Goal: Information Seeking & Learning: Learn about a topic

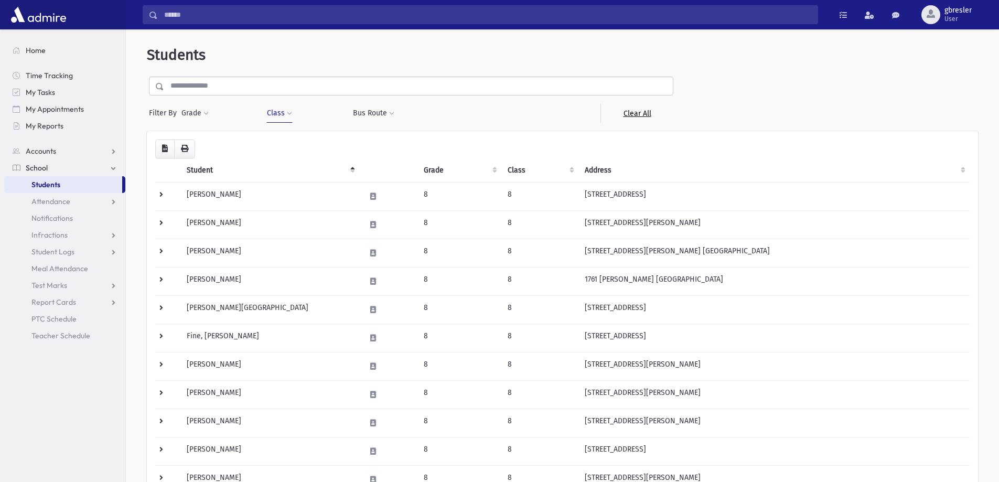
click at [633, 111] on link "Clear All" at bounding box center [637, 113] width 73 height 19
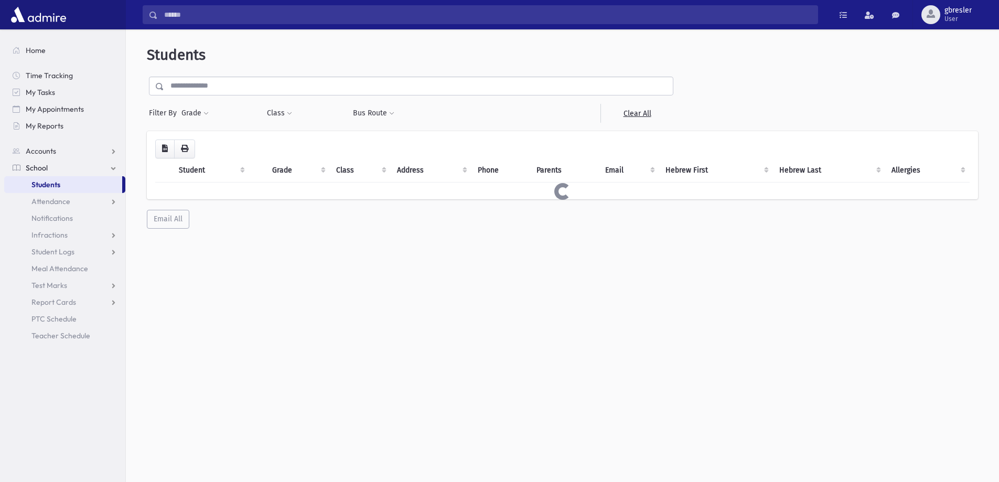
select select
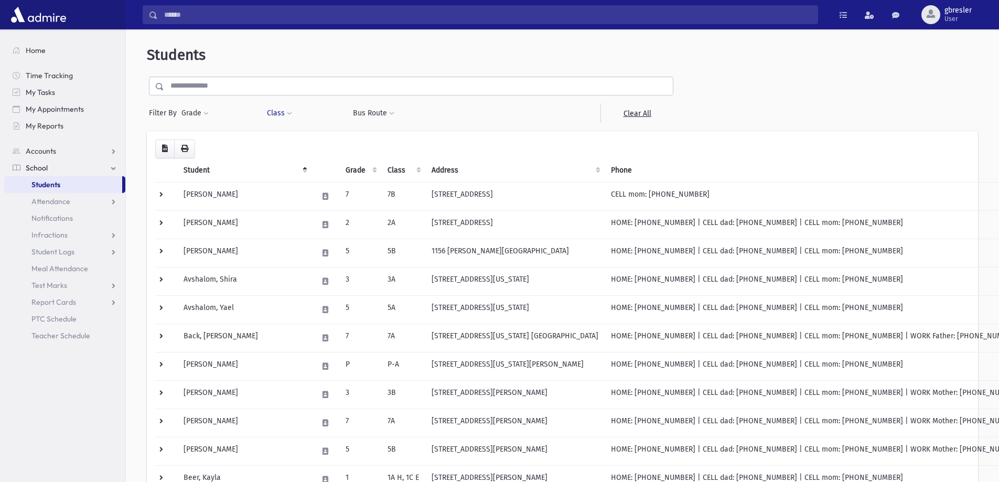
click at [291, 116] on span at bounding box center [289, 114] width 5 height 6
click at [295, 145] on ul at bounding box center [321, 141] width 101 height 16
type input "**"
select select "**"
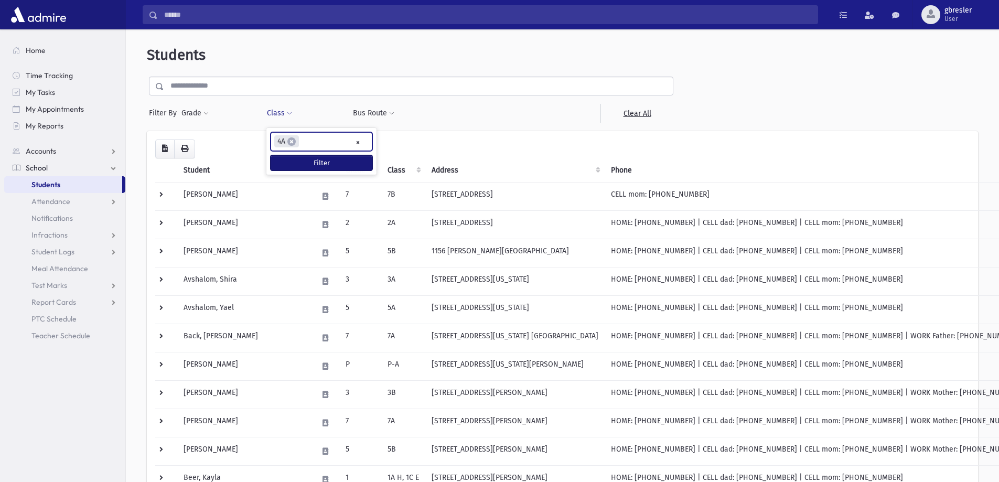
click at [297, 163] on button "Filter" at bounding box center [322, 162] width 102 height 15
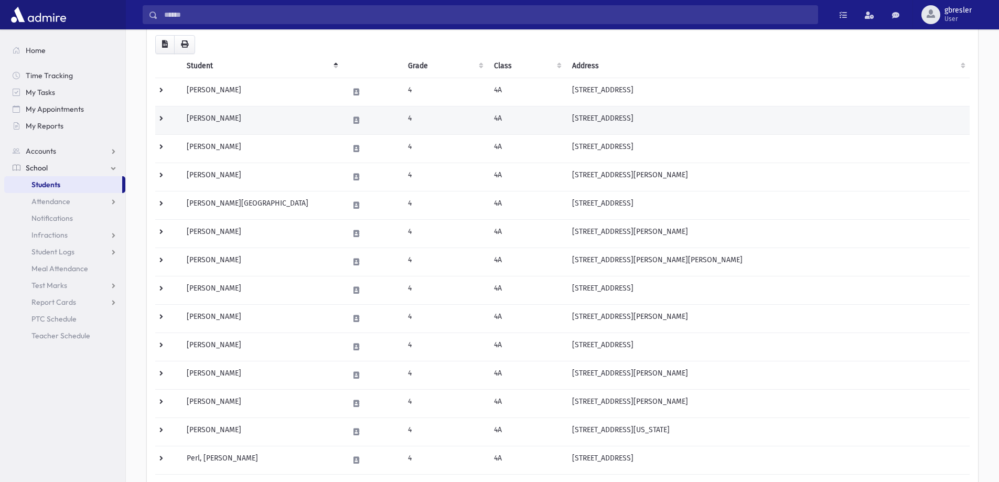
scroll to position [105, 0]
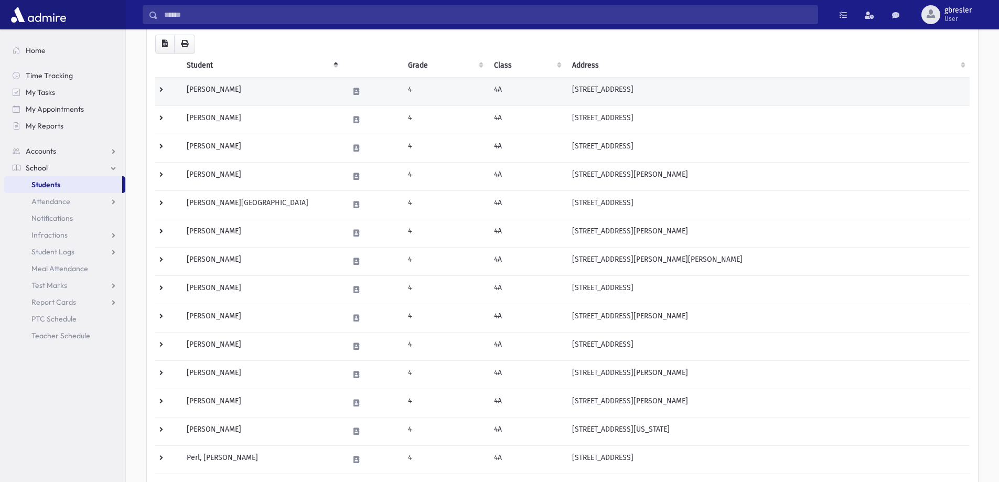
click at [230, 93] on td "Begun, Esther" at bounding box center [261, 91] width 162 height 28
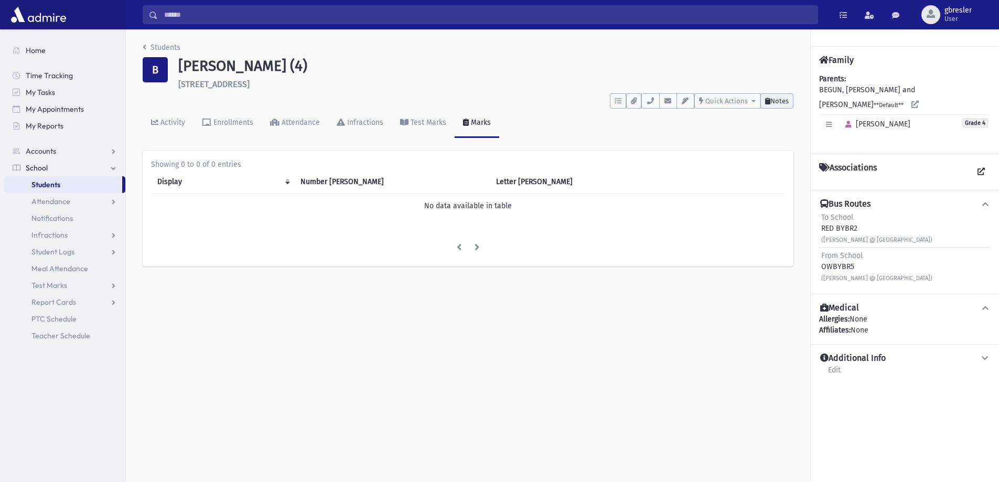
click at [788, 96] on button "Notes" at bounding box center [776, 100] width 33 height 15
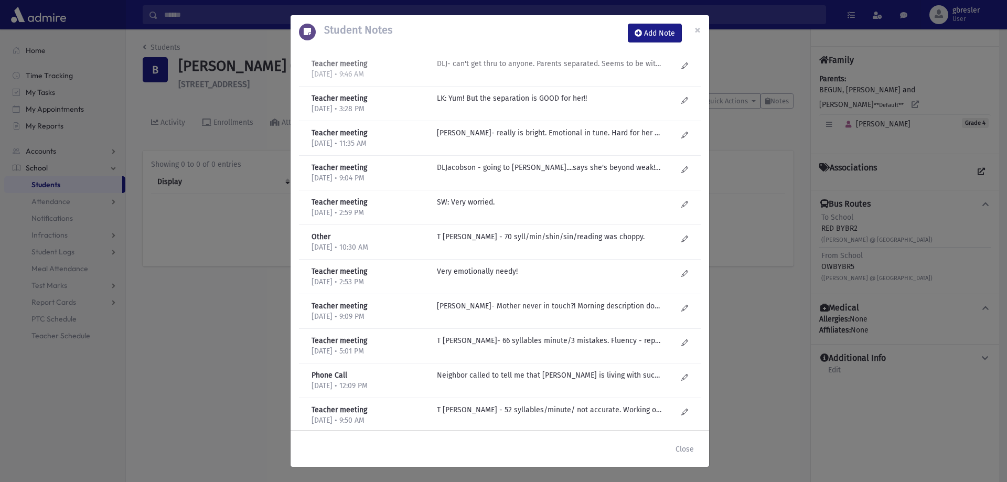
click at [579, 65] on p "DLJ- can't get thru to anyone. Parents separated. Seems to be with Dad. Struggl…" at bounding box center [549, 63] width 224 height 11
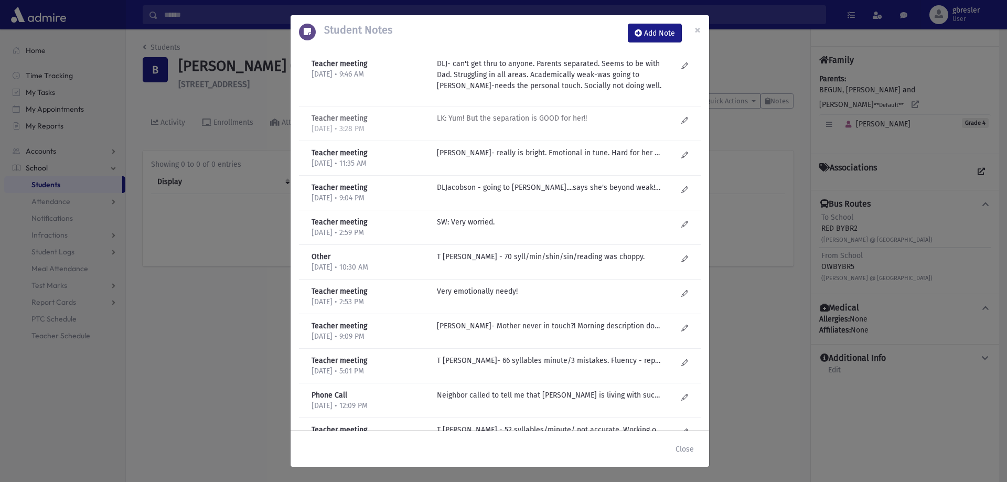
click at [509, 117] on p "LK: Yum! But the separation is GOOD for her!!" at bounding box center [549, 118] width 224 height 11
click at [511, 153] on p "DL Jacobson- really is bright. Emotional in tune. Hard for her socially-too sen…" at bounding box center [549, 152] width 224 height 11
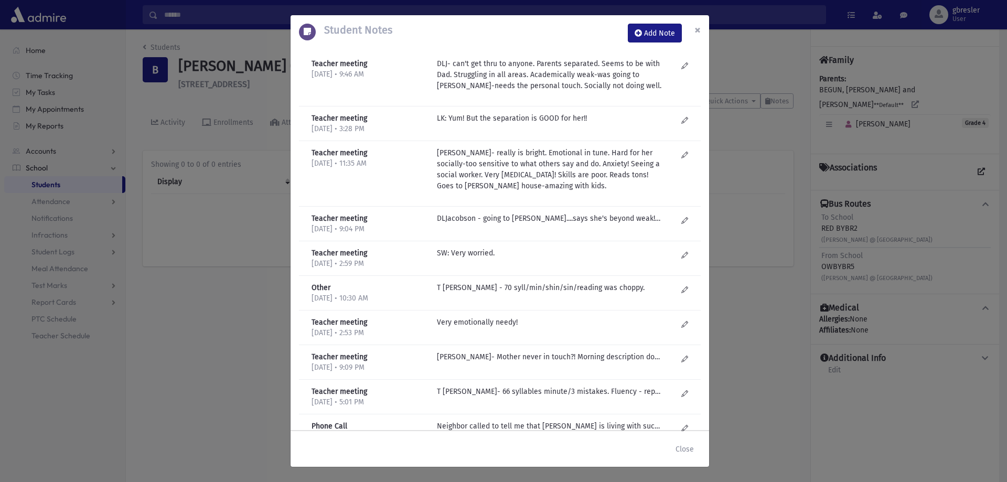
click at [700, 27] on span "×" at bounding box center [697, 30] width 6 height 15
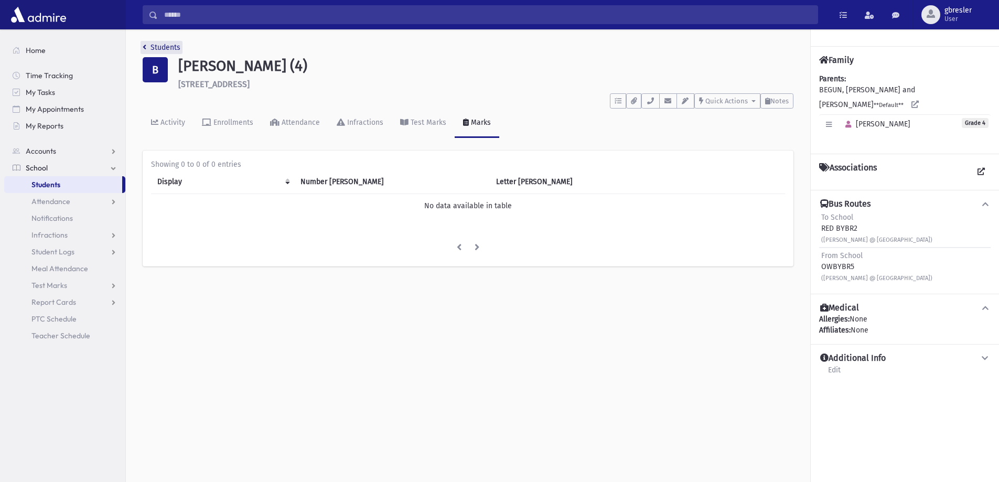
click at [174, 47] on link "Students" at bounding box center [162, 47] width 38 height 9
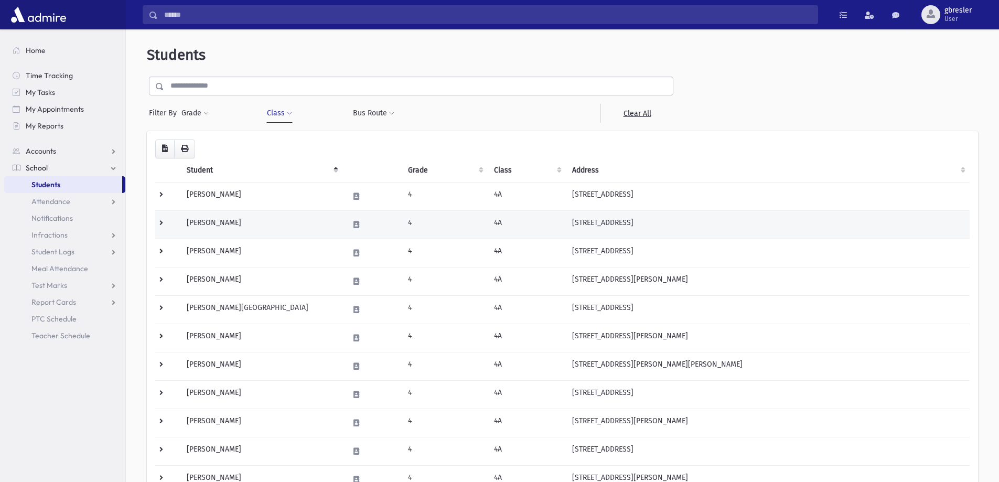
click at [212, 221] on td "Berger, Kaila" at bounding box center [261, 224] width 162 height 28
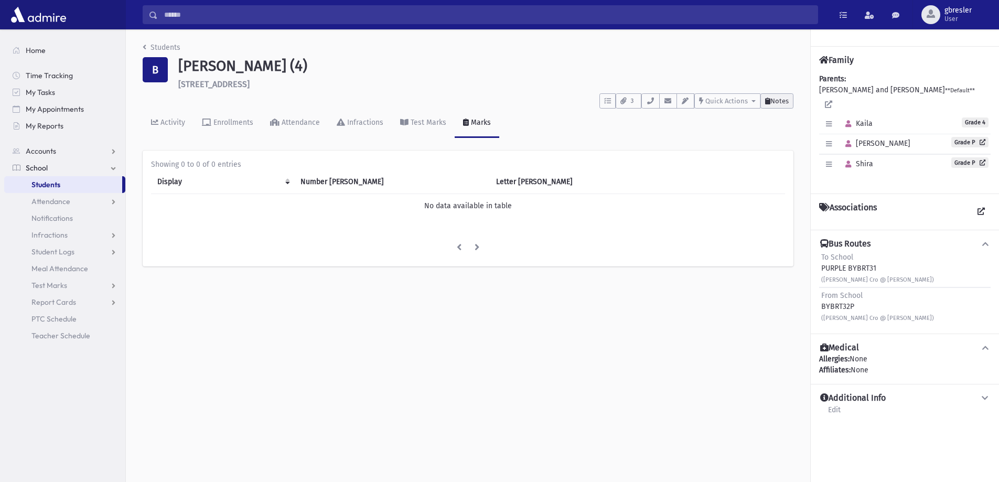
click at [770, 101] on span "Notes" at bounding box center [779, 101] width 18 height 8
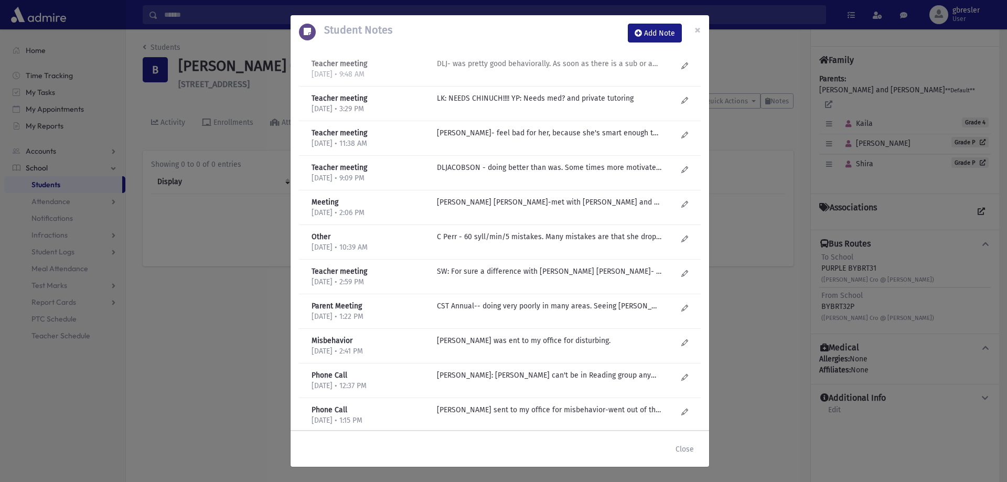
click at [607, 69] on p "DLJ- was pretty good behaviorally. As soon as there is a sub or anyone else, sh…" at bounding box center [549, 63] width 224 height 11
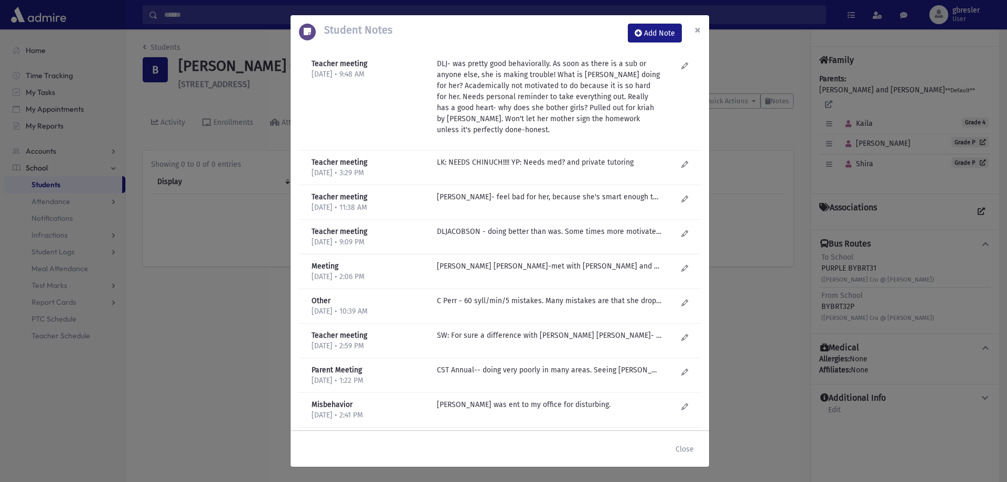
click at [692, 29] on button "×" at bounding box center [697, 29] width 23 height 29
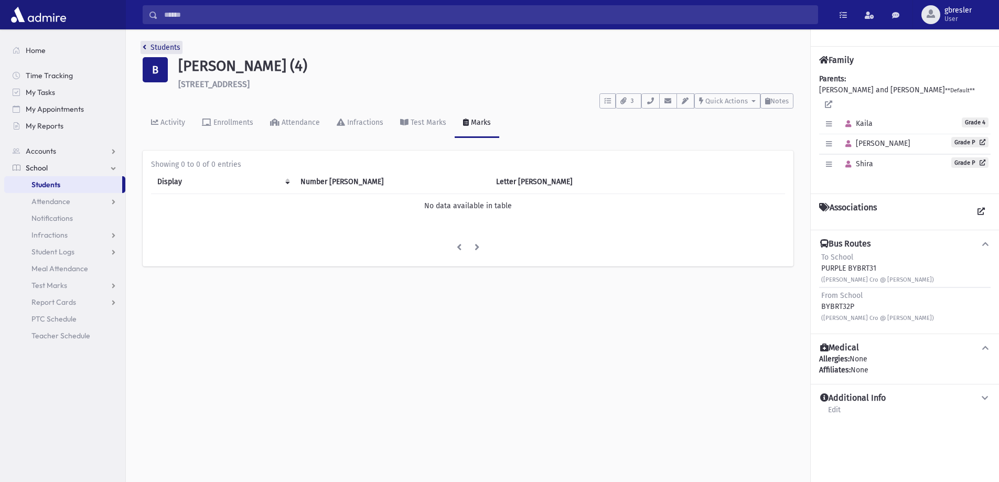
click at [178, 47] on link "Students" at bounding box center [162, 47] width 38 height 9
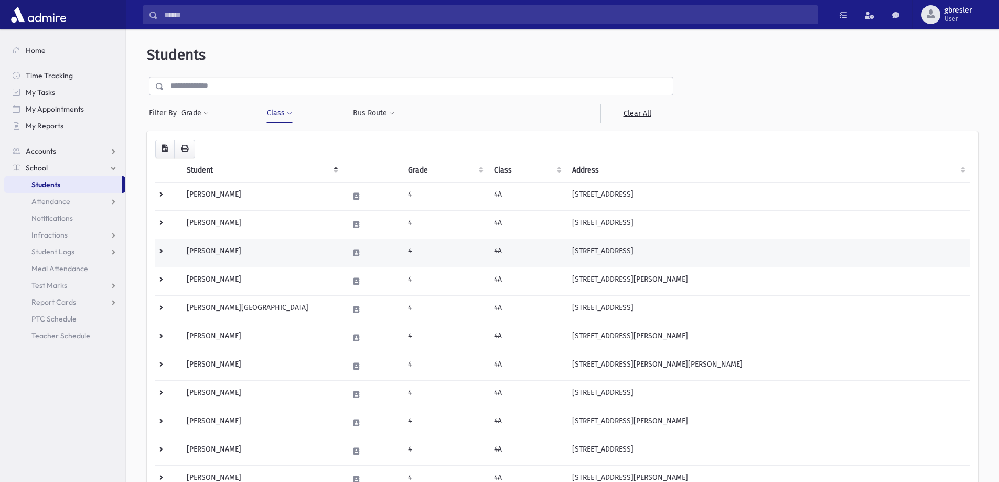
click at [218, 247] on td "[PERSON_NAME]" at bounding box center [261, 253] width 162 height 28
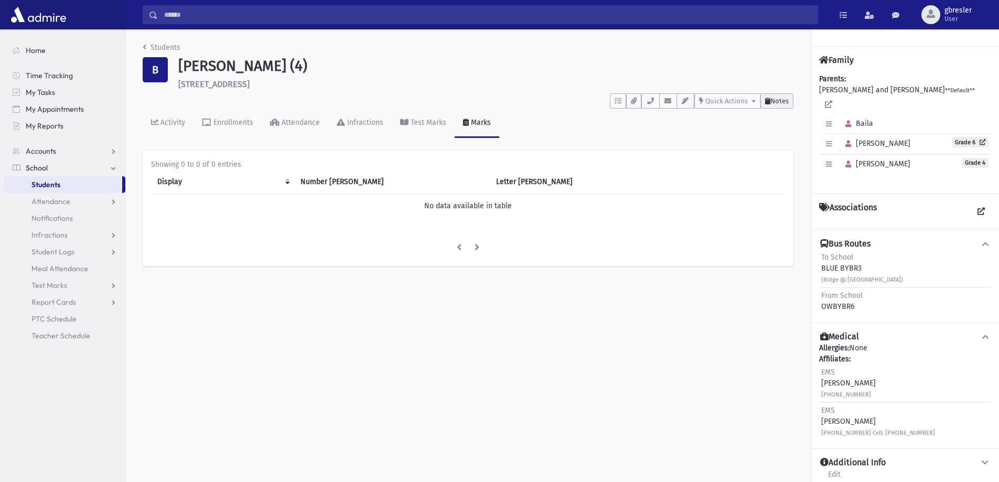
click at [781, 100] on span "Notes" at bounding box center [779, 101] width 18 height 8
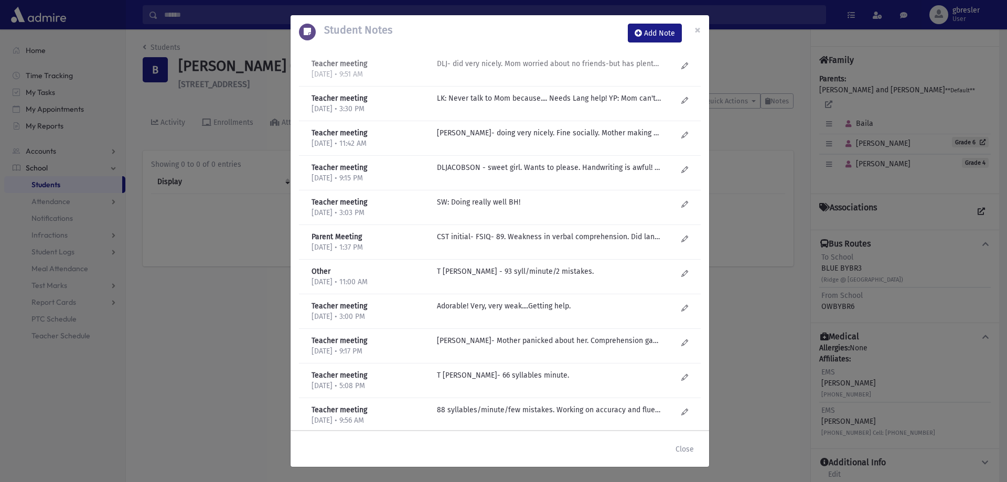
click at [630, 60] on p "DLJ- did very nicely. Mom worried about no friends-but has plenty. Studies tons…" at bounding box center [549, 63] width 224 height 11
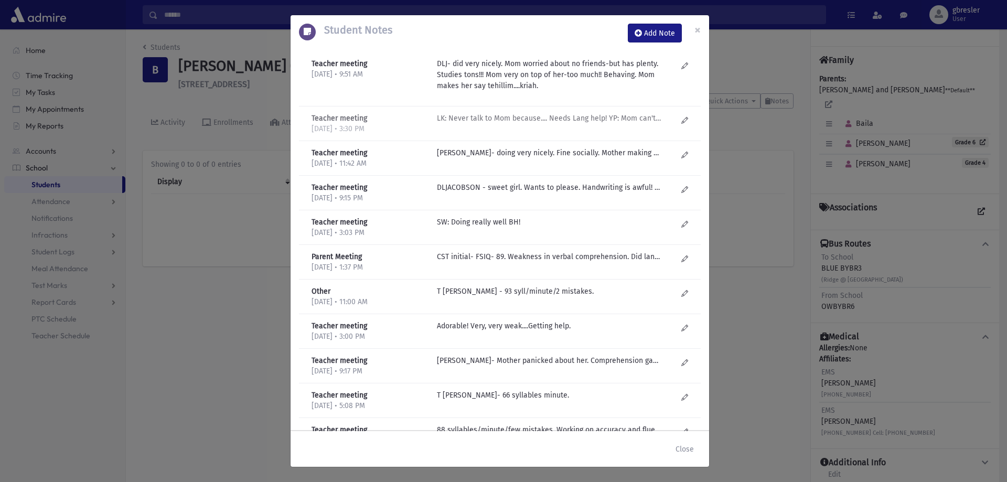
click at [606, 123] on p "LK: Never talk to Mom because.... Needs Lang help! YP: Mom can't so let's give …" at bounding box center [549, 118] width 224 height 11
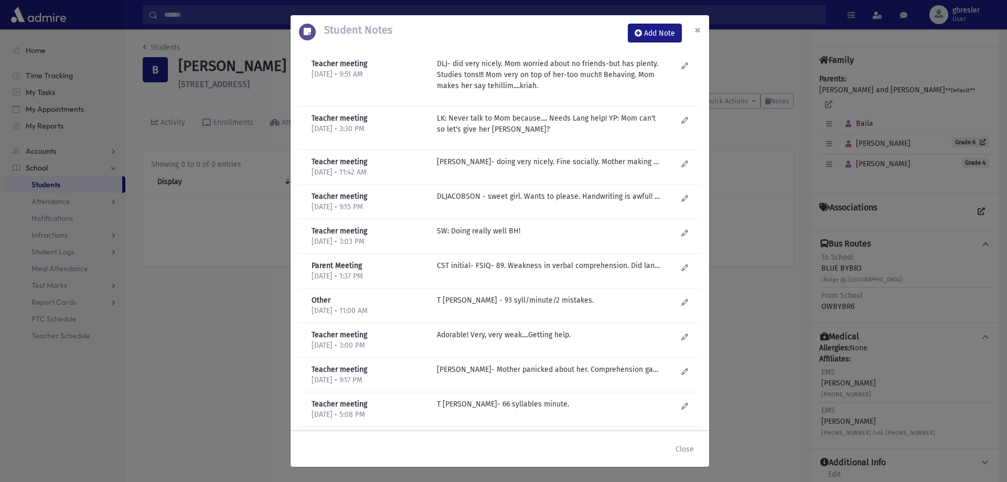
click at [698, 30] on span "×" at bounding box center [697, 30] width 6 height 15
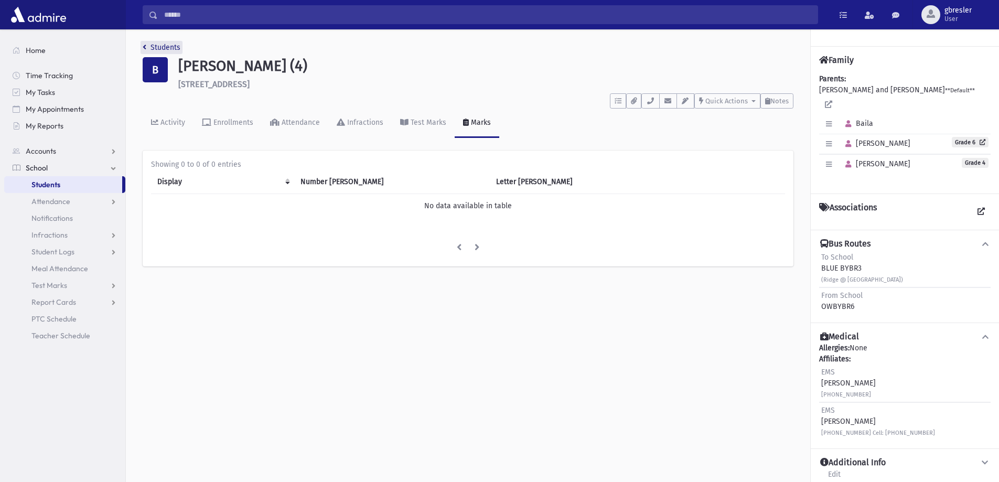
click at [178, 49] on link "Students" at bounding box center [162, 47] width 38 height 9
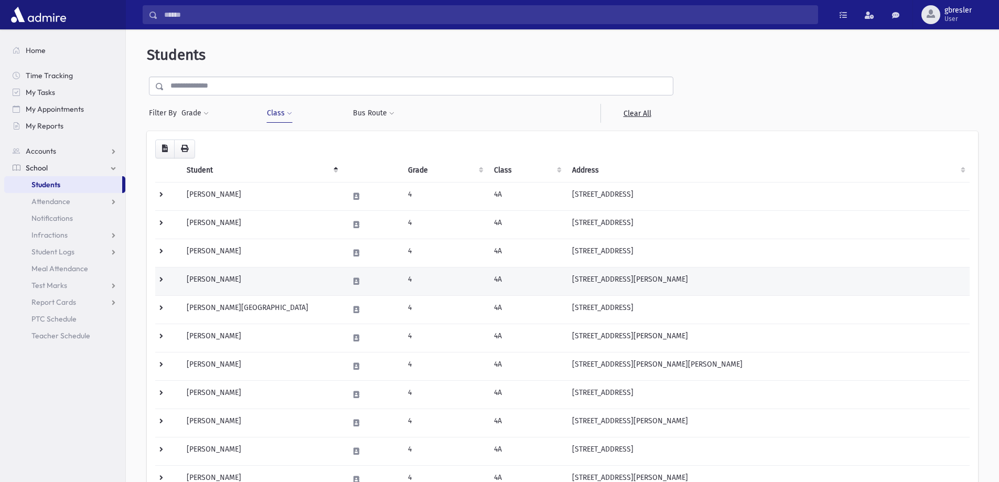
click at [226, 276] on td "Englard, Naomi" at bounding box center [261, 281] width 162 height 28
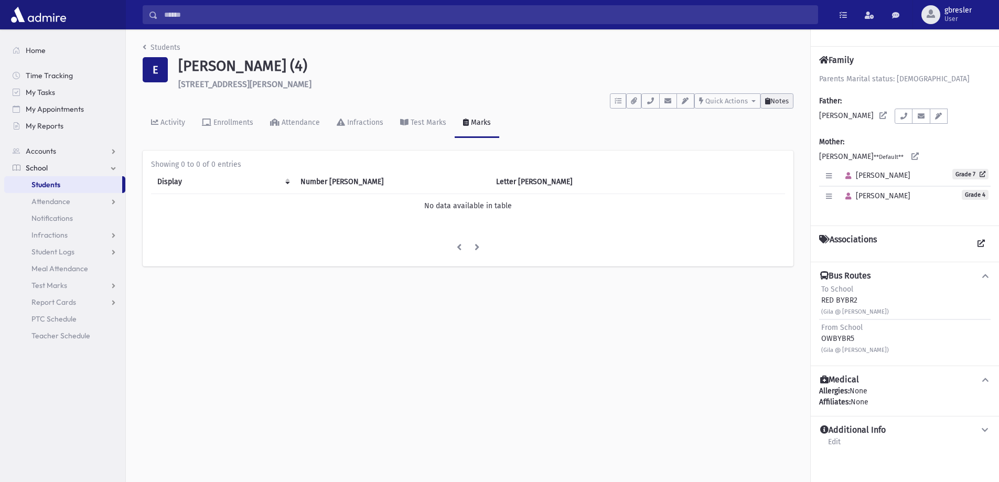
click at [776, 100] on span "Notes" at bounding box center [779, 101] width 18 height 8
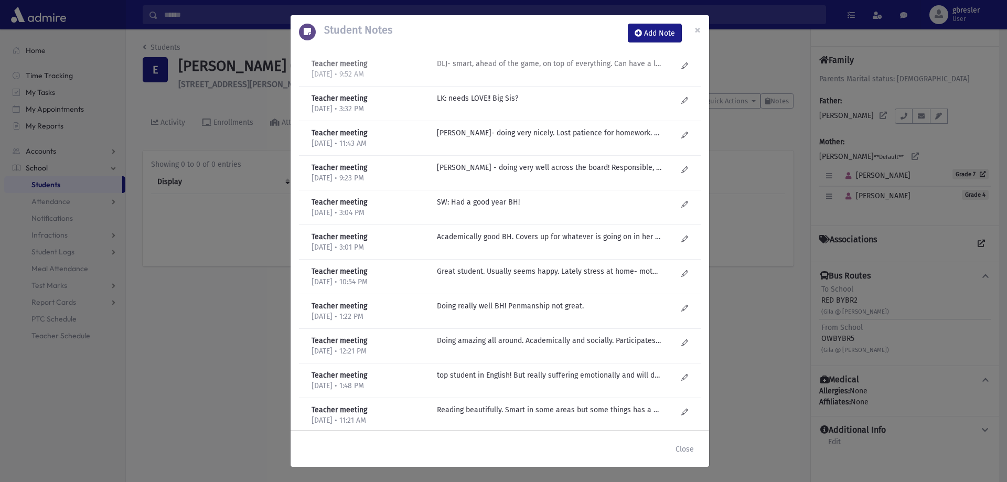
click at [595, 66] on p "DLJ- smart, ahead of the game, on top of everything. Can have a little attitude…" at bounding box center [549, 63] width 224 height 11
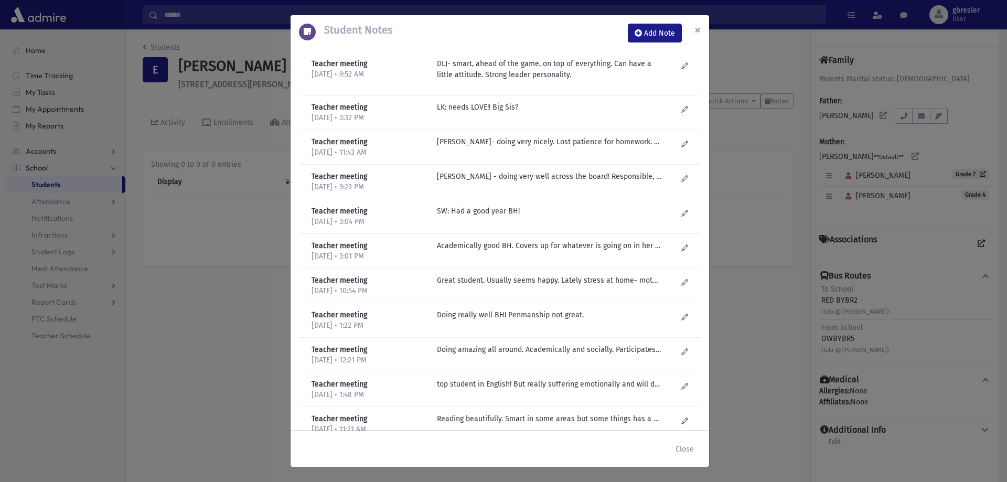
click at [700, 31] on span "×" at bounding box center [697, 30] width 6 height 15
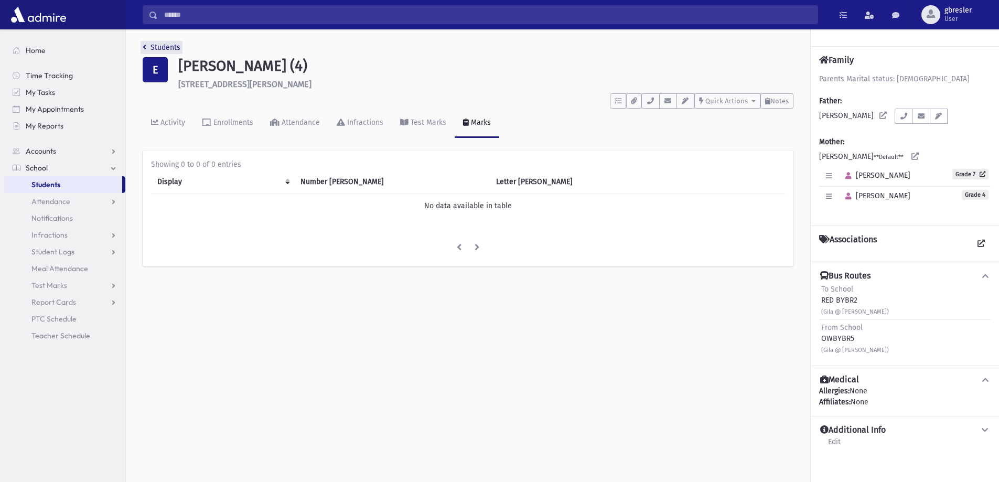
click at [170, 50] on link "Students" at bounding box center [162, 47] width 38 height 9
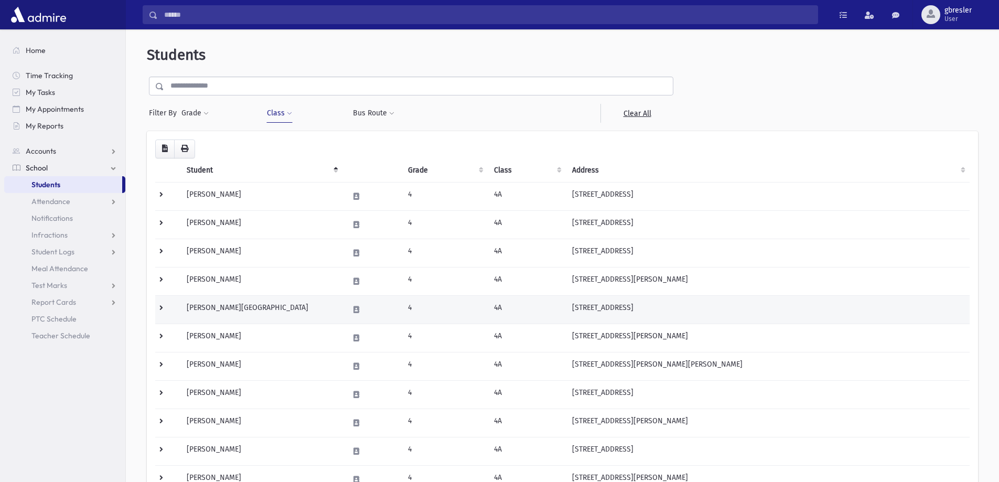
click at [220, 304] on td "[PERSON_NAME][GEOGRAPHIC_DATA]" at bounding box center [261, 309] width 162 height 28
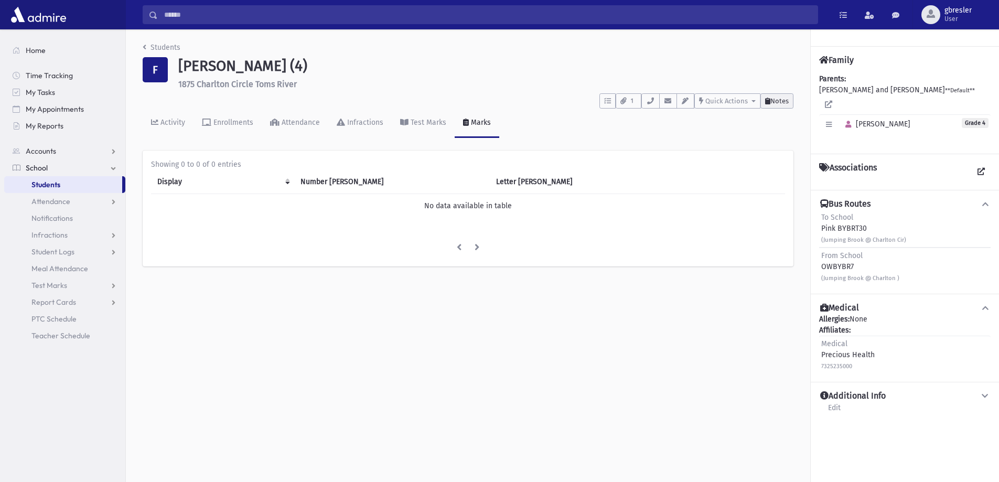
click at [770, 103] on span "Notes" at bounding box center [779, 101] width 18 height 8
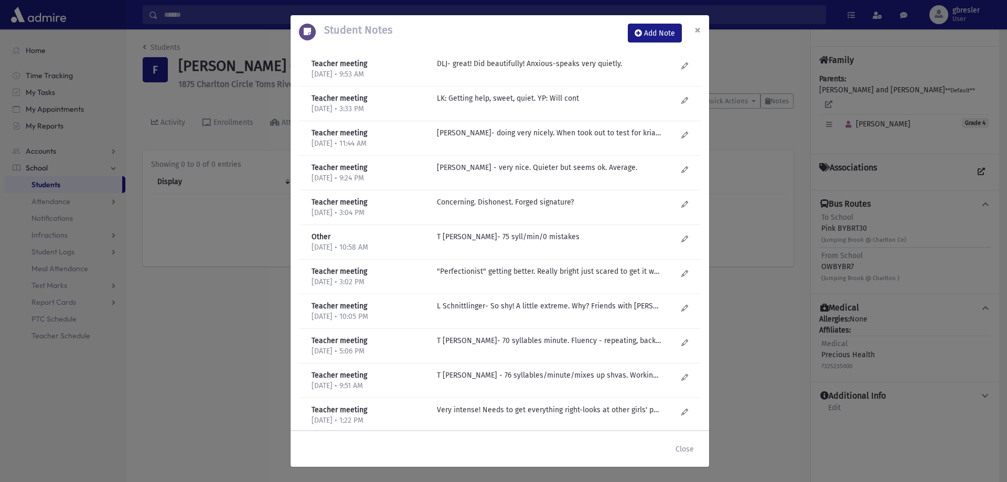
click at [699, 29] on span "×" at bounding box center [697, 30] width 6 height 15
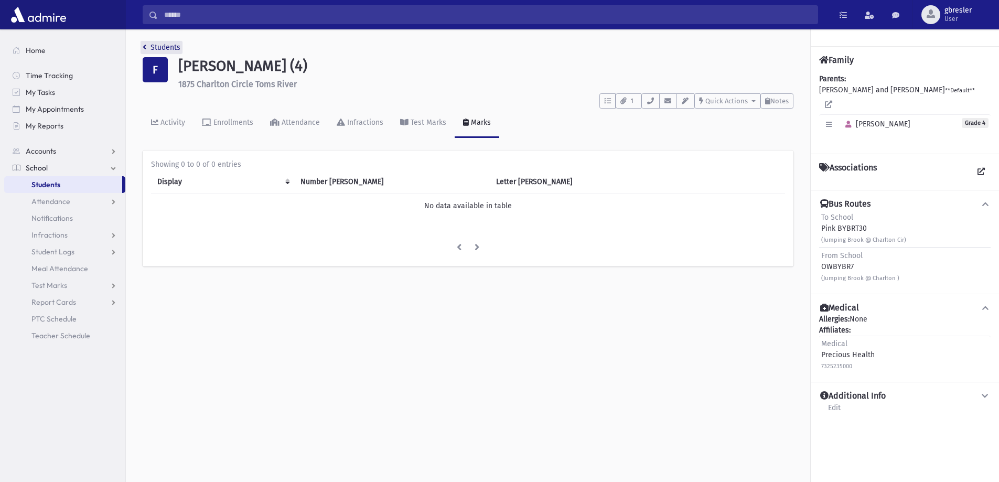
click at [169, 50] on link "Students" at bounding box center [162, 47] width 38 height 9
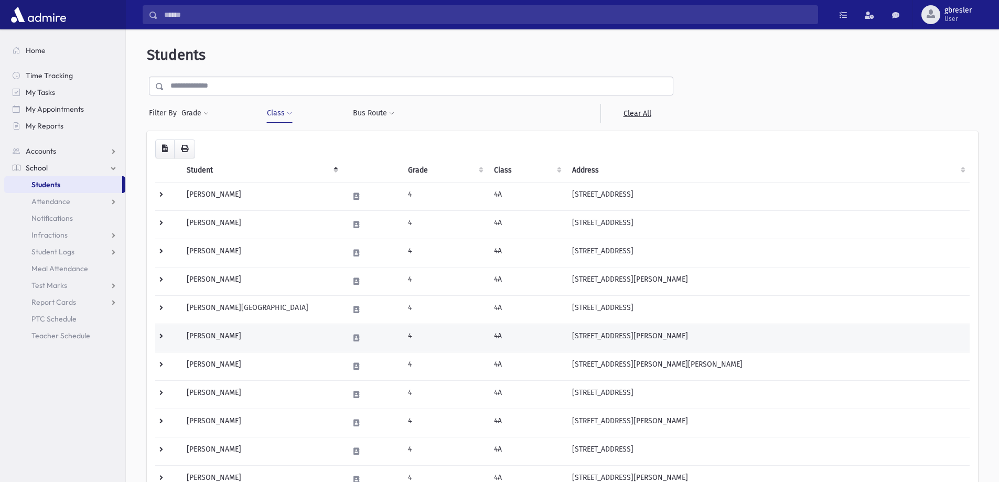
click at [270, 338] on td "[PERSON_NAME]" at bounding box center [261, 338] width 162 height 28
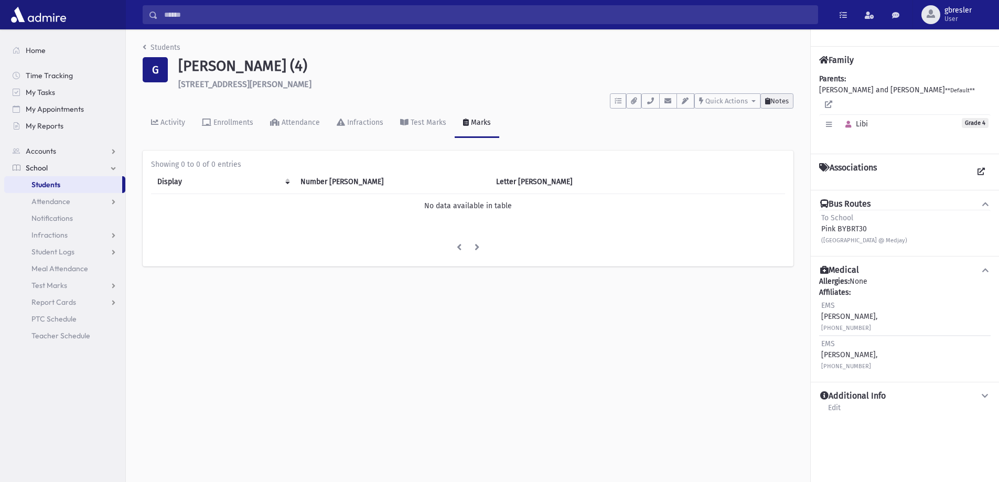
click at [774, 99] on span "Notes" at bounding box center [779, 101] width 18 height 8
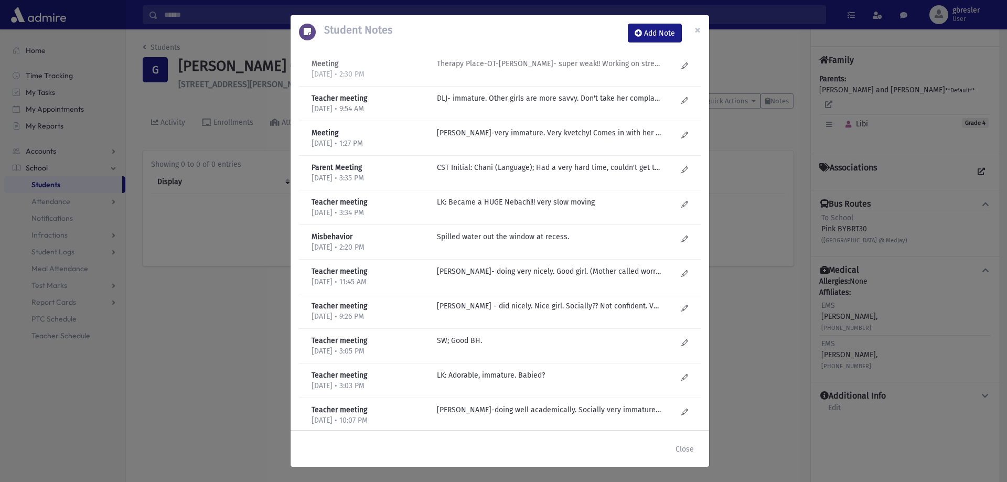
click at [592, 67] on p "Therapy Place-OT-C Kaplinsky- super weak!! Working on strength and endurance, c…" at bounding box center [549, 63] width 224 height 11
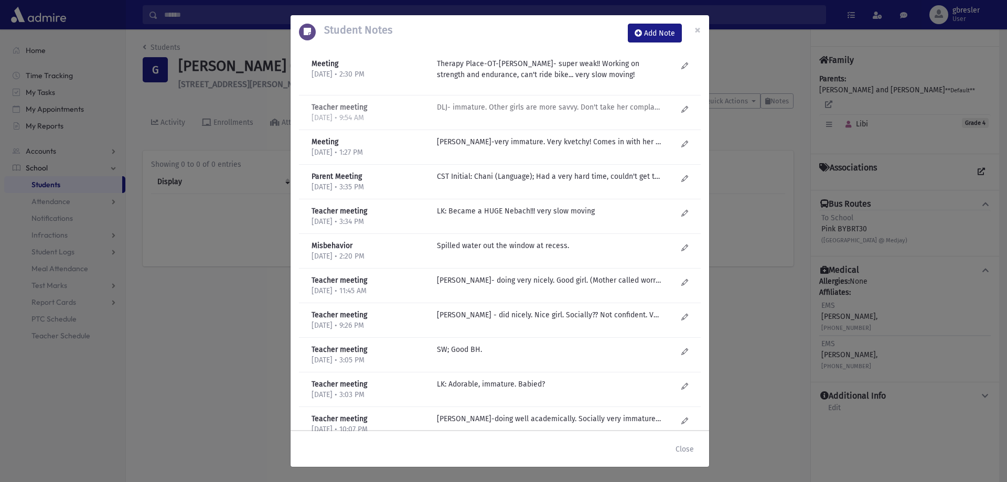
click at [578, 108] on p "DLJ- immature. Other girls are more savvy. Don't take her complaints seriously.…" at bounding box center [549, 107] width 224 height 11
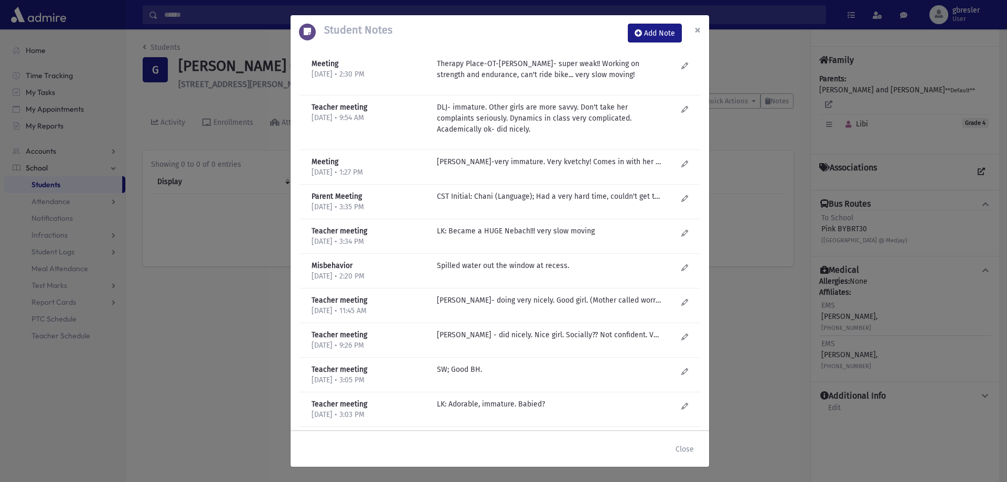
click at [698, 31] on span "×" at bounding box center [697, 30] width 6 height 15
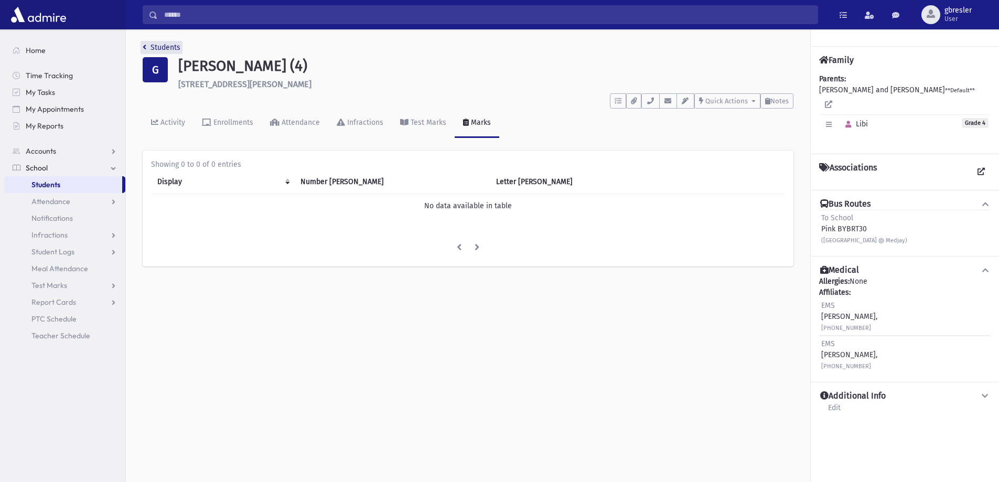
click at [171, 47] on link "Students" at bounding box center [162, 47] width 38 height 9
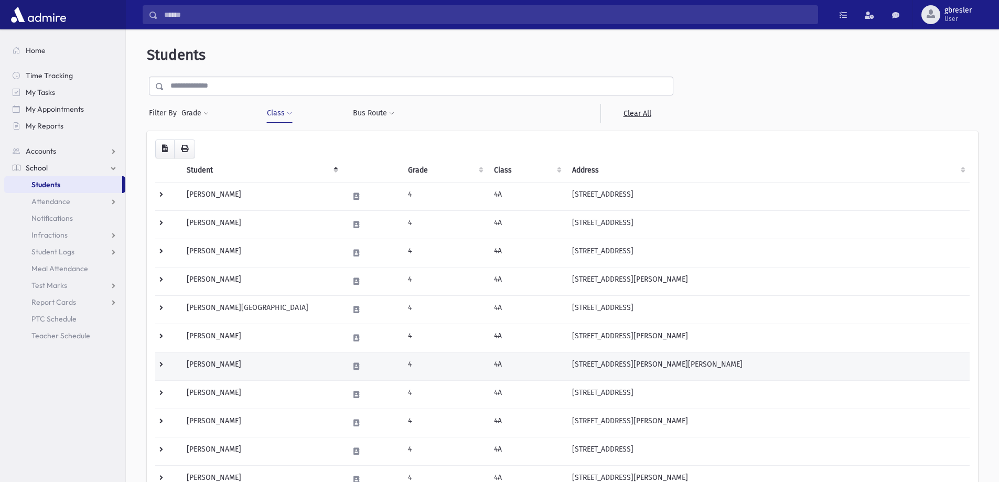
click at [243, 364] on td "Glassman, Ariella" at bounding box center [261, 366] width 162 height 28
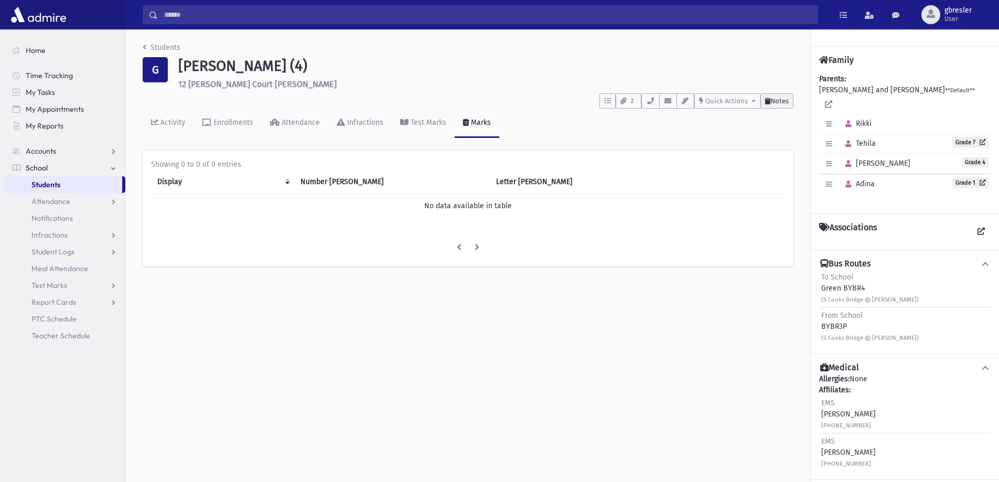
click at [785, 103] on span "Notes" at bounding box center [779, 101] width 18 height 8
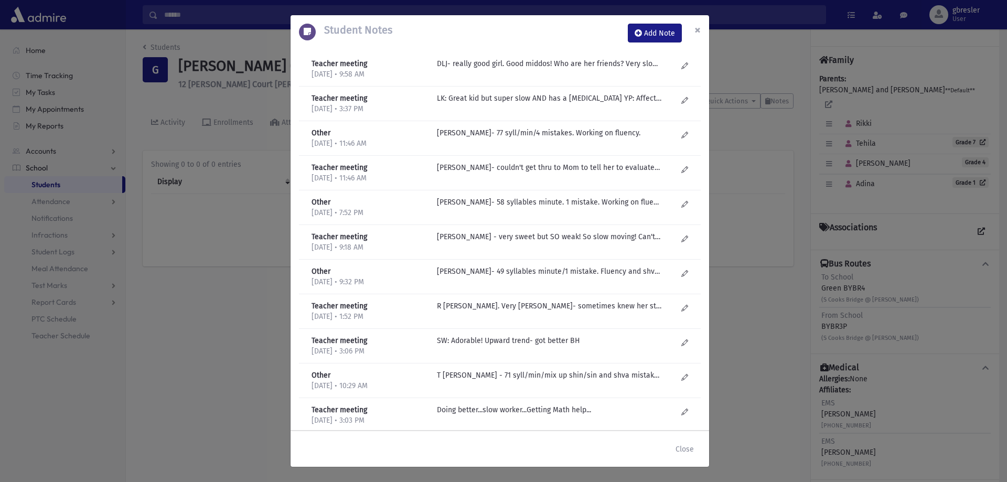
click at [697, 33] on span "×" at bounding box center [697, 30] width 6 height 15
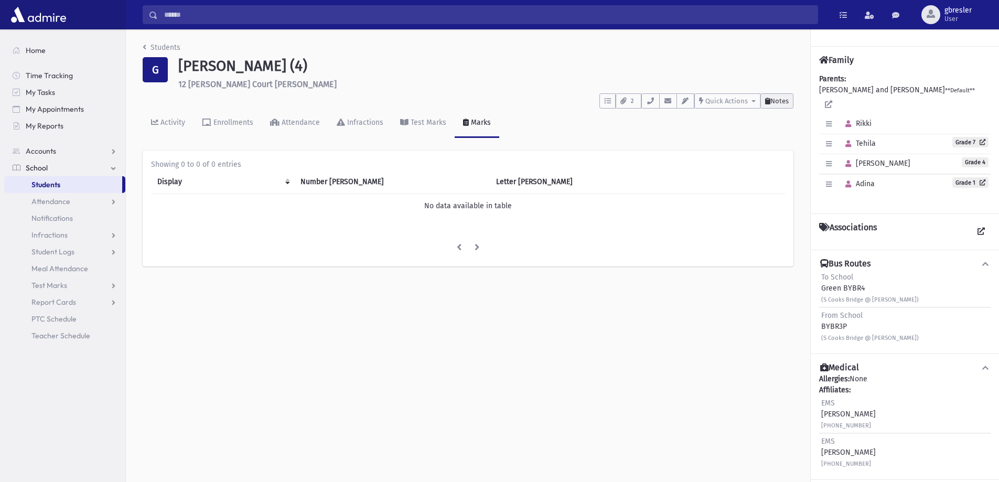
click at [780, 107] on button "Notes" at bounding box center [776, 100] width 33 height 15
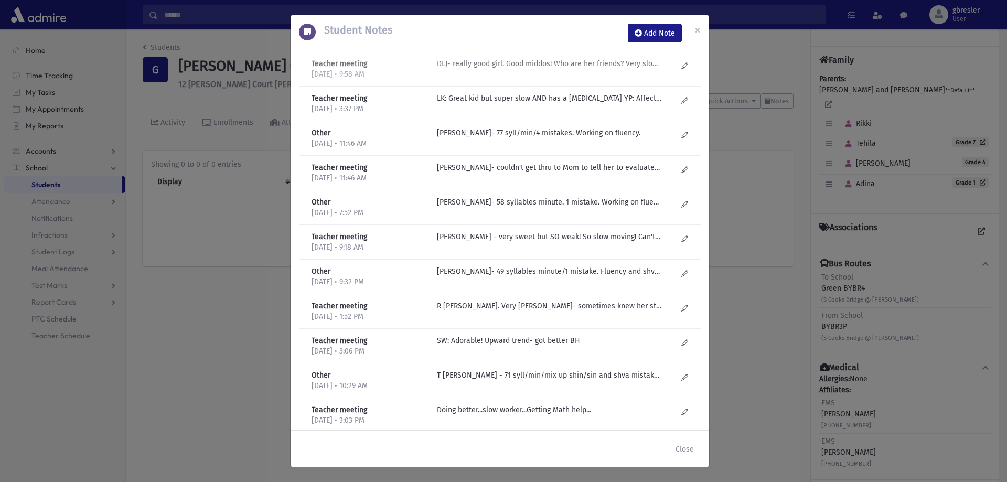
click at [618, 65] on p "DLJ- really good girl. Good middos! Who are her friends? Very slow! Struggles t…" at bounding box center [549, 63] width 224 height 11
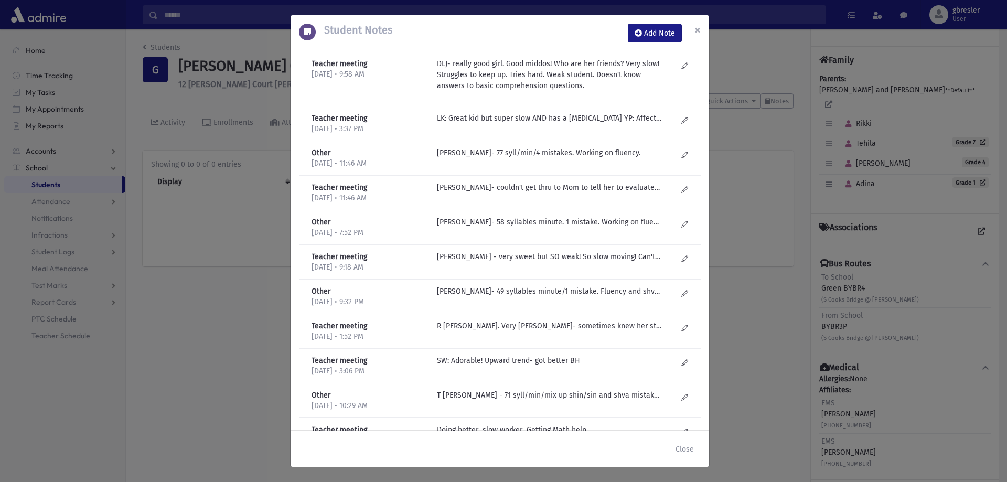
click at [700, 31] on span "×" at bounding box center [697, 30] width 6 height 15
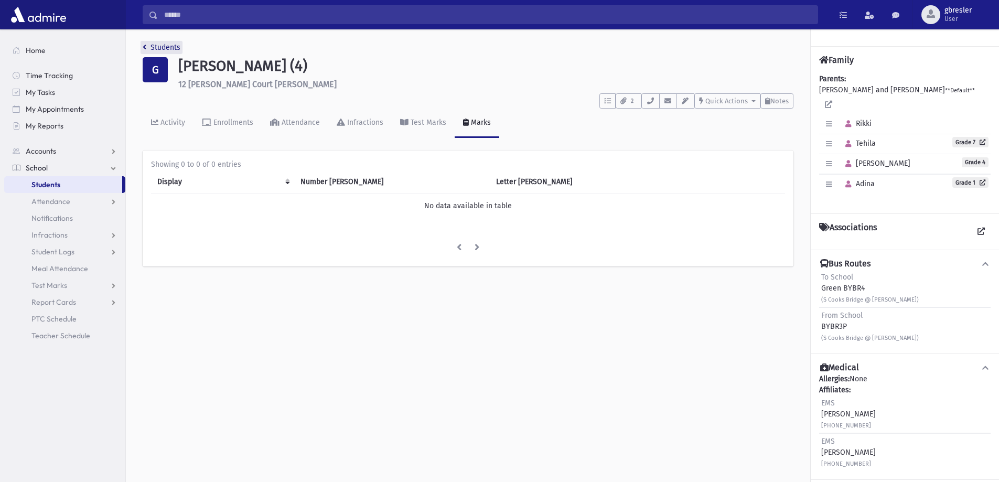
click at [171, 48] on link "Students" at bounding box center [162, 47] width 38 height 9
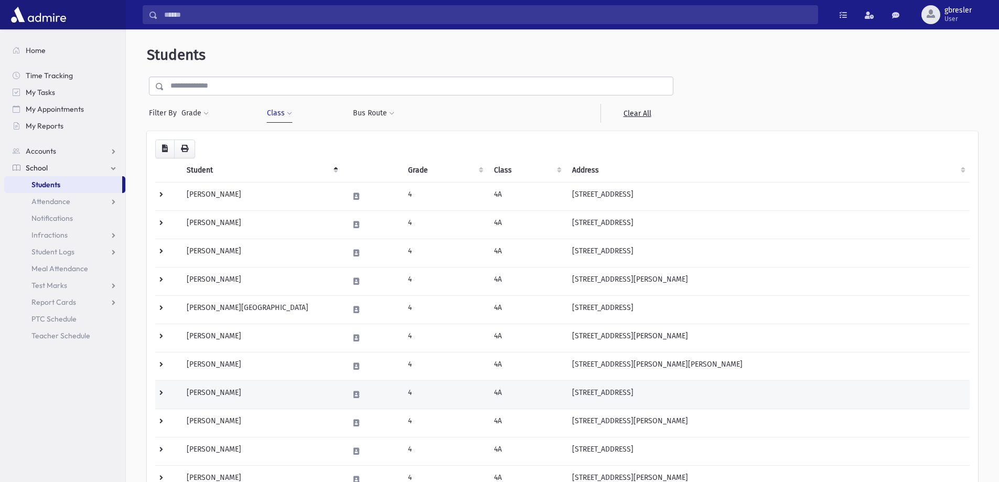
click at [230, 392] on td "Howitt, Atara" at bounding box center [261, 394] width 162 height 28
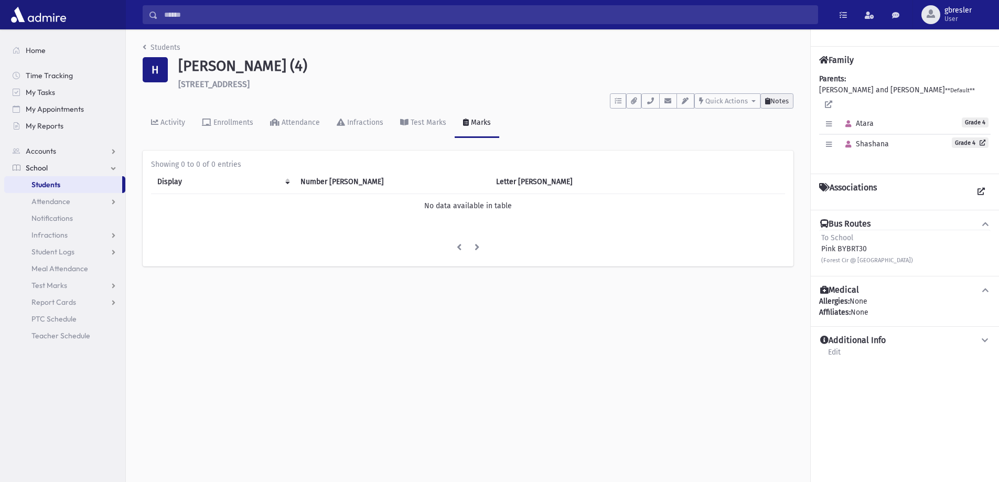
click at [785, 104] on span "Notes" at bounding box center [779, 101] width 18 height 8
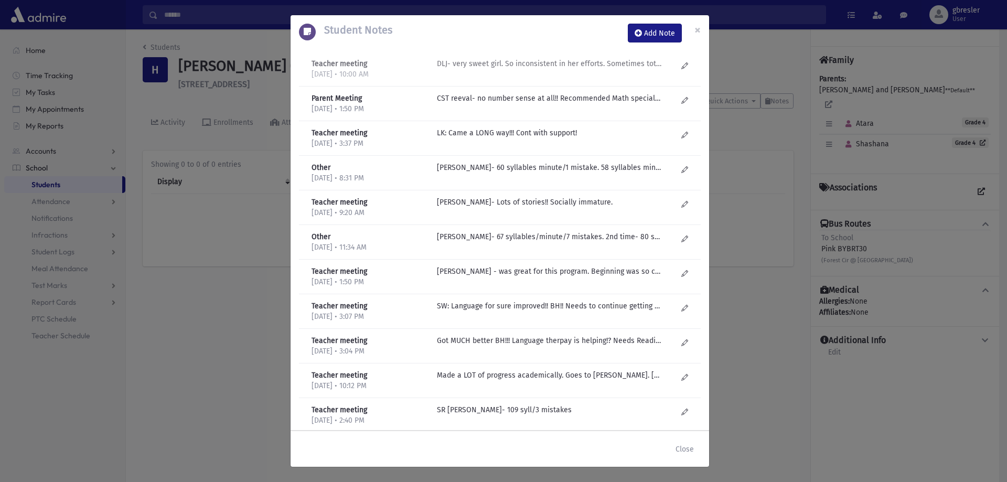
click at [587, 69] on p "DLJ- very sweet girl. So inconsistent in her efforts. Sometimes totally out of …" at bounding box center [549, 63] width 224 height 11
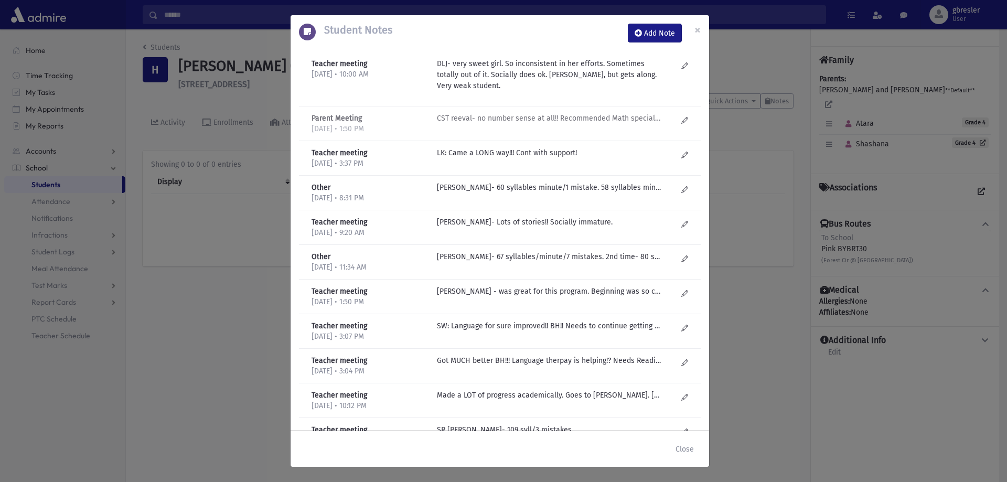
click at [571, 119] on p "CST reeval- no number sense at all!! Recommended Math specialist. Aviva Shindle…" at bounding box center [549, 118] width 224 height 11
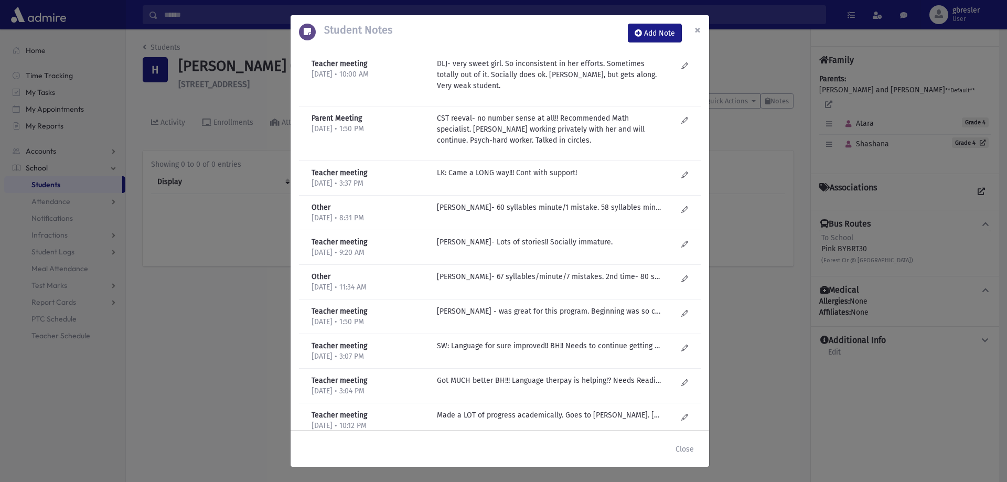
click at [696, 28] on span "×" at bounding box center [697, 30] width 6 height 15
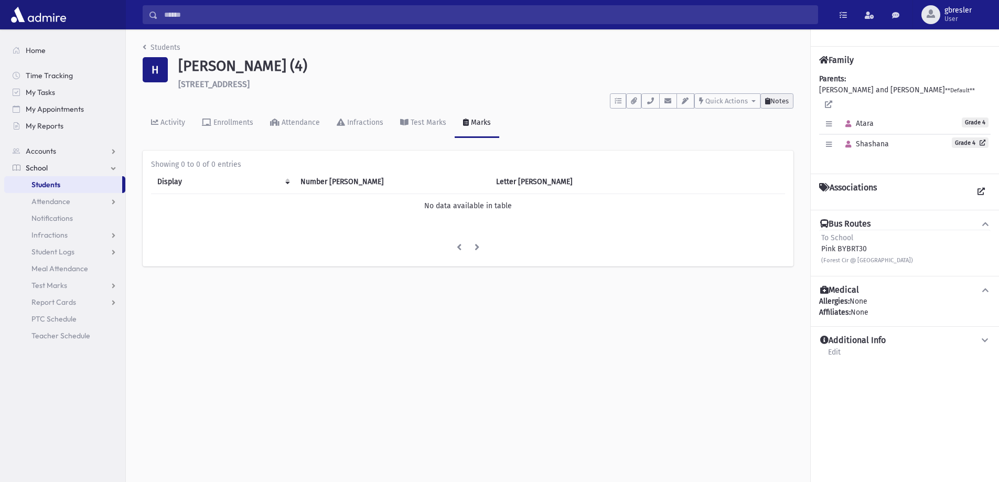
click at [787, 105] on button "Notes" at bounding box center [776, 100] width 33 height 15
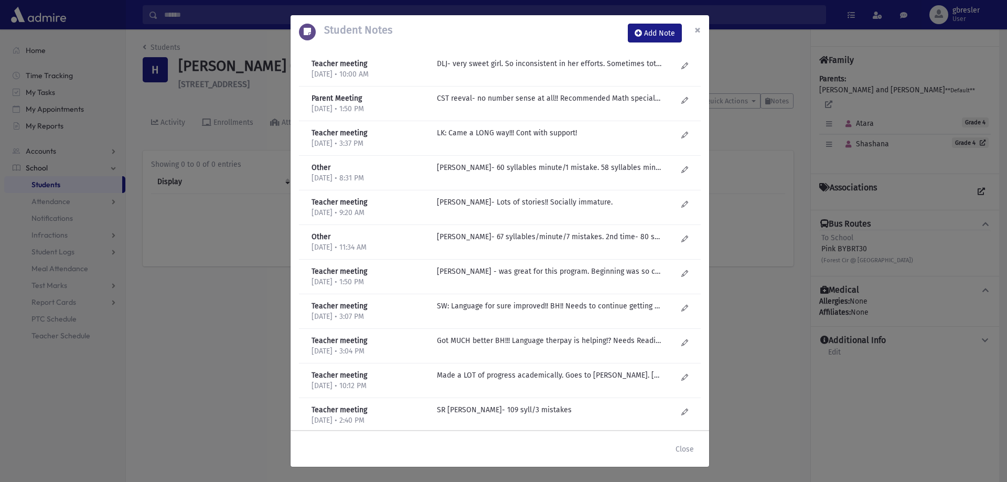
click at [698, 24] on span "×" at bounding box center [697, 30] width 6 height 15
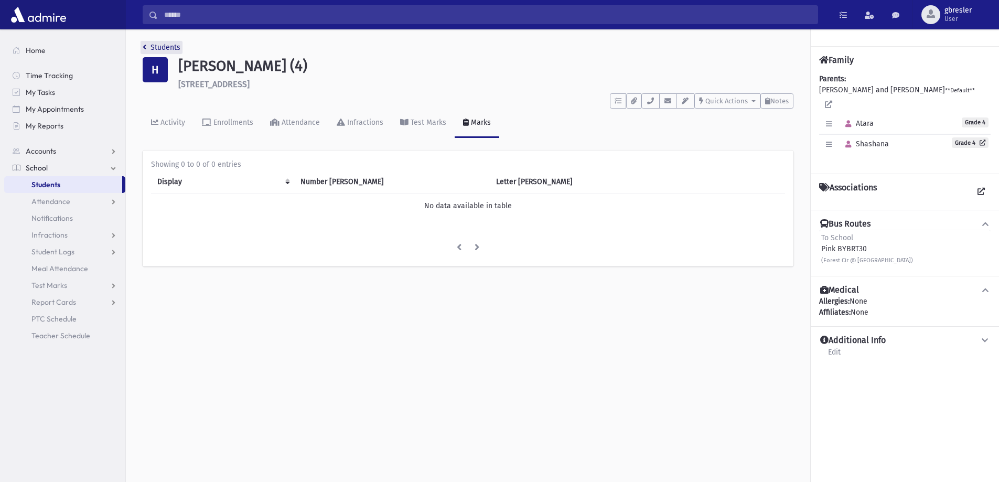
click at [166, 47] on link "Students" at bounding box center [162, 47] width 38 height 9
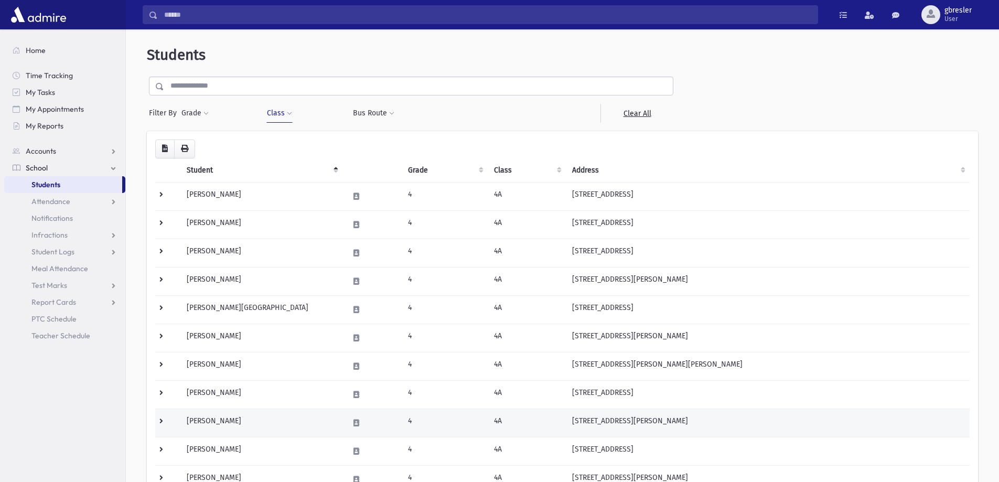
click at [200, 421] on td "[PERSON_NAME]" at bounding box center [261, 423] width 162 height 28
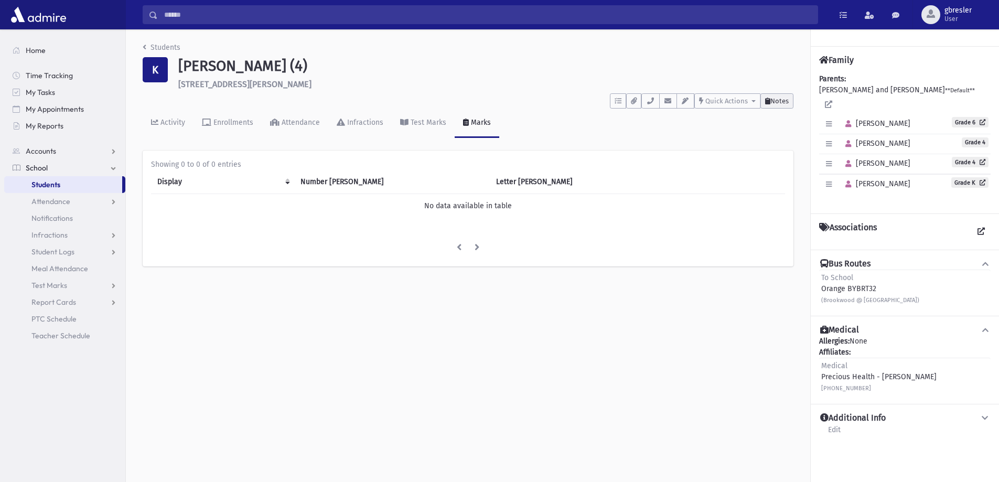
click at [791, 106] on button "Notes" at bounding box center [776, 100] width 33 height 15
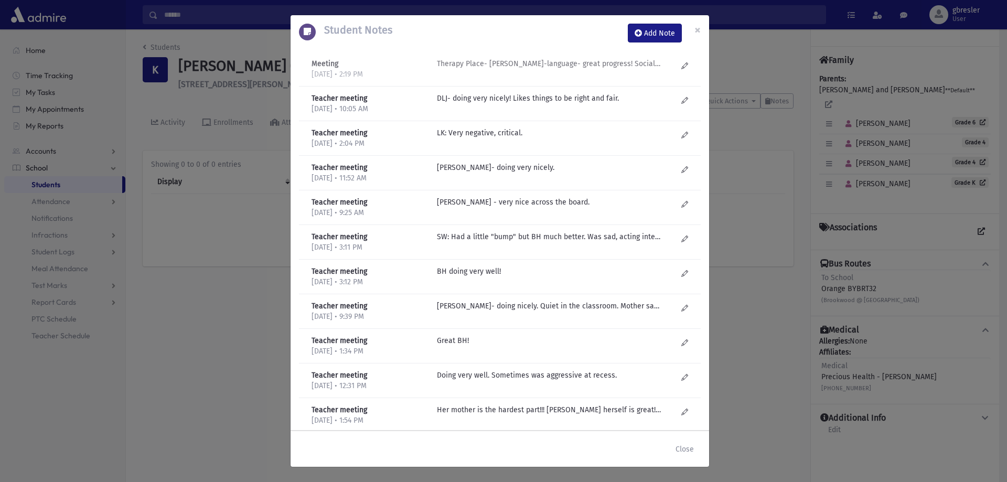
click at [648, 76] on div "Therapy Place- Esty Frankel-language- great progress! Social cues, hidden rules…" at bounding box center [557, 69] width 251 height 22
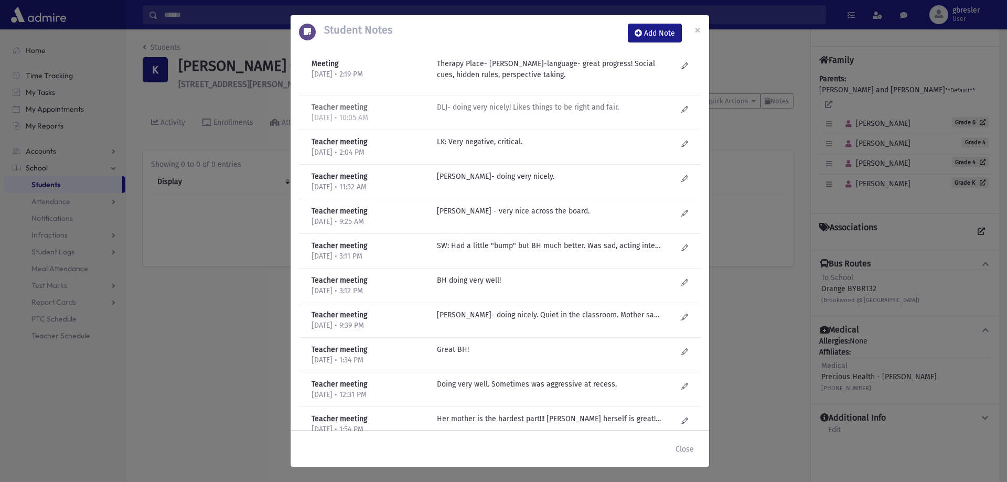
click at [604, 115] on div "DLJ- doing very nicely! Likes things to be right and fair." at bounding box center [557, 113] width 251 height 22
click at [698, 25] on span "×" at bounding box center [697, 30] width 6 height 15
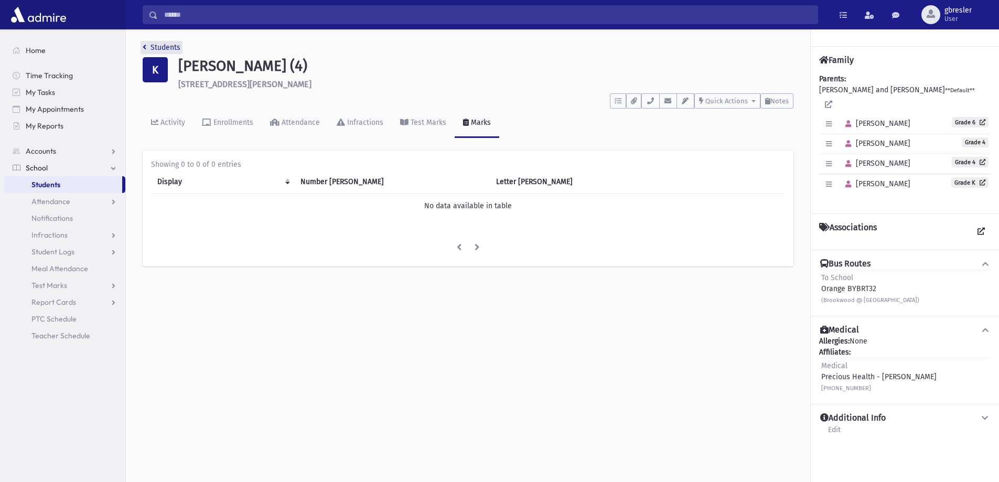
click at [163, 48] on link "Students" at bounding box center [162, 47] width 38 height 9
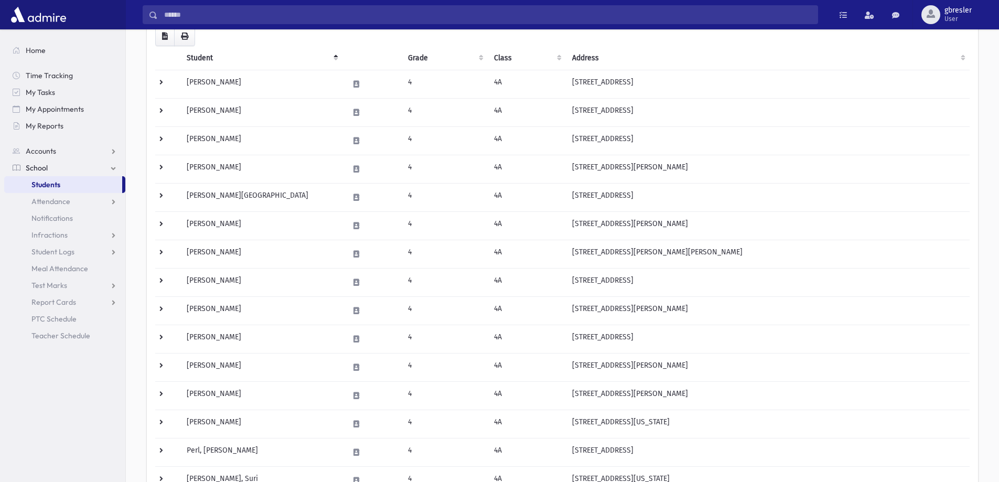
scroll to position [157, 0]
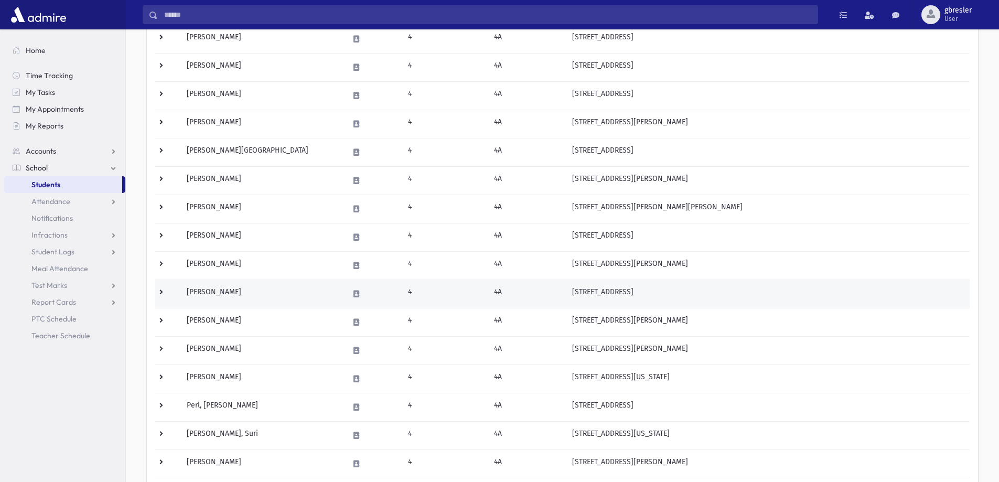
click at [218, 294] on td "[PERSON_NAME]" at bounding box center [261, 294] width 162 height 28
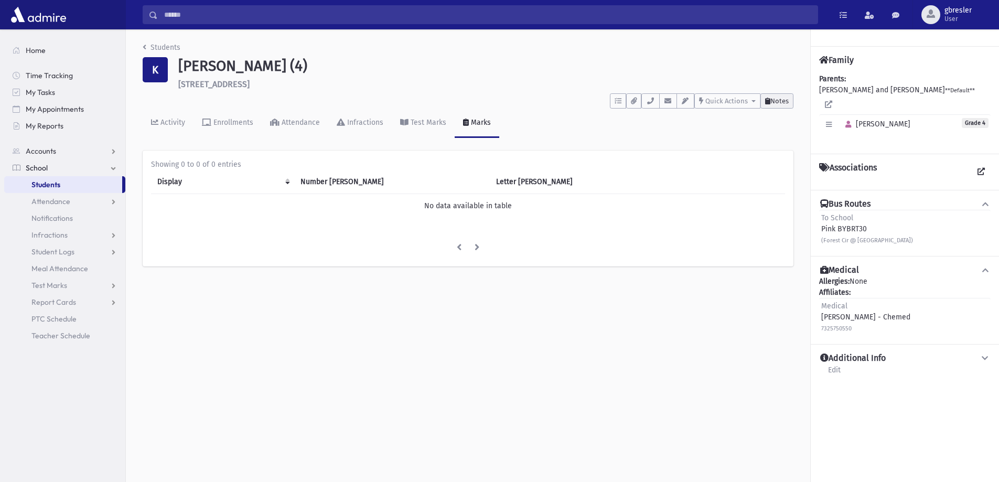
click at [788, 100] on button "Notes" at bounding box center [776, 100] width 33 height 15
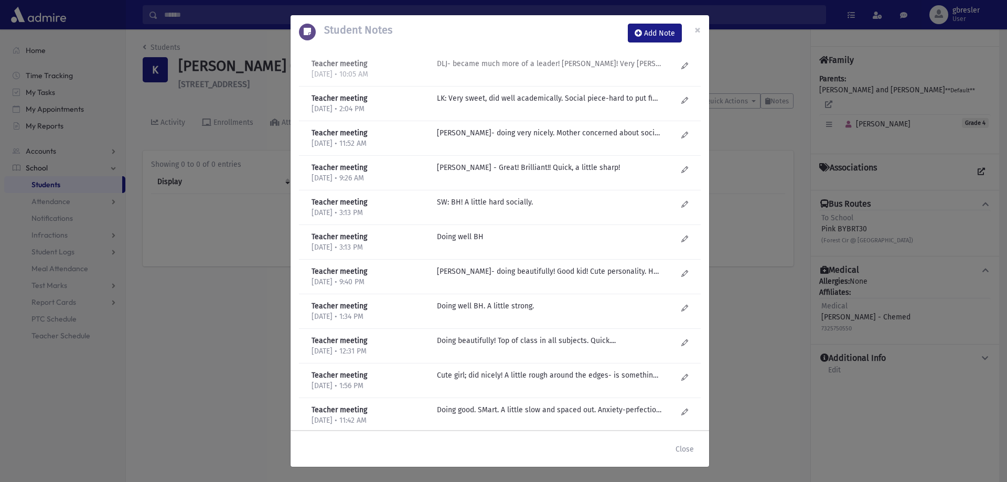
click at [615, 63] on p "DLJ- became much more of a leader! Macher! Very sharp-can make sharp comments. …" at bounding box center [549, 63] width 224 height 11
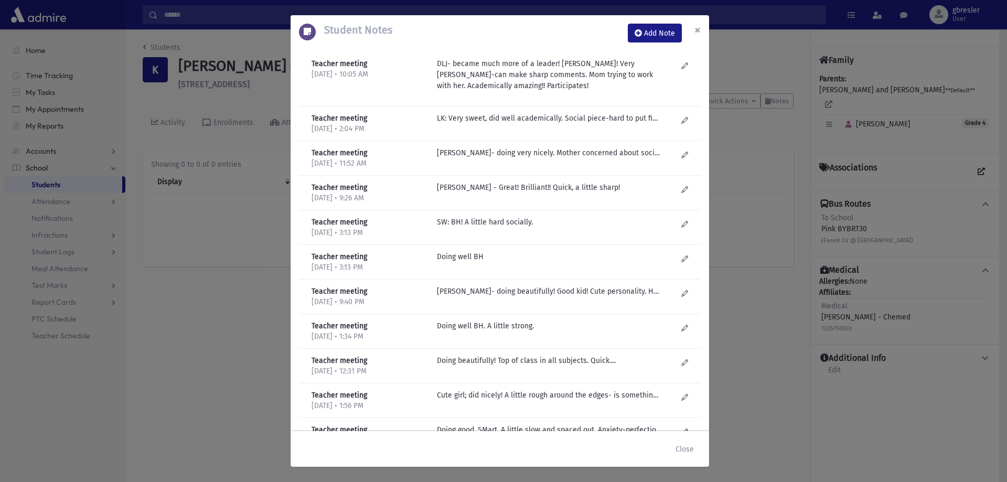
click at [692, 26] on button "×" at bounding box center [697, 29] width 23 height 29
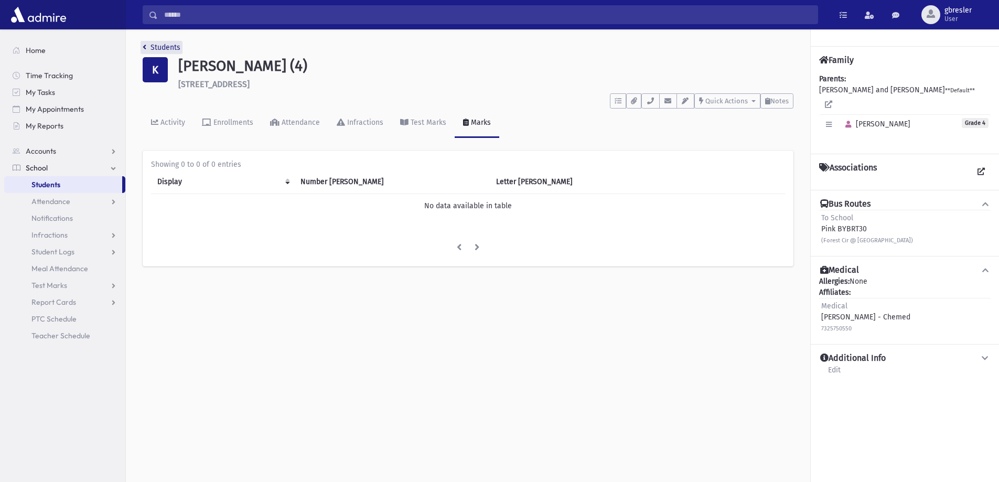
click at [173, 51] on link "Students" at bounding box center [162, 47] width 38 height 9
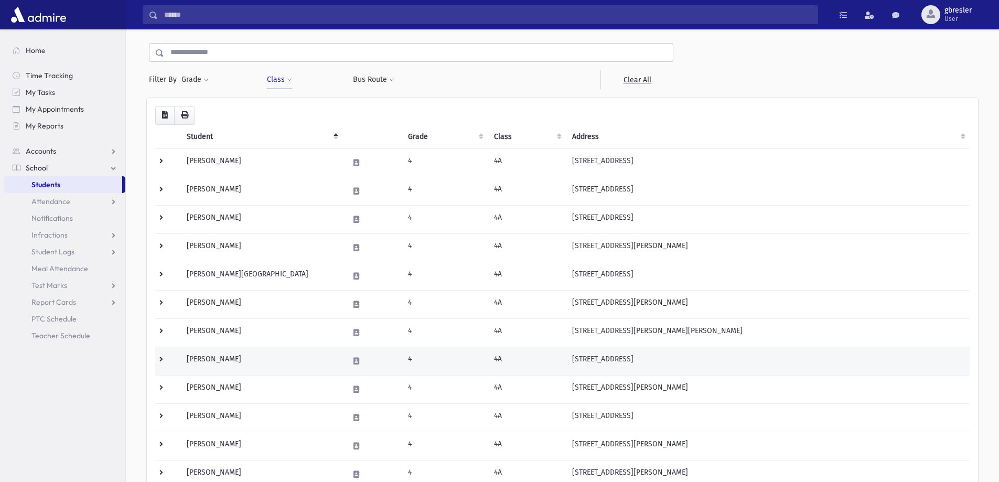
scroll to position [52, 0]
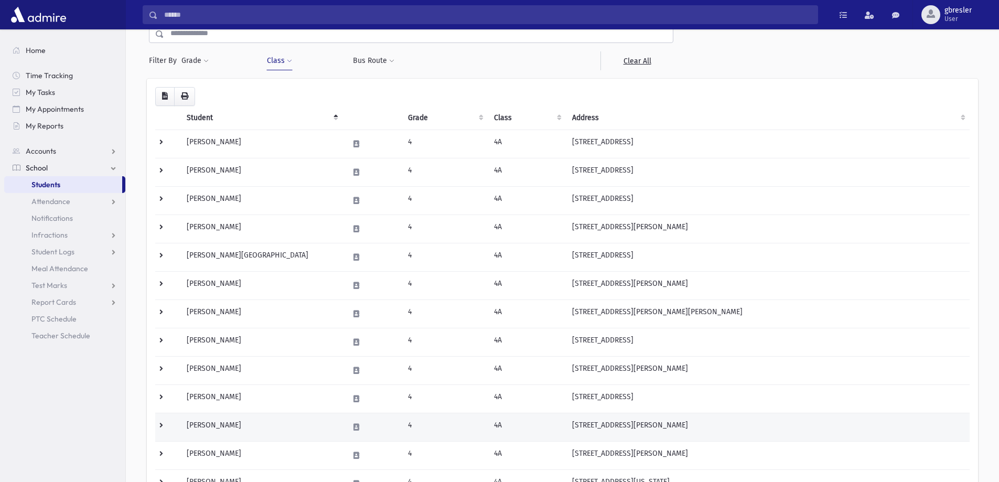
click at [239, 429] on td "[PERSON_NAME]" at bounding box center [261, 427] width 162 height 28
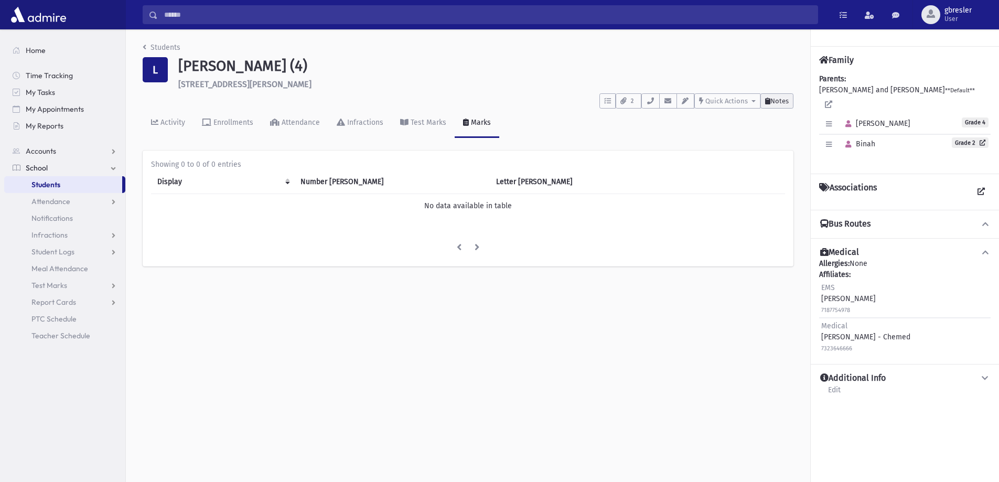
click at [785, 100] on span "Notes" at bounding box center [779, 101] width 18 height 8
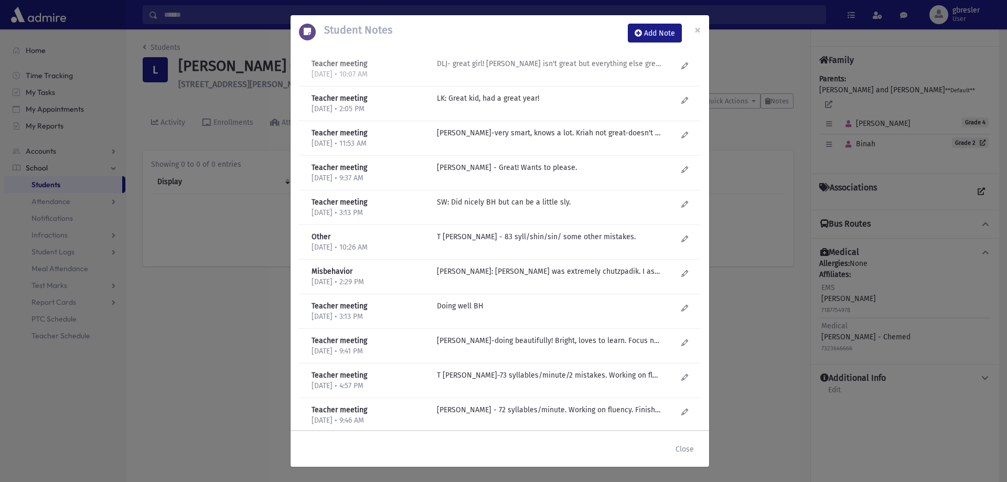
click at [587, 67] on p "DLJ- great girl! Kriah isn't great but everything else great student. There's a…" at bounding box center [549, 63] width 224 height 11
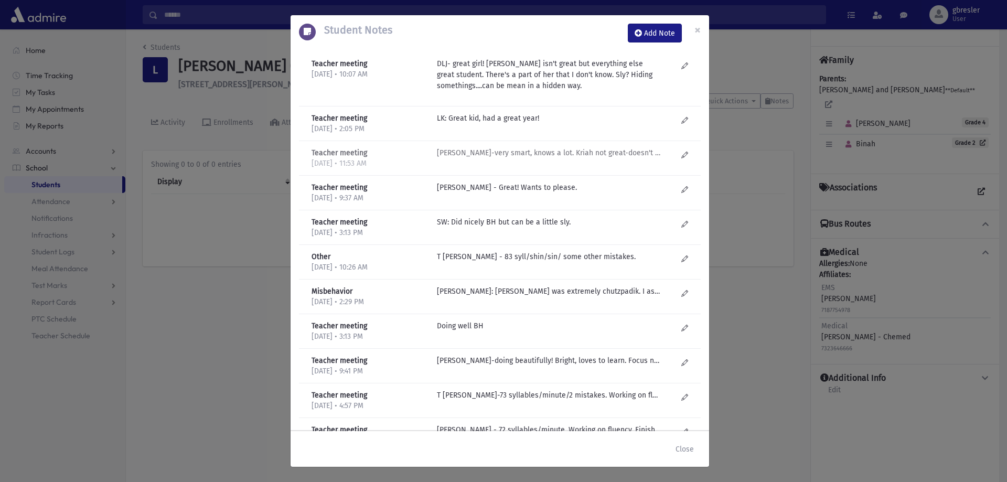
click at [555, 124] on p "DL Jacobson-very smart, knows a lot. Kriah not great-doesn't like to do her kri…" at bounding box center [549, 118] width 224 height 11
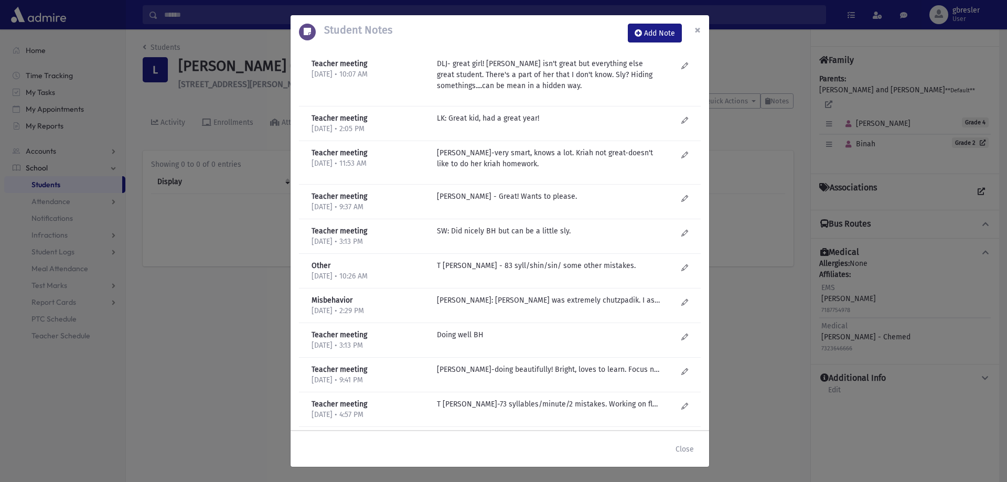
click at [700, 30] on span "×" at bounding box center [697, 30] width 6 height 15
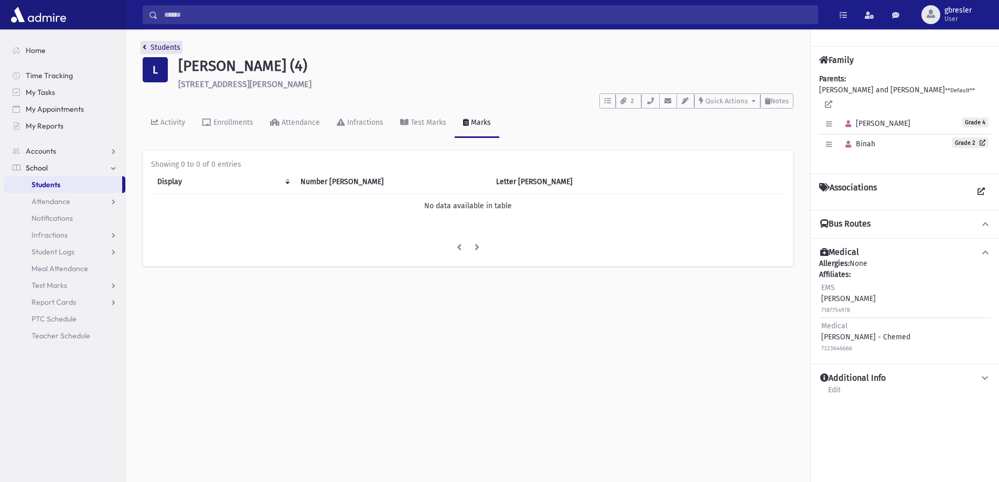
click at [171, 48] on link "Students" at bounding box center [162, 47] width 38 height 9
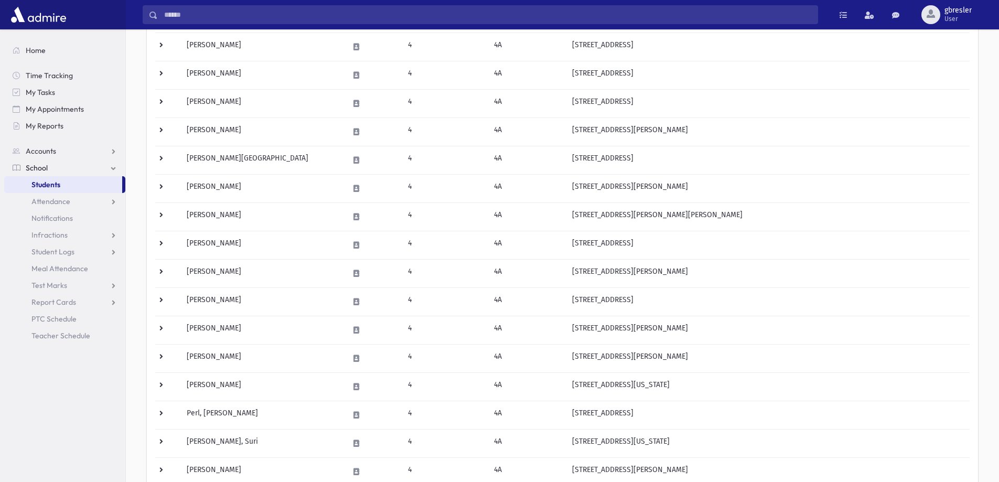
scroll to position [185, 0]
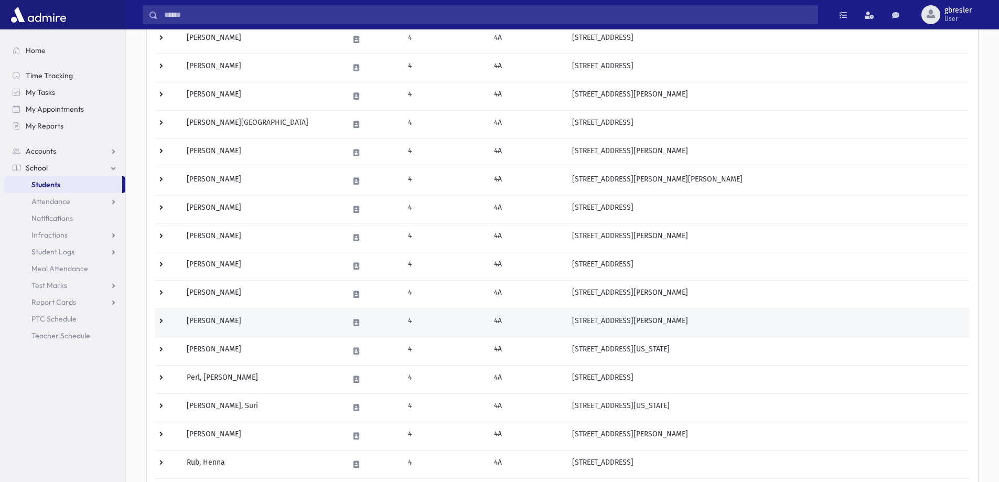
click at [221, 321] on td "Lichtman, Avigail" at bounding box center [261, 322] width 162 height 28
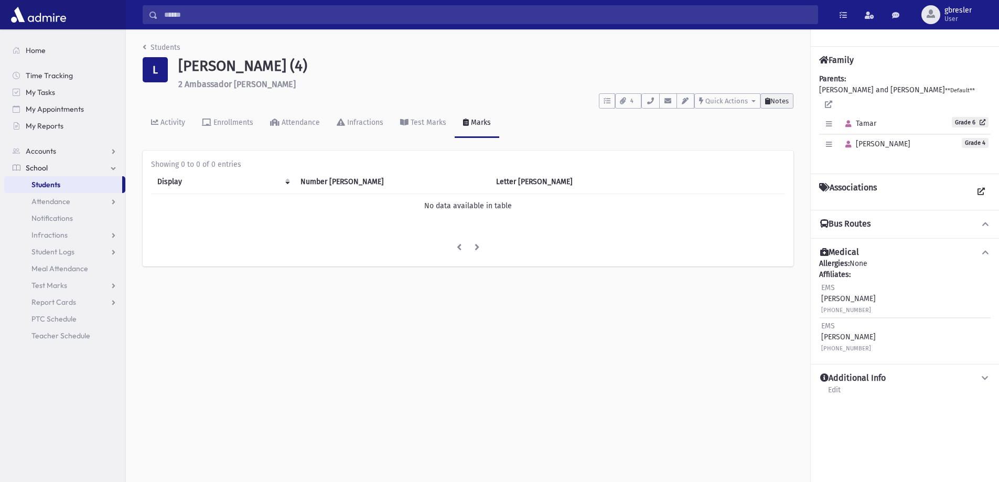
click at [783, 104] on span "Notes" at bounding box center [779, 101] width 18 height 8
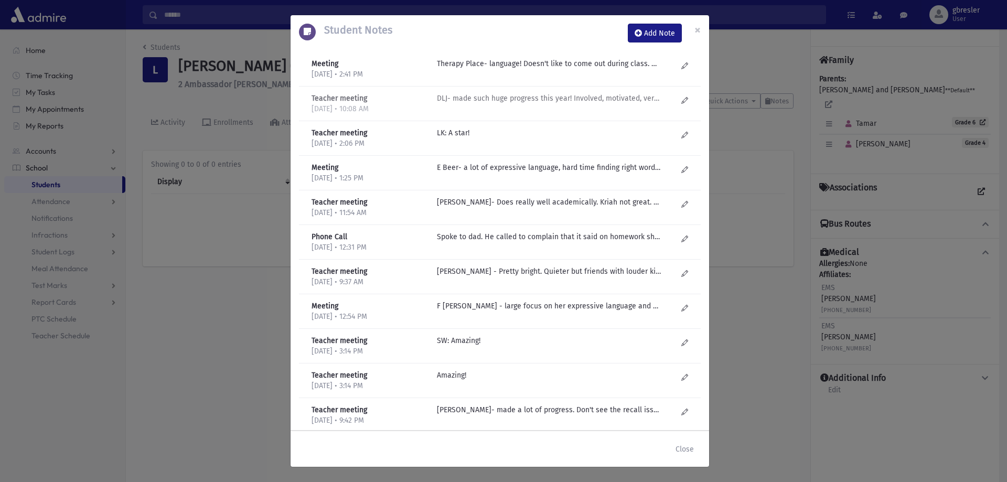
click at [562, 69] on p "DLJ- made such huge progress this year! Involved, motivated, very smart!!" at bounding box center [549, 63] width 224 height 11
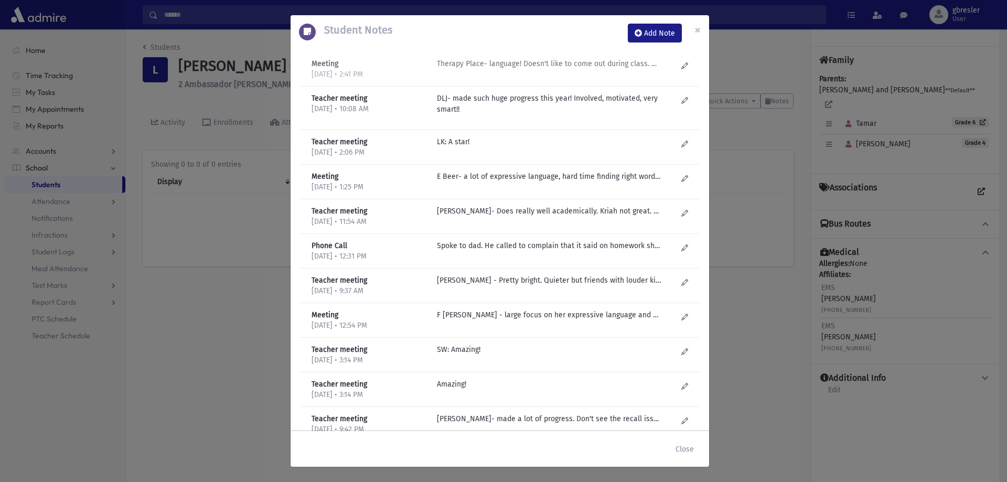
click at [544, 63] on p "Therapy Place- language! Doesn't like to come out during class. Needs it." at bounding box center [549, 63] width 224 height 11
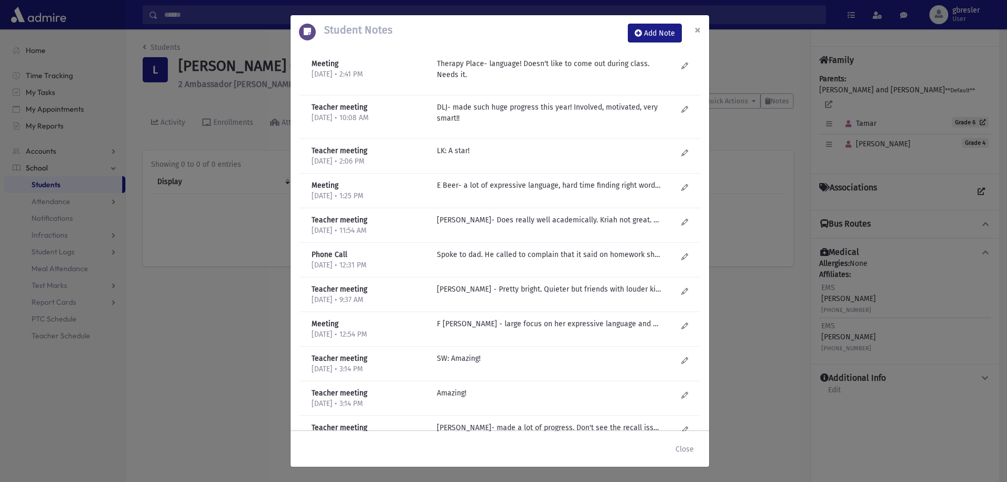
click at [703, 28] on button "×" at bounding box center [697, 29] width 23 height 29
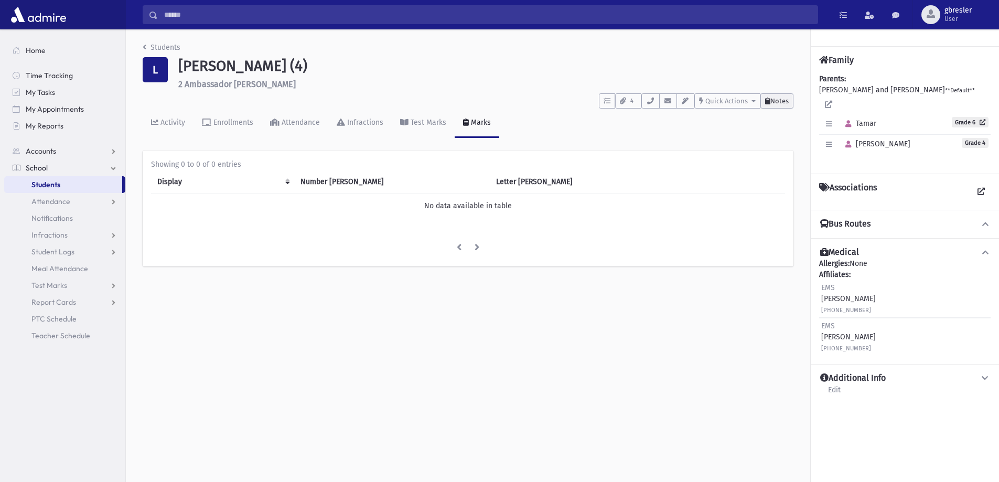
click at [765, 101] on icon at bounding box center [767, 101] width 5 height 7
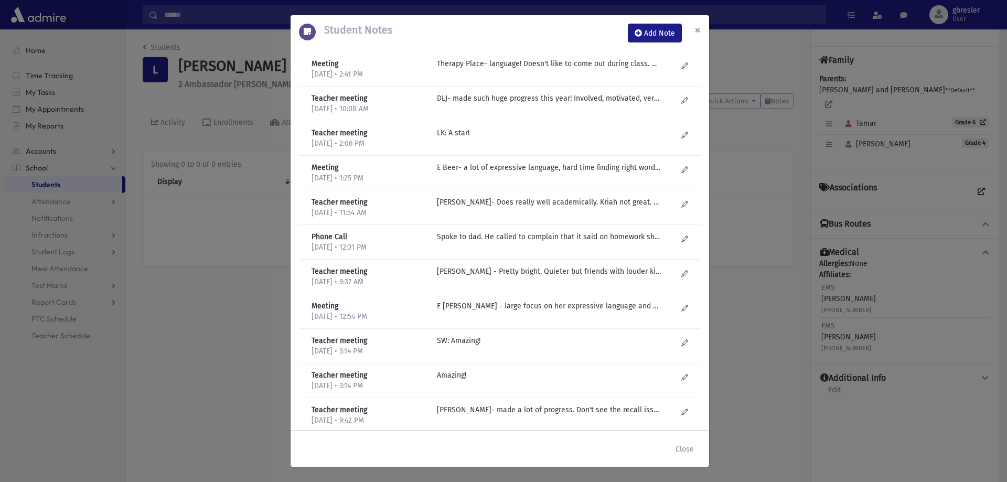
click at [696, 27] on span "×" at bounding box center [697, 30] width 6 height 15
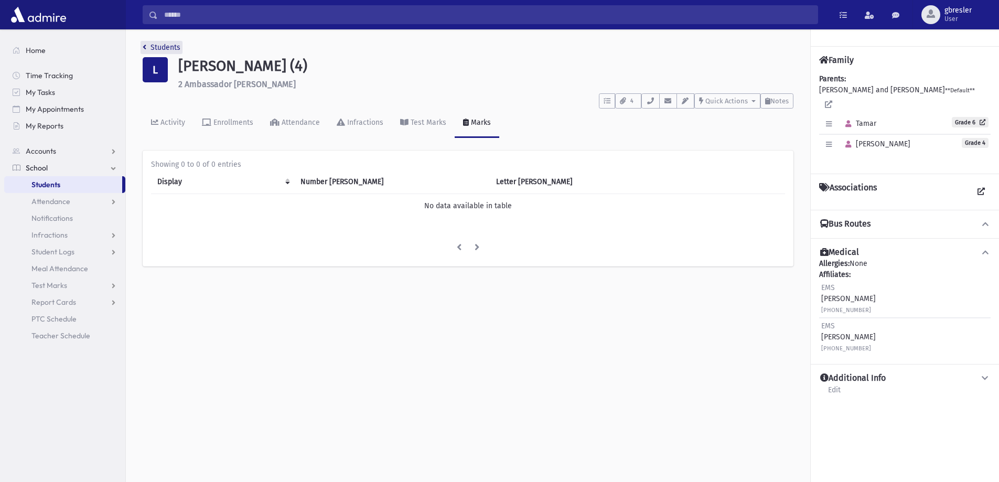
click at [158, 48] on link "Students" at bounding box center [162, 47] width 38 height 9
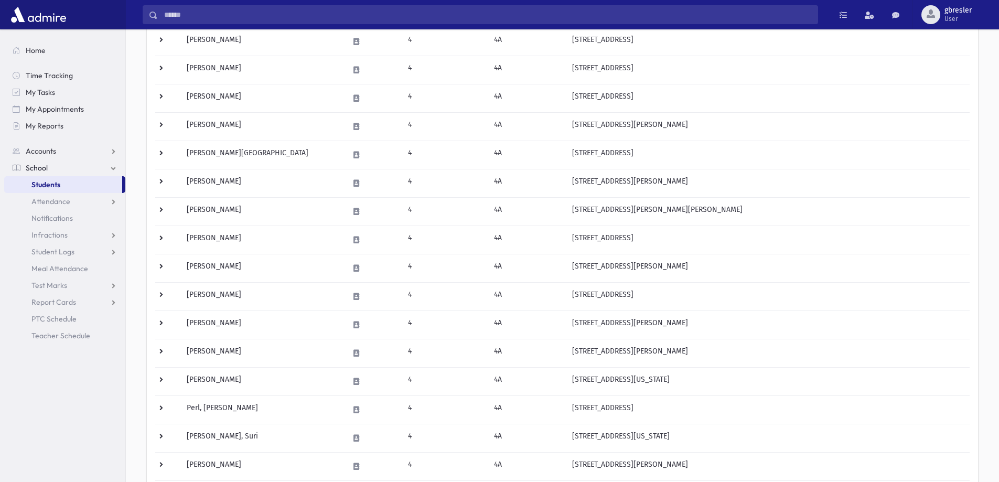
scroll to position [210, 0]
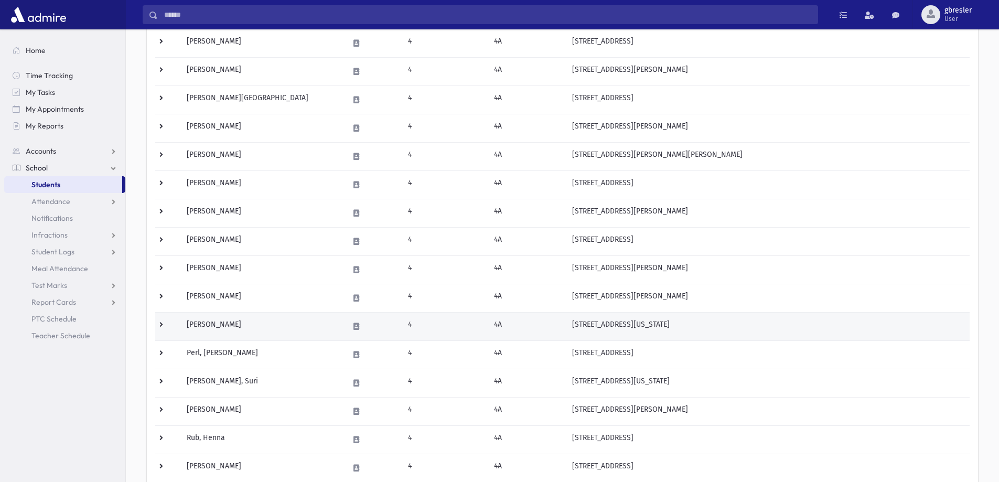
click at [238, 327] on td "Mandel, Shira" at bounding box center [261, 326] width 162 height 28
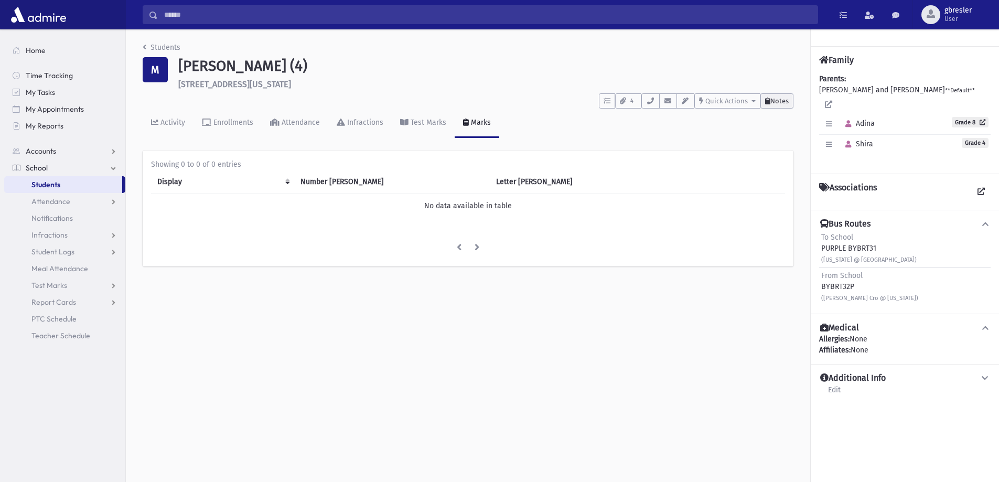
click at [782, 108] on button "Notes" at bounding box center [776, 100] width 33 height 15
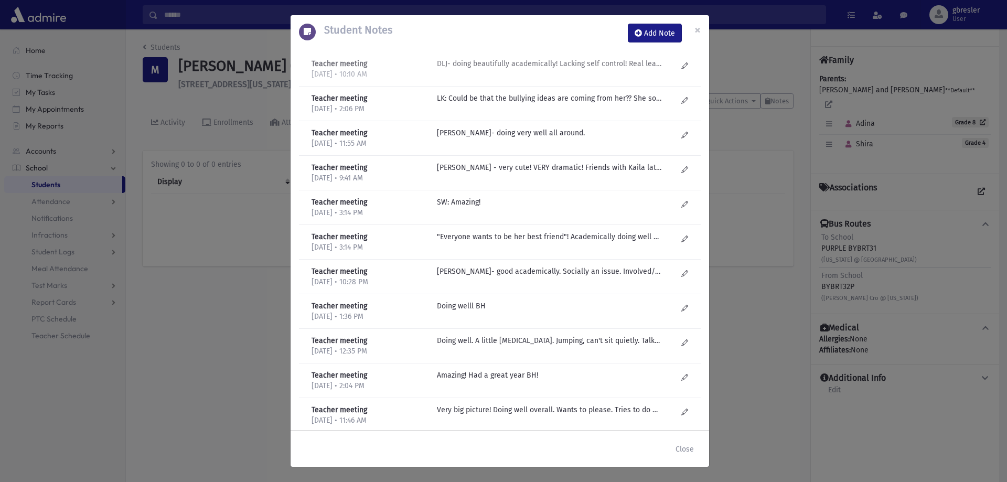
click at [576, 68] on p "DLJ- doing beautifully academically! Lacking self control! Real leader in class!" at bounding box center [549, 63] width 224 height 11
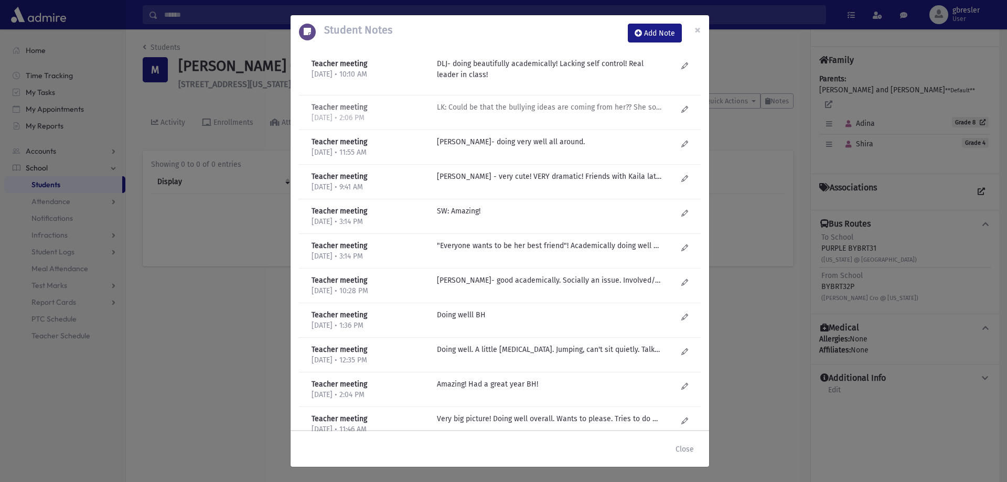
click at [576, 103] on p "LK: Could be that the bullying ideas are coming from her?? She sometimes has ne…" at bounding box center [549, 107] width 224 height 11
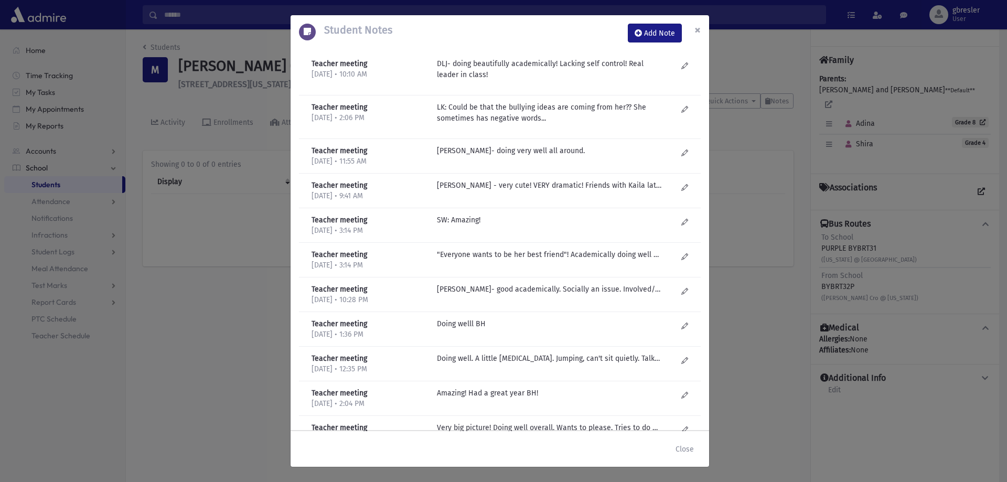
click at [696, 31] on span "×" at bounding box center [697, 30] width 6 height 15
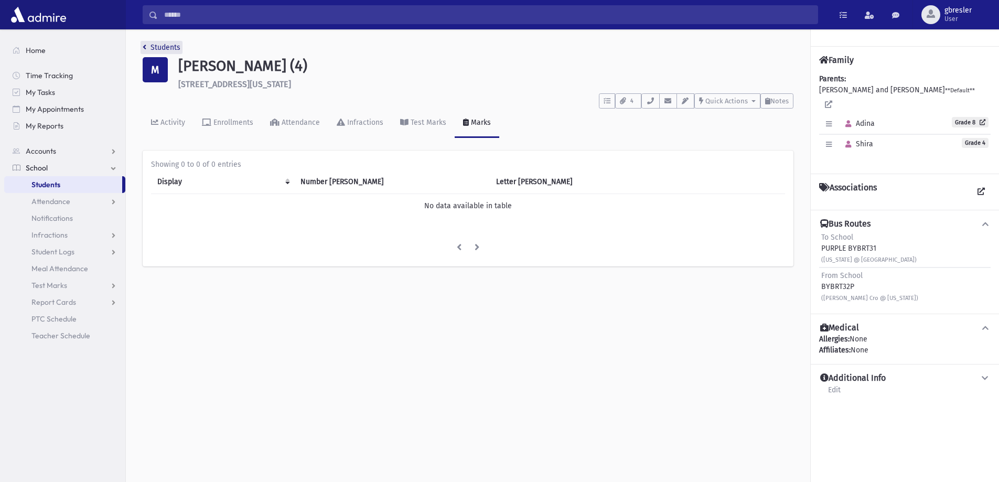
click at [178, 49] on link "Students" at bounding box center [162, 47] width 38 height 9
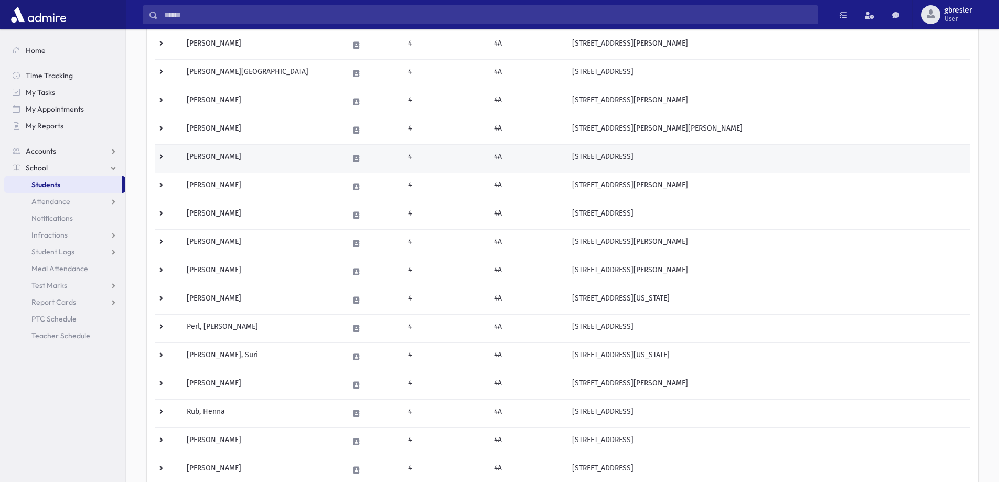
scroll to position [262, 0]
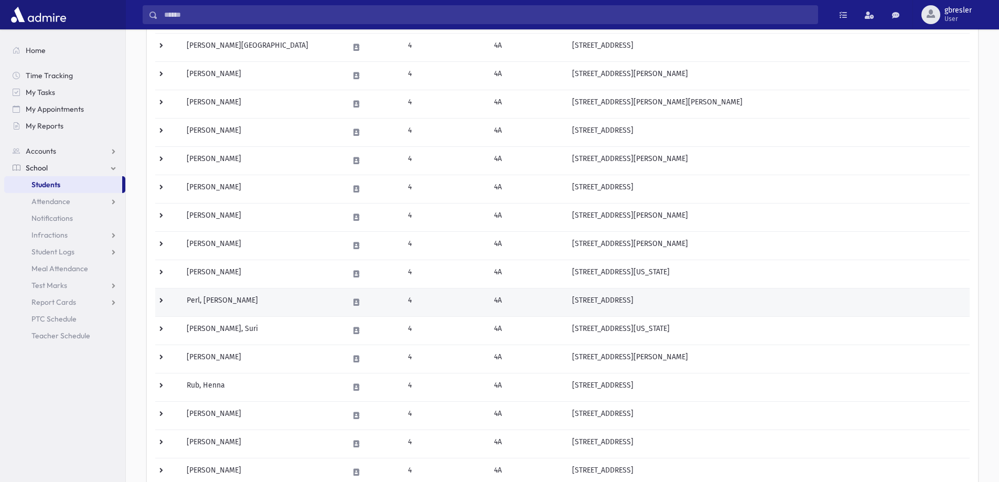
click at [216, 298] on td "Perl, [PERSON_NAME]" at bounding box center [261, 302] width 162 height 28
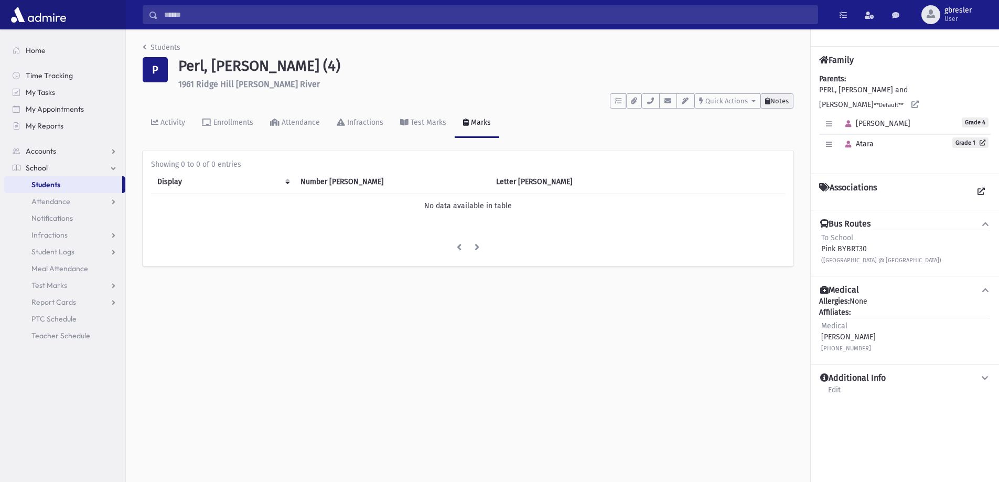
click at [768, 105] on button "Notes" at bounding box center [776, 100] width 33 height 15
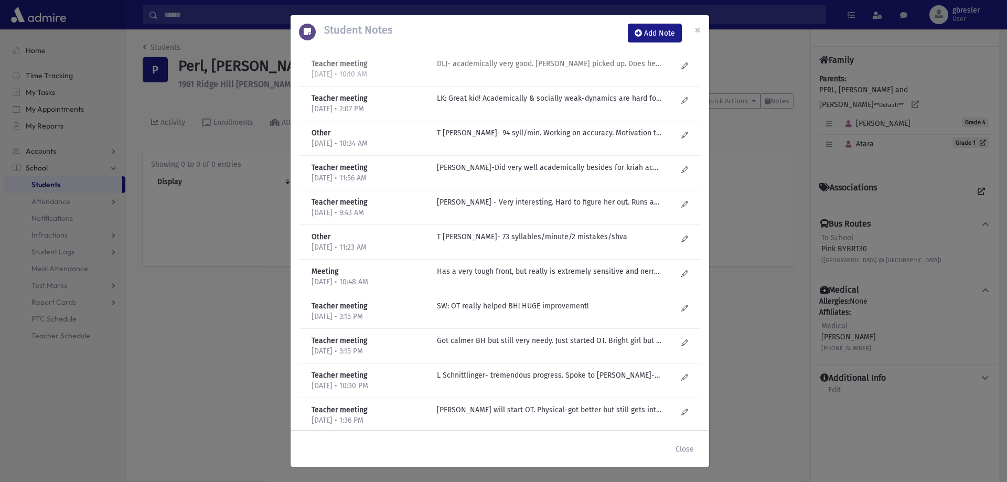
click at [616, 68] on p "DLJ- academically very good. Kriah picked up. Does her work, homework, great st…" at bounding box center [549, 63] width 224 height 11
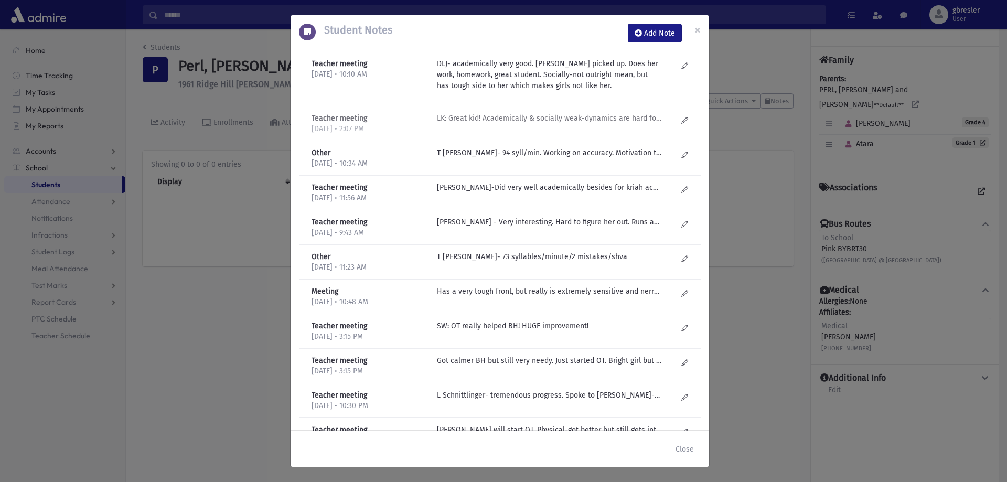
click at [598, 119] on p "LK: Great kid! Academically & socially weak-dynamics are hard for her." at bounding box center [549, 118] width 224 height 11
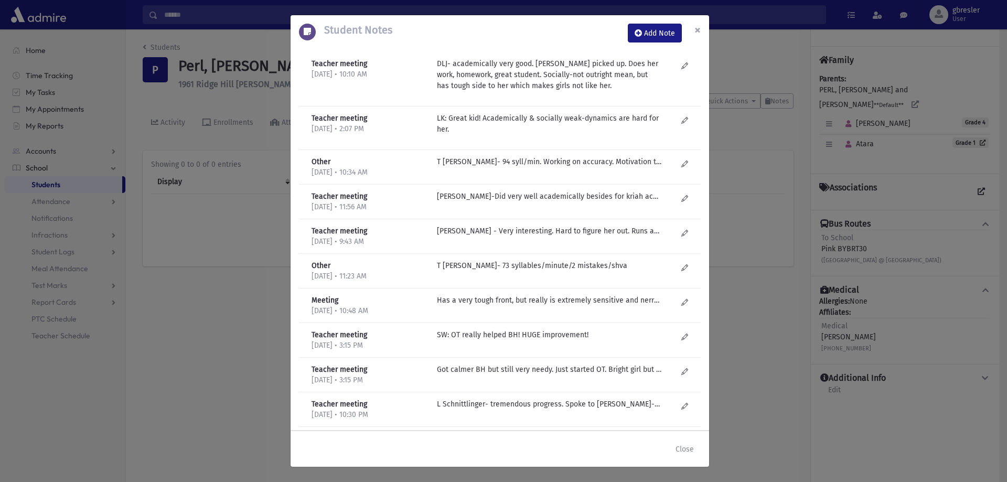
click at [697, 27] on span "×" at bounding box center [697, 30] width 6 height 15
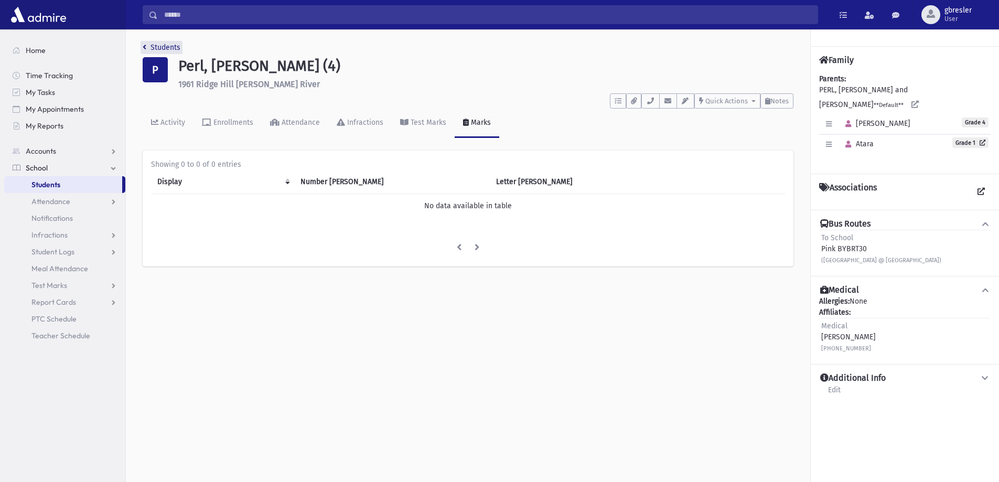
click at [168, 48] on link "Students" at bounding box center [162, 47] width 38 height 9
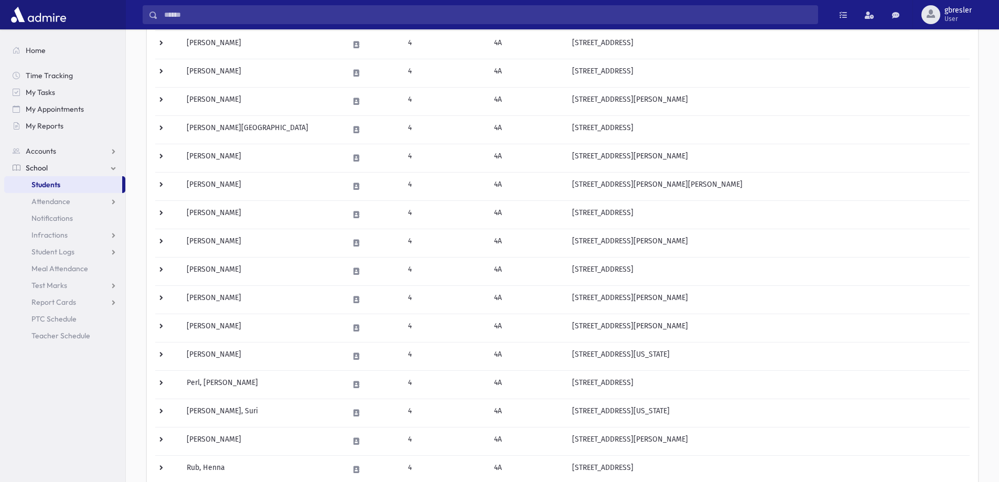
scroll to position [262, 0]
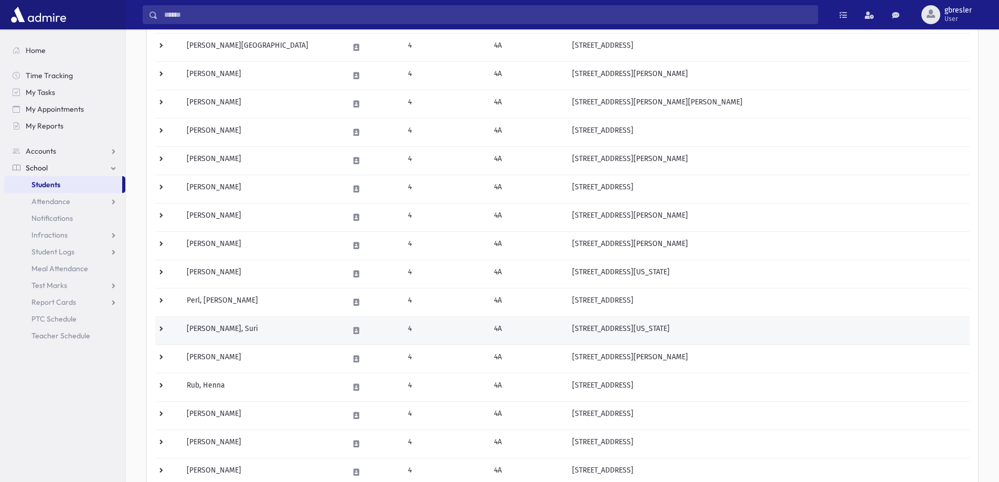
click at [211, 329] on td "[PERSON_NAME], Suri" at bounding box center [261, 330] width 162 height 28
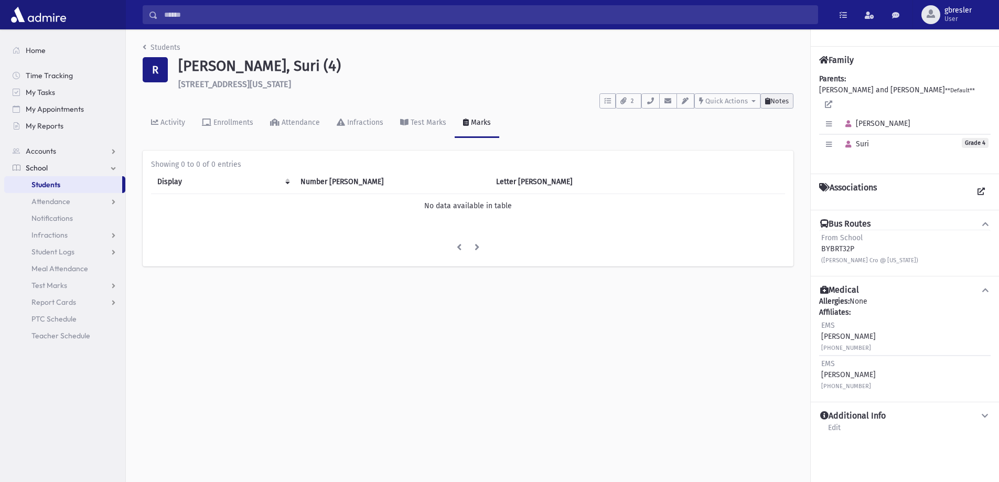
click at [791, 103] on button "Notes" at bounding box center [776, 100] width 33 height 15
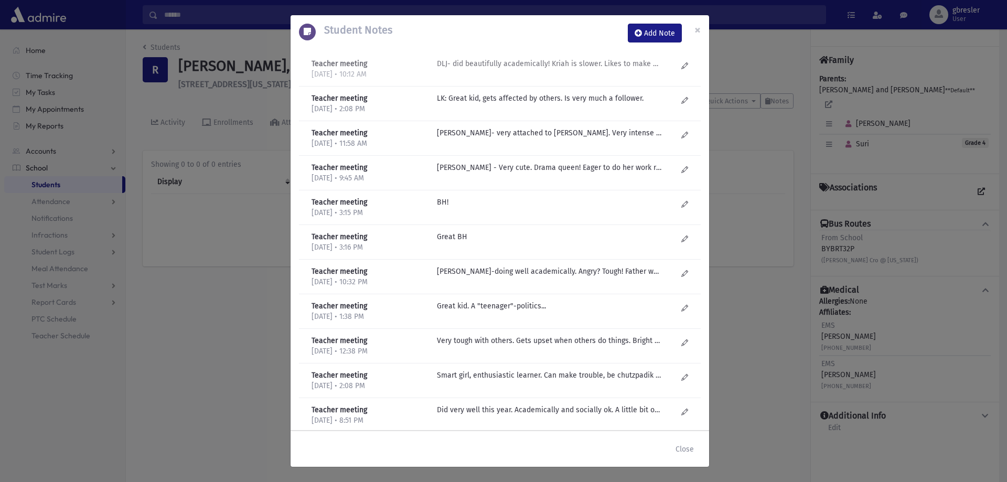
click at [589, 71] on div "DLJ- did beautifully academically! Kriah is slower. Likes to make sure things a…" at bounding box center [557, 69] width 251 height 22
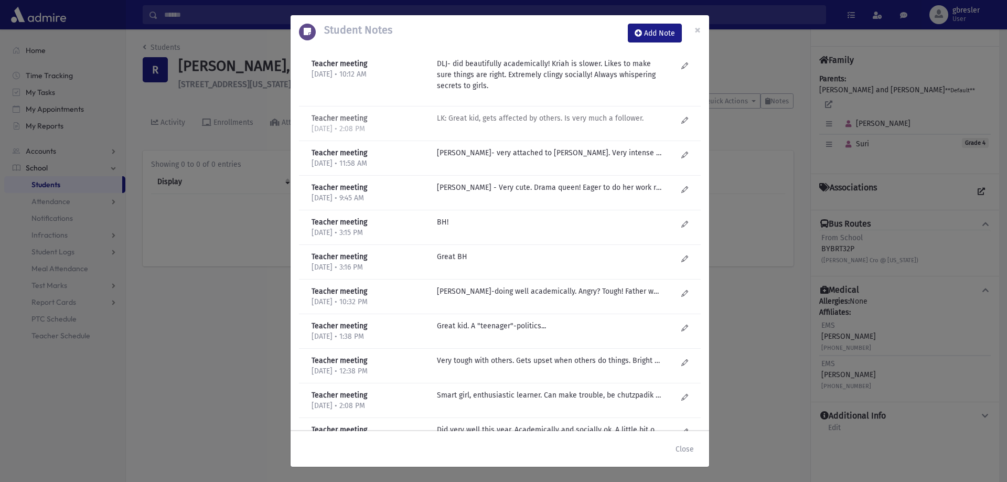
click at [543, 122] on p "LK: Great kid, gets affected by others. Is very much a follower." at bounding box center [549, 118] width 224 height 11
click at [700, 29] on span "×" at bounding box center [697, 30] width 6 height 15
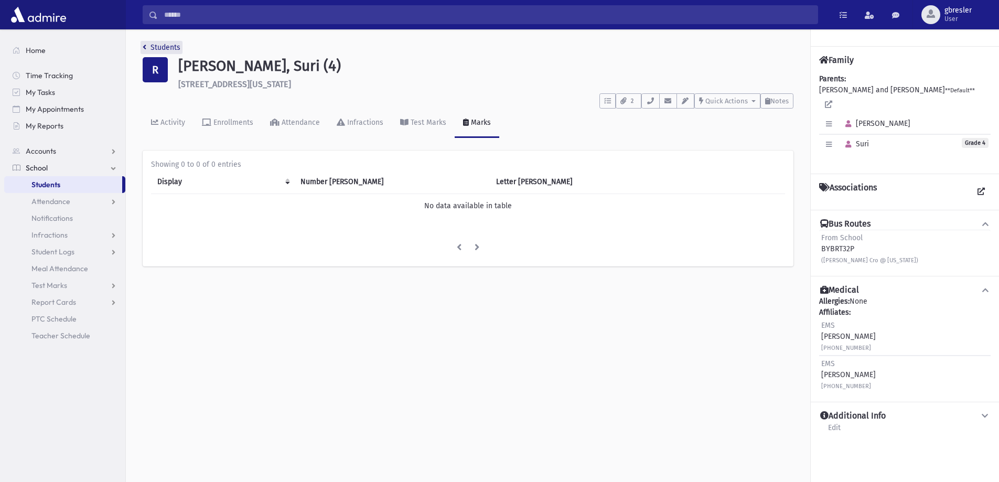
click at [178, 48] on link "Students" at bounding box center [162, 47] width 38 height 9
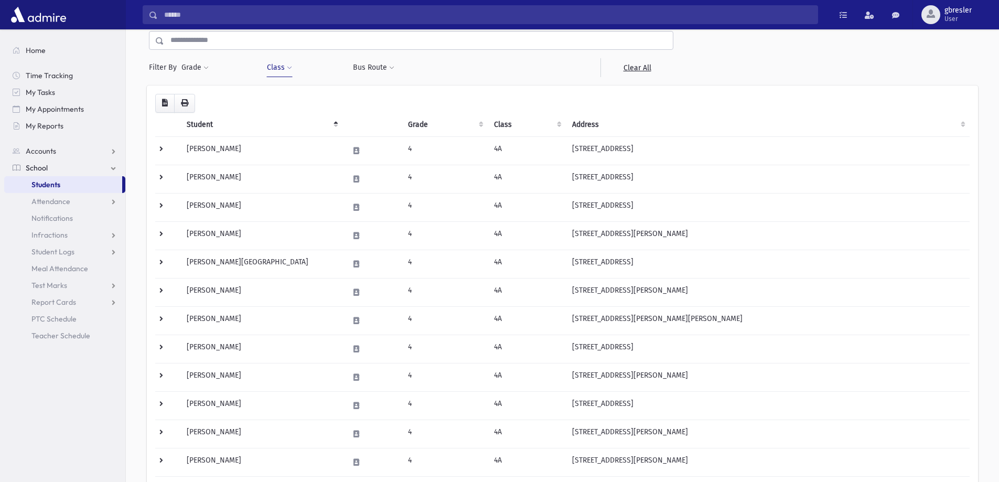
scroll to position [262, 0]
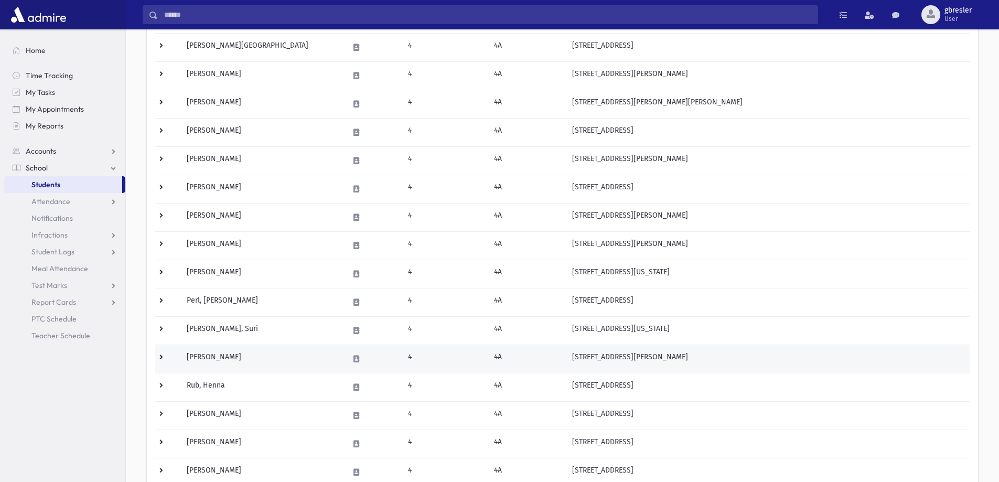
click at [221, 359] on td "Rivlin, Deena" at bounding box center [261, 359] width 162 height 28
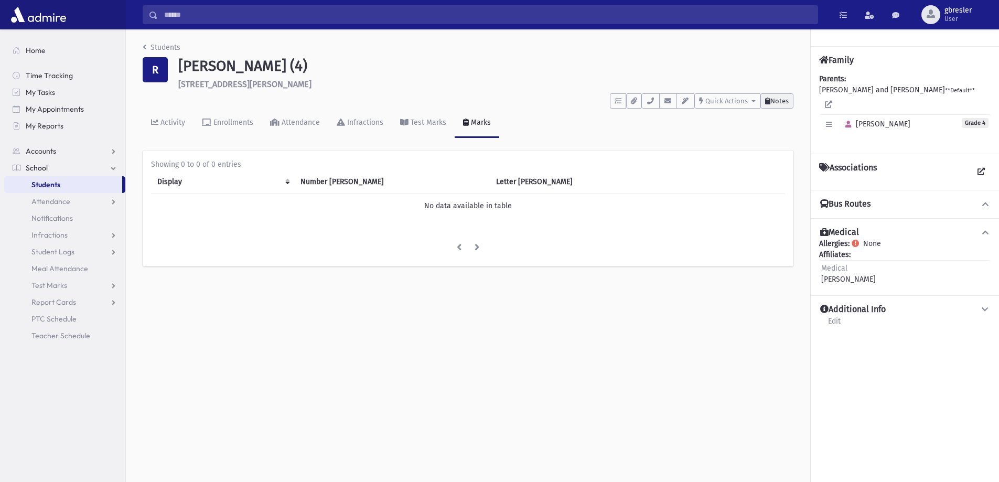
click at [781, 106] on button "Notes" at bounding box center [776, 100] width 33 height 15
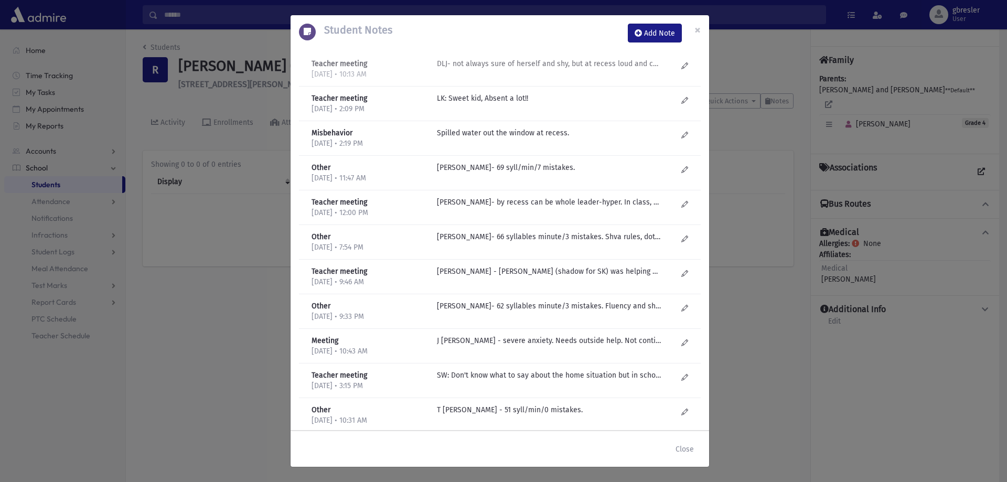
click at [598, 63] on p "DLJ- not always sure of herself and shy, but at recess loud and confident. Get …" at bounding box center [549, 63] width 224 height 11
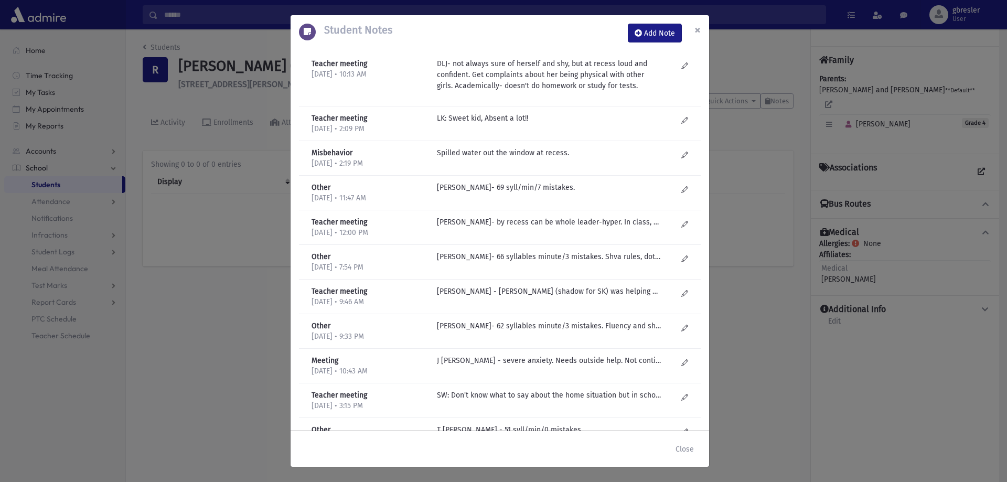
click at [704, 30] on button "×" at bounding box center [697, 29] width 23 height 29
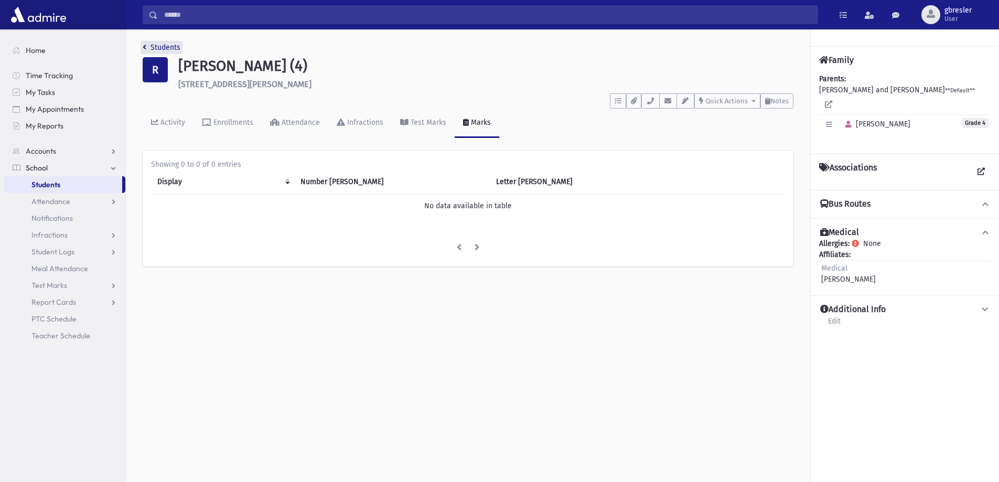
click at [173, 45] on link "Students" at bounding box center [162, 47] width 38 height 9
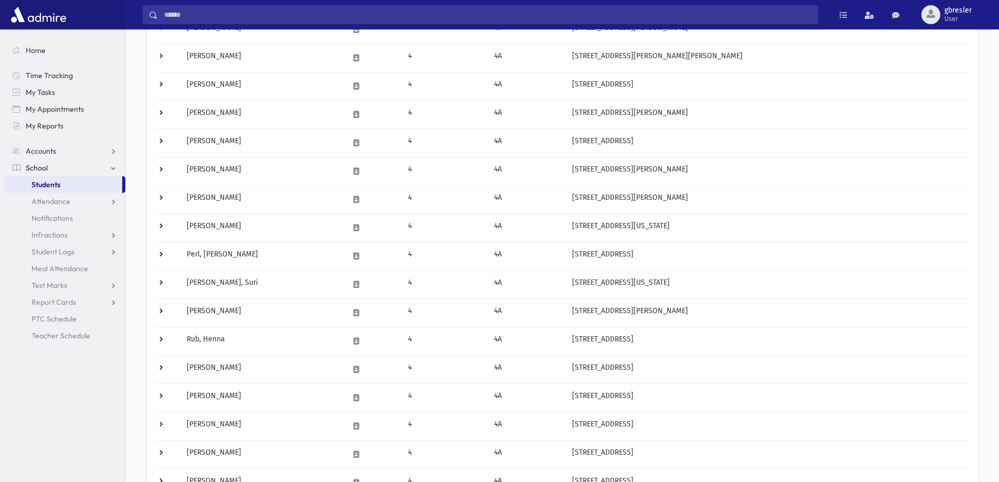
scroll to position [315, 0]
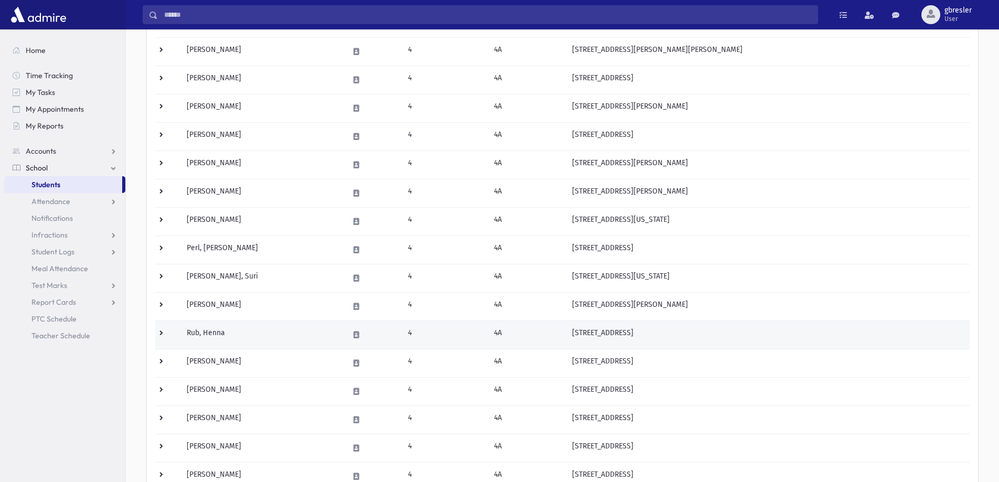
click at [227, 334] on td "Rub, Henna" at bounding box center [261, 334] width 162 height 28
click at [219, 333] on td "Rub, Henna" at bounding box center [261, 334] width 162 height 28
click at [290, 325] on td "Rub, Henna" at bounding box center [261, 334] width 162 height 28
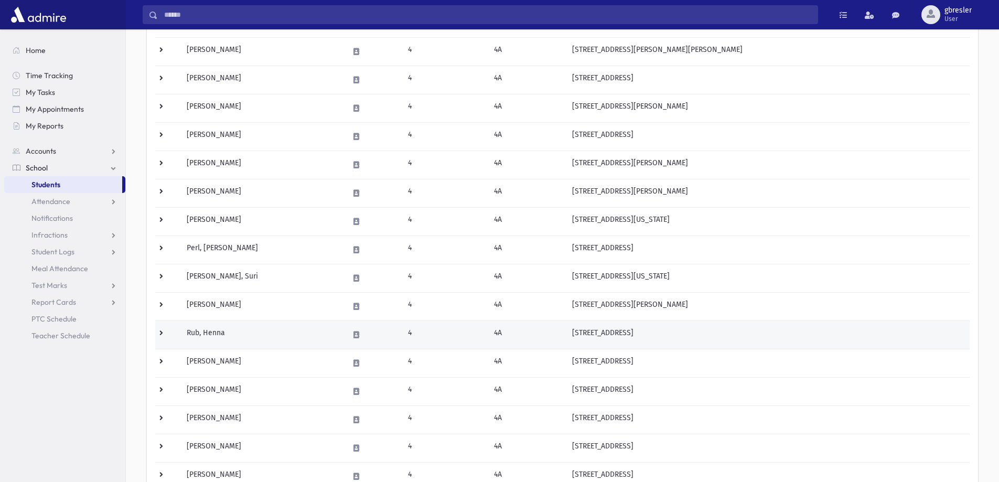
click at [203, 330] on td "Rub, Henna" at bounding box center [261, 334] width 162 height 28
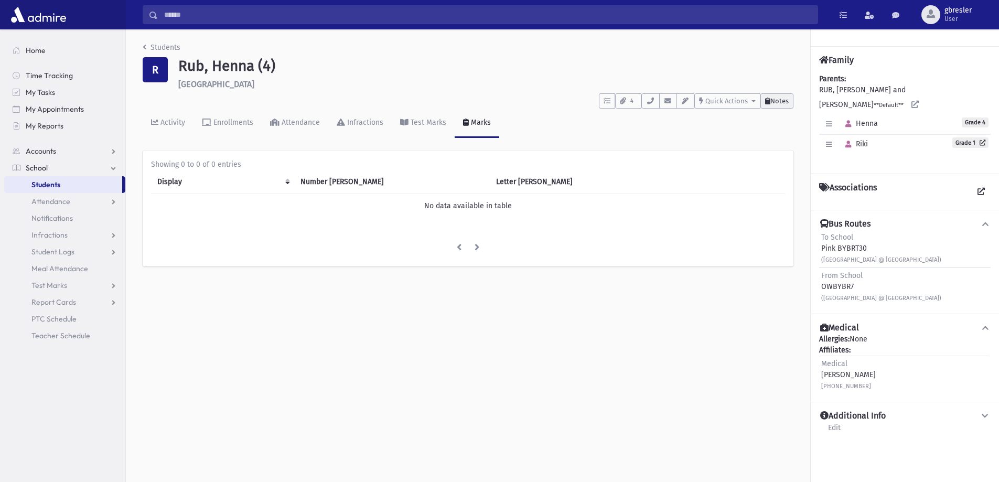
click at [790, 104] on button "Notes" at bounding box center [776, 100] width 33 height 15
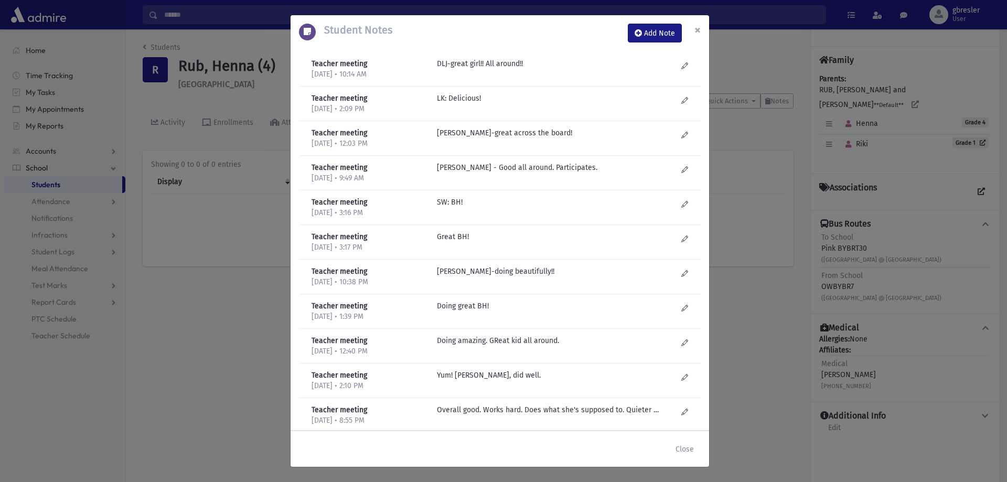
click at [699, 33] on span "×" at bounding box center [697, 30] width 6 height 15
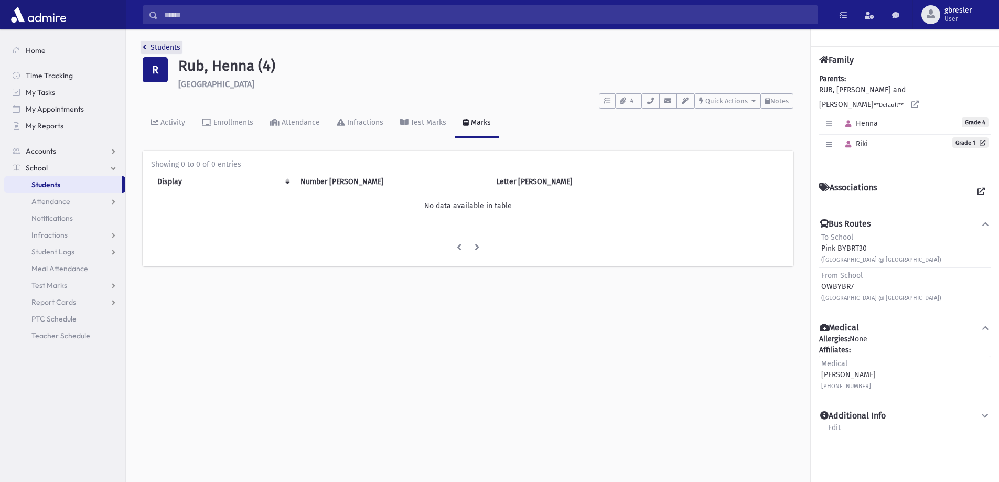
click at [165, 48] on link "Students" at bounding box center [162, 47] width 38 height 9
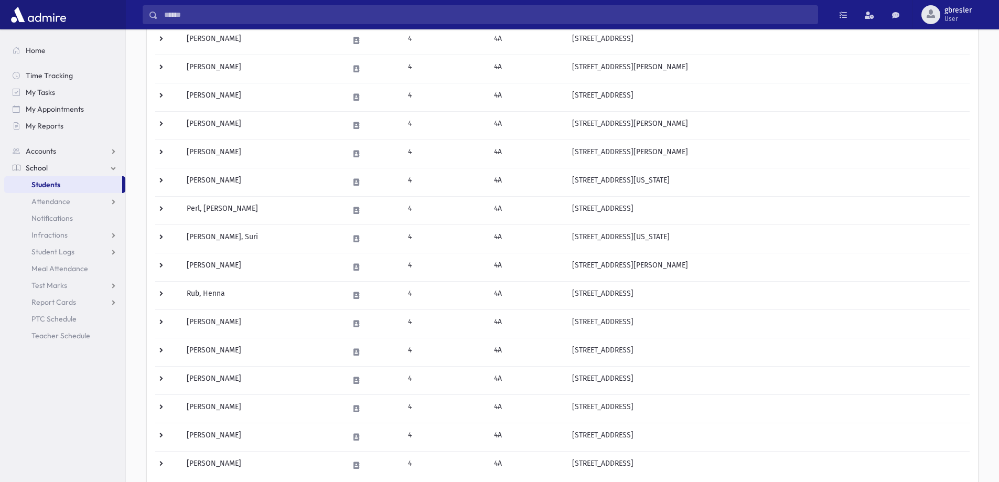
scroll to position [367, 0]
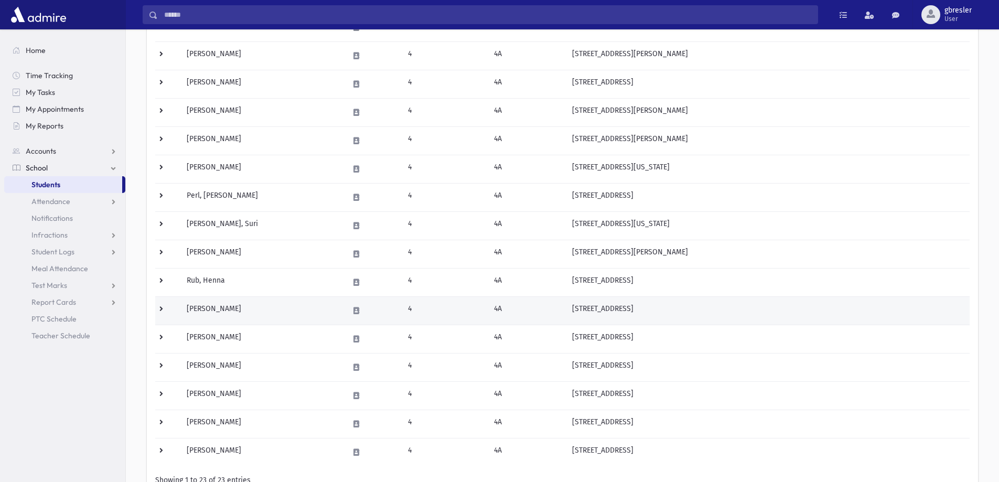
click at [231, 310] on td "Salomon, Shaina" at bounding box center [261, 310] width 162 height 28
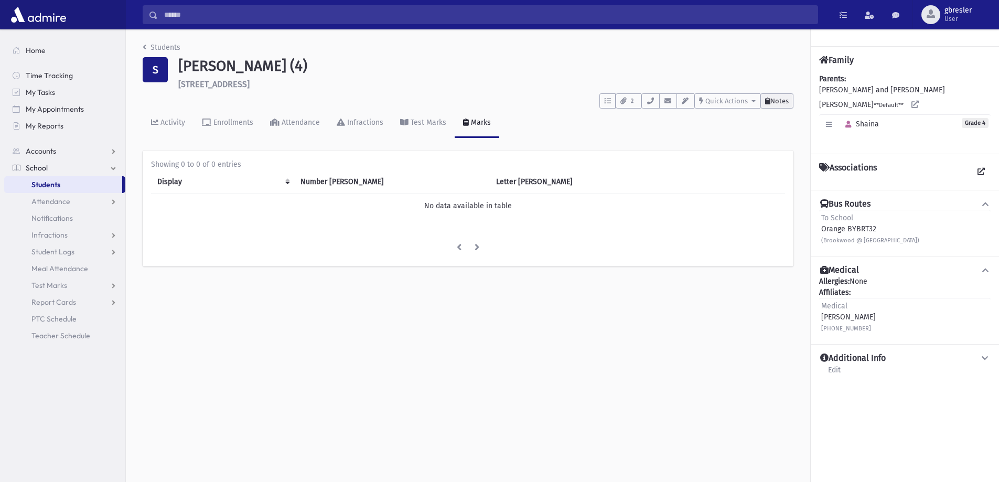
click at [776, 106] on button "Notes" at bounding box center [776, 100] width 33 height 15
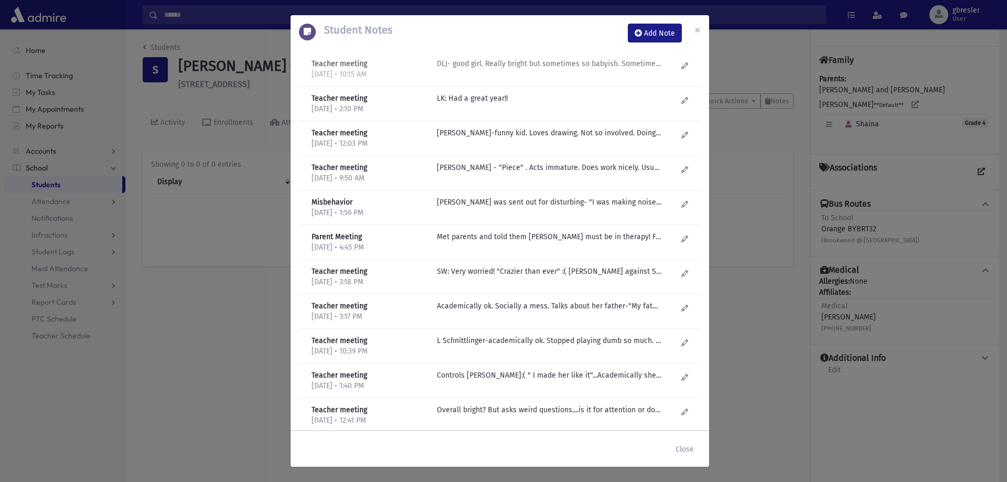
click at [599, 63] on p "DLJ- good girl. Really bright but sometimes so babyish. Sometimes misses the bo…" at bounding box center [549, 63] width 224 height 11
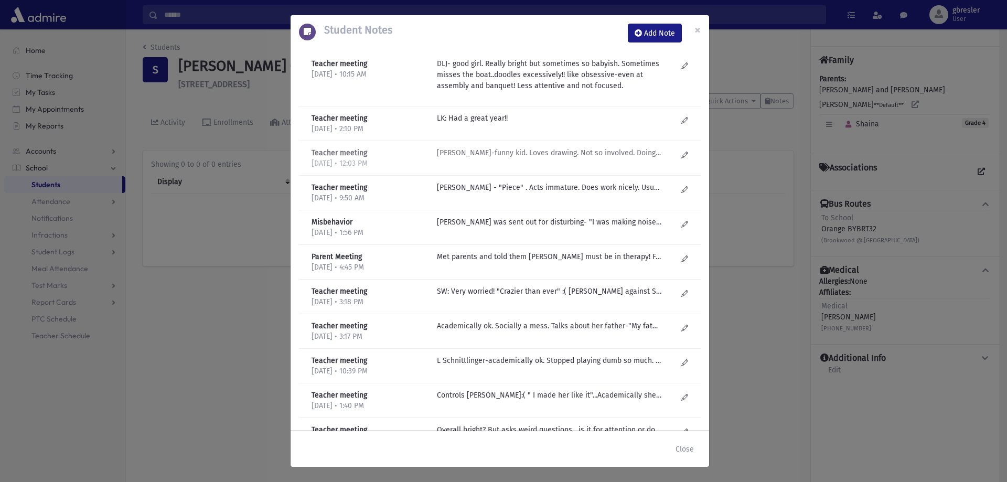
click at [498, 124] on p "DL Jacobson-funny kid. Loves drawing. Not so involved. Doing what supposed to." at bounding box center [549, 118] width 224 height 11
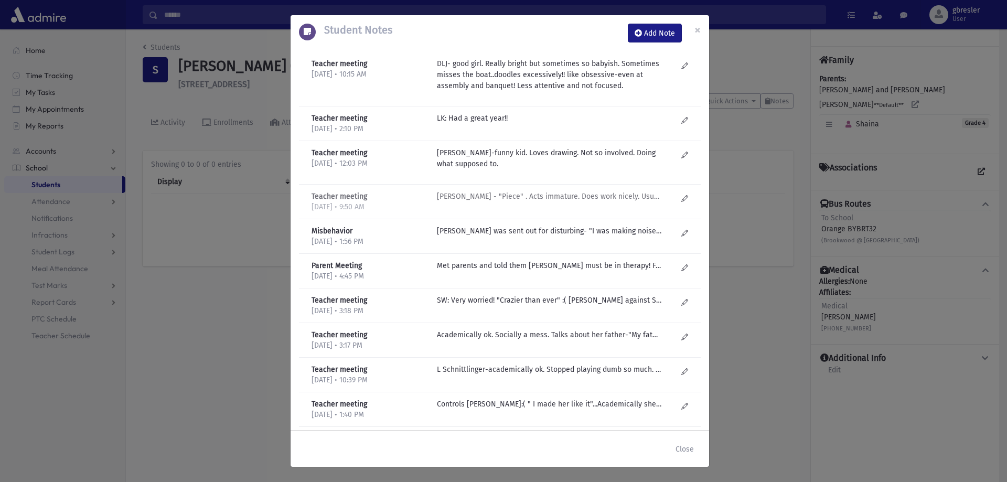
click at [585, 124] on p "DL Jacobson - "Piece" . Acts immature. Does work nicely. Usually behaves." at bounding box center [549, 118] width 224 height 11
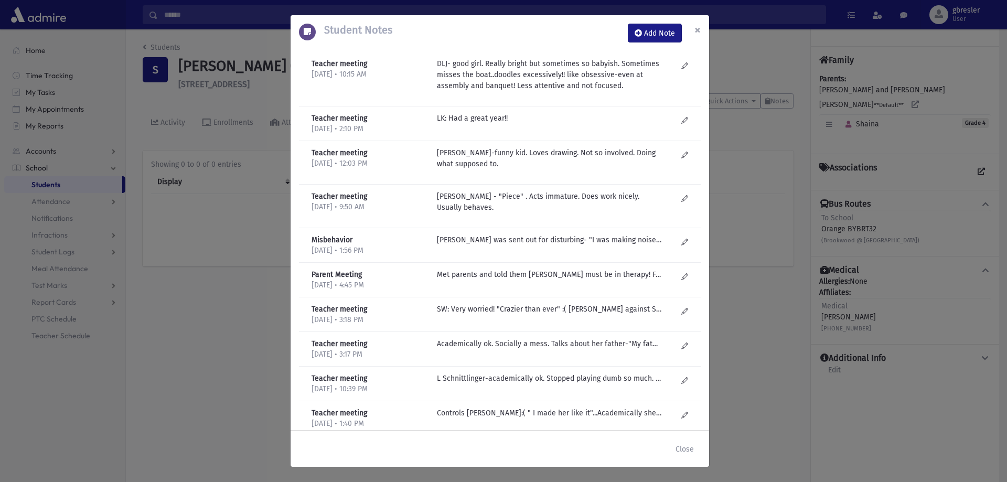
click at [699, 27] on span "×" at bounding box center [697, 30] width 6 height 15
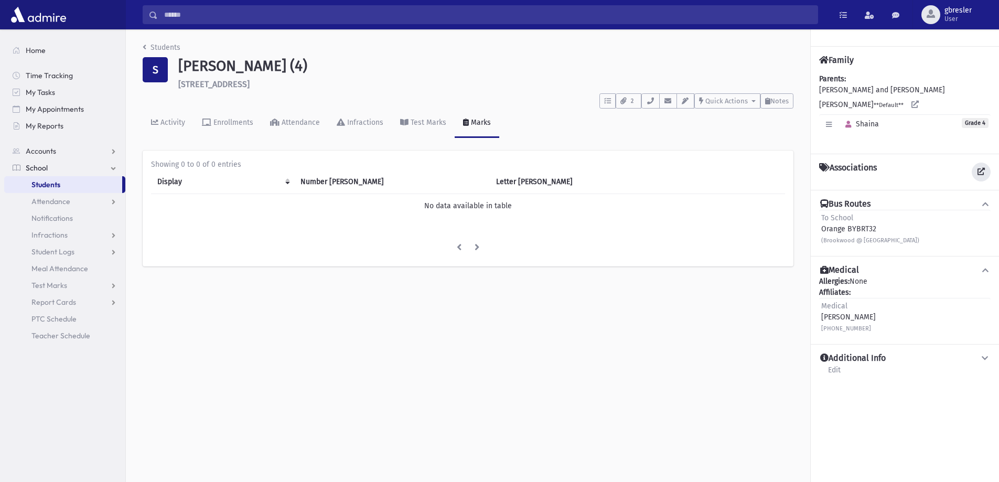
click at [977, 163] on link at bounding box center [981, 172] width 19 height 19
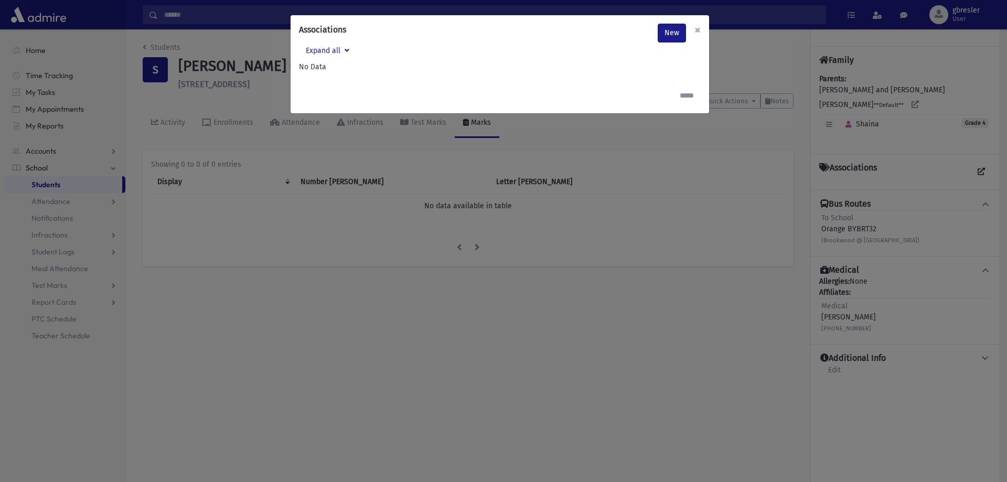
click at [693, 28] on button "×" at bounding box center [697, 29] width 23 height 29
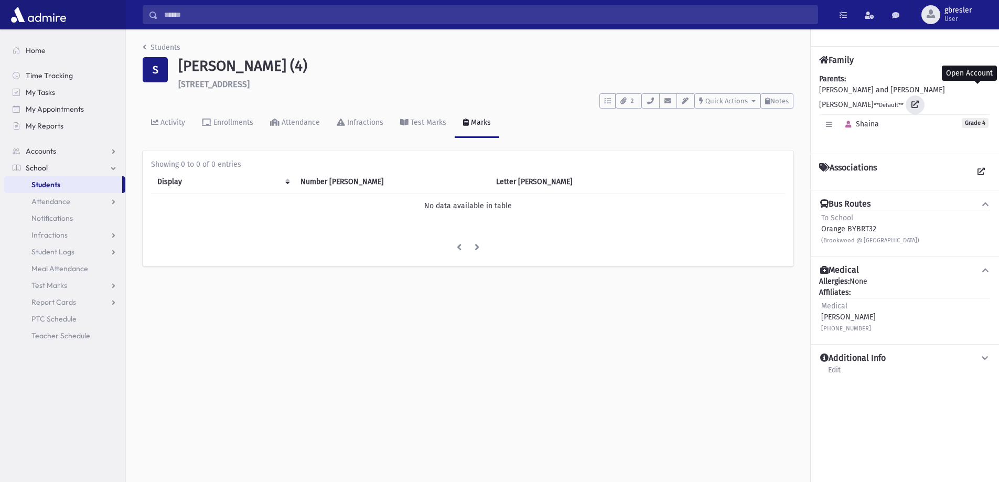
click at [919, 101] on icon at bounding box center [915, 104] width 7 height 7
click at [174, 50] on link "Students" at bounding box center [162, 47] width 38 height 9
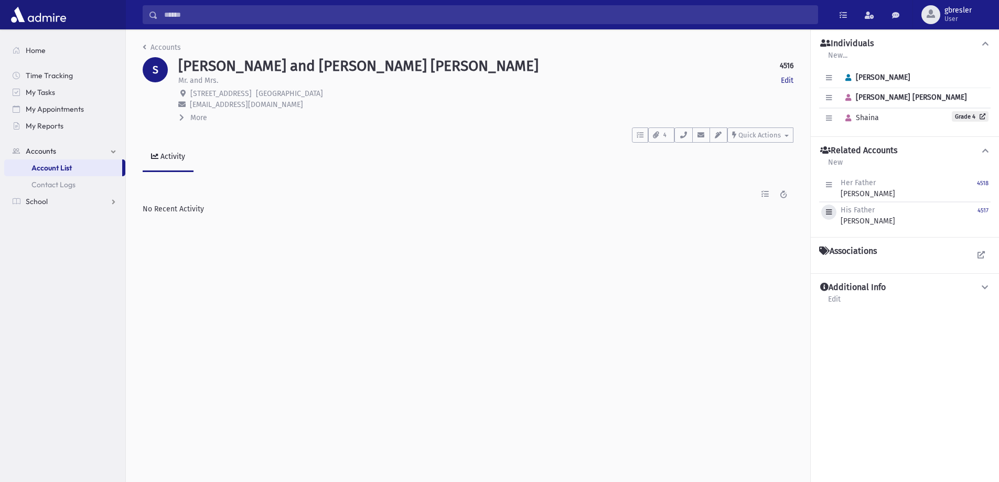
click at [831, 208] on button "button" at bounding box center [828, 212] width 15 height 15
click at [832, 241] on link "Edit" at bounding box center [863, 238] width 84 height 19
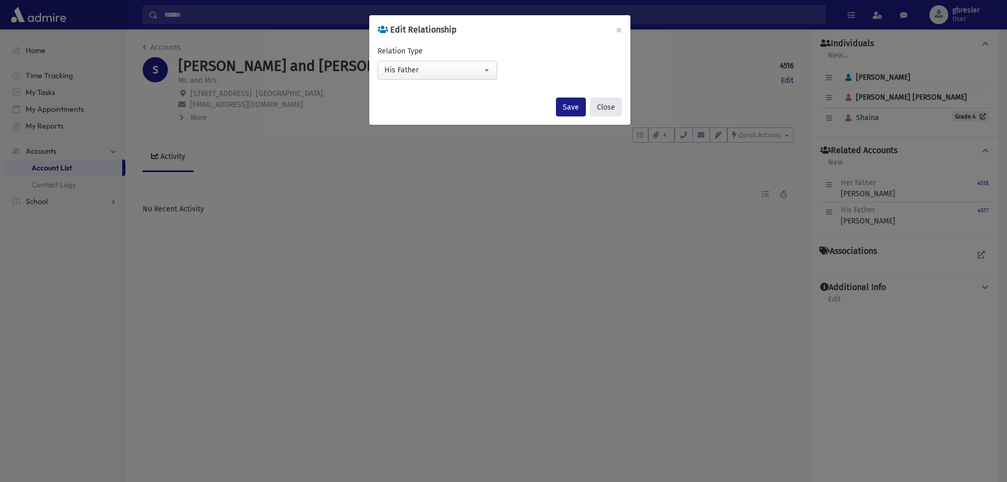
click at [614, 103] on button "Close" at bounding box center [606, 107] width 32 height 19
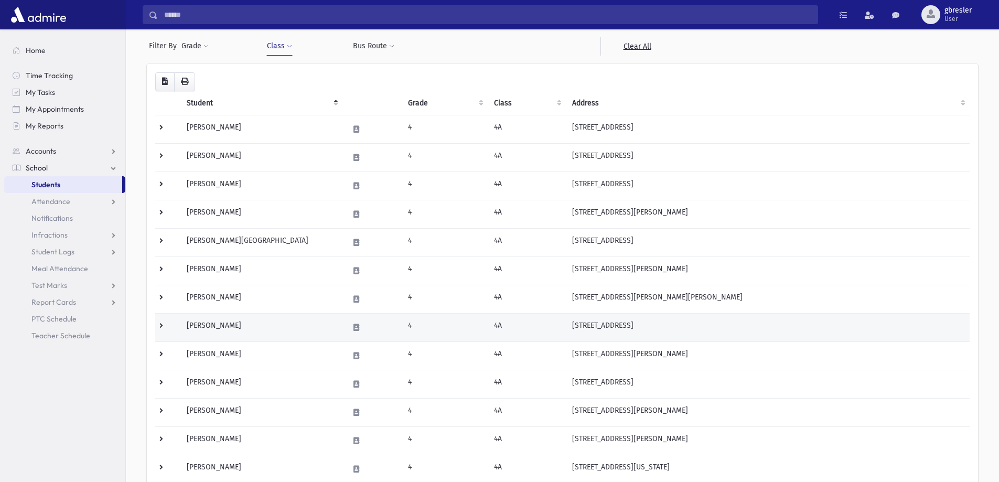
scroll to position [262, 0]
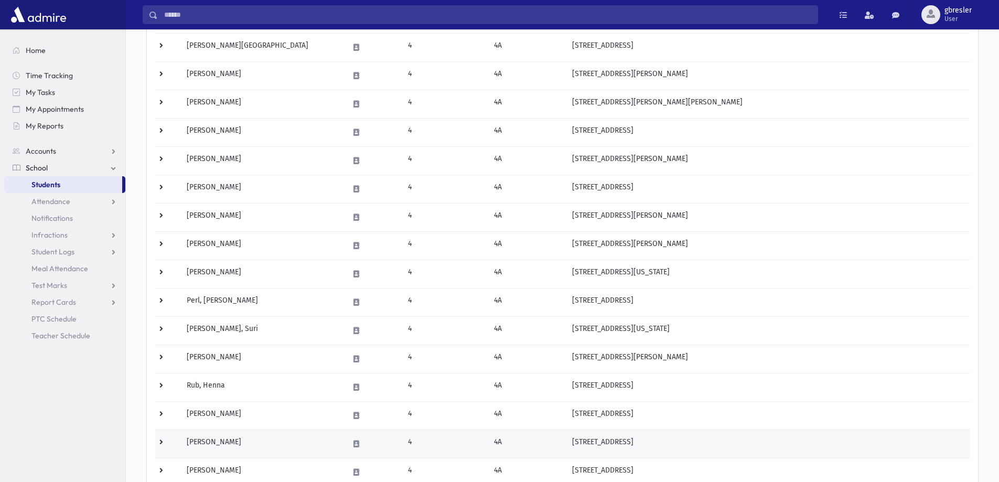
click at [233, 438] on td "Shkolnik, Shira" at bounding box center [261, 444] width 162 height 28
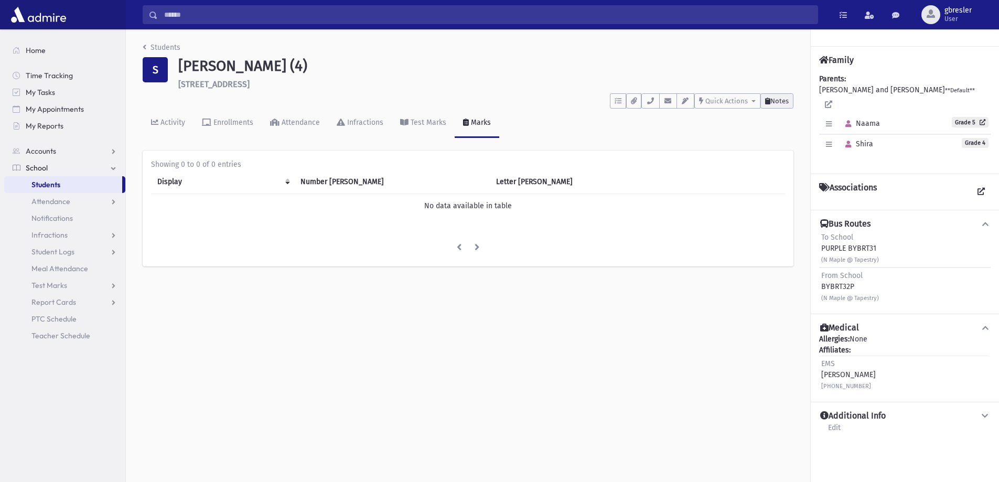
click at [771, 102] on span "Notes" at bounding box center [779, 101] width 18 height 8
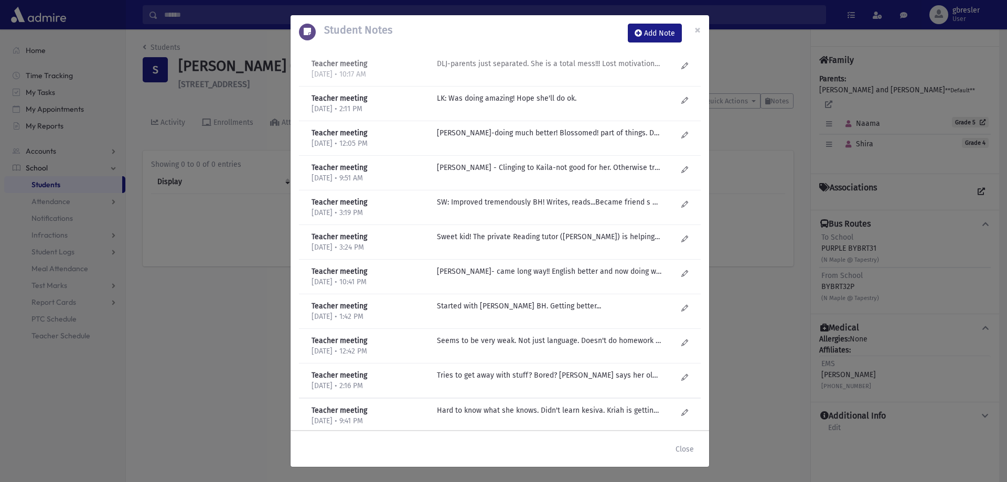
click at [539, 68] on p "DLJ-parents just separated. She is a total mess!!! Lost motivation to work. Put…" at bounding box center [549, 63] width 224 height 11
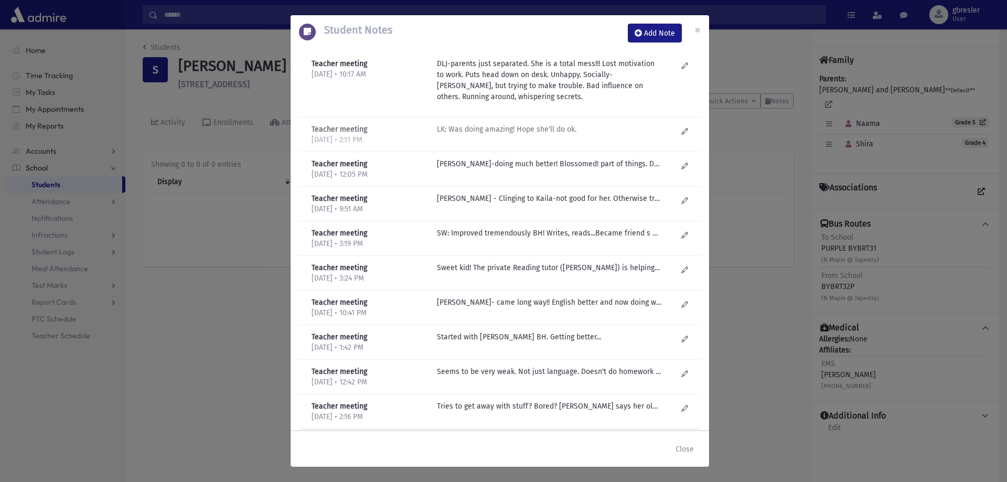
click at [516, 131] on p "LK: Was doing amazing! Hope she'll do ok." at bounding box center [549, 129] width 224 height 11
click at [512, 166] on p "DL Jacobson-doing much better! Blossomed! part of things. Doing homework, parti…" at bounding box center [549, 163] width 224 height 11
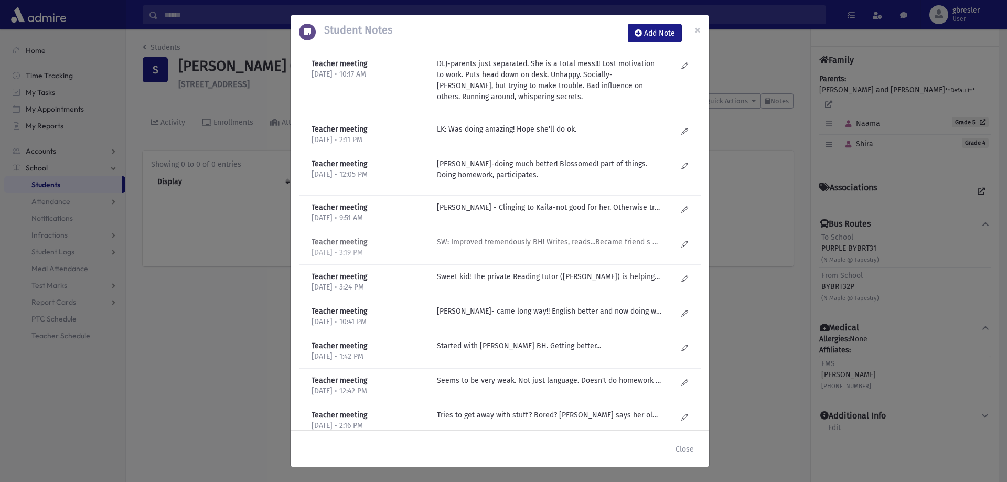
click at [549, 213] on p "SW: Improved tremendously BH! Writes, reads...Became friend s with Kaila B and …" at bounding box center [549, 207] width 224 height 11
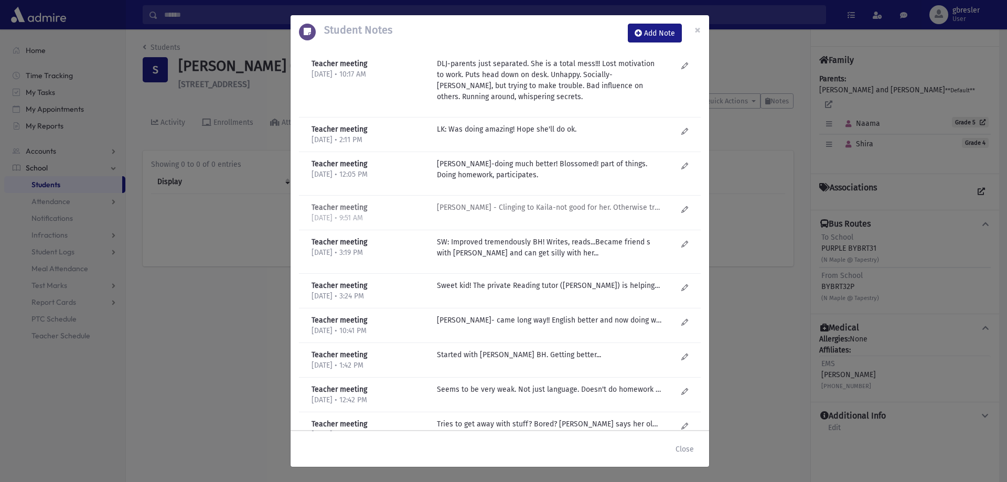
click at [520, 205] on p "DL Jacobson - Clinging to Kaila-not good for her. Otherwise tries to please, bu…" at bounding box center [549, 207] width 224 height 11
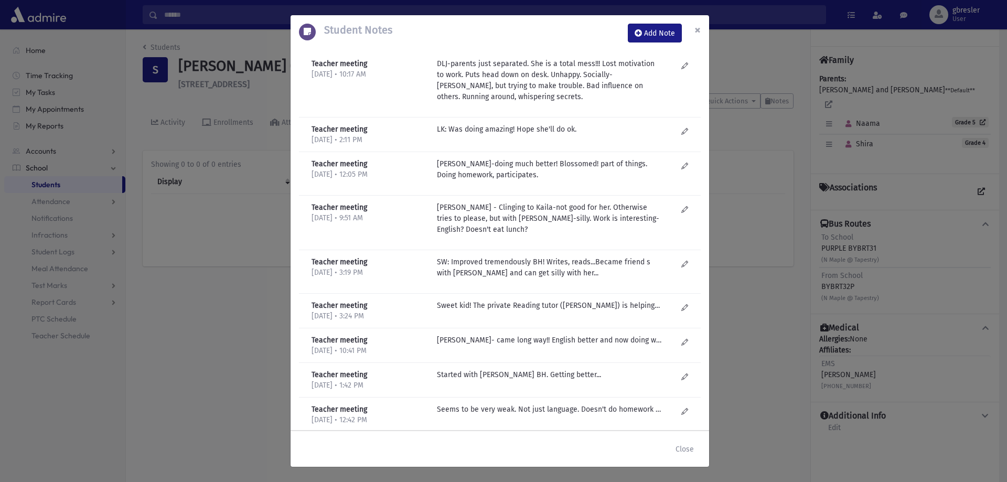
click at [697, 31] on span "×" at bounding box center [697, 30] width 6 height 15
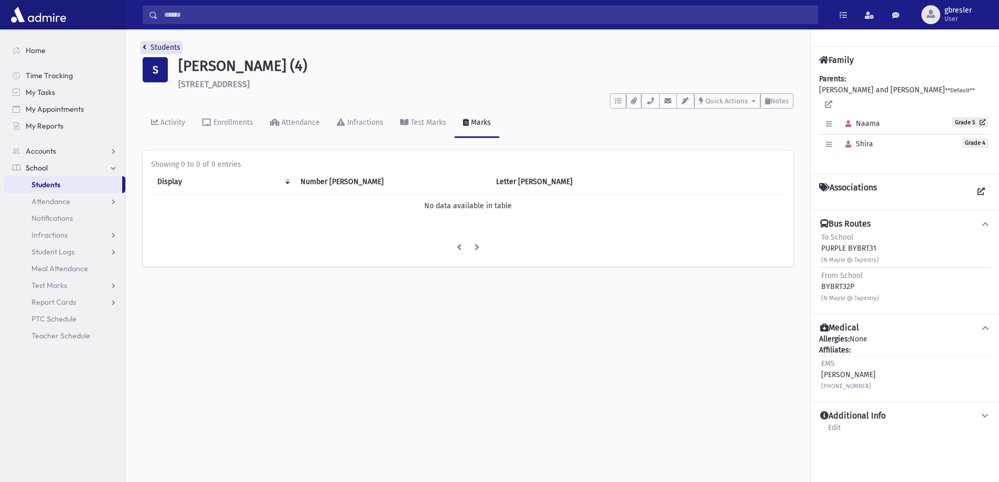
click at [174, 44] on link "Students" at bounding box center [162, 47] width 38 height 9
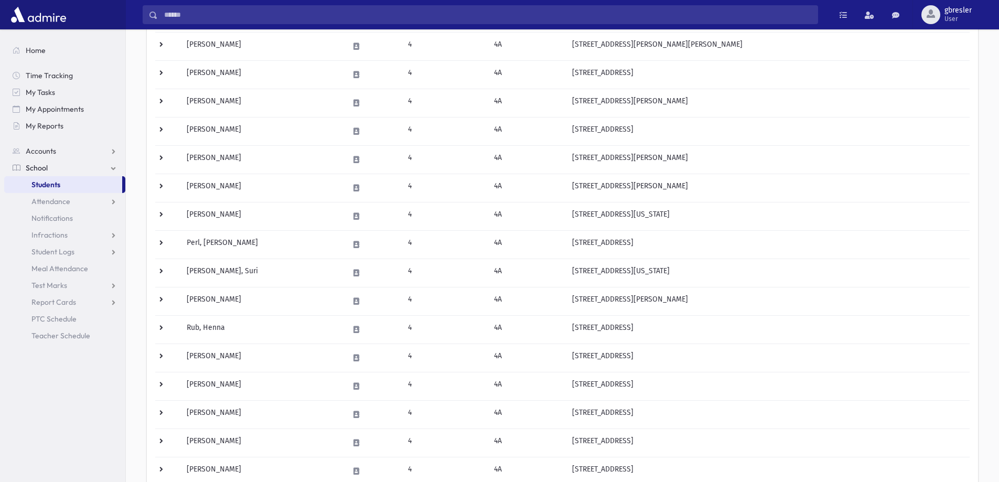
scroll to position [367, 0]
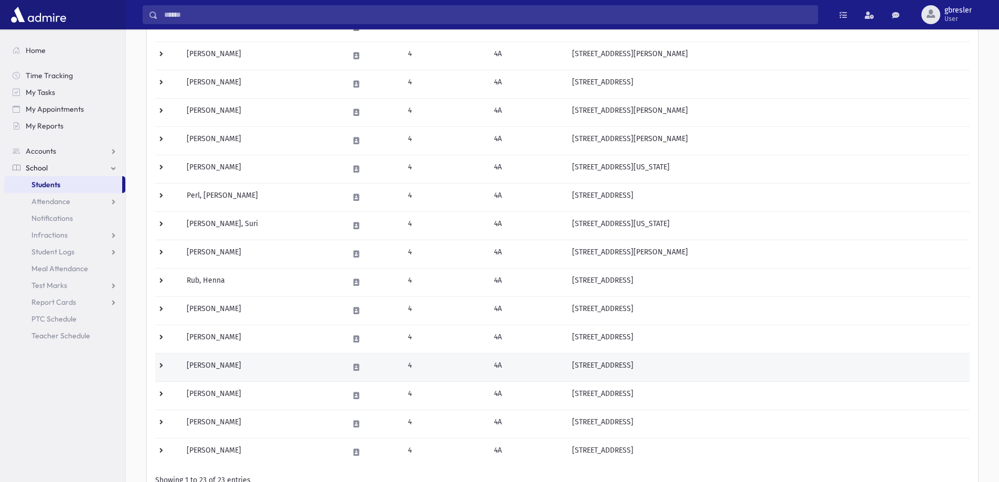
click at [224, 367] on td "Tessler, Shiri" at bounding box center [261, 367] width 162 height 28
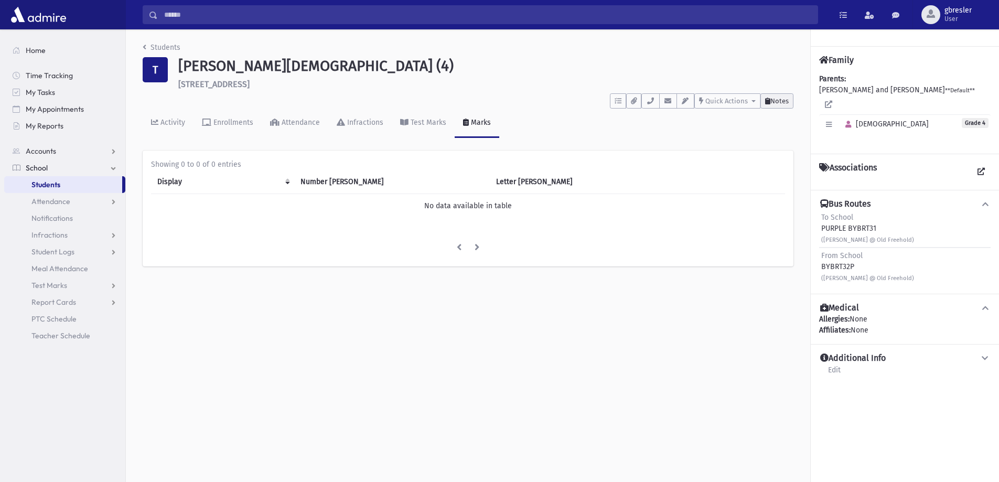
click at [784, 97] on span "Notes" at bounding box center [779, 101] width 18 height 8
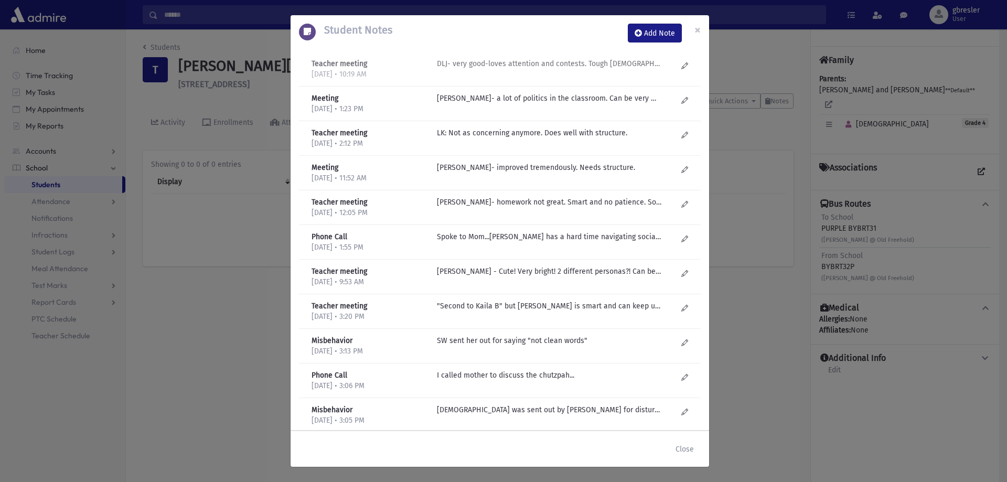
click at [528, 59] on p "DLJ- very good-loves attention and contests. Tough Israeli! Inconsistent in her…" at bounding box center [549, 63] width 224 height 11
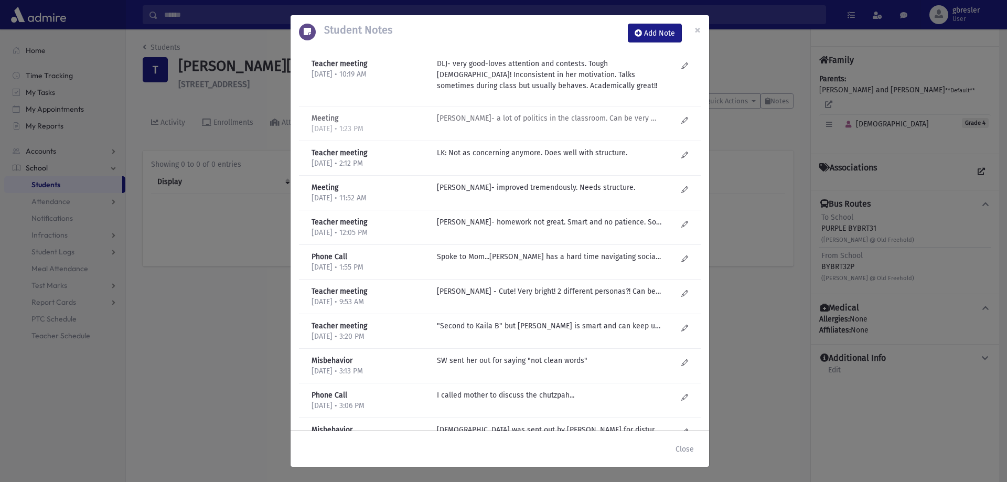
click at [524, 119] on p "SM Dorfman- a lot of politics in the classroom. Can be very mean and sly." at bounding box center [549, 118] width 224 height 11
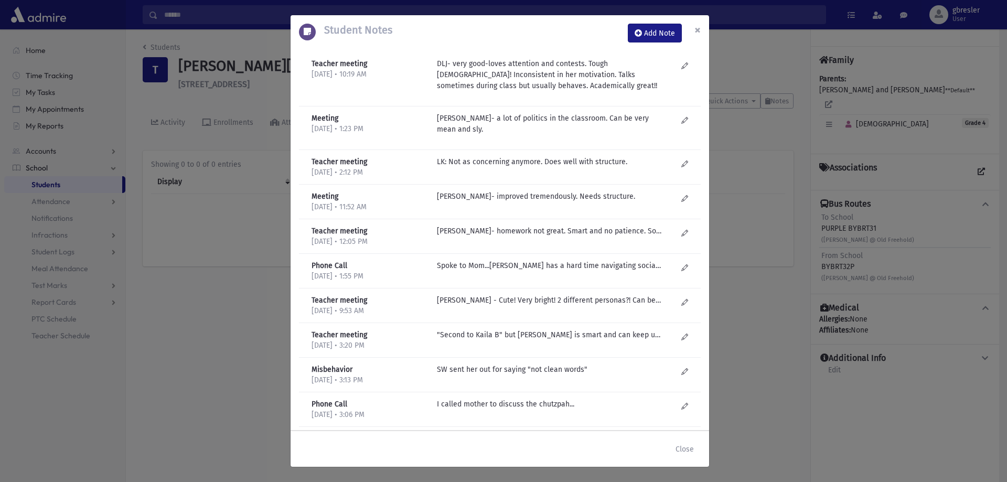
click at [696, 27] on span "×" at bounding box center [697, 30] width 6 height 15
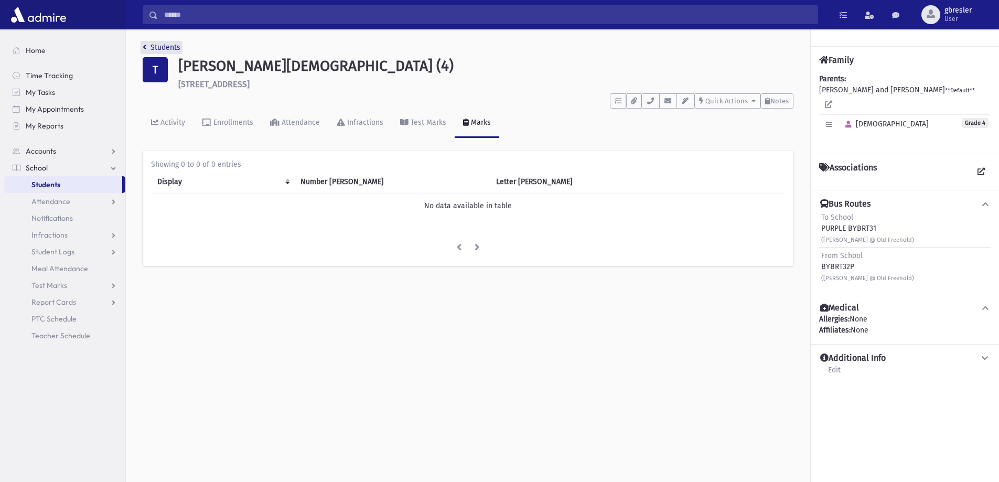
click at [169, 46] on link "Students" at bounding box center [162, 47] width 38 height 9
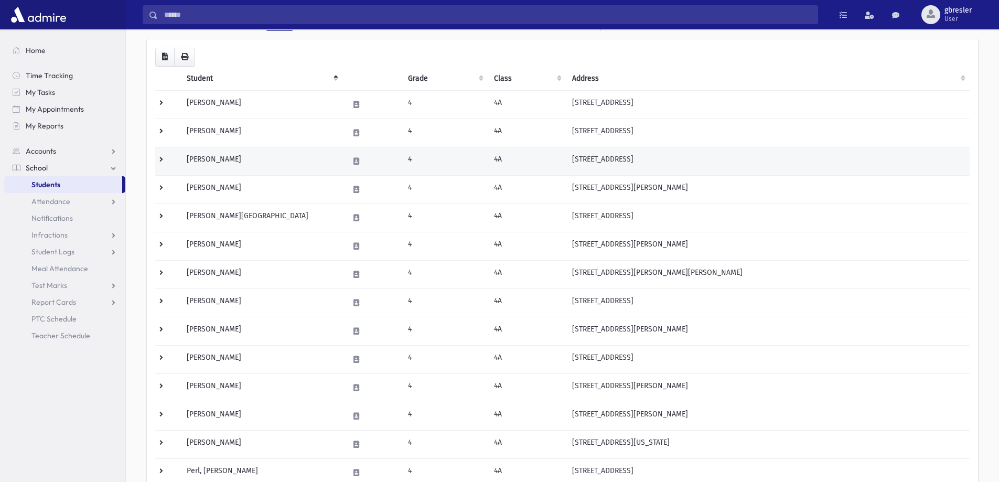
scroll to position [367, 0]
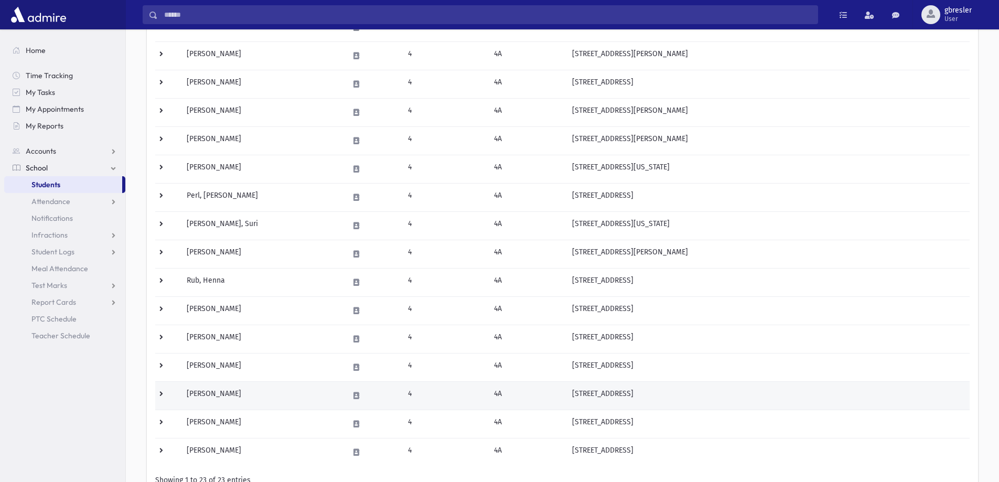
click at [246, 396] on td "[PERSON_NAME]" at bounding box center [261, 395] width 162 height 28
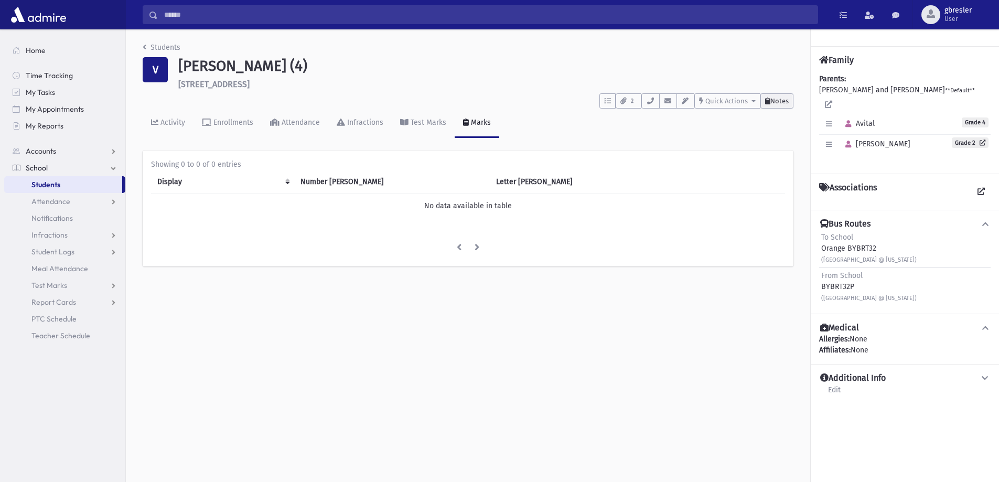
click at [792, 99] on button "Notes" at bounding box center [776, 100] width 33 height 15
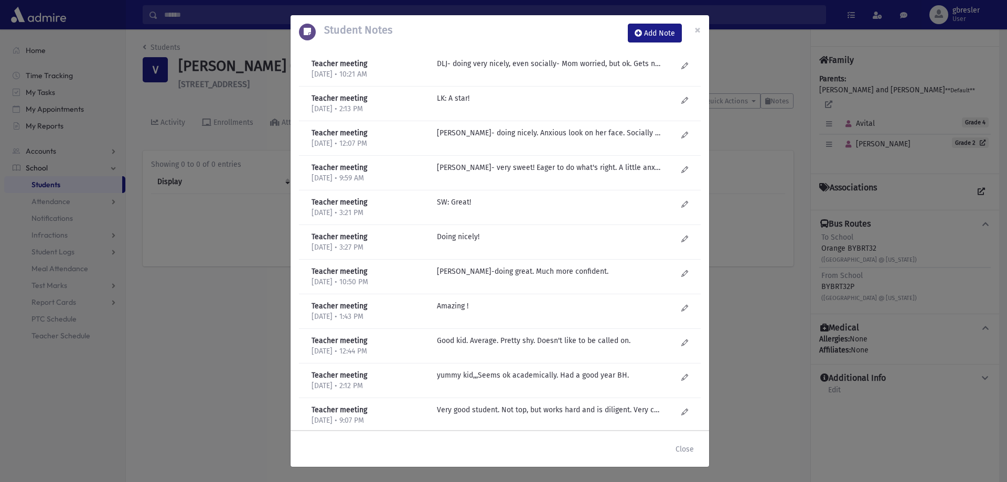
click at [514, 57] on div "Teacher meeting 6/18/2025 • 10:21 AM DLJ- doing very nicely, even socially- Mom…" at bounding box center [500, 69] width 402 height 35
click at [699, 31] on span "×" at bounding box center [697, 30] width 6 height 15
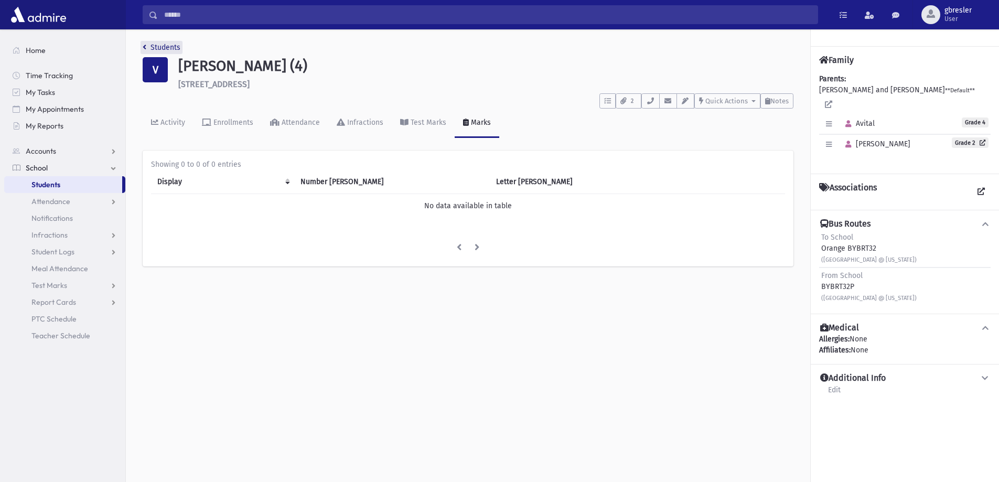
click at [176, 45] on link "Students" at bounding box center [162, 47] width 38 height 9
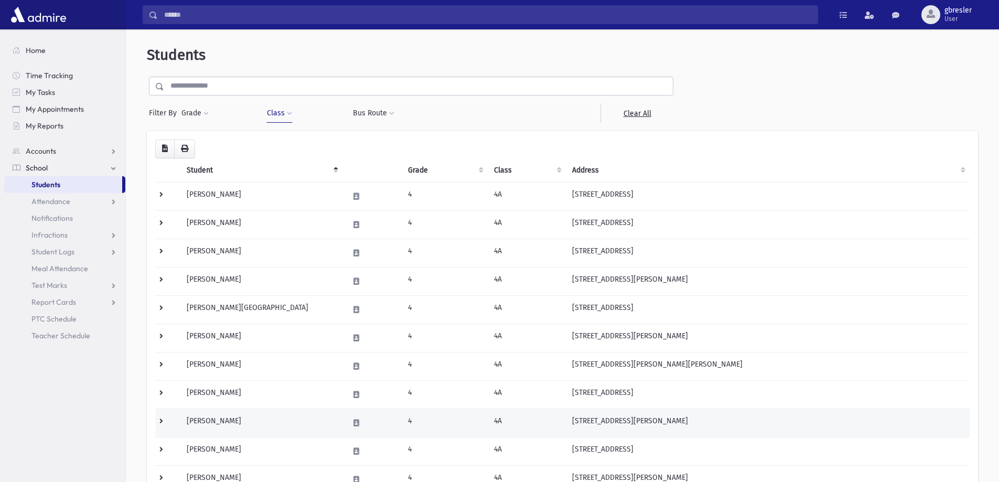
scroll to position [367, 0]
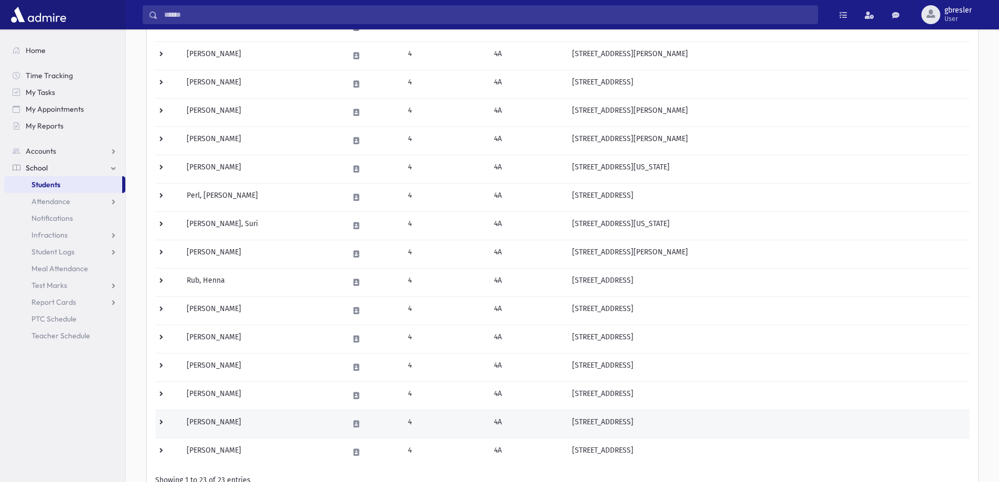
click at [240, 418] on td "Weinberg, Zahava" at bounding box center [261, 424] width 162 height 28
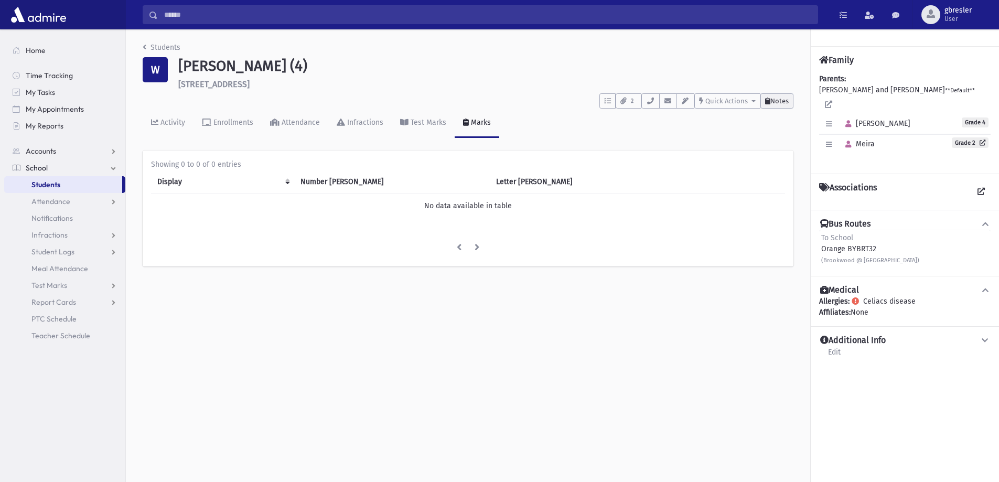
click at [766, 100] on icon at bounding box center [767, 101] width 5 height 7
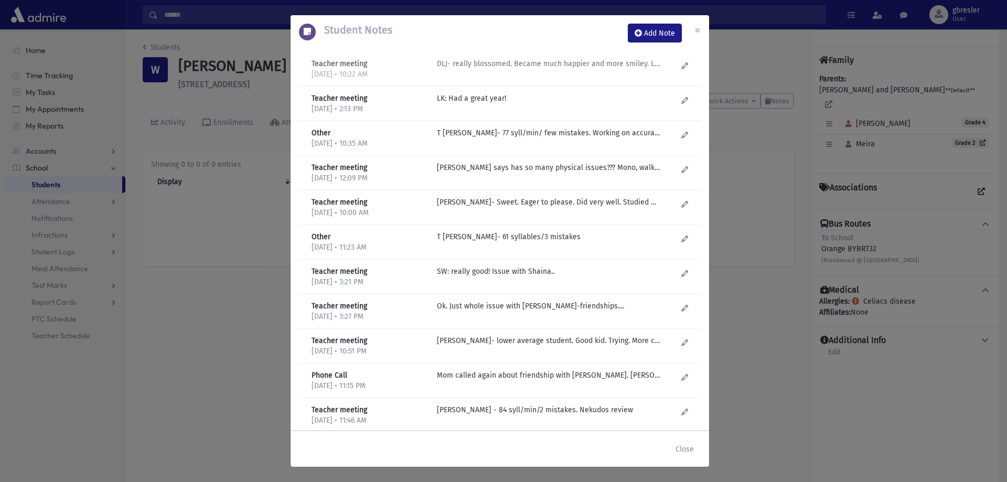
click at [594, 59] on p "DLJ- really blossomed. Became much happier and more smiley. Less anxious. Acade…" at bounding box center [549, 63] width 224 height 11
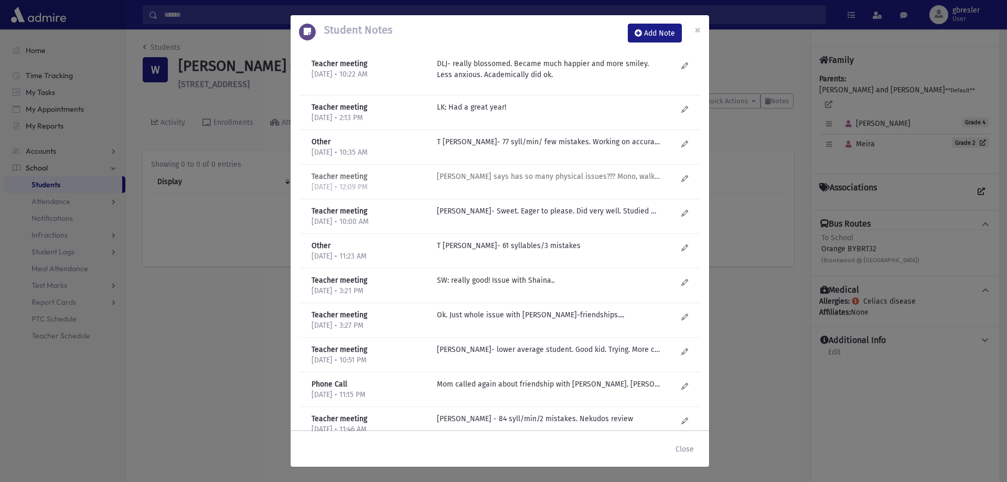
click at [546, 113] on p "DL Jacobson- Mom says has so many physical issues??? Mono, walking pnemonia, hi…" at bounding box center [549, 107] width 224 height 11
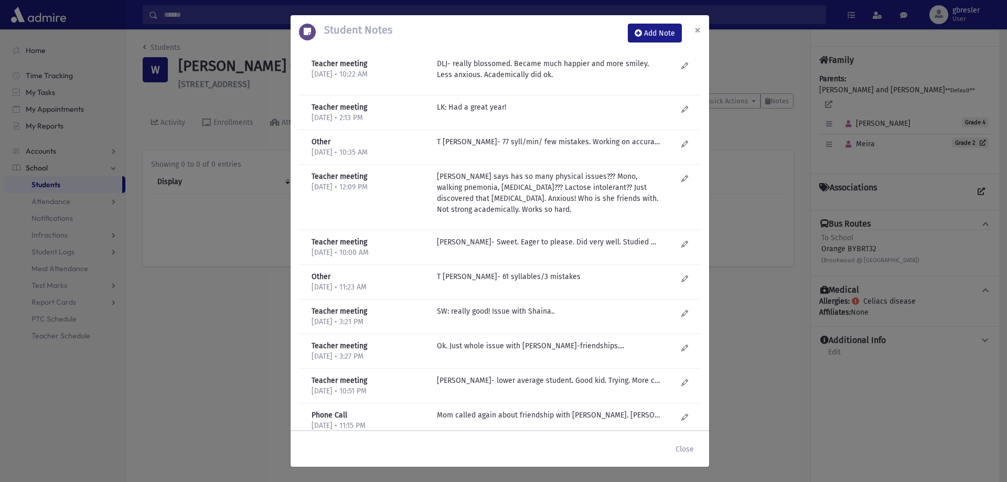
click at [697, 30] on span "×" at bounding box center [697, 30] width 6 height 15
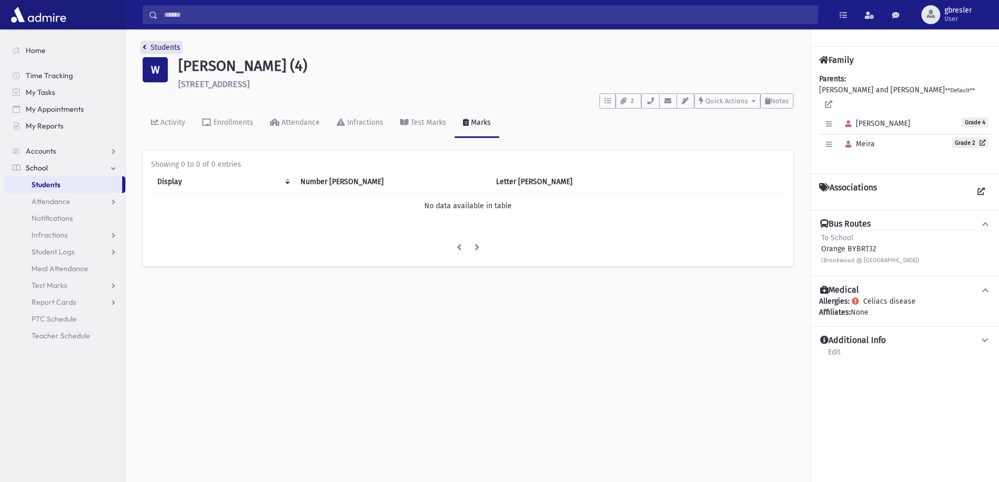
click at [176, 45] on link "Students" at bounding box center [162, 47] width 38 height 9
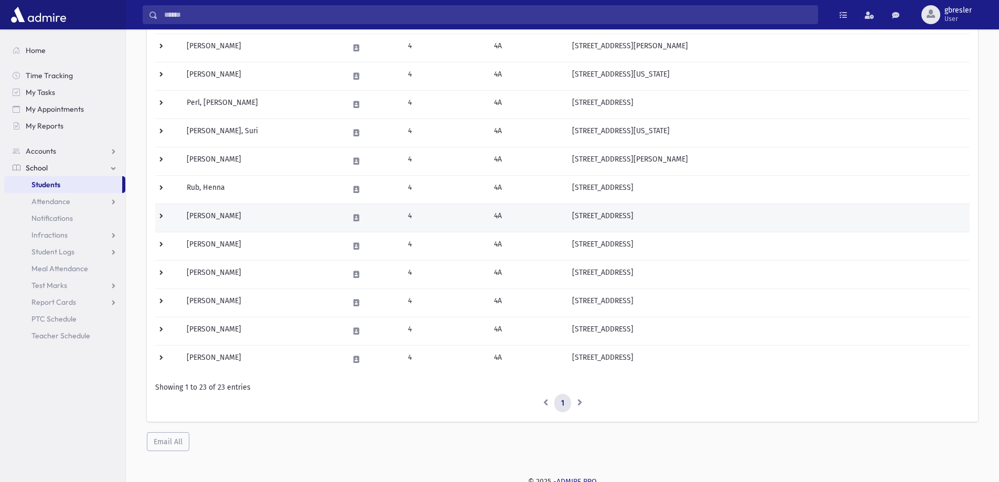
scroll to position [465, 0]
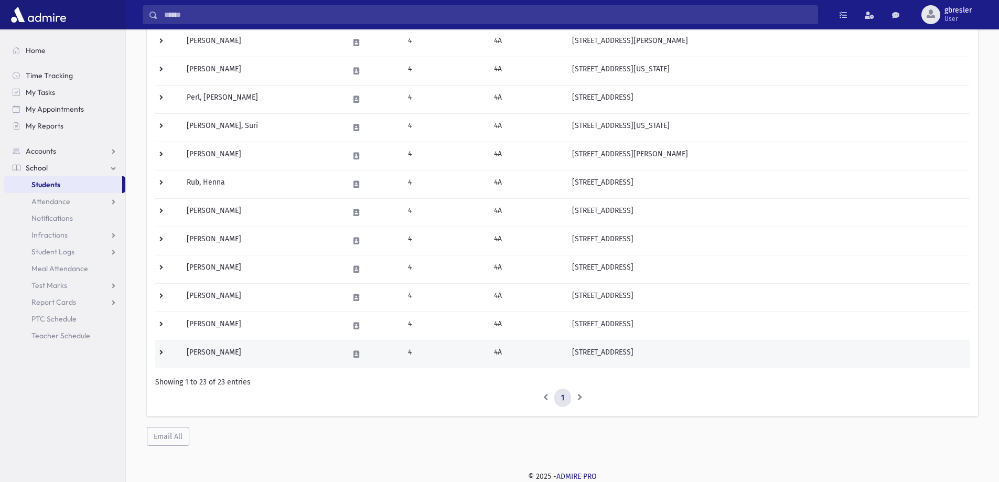
click at [212, 357] on td "Zuker, Esty" at bounding box center [261, 354] width 162 height 28
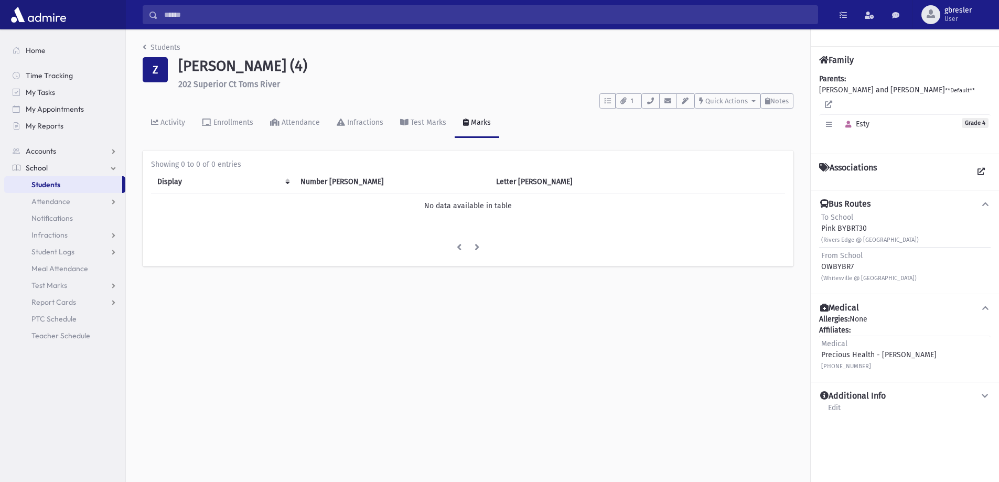
click at [154, 42] on li "Students" at bounding box center [162, 47] width 38 height 11
click at [161, 49] on link "Students" at bounding box center [162, 47] width 38 height 9
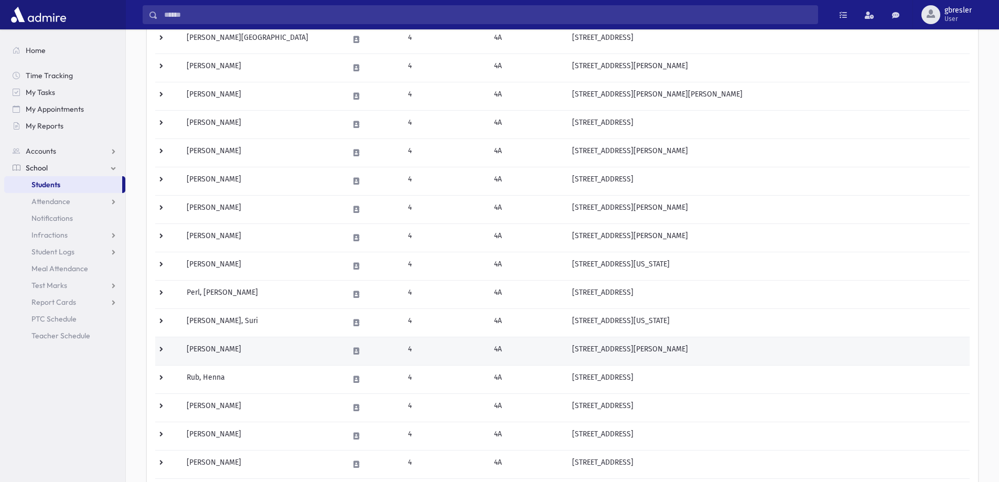
scroll to position [465, 0]
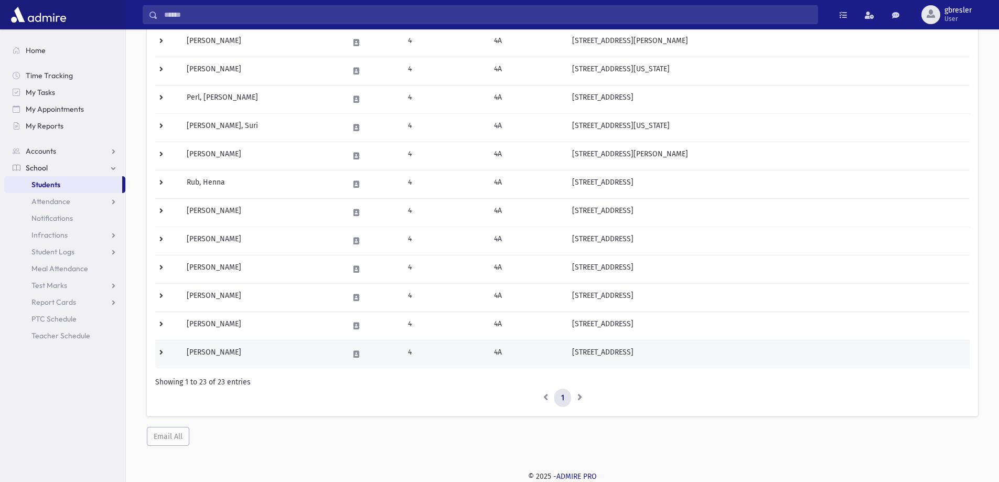
click at [232, 352] on td "[PERSON_NAME]" at bounding box center [261, 354] width 162 height 28
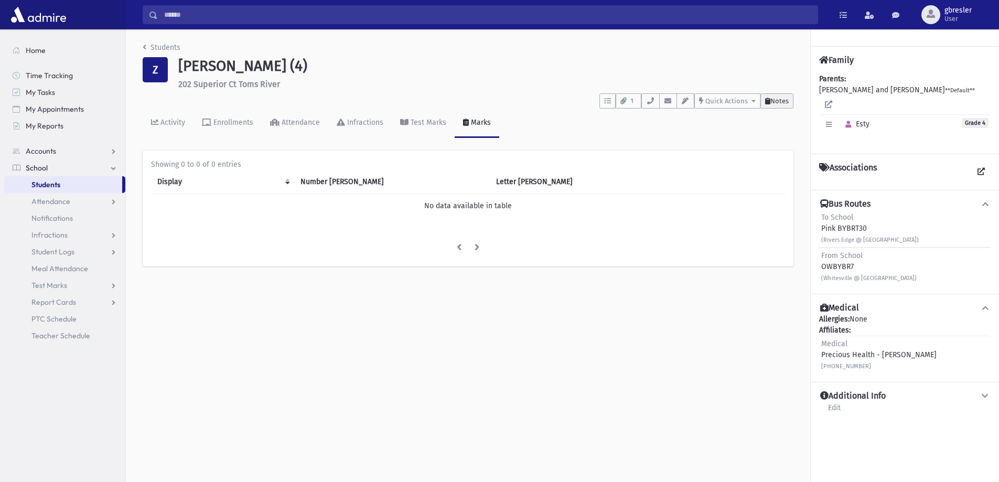
click at [793, 100] on button "Notes" at bounding box center [776, 100] width 33 height 15
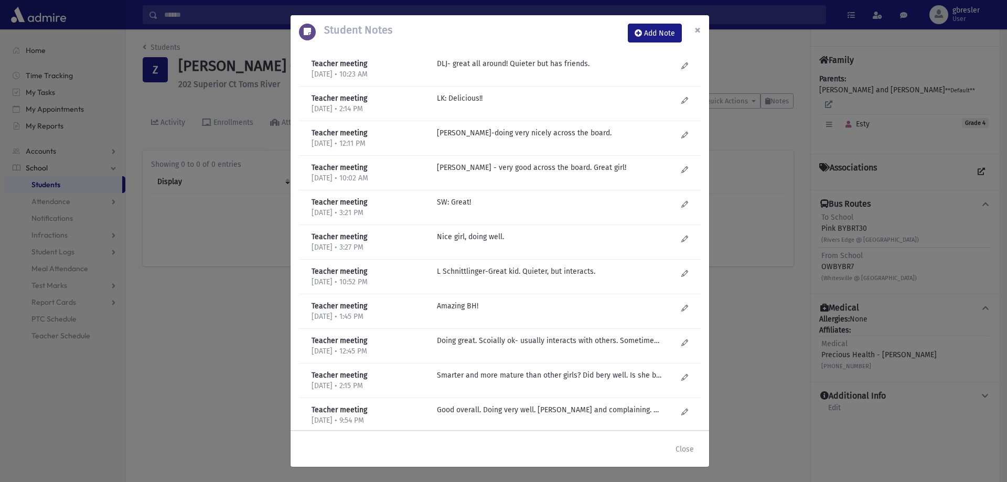
click at [700, 30] on span "×" at bounding box center [697, 30] width 6 height 15
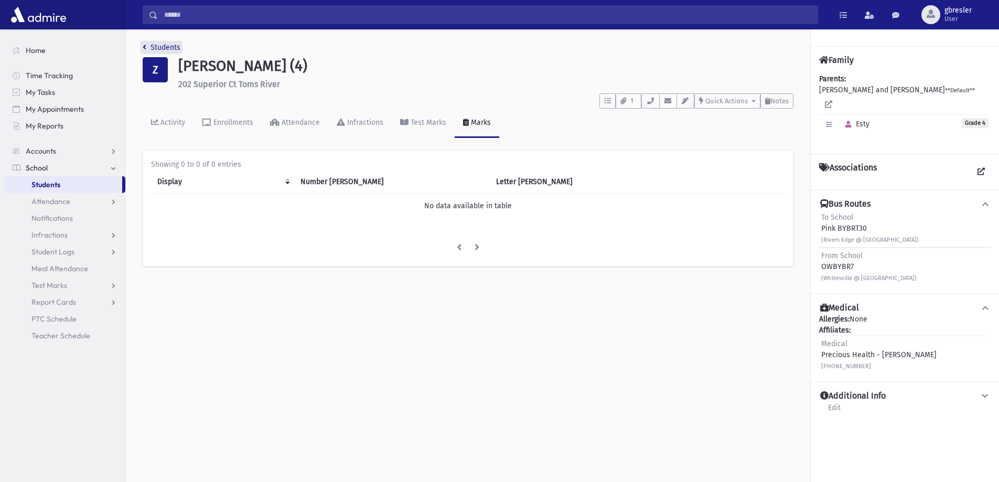
click at [172, 47] on link "Students" at bounding box center [162, 47] width 38 height 9
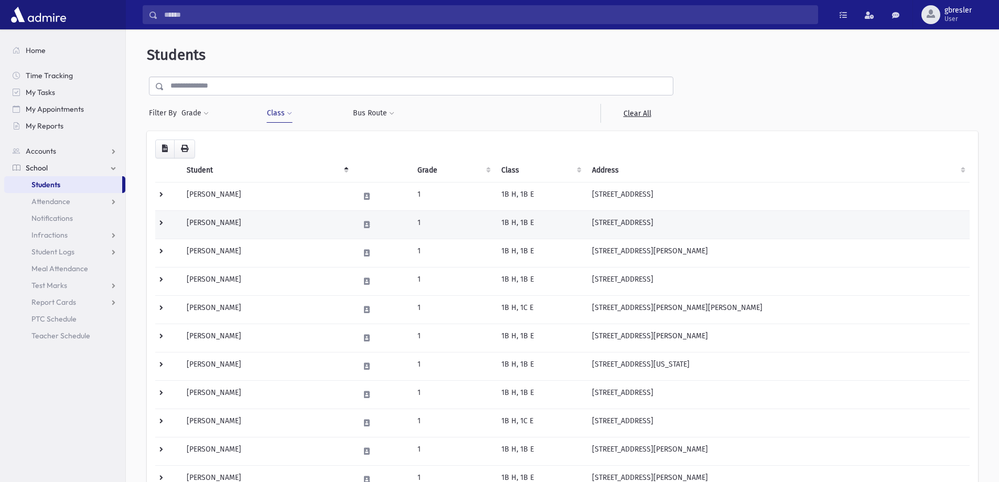
click at [215, 222] on td "[PERSON_NAME]" at bounding box center [266, 224] width 173 height 28
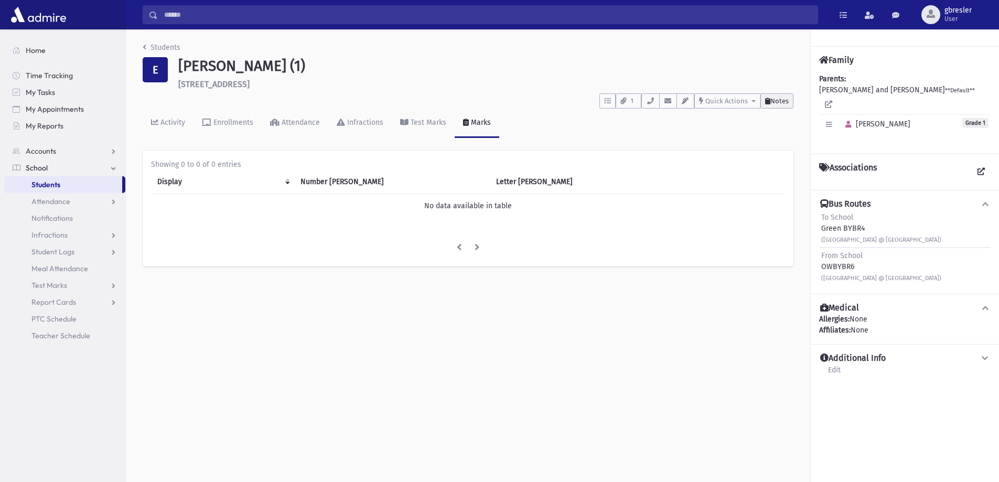
click at [786, 101] on span "Notes" at bounding box center [779, 101] width 18 height 8
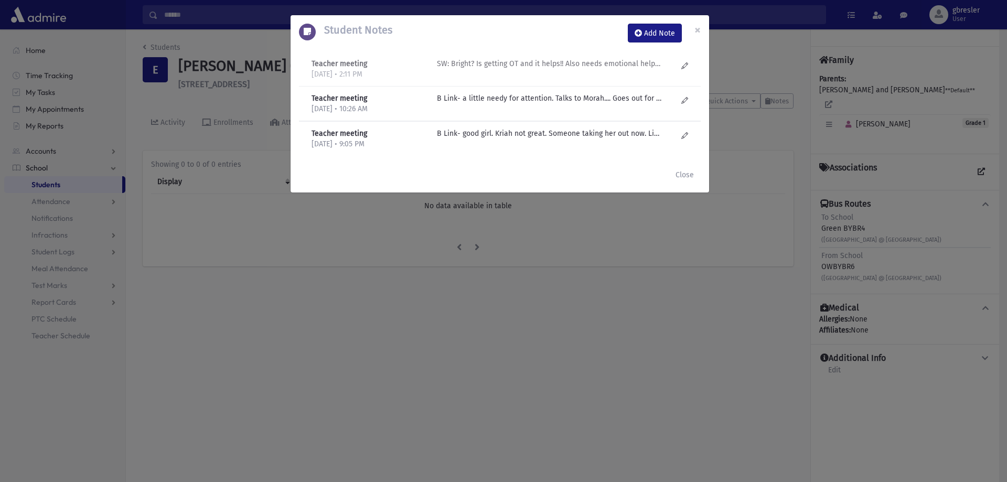
click at [576, 59] on p "SW: Bright? Is getting OT and it helps!! Also needs emotional help-moodiness, a…" at bounding box center [549, 63] width 224 height 11
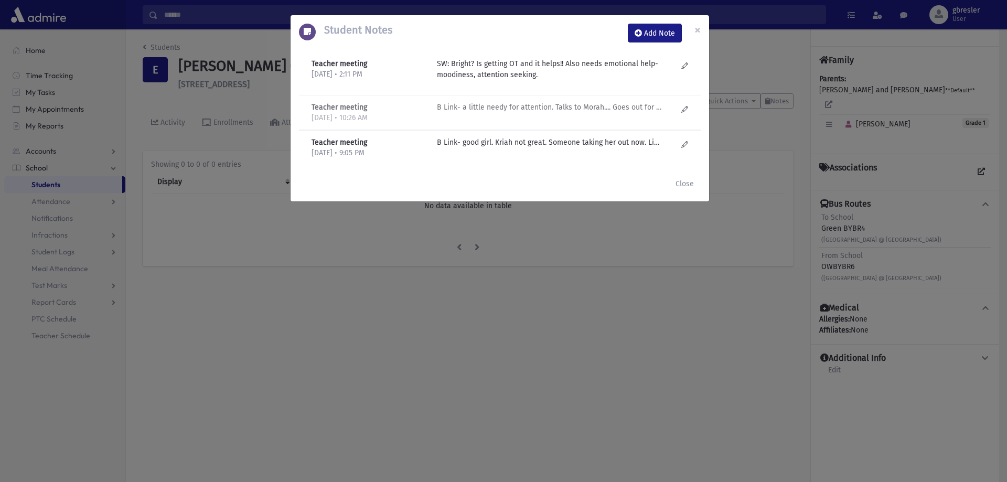
click at [553, 105] on p "B Link- a little needy for attention. Talks to Morah.... Goes out for speech. K…" at bounding box center [549, 107] width 224 height 11
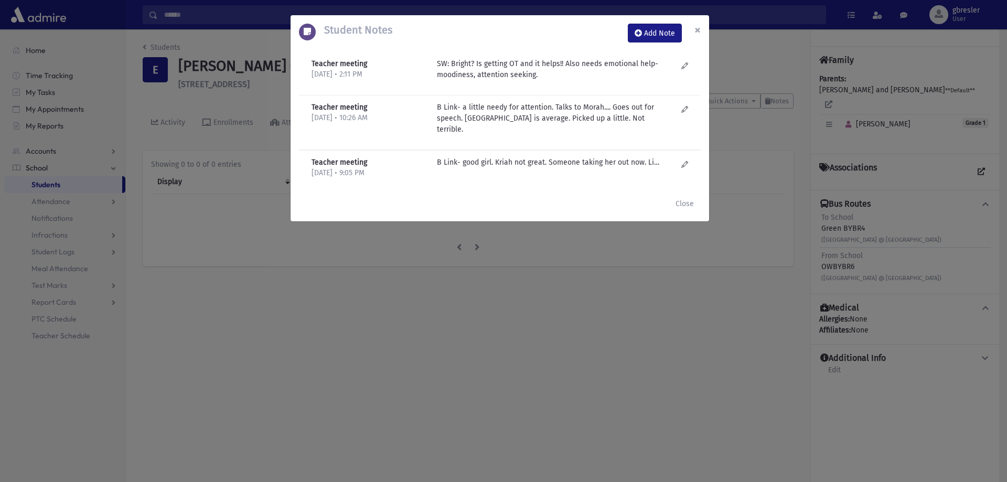
click at [694, 29] on span "×" at bounding box center [697, 30] width 6 height 15
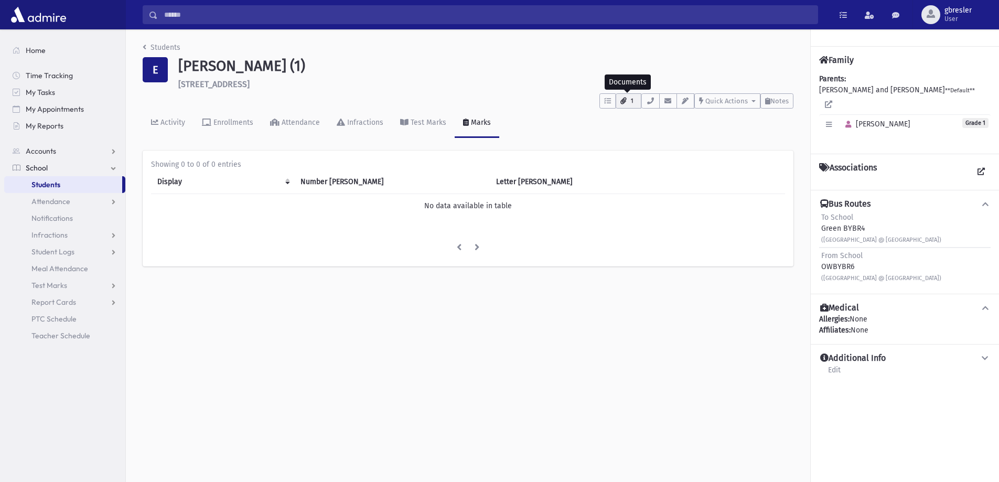
click at [626, 103] on button "1" at bounding box center [629, 100] width 26 height 15
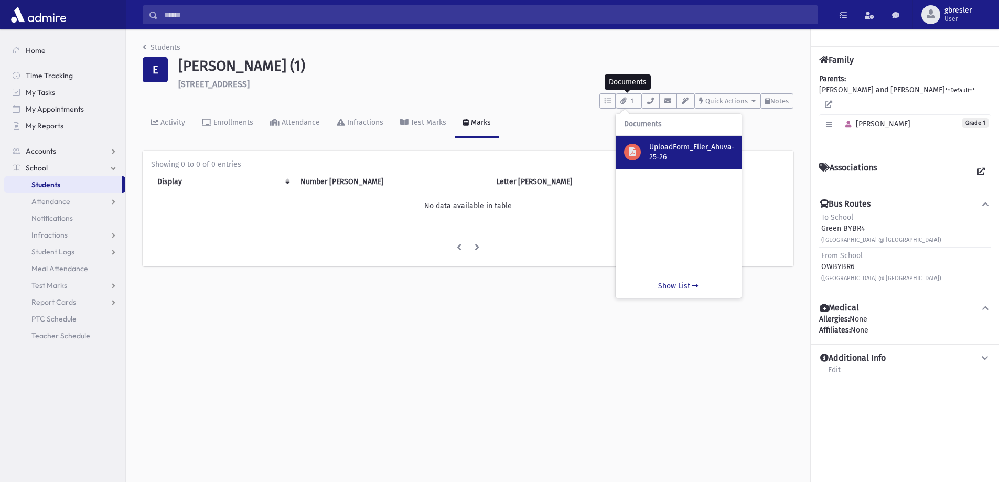
click at [662, 149] on p "UploadForm_Eller_Ahuva-25-26" at bounding box center [691, 152] width 84 height 20
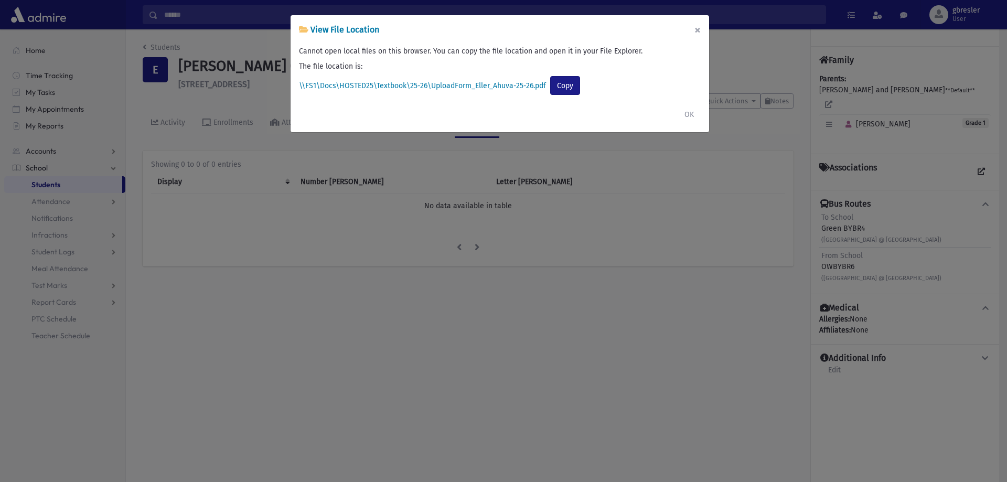
click at [695, 30] on button "×" at bounding box center [697, 29] width 23 height 29
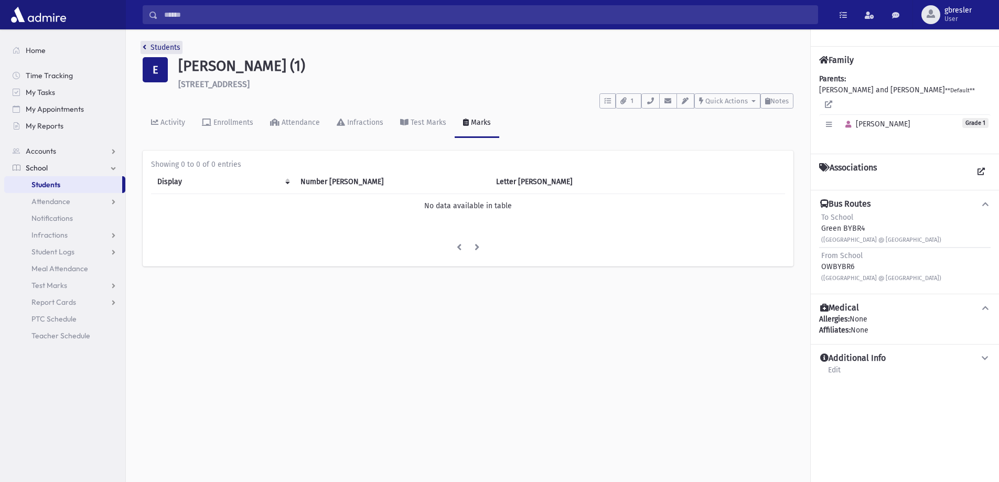
click at [163, 49] on link "Students" at bounding box center [162, 47] width 38 height 9
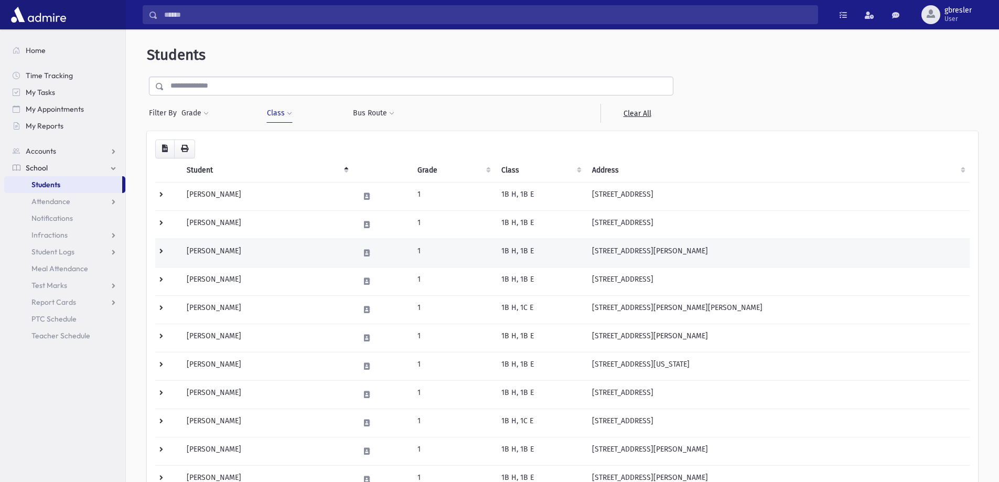
click at [218, 249] on td "Faiziev, Odelia" at bounding box center [266, 253] width 173 height 28
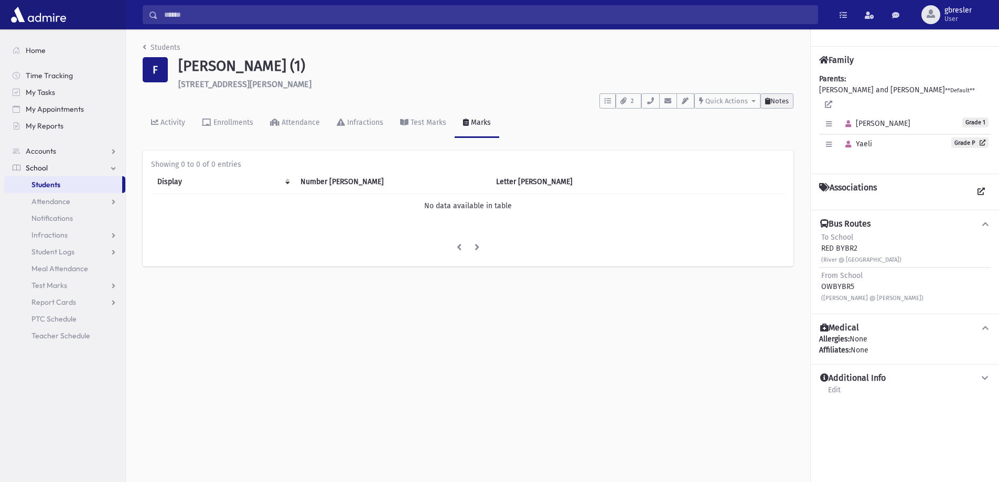
click at [777, 101] on span "Notes" at bounding box center [779, 101] width 18 height 8
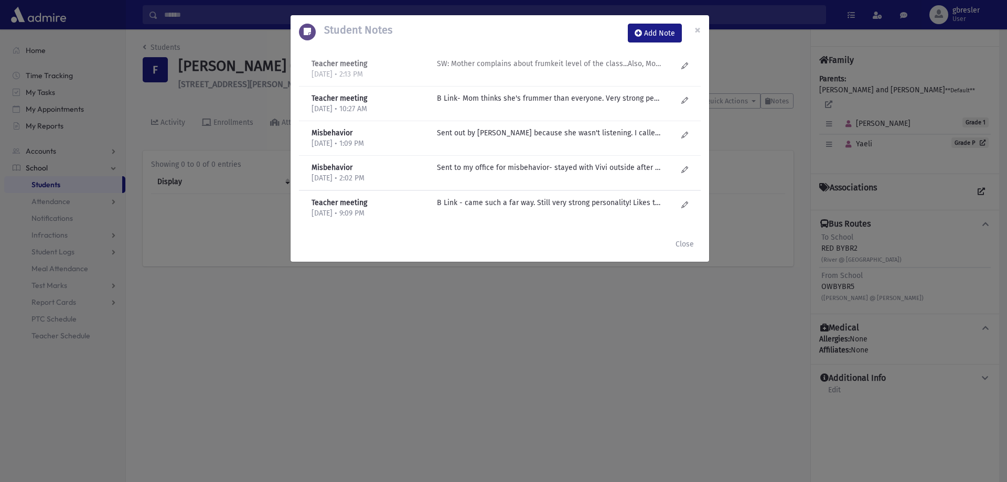
click at [578, 65] on p "SW: Mother complains about frumkeit level of the class...Also, Mom wanted thera…" at bounding box center [549, 63] width 224 height 11
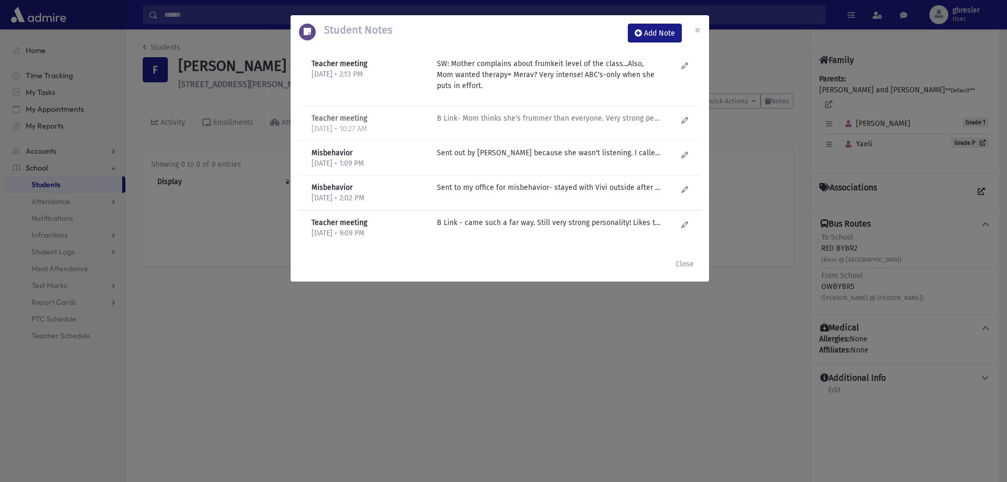
click at [563, 121] on p "B Link- Mom thinks she's frummer than everyone. Very strong personality!! Alway…" at bounding box center [549, 118] width 224 height 11
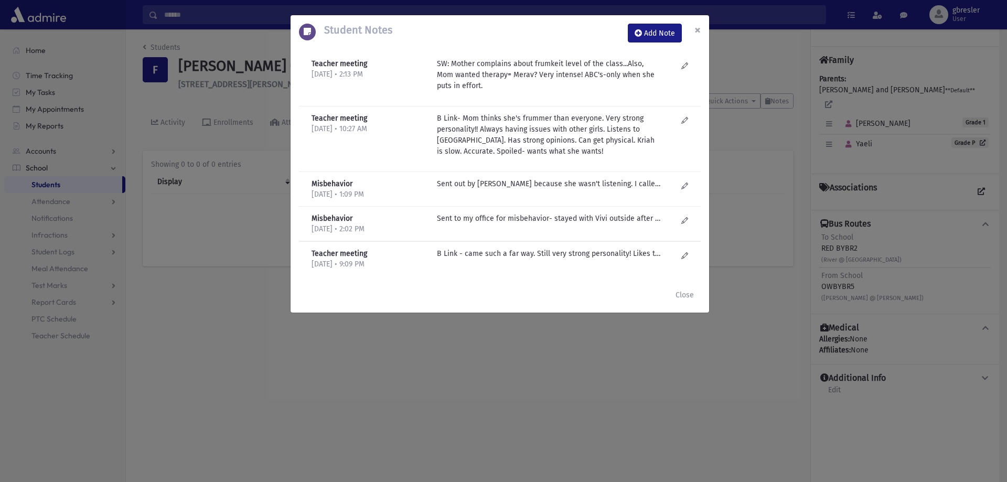
click at [693, 31] on button "×" at bounding box center [697, 29] width 23 height 29
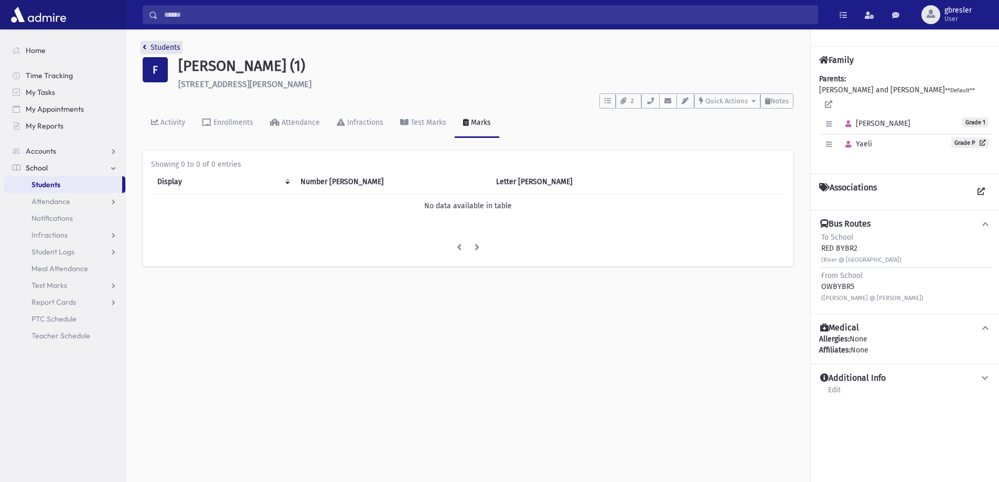
click at [170, 49] on link "Students" at bounding box center [162, 47] width 38 height 9
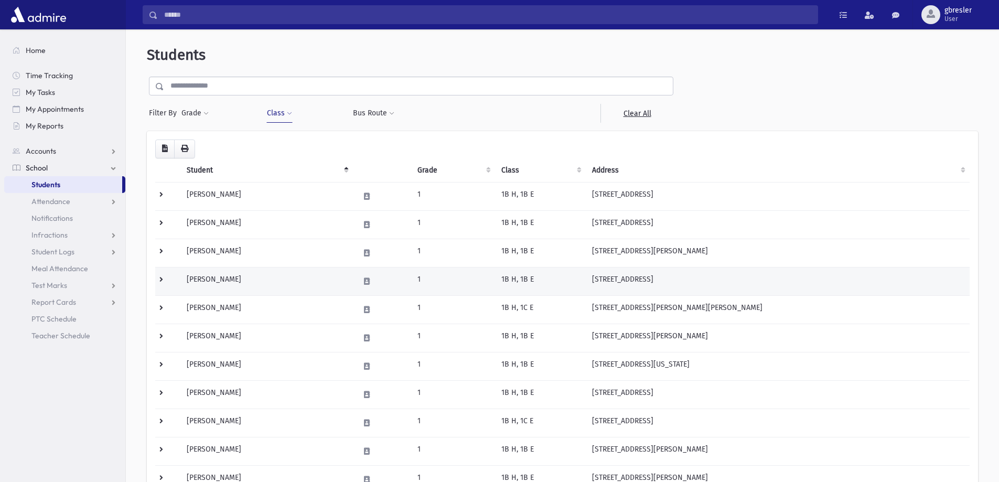
click at [220, 282] on td "Friedman, Bella" at bounding box center [266, 281] width 173 height 28
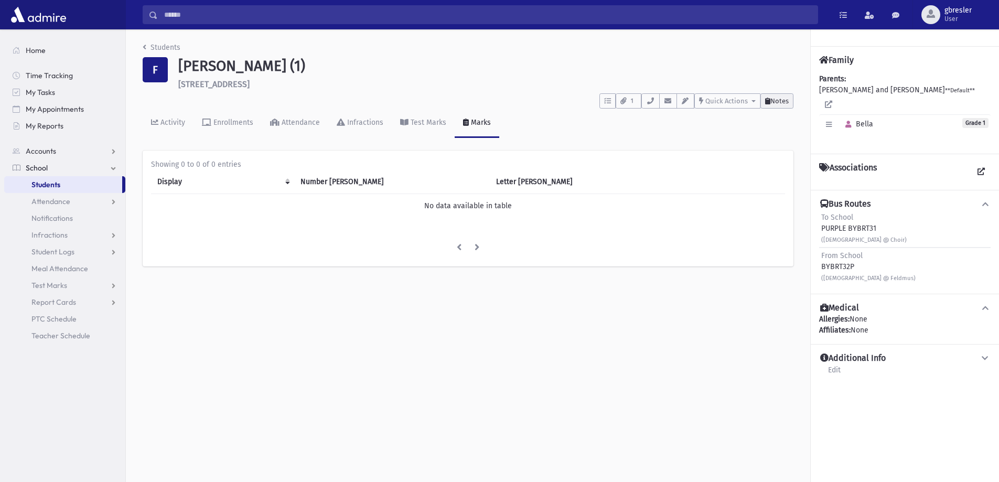
click at [767, 104] on icon at bounding box center [767, 101] width 5 height 7
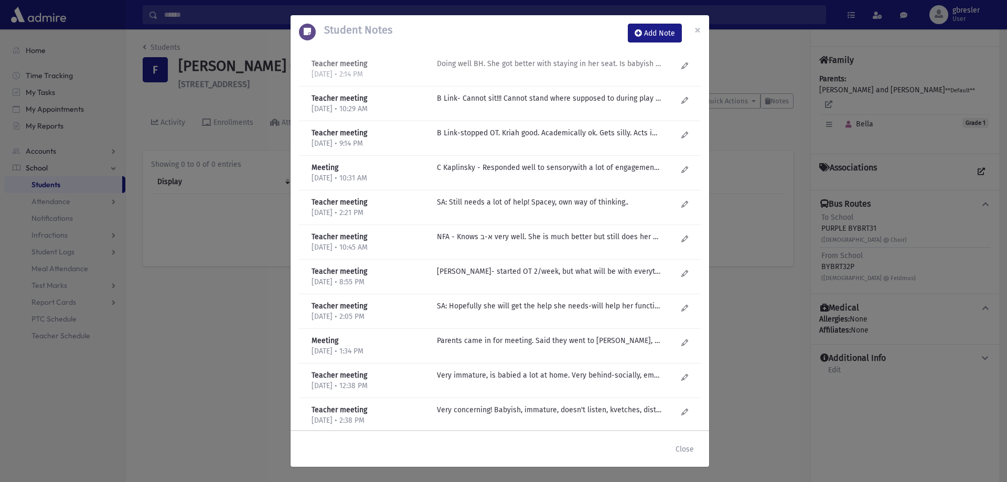
click at [586, 69] on div "Doing well BH. She got better with staying in her seat. Is babyish and on her o…" at bounding box center [557, 69] width 251 height 22
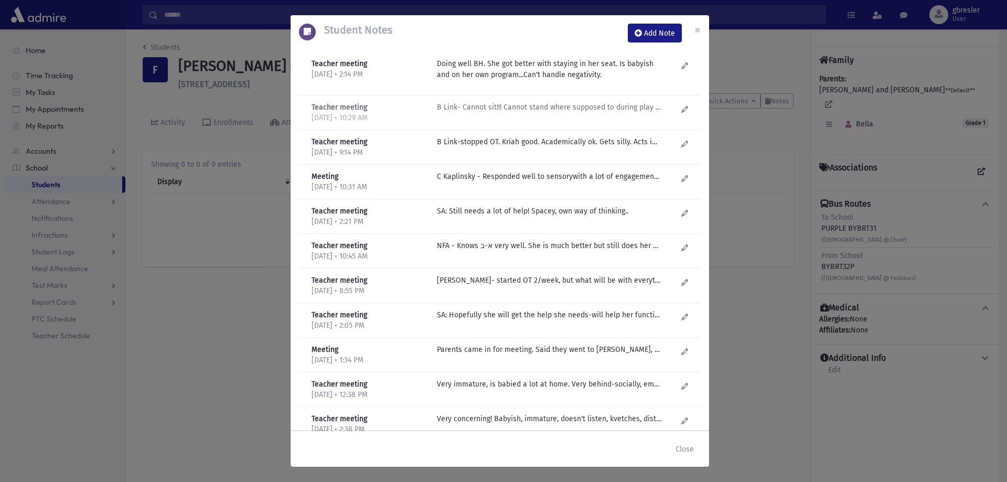
click at [547, 112] on p "B Link- Cannot sit!!! Cannot stand where supposed to during play practice!!! SO…" at bounding box center [549, 107] width 224 height 11
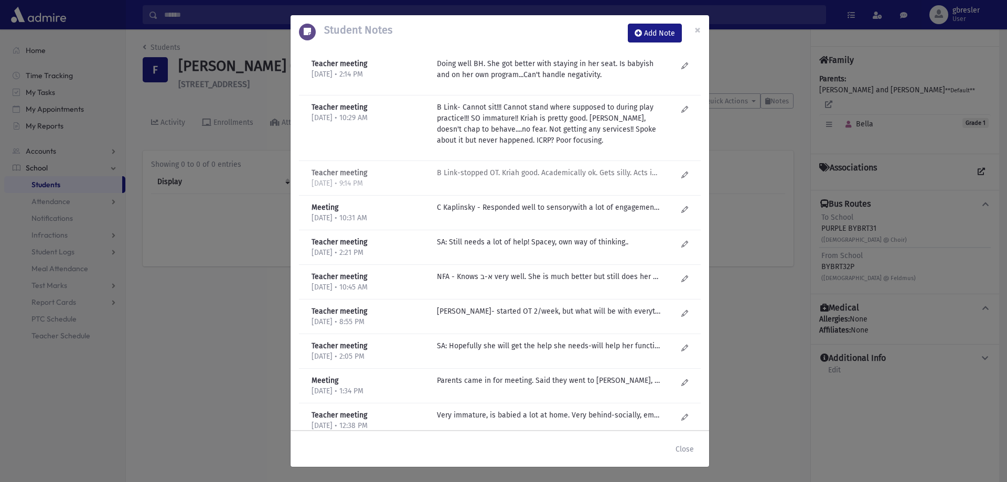
click at [527, 168] on p "B Link-stopped OT. Kriah good. Academically ok. Gets silly. Acts immature. (Esp…" at bounding box center [549, 172] width 224 height 11
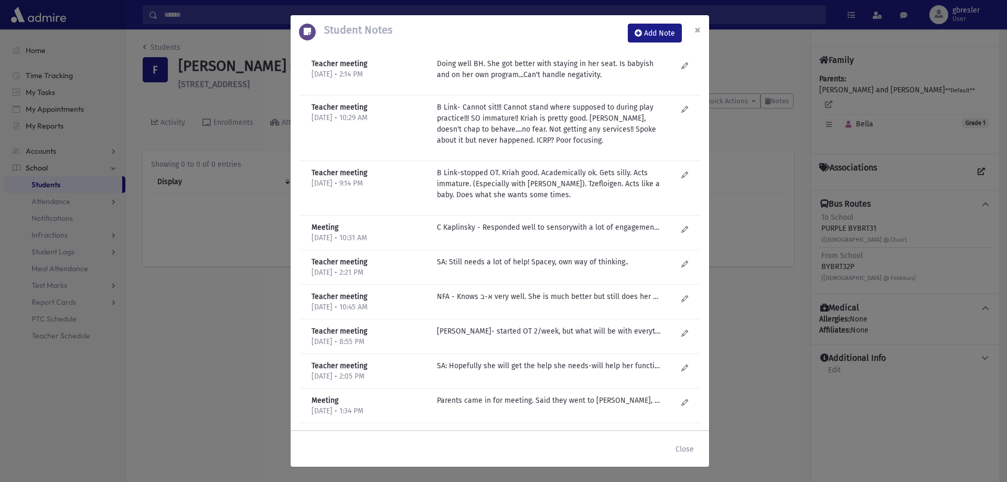
click at [701, 27] on button "×" at bounding box center [697, 29] width 23 height 29
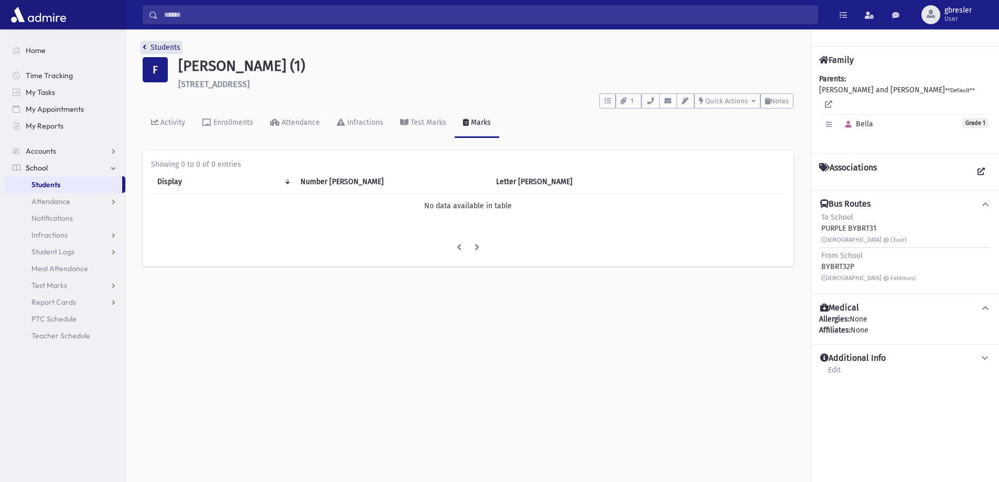
click at [172, 47] on link "Students" at bounding box center [162, 47] width 38 height 9
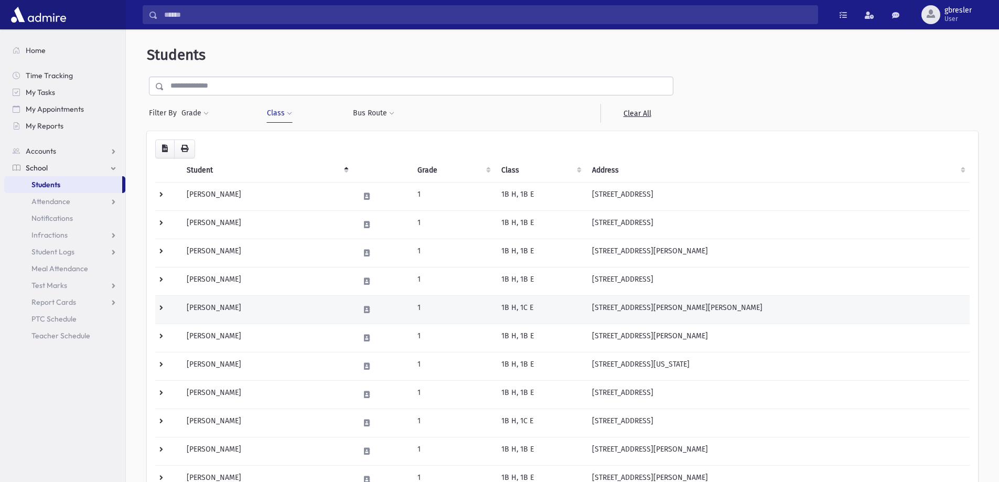
click at [254, 310] on td "[PERSON_NAME]" at bounding box center [266, 309] width 173 height 28
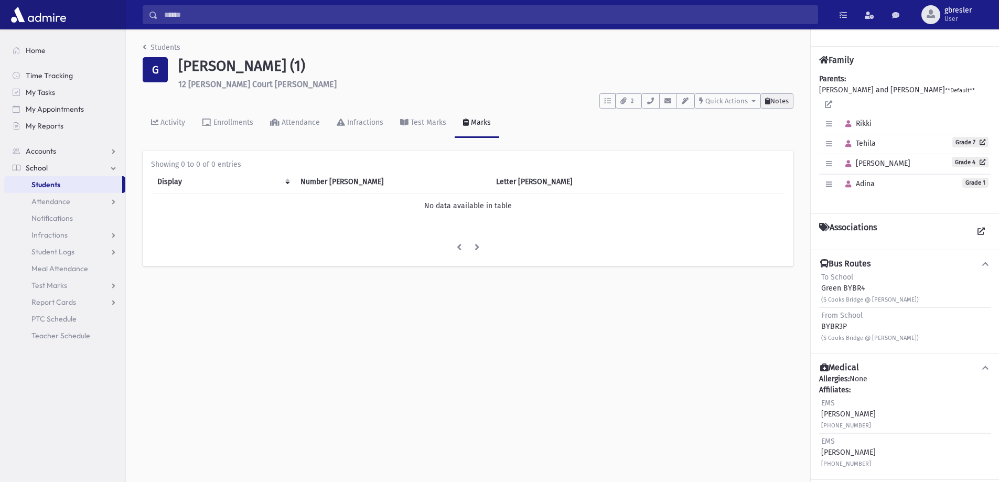
click at [777, 100] on span "Notes" at bounding box center [779, 101] width 18 height 8
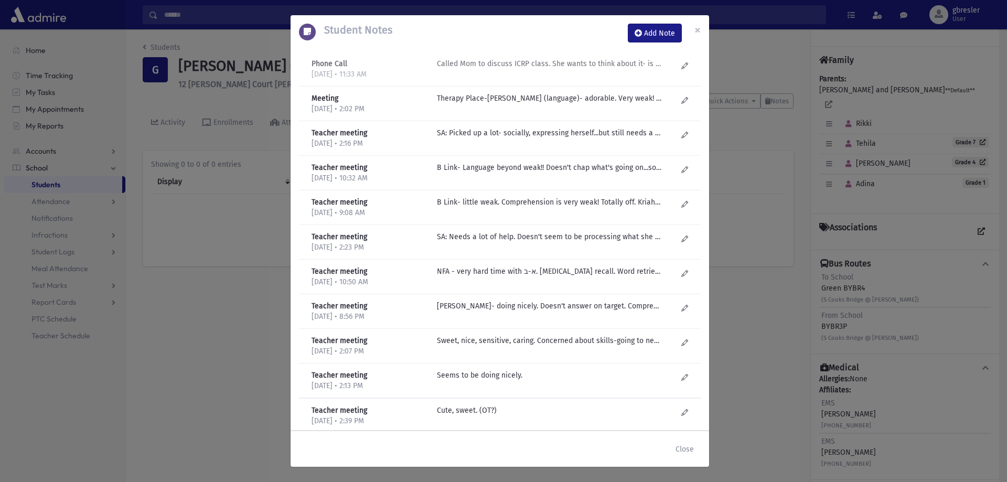
click at [621, 67] on p "Called Mom to discuss ICRP class. She wants to think about it- is worried about…" at bounding box center [549, 63] width 224 height 11
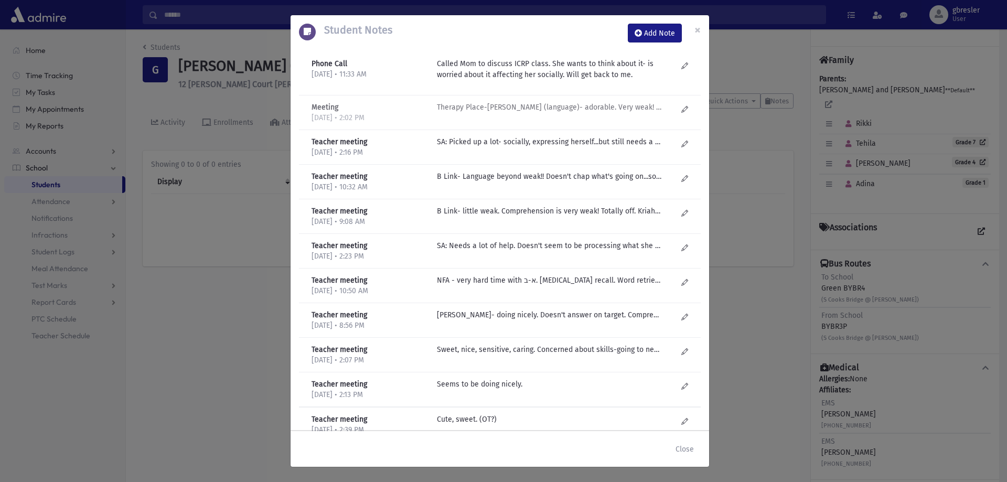
click at [552, 108] on p "Therapy Place-Esty Frankel (language)- adorable. Very weak! Wh questions, confi…" at bounding box center [549, 107] width 224 height 11
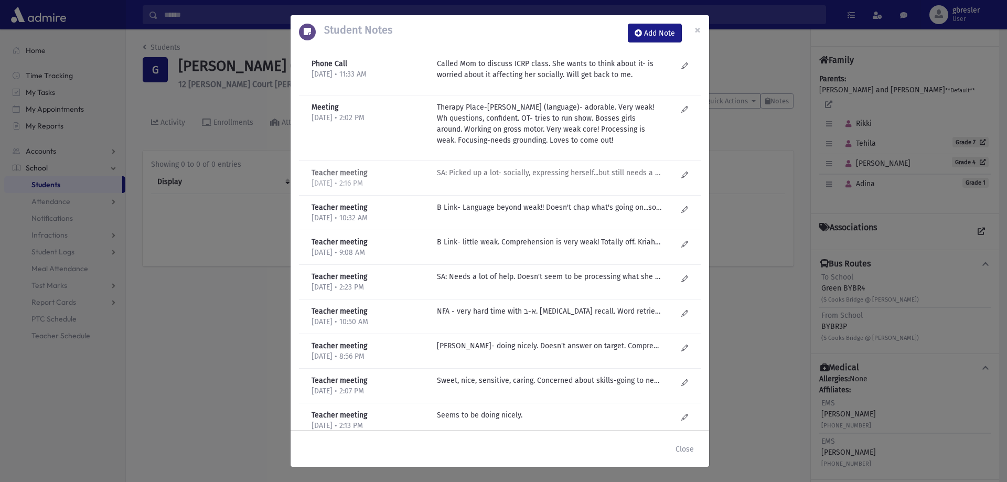
click at [483, 176] on p "SA: Picked up a lot- socially, expressing herself...but still needs a lot of he…" at bounding box center [549, 172] width 224 height 11
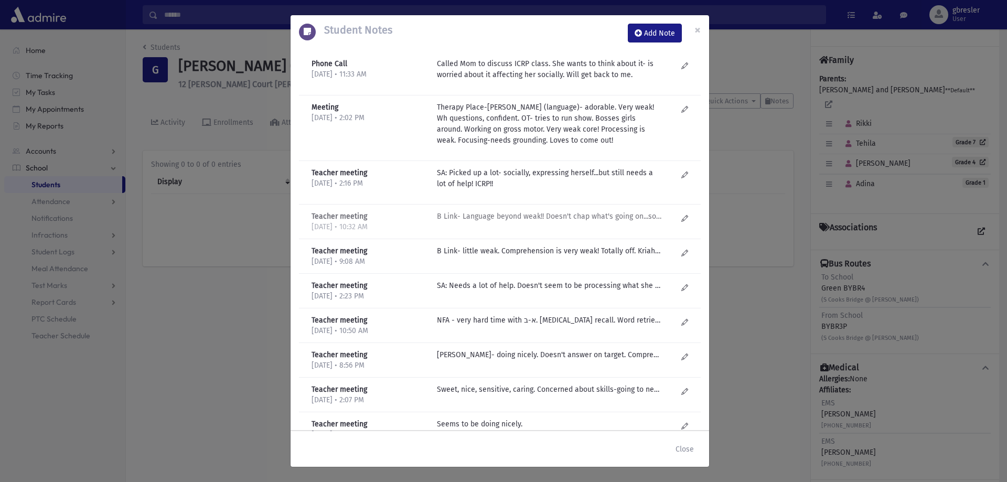
click at [484, 217] on p "B Link- Language beyond weak!! Doesn't chap what's going on...so shvach in comp…" at bounding box center [549, 216] width 224 height 11
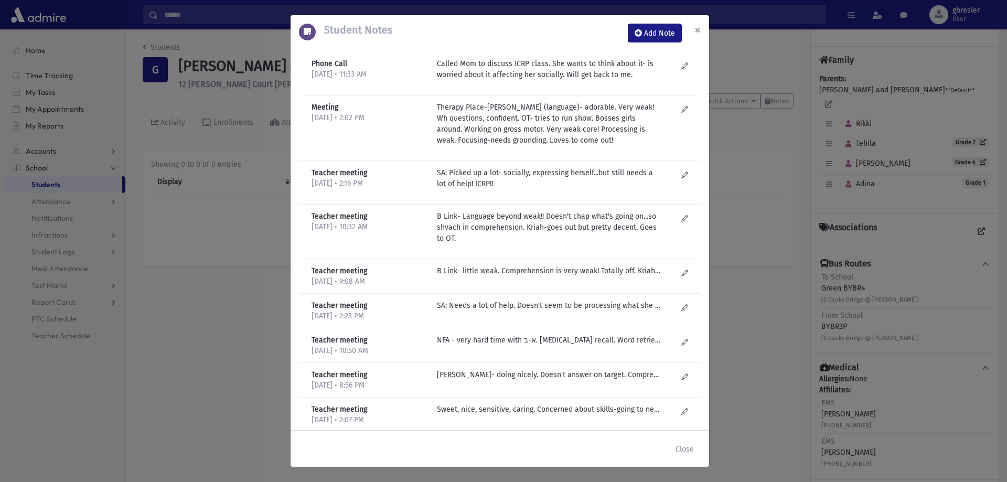
click at [701, 30] on button "×" at bounding box center [697, 29] width 23 height 29
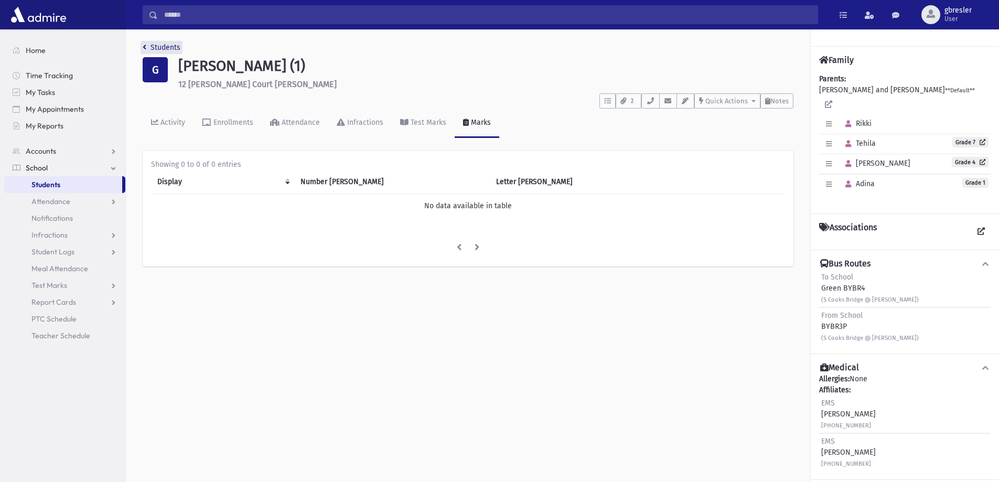
click at [176, 44] on link "Students" at bounding box center [162, 47] width 38 height 9
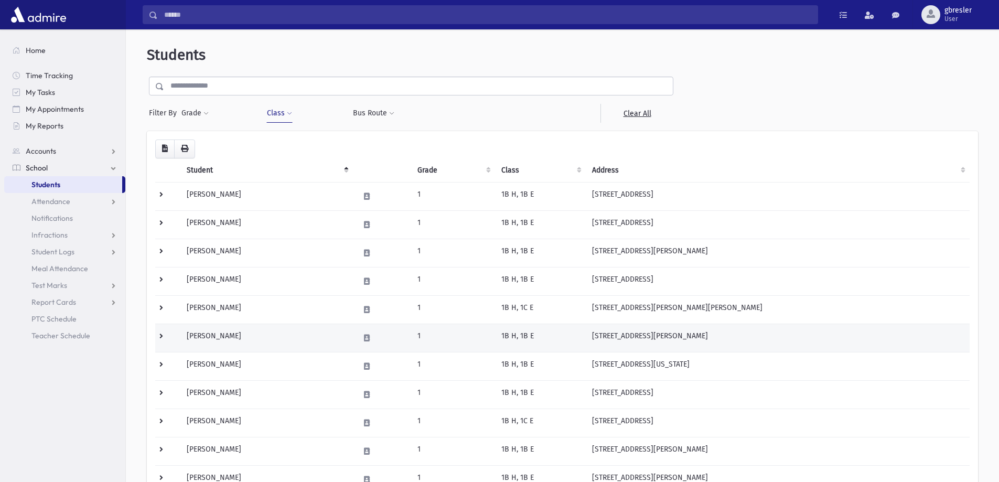
click at [228, 337] on td "[PERSON_NAME]" at bounding box center [266, 338] width 173 height 28
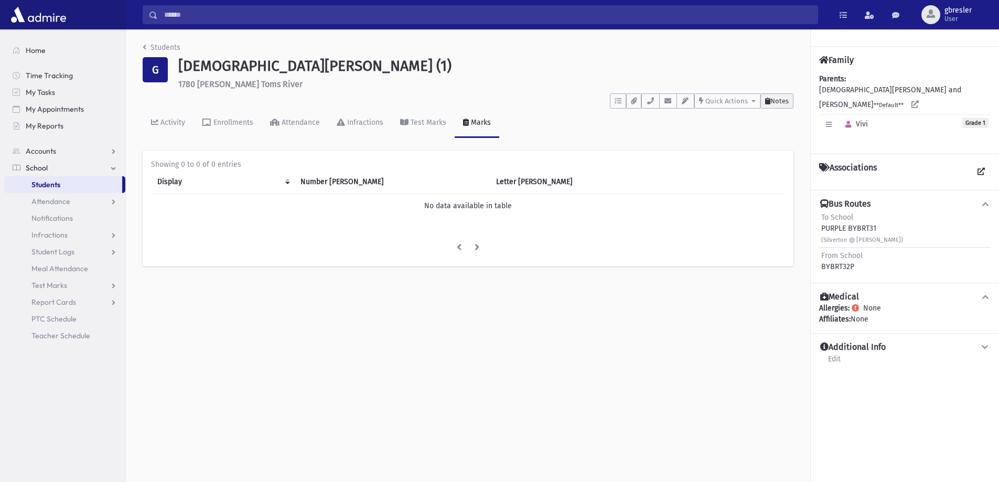
click at [780, 102] on span "Notes" at bounding box center [779, 101] width 18 height 8
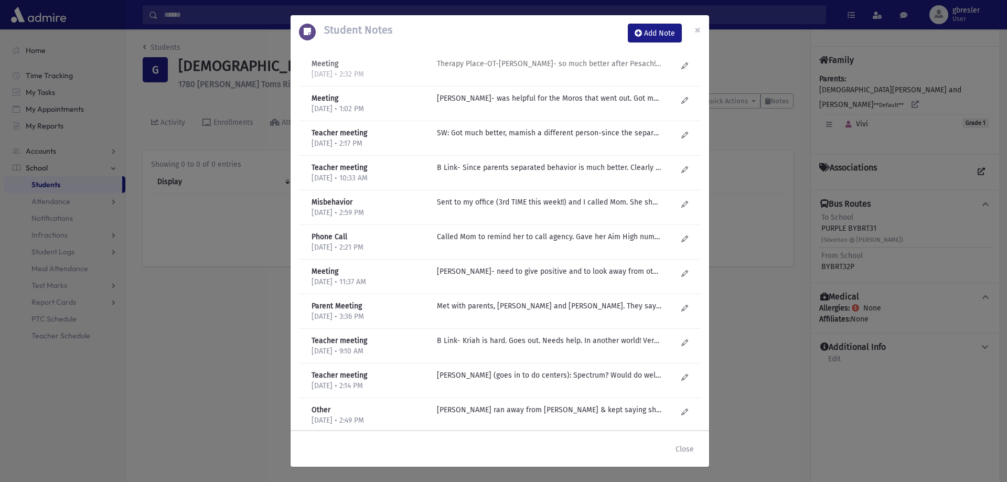
click at [608, 62] on p "Therapy Place-OT-C Kaplinsky- so much better after Pesach! Has obsession with b…" at bounding box center [549, 63] width 224 height 11
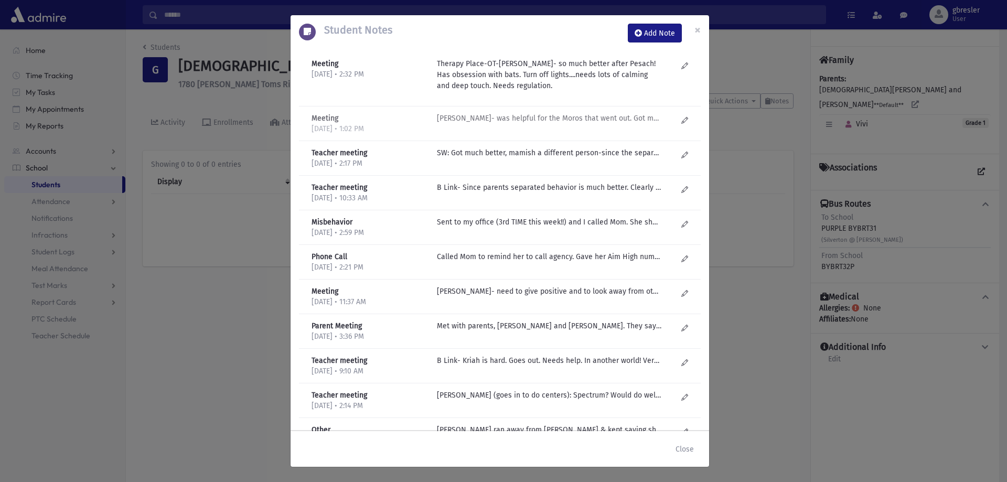
click at [542, 118] on p "SM Dorfman- was helpful for the Moros that went out. Got much more settled. Beh…" at bounding box center [549, 118] width 224 height 11
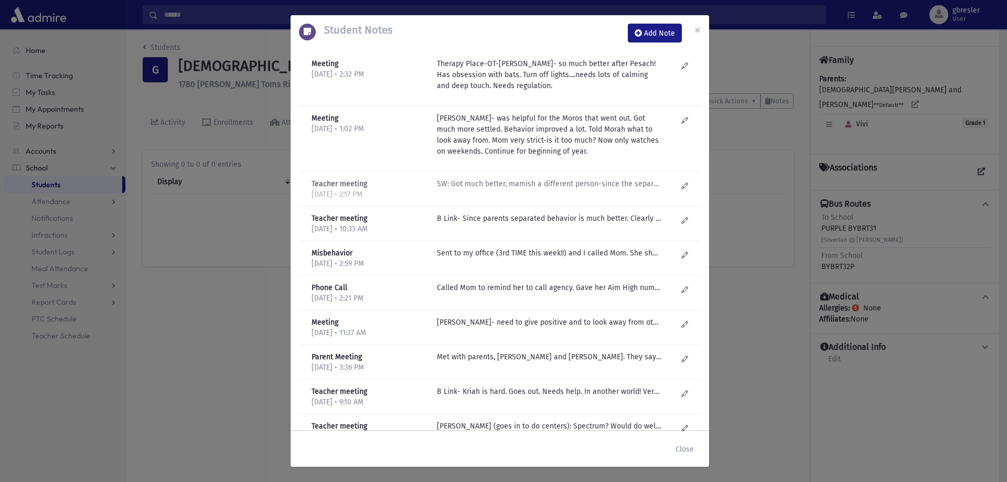
click at [533, 183] on p "SW: Got much better, mamish a different person-since the separation. Still "off"" at bounding box center [549, 183] width 224 height 11
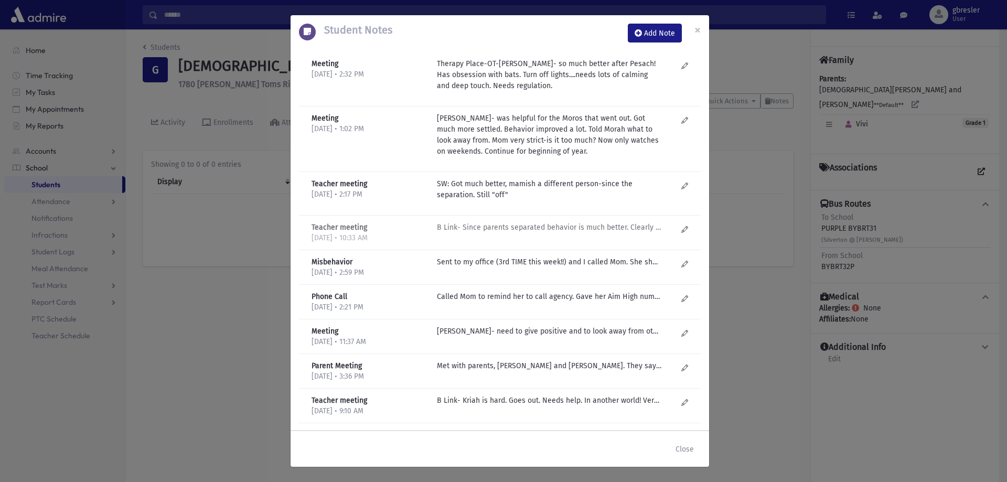
click at [524, 226] on p "B Link- Since parents separated behavior is much better. Clearly watching less …" at bounding box center [549, 227] width 224 height 11
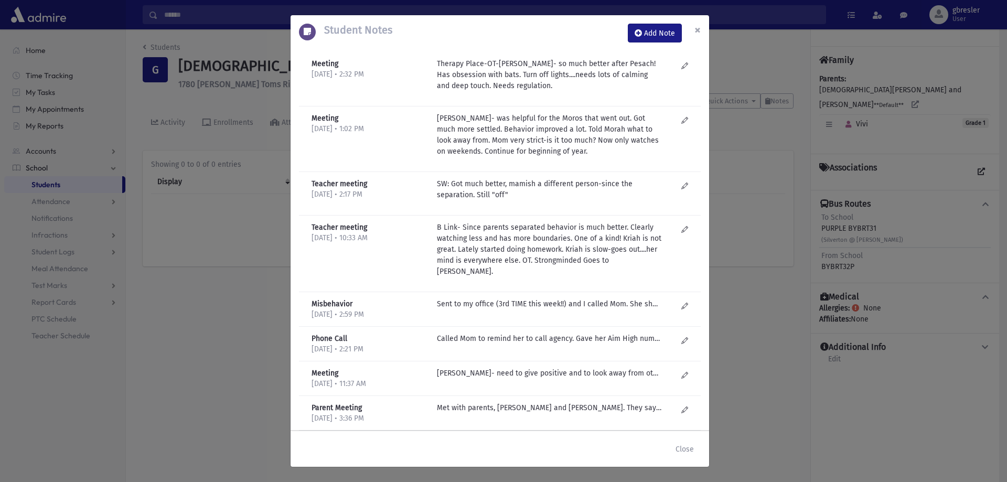
click at [698, 27] on span "×" at bounding box center [697, 30] width 6 height 15
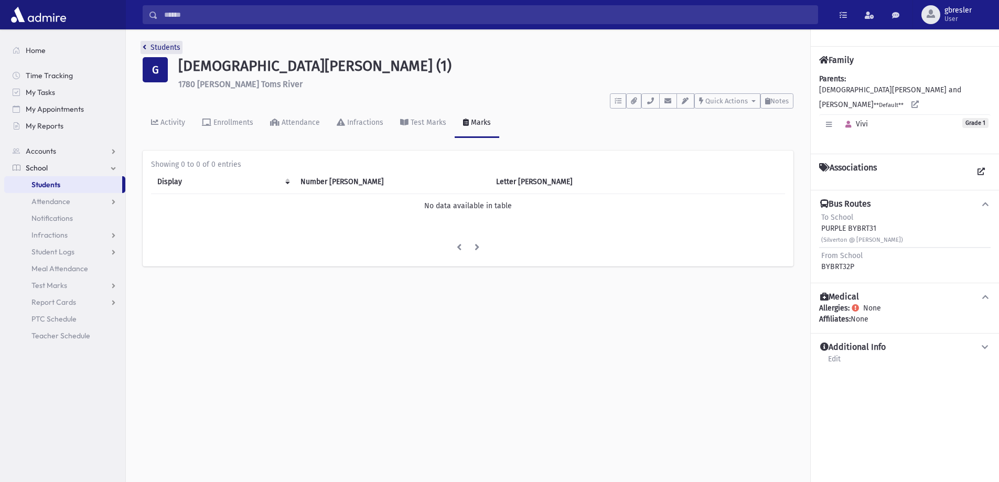
click at [169, 46] on link "Students" at bounding box center [162, 47] width 38 height 9
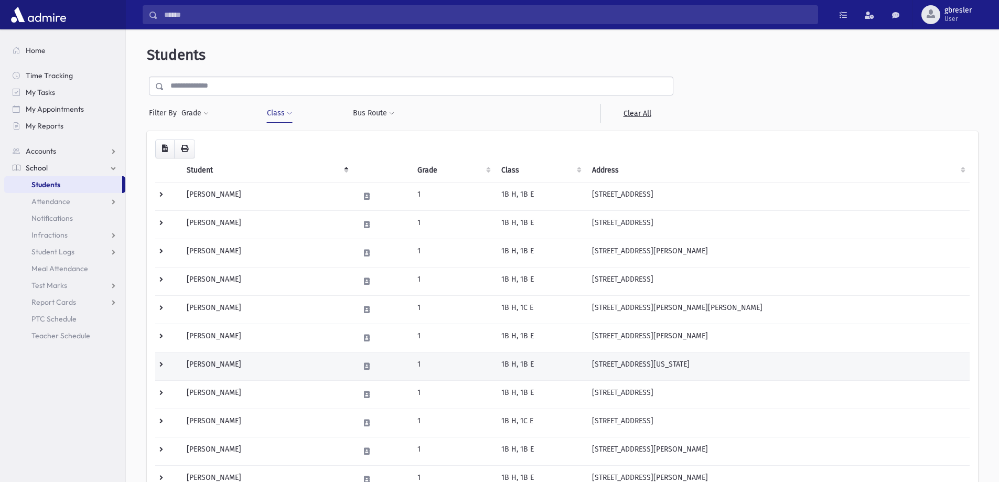
click at [224, 367] on td "Guttman, Raizy" at bounding box center [266, 366] width 173 height 28
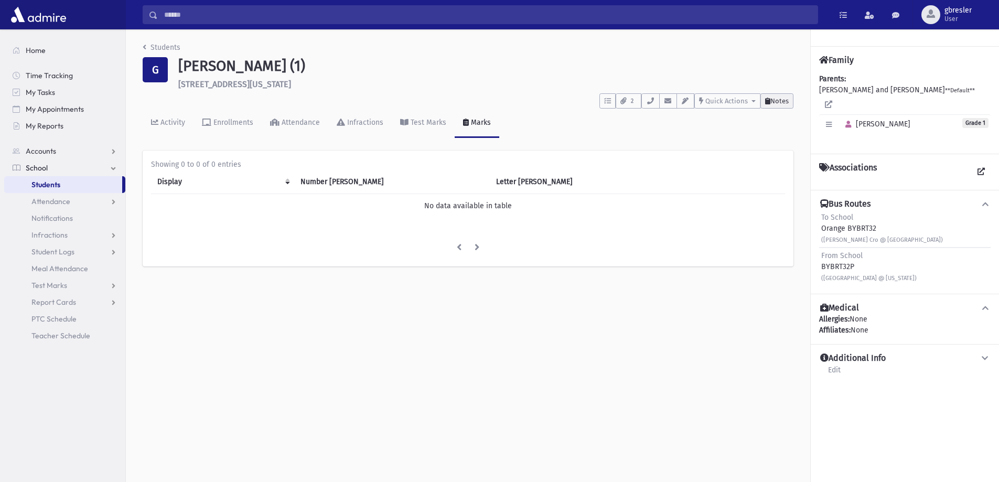
click at [787, 103] on span "Notes" at bounding box center [779, 101] width 18 height 8
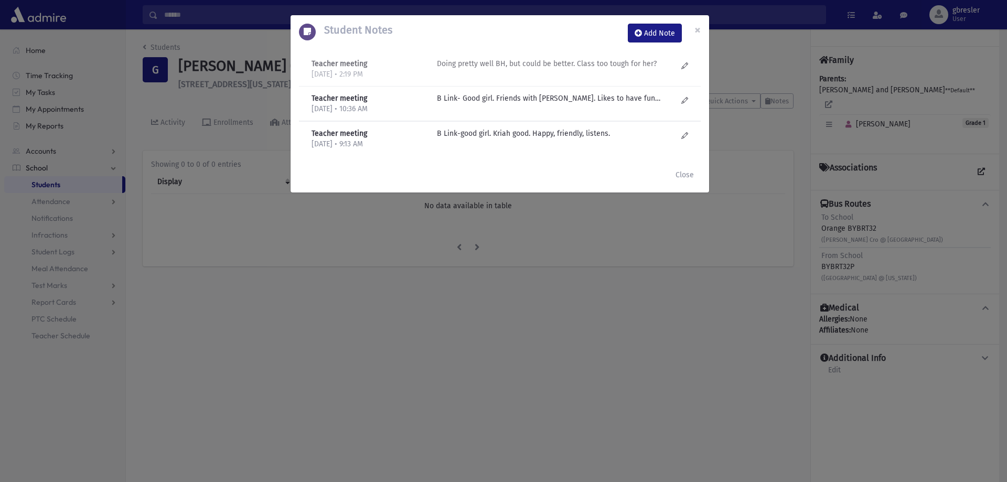
click at [469, 62] on p "Doing pretty well BH, but could be better. Class too tough for her?" at bounding box center [549, 63] width 224 height 11
click at [534, 101] on p "B Link- Good girl. Friends with Bella Friedman. Likes to have fun and doesn't a…" at bounding box center [549, 98] width 224 height 11
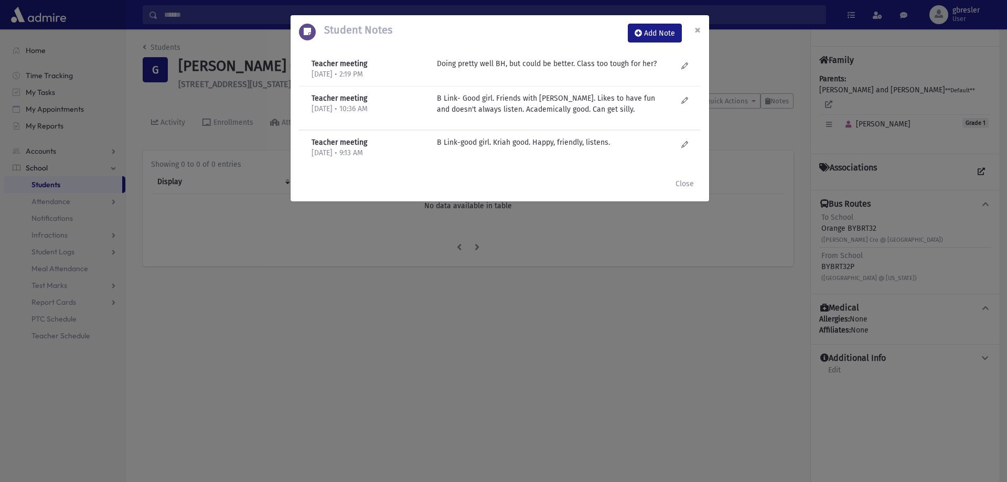
click at [699, 28] on span "×" at bounding box center [697, 30] width 6 height 15
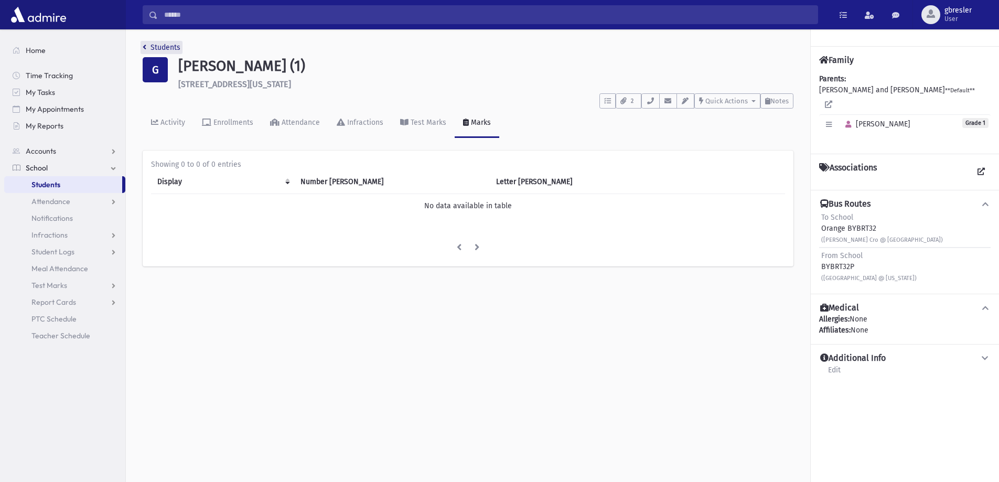
click at [170, 48] on link "Students" at bounding box center [162, 47] width 38 height 9
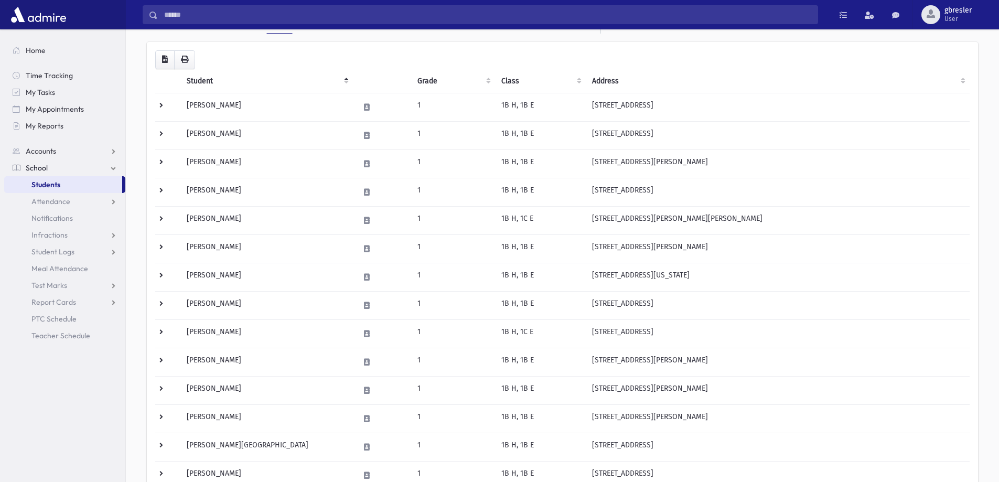
scroll to position [157, 0]
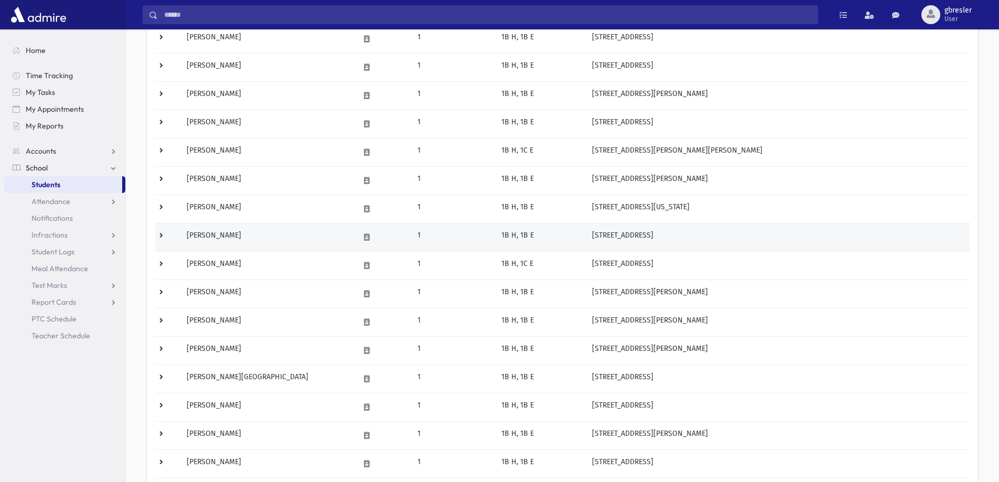
click at [224, 237] on td "[PERSON_NAME]" at bounding box center [266, 237] width 173 height 28
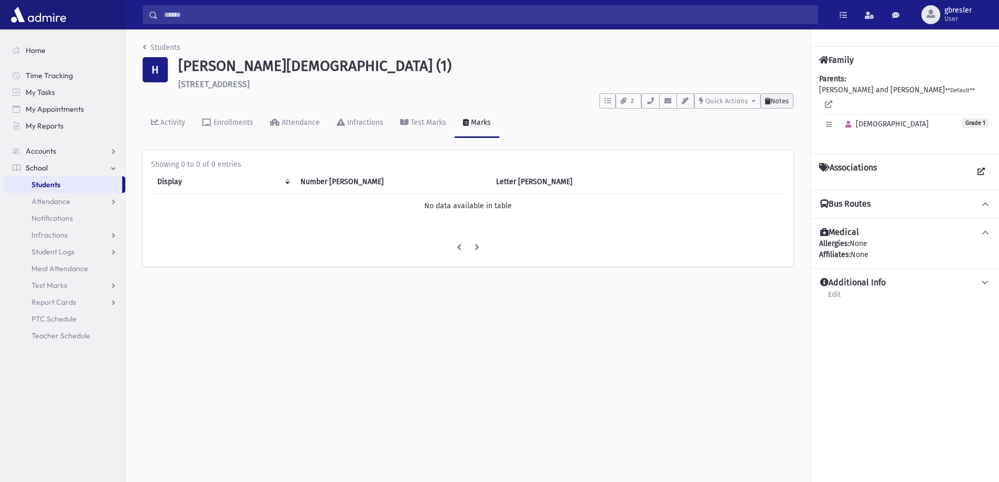
click at [770, 102] on span "Notes" at bounding box center [779, 101] width 18 height 8
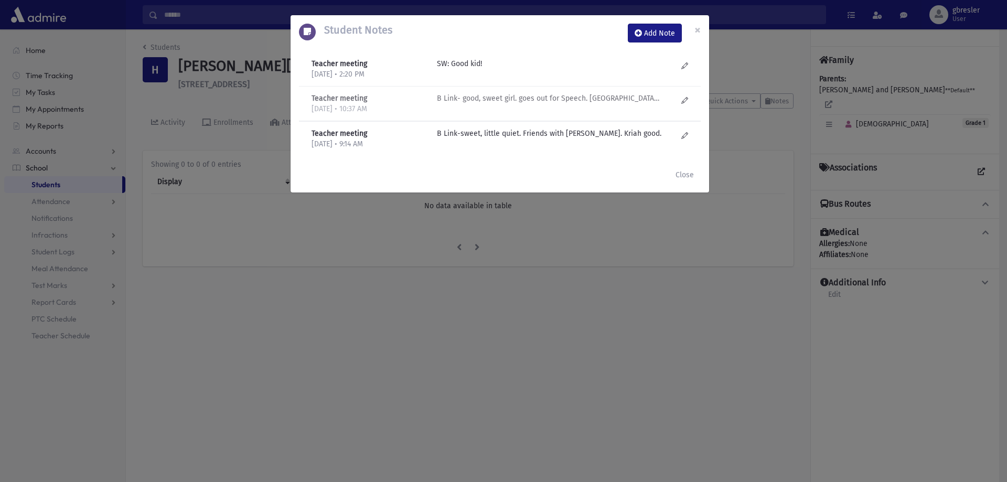
click at [525, 104] on div "B Link- good, sweet girl. goes out for Speech. Kriah is average. Not very stron…" at bounding box center [557, 104] width 251 height 22
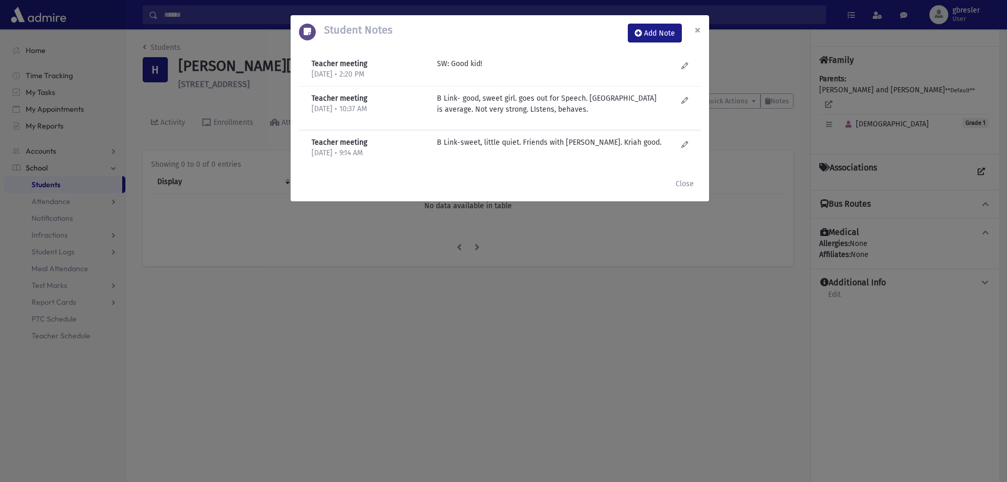
click at [698, 27] on span "×" at bounding box center [697, 30] width 6 height 15
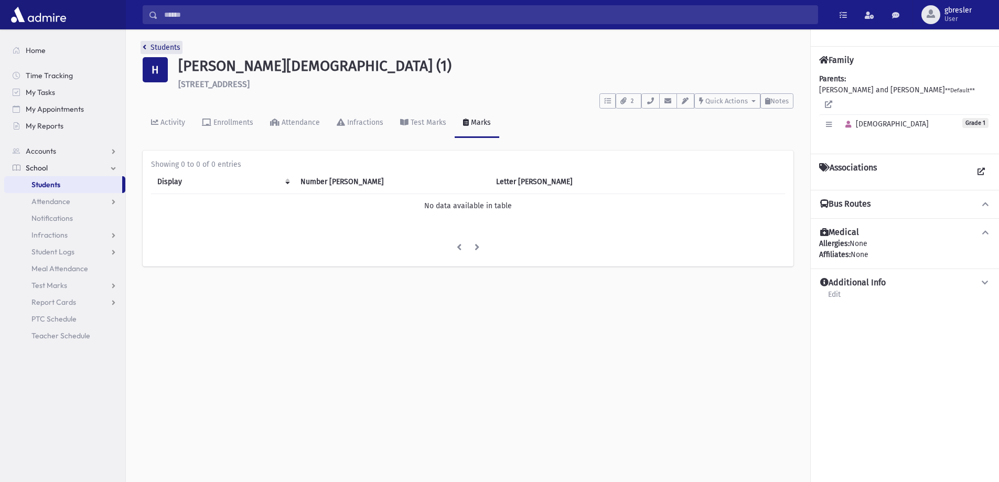
click at [173, 44] on link "Students" at bounding box center [162, 47] width 38 height 9
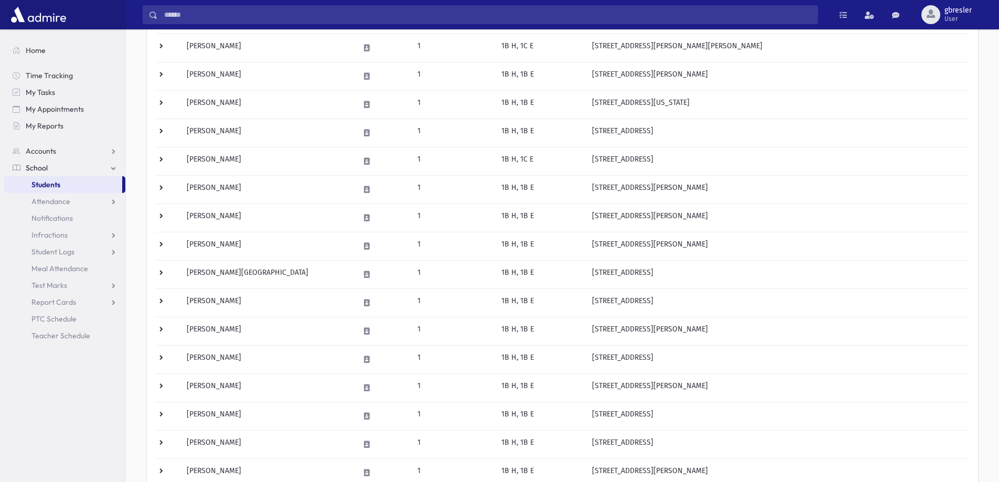
scroll to position [262, 0]
click at [220, 163] on td "Holtzman, Faigy" at bounding box center [266, 160] width 173 height 28
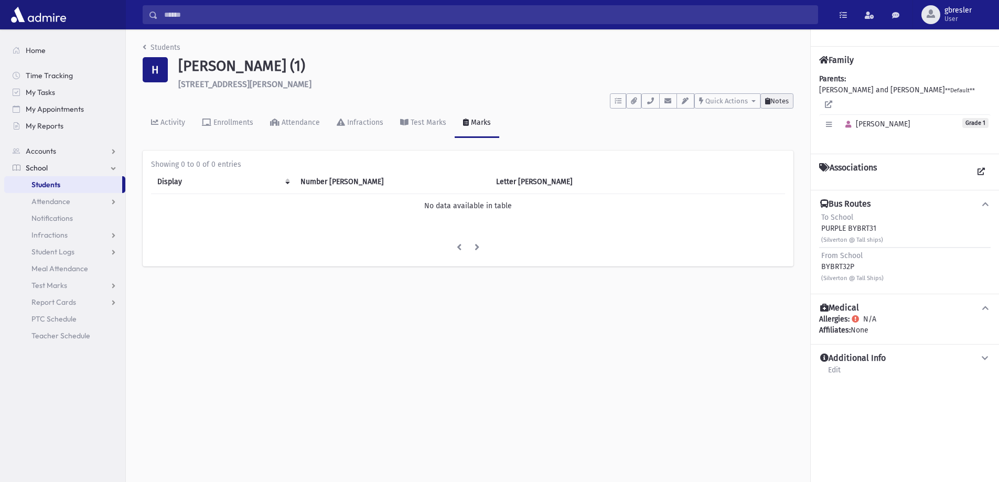
click at [770, 105] on button "Notes" at bounding box center [776, 100] width 33 height 15
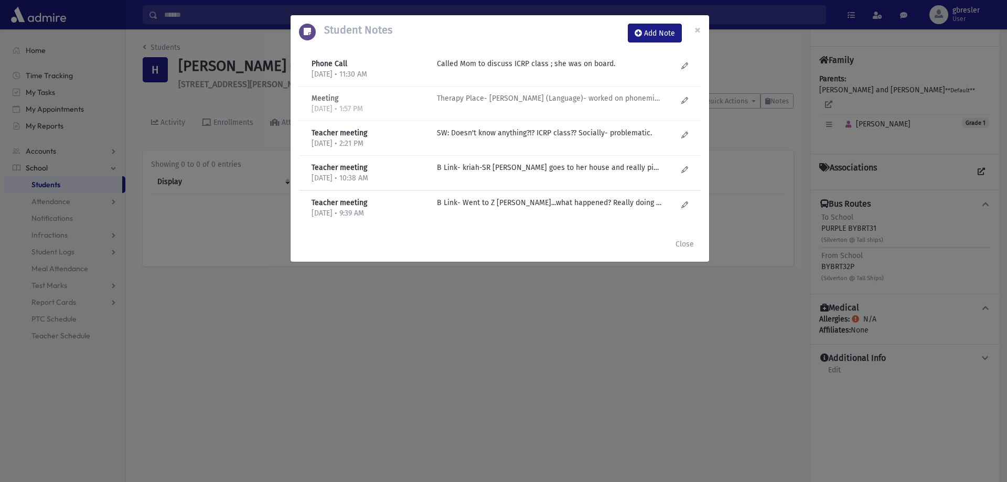
click at [517, 69] on p "Therapy Place- Esty Frankel (Language)- worked on phonemic awareness, made prog…" at bounding box center [549, 63] width 224 height 11
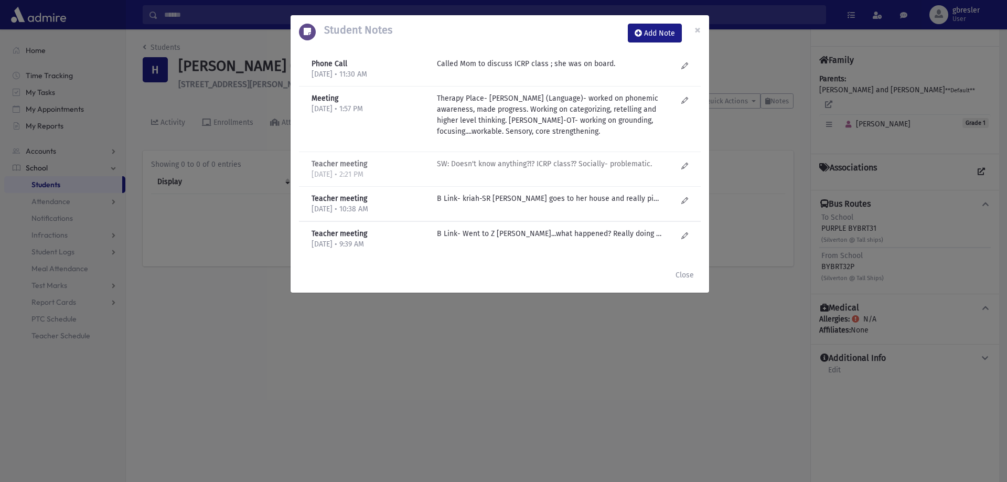
click at [517, 69] on p "SW: Doesn't know anything?!? ICRP class?? Socially- problematic." at bounding box center [549, 63] width 224 height 11
click at [507, 69] on p "B Link- kriah-SR Barasch goes to her house and really picked up!! Almost up to …" at bounding box center [549, 63] width 224 height 11
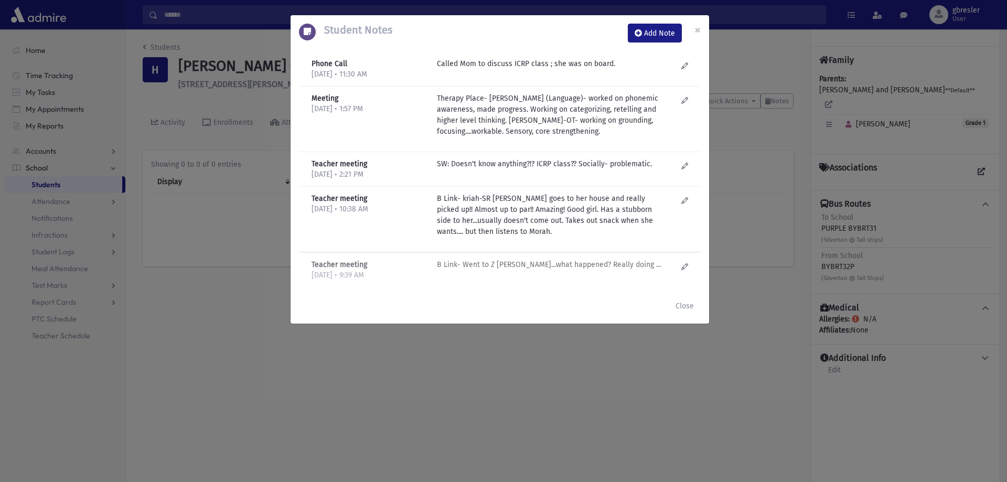
click at [594, 69] on p "B Link- Went to Z Kriger...what happened? Really doing much better. Finished al…" at bounding box center [549, 63] width 224 height 11
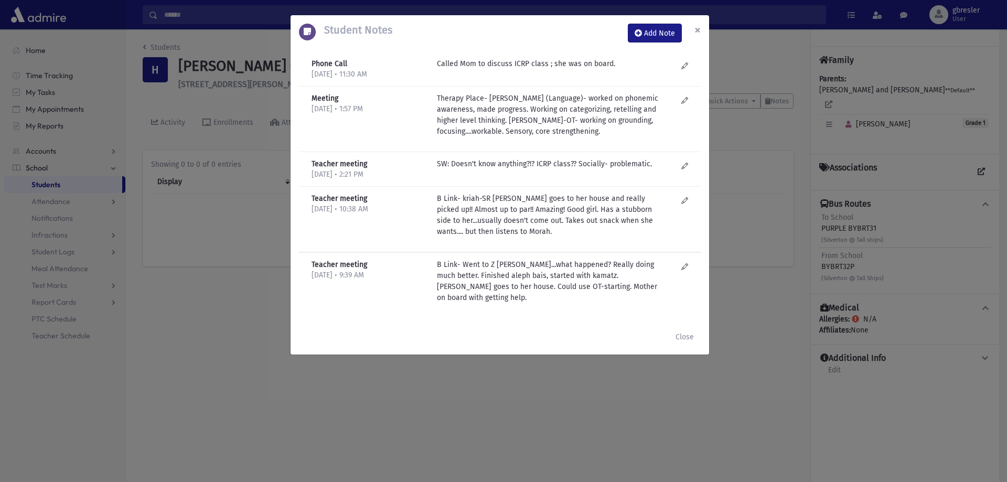
click at [694, 30] on span "×" at bounding box center [697, 30] width 6 height 15
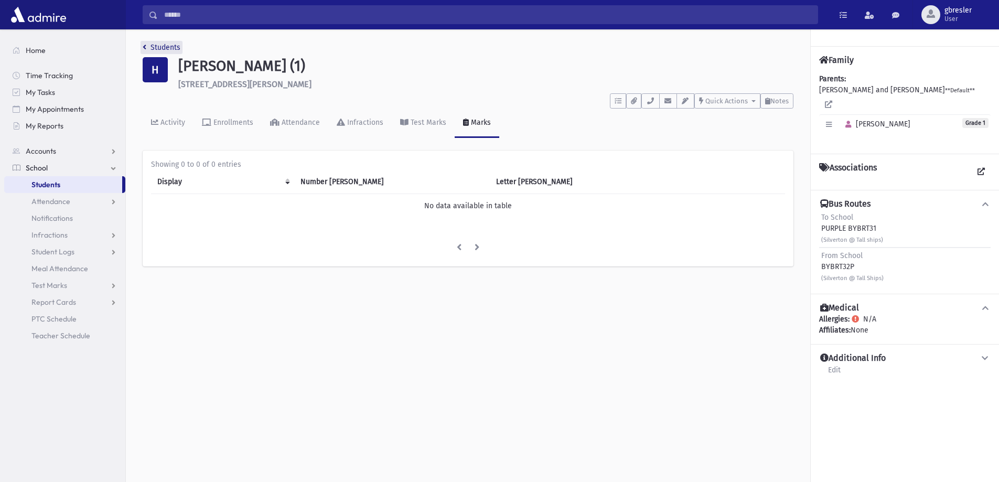
click at [168, 47] on link "Students" at bounding box center [162, 47] width 38 height 9
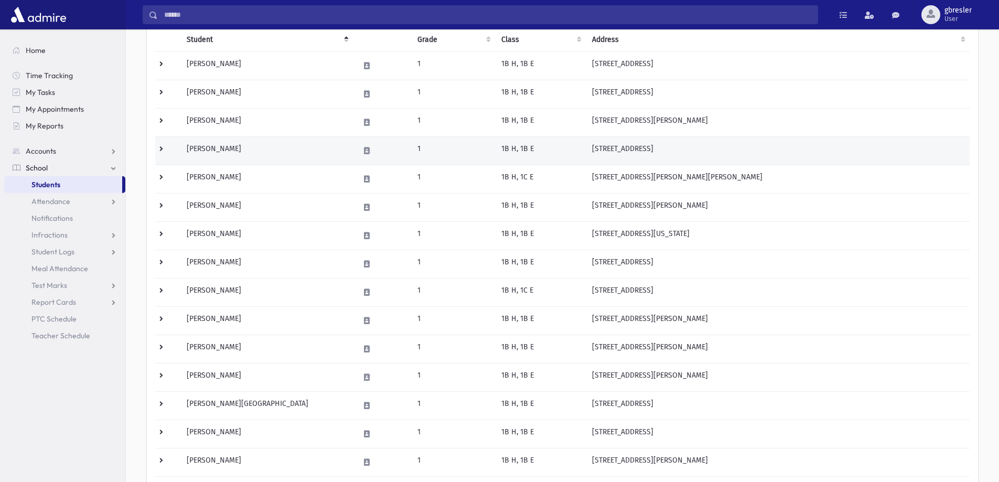
scroll to position [157, 0]
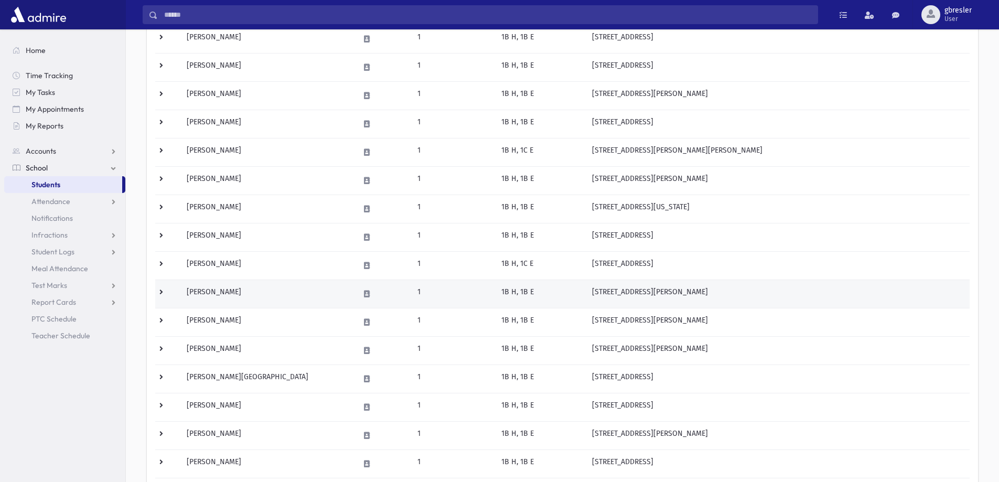
click at [209, 288] on td "Katz, Huvi" at bounding box center [266, 294] width 173 height 28
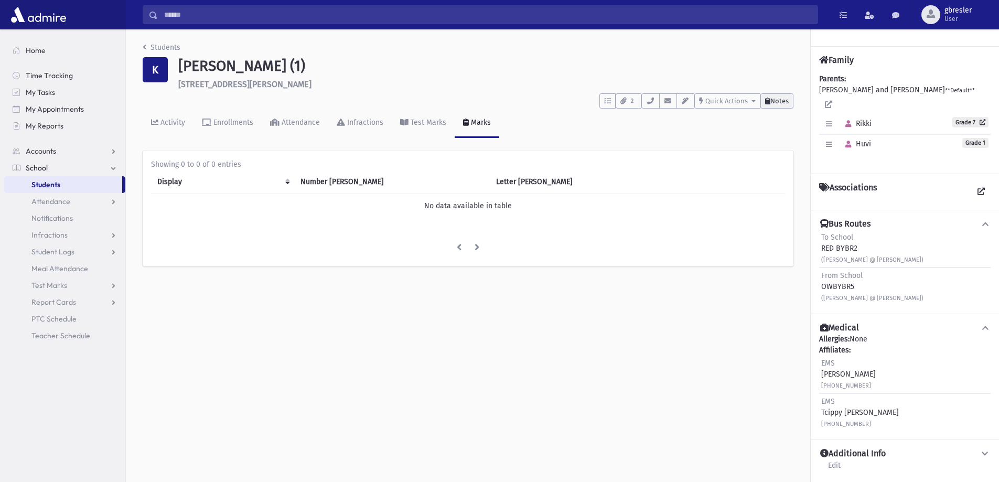
click at [785, 97] on span "Notes" at bounding box center [779, 101] width 18 height 8
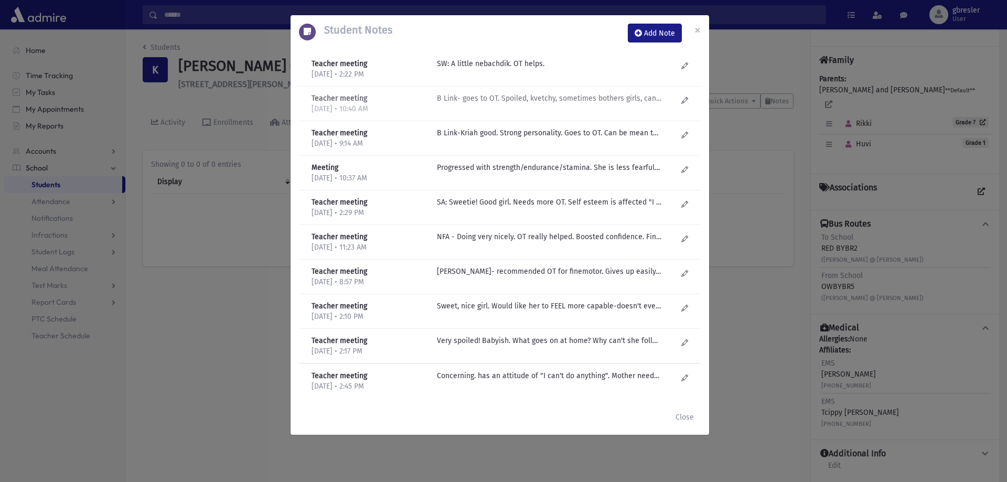
click at [492, 69] on p "B Link- goes to OT. Spoiled, kvetchy, sometimes bothers girls, can be mean. Wri…" at bounding box center [549, 63] width 224 height 11
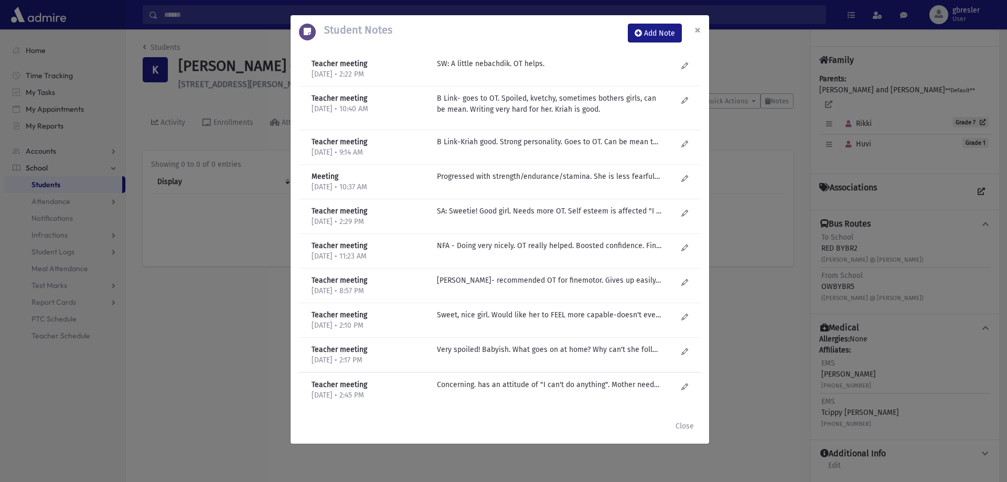
click at [699, 28] on span "×" at bounding box center [697, 30] width 6 height 15
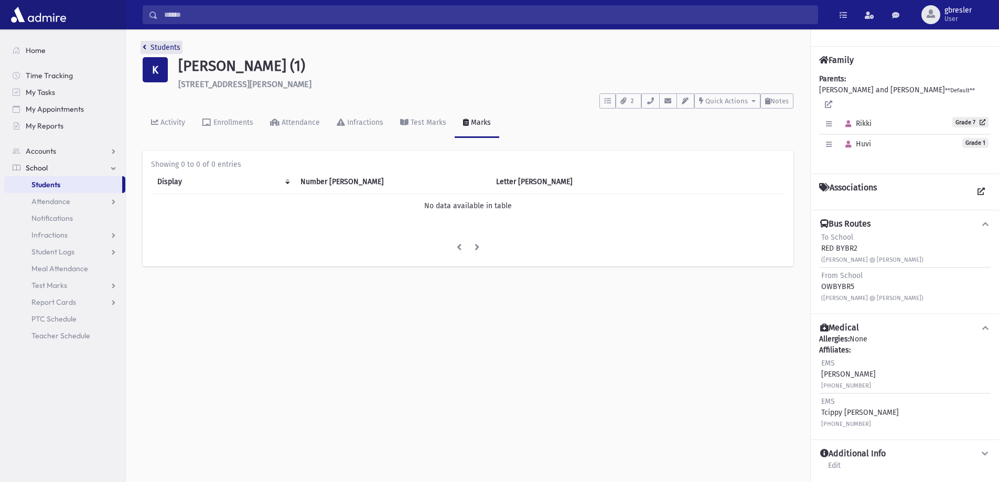
click at [177, 48] on link "Students" at bounding box center [162, 47] width 38 height 9
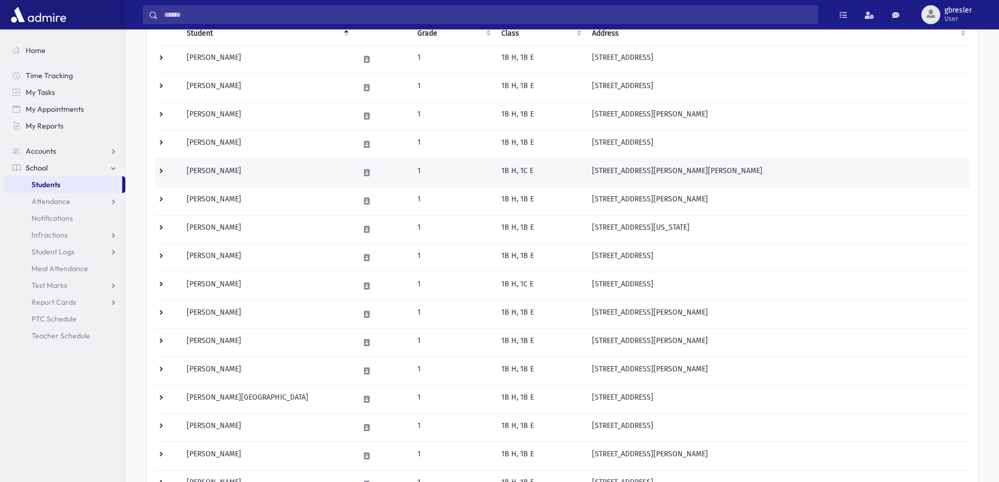
scroll to position [157, 0]
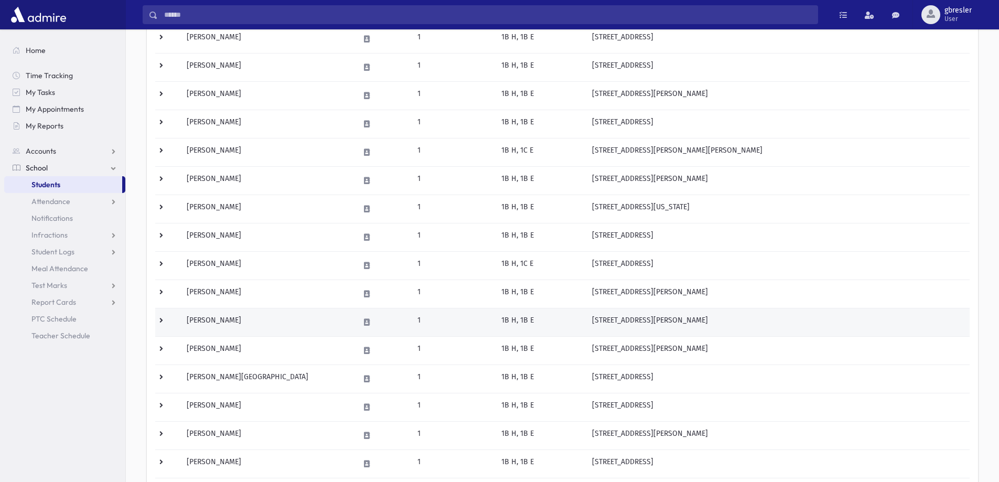
click at [216, 323] on td "Krasner, Yael" at bounding box center [266, 322] width 173 height 28
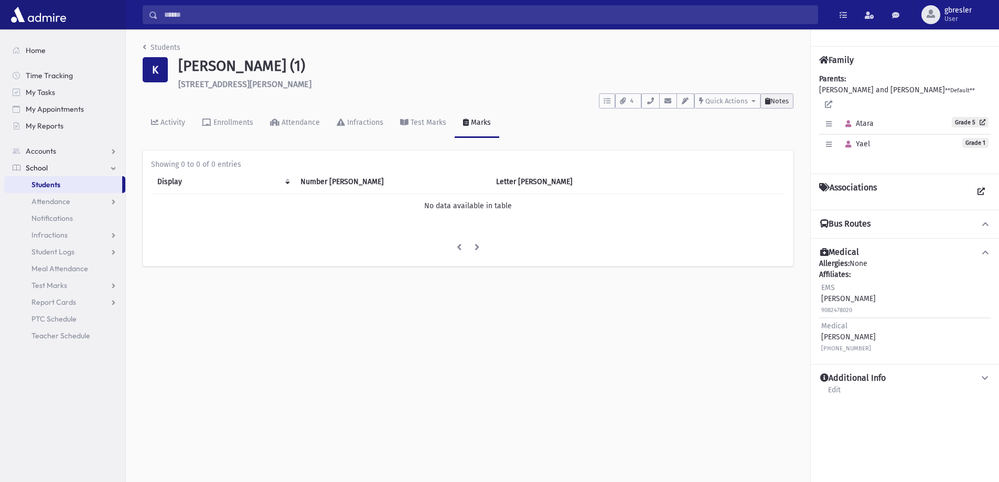
click at [770, 100] on span "Notes" at bounding box center [779, 101] width 18 height 8
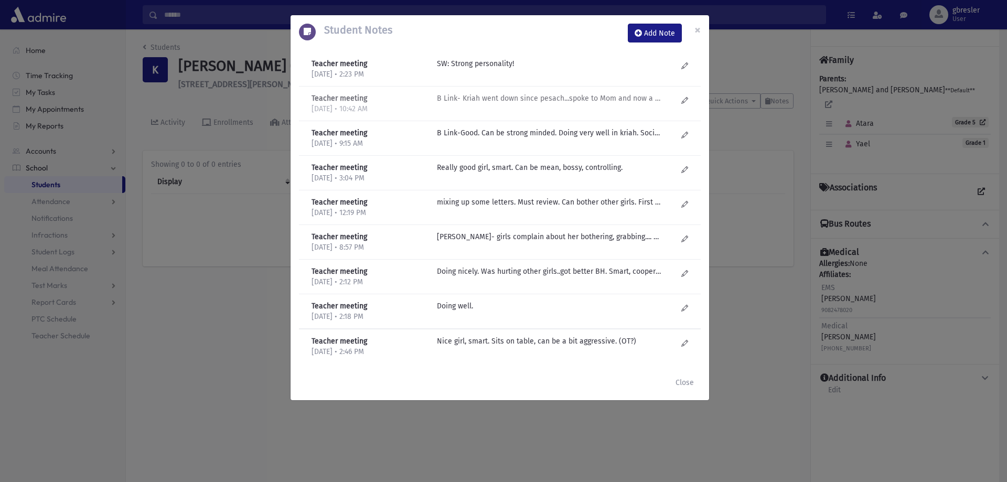
click at [494, 69] on p "B Link- Kriah went down since pesach...spoke to Mom and now a little better-mor…" at bounding box center [549, 63] width 224 height 11
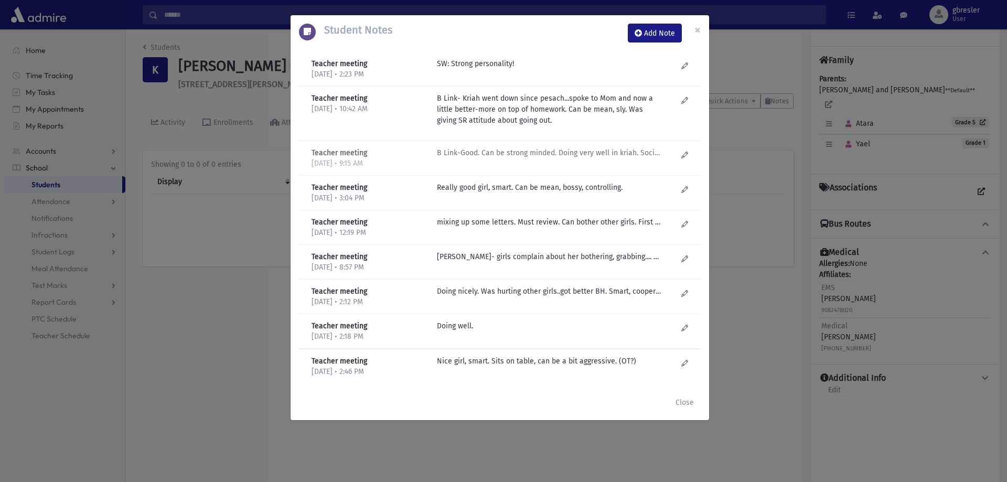
click at [602, 69] on p "B Link-Good. Can be strong minded. Doing very well in kriah. Socially good. Lis…" at bounding box center [549, 63] width 224 height 11
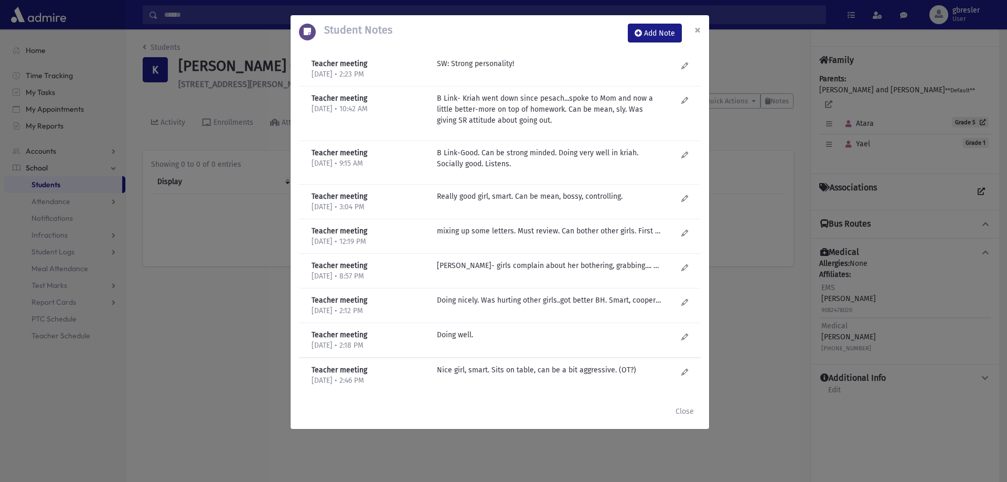
click at [694, 31] on span "×" at bounding box center [697, 30] width 6 height 15
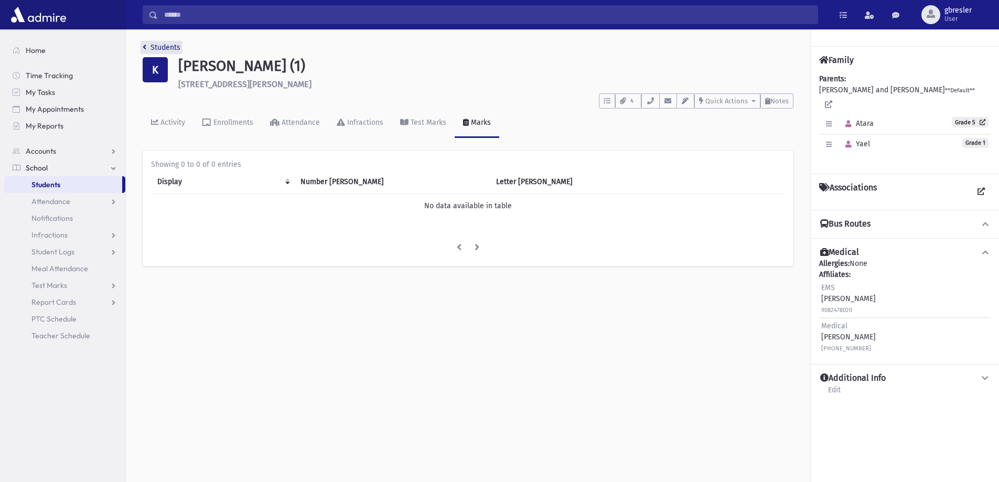
click at [157, 45] on link "Students" at bounding box center [162, 47] width 38 height 9
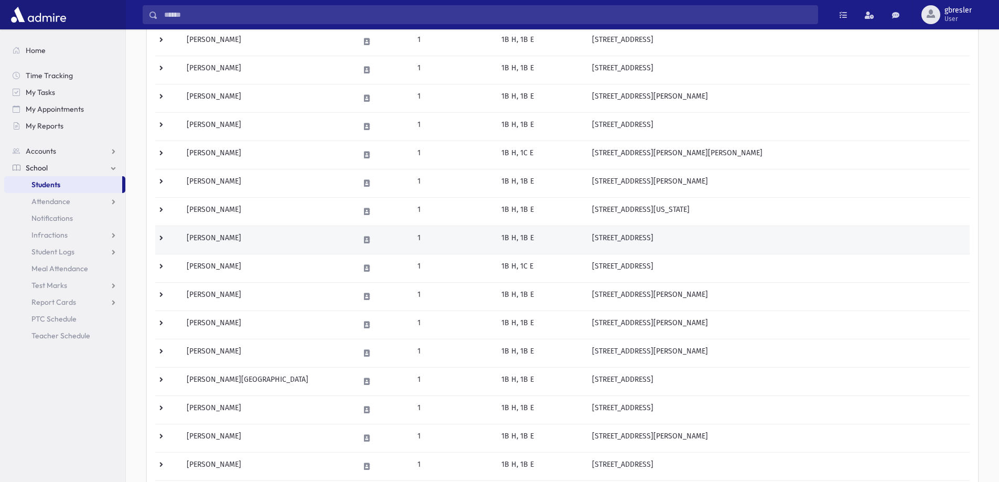
scroll to position [210, 0]
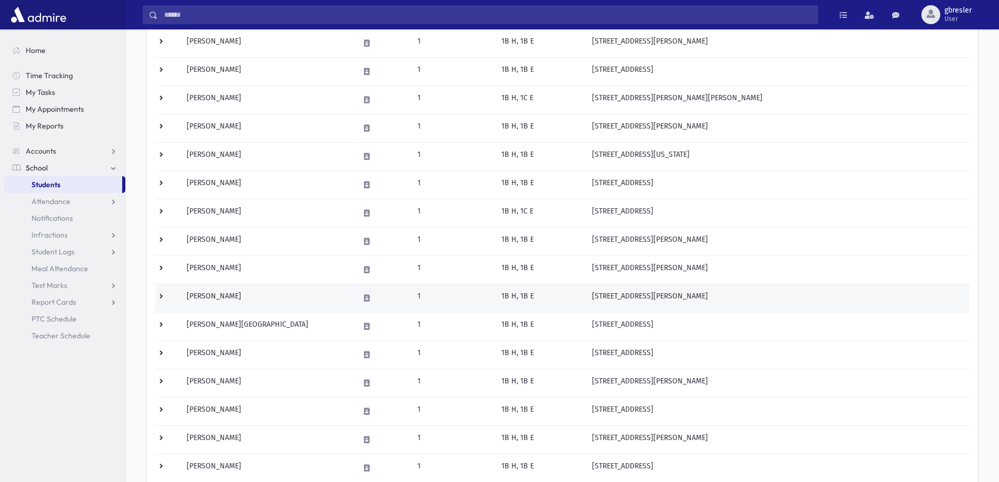
click at [226, 295] on td "[PERSON_NAME]" at bounding box center [266, 298] width 173 height 28
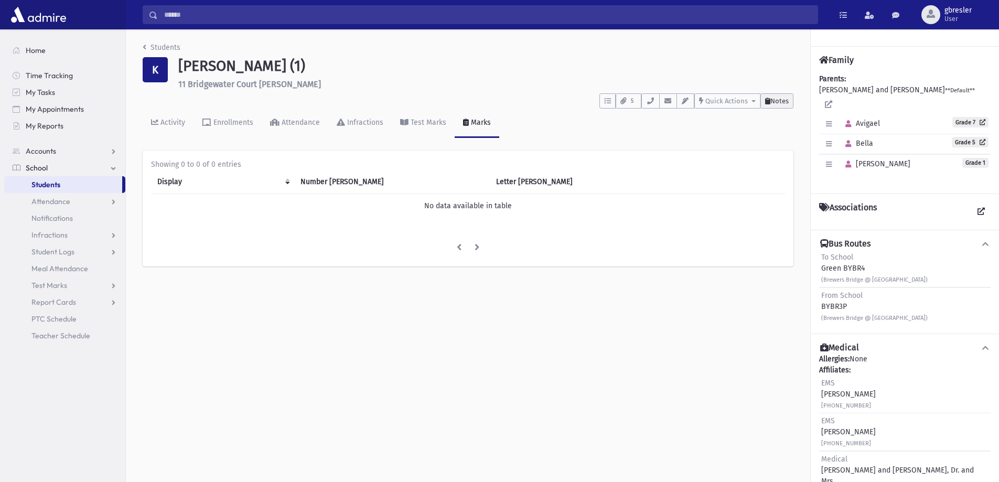
click at [783, 105] on button "Notes" at bounding box center [776, 100] width 33 height 15
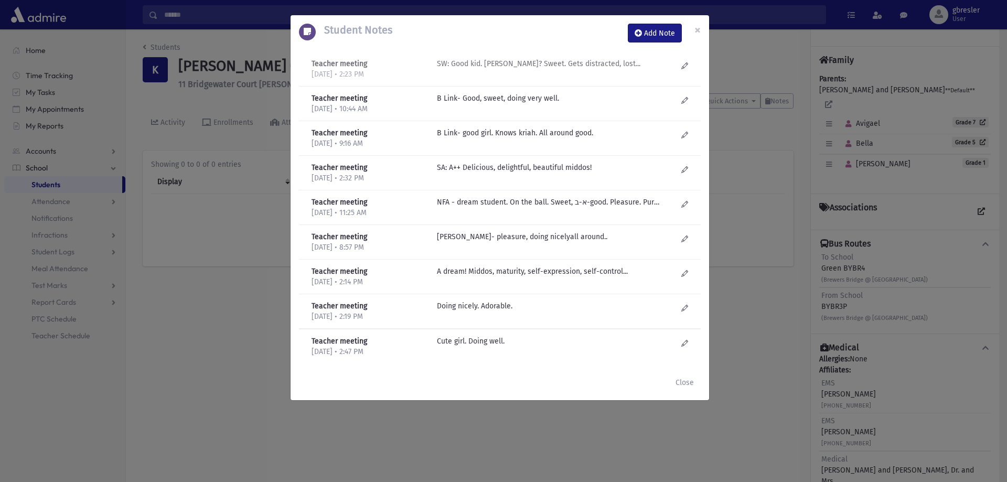
click at [550, 61] on p "SW: Good kid. Smart? Sweet. Gets distracted, lost..." at bounding box center [549, 63] width 224 height 11
click at [494, 100] on p "B Link- Good, sweet, doing very well." at bounding box center [549, 98] width 224 height 11
click at [701, 29] on button "×" at bounding box center [697, 29] width 23 height 29
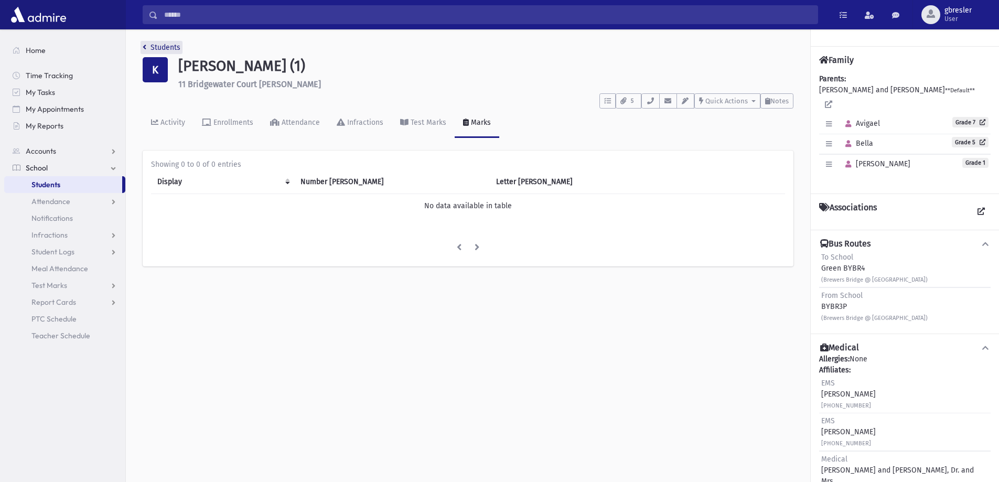
click at [170, 46] on link "Students" at bounding box center [162, 47] width 38 height 9
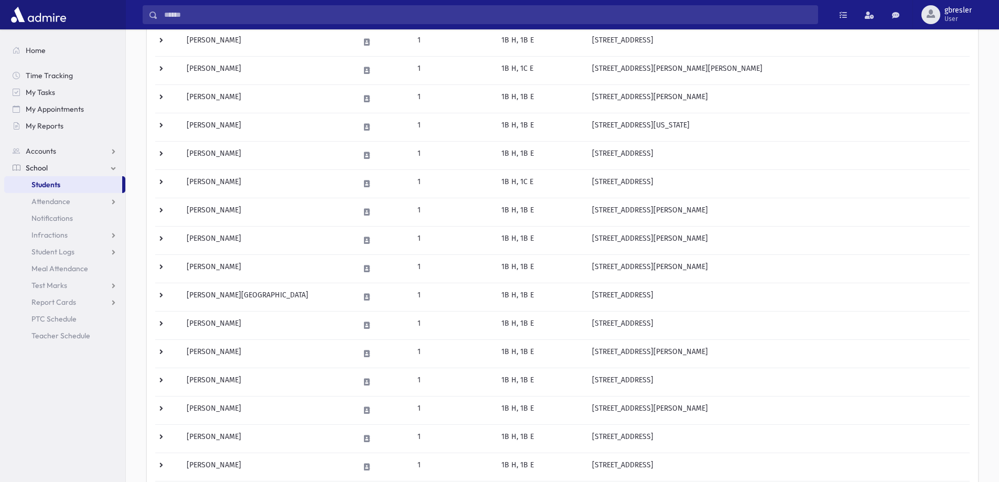
scroll to position [262, 0]
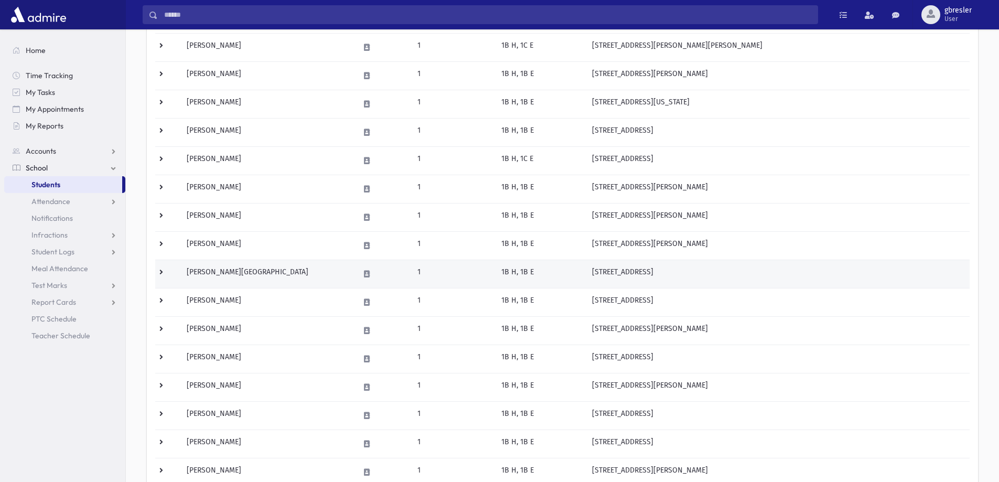
click at [218, 274] on td "Lieber, Hadassa" at bounding box center [266, 274] width 173 height 28
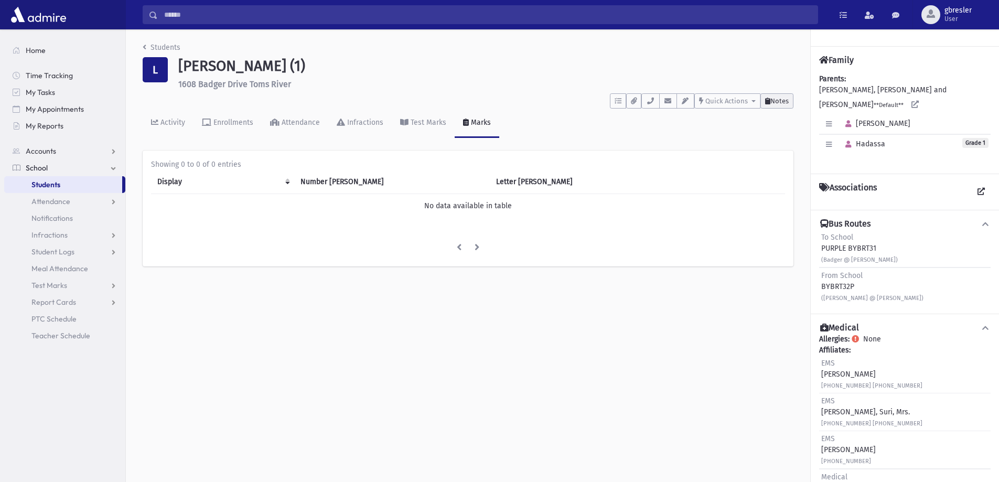
click at [789, 101] on button "Notes" at bounding box center [776, 100] width 33 height 15
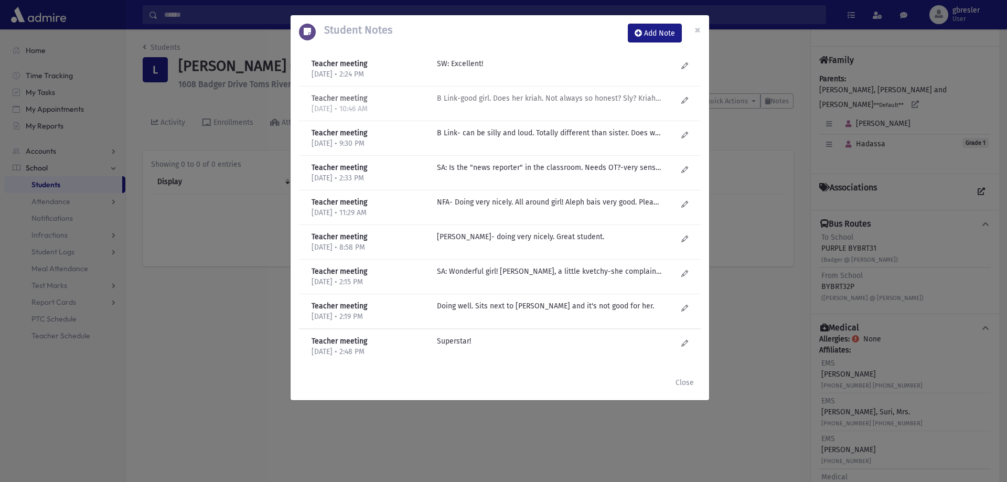
click at [598, 69] on p "B Link-good girl. Does her kriah. Not always so honest? Sly? Kriah is good." at bounding box center [549, 63] width 224 height 11
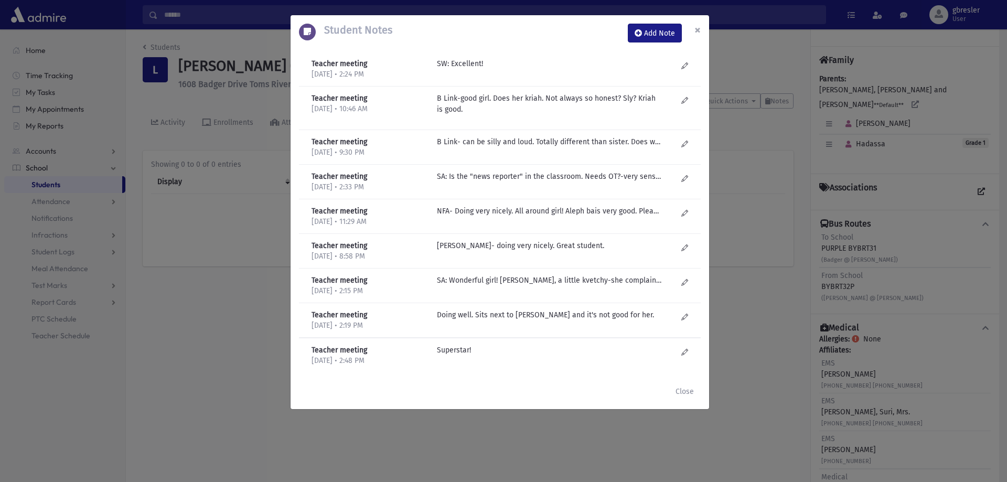
click at [695, 31] on span "×" at bounding box center [697, 30] width 6 height 15
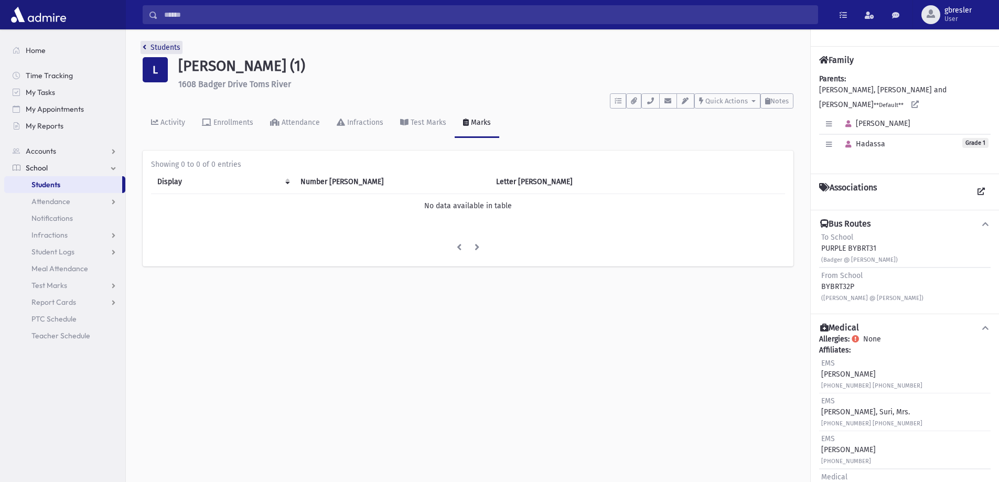
click at [162, 50] on link "Students" at bounding box center [162, 47] width 38 height 9
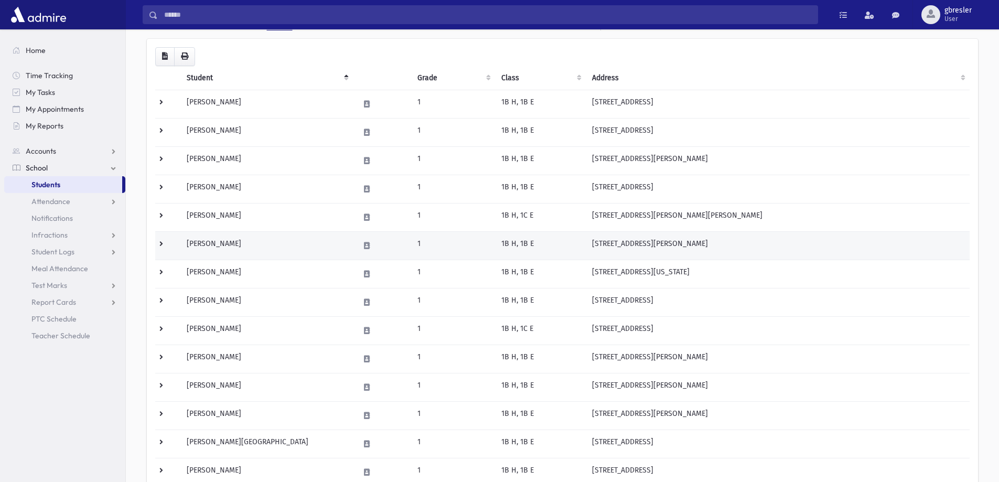
scroll to position [210, 0]
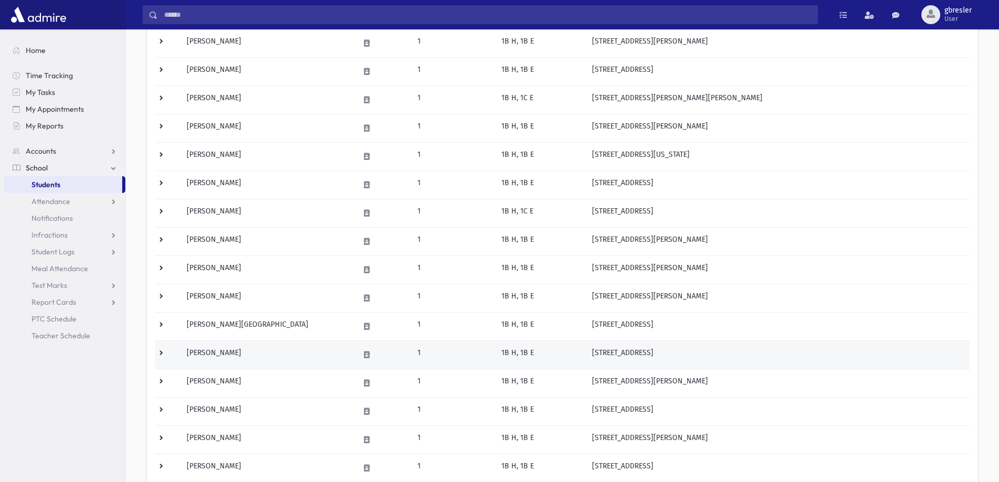
click at [236, 350] on td "[PERSON_NAME]" at bounding box center [266, 354] width 173 height 28
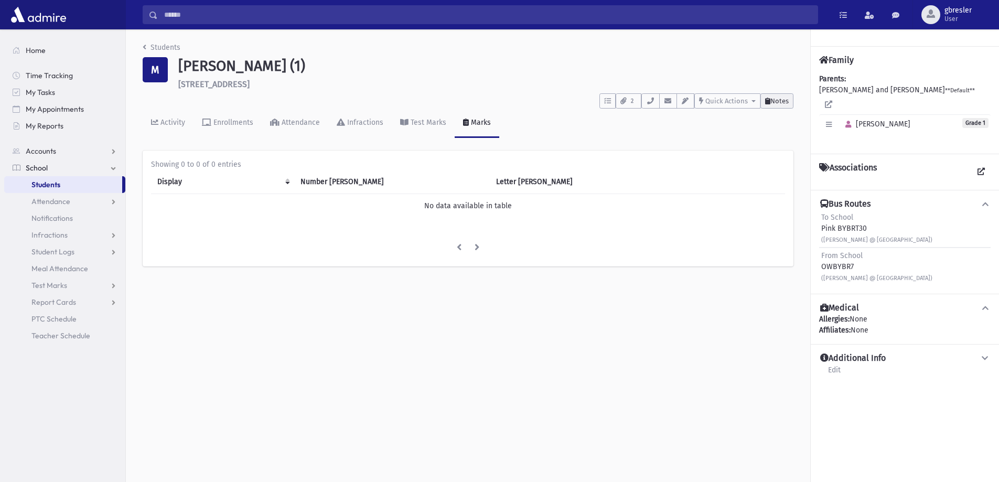
click at [775, 103] on span "Notes" at bounding box center [779, 101] width 18 height 8
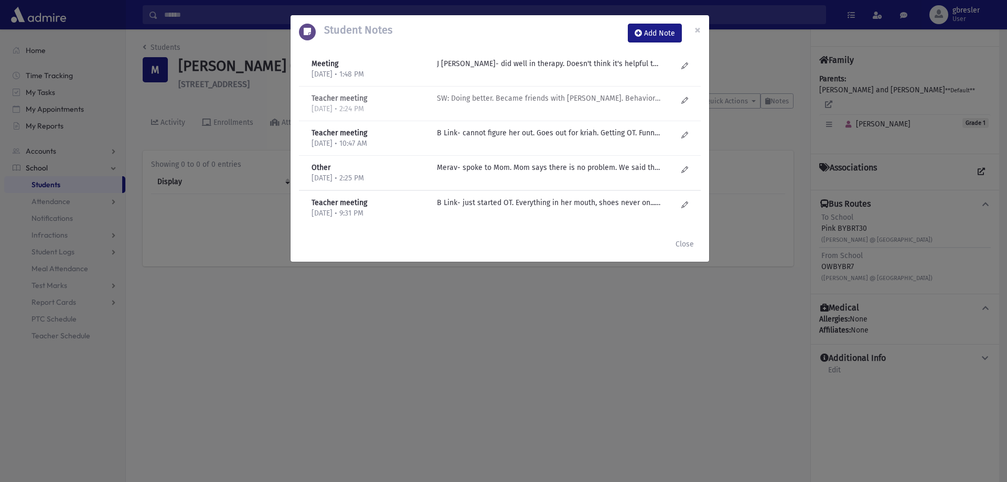
click at [511, 69] on p "SW: Doing better. Became friends with Tehila Zaks. Behavior is inconsistent?" at bounding box center [549, 63] width 224 height 11
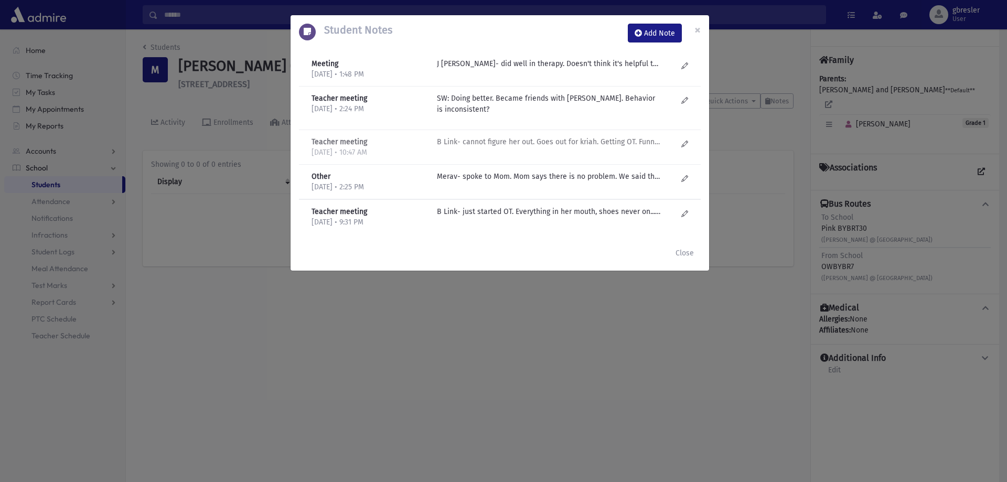
click at [508, 69] on p "B Link- cannot figure her out. Goes out for kriah. Getting OT. Funniest persona…" at bounding box center [549, 63] width 224 height 11
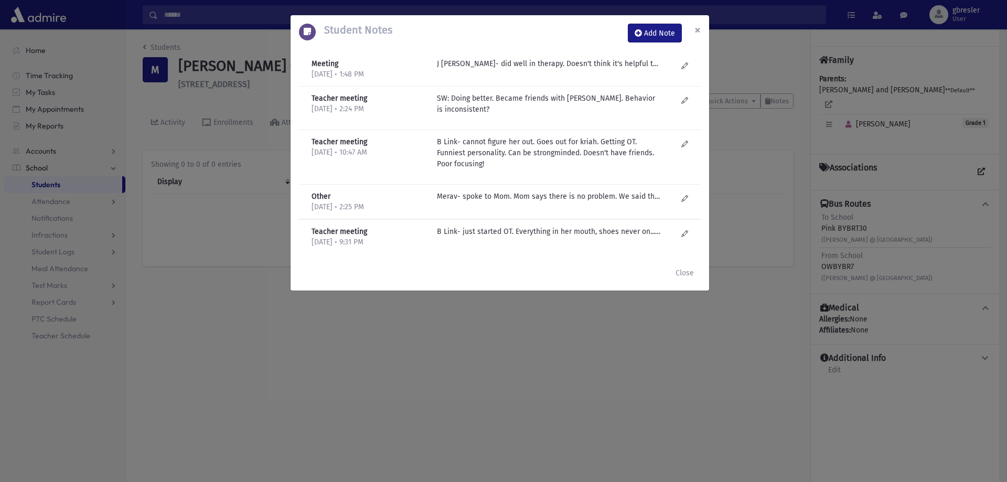
click at [695, 26] on span "×" at bounding box center [697, 30] width 6 height 15
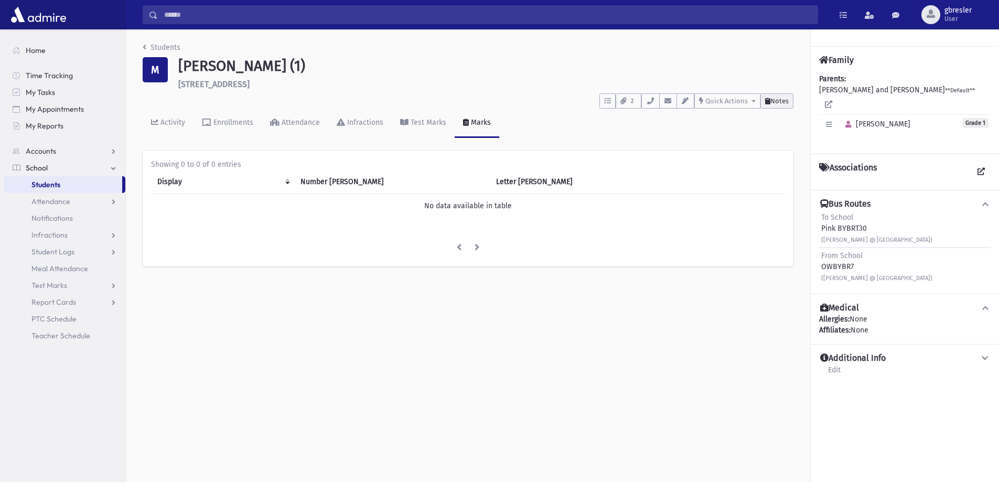
click at [779, 104] on span "Notes" at bounding box center [779, 101] width 18 height 8
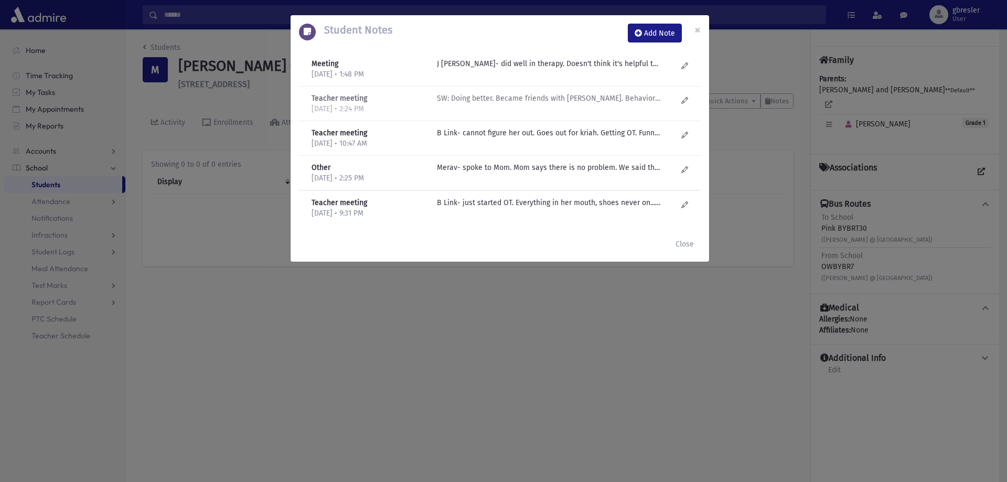
click at [554, 69] on p "SW: Doing better. Became friends with Tehila Zaks. Behavior is inconsistent?" at bounding box center [549, 63] width 224 height 11
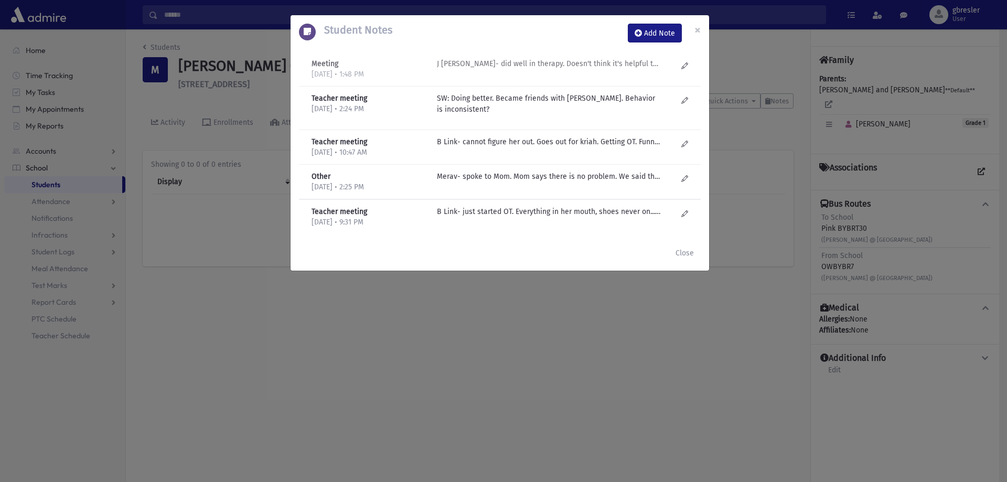
click at [547, 65] on p "J Golub- did well in therapy. Doesn't think it's helpful to continue." at bounding box center [549, 63] width 224 height 11
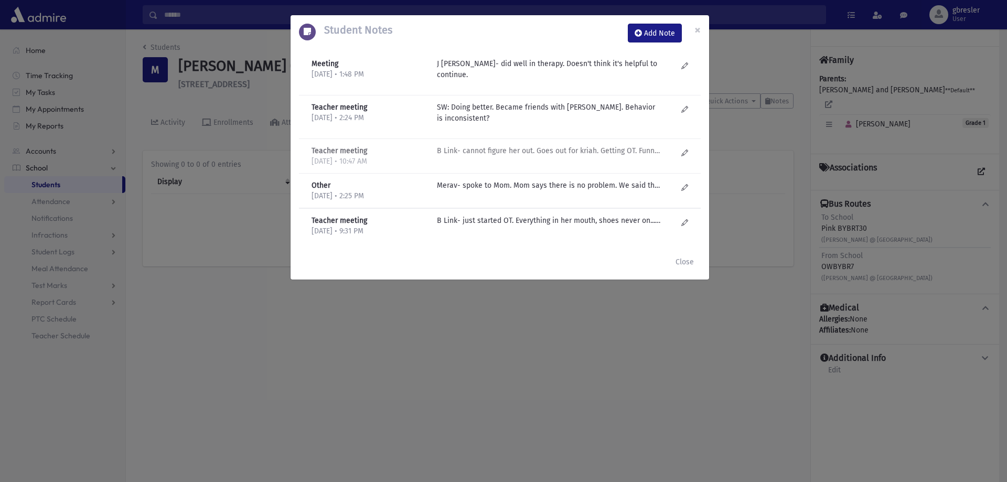
click at [522, 145] on p "B Link- cannot figure her out. Goes out for kriah. Getting OT. Funniest persona…" at bounding box center [549, 150] width 224 height 11
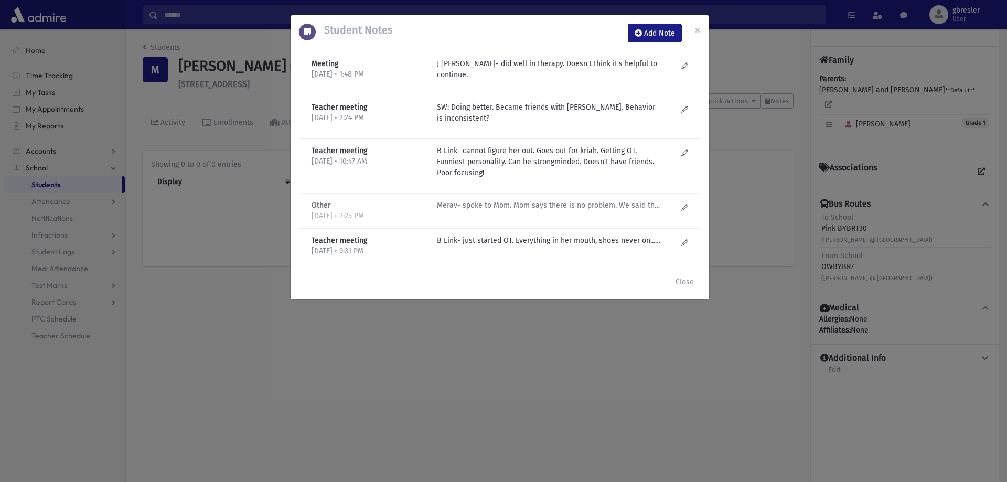
click at [525, 200] on p "Merav- spoke to Mom. Mom says there is no problem. We said that she is a loner …" at bounding box center [549, 205] width 224 height 11
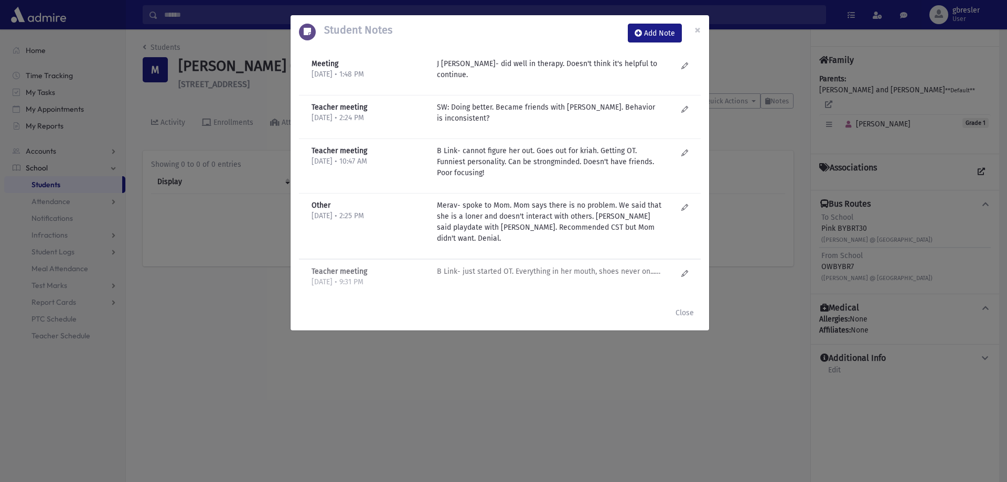
click at [538, 266] on p "B Link- just started OT. Everything in her mouth, shoes never on.... Sleeves in…" at bounding box center [549, 271] width 224 height 11
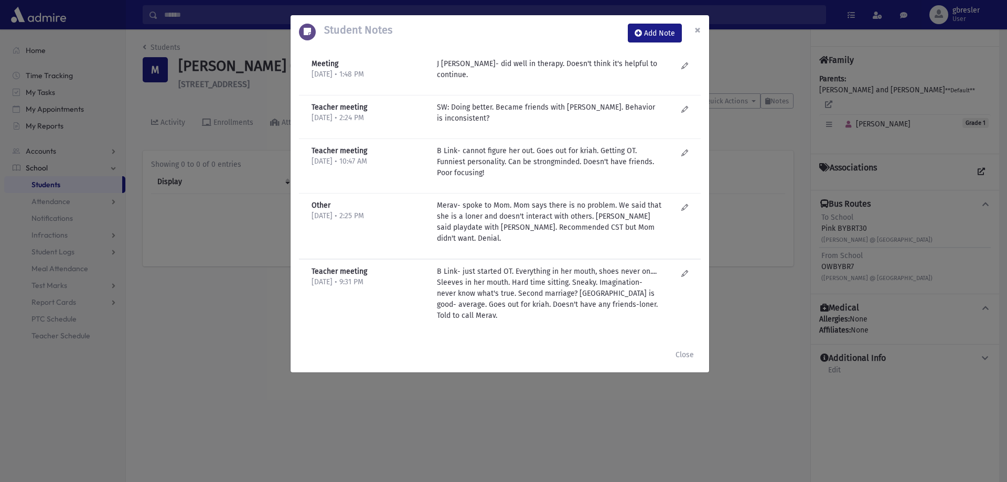
click at [698, 34] on span "×" at bounding box center [697, 30] width 6 height 15
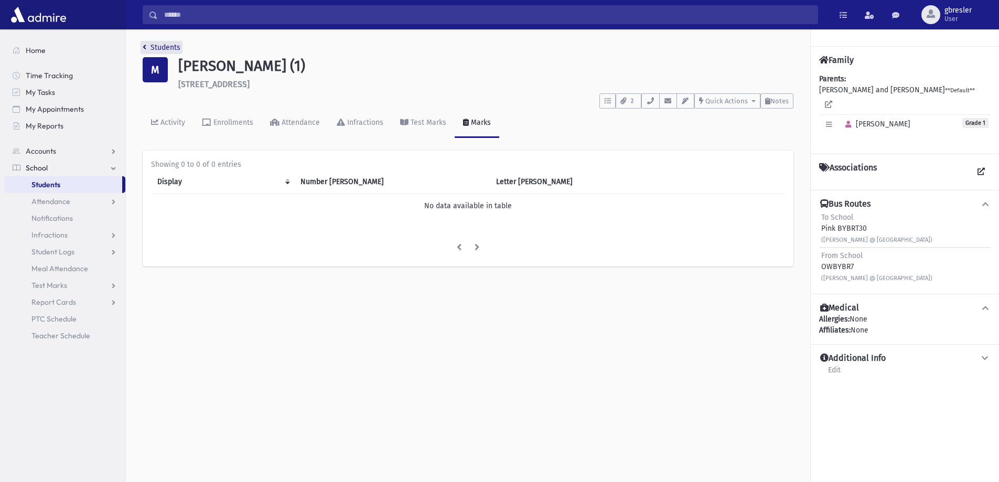
click at [171, 46] on link "Students" at bounding box center [162, 47] width 38 height 9
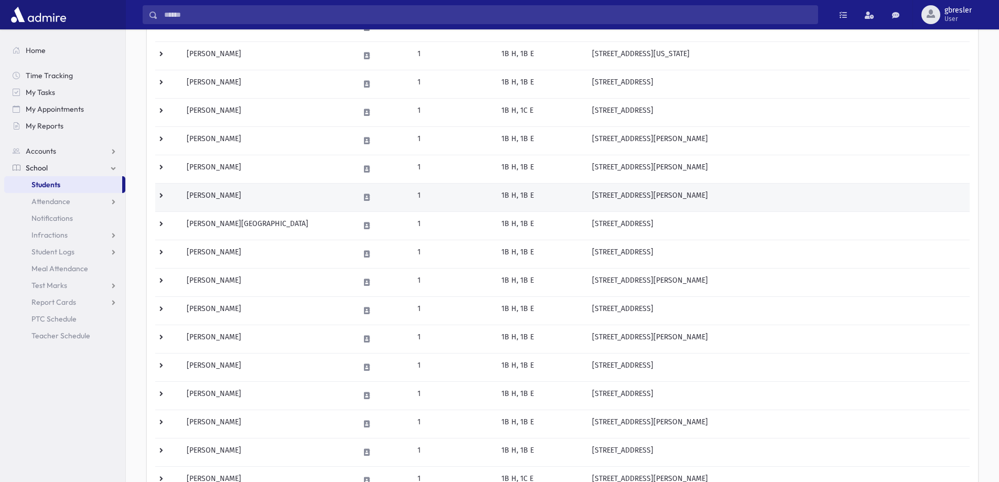
scroll to position [315, 0]
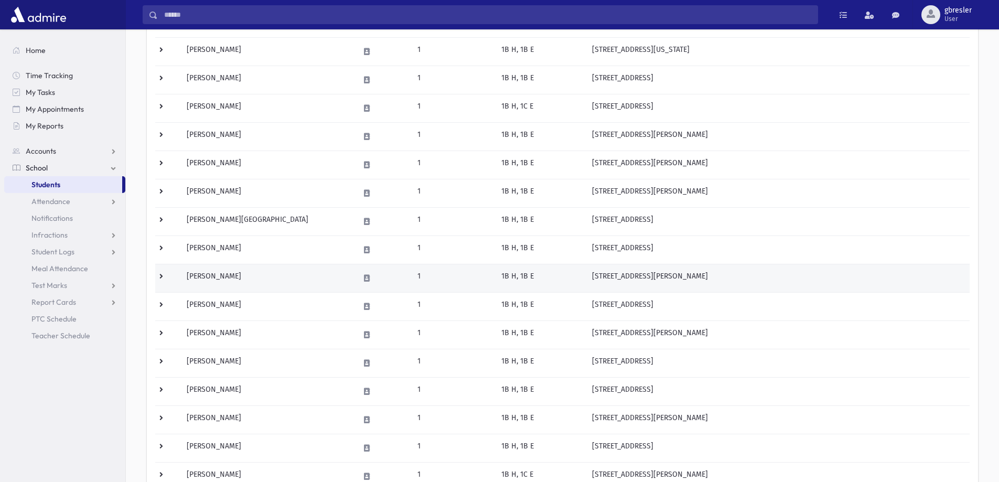
click at [218, 278] on td "[PERSON_NAME]" at bounding box center [266, 278] width 173 height 28
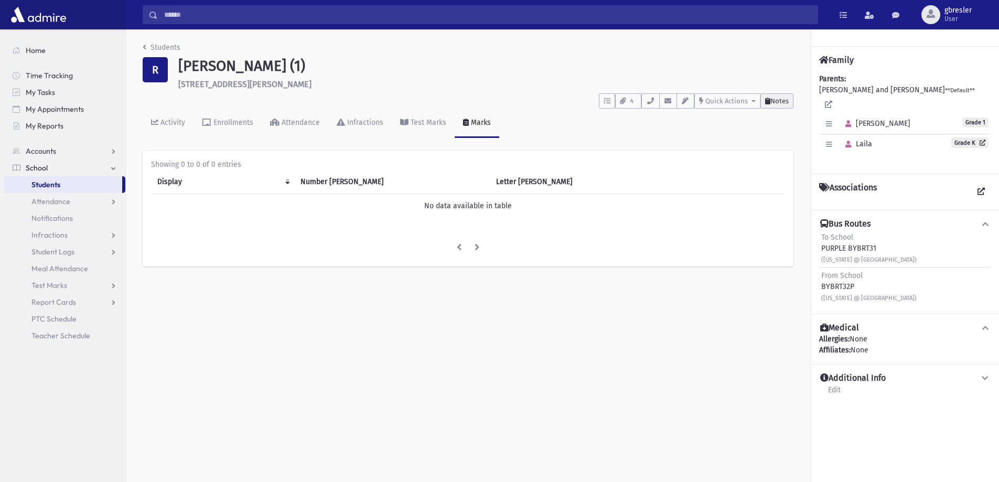
click at [786, 97] on span "Notes" at bounding box center [779, 101] width 18 height 8
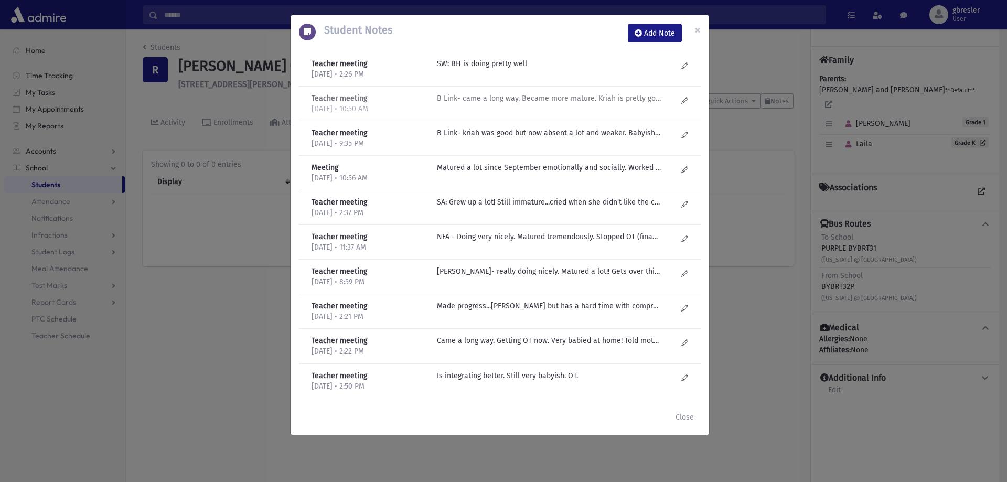
click at [546, 69] on p "B Link- came a long way. Became more mature. Kriah is pretty good. Tzefloigen a…" at bounding box center [549, 63] width 224 height 11
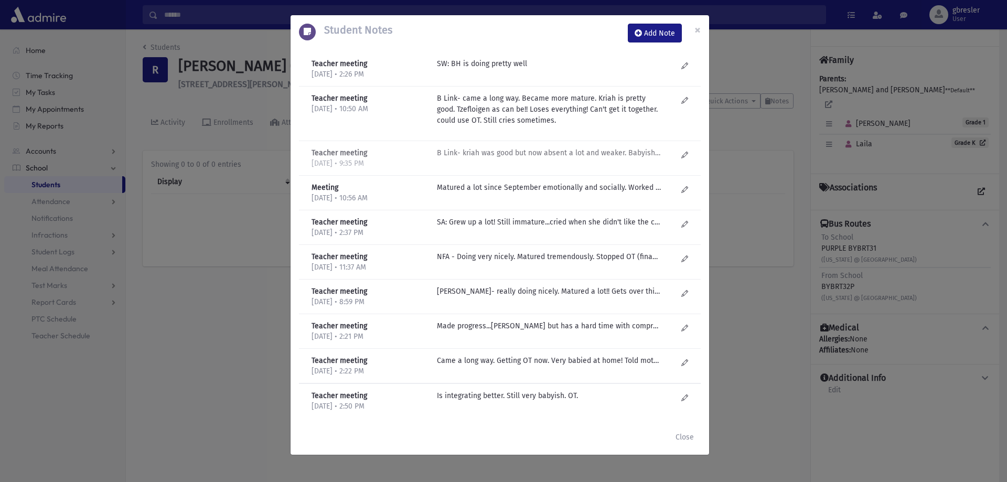
click at [524, 69] on p "B Link- kriah was good but now absent a lot and weaker. Babyish, "I want my mom…" at bounding box center [549, 63] width 224 height 11
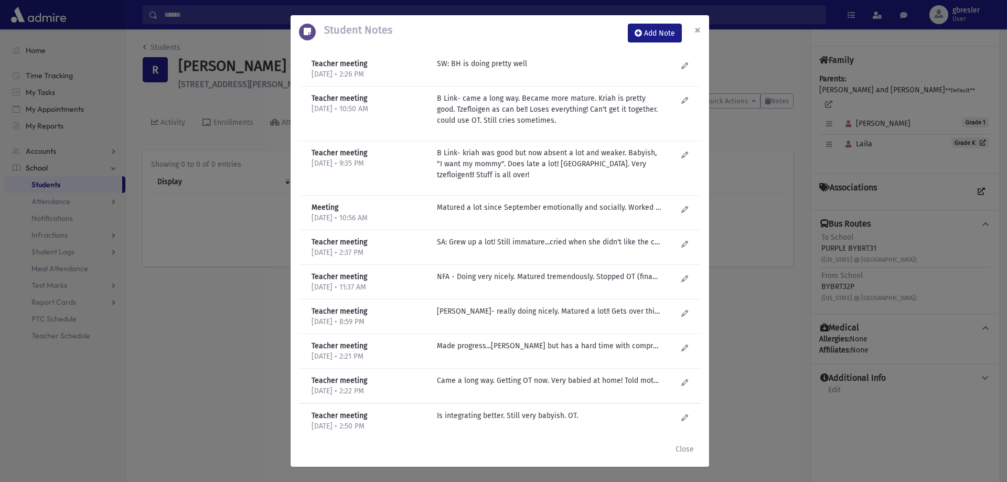
click at [700, 31] on span "×" at bounding box center [697, 30] width 6 height 15
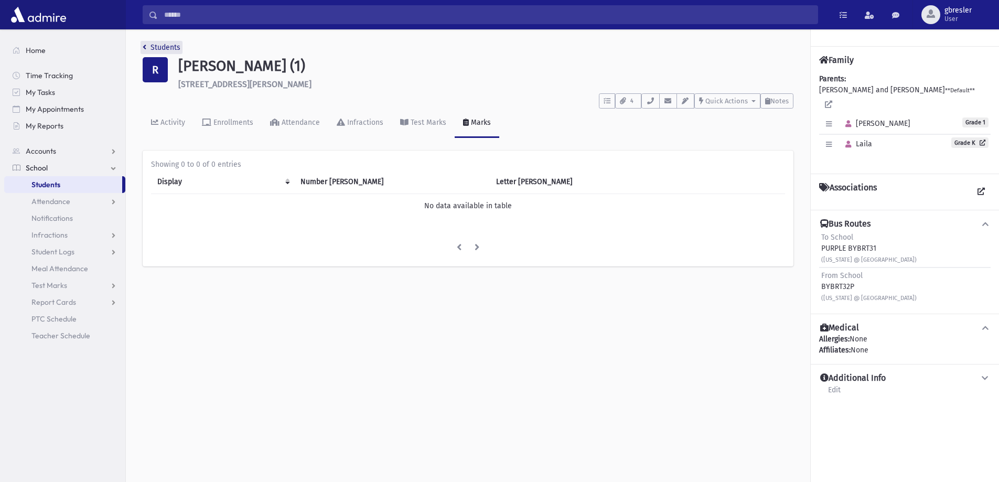
click at [174, 48] on link "Students" at bounding box center [162, 47] width 38 height 9
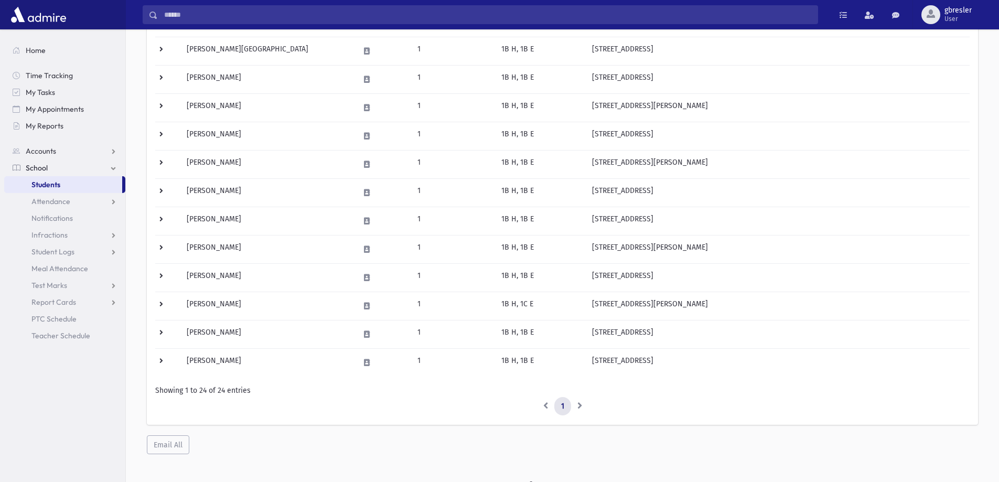
scroll to position [494, 0]
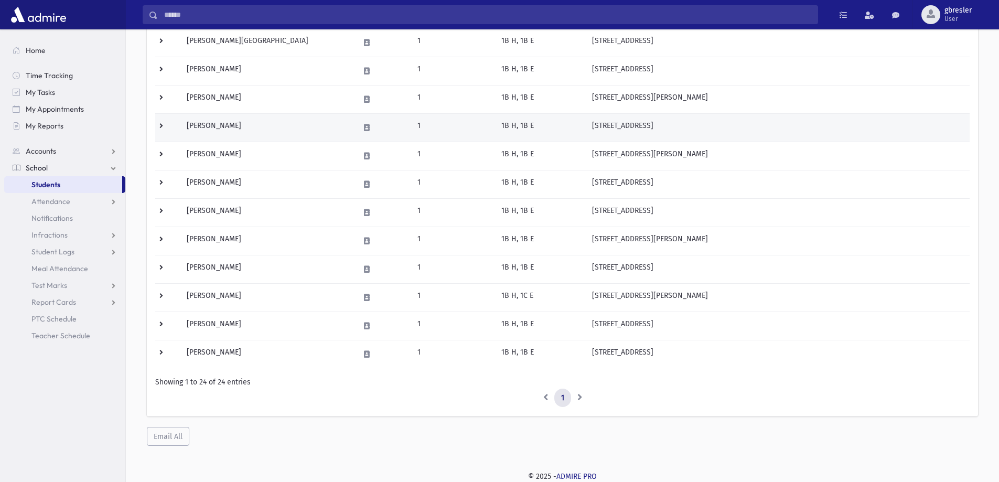
click at [213, 122] on td "Rosenfeld, Bella" at bounding box center [266, 127] width 173 height 28
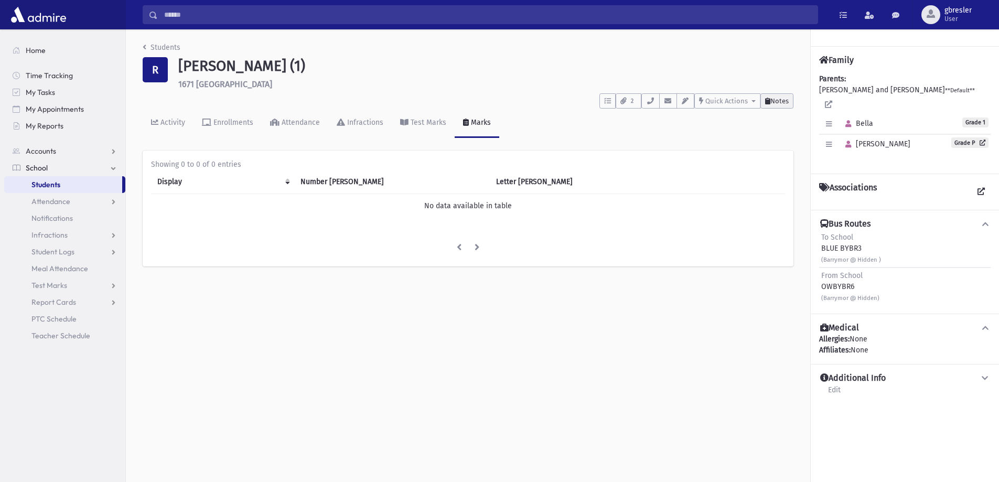
click at [771, 100] on span "Notes" at bounding box center [779, 101] width 18 height 8
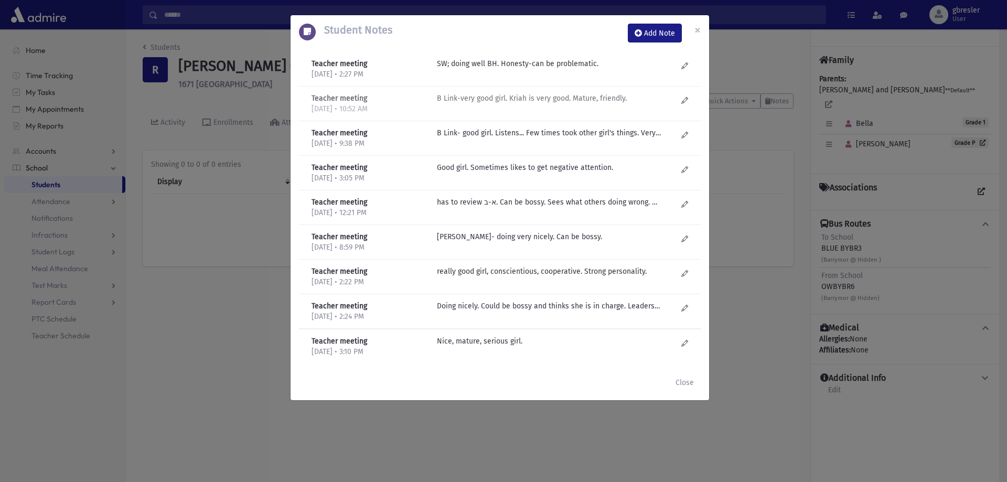
click at [524, 69] on p "B Link-very good girl. Kriah is very good. Mature, friendly." at bounding box center [549, 63] width 224 height 11
click at [519, 69] on p "B Link- good girl. Listens... Few times took other girl's things. Very helpful,…" at bounding box center [549, 63] width 224 height 11
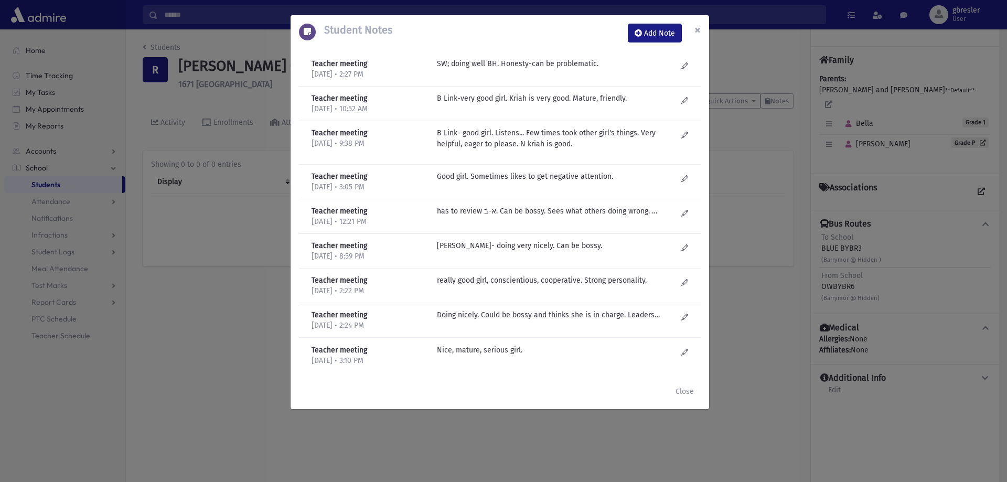
click at [696, 23] on span "×" at bounding box center [697, 30] width 6 height 15
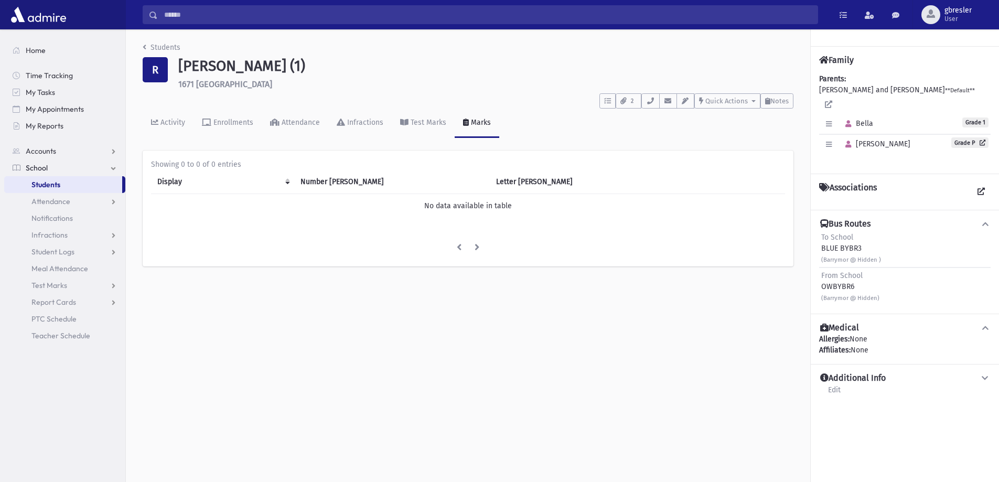
click at [180, 48] on div "Students" at bounding box center [468, 49] width 651 height 15
click at [168, 50] on link "Students" at bounding box center [162, 47] width 38 height 9
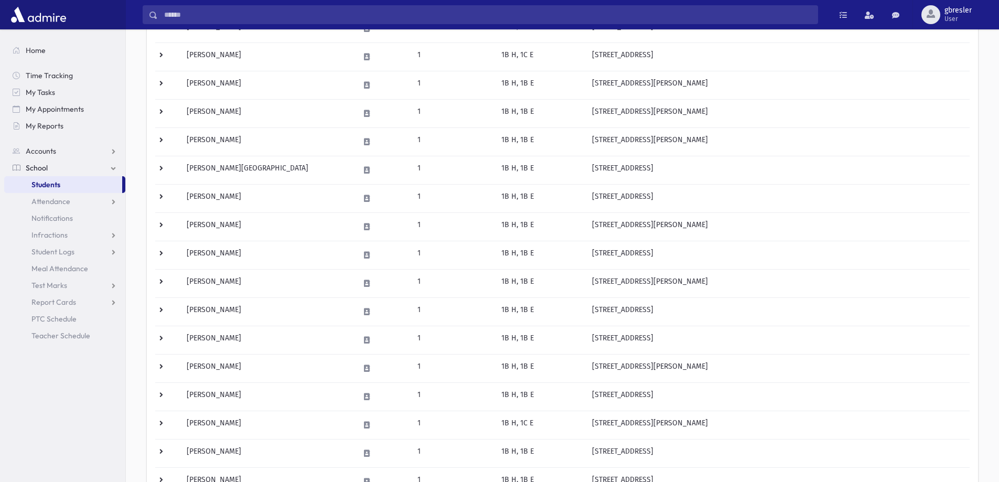
scroll to position [367, 0]
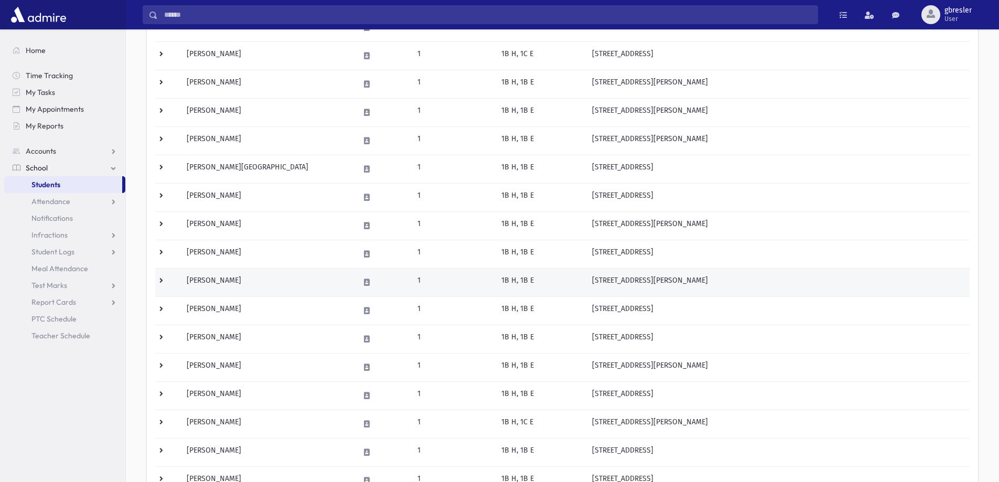
click at [225, 282] on td "[PERSON_NAME]" at bounding box center [266, 282] width 173 height 28
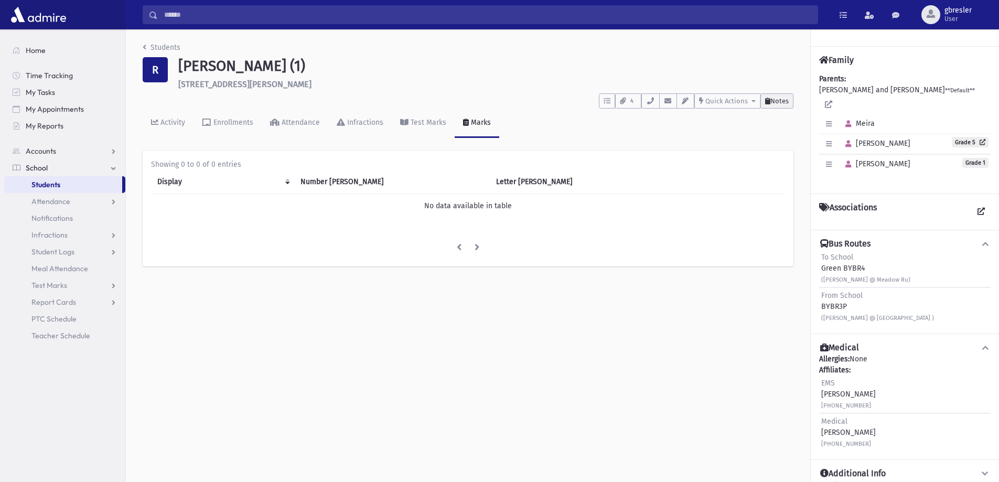
click at [766, 99] on icon at bounding box center [767, 101] width 5 height 7
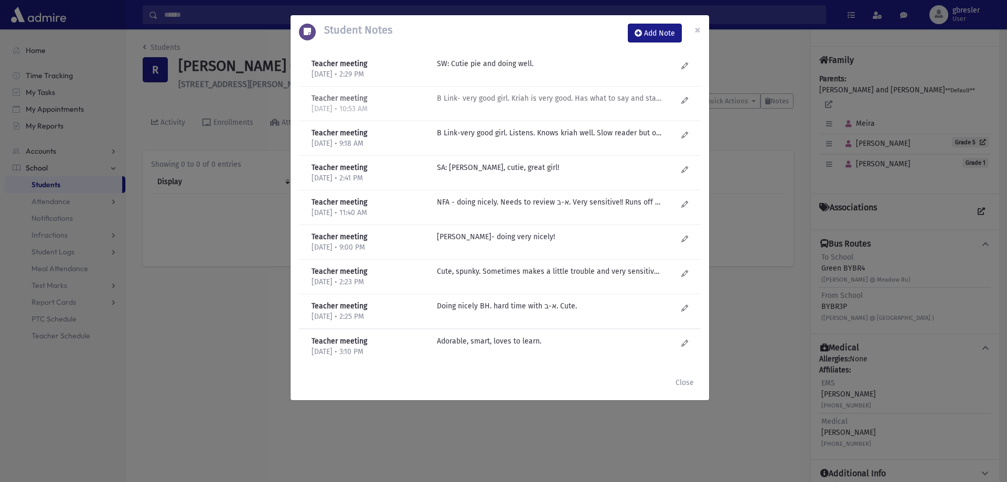
click at [475, 69] on p "B Link- very good girl. Kriah is very good. Has what to say and stands up for h…" at bounding box center [549, 63] width 224 height 11
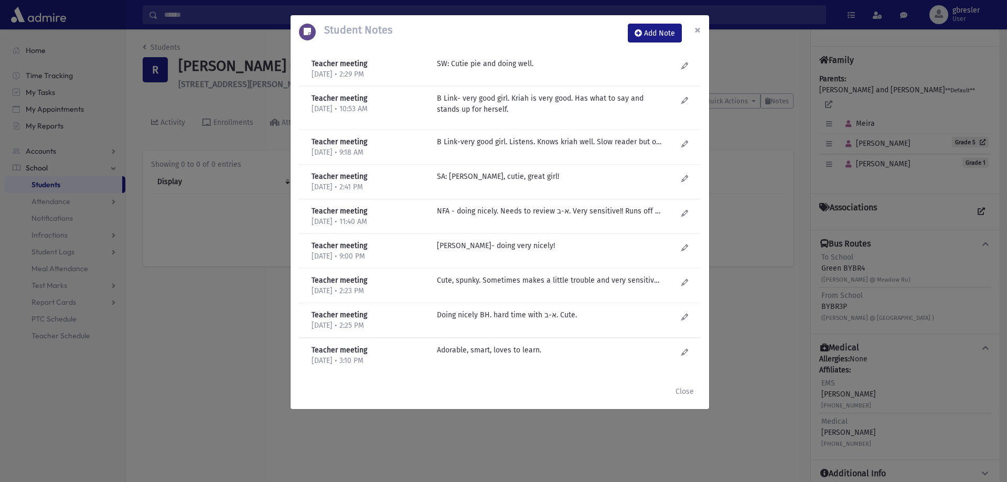
click at [694, 20] on button "×" at bounding box center [697, 29] width 23 height 29
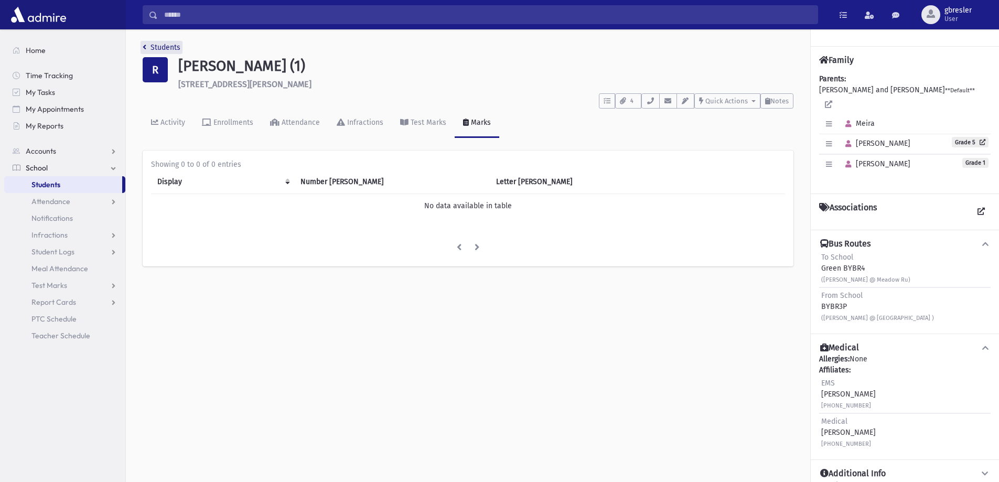
click at [168, 44] on link "Students" at bounding box center [162, 47] width 38 height 9
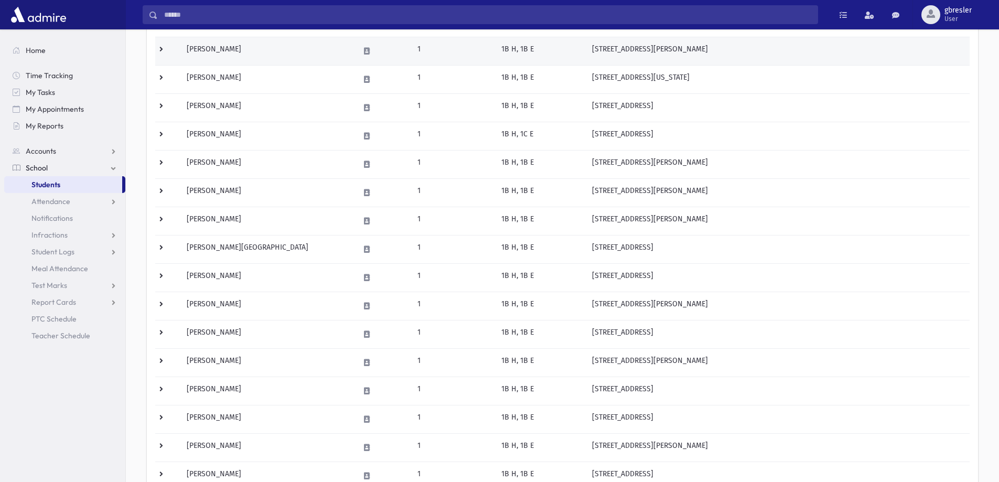
scroll to position [315, 0]
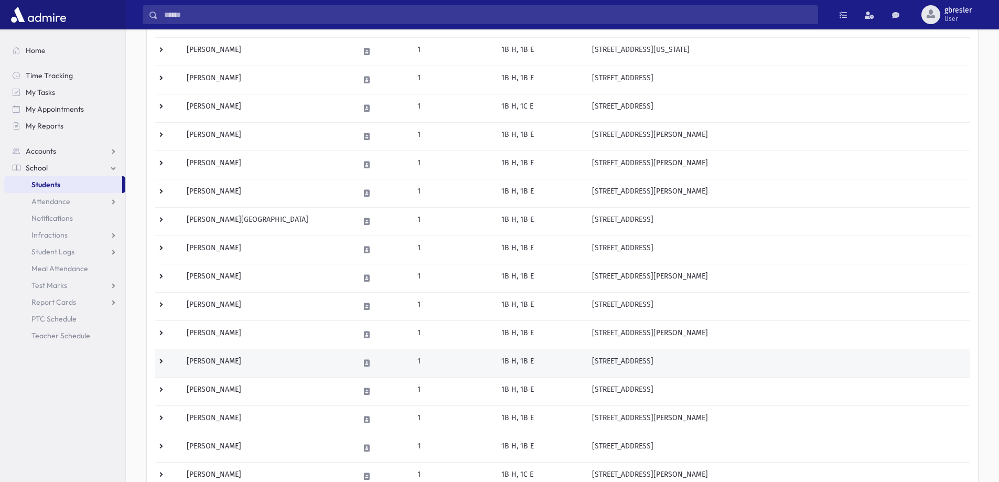
click at [218, 360] on td "[PERSON_NAME]" at bounding box center [266, 363] width 173 height 28
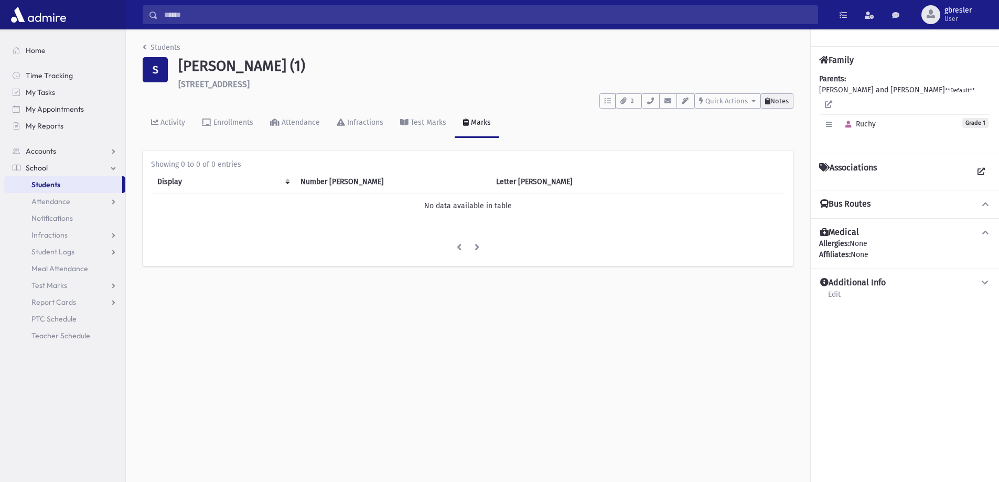
click at [791, 103] on button "Notes" at bounding box center [776, 100] width 33 height 15
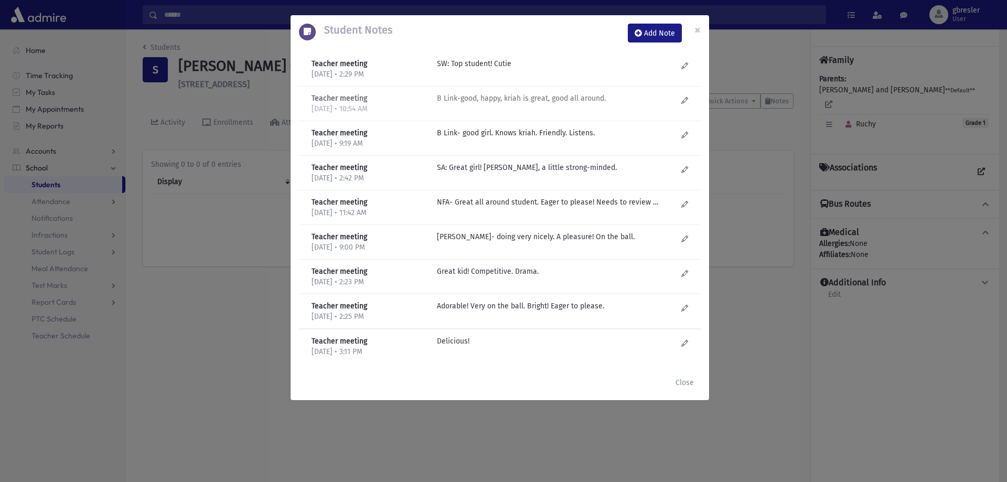
click at [497, 69] on p "B Link-good, happy, kriah is great, good all around." at bounding box center [549, 63] width 224 height 11
click at [501, 69] on p "B Link- good girl. Knows kriah. Friendly. Listens." at bounding box center [549, 63] width 224 height 11
click at [696, 28] on span "×" at bounding box center [697, 30] width 6 height 15
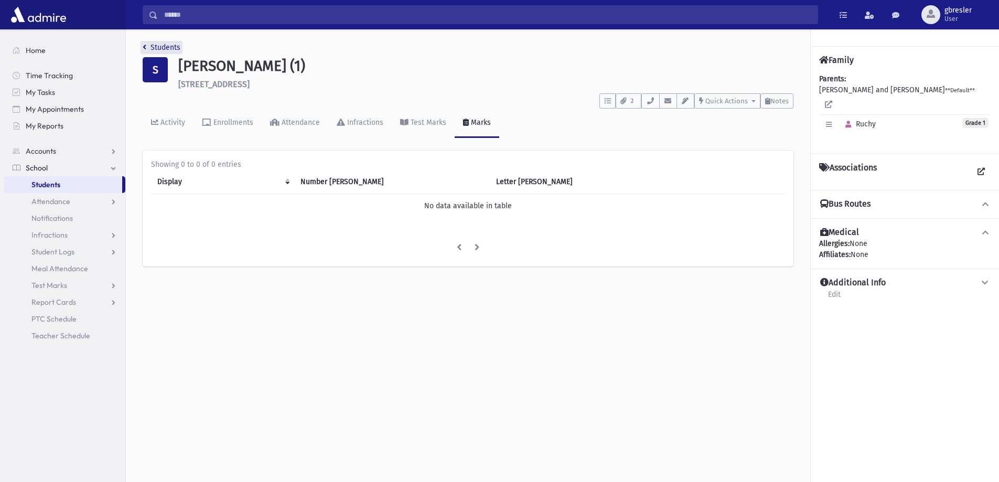
click at [176, 46] on link "Students" at bounding box center [162, 47] width 38 height 9
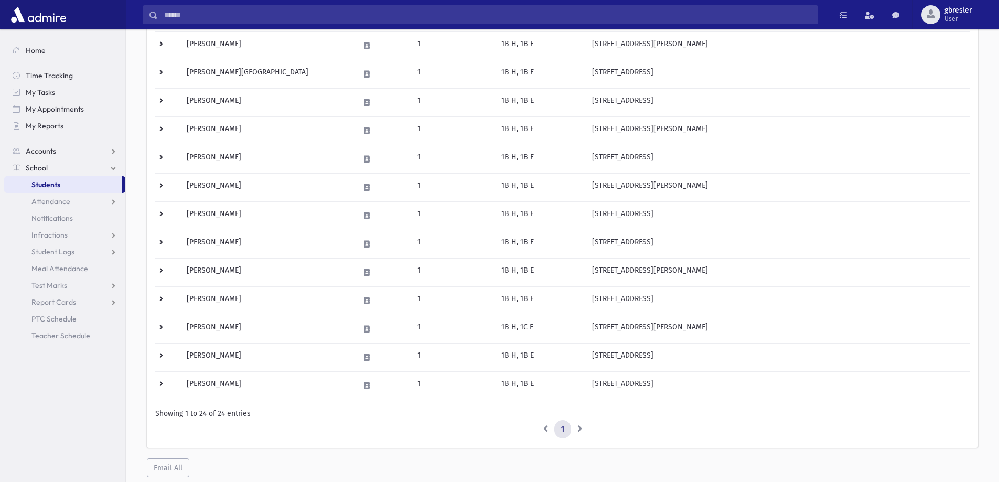
scroll to position [472, 0]
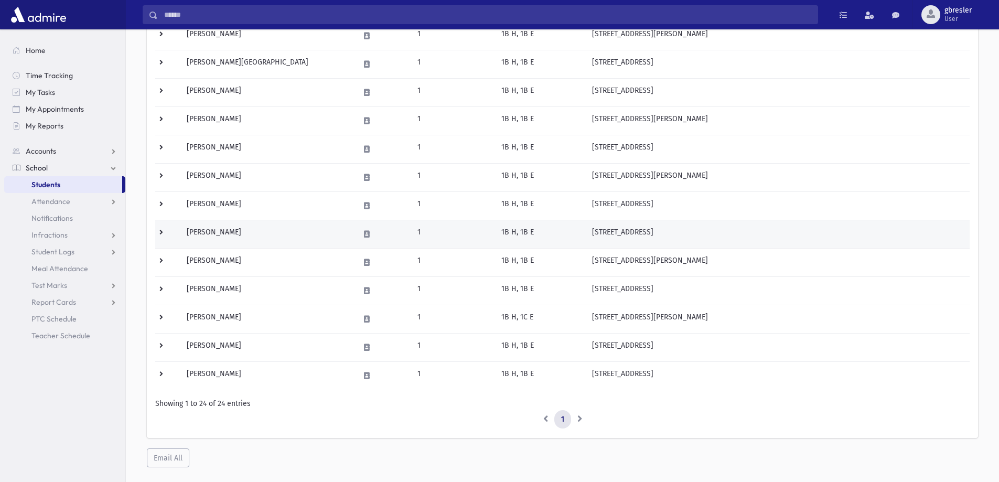
click at [244, 234] on td "[PERSON_NAME]" at bounding box center [266, 234] width 173 height 28
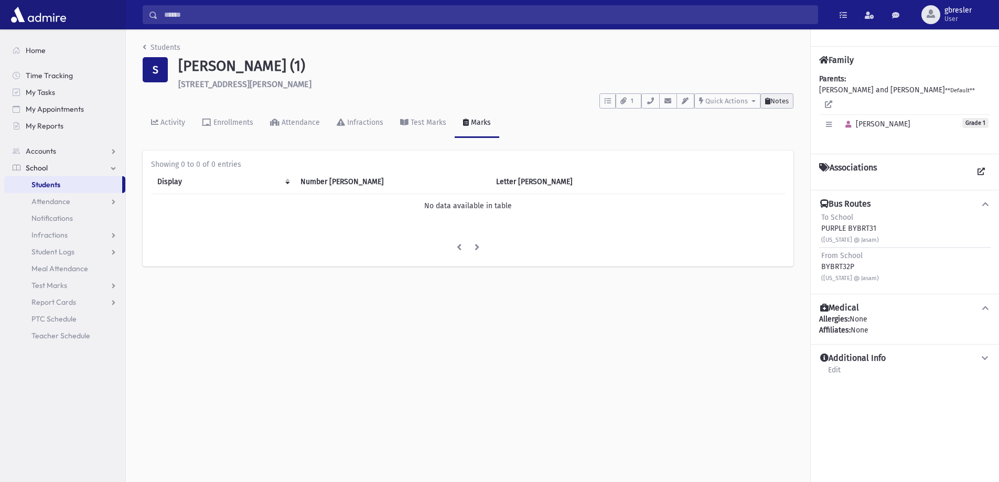
click at [777, 104] on span "Notes" at bounding box center [779, 101] width 18 height 8
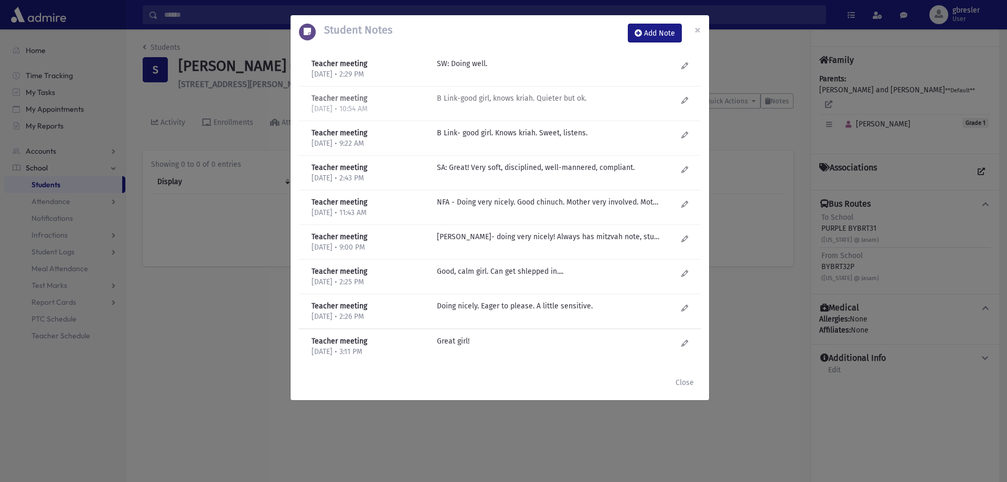
click at [492, 69] on p "B Link-good girl, knows kriah. Quieter but ok." at bounding box center [549, 63] width 224 height 11
click at [494, 69] on p "B Link- good girl. Knows kriah. Sweet, listens." at bounding box center [549, 63] width 224 height 11
click at [703, 32] on button "×" at bounding box center [697, 29] width 23 height 29
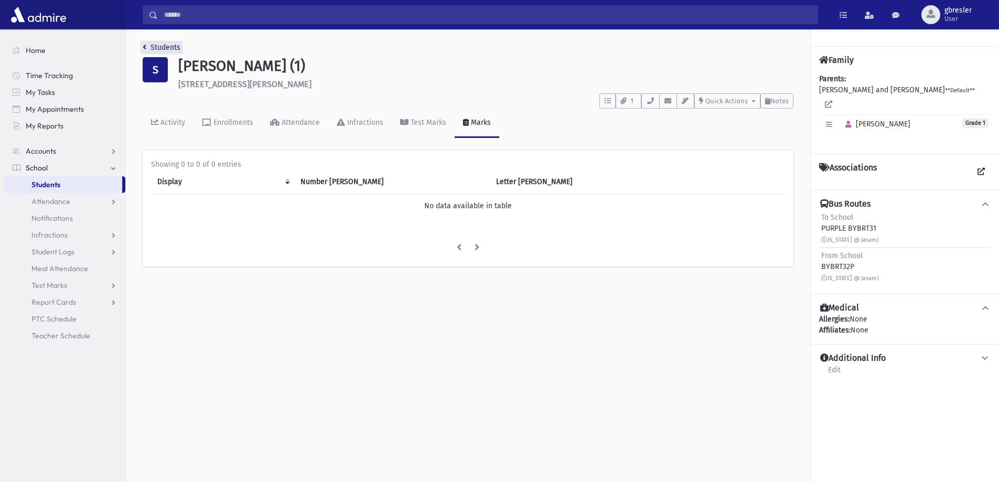
click at [164, 47] on link "Students" at bounding box center [162, 47] width 38 height 9
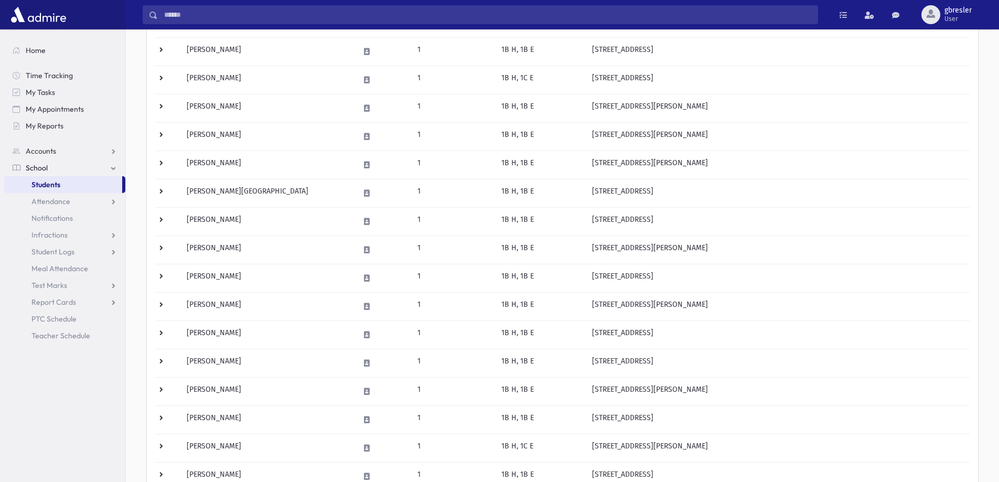
scroll to position [420, 0]
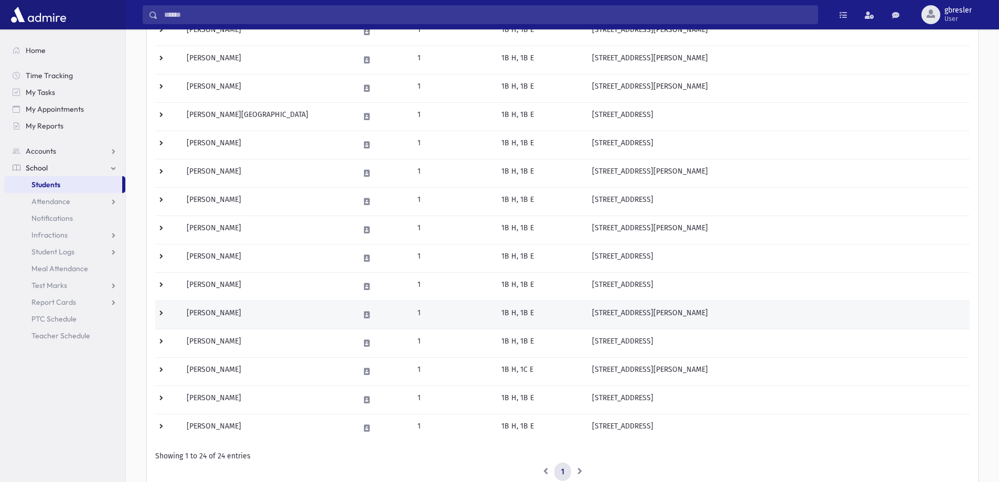
click at [207, 312] on td "[PERSON_NAME]" at bounding box center [266, 315] width 173 height 28
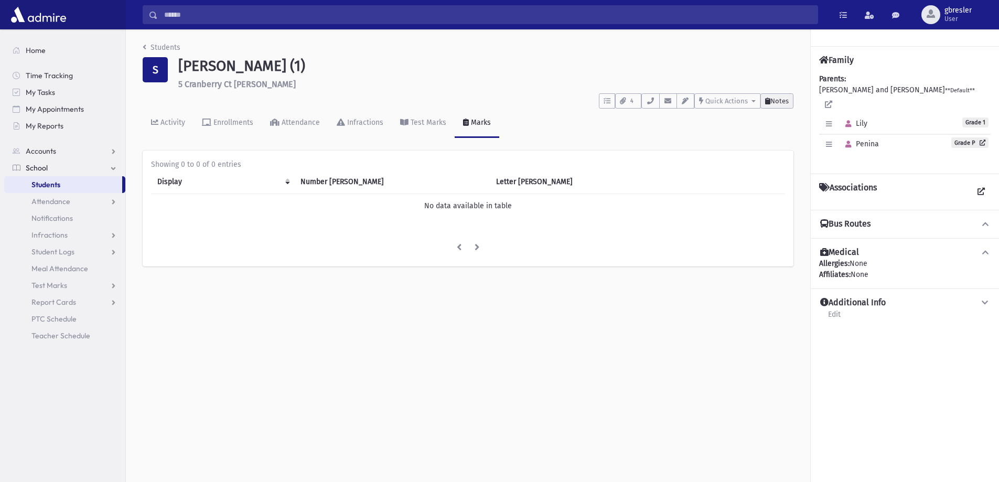
click at [786, 105] on button "Notes" at bounding box center [776, 100] width 33 height 15
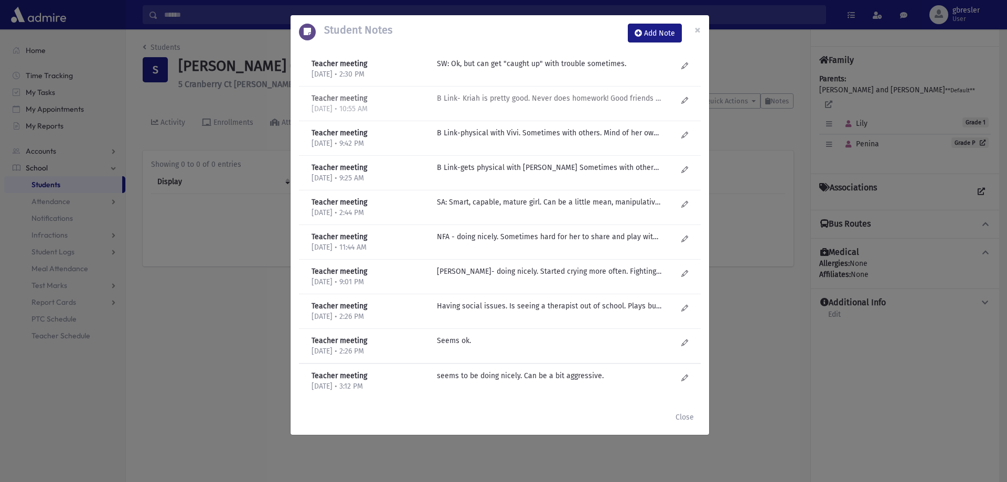
click at [574, 69] on p "B Link- Kriah is pretty good. Never does homework! Good friends with Vivi-not g…" at bounding box center [549, 63] width 224 height 11
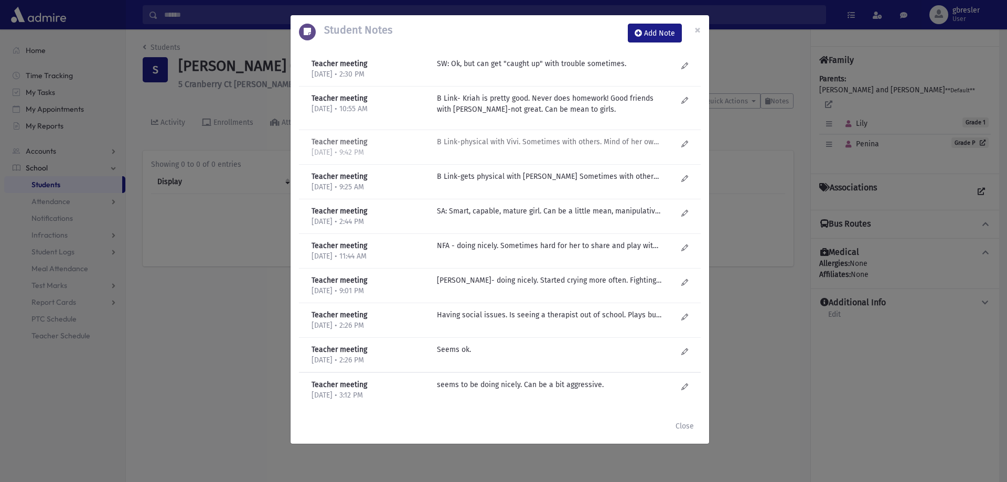
click at [607, 69] on p "B Link-physical with Vivi. Sometimes with others. Mind of her own. Stubborn. Ac…" at bounding box center [549, 63] width 224 height 11
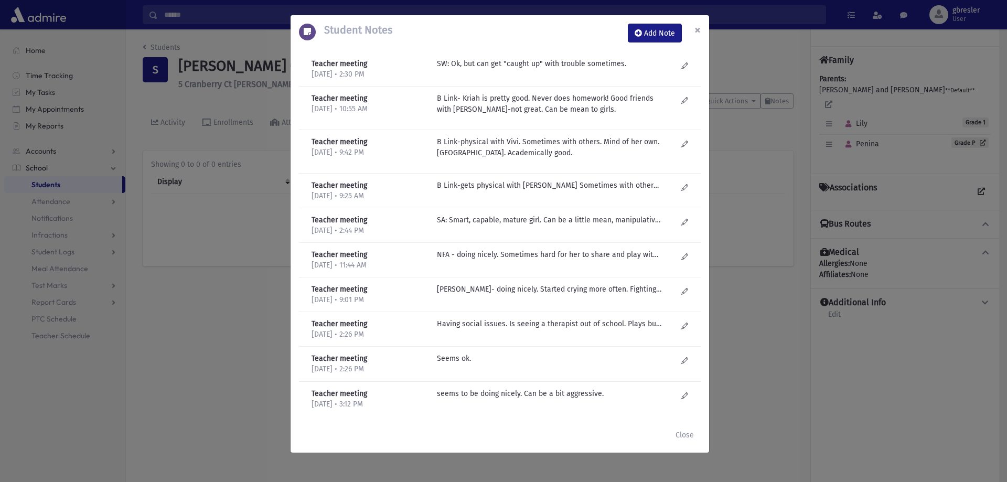
click at [697, 29] on span "×" at bounding box center [697, 30] width 6 height 15
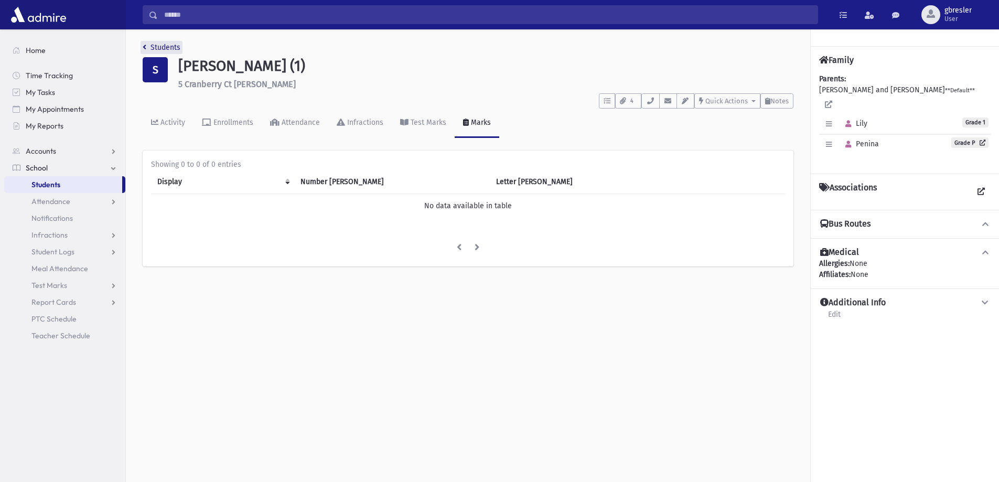
click at [144, 45] on icon "breadcrumb" at bounding box center [145, 47] width 4 height 7
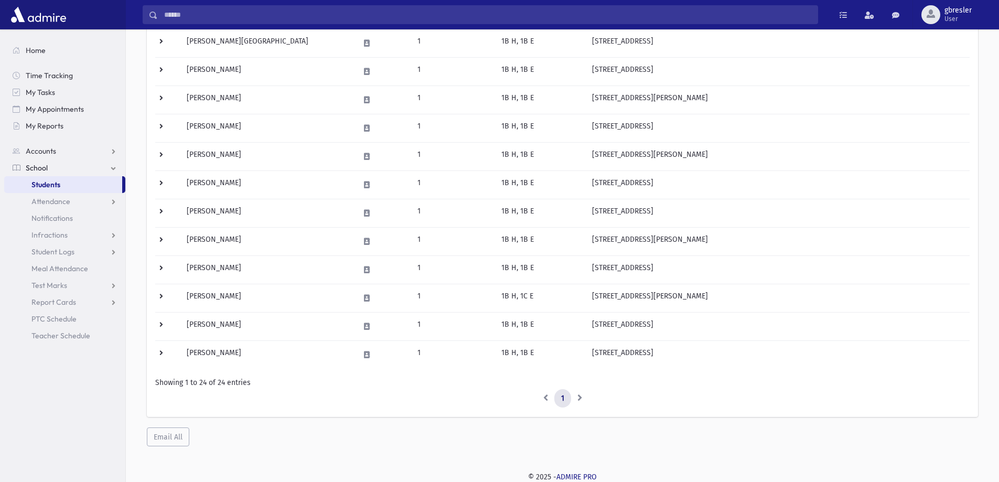
scroll to position [494, 0]
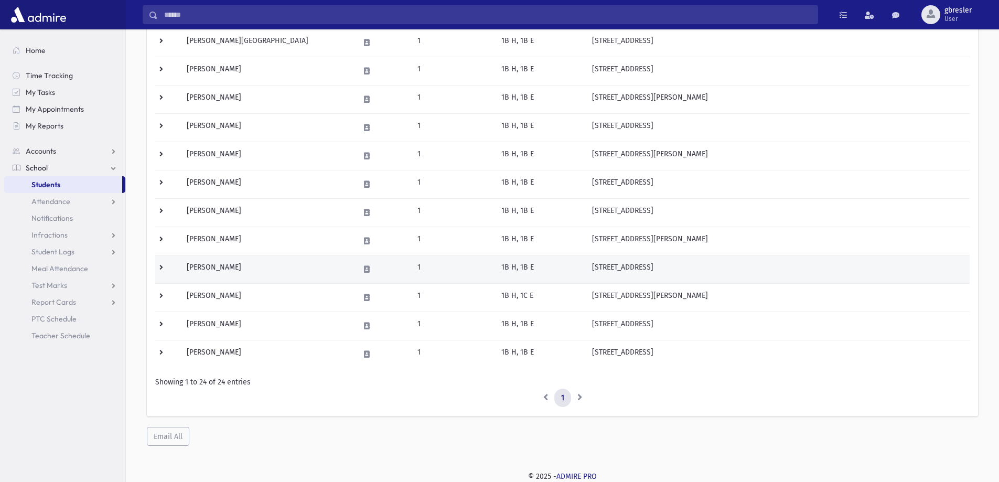
click at [246, 265] on td "Tatel, Chava Esther" at bounding box center [266, 269] width 173 height 28
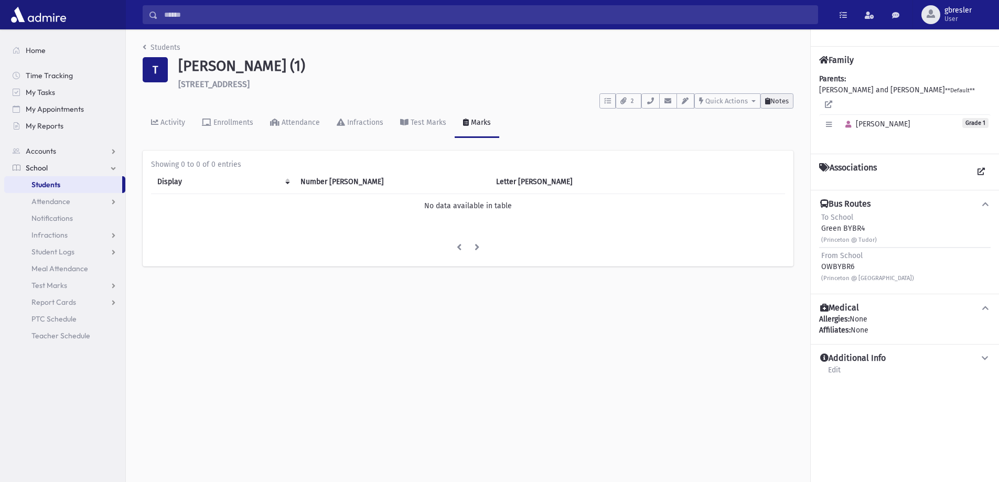
click at [778, 103] on span "Notes" at bounding box center [779, 101] width 18 height 8
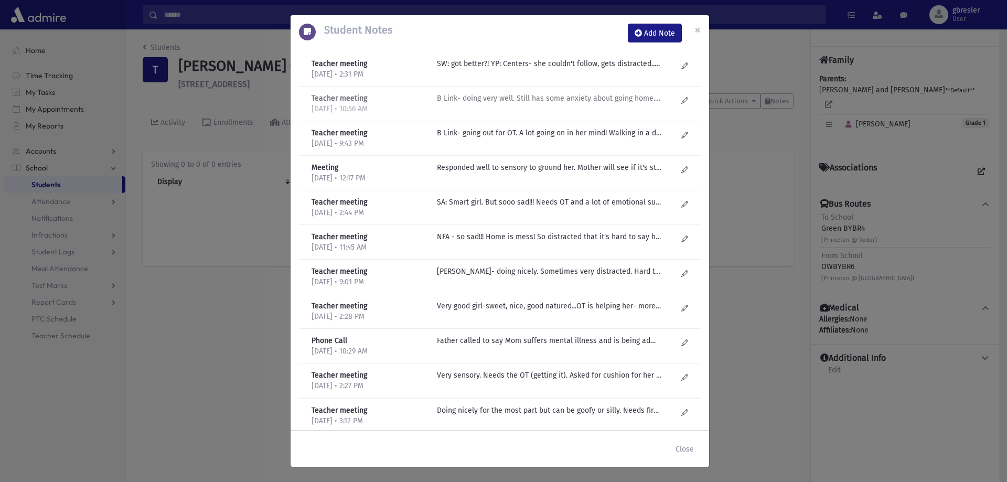
click at [496, 69] on p "B Link- doing very well. Still has some anxiety about going home....can come to…" at bounding box center [549, 63] width 224 height 11
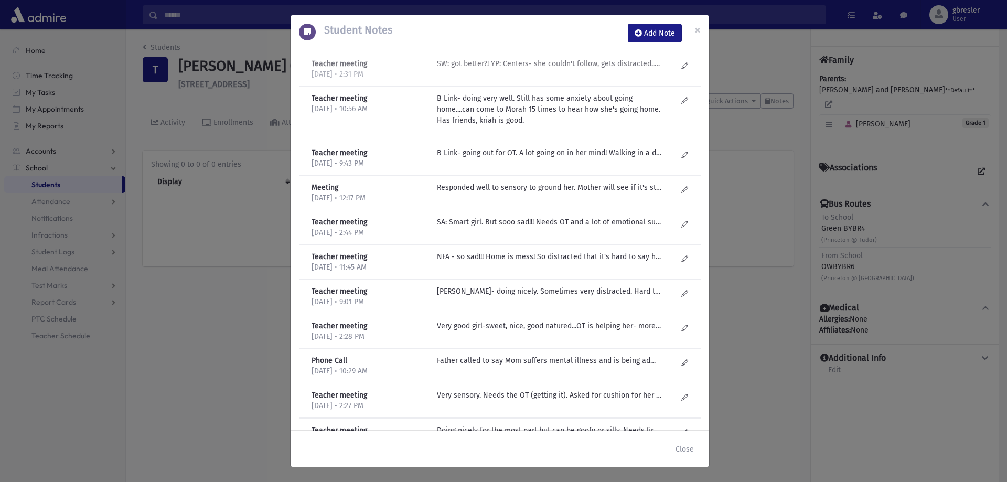
click at [542, 63] on p "SW: got better?! YP: Centers- she couldn't follow, gets distracted.. Should we …" at bounding box center [549, 63] width 224 height 11
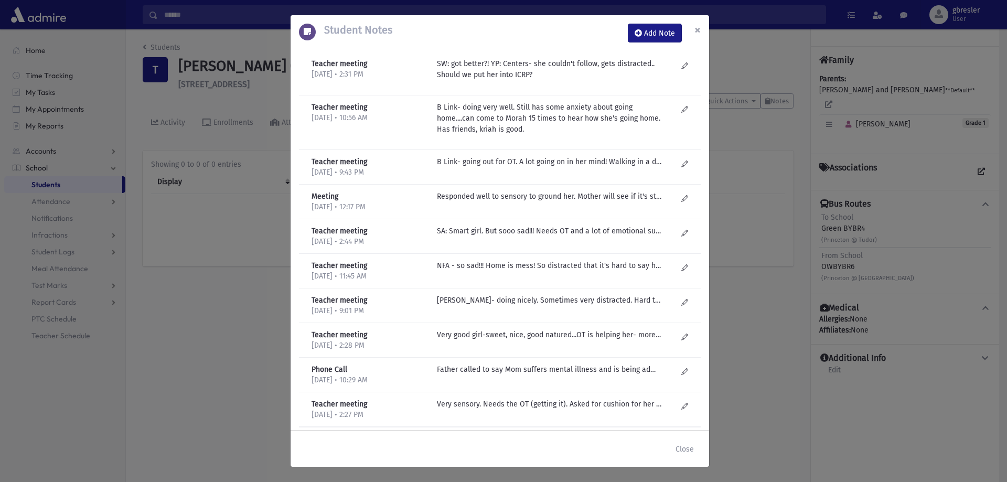
click at [701, 28] on button "×" at bounding box center [697, 29] width 23 height 29
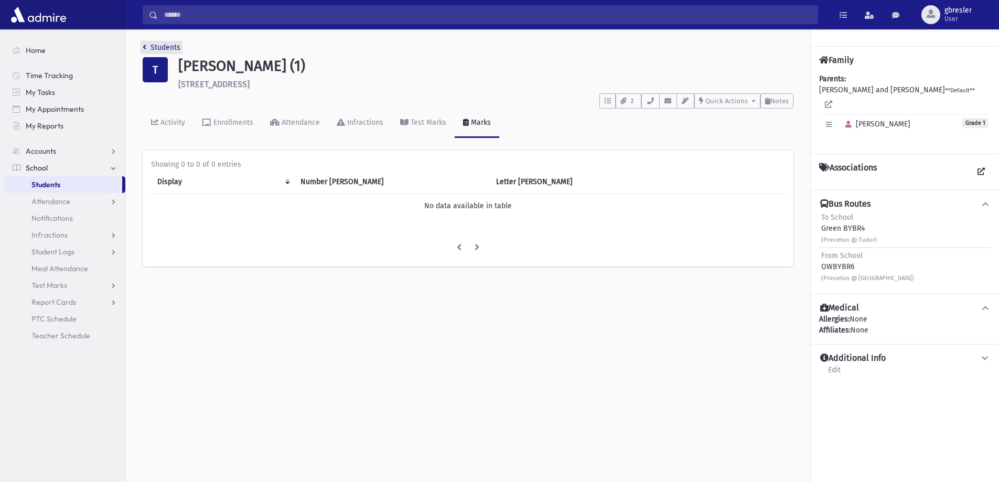
click at [156, 48] on link "Students" at bounding box center [162, 47] width 38 height 9
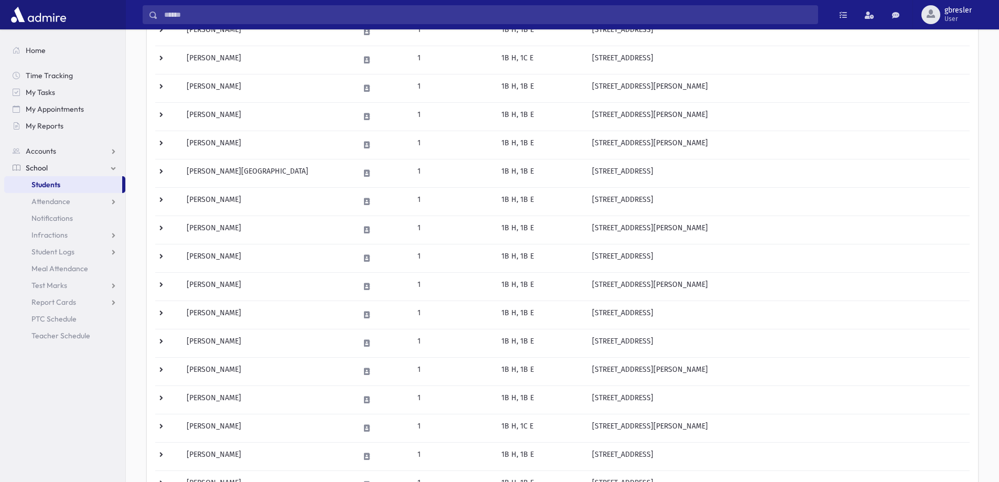
scroll to position [494, 0]
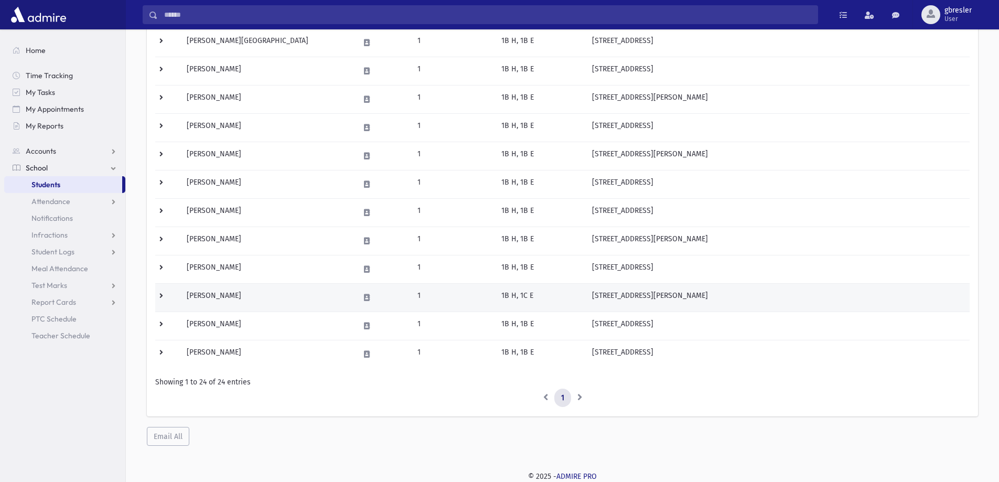
click at [227, 296] on td "[PERSON_NAME]" at bounding box center [266, 297] width 173 height 28
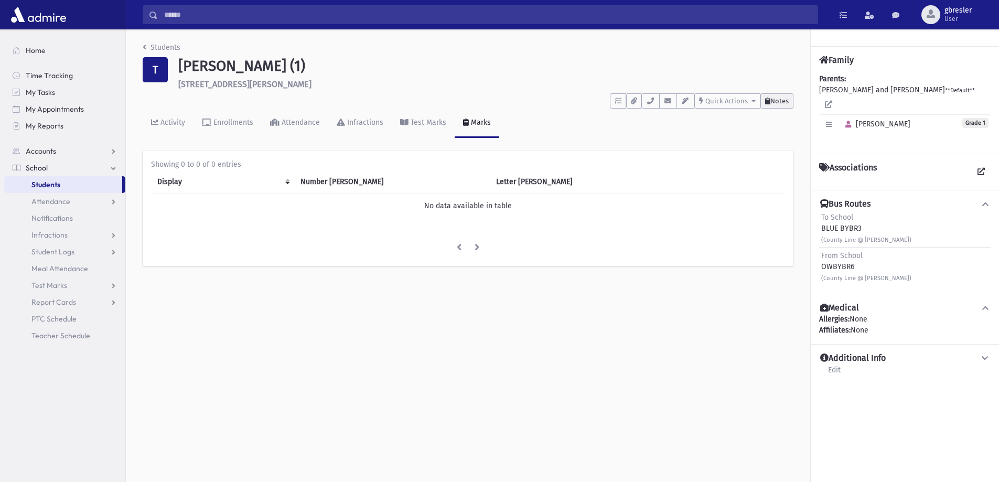
click at [771, 99] on span "Notes" at bounding box center [779, 101] width 18 height 8
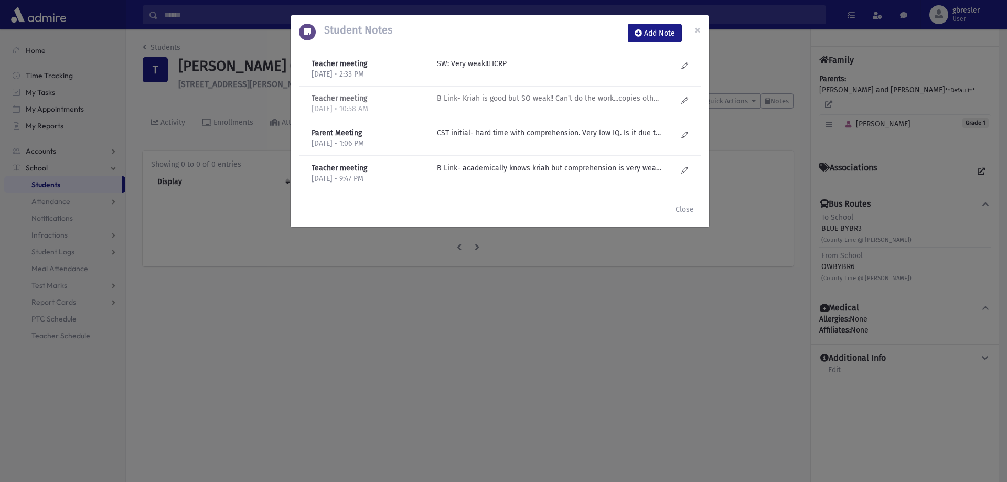
click at [480, 69] on p "B Link- Kriah is good but SO weak!! Can't do the work...copies other girls. Can…" at bounding box center [549, 63] width 224 height 11
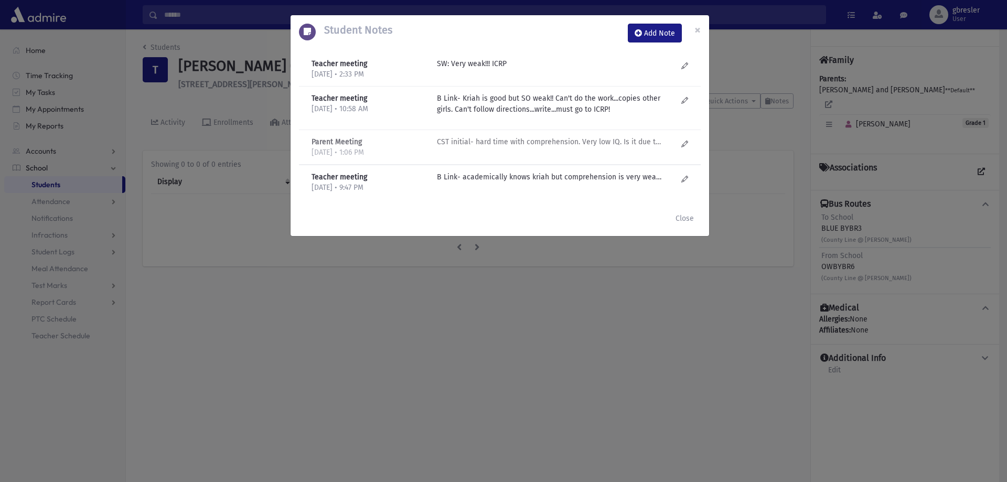
click at [557, 69] on p "CST initial- hard time with comprehension. Very low IQ. Is it due to language d…" at bounding box center [549, 63] width 224 height 11
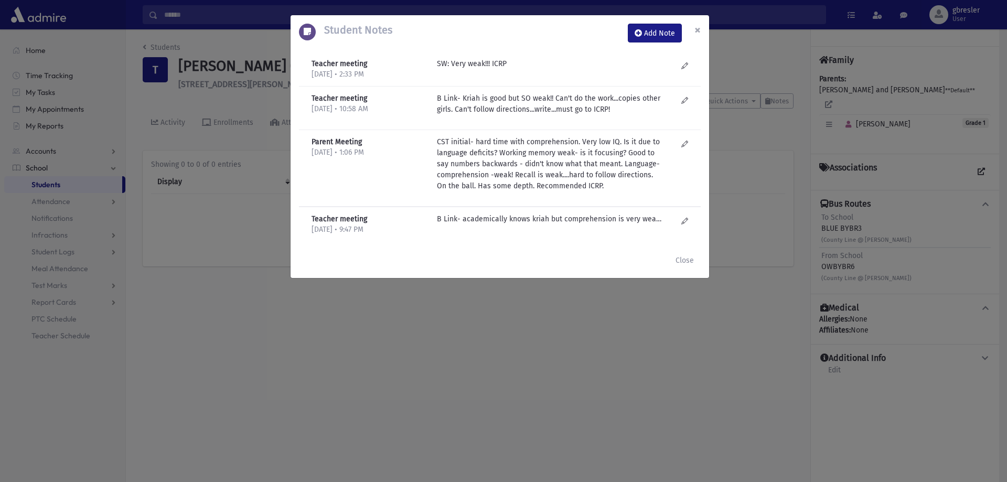
click at [690, 30] on button "×" at bounding box center [697, 29] width 23 height 29
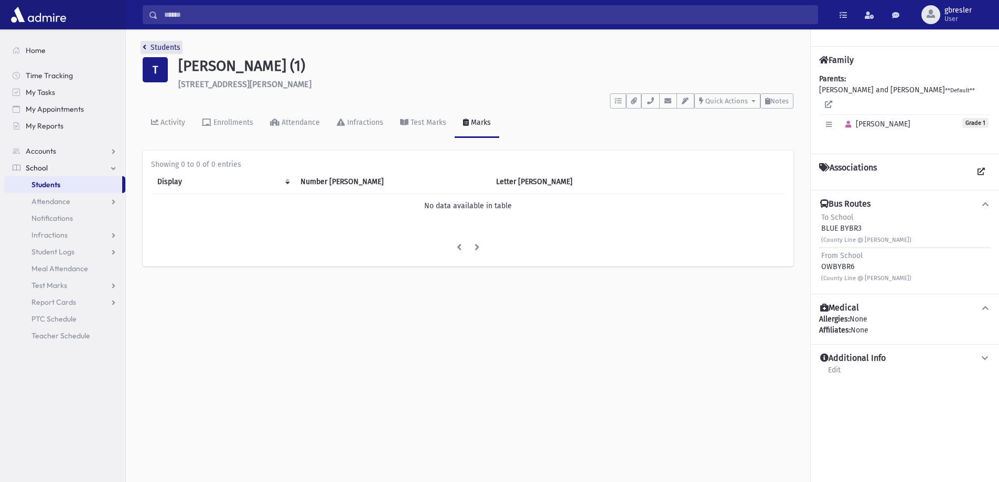
click at [165, 50] on link "Students" at bounding box center [162, 47] width 38 height 9
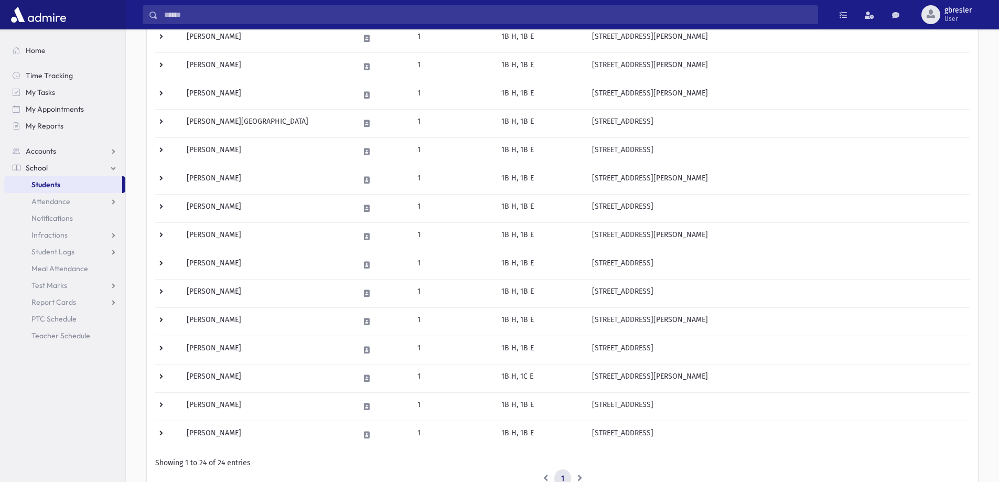
scroll to position [420, 0]
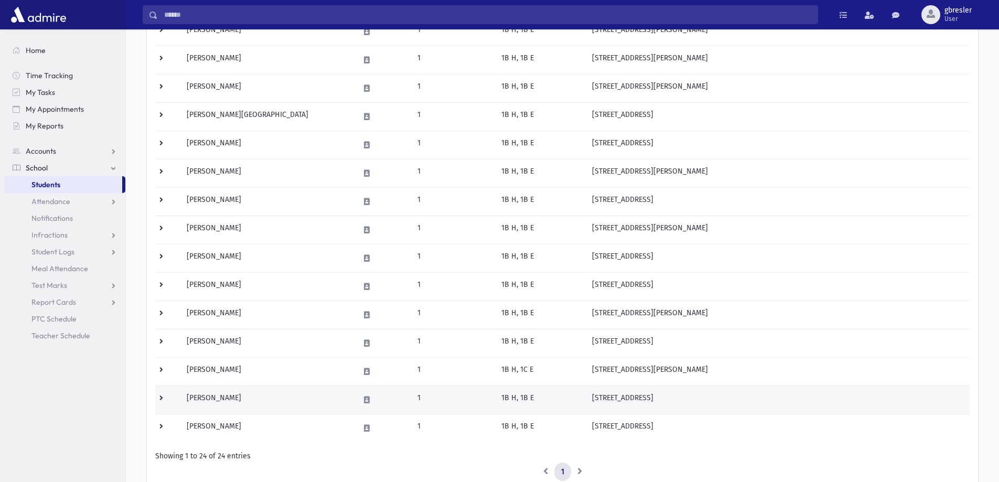
click at [222, 400] on td "[PERSON_NAME]" at bounding box center [266, 399] width 173 height 28
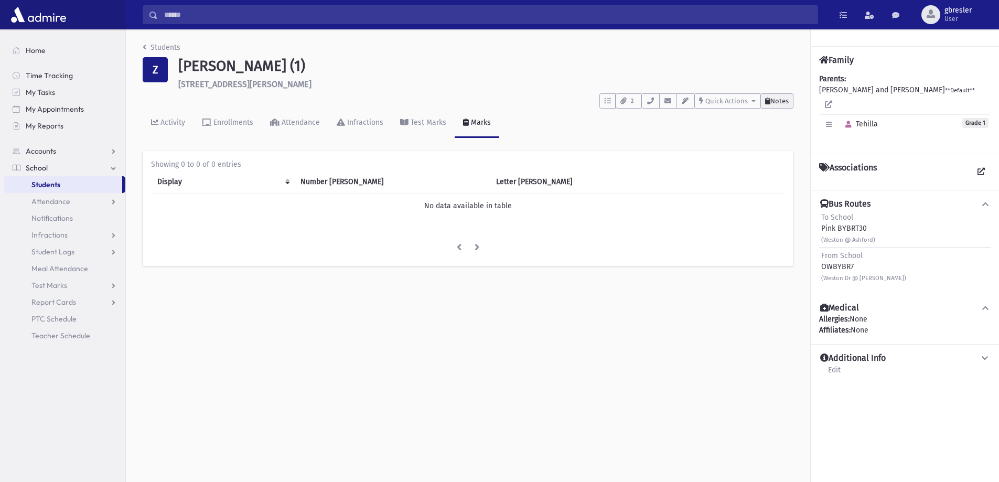
click at [779, 102] on span "Notes" at bounding box center [779, 101] width 18 height 8
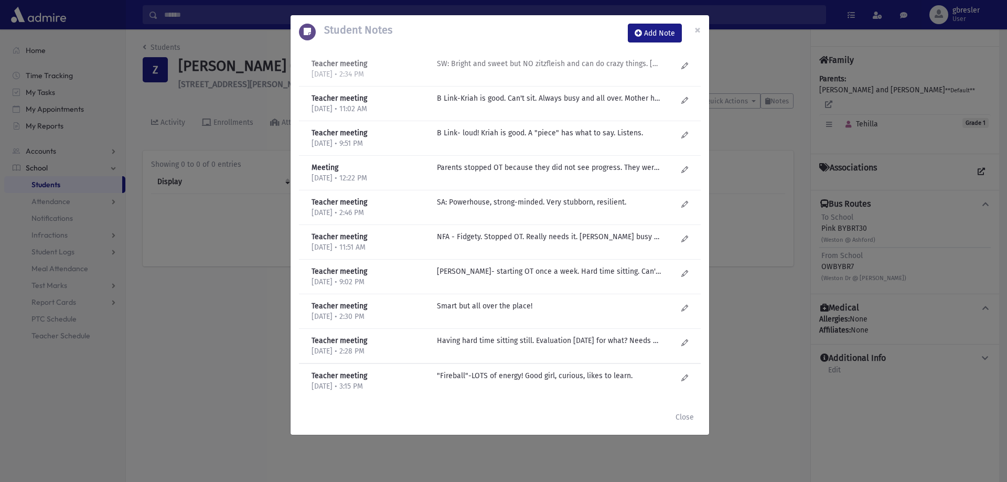
click at [552, 68] on p "SW: Bright and sweet but NO zitzfleish and can do crazy things. ADHD>" at bounding box center [549, 63] width 224 height 11
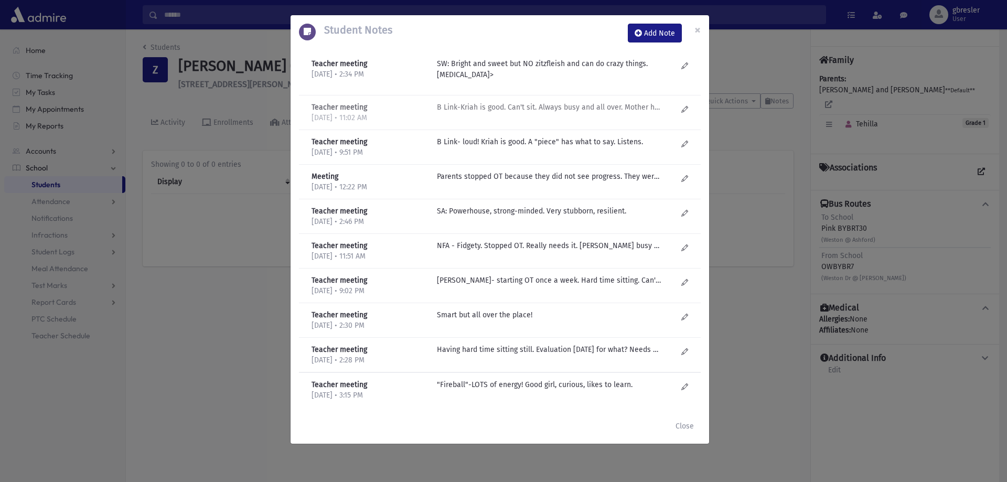
click at [546, 107] on p "B Link-Kriah is good. Can't sit. Always busy and all over. Mother has hard time…" at bounding box center [549, 107] width 224 height 11
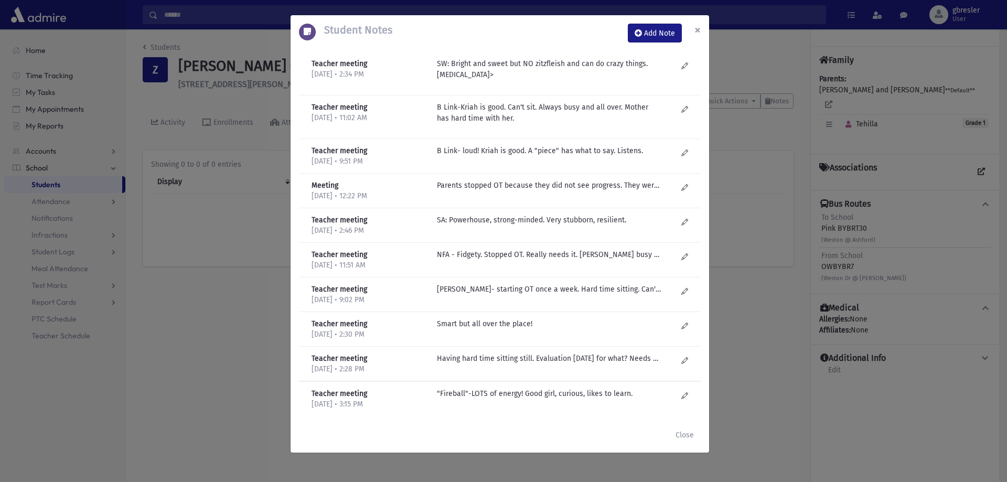
click at [695, 32] on span "×" at bounding box center [697, 30] width 6 height 15
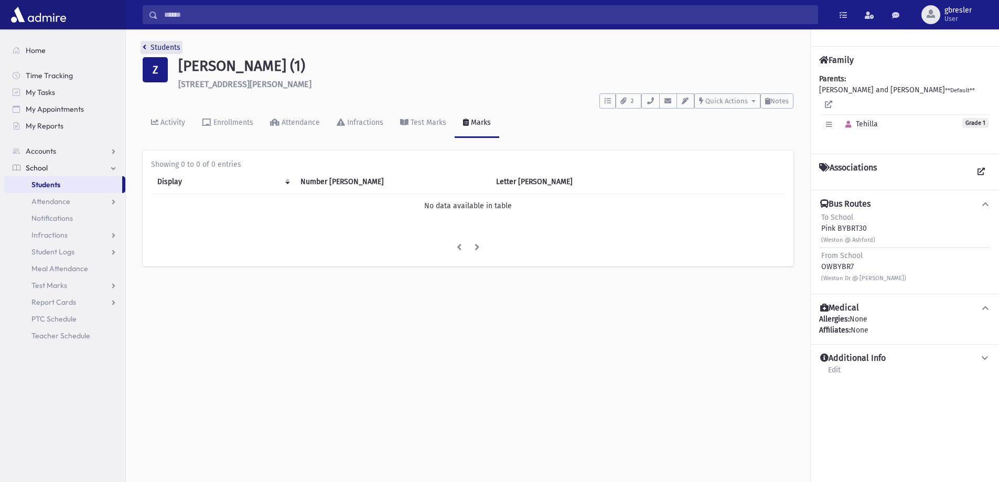
click at [161, 48] on link "Students" at bounding box center [162, 47] width 38 height 9
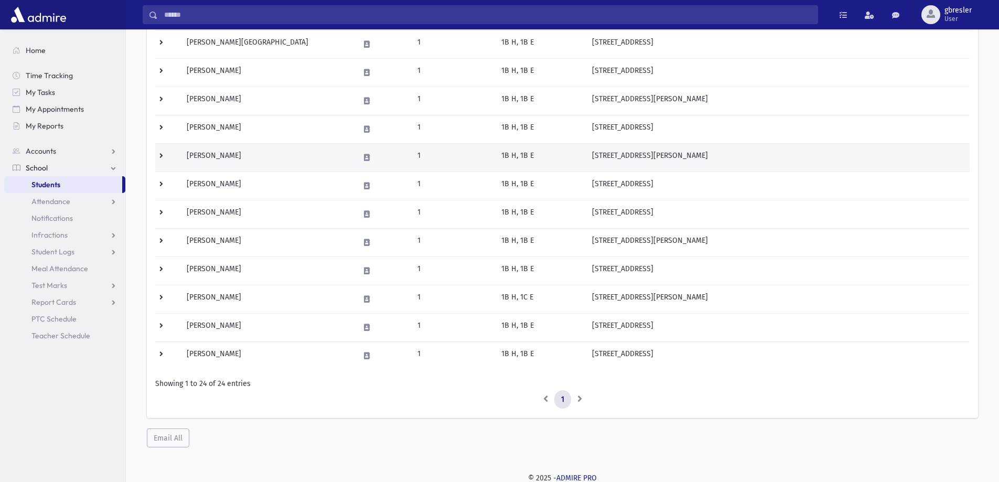
scroll to position [494, 0]
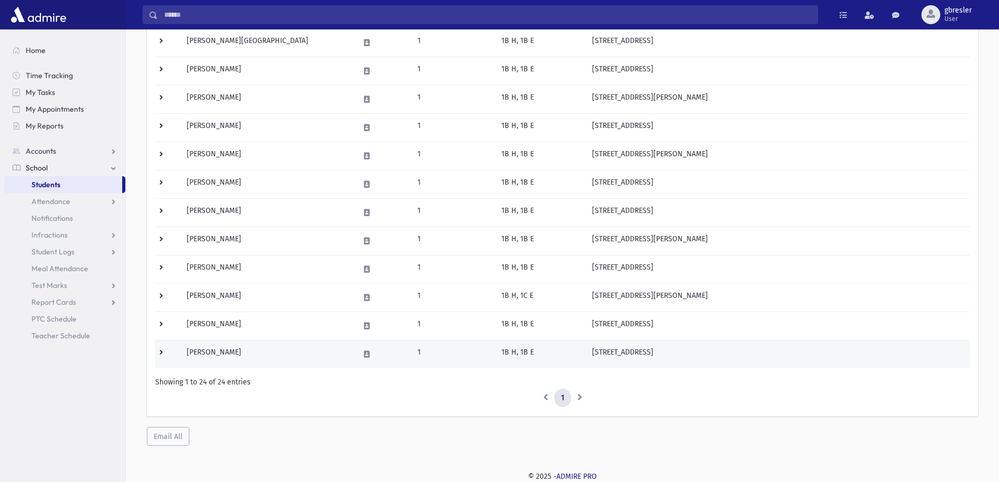
click at [226, 355] on td "[PERSON_NAME]" at bounding box center [266, 354] width 173 height 28
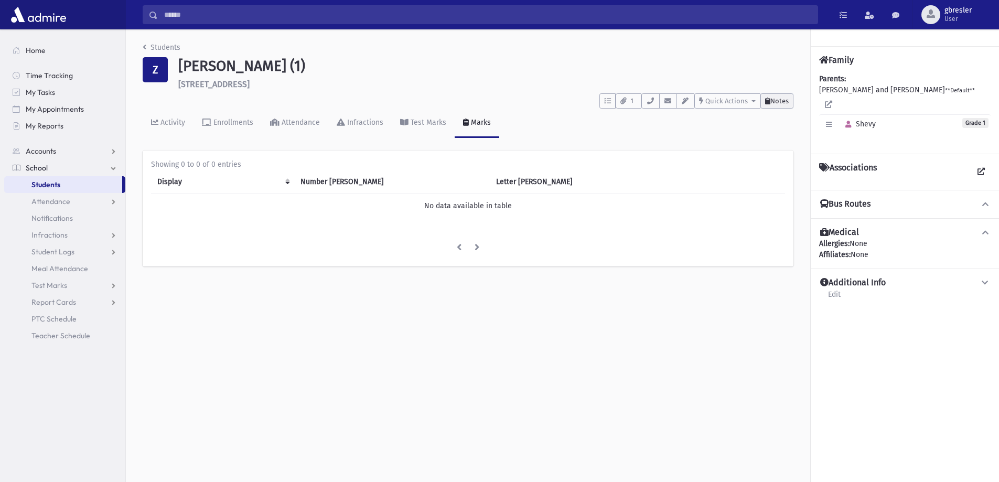
click at [782, 103] on span "Notes" at bounding box center [779, 101] width 18 height 8
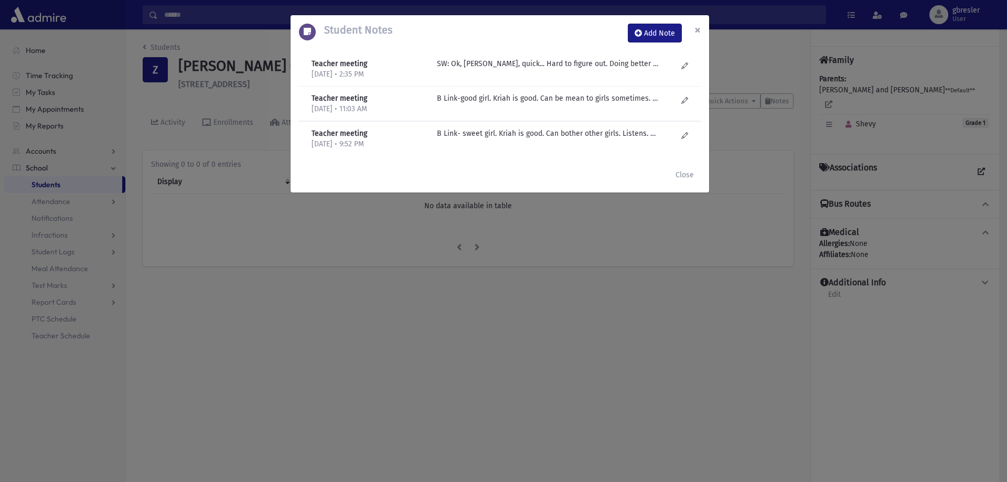
click at [700, 25] on span "×" at bounding box center [697, 30] width 6 height 15
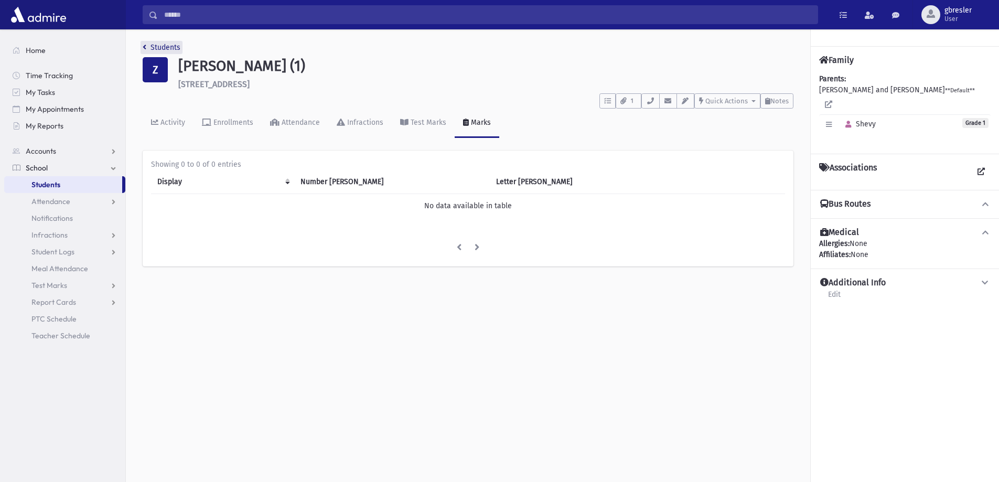
click at [159, 45] on link "Students" at bounding box center [162, 47] width 38 height 9
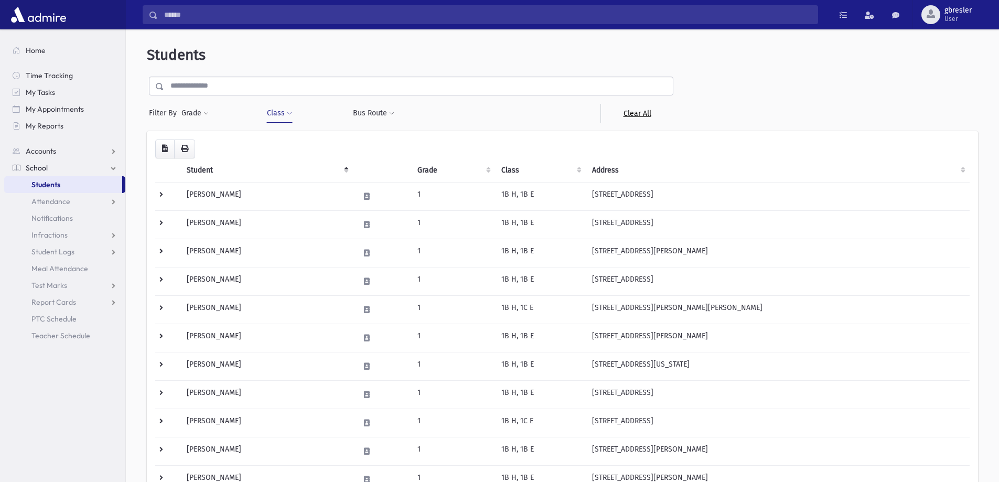
click at [619, 113] on link "Clear All" at bounding box center [637, 113] width 73 height 19
click at [627, 114] on link "Clear All" at bounding box center [637, 113] width 73 height 19
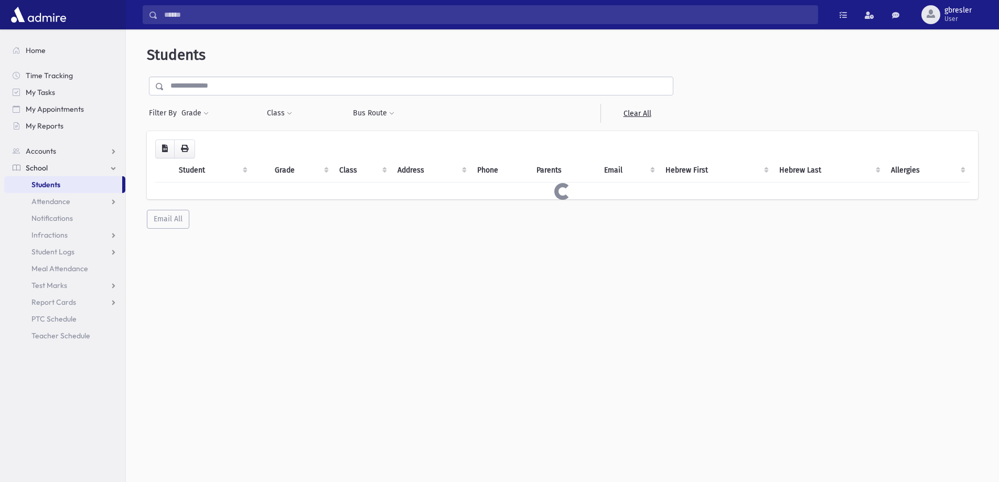
select select
click at [284, 117] on button "Class" at bounding box center [279, 113] width 26 height 19
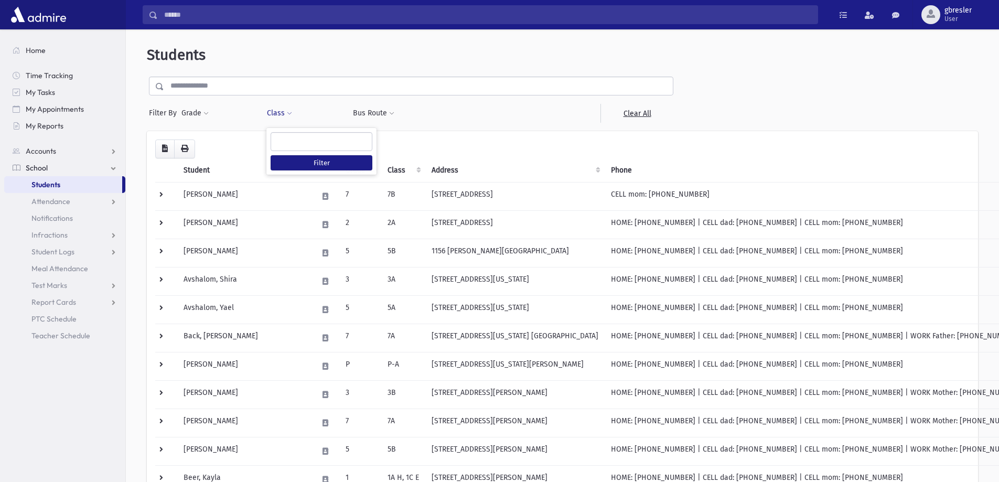
click at [287, 142] on ul at bounding box center [321, 141] width 101 height 16
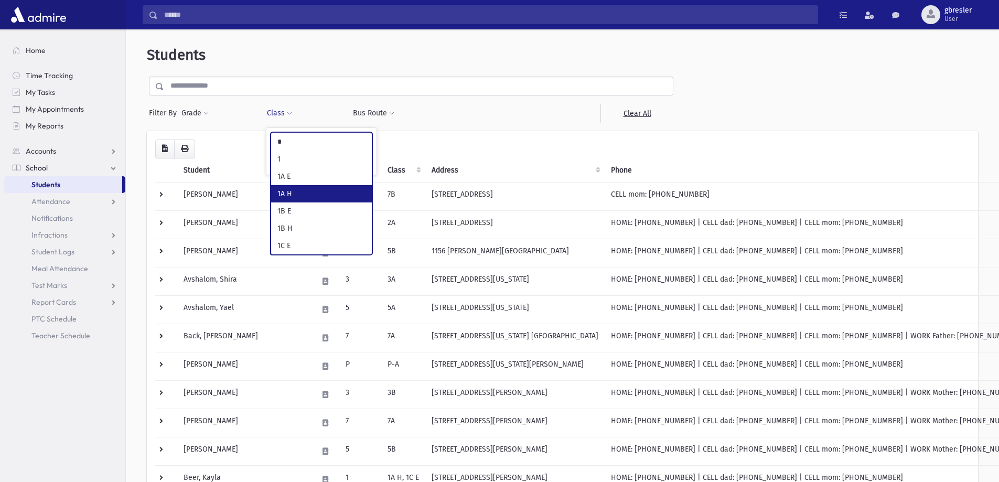
type input "*"
select select "**"
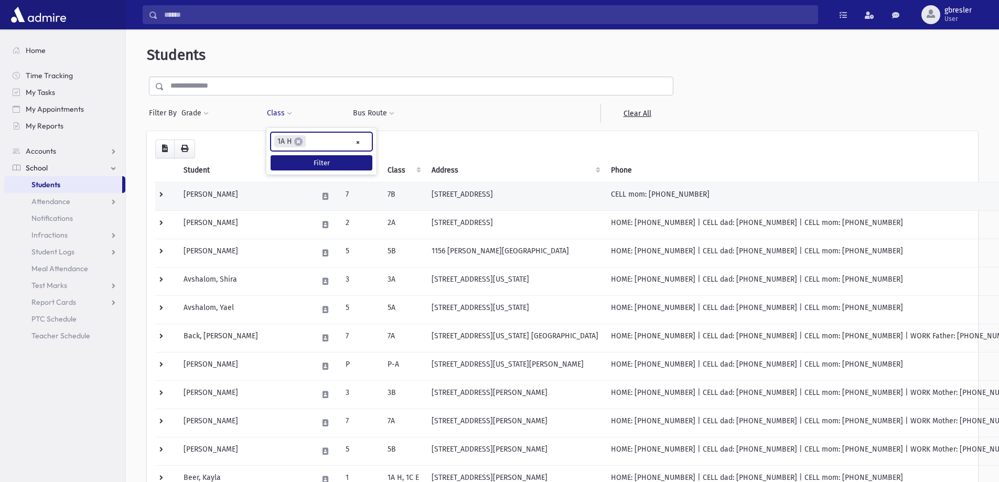
scroll to position [84, 0]
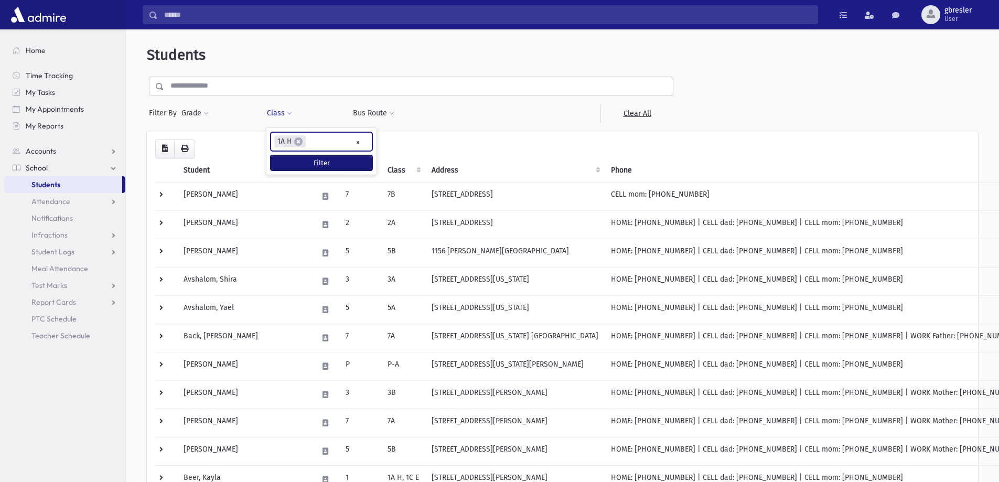
click at [314, 165] on button "Filter" at bounding box center [322, 162] width 102 height 15
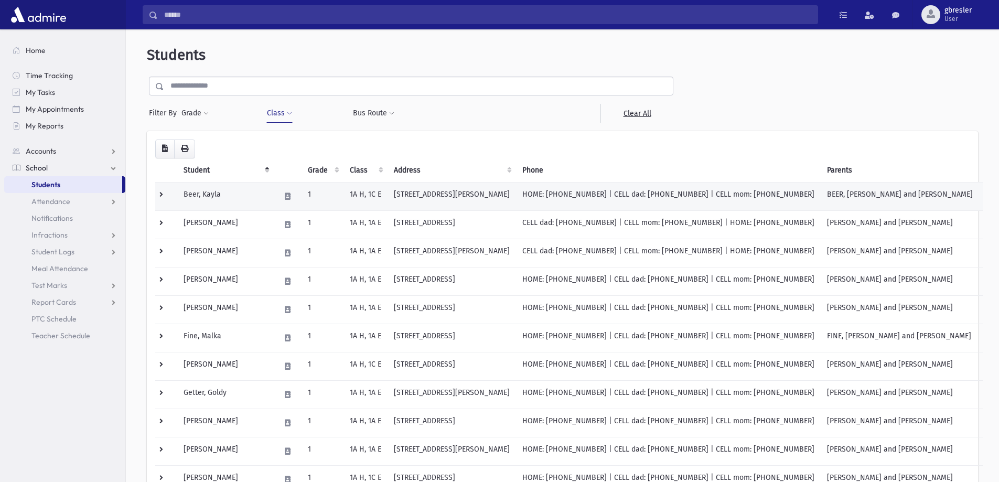
click at [211, 189] on td "Beer, Kayla" at bounding box center [225, 196] width 97 height 28
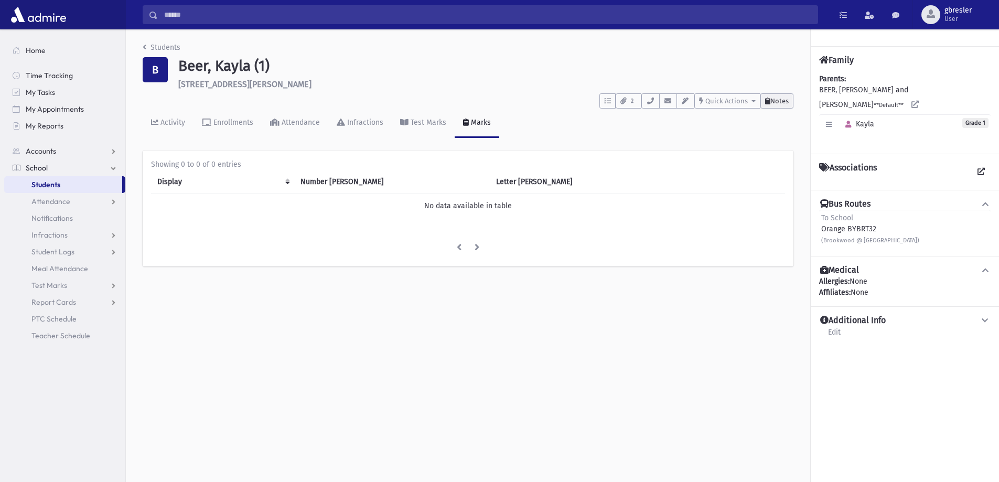
click at [773, 106] on button "Notes" at bounding box center [776, 100] width 33 height 15
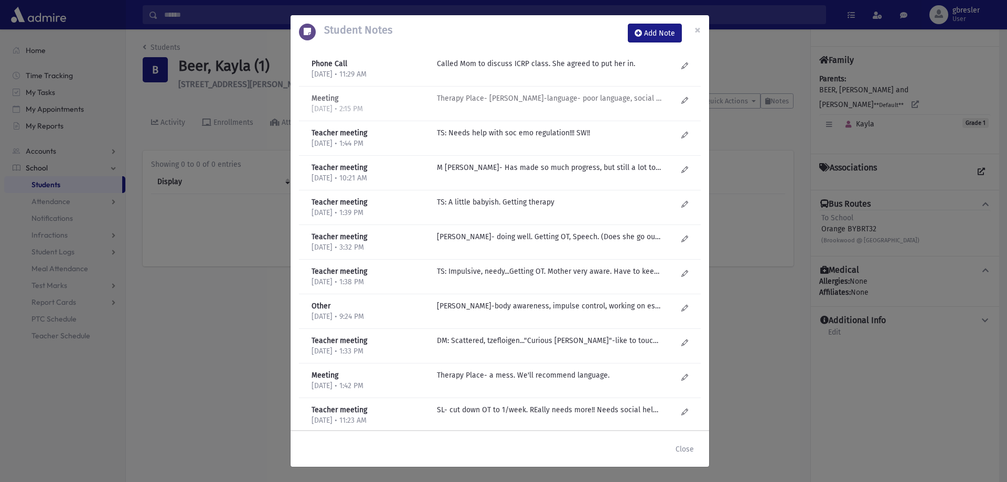
click at [533, 69] on p "Therapy Place- Esty Frankel-language- poor language, social expectations. No or…" at bounding box center [549, 63] width 224 height 11
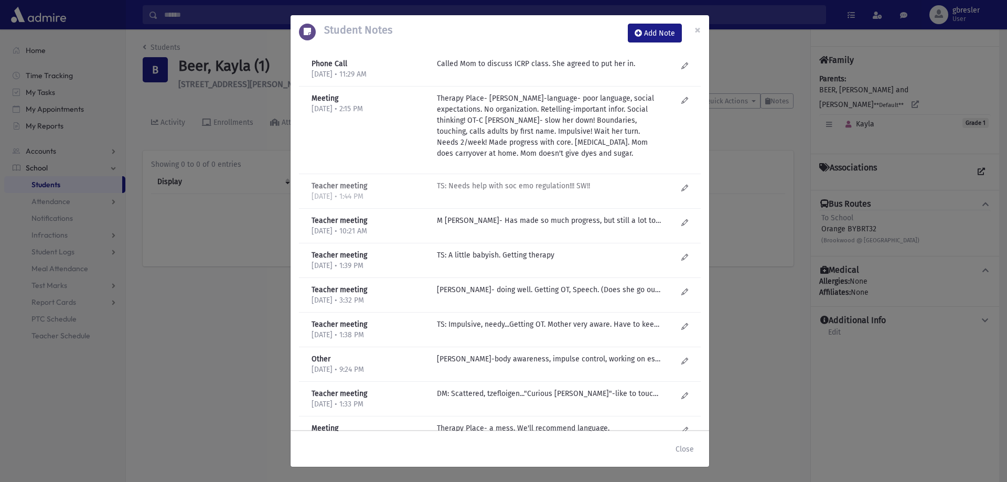
click at [495, 69] on p "TS: Needs help with soc emo regulation!!! SW!!" at bounding box center [549, 63] width 224 height 11
click at [491, 69] on p "M Gruner- Has made so much progress, but still a lot to go. Can be silly and fr…" at bounding box center [549, 63] width 224 height 11
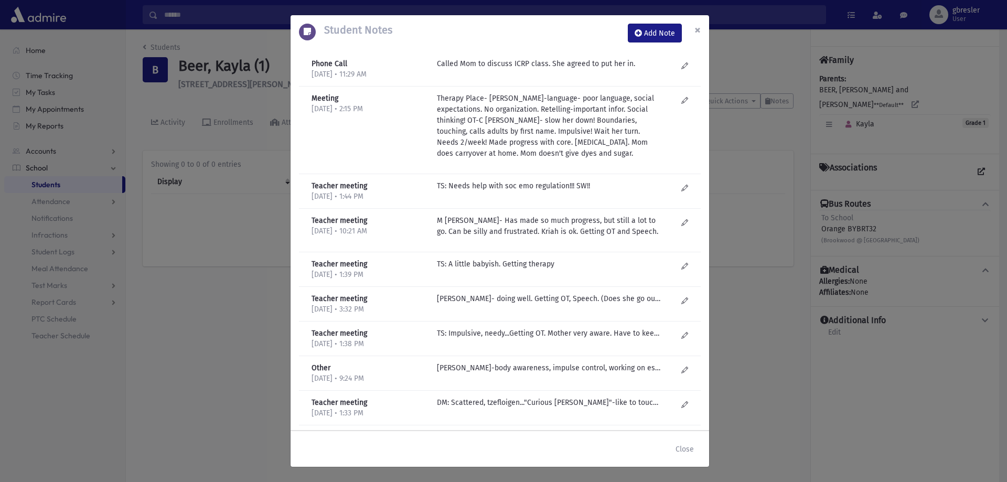
click at [700, 30] on span "×" at bounding box center [697, 30] width 6 height 15
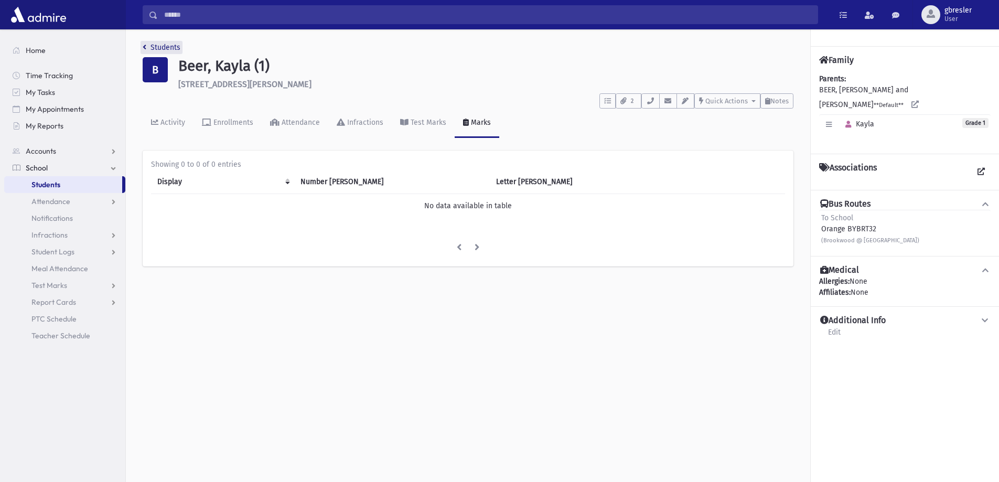
click at [168, 46] on link "Students" at bounding box center [162, 47] width 38 height 9
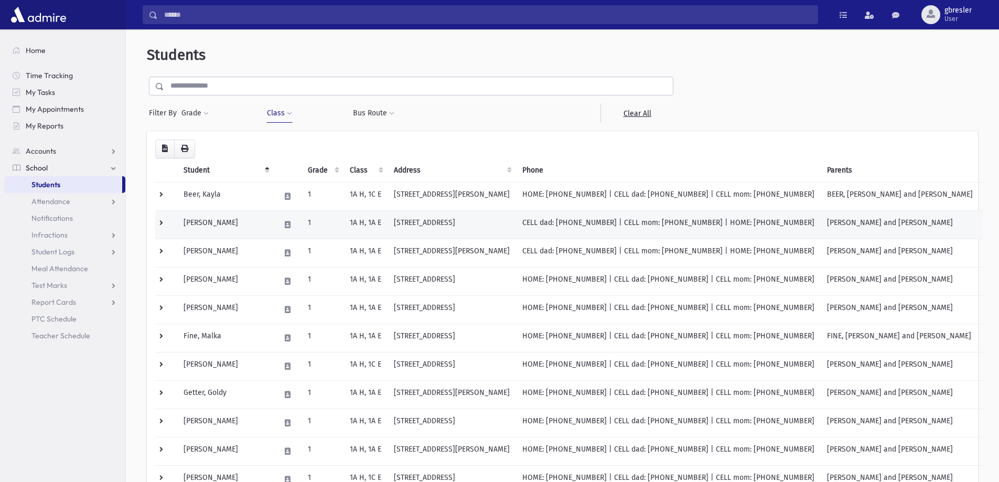
click at [207, 224] on td "[PERSON_NAME]" at bounding box center [225, 224] width 97 height 28
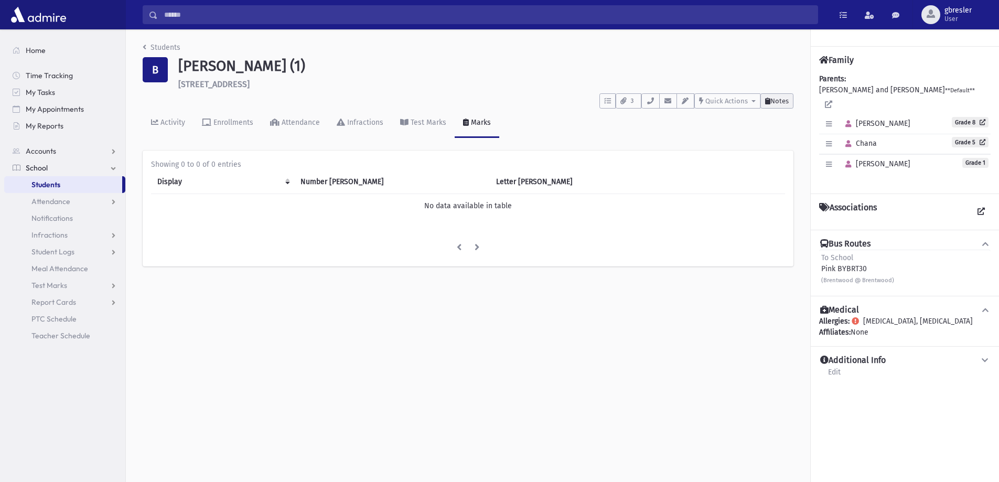
click at [778, 103] on span "Notes" at bounding box center [779, 101] width 18 height 8
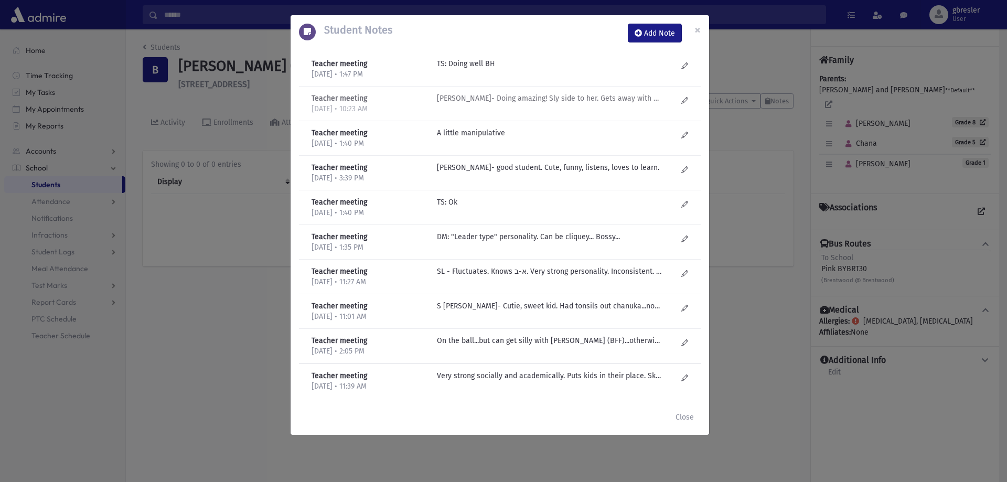
click at [478, 69] on p "M Gruner- Doing amazing! Sly side to her. Gets away with manipulating people to…" at bounding box center [549, 63] width 224 height 11
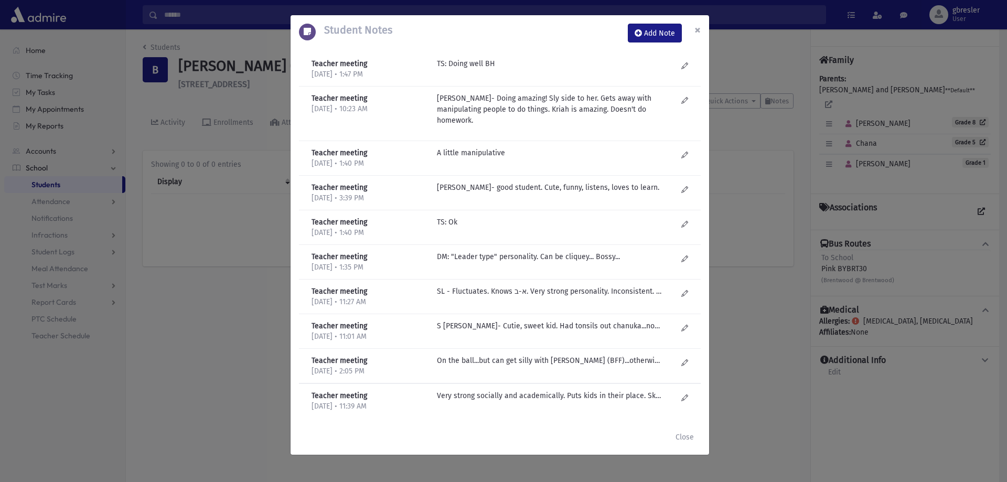
click at [699, 30] on span "×" at bounding box center [697, 30] width 6 height 15
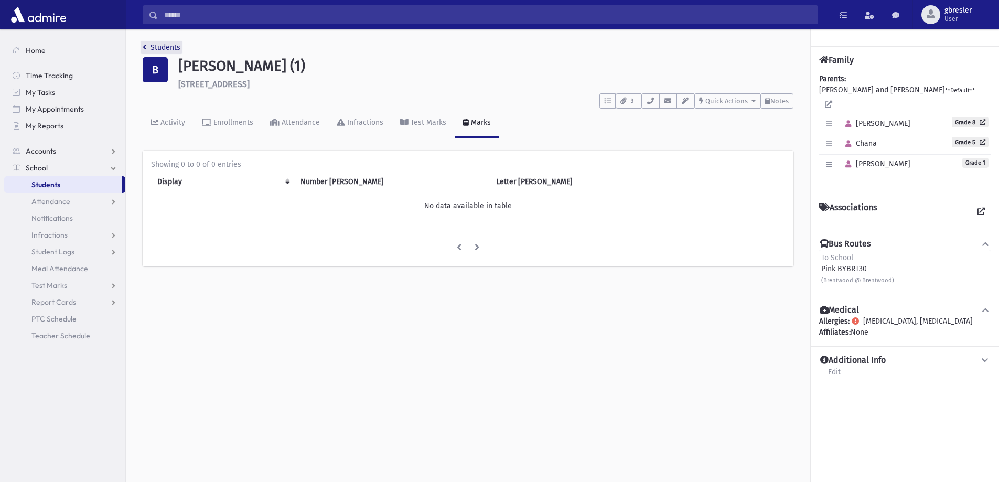
click at [166, 49] on link "Students" at bounding box center [162, 47] width 38 height 9
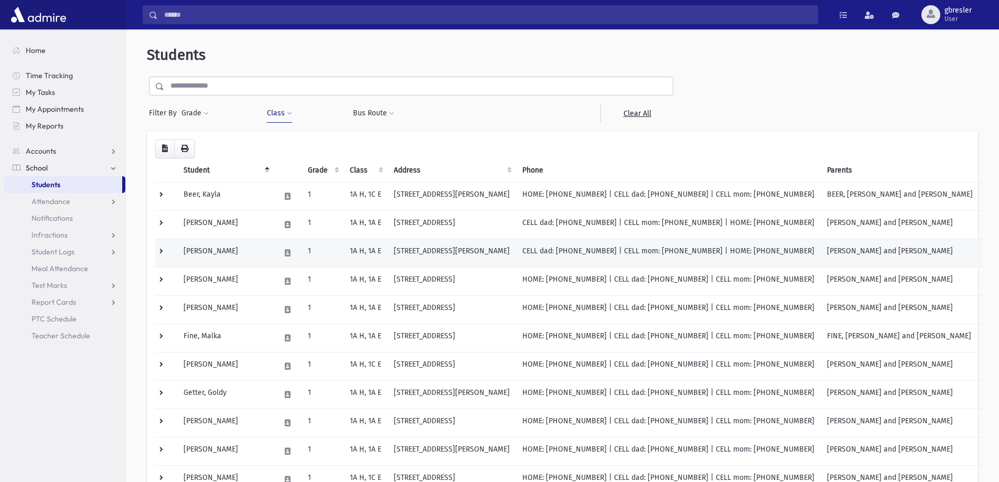
click at [223, 253] on td "[PERSON_NAME]" at bounding box center [225, 253] width 97 height 28
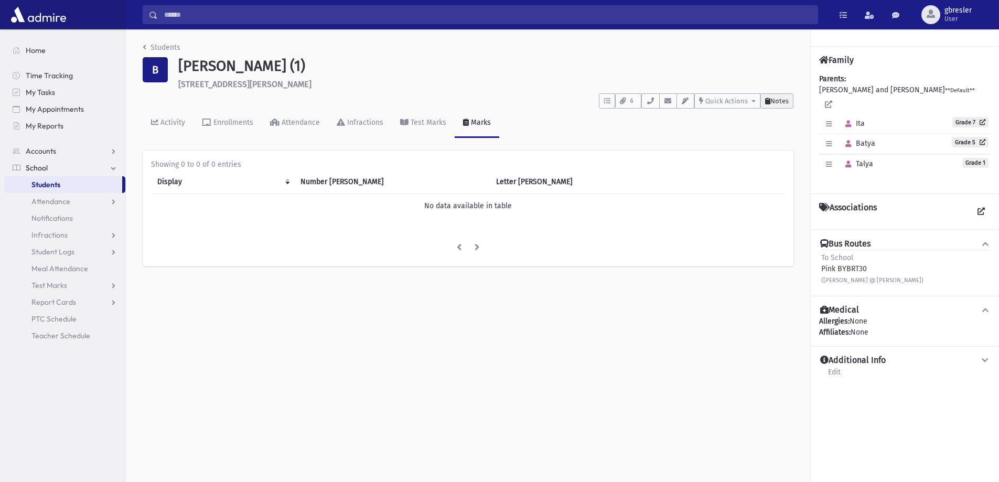
click at [773, 100] on span "Notes" at bounding box center [779, 101] width 18 height 8
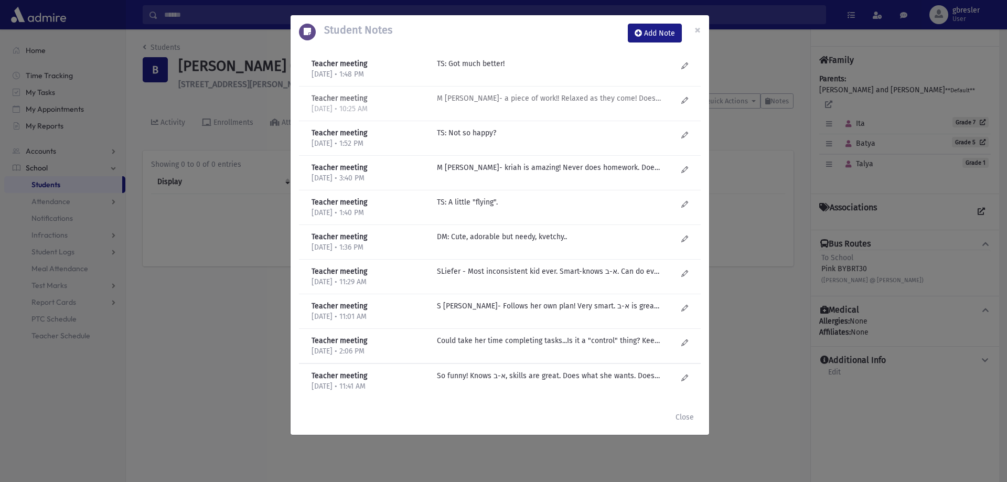
click at [530, 69] on p "M Gruner- a piece of work!! Relaxed as they come! Doesn't complete any projects…" at bounding box center [549, 63] width 224 height 11
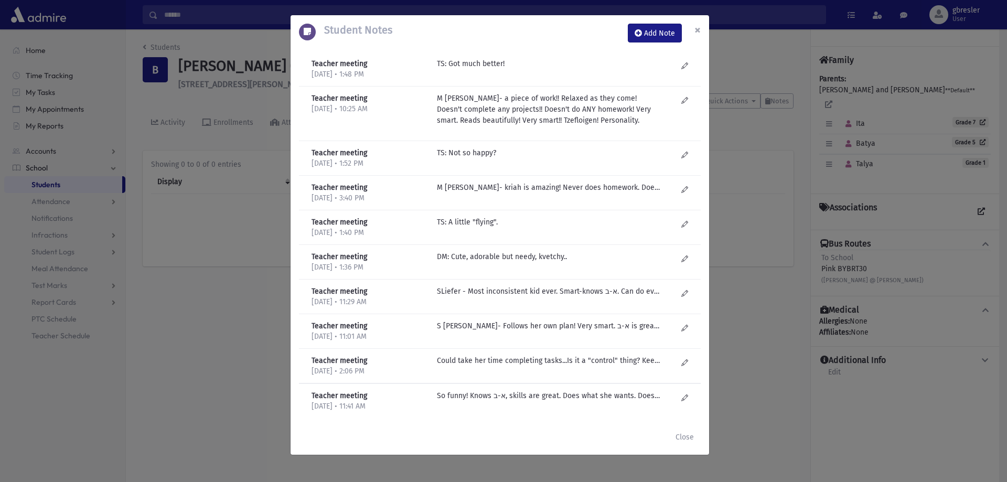
click at [700, 33] on span "×" at bounding box center [697, 30] width 6 height 15
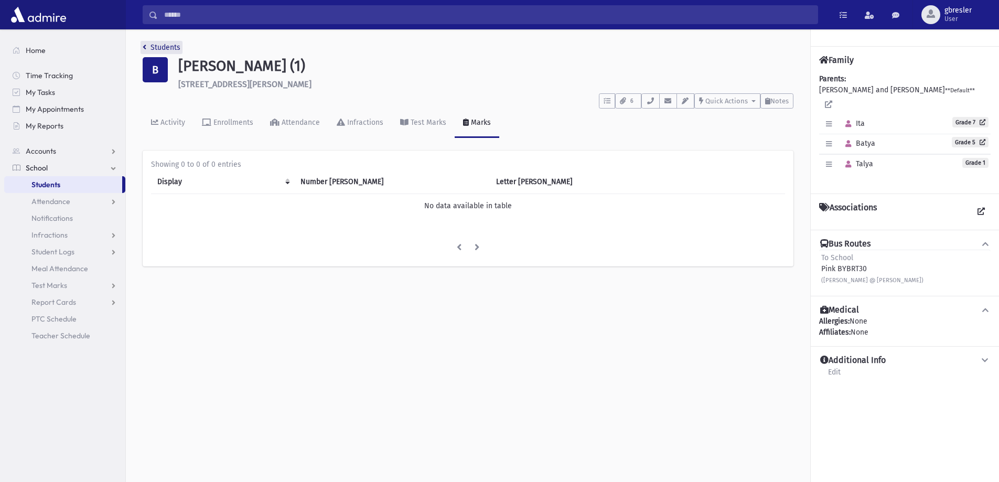
click at [153, 49] on link "Students" at bounding box center [162, 47] width 38 height 9
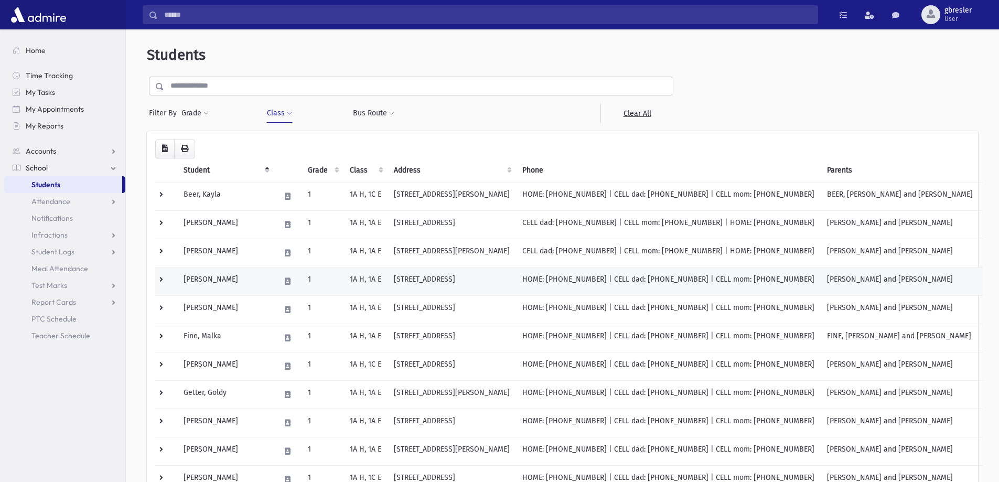
click at [208, 279] on td "[PERSON_NAME]" at bounding box center [225, 281] width 97 height 28
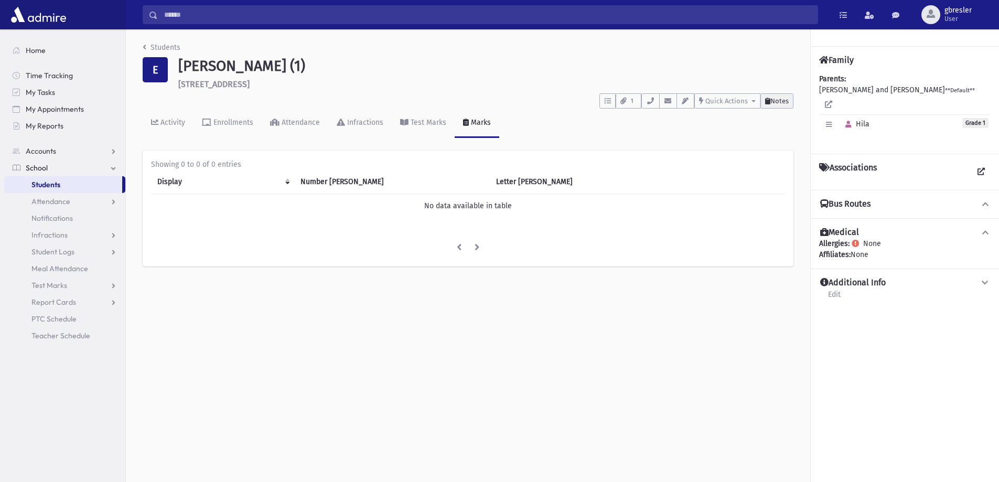
click at [773, 99] on span "Notes" at bounding box center [779, 101] width 18 height 8
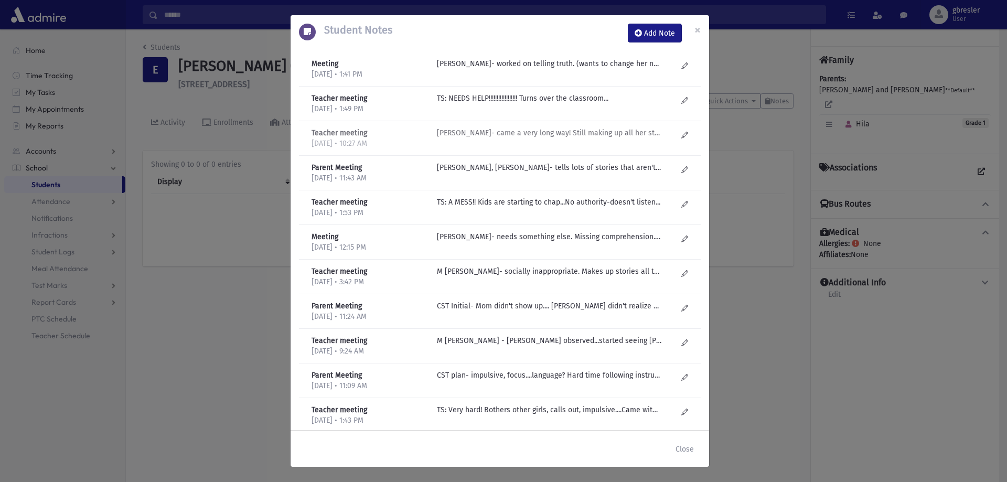
click at [505, 69] on p "M Gruner- came a very long way! Still making up all her stories. Kriah is reall…" at bounding box center [549, 63] width 224 height 11
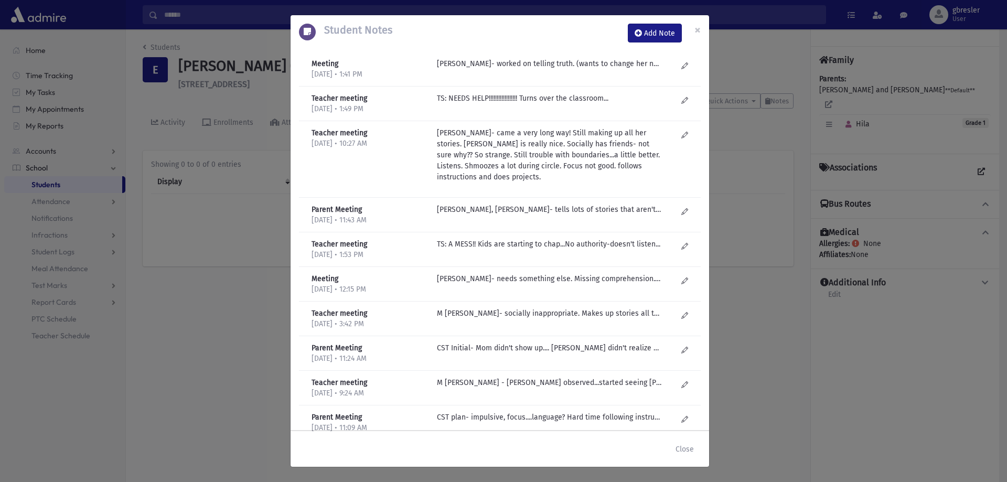
click at [524, 56] on div "Meeting 6/17/2025 • 1:41 PM J Golub- worked on telling truth. (wants to change …" at bounding box center [500, 69] width 402 height 35
click at [523, 62] on p "J Golub- worked on telling truth. (wants to change her name). Teach difference …" at bounding box center [549, 63] width 224 height 11
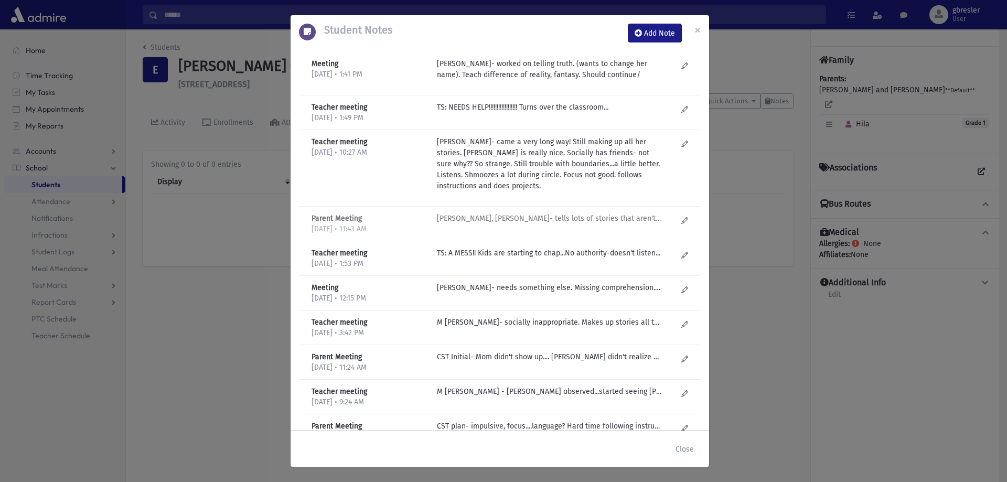
click at [523, 113] on p "Merav, Joely- tells lots of stories that aren't true! Very convincing. Hard tim…" at bounding box center [549, 107] width 224 height 11
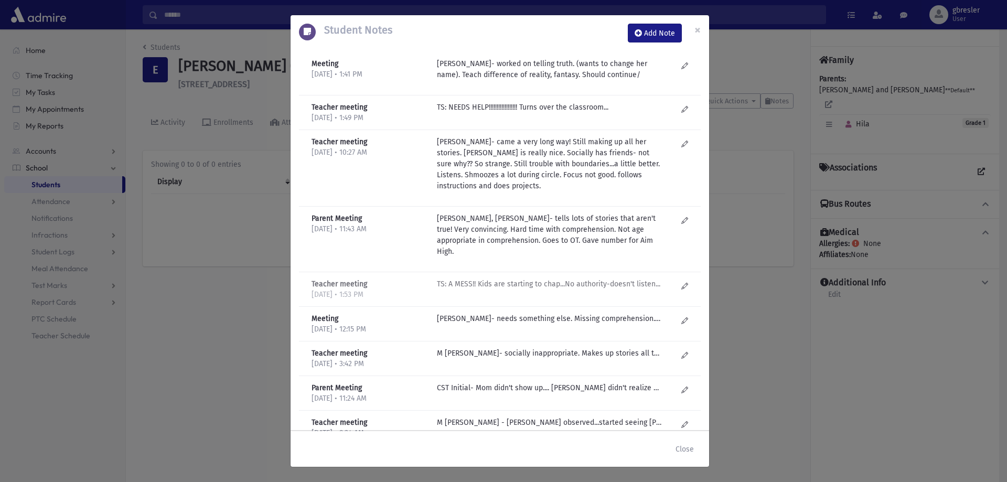
click at [507, 113] on p "TS: A MESS!! Kids are starting to chap...No authority-doesn't listen..." at bounding box center [549, 107] width 224 height 11
click at [700, 30] on span "×" at bounding box center [697, 30] width 6 height 15
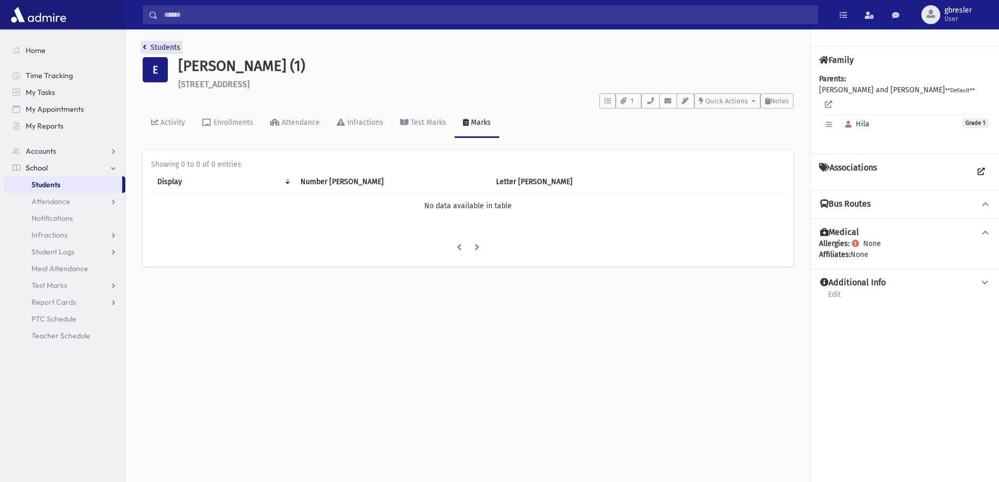
click at [171, 48] on link "Students" at bounding box center [162, 47] width 38 height 9
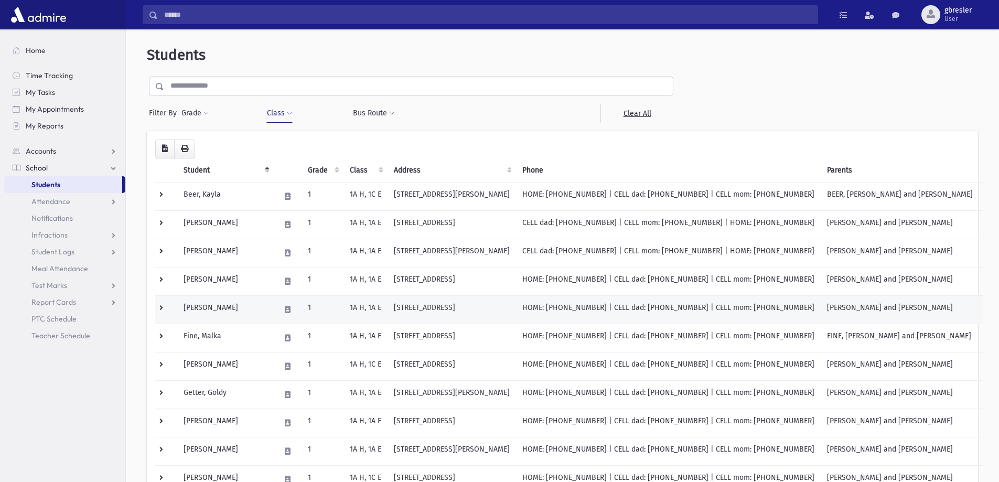
click at [220, 314] on td "Fellner, Rikki" at bounding box center [225, 309] width 97 height 28
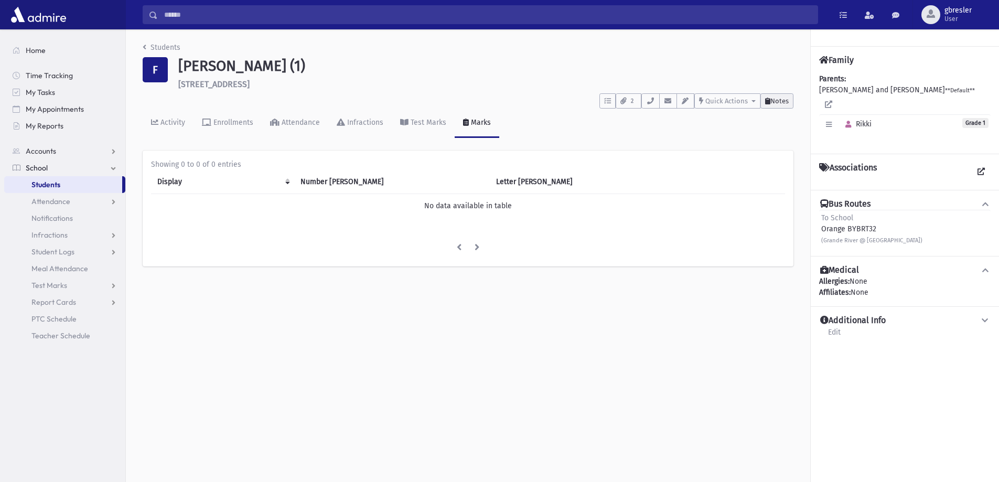
click at [782, 103] on span "Notes" at bounding box center [779, 101] width 18 height 8
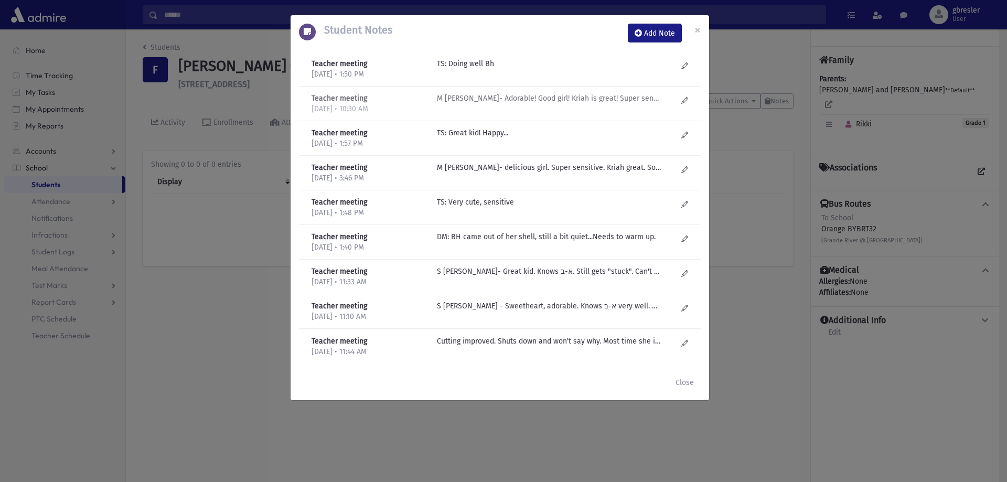
click at [521, 69] on p "M Gruner- Adorable! Good girl! Kriah is great! Super sensitive! Cries a lot...i…" at bounding box center [549, 63] width 224 height 11
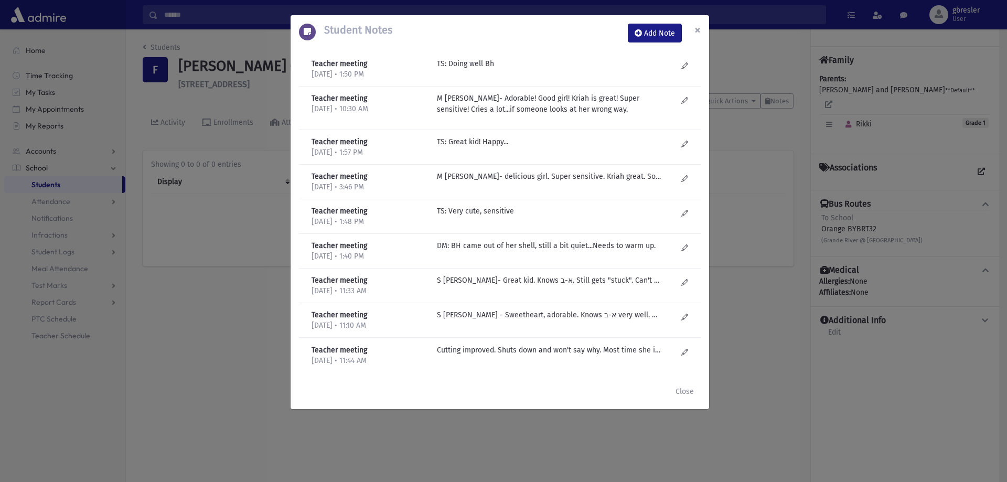
click at [699, 29] on span "×" at bounding box center [697, 30] width 6 height 15
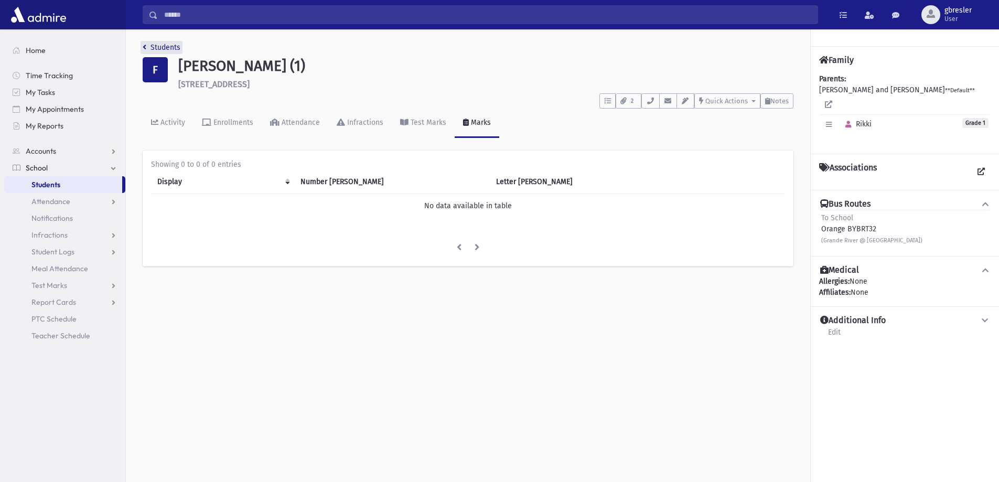
click at [173, 47] on link "Students" at bounding box center [162, 47] width 38 height 9
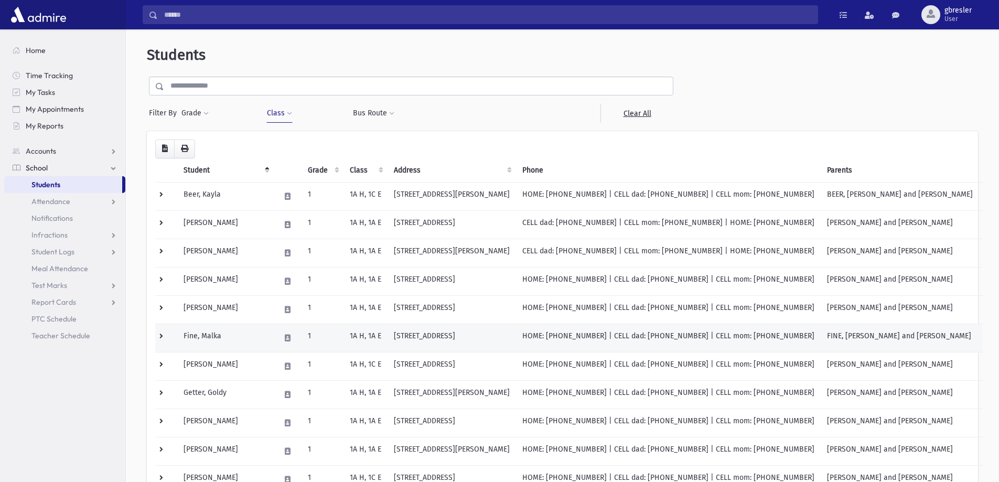
click at [214, 333] on td "Fine, Malka" at bounding box center [225, 338] width 97 height 28
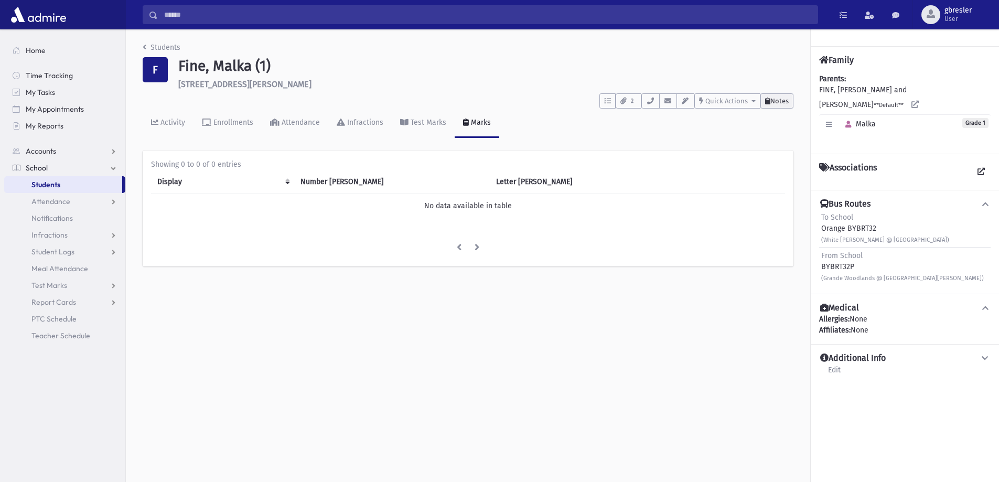
click at [780, 106] on button "Notes" at bounding box center [776, 100] width 33 height 15
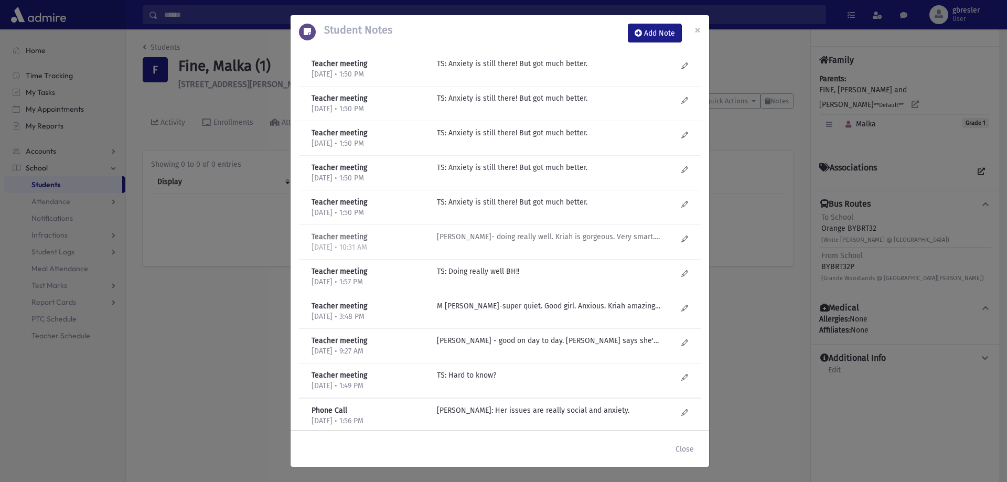
click at [466, 69] on p "M Gruner- doing really well. Kriah is gorgeous. Very smart. Listens. Anxiety is…" at bounding box center [549, 63] width 224 height 11
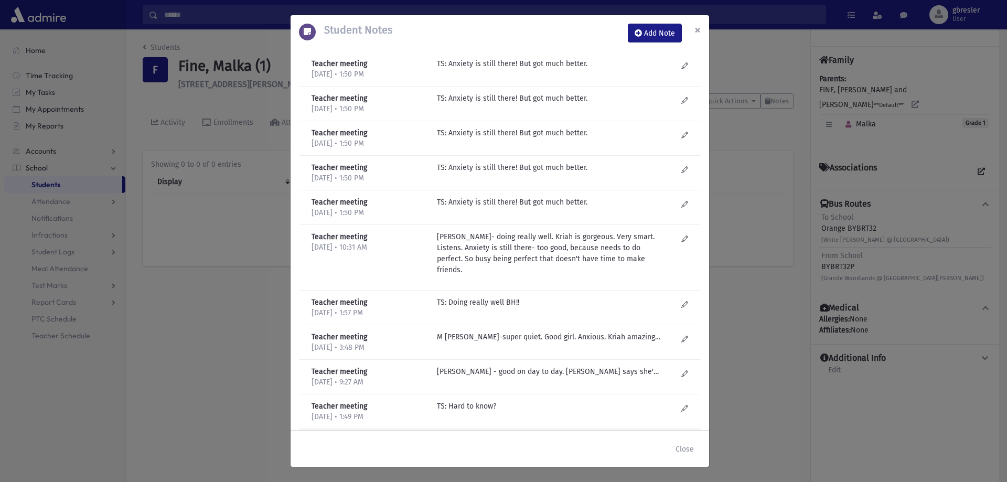
click at [702, 31] on button "×" at bounding box center [697, 29] width 23 height 29
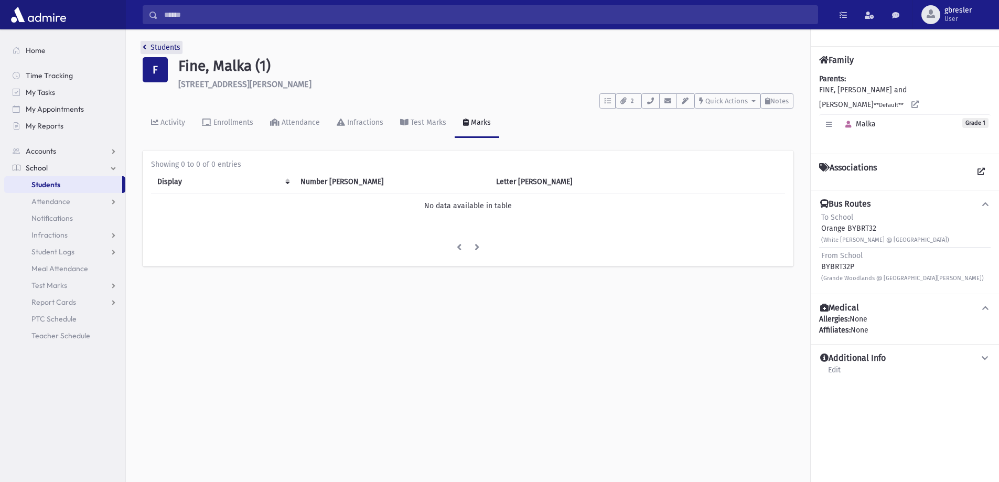
click at [174, 48] on link "Students" at bounding box center [162, 47] width 38 height 9
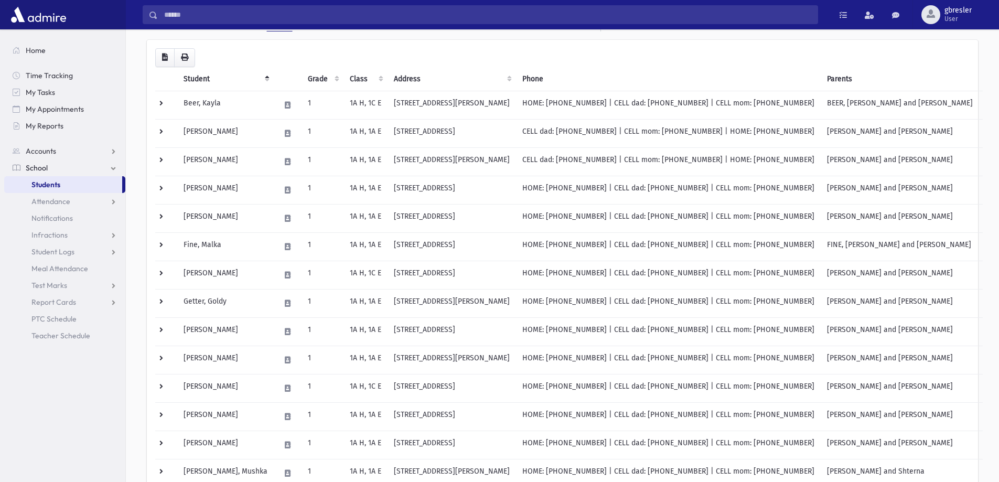
scroll to position [105, 0]
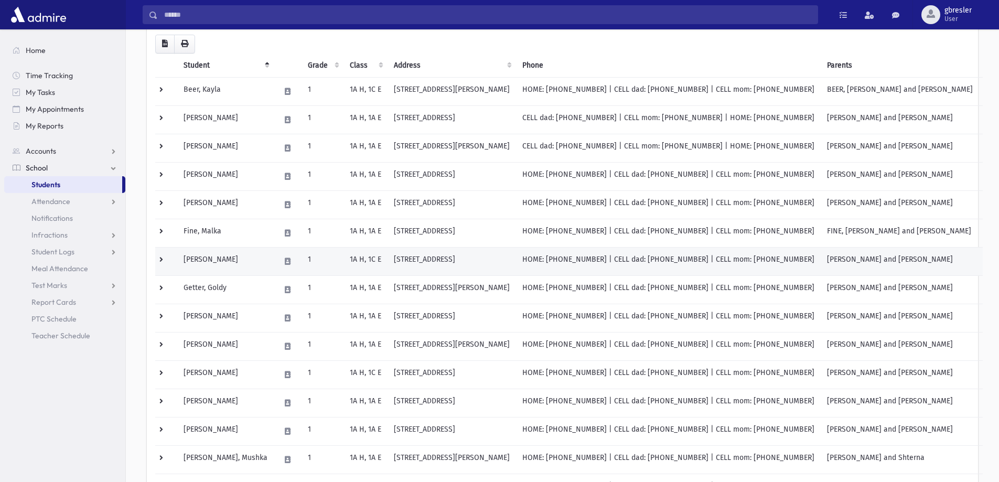
click at [214, 258] on td "[PERSON_NAME]" at bounding box center [225, 261] width 97 height 28
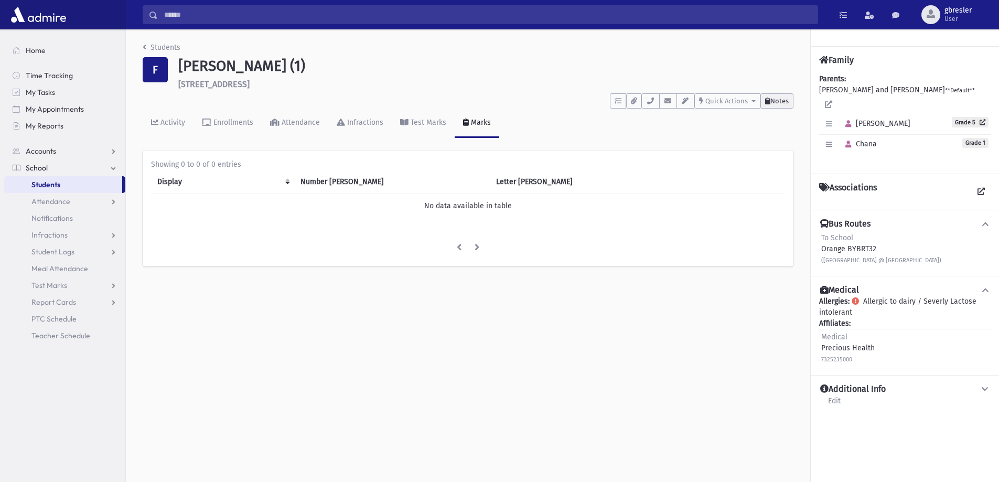
click at [779, 103] on span "Notes" at bounding box center [779, 101] width 18 height 8
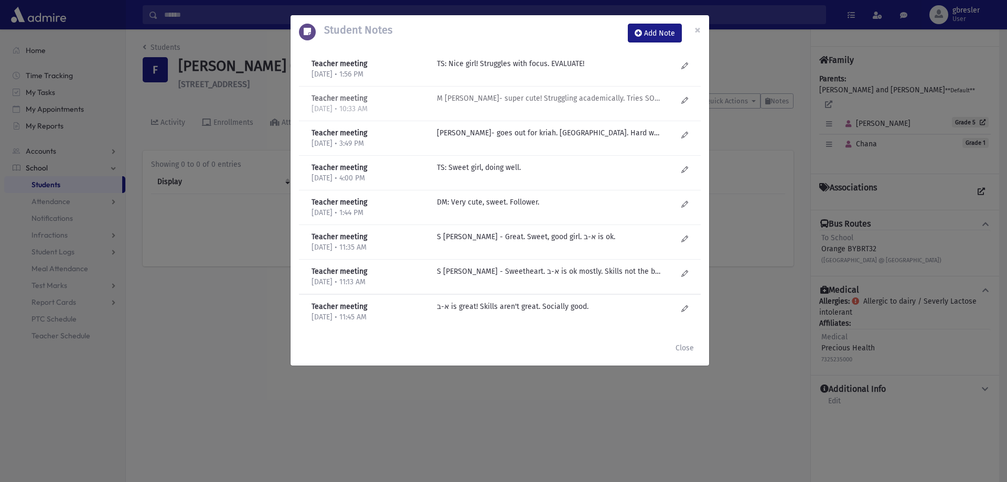
click at [477, 69] on p "M Gruner- super cute! Struggling academically. Tries SO hard to do well. Perfec…" at bounding box center [549, 63] width 224 height 11
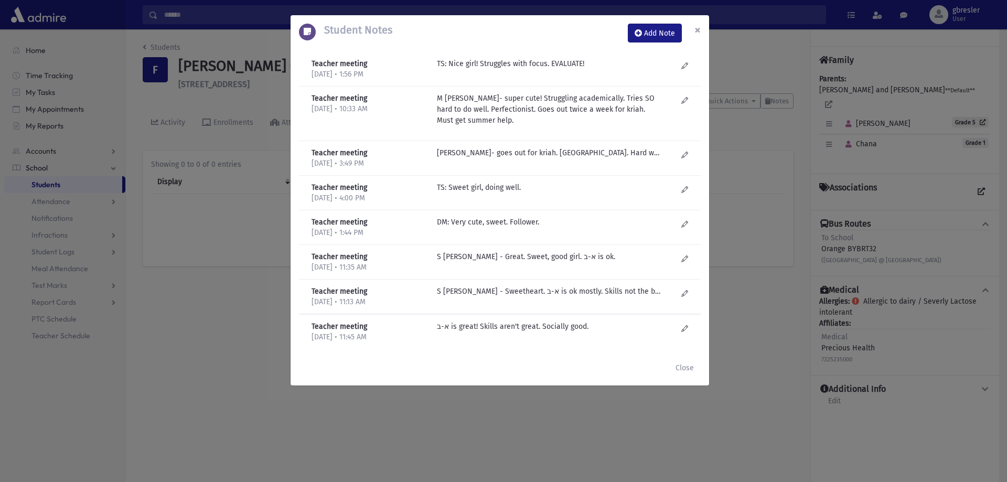
click at [699, 28] on span "×" at bounding box center [697, 30] width 6 height 15
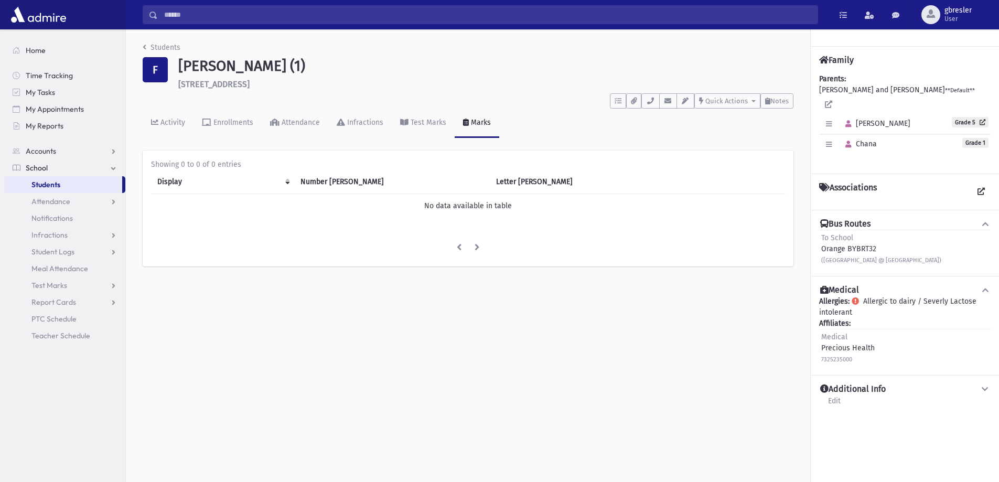
click at [156, 42] on li "Students" at bounding box center [162, 47] width 38 height 11
click at [157, 44] on link "Students" at bounding box center [162, 47] width 38 height 9
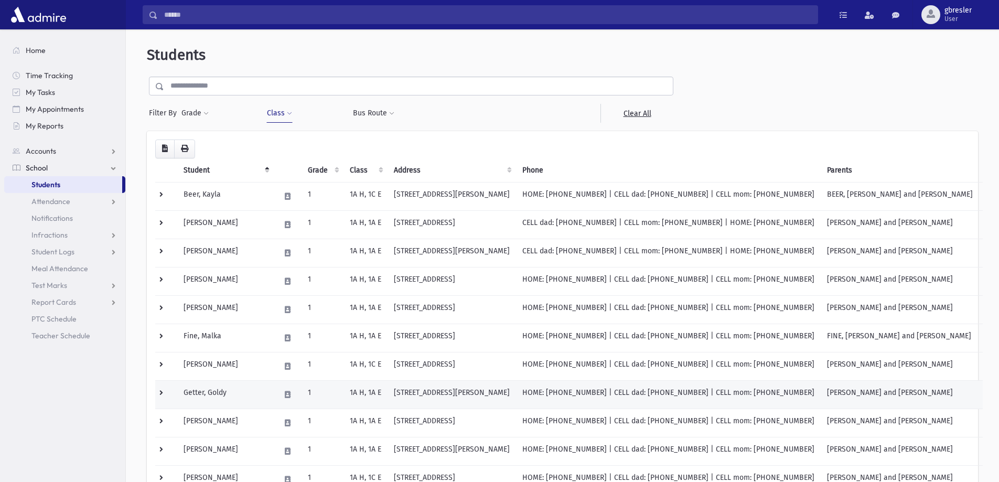
click at [213, 390] on td "Getter, Goldy" at bounding box center [225, 394] width 97 height 28
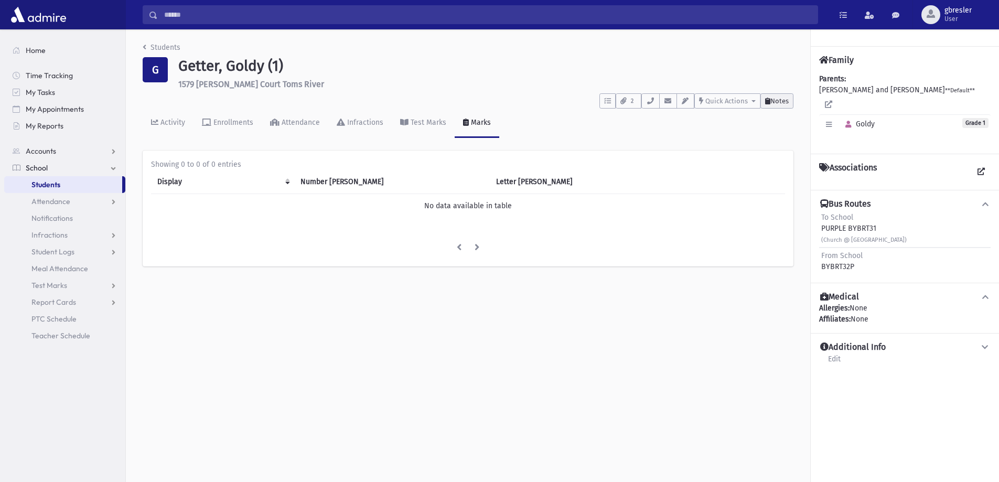
click at [774, 100] on span "Notes" at bounding box center [779, 101] width 18 height 8
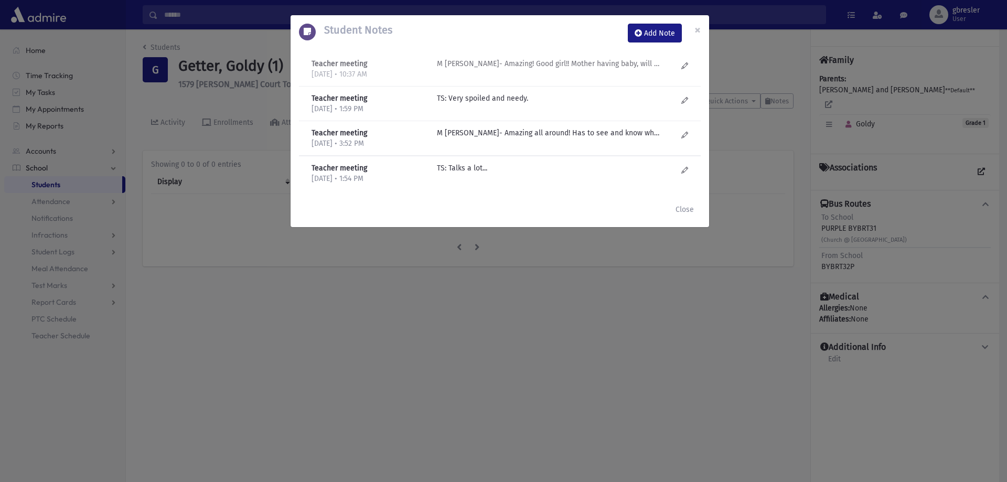
click at [576, 67] on p "M Gruner- Amazing! Good girl!! Mother having baby, will be big adjustment. Has …" at bounding box center [549, 63] width 224 height 11
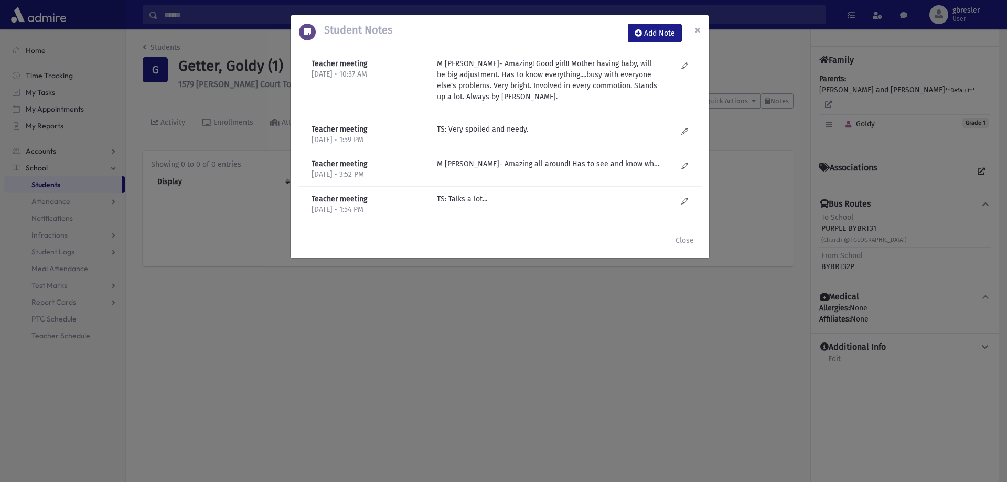
click at [695, 25] on span "×" at bounding box center [697, 30] width 6 height 15
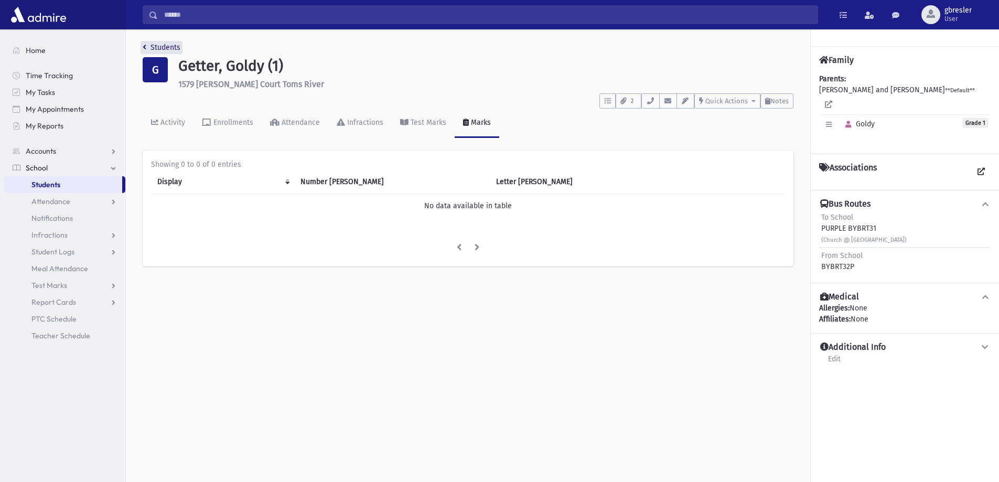
click at [173, 46] on link "Students" at bounding box center [162, 47] width 38 height 9
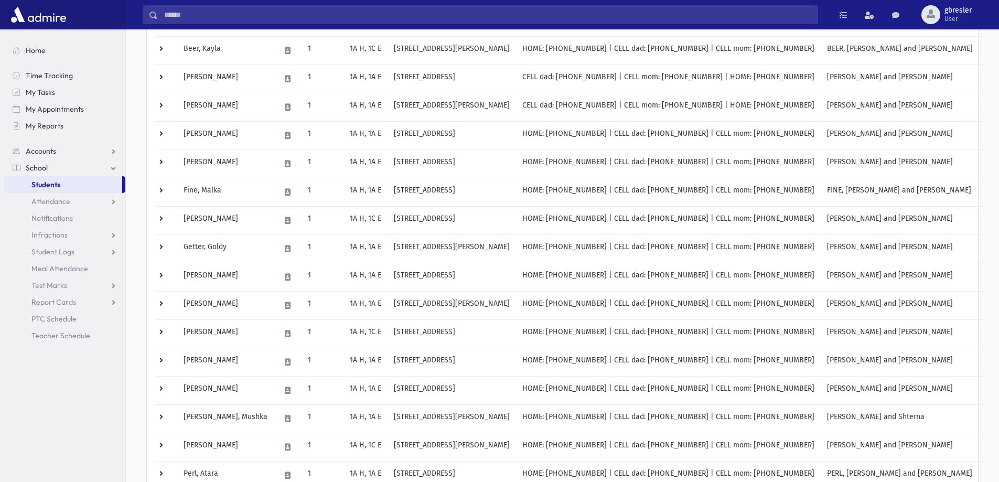
scroll to position [210, 0]
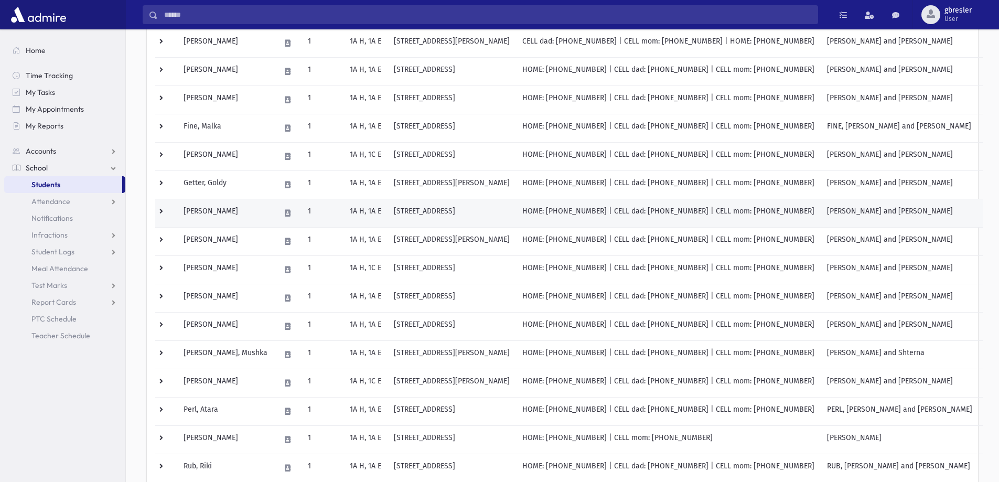
click at [228, 213] on td "Goldman, Ahuva" at bounding box center [225, 213] width 97 height 28
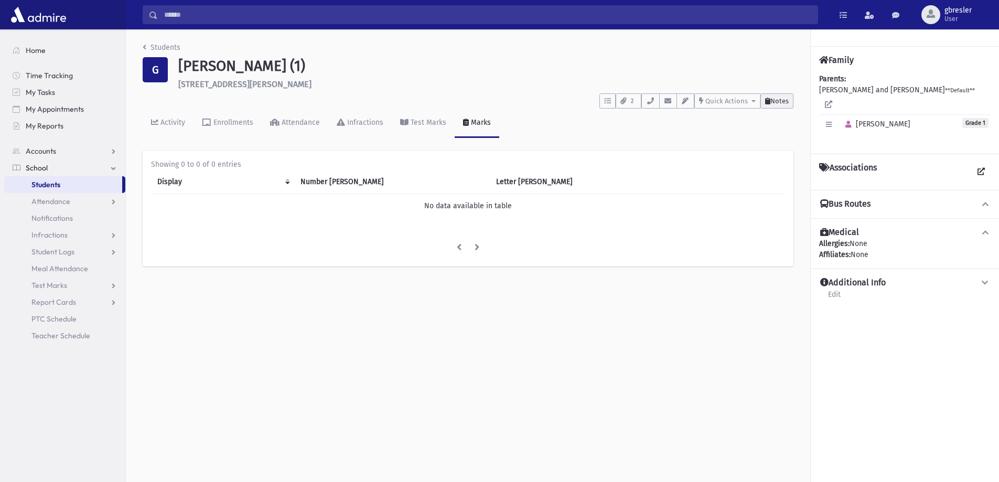
click at [782, 99] on span "Notes" at bounding box center [779, 101] width 18 height 8
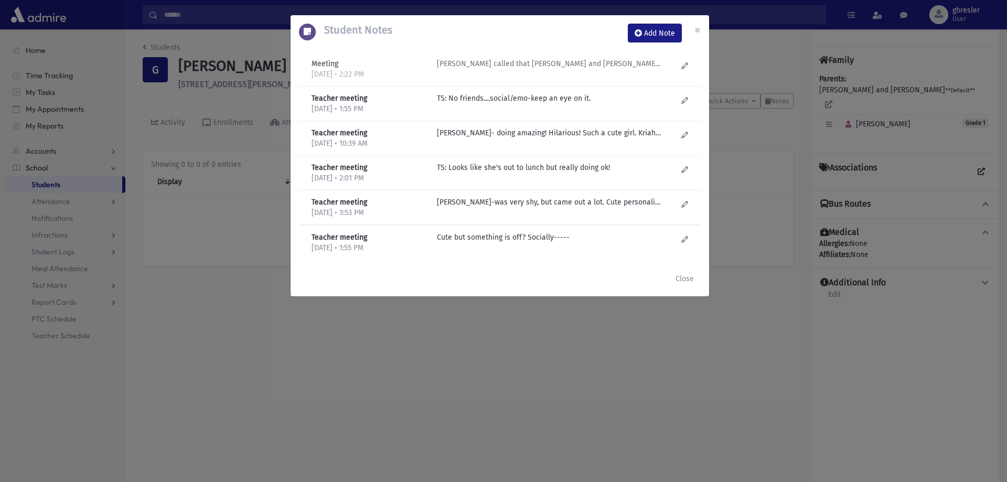
click at [567, 61] on p "[PERSON_NAME] called that [PERSON_NAME] and [PERSON_NAME] forced her daughter t…" at bounding box center [549, 63] width 224 height 11
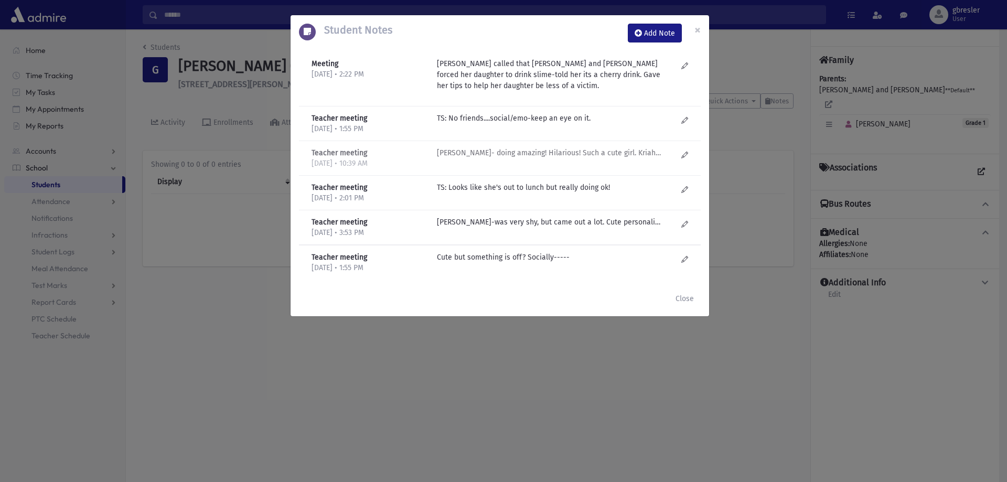
click at [514, 124] on p "M Gruner- doing amazing! Hilarious! Such a cute girl. Kriah is great! Mother ve…" at bounding box center [549, 118] width 224 height 11
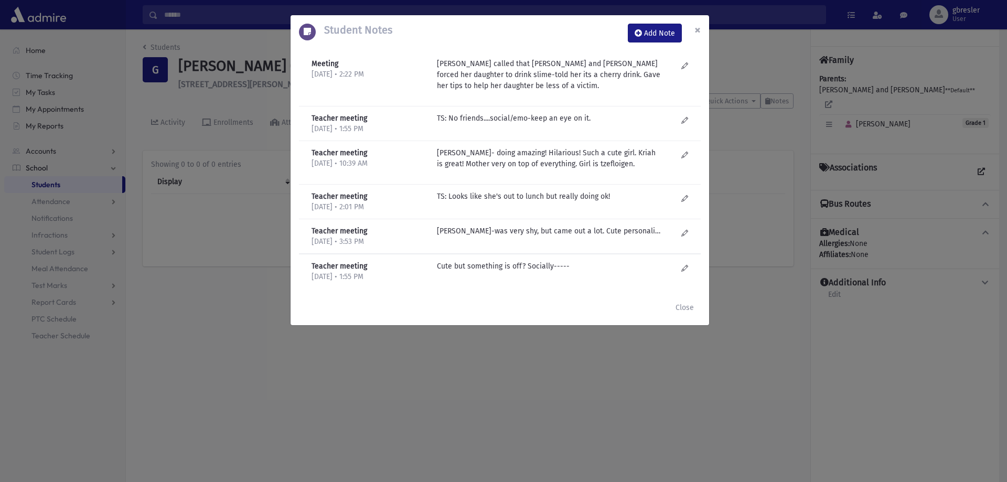
click at [700, 30] on span "×" at bounding box center [697, 30] width 6 height 15
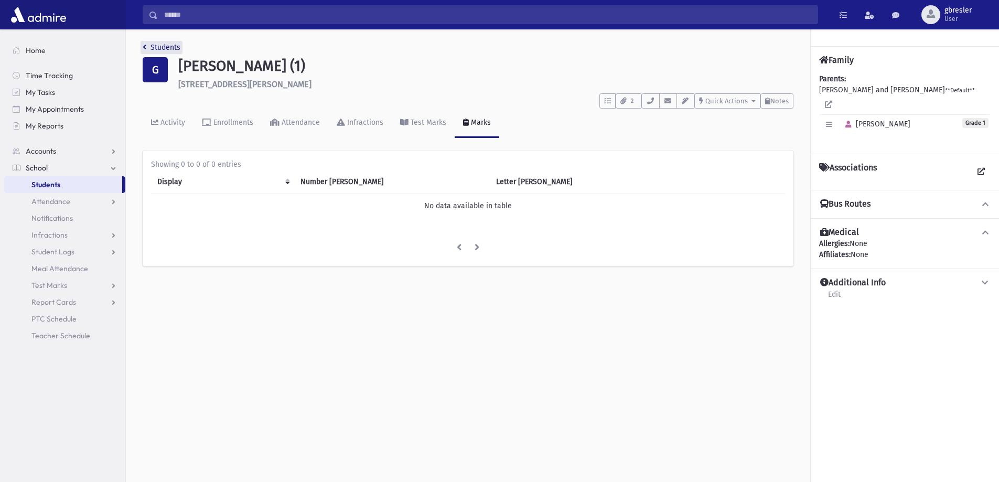
click at [169, 45] on link "Students" at bounding box center [162, 47] width 38 height 9
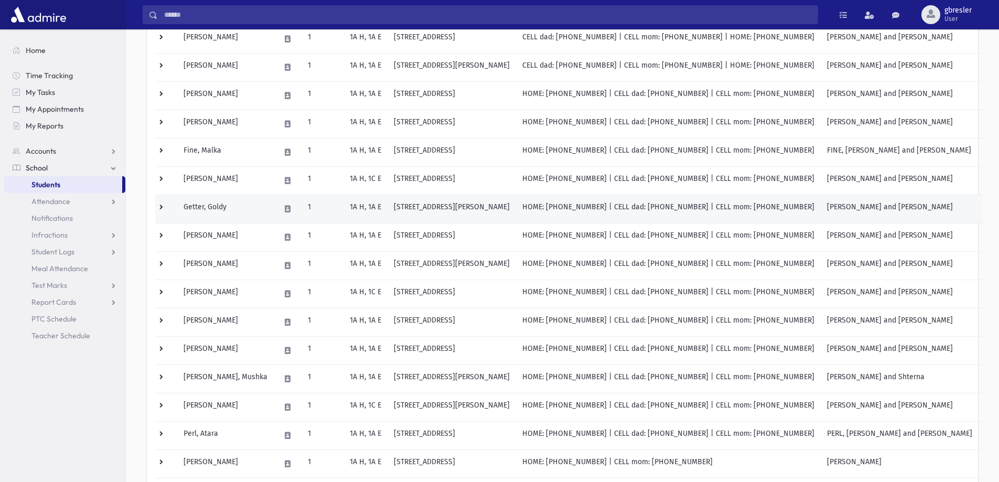
scroll to position [262, 0]
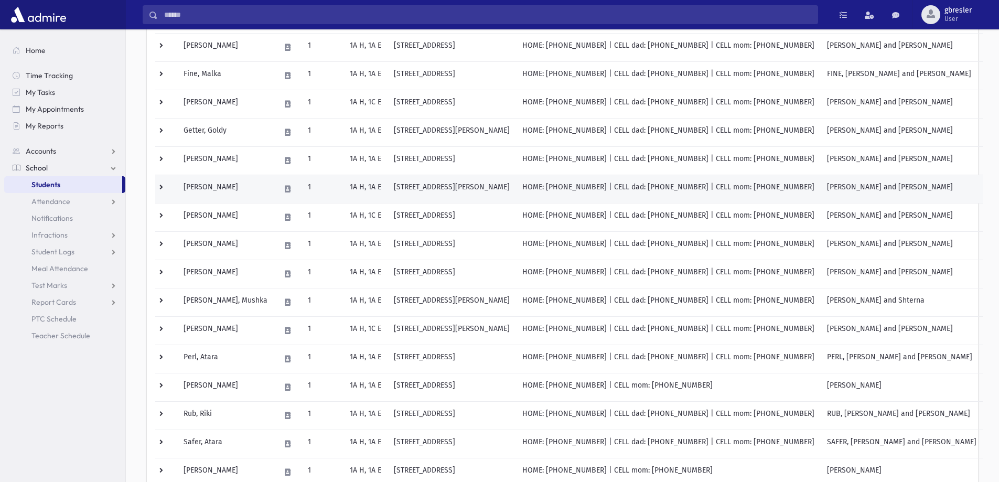
click at [229, 189] on td "[PERSON_NAME]" at bounding box center [225, 189] width 97 height 28
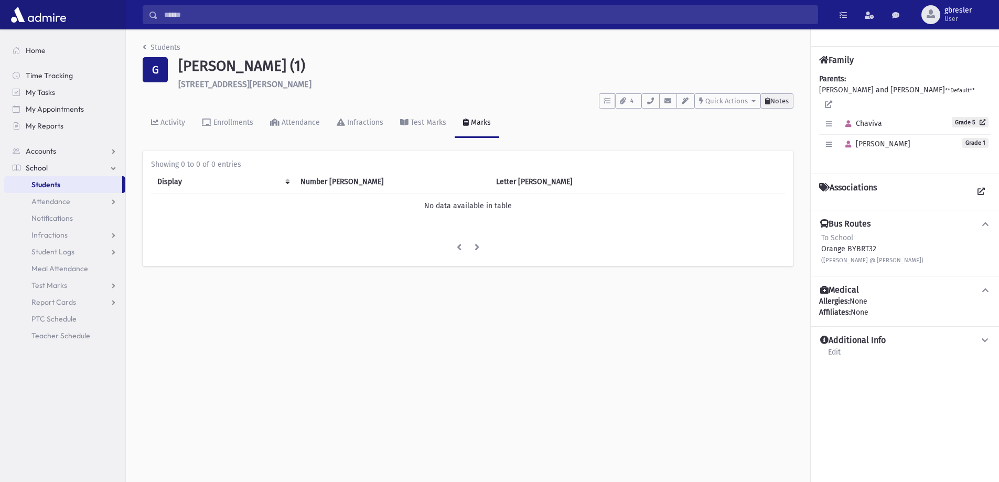
click at [778, 101] on span "Notes" at bounding box center [779, 101] width 18 height 8
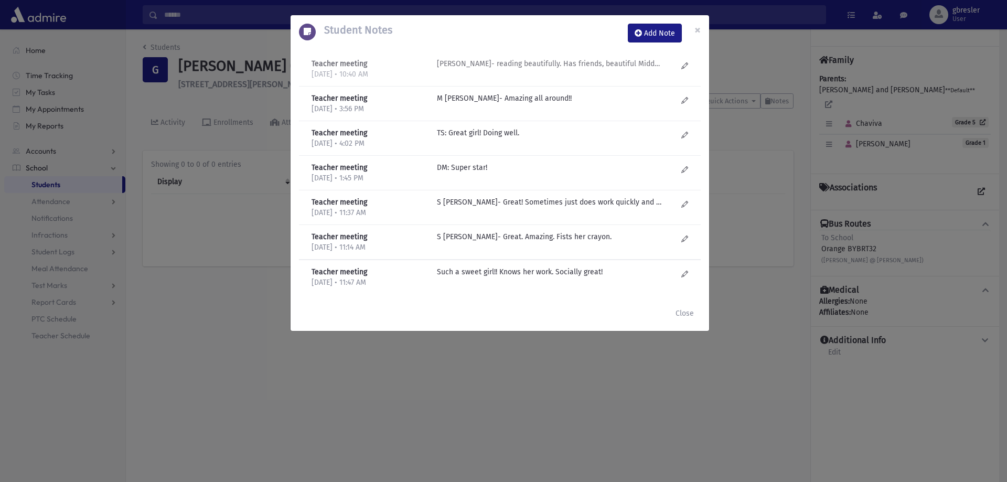
click at [557, 63] on p "M Gruner- reading beautifully. Has friends, beautiful Middos. All around wonder…" at bounding box center [549, 63] width 224 height 11
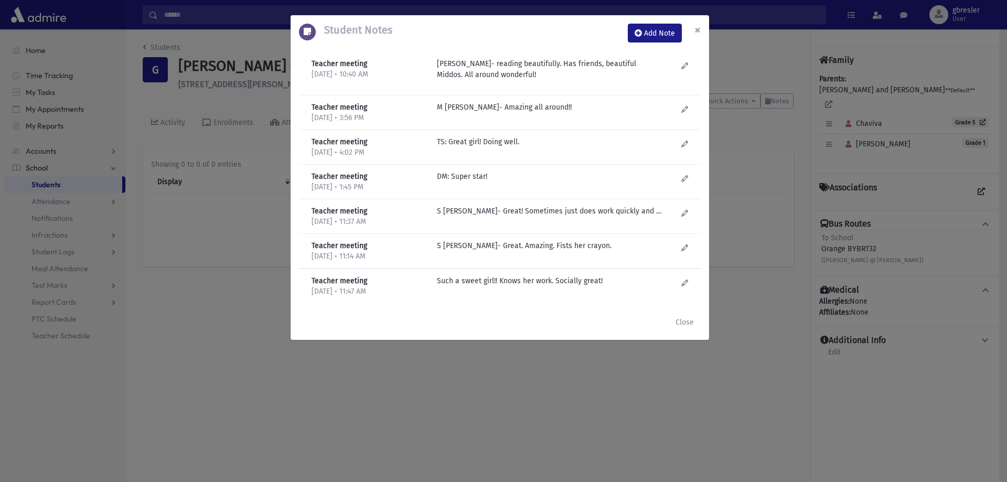
click at [698, 29] on span "×" at bounding box center [697, 30] width 6 height 15
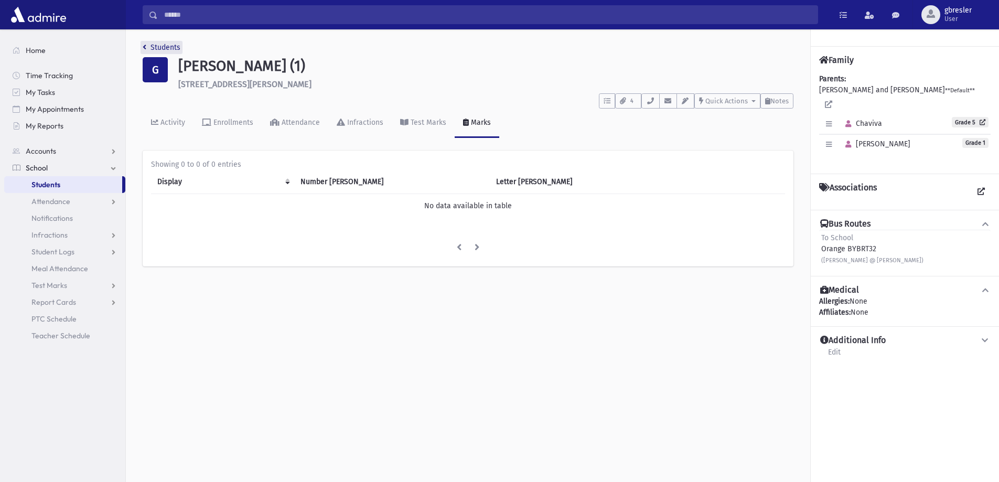
click at [165, 48] on link "Students" at bounding box center [162, 47] width 38 height 9
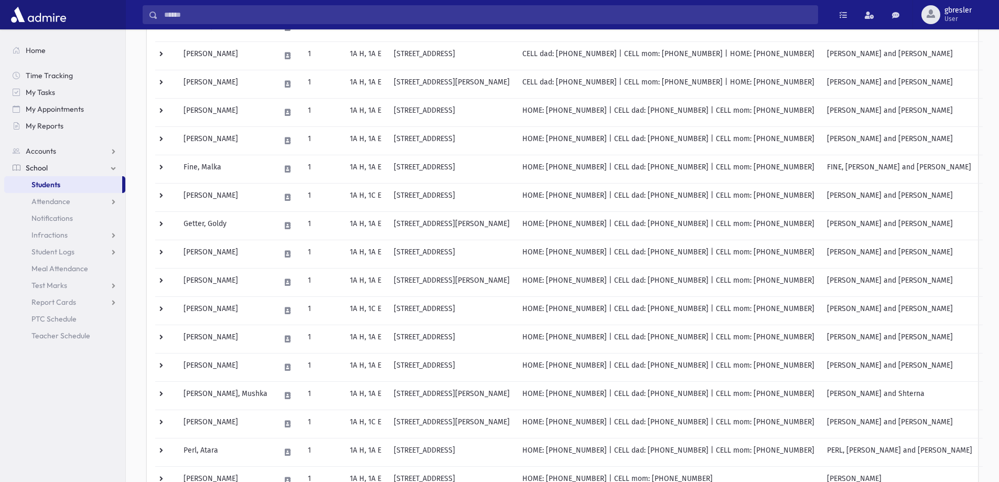
scroll to position [210, 0]
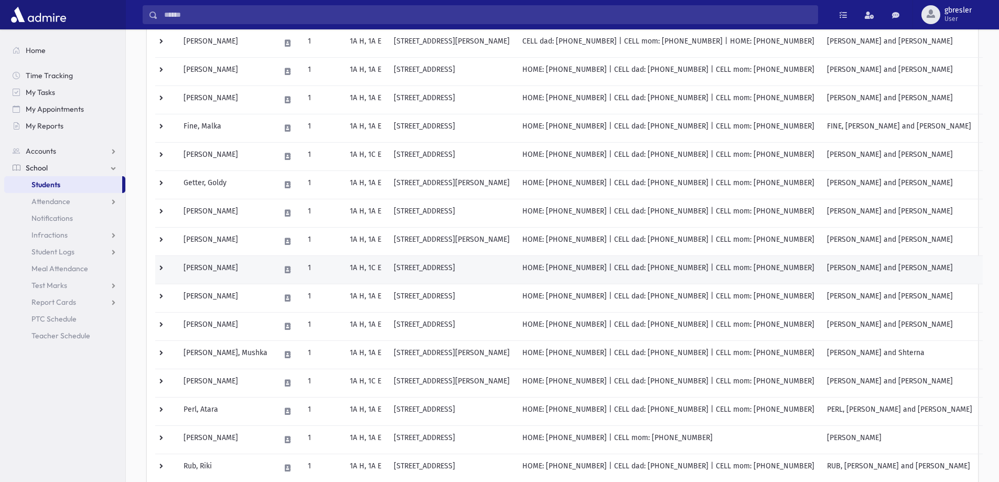
click at [218, 270] on td "[PERSON_NAME]" at bounding box center [225, 269] width 97 height 28
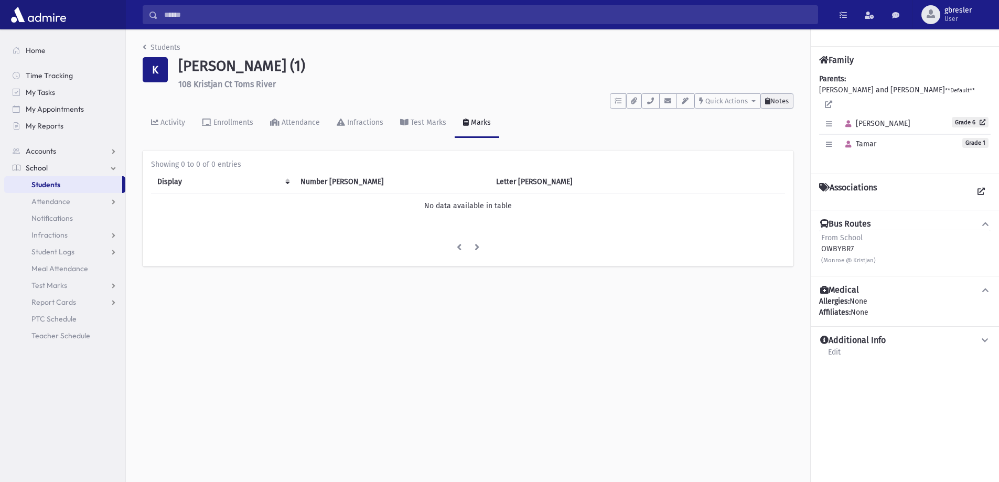
click at [782, 101] on span "Notes" at bounding box center [779, 101] width 18 height 8
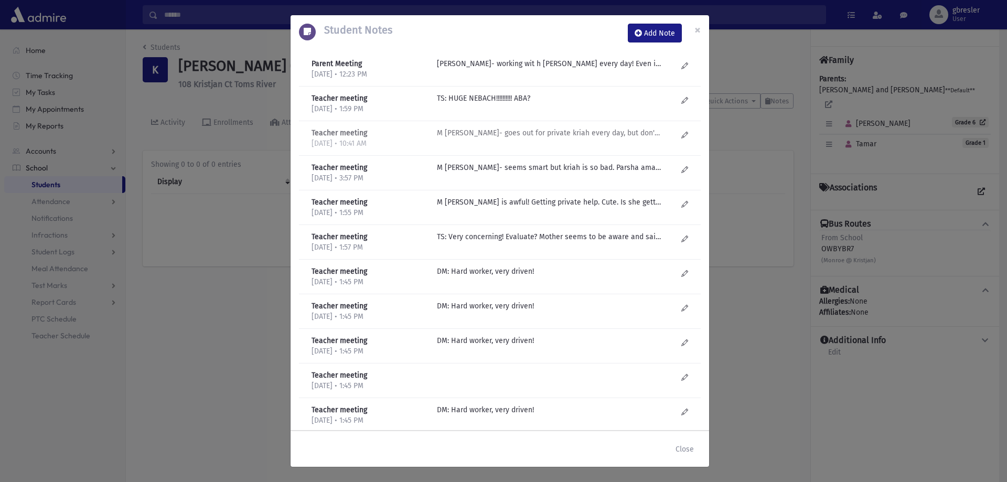
click at [509, 69] on p "M Gruner- goes out for private kriah every day, but don't see ANY improvement??…" at bounding box center [549, 63] width 224 height 11
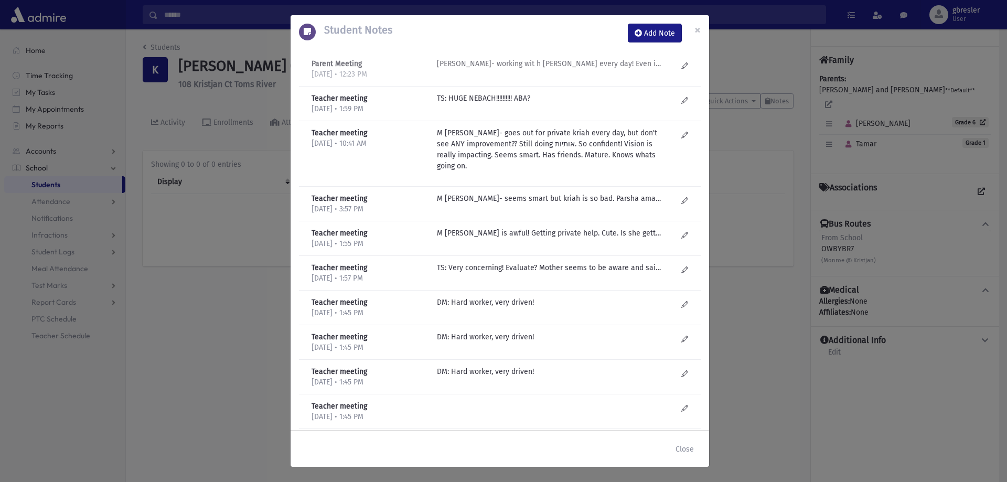
click at [531, 65] on p "Tamar- working wit h Mrs Hamburger every day! Even in the summer. Will continue…" at bounding box center [549, 63] width 224 height 11
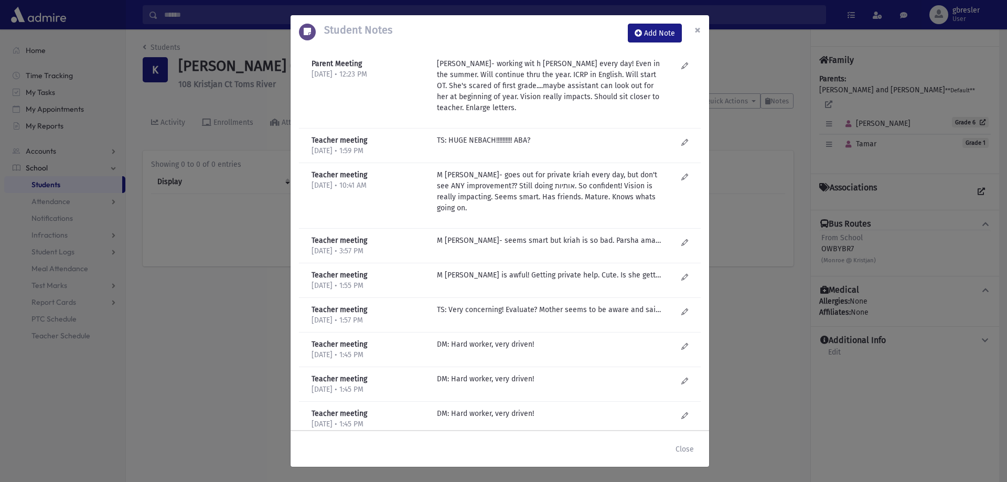
click at [696, 31] on span "×" at bounding box center [697, 30] width 6 height 15
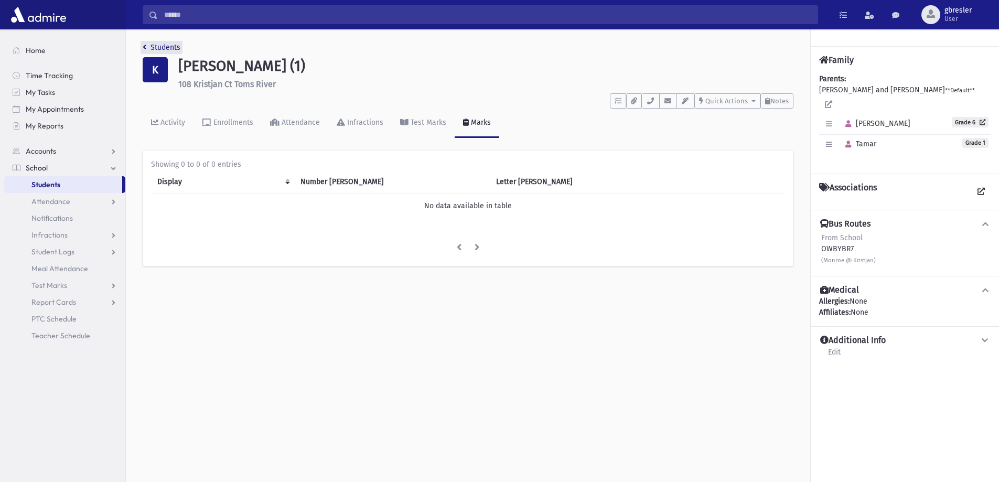
click at [167, 44] on link "Students" at bounding box center [162, 47] width 38 height 9
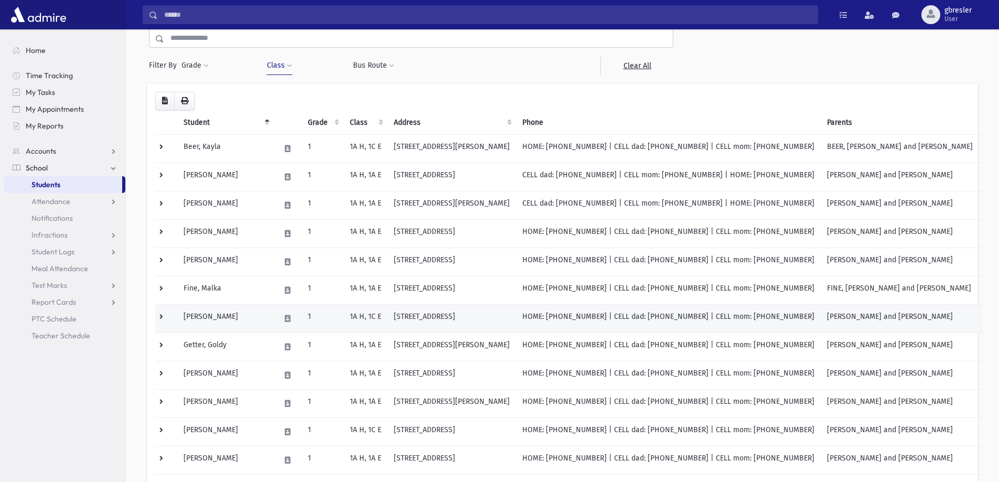
scroll to position [157, 0]
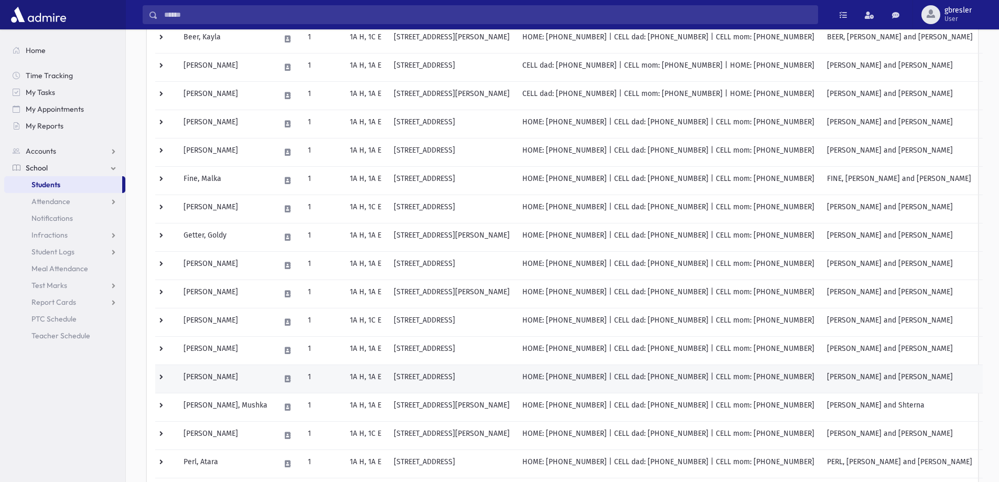
click at [239, 378] on td "[PERSON_NAME]" at bounding box center [225, 378] width 97 height 28
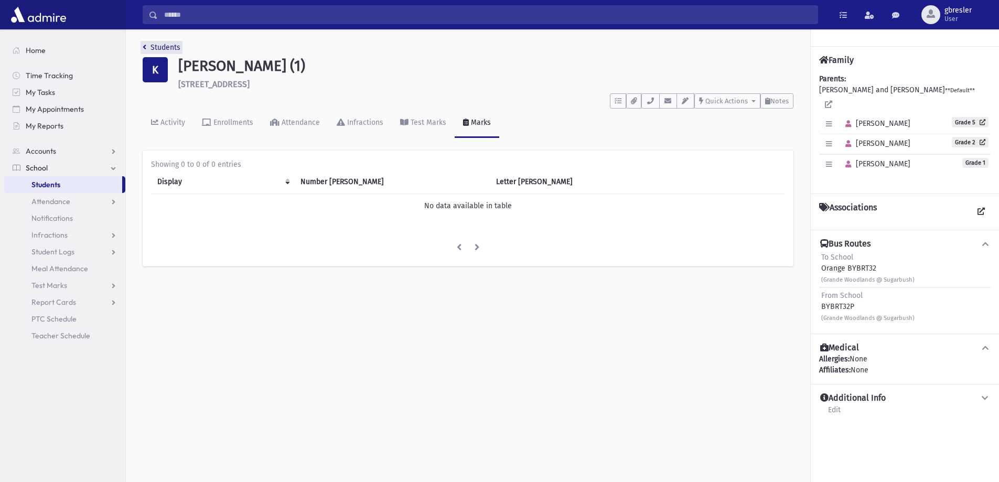
click at [176, 45] on link "Students" at bounding box center [162, 47] width 38 height 9
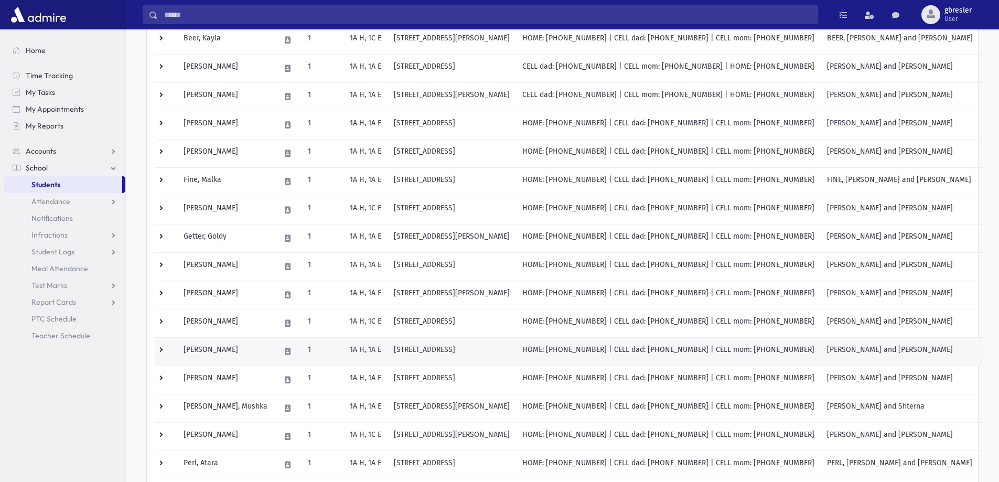
scroll to position [157, 0]
click at [234, 348] on td "[PERSON_NAME]" at bounding box center [225, 350] width 97 height 28
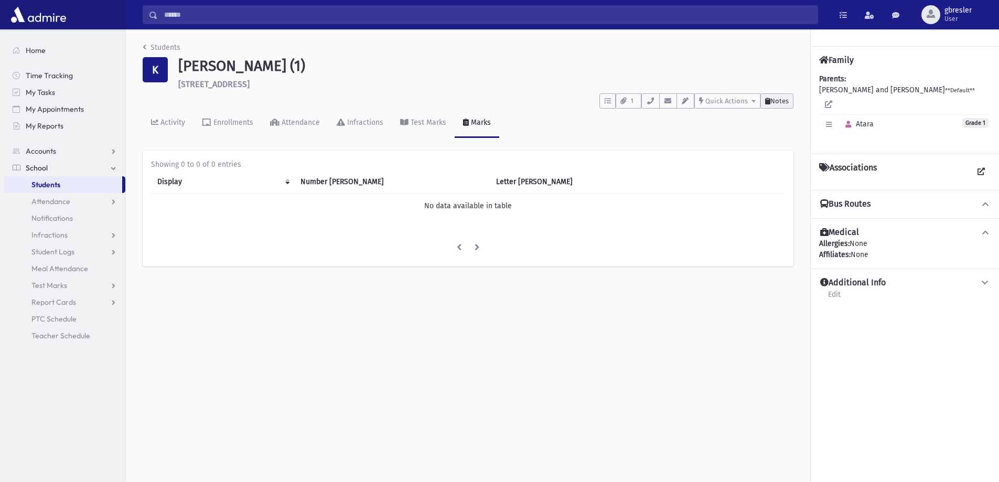
click at [787, 97] on span "Notes" at bounding box center [779, 101] width 18 height 8
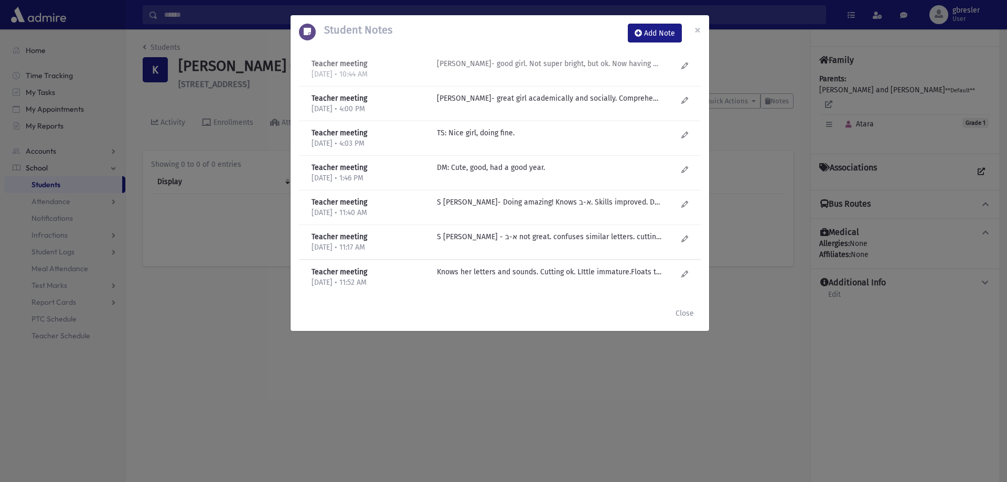
click at [560, 65] on p "M Gruner- good girl. Not super bright, but ok. Now having harder time with kria…" at bounding box center [549, 63] width 224 height 11
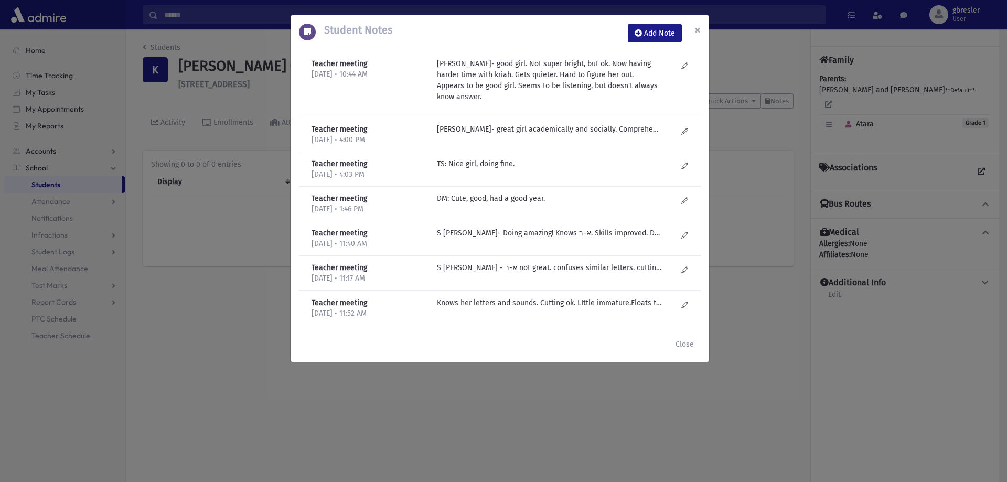
click at [698, 28] on span "×" at bounding box center [697, 30] width 6 height 15
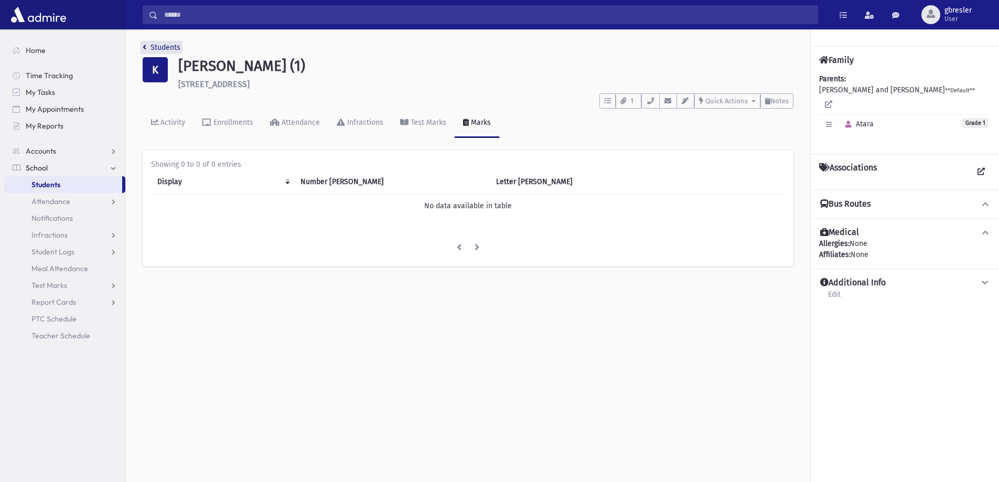
click at [167, 47] on link "Students" at bounding box center [162, 47] width 38 height 9
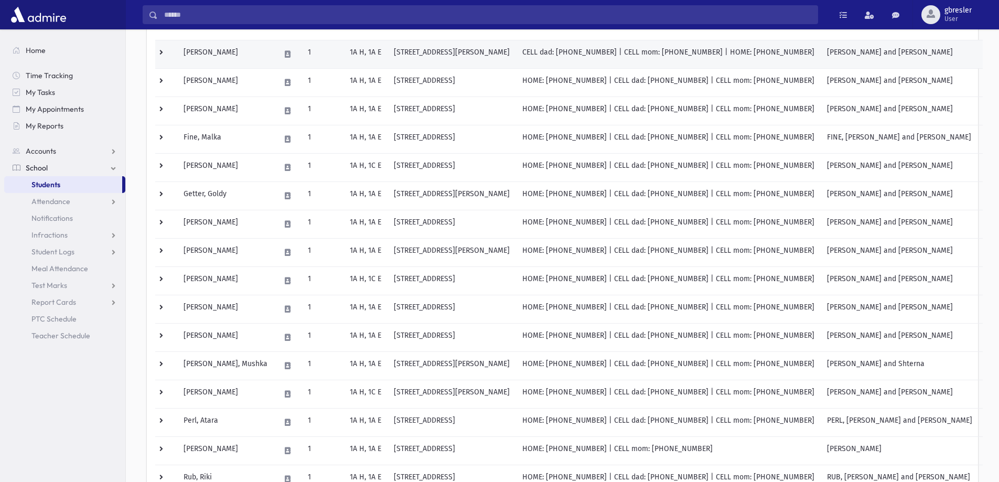
scroll to position [210, 0]
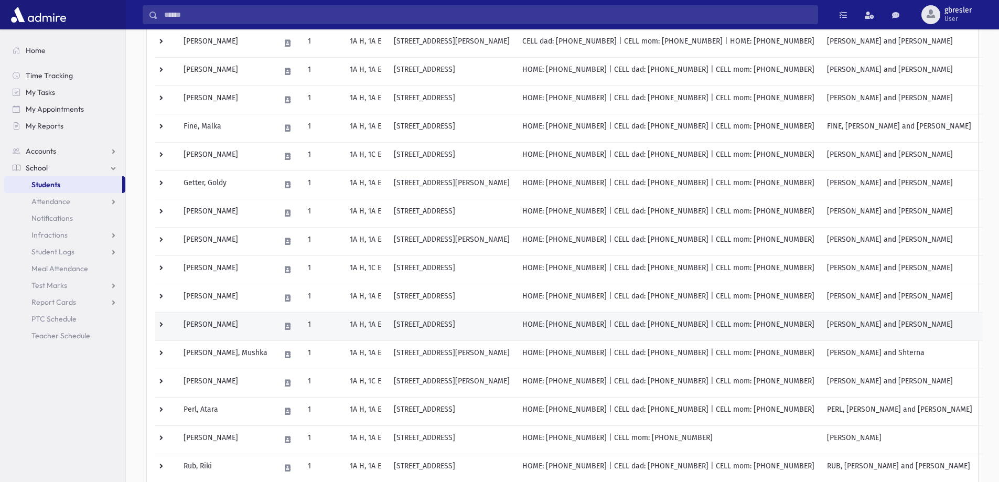
click at [236, 322] on td "Kramer, Talia Chaya" at bounding box center [225, 326] width 97 height 28
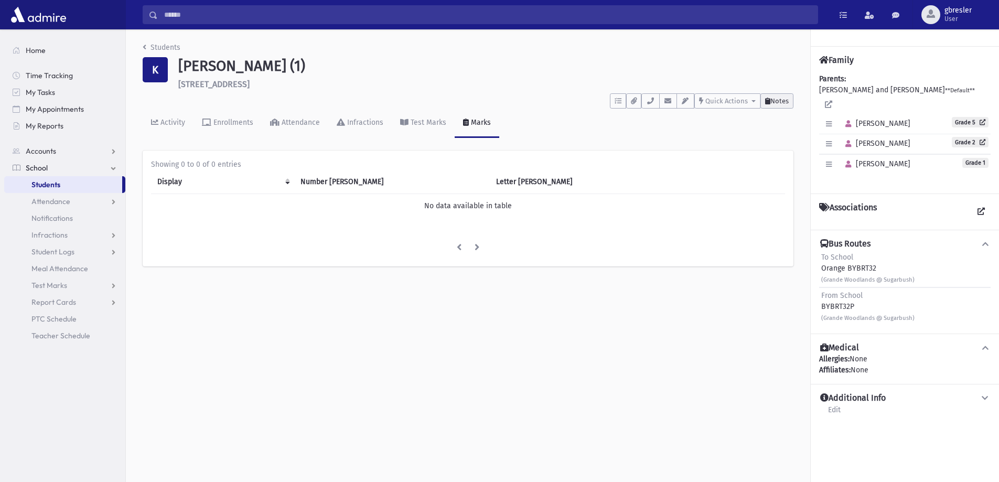
click at [778, 103] on span "Notes" at bounding box center [779, 101] width 18 height 8
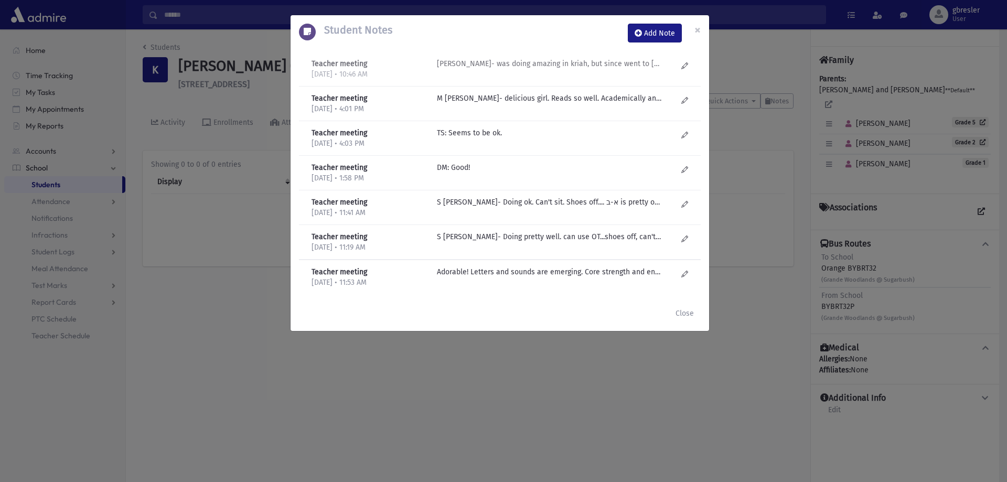
click at [620, 67] on p "M Gruner- was doing amazing in kriah, but since went to EY, not doing well. Riv…" at bounding box center [549, 63] width 224 height 11
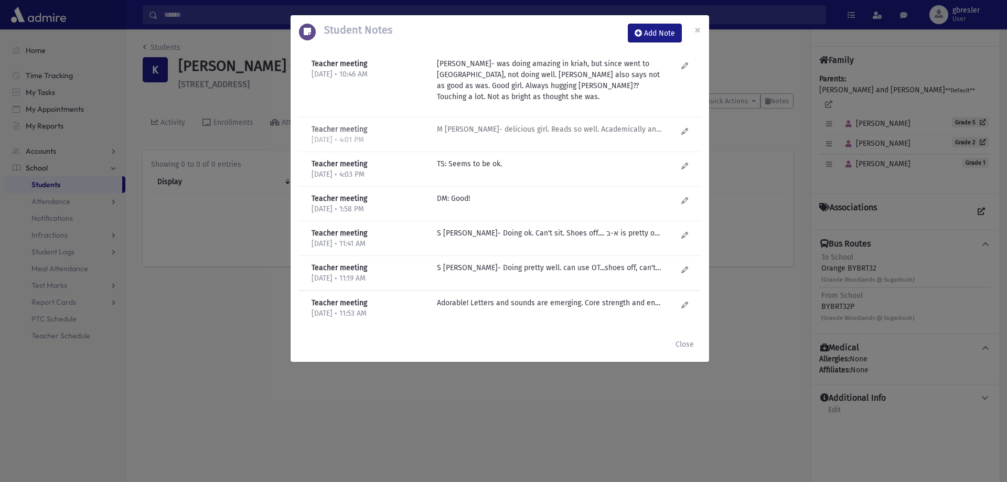
click at [563, 128] on p "M Gruner- delicious girl. Reads so well. Academically and socially great." at bounding box center [549, 129] width 224 height 11
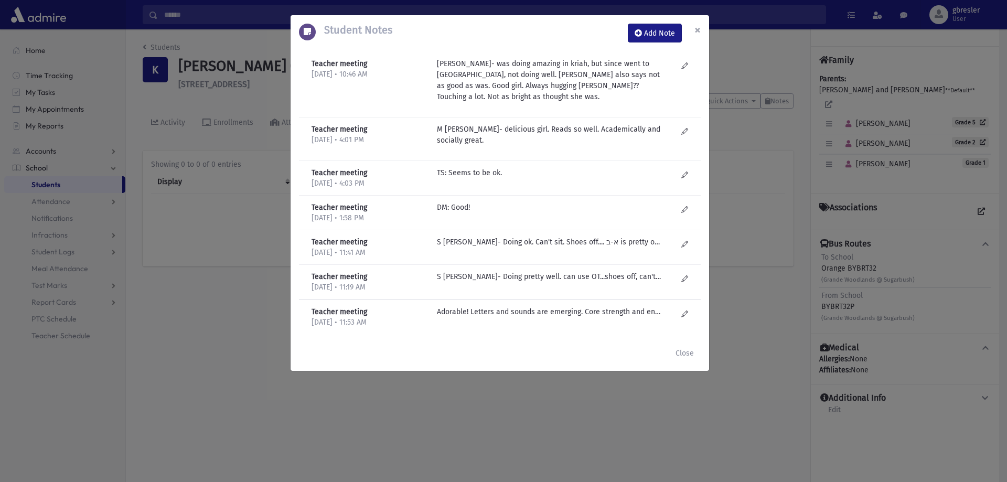
click at [699, 29] on span "×" at bounding box center [697, 30] width 6 height 15
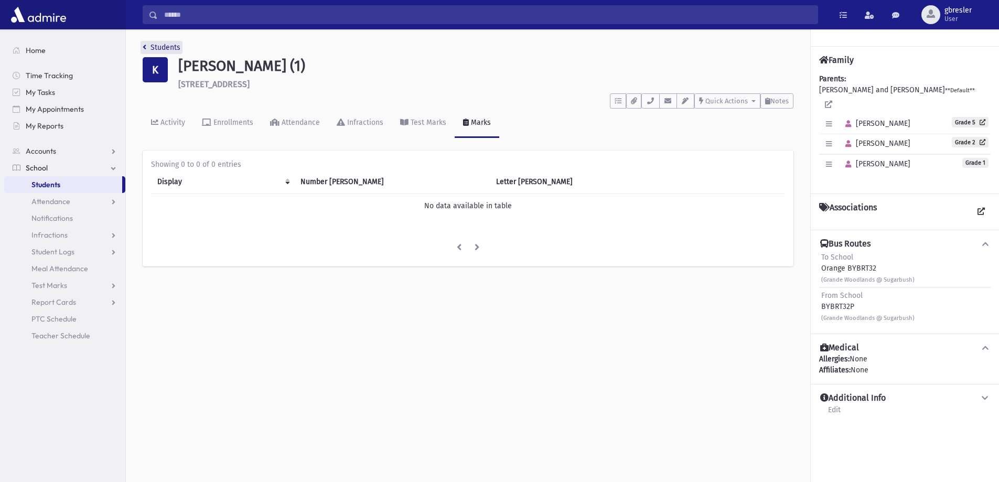
click at [171, 48] on link "Students" at bounding box center [162, 47] width 38 height 9
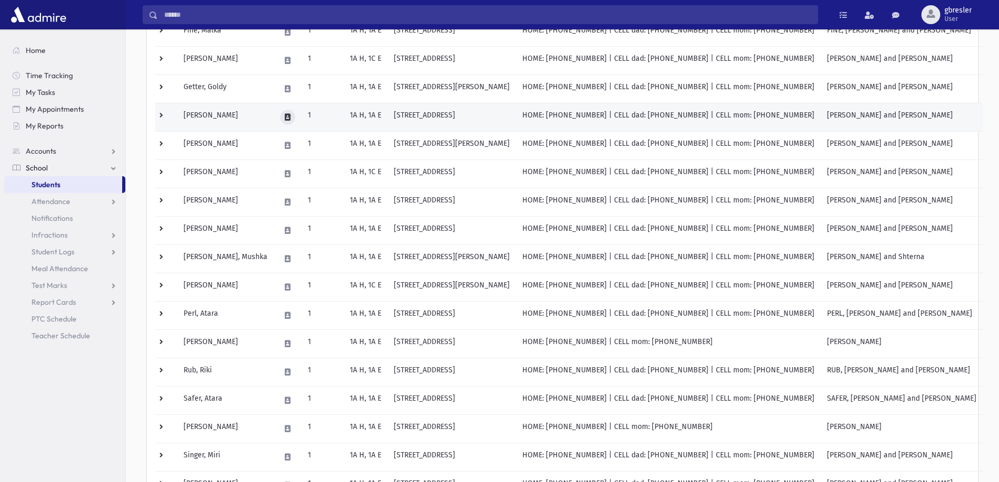
scroll to position [315, 0]
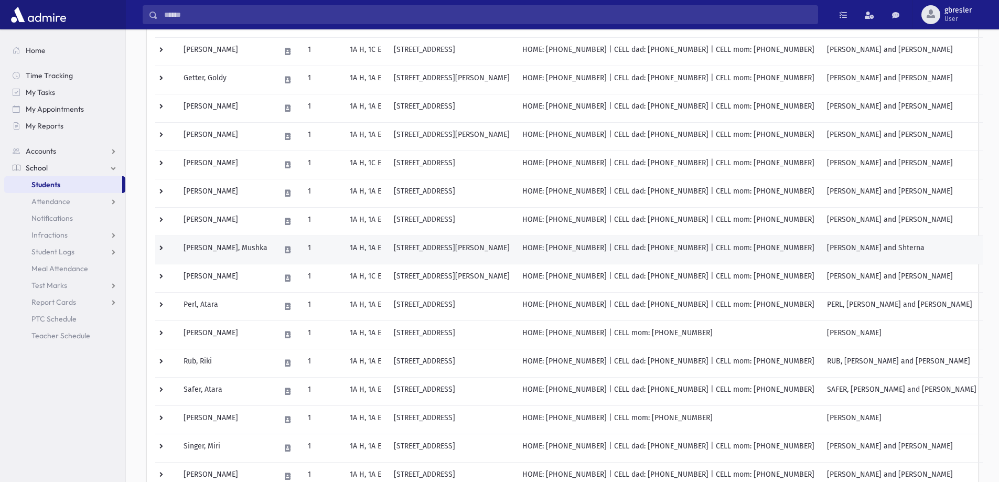
click at [222, 248] on td "[PERSON_NAME], Mushka" at bounding box center [225, 249] width 97 height 28
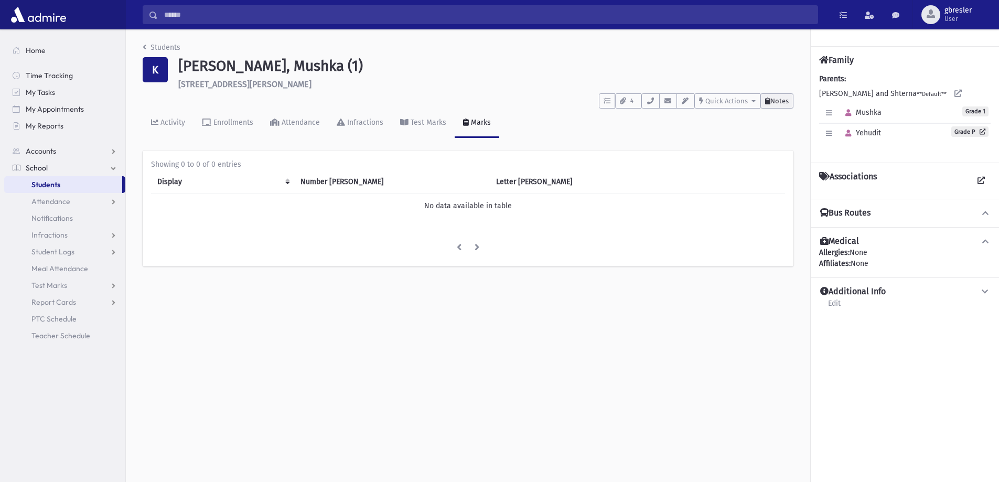
click at [778, 100] on span "Notes" at bounding box center [779, 101] width 18 height 8
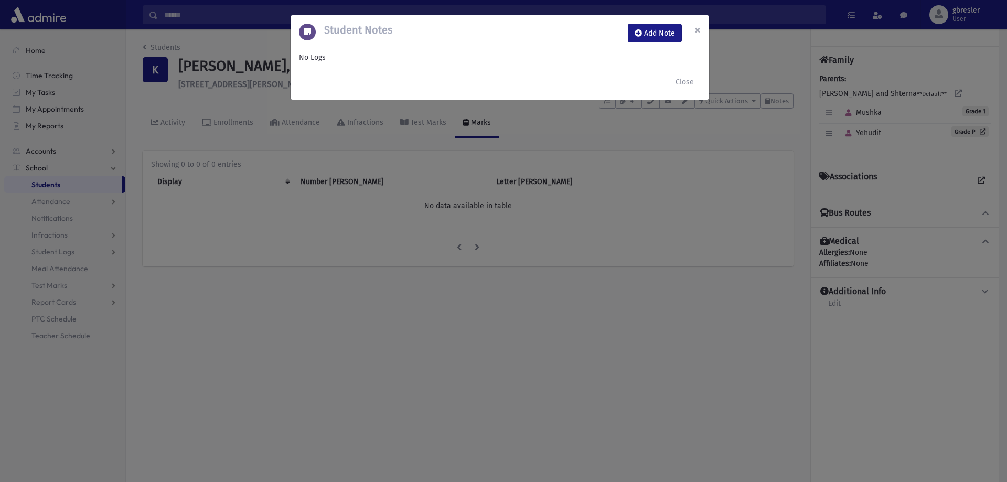
click at [696, 30] on span "×" at bounding box center [697, 30] width 6 height 15
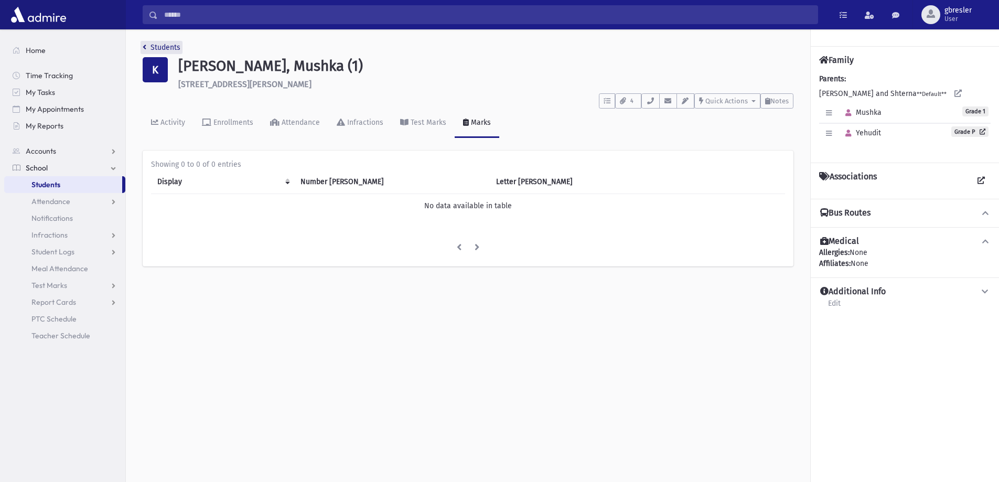
click at [156, 44] on link "Students" at bounding box center [162, 47] width 38 height 9
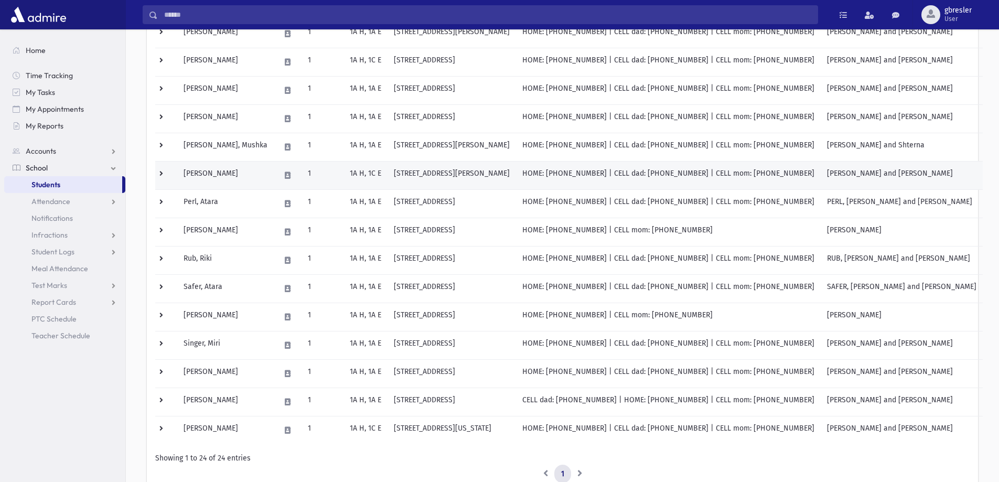
scroll to position [420, 0]
click at [225, 173] on td "[PERSON_NAME]" at bounding box center [225, 173] width 97 height 28
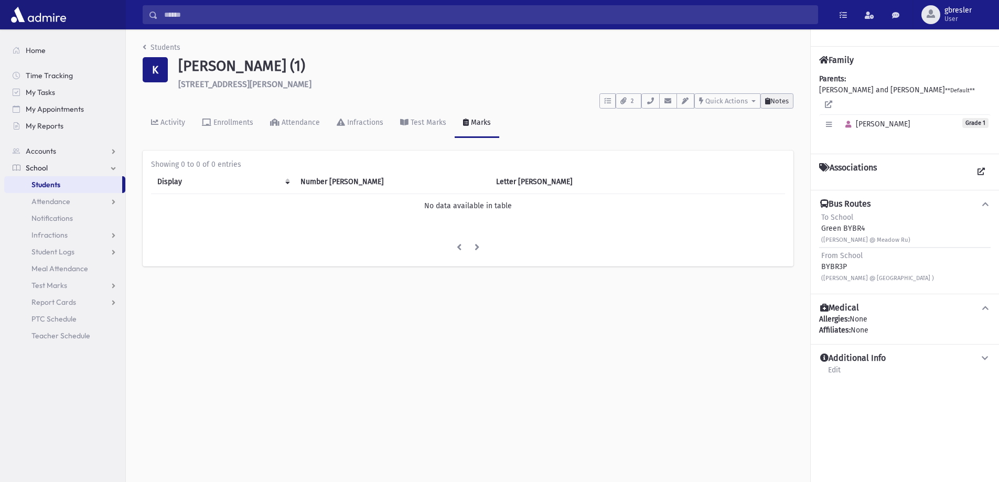
click at [773, 102] on span "Notes" at bounding box center [779, 101] width 18 height 8
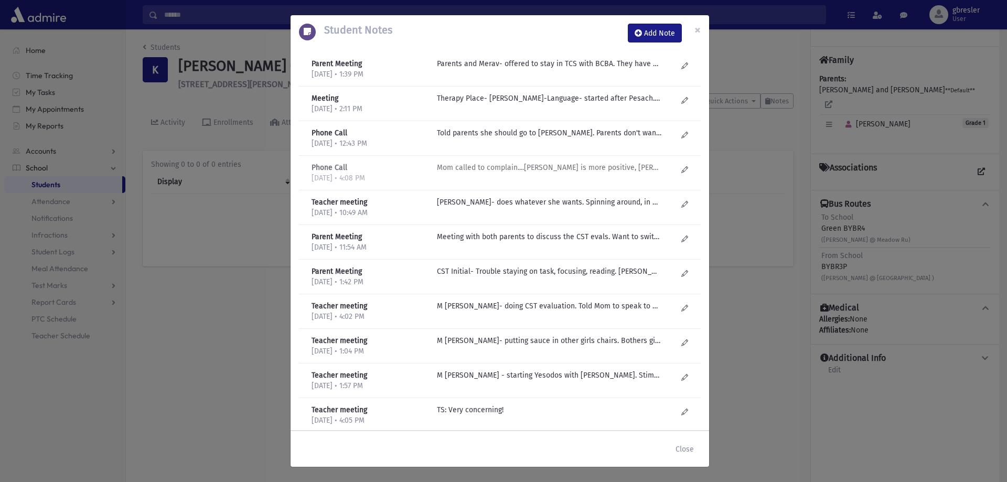
click at [466, 69] on p "Mom called to complain....Morah Malkie is more positive, Morah Tova only has "b…" at bounding box center [549, 63] width 224 height 11
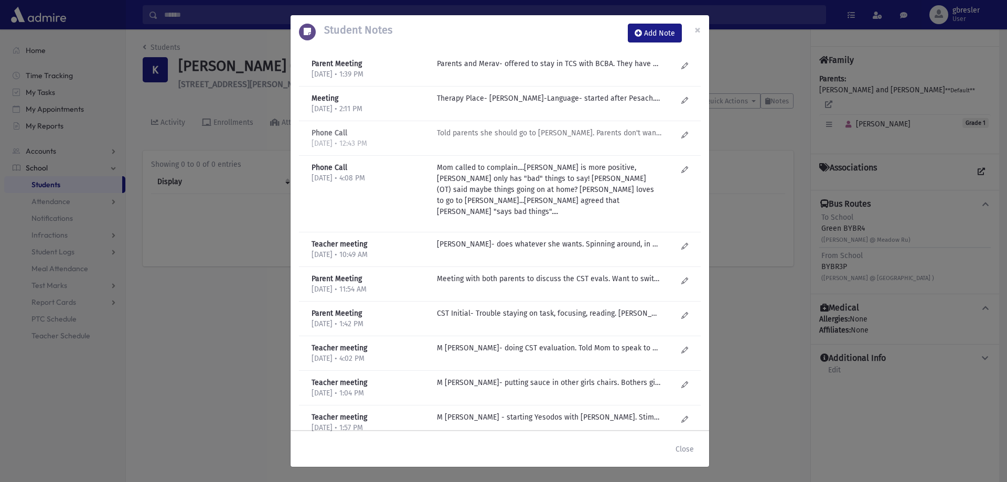
click at [483, 69] on p "Told parents she should go to Kochvei Ohr. Parents don't want to. They say Mora…" at bounding box center [549, 63] width 224 height 11
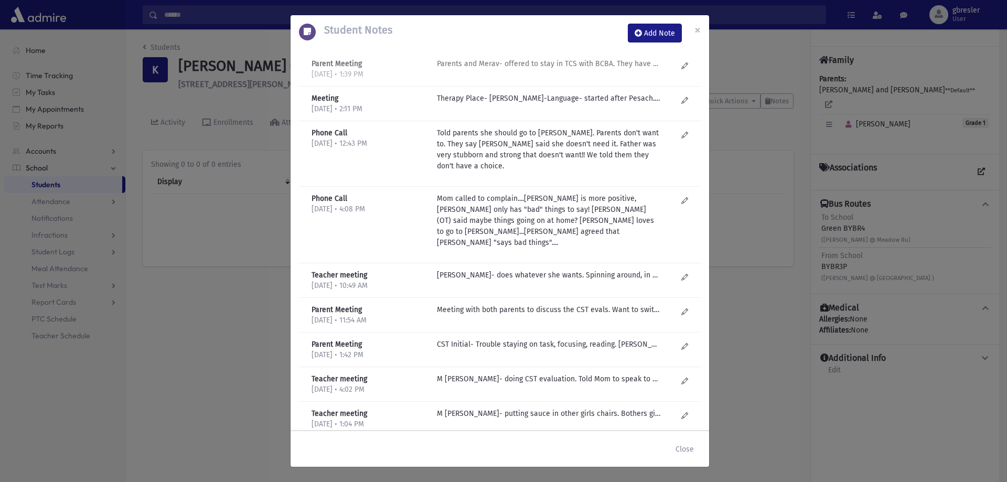
click at [535, 66] on p "Parents and Merav- offered to stay in TCS with BCBA. They have Oxford insurance…" at bounding box center [549, 63] width 224 height 11
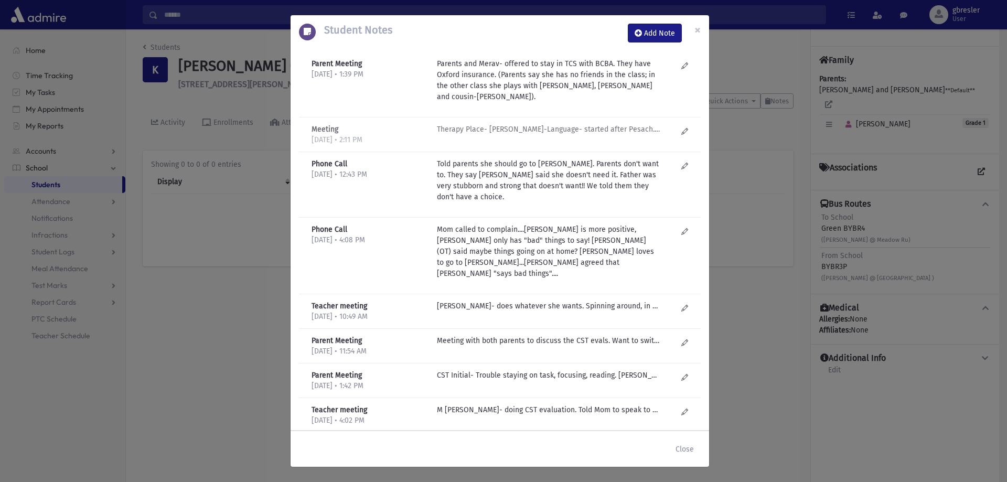
click at [552, 138] on div "Therapy Place- Esty Frankel-Language- started after Pesach. Does well with stru…" at bounding box center [557, 135] width 251 height 22
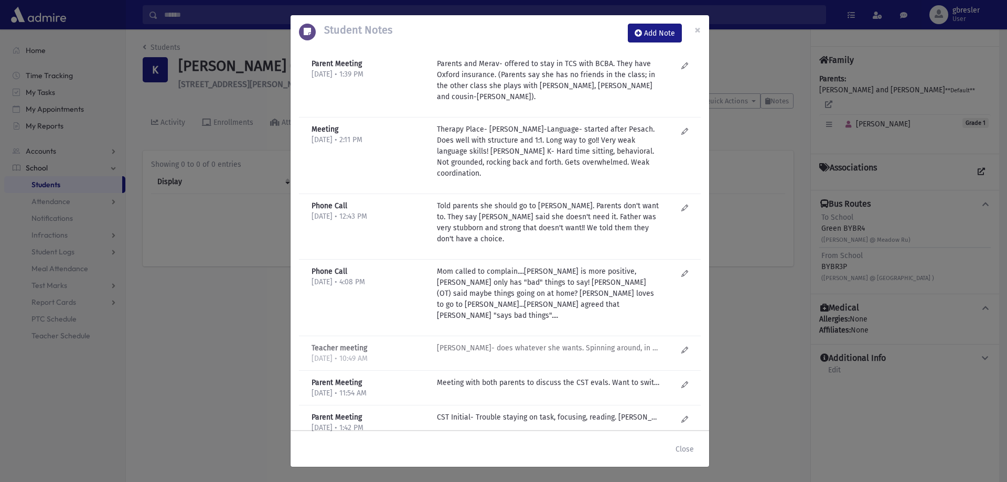
click at [560, 342] on p "M Gruner- does whatever she wants. Spinning around, in her own world. Touches e…" at bounding box center [549, 347] width 224 height 11
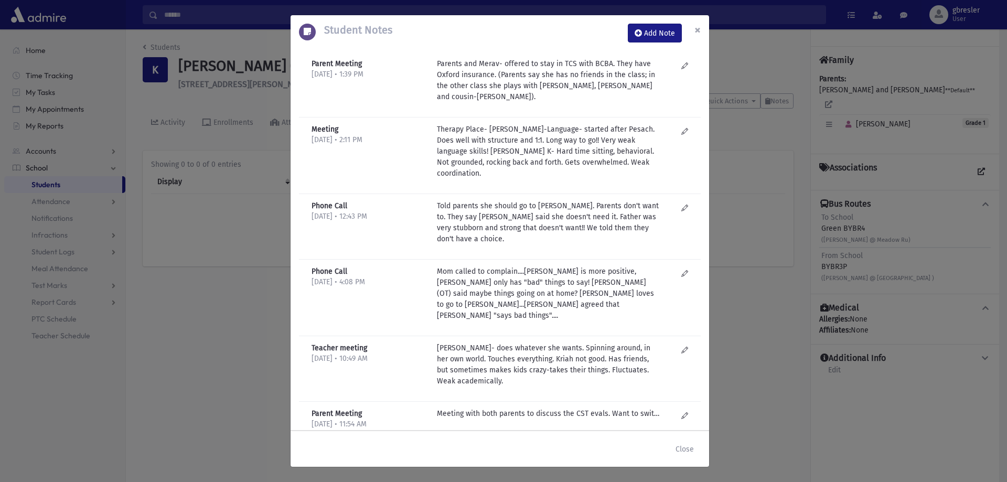
click at [696, 32] on span "×" at bounding box center [697, 30] width 6 height 15
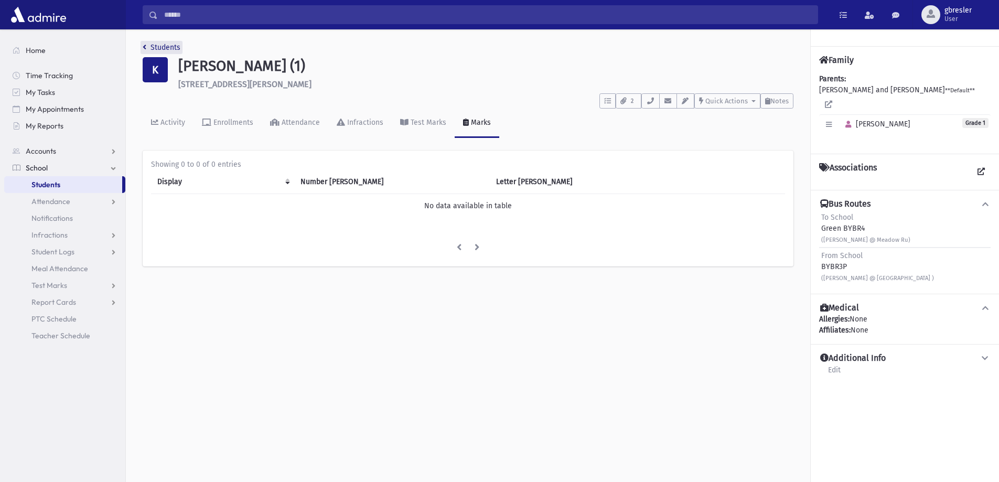
click at [169, 46] on link "Students" at bounding box center [162, 47] width 38 height 9
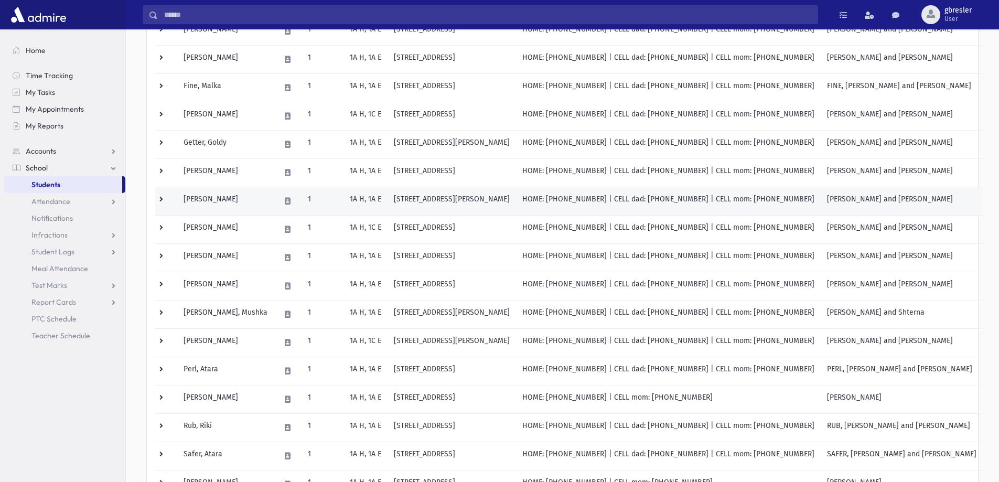
scroll to position [262, 0]
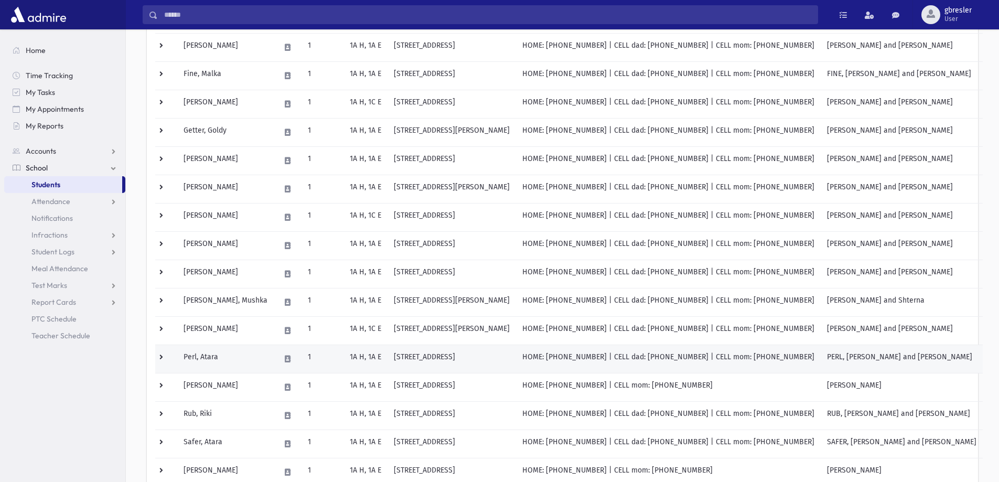
click at [217, 361] on td "Perl, Atara" at bounding box center [225, 359] width 97 height 28
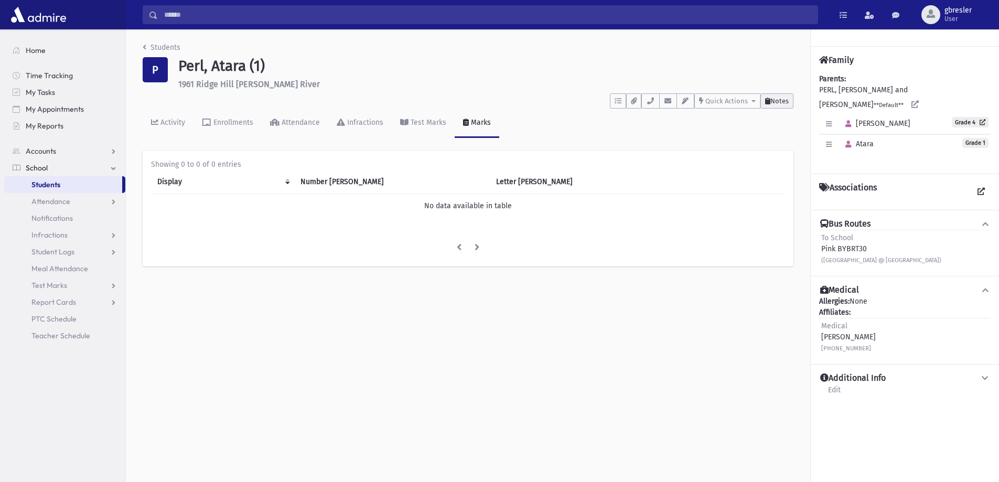
click at [775, 99] on span "Notes" at bounding box center [779, 101] width 18 height 8
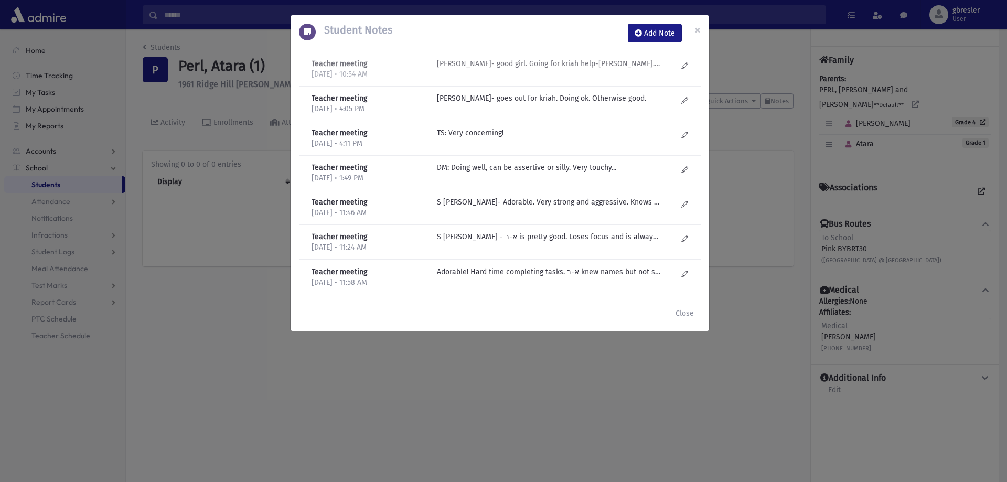
click at [523, 69] on div "M Gruner- good girl. Going for kriah help-T Orlansky. Quiet. Super sensitive. N…" at bounding box center [557, 69] width 251 height 22
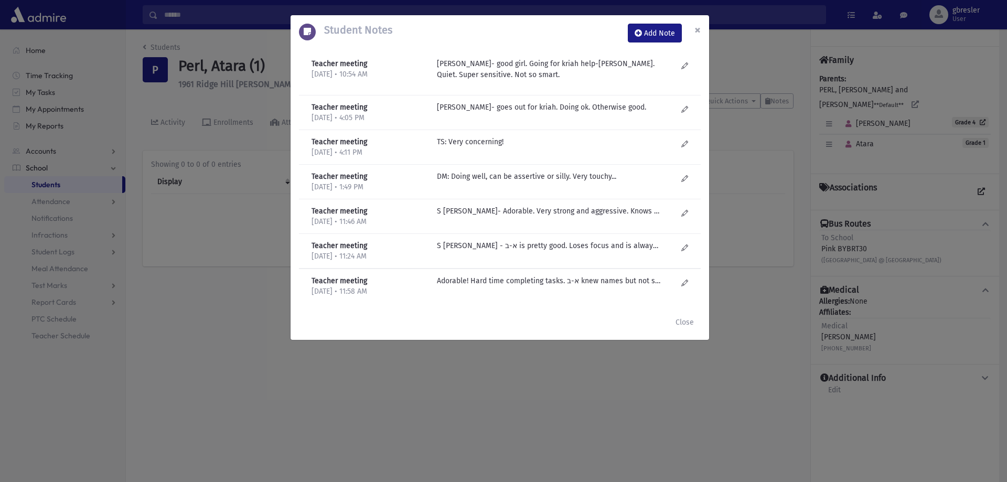
click at [695, 33] on span "×" at bounding box center [697, 30] width 6 height 15
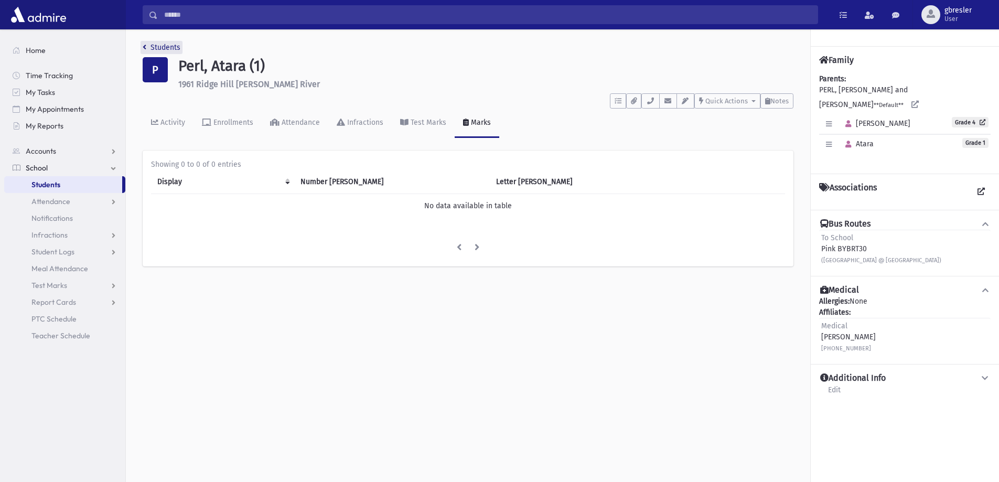
click at [171, 48] on link "Students" at bounding box center [162, 47] width 38 height 9
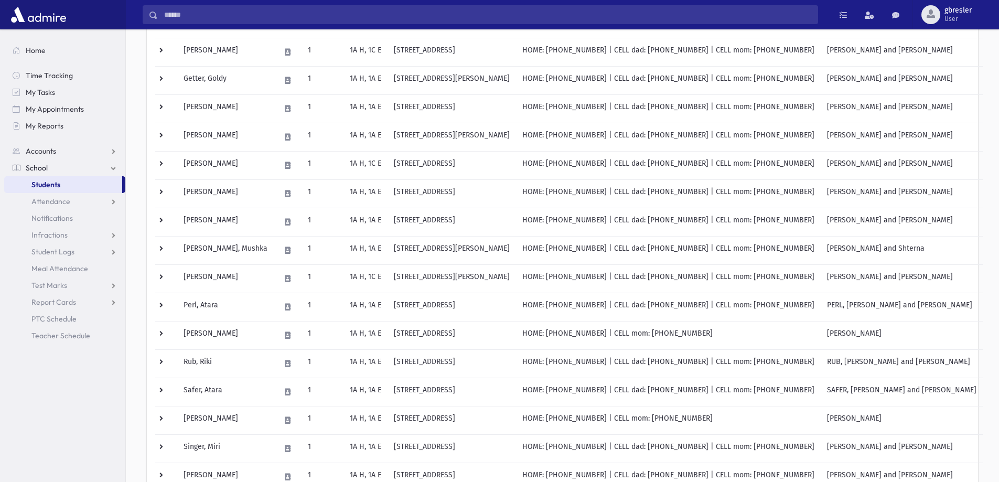
scroll to position [367, 0]
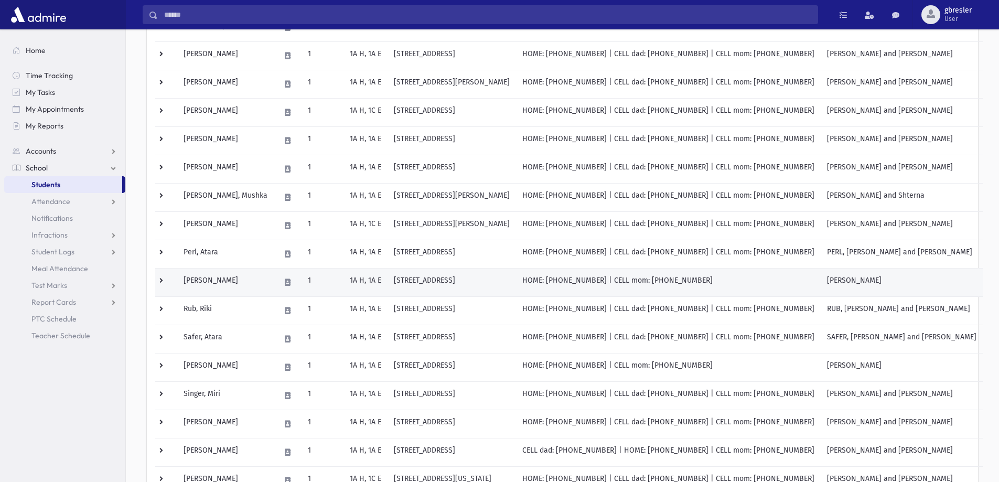
click at [218, 283] on td "[PERSON_NAME]" at bounding box center [225, 282] width 97 height 28
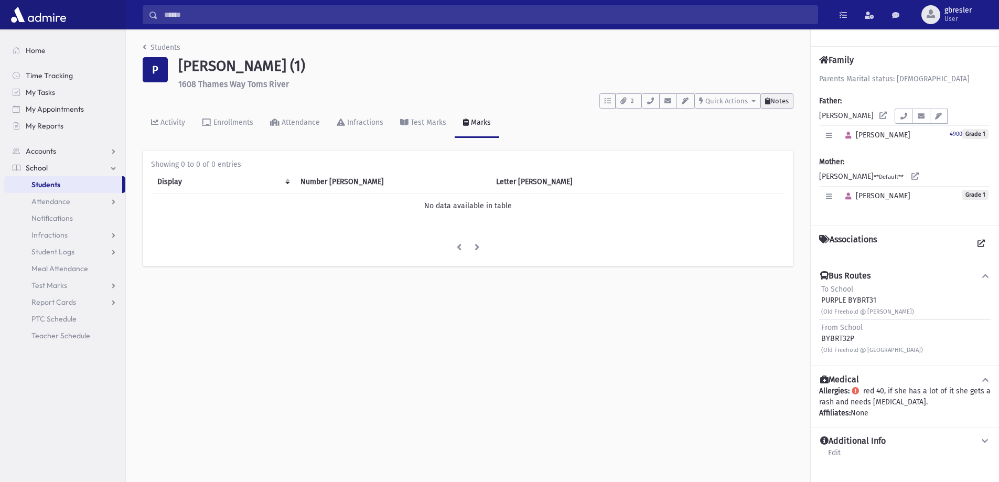
click at [776, 98] on span "Notes" at bounding box center [779, 101] width 18 height 8
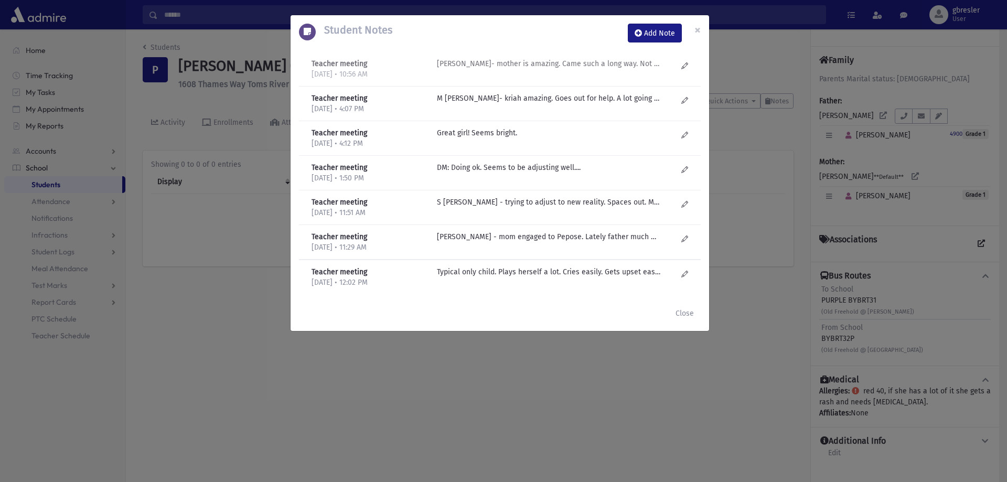
click at [521, 65] on p "M Gruner- mother is amazing. Came such a long way. Not as sensitive as was. doi…" at bounding box center [549, 63] width 224 height 11
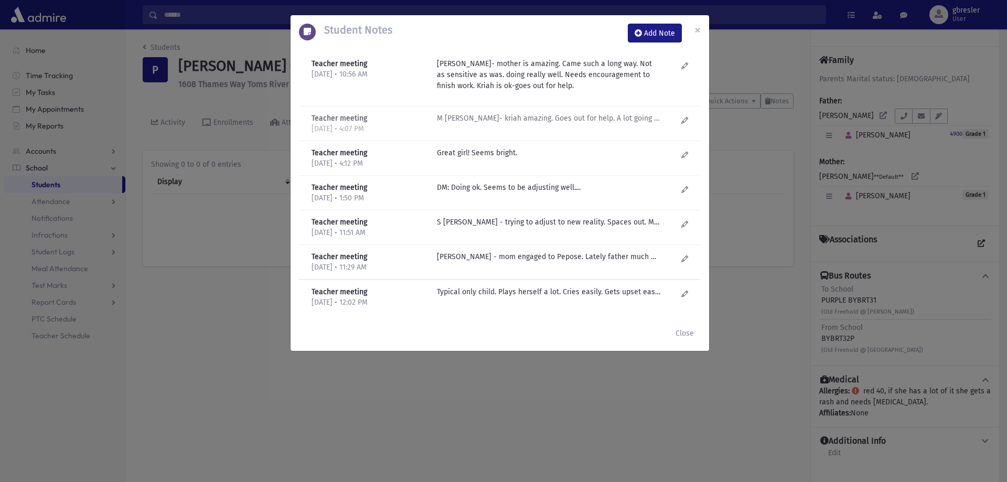
click at [494, 117] on p "M Gruner- kriah amazing. Goes out for help. A lot going on at home. Super sensi…" at bounding box center [549, 118] width 224 height 11
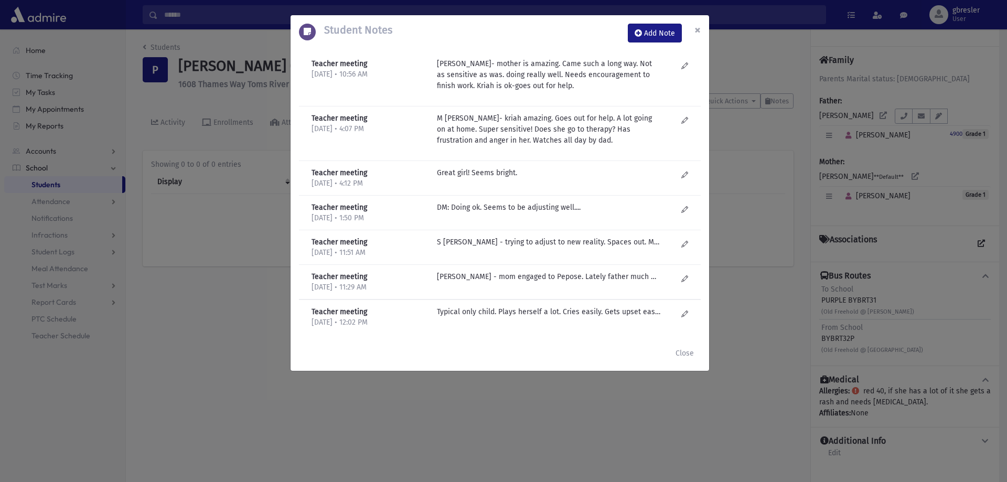
click at [698, 30] on span "×" at bounding box center [697, 30] width 6 height 15
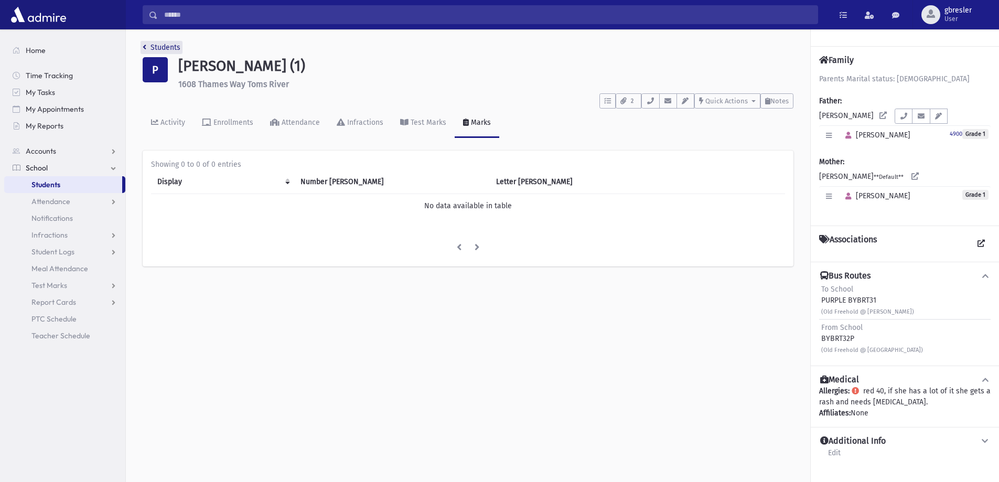
click at [169, 45] on link "Students" at bounding box center [162, 47] width 38 height 9
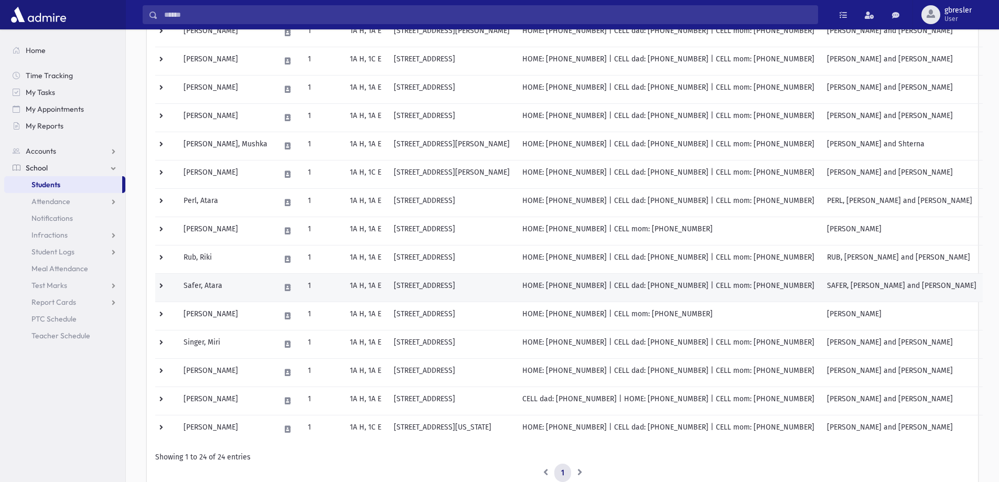
scroll to position [420, 0]
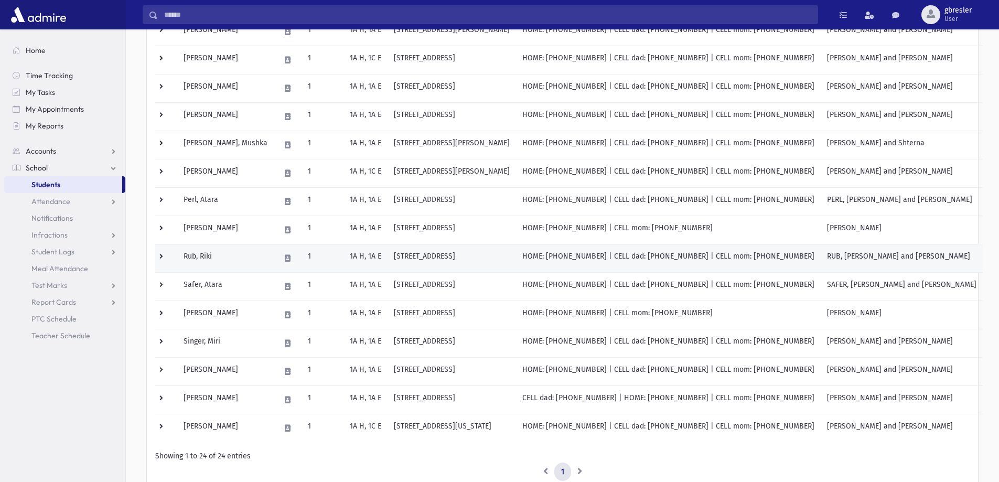
click at [208, 261] on td "Rub, Riki" at bounding box center [225, 258] width 97 height 28
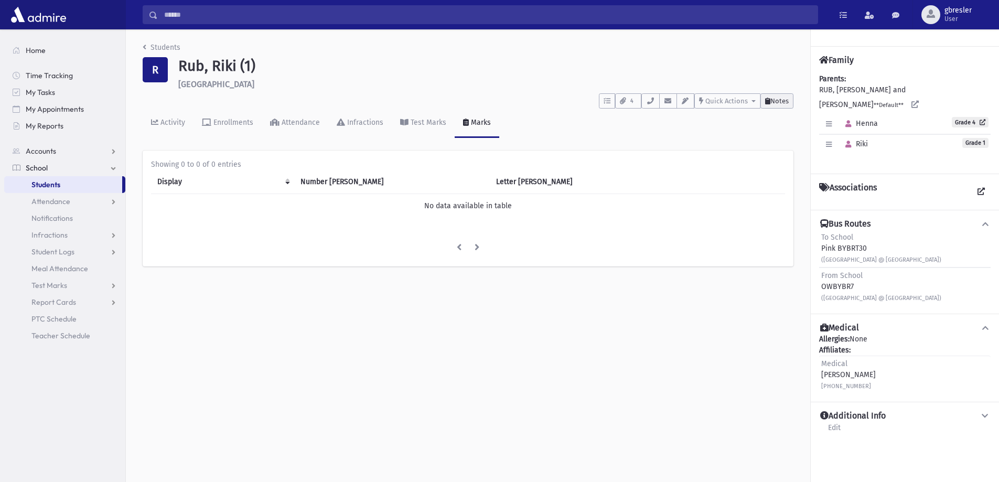
click at [774, 97] on span "Notes" at bounding box center [779, 101] width 18 height 8
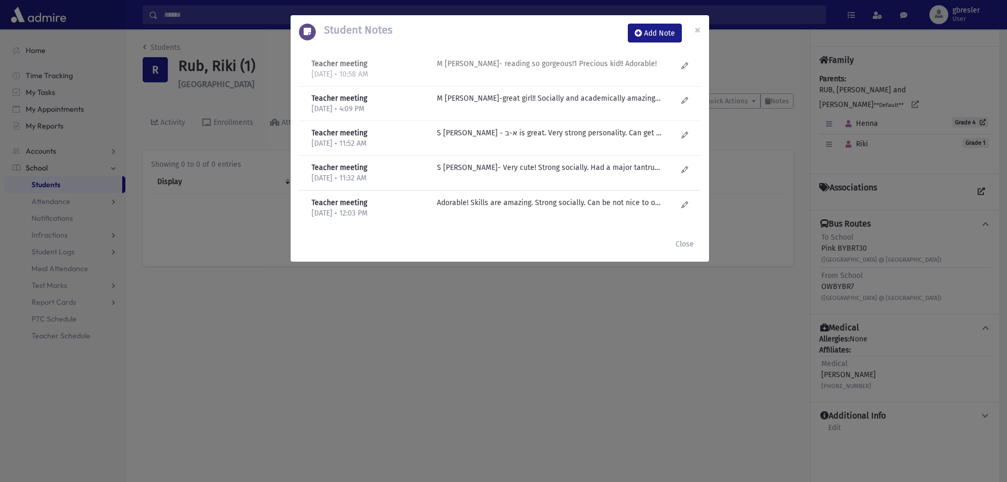
click at [554, 62] on p "M Gruner- reading so gorgeous!1 Precious kid!! Adorable!" at bounding box center [549, 63] width 224 height 11
click at [700, 30] on span "×" at bounding box center [697, 30] width 6 height 15
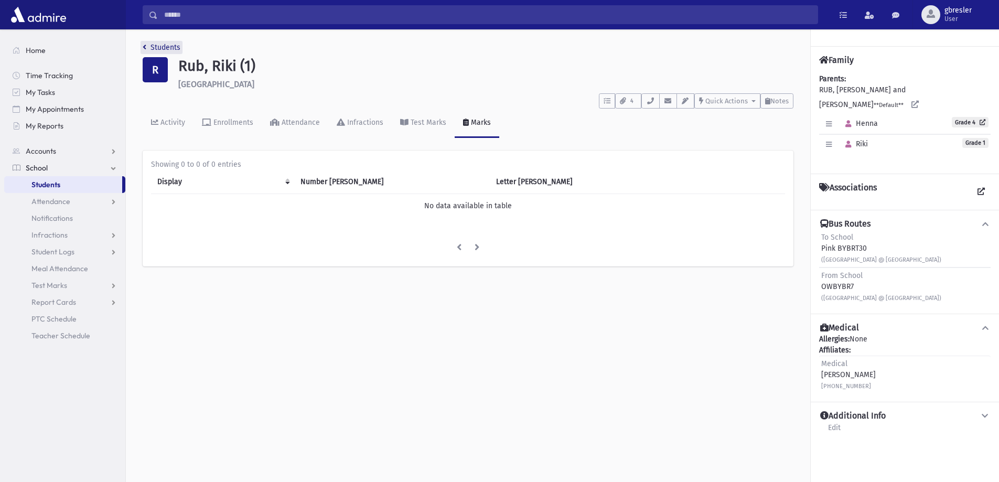
click at [176, 47] on link "Students" at bounding box center [162, 47] width 38 height 9
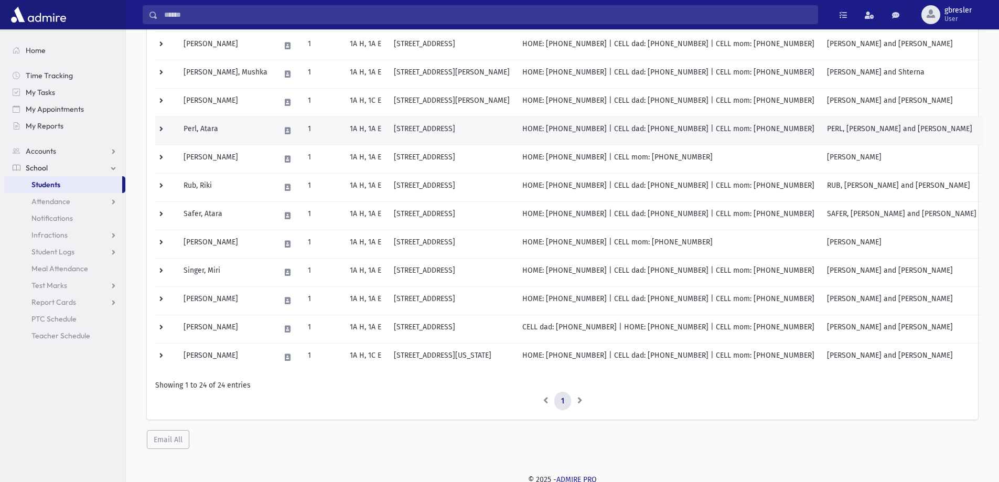
scroll to position [494, 0]
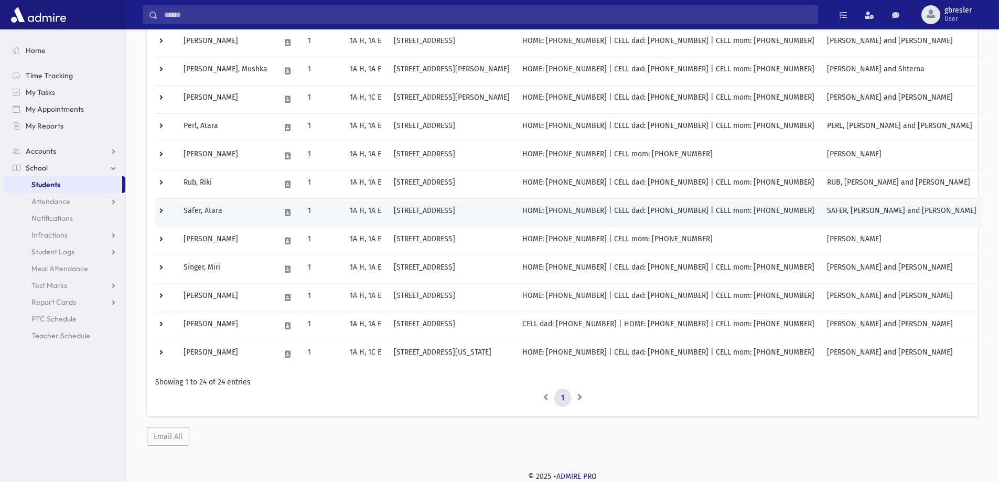
click at [220, 210] on td "Safer, Atara" at bounding box center [225, 212] width 97 height 28
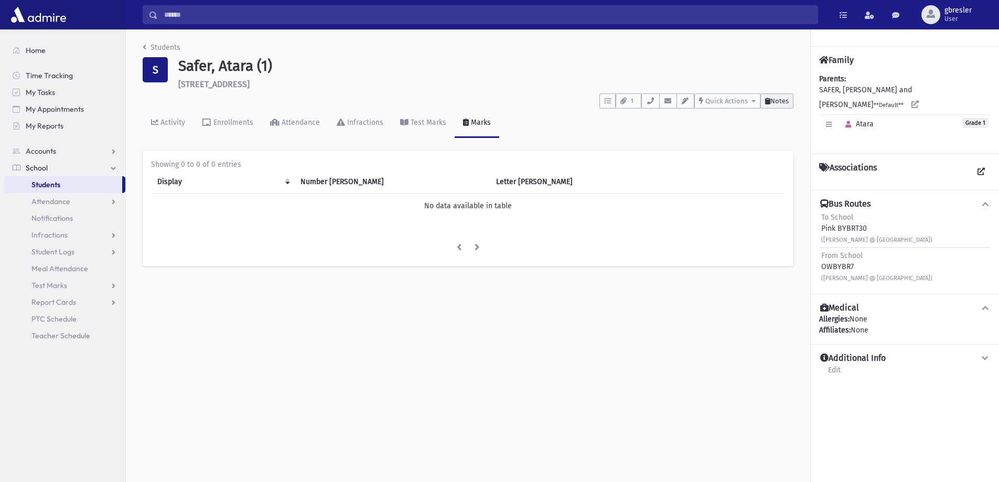
click at [772, 104] on span "Notes" at bounding box center [779, 101] width 18 height 8
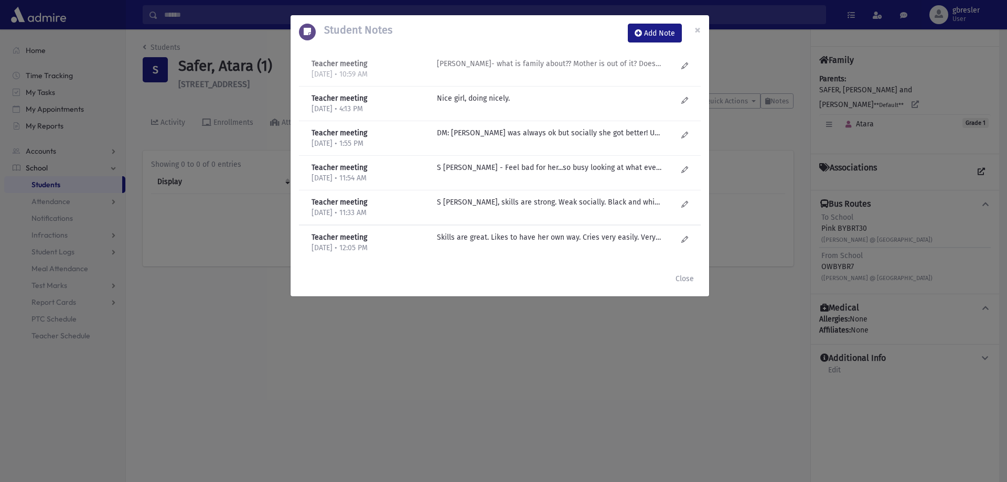
click at [557, 66] on p "M Gruner- what is family about?? Mother is out of it? Doesn't do anything at ho…" at bounding box center [549, 63] width 224 height 11
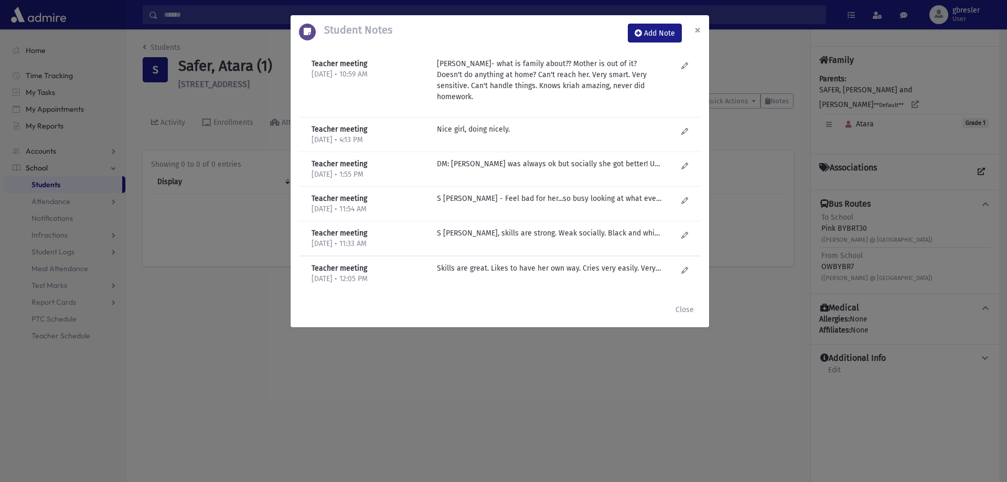
click at [695, 26] on span "×" at bounding box center [697, 30] width 6 height 15
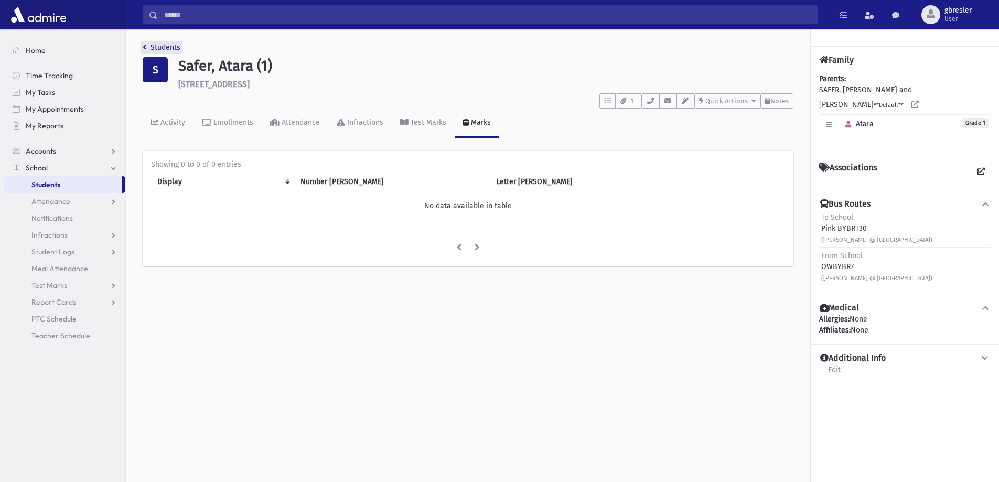
click at [177, 49] on link "Students" at bounding box center [162, 47] width 38 height 9
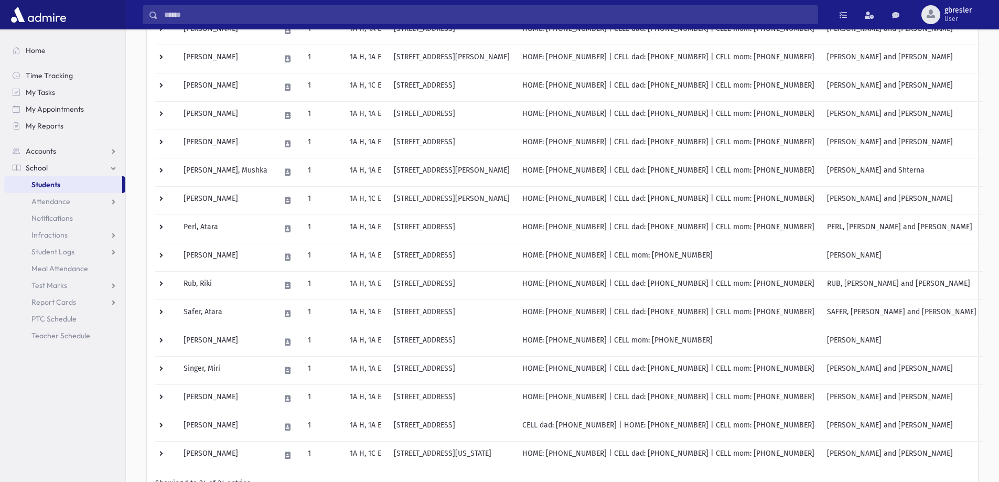
scroll to position [472, 0]
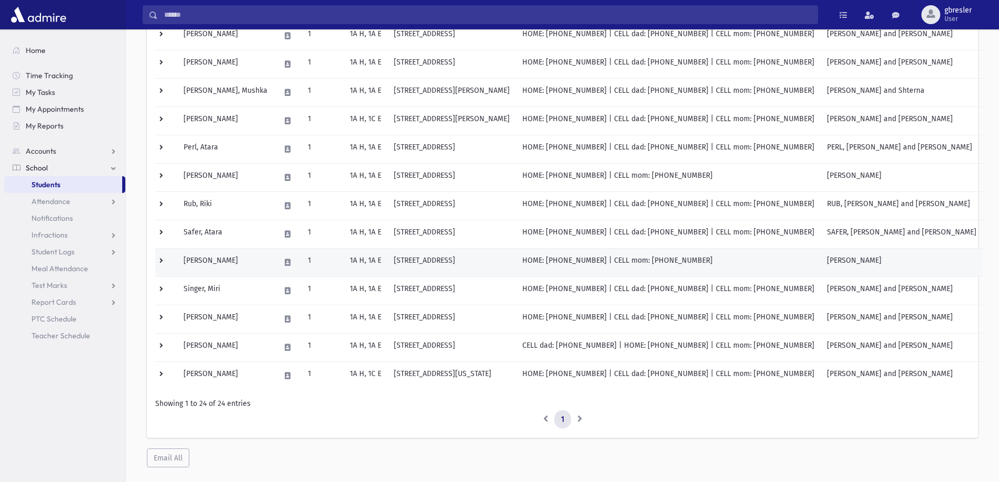
click at [211, 262] on td "Scharf, Meira" at bounding box center [225, 262] width 97 height 28
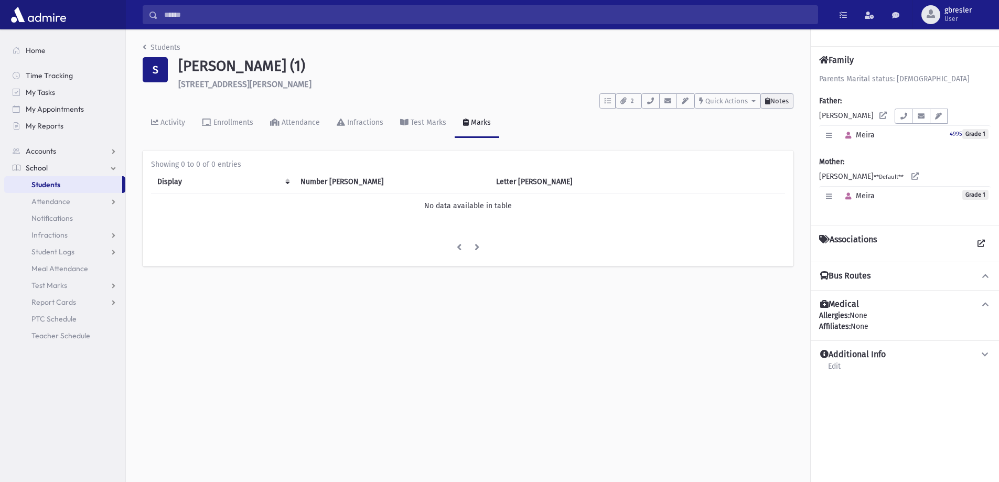
click at [779, 99] on span "Notes" at bounding box center [779, 101] width 18 height 8
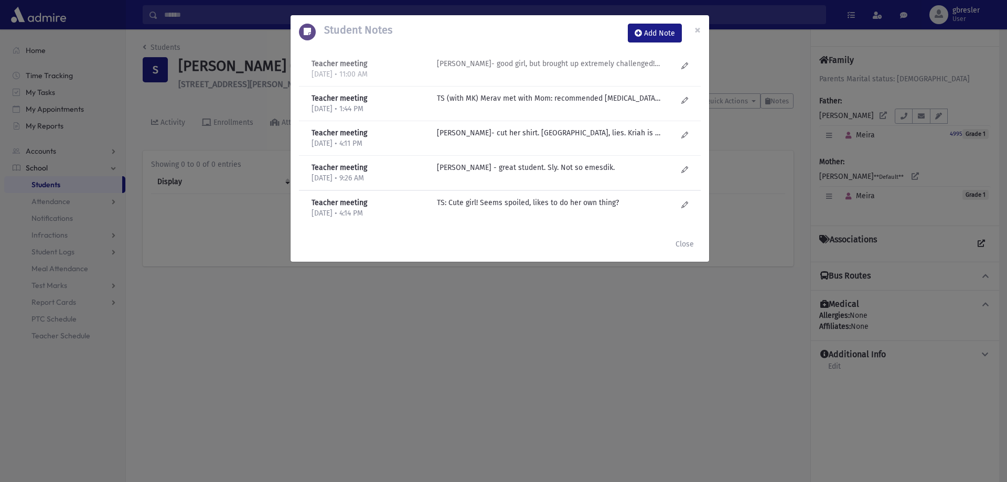
click at [571, 65] on p "M Gruner- good girl, but brought up extremely challenged! Considering everythin…" at bounding box center [549, 63] width 224 height 11
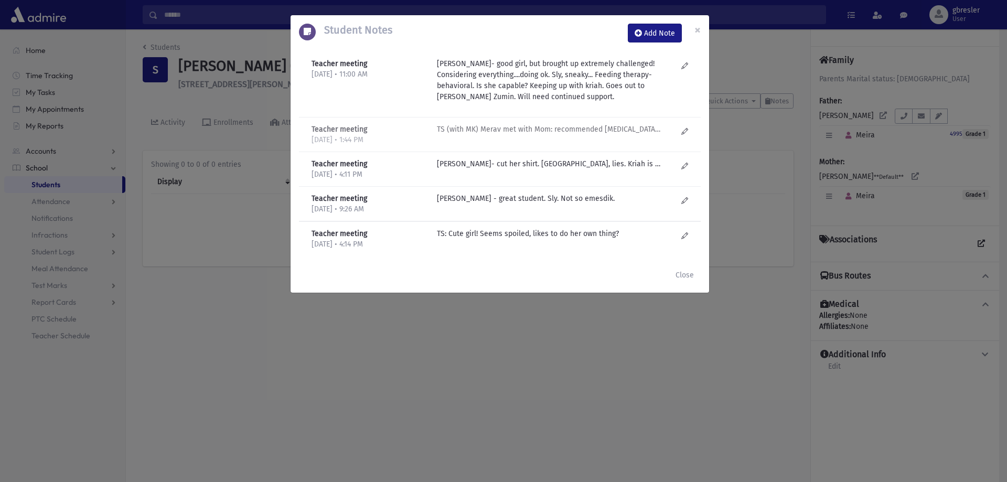
click at [545, 132] on p "TS (with MK) Merav met with Mom: recommended play therapy for Meira. Mom was ve…" at bounding box center [549, 129] width 224 height 11
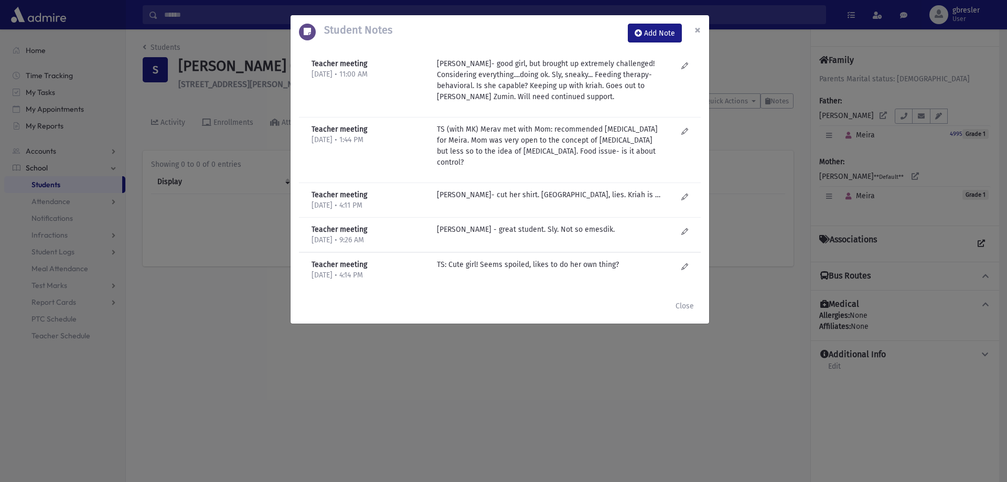
click at [698, 29] on span "×" at bounding box center [697, 30] width 6 height 15
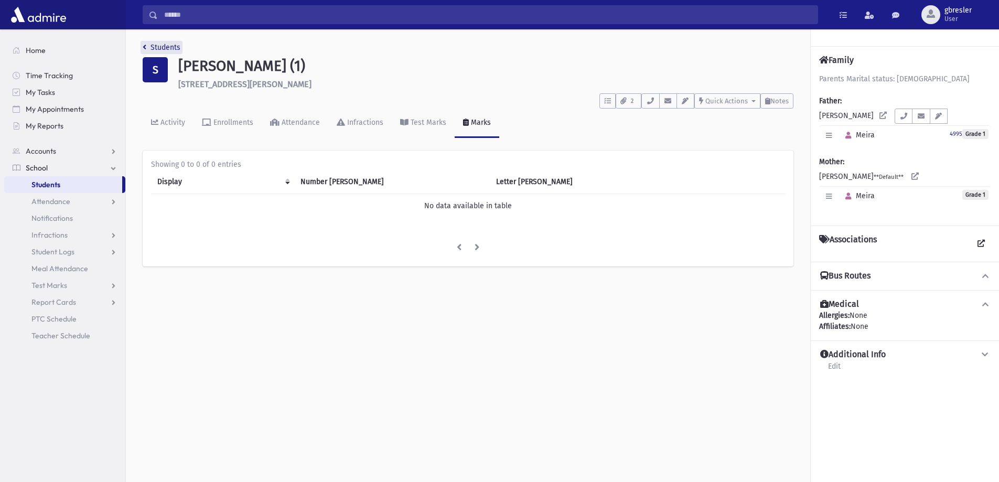
click at [160, 45] on link "Students" at bounding box center [162, 47] width 38 height 9
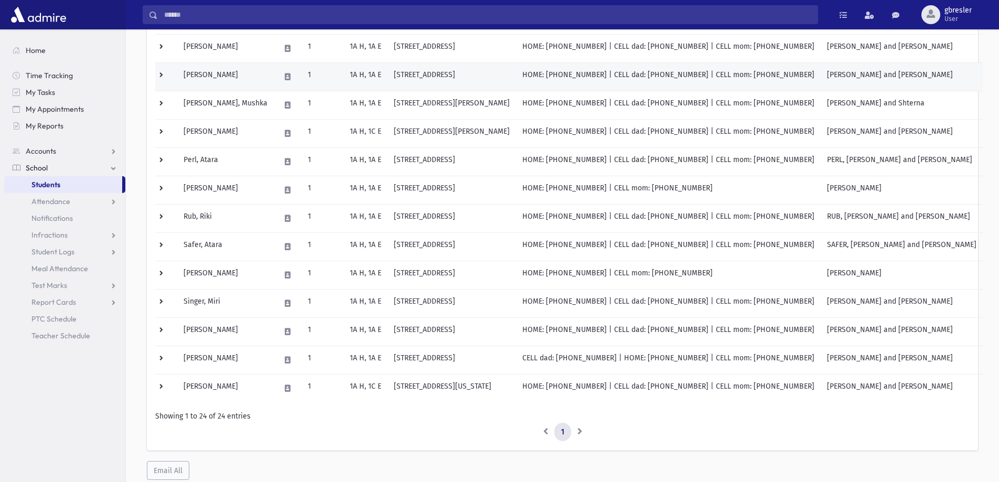
scroll to position [472, 0]
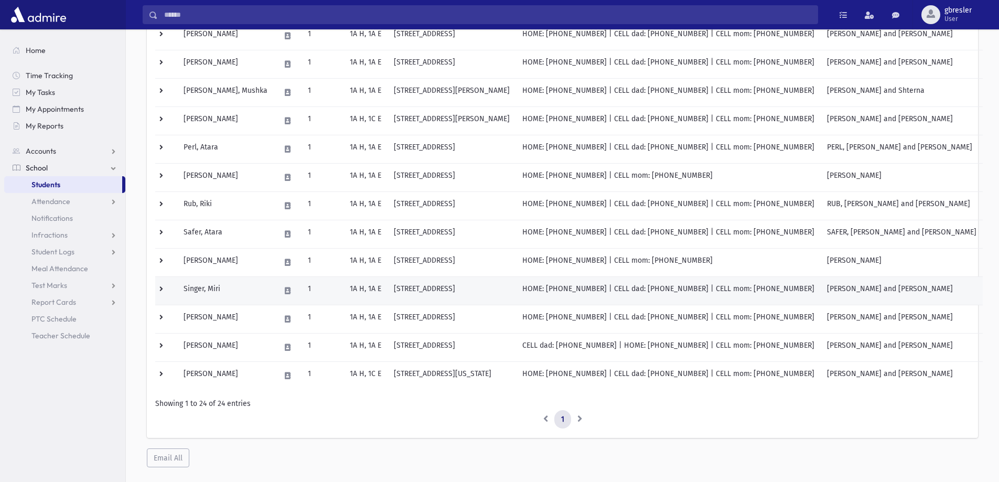
click at [200, 289] on td "Singer, Miri" at bounding box center [225, 290] width 97 height 28
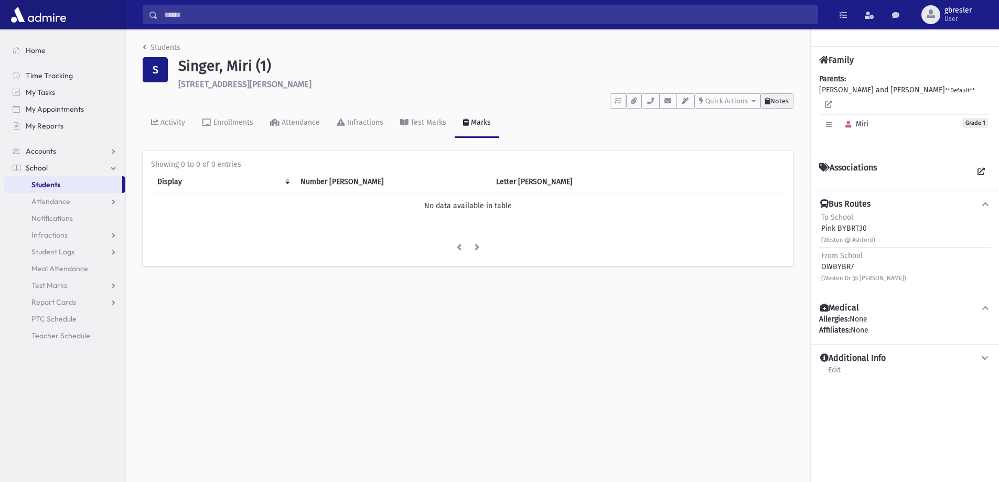
click at [776, 101] on span "Notes" at bounding box center [779, 101] width 18 height 8
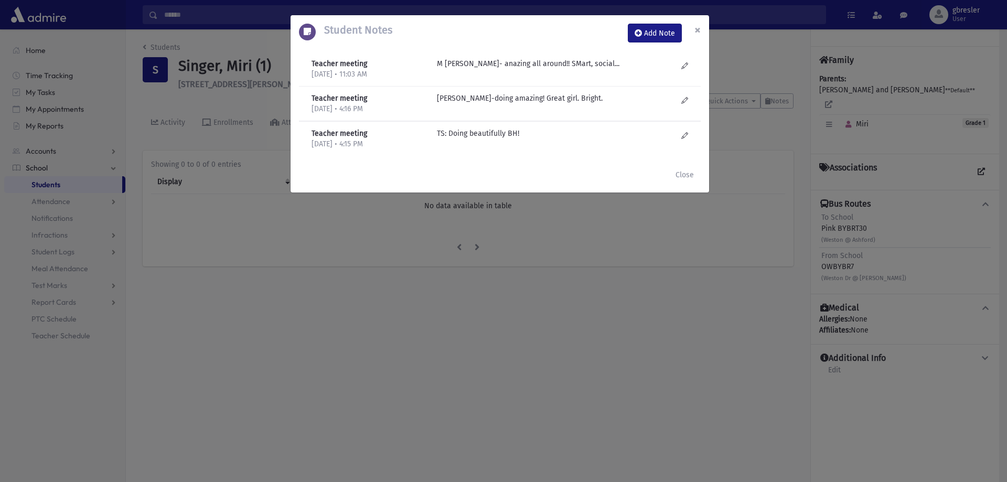
click at [697, 27] on span "×" at bounding box center [697, 30] width 6 height 15
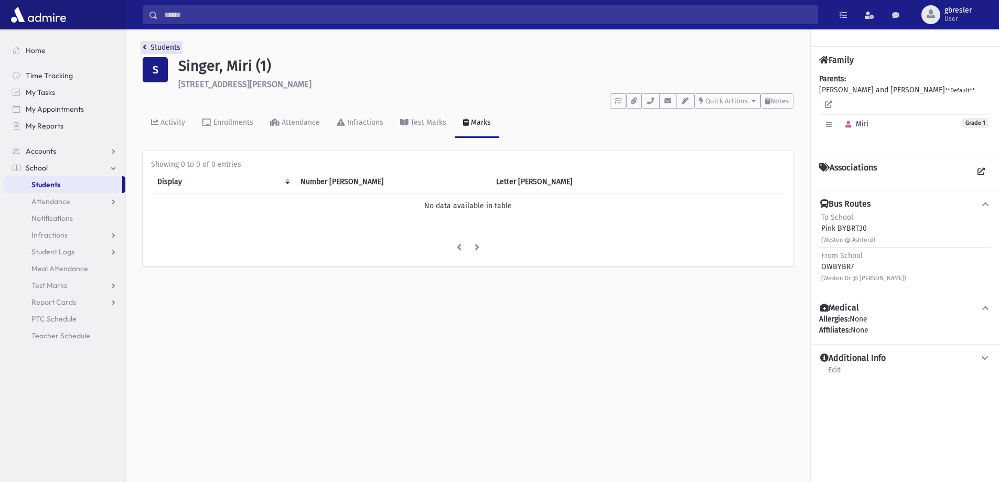
click at [171, 46] on link "Students" at bounding box center [162, 47] width 38 height 9
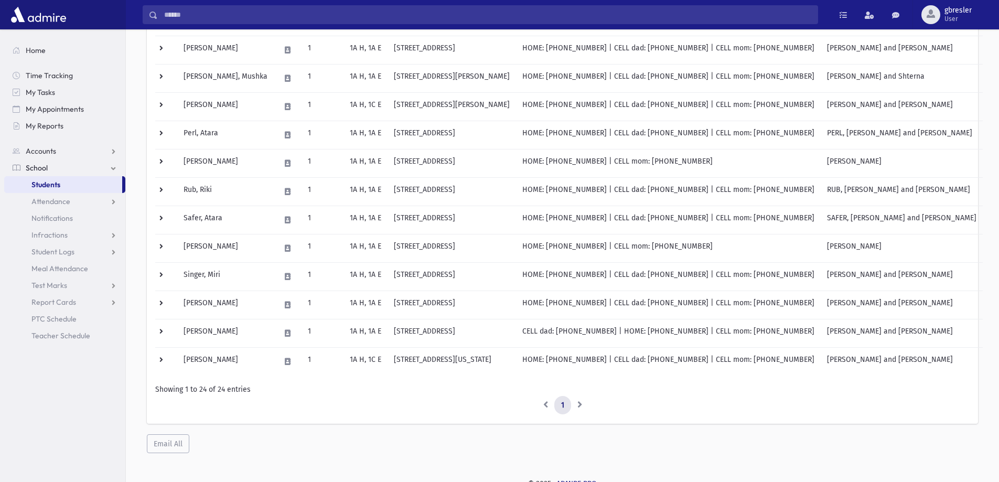
scroll to position [494, 0]
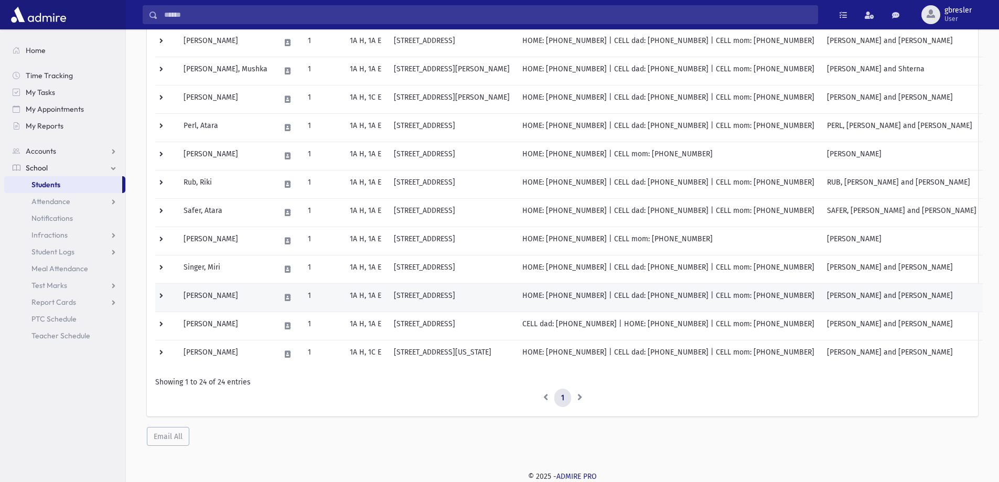
click at [209, 295] on td "[PERSON_NAME]" at bounding box center [225, 297] width 97 height 28
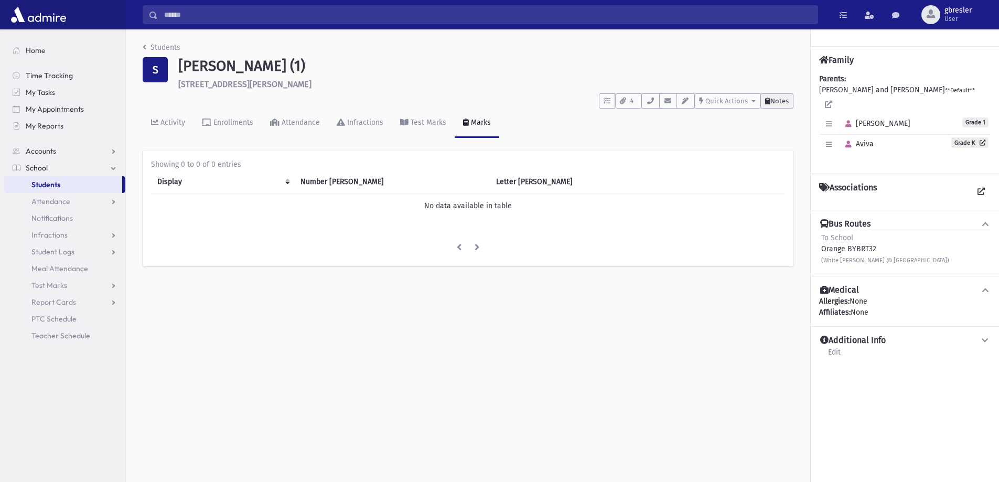
click at [787, 99] on span "Notes" at bounding box center [779, 101] width 18 height 8
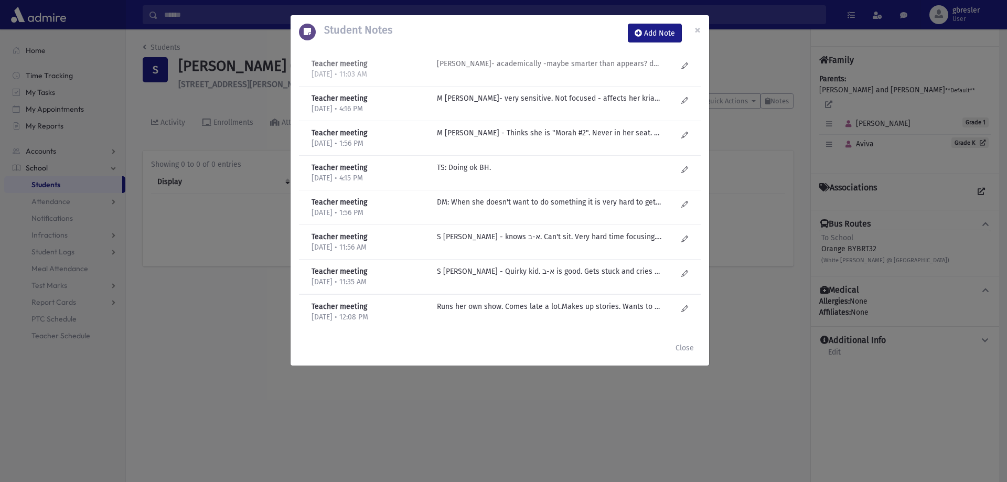
click at [585, 58] on p "M Gruner- academically -maybe smarter than appears? doesn't always say right an…" at bounding box center [549, 63] width 224 height 11
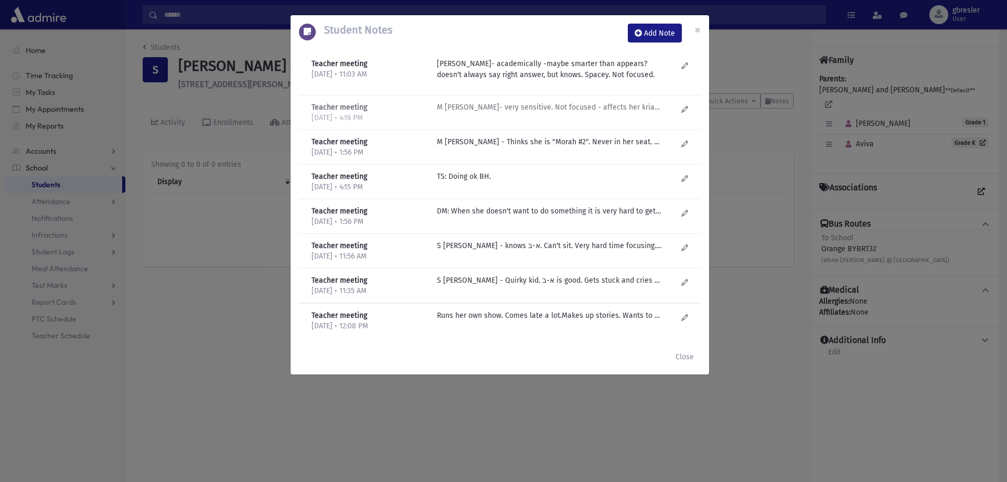
click at [540, 107] on p "M Gruner- very sensitive. Not focused - affects her kriah. Smart girl. Looking …" at bounding box center [549, 107] width 224 height 11
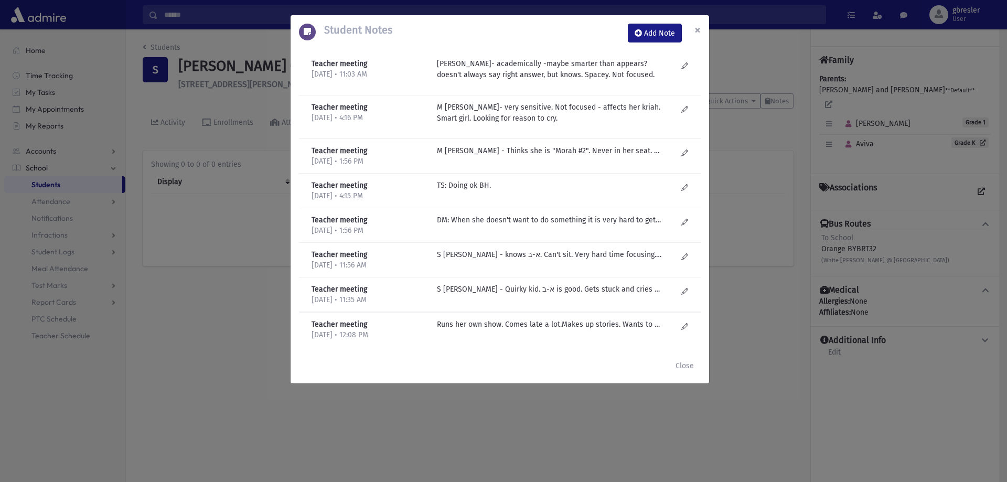
click at [698, 28] on span "×" at bounding box center [697, 30] width 6 height 15
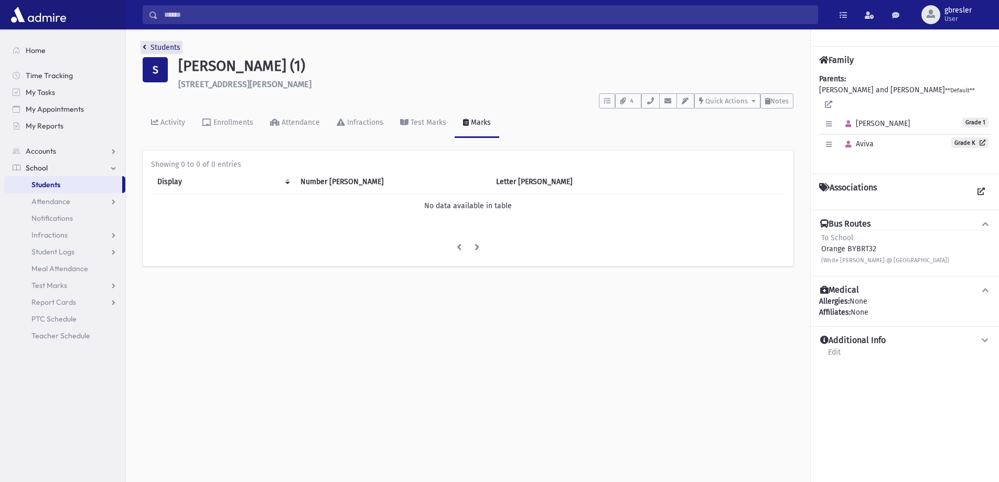
click at [165, 45] on link "Students" at bounding box center [162, 47] width 38 height 9
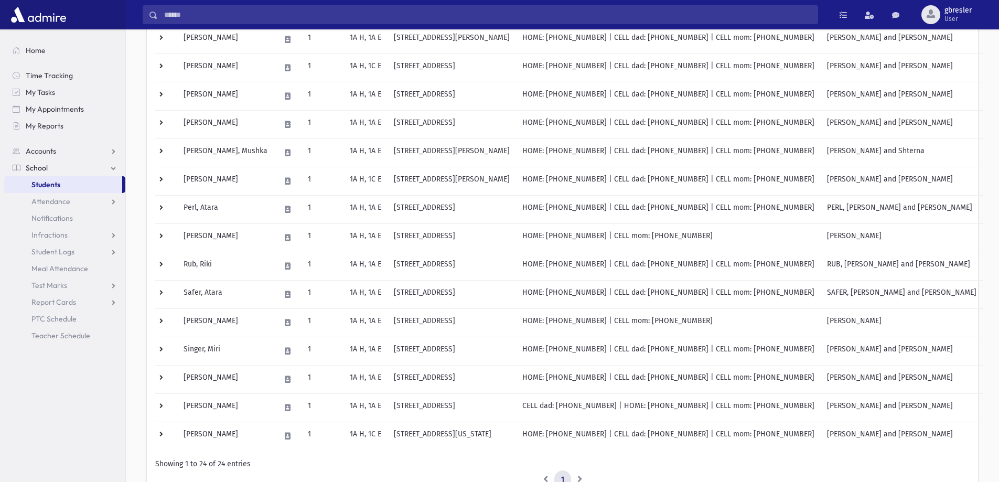
scroll to position [494, 0]
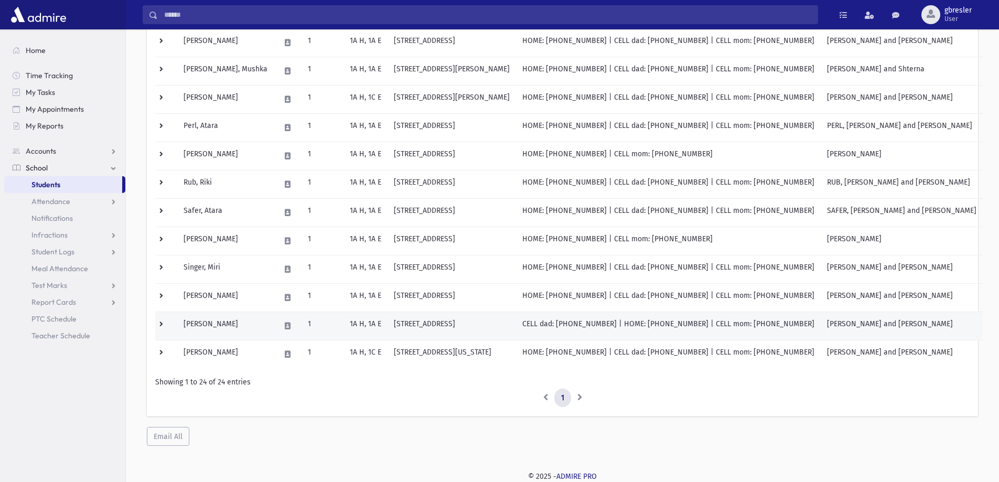
click at [222, 324] on td "[PERSON_NAME]" at bounding box center [225, 326] width 97 height 28
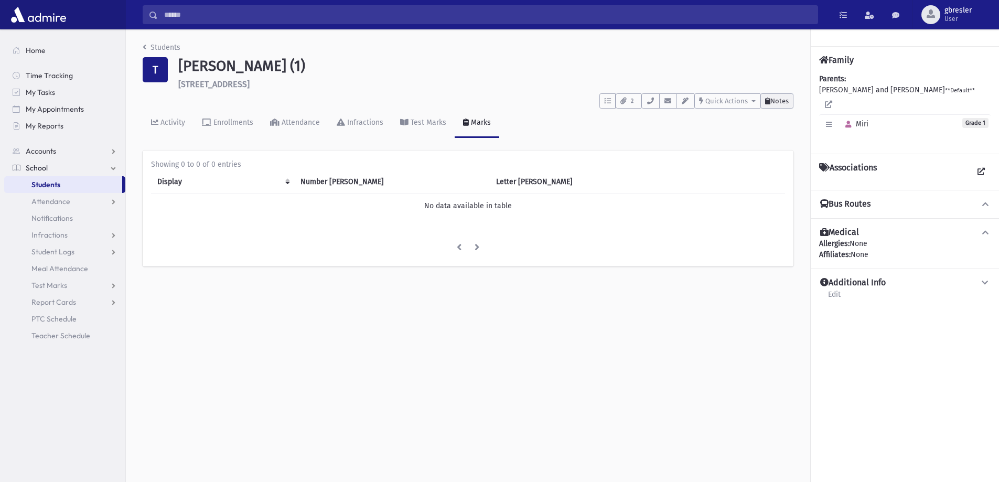
click at [771, 100] on span "Notes" at bounding box center [779, 101] width 18 height 8
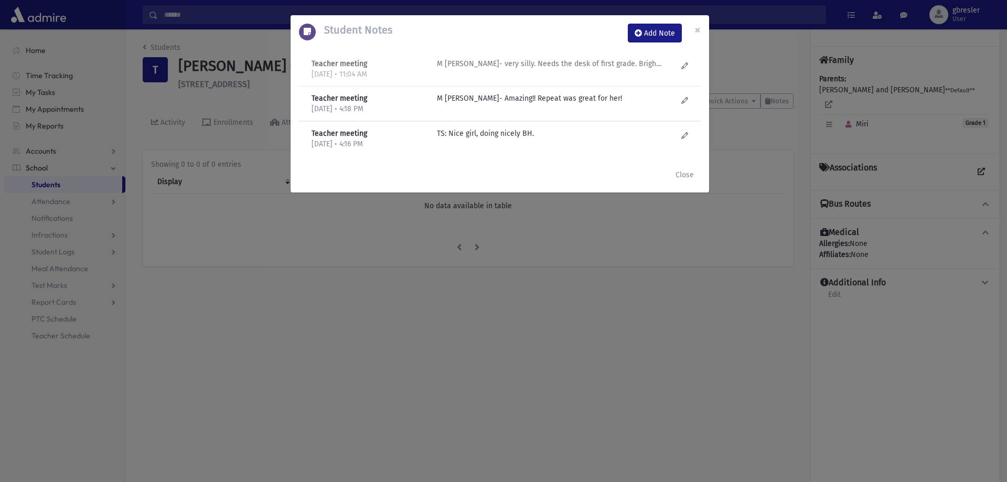
click at [619, 60] on p "M Gruner- very silly. Needs the desk of first grade. Bright as can be! Doesn't …" at bounding box center [549, 63] width 224 height 11
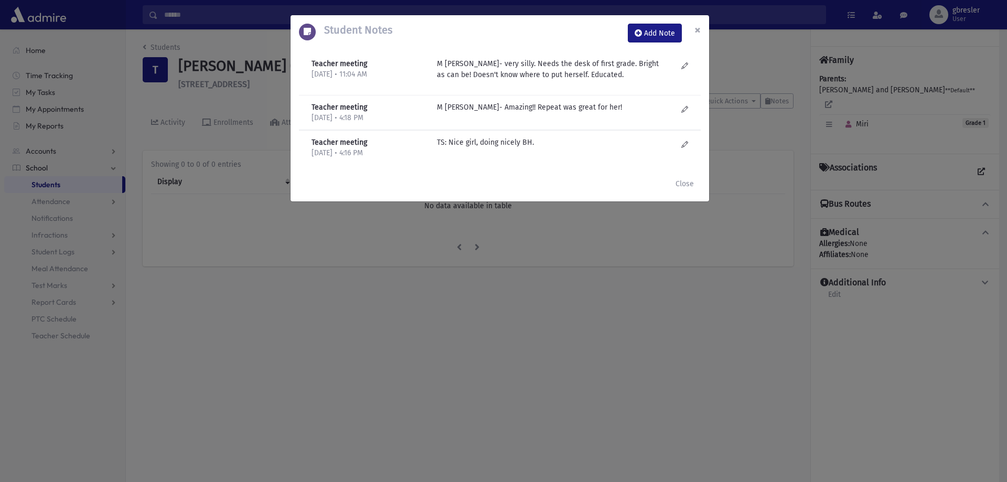
click at [701, 30] on button "×" at bounding box center [697, 29] width 23 height 29
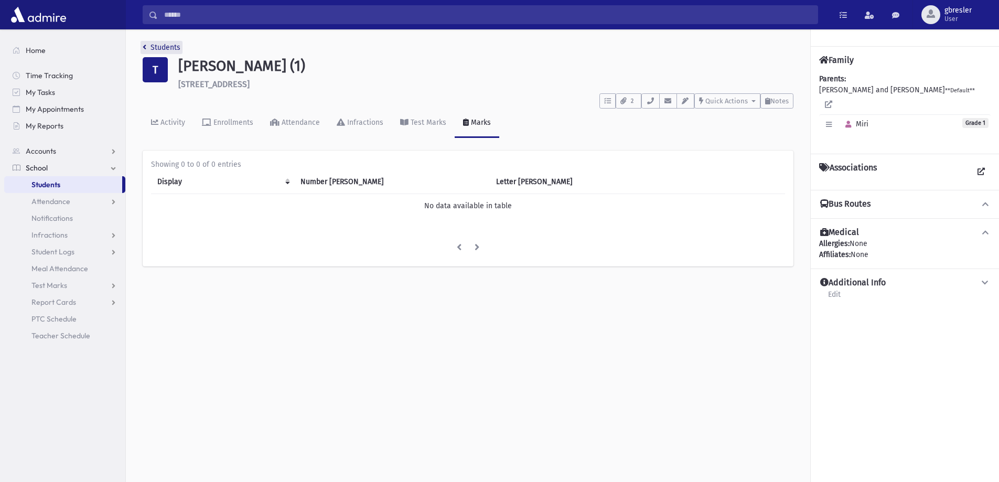
click at [170, 46] on link "Students" at bounding box center [162, 47] width 38 height 9
click at [170, 48] on link "Students" at bounding box center [162, 47] width 38 height 9
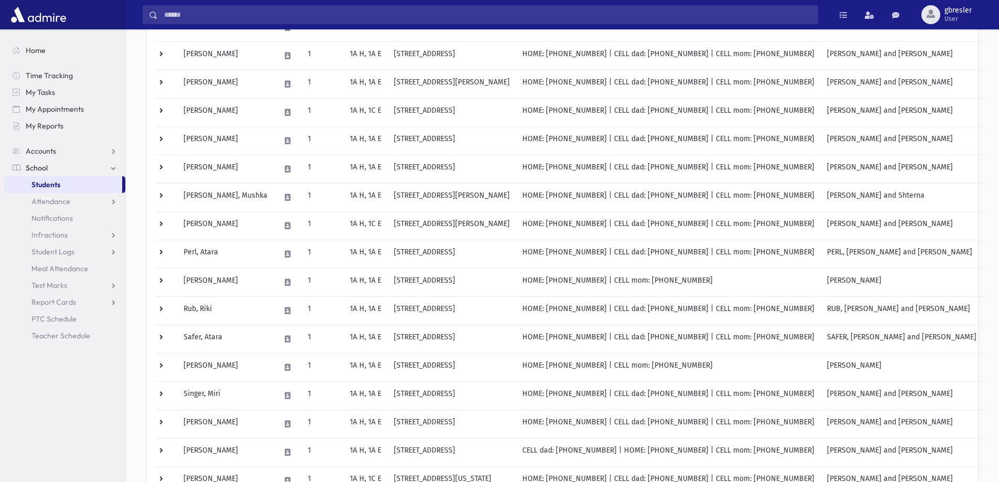
scroll to position [494, 0]
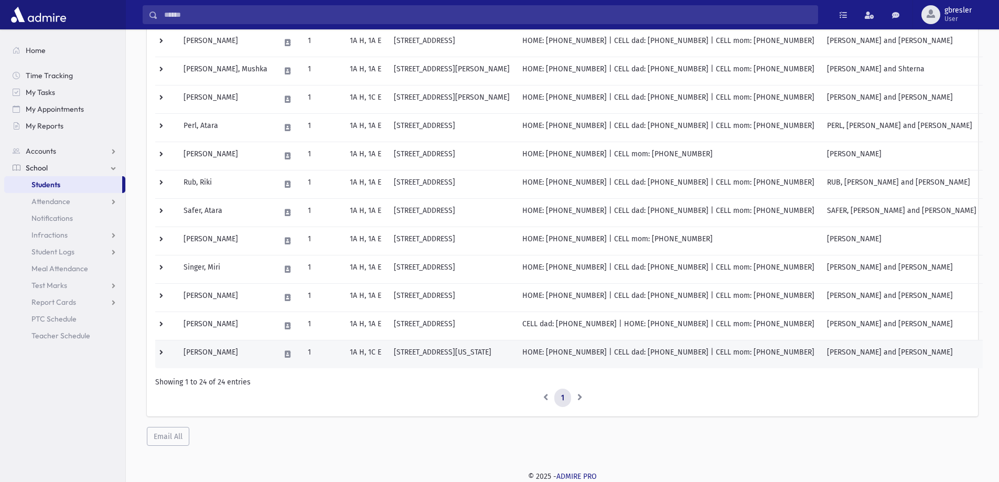
click at [217, 348] on td "[PERSON_NAME]" at bounding box center [225, 354] width 97 height 28
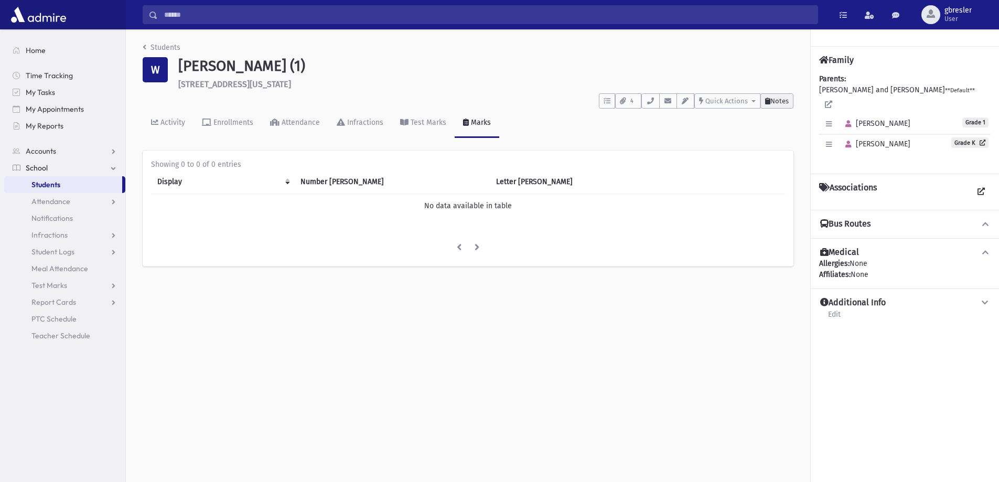
click at [776, 104] on span "Notes" at bounding box center [779, 101] width 18 height 8
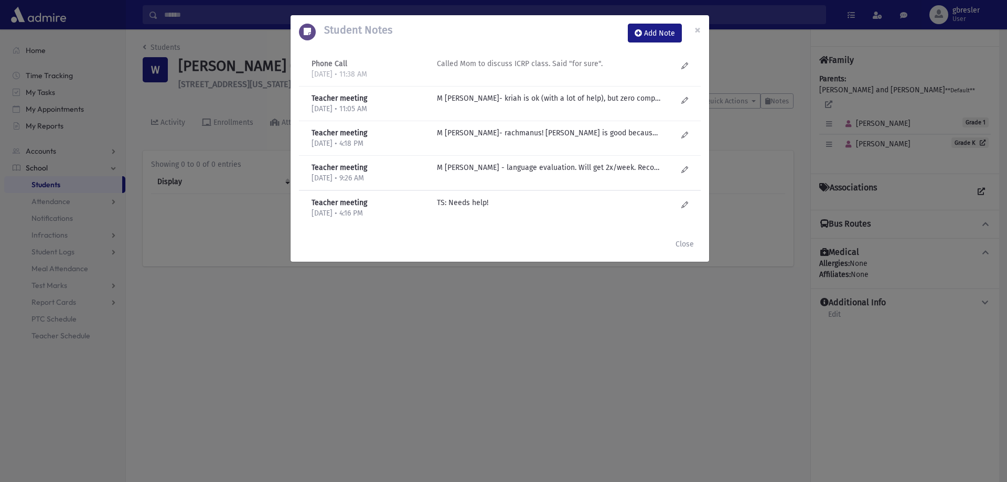
click at [489, 65] on p "Called Mom to discuss ICRP class. Said "for sure"." at bounding box center [549, 63] width 224 height 11
click at [486, 103] on p "M Gruner- kriah is ok (with a lot of help), but zero comprehension! Doesn't kno…" at bounding box center [549, 98] width 224 height 11
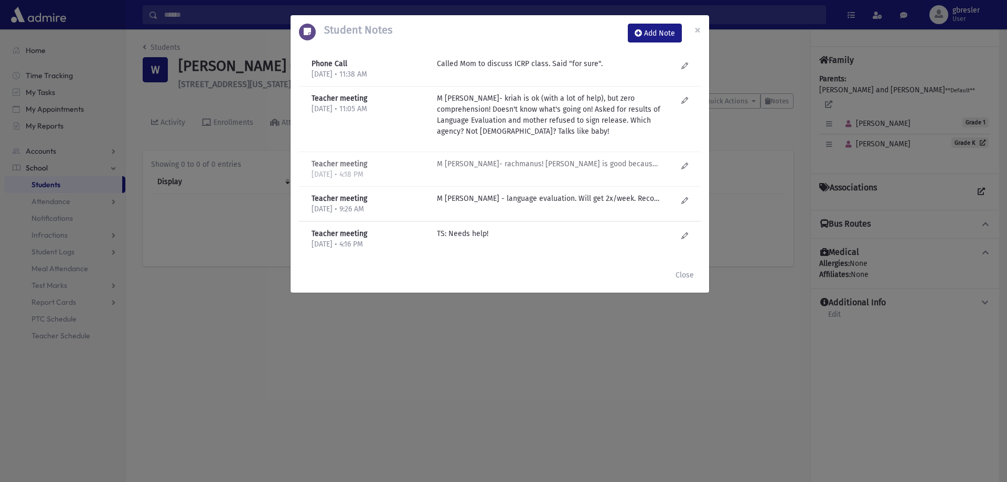
click at [481, 165] on p "M Gruner- rachmanus! Kriah is good because father works so hard with her. Doesn…" at bounding box center [549, 163] width 224 height 11
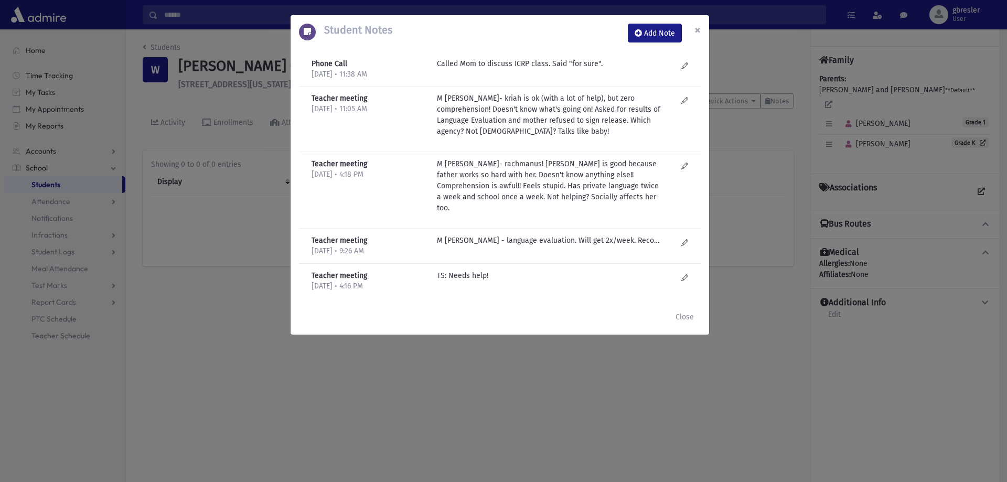
click at [693, 31] on button "×" at bounding box center [697, 29] width 23 height 29
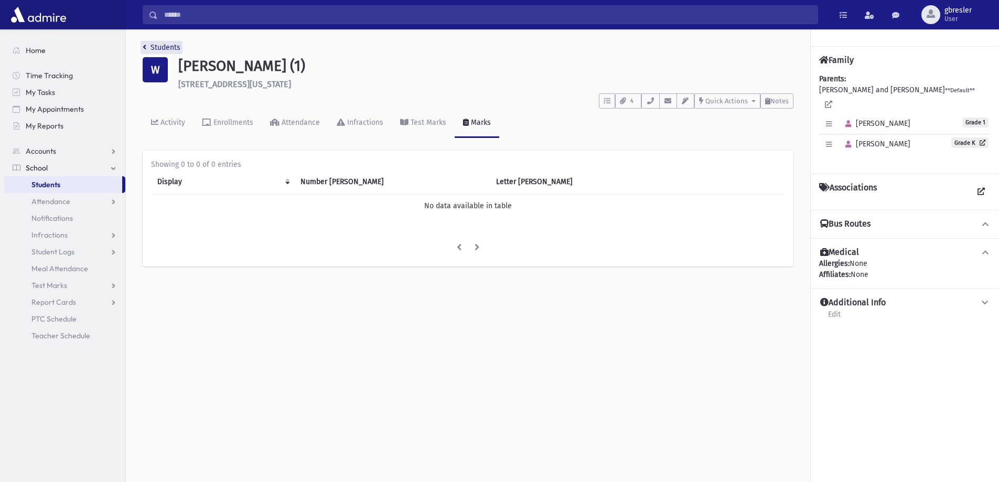
click at [156, 47] on link "Students" at bounding box center [162, 47] width 38 height 9
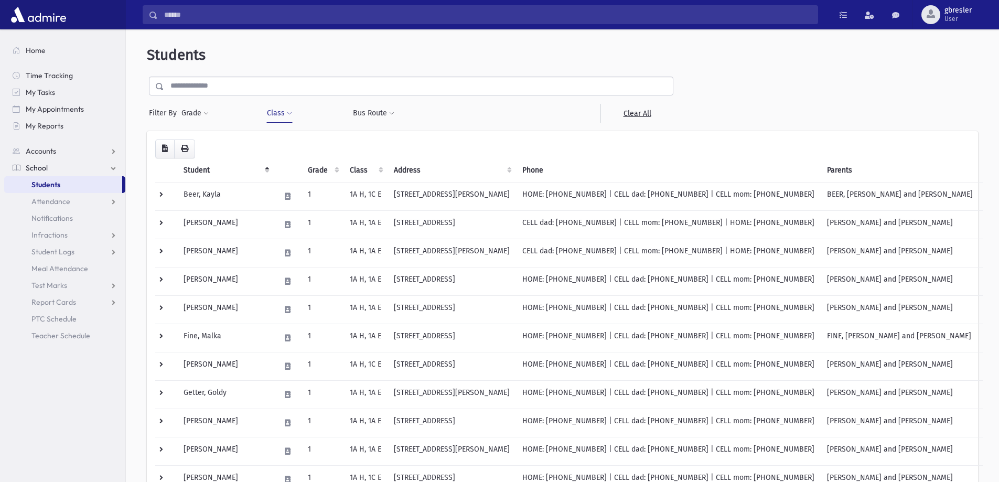
click at [288, 119] on button "Class" at bounding box center [279, 113] width 26 height 19
click at [638, 115] on link "Clear All" at bounding box center [637, 113] width 73 height 19
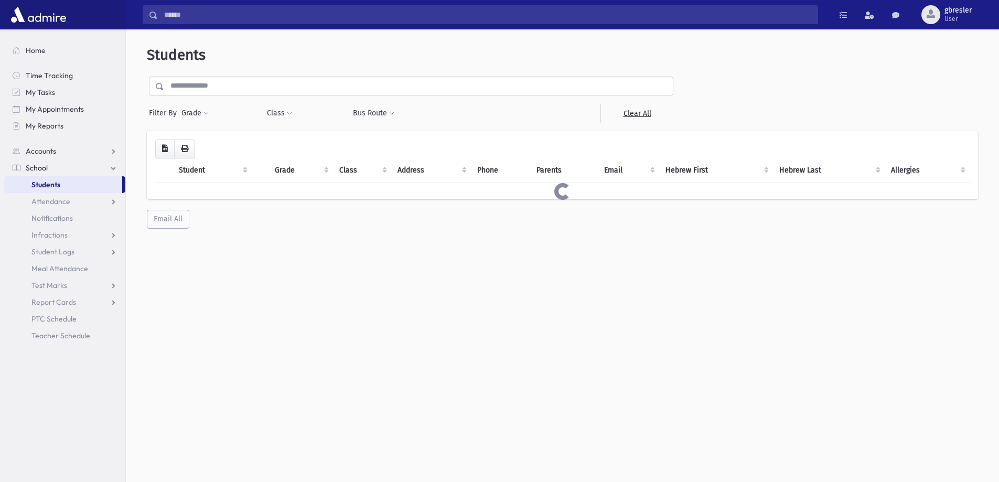
select select
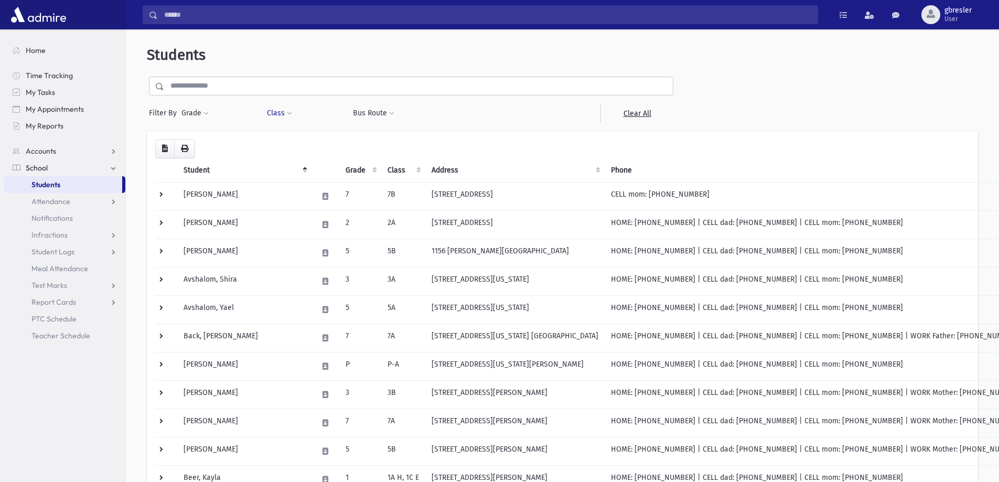
click at [290, 113] on span at bounding box center [289, 114] width 5 height 6
click at [296, 142] on ul at bounding box center [321, 141] width 101 height 16
type input "*"
select select "**"
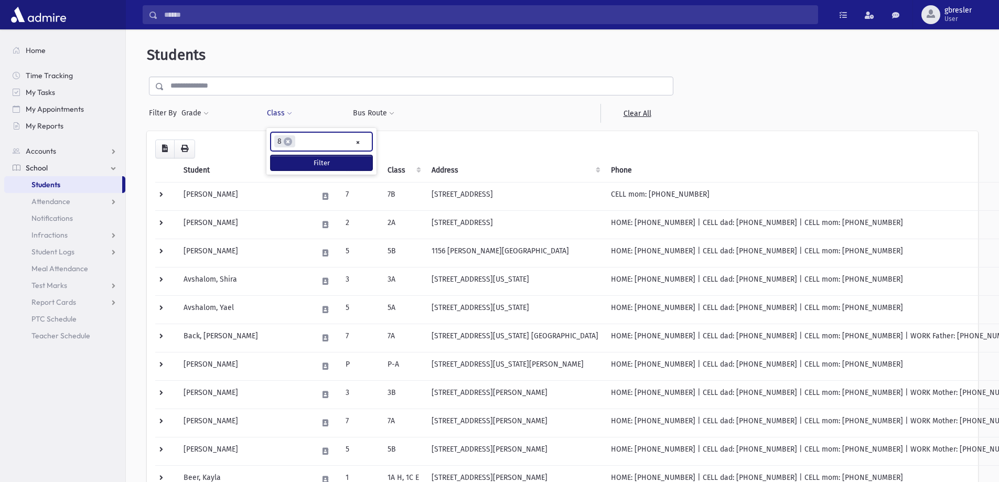
click at [340, 164] on button "Filter" at bounding box center [322, 162] width 102 height 15
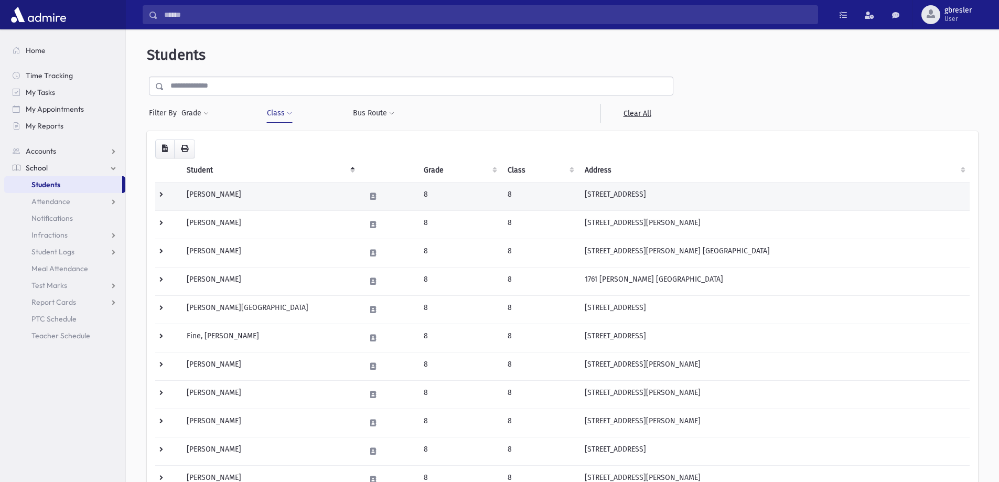
click at [254, 195] on td "Ben-Jacob, Devorah" at bounding box center [269, 196] width 178 height 28
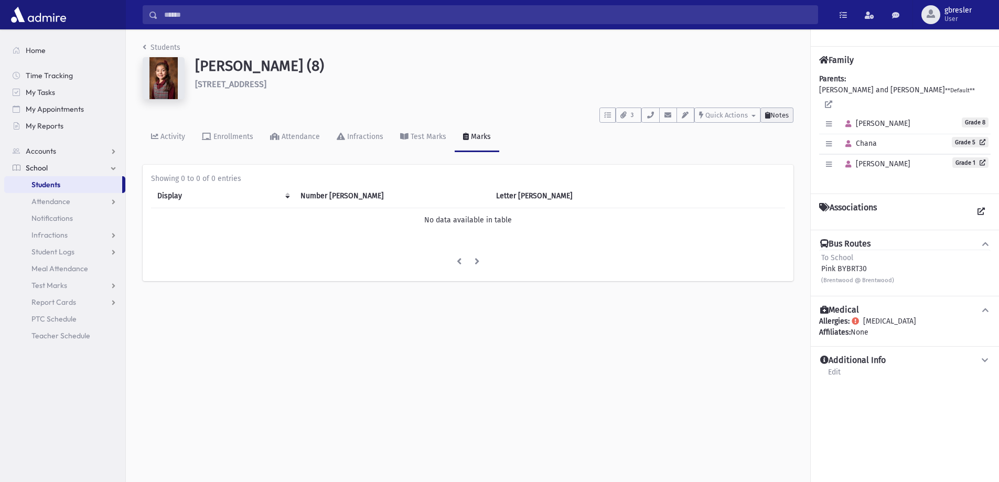
click at [776, 112] on span "Notes" at bounding box center [779, 115] width 18 height 8
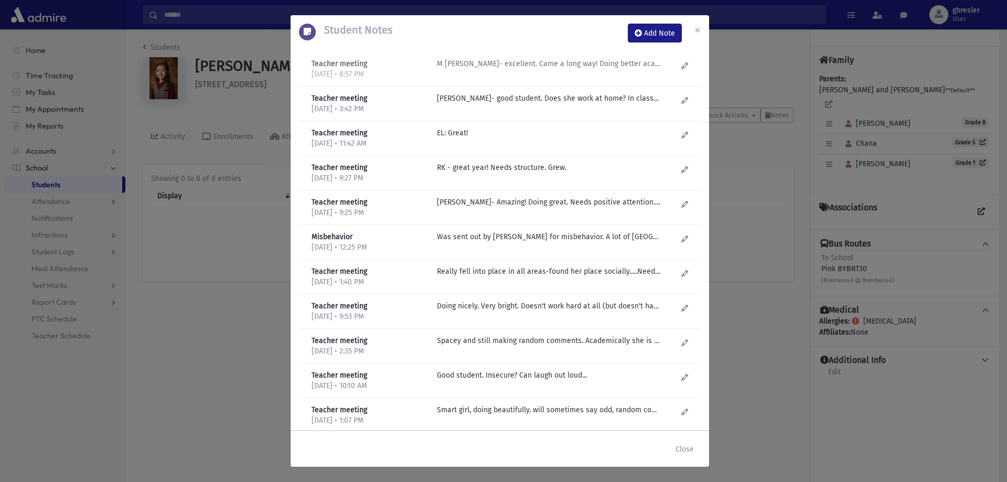
click at [593, 67] on p "M Fogel- excellent. Came a long way! Doing better academically. Looks happier. …" at bounding box center [549, 63] width 224 height 11
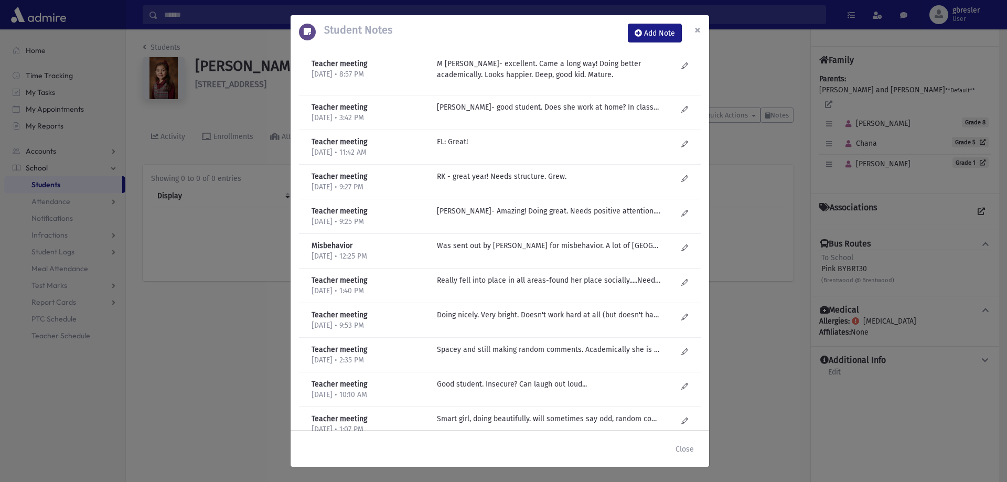
click at [696, 33] on span "×" at bounding box center [697, 30] width 6 height 15
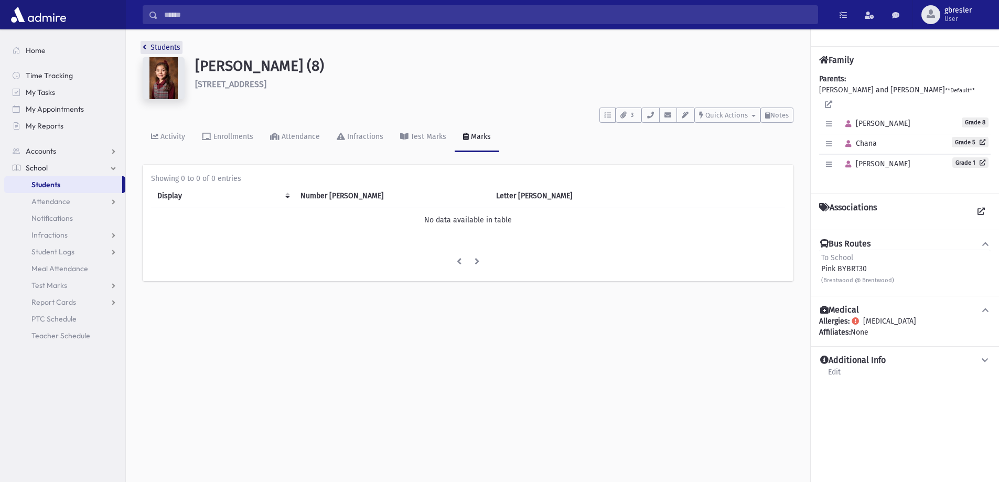
click at [175, 47] on link "Students" at bounding box center [162, 47] width 38 height 9
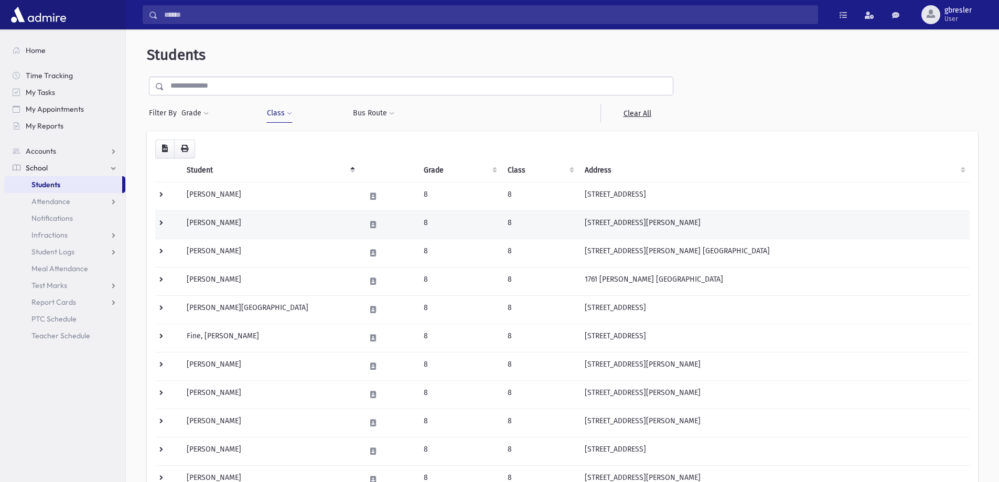
click at [213, 223] on td "[PERSON_NAME]" at bounding box center [269, 224] width 178 height 28
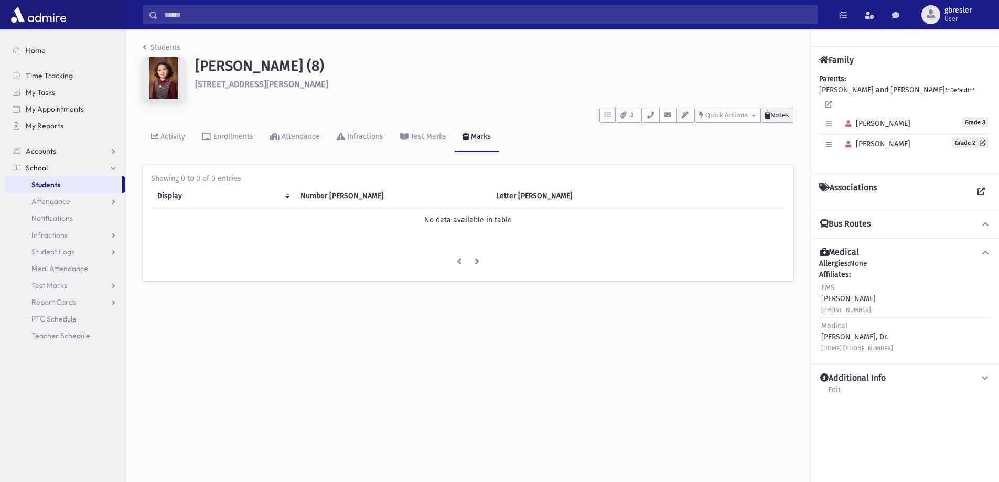
click at [790, 117] on button "Notes" at bounding box center [776, 115] width 33 height 15
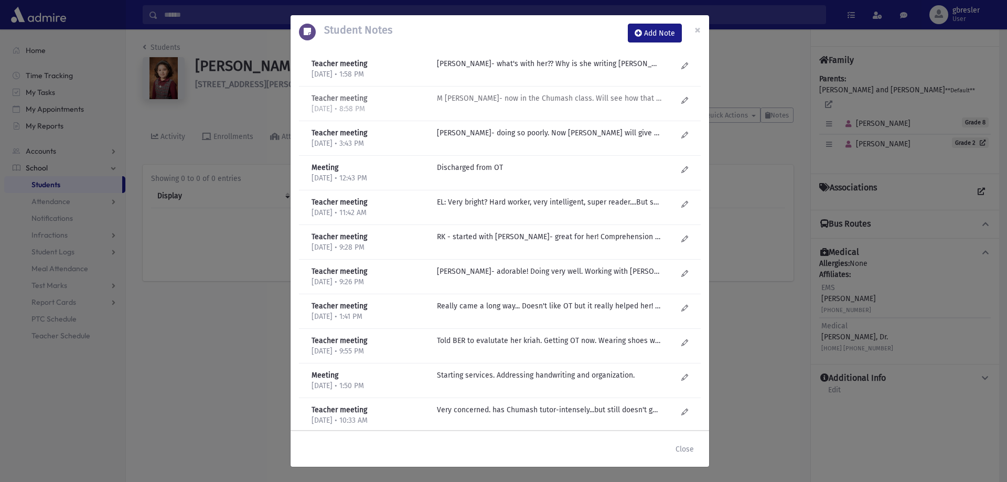
click at [540, 69] on p "M Fogel- now in the Chumash class. Will see how that goes. Does she put in effo…" at bounding box center [549, 63] width 224 height 11
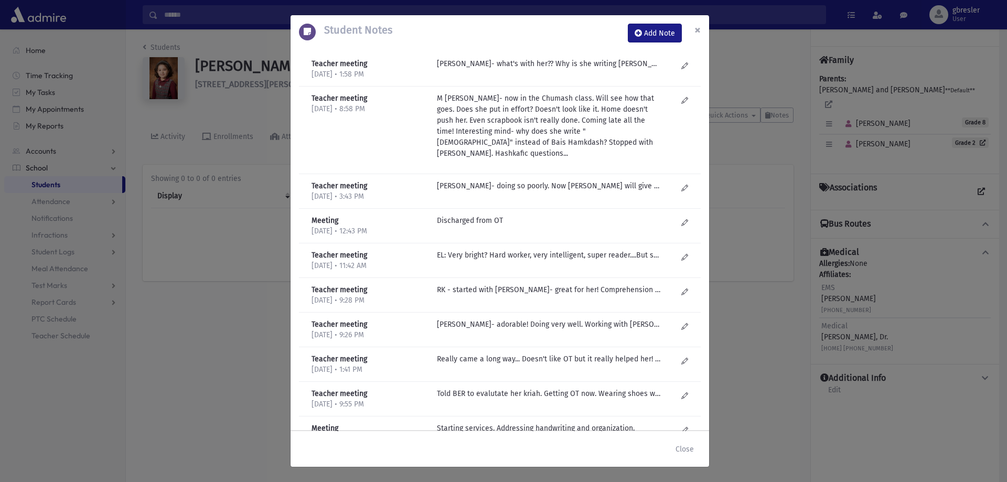
click at [702, 31] on button "×" at bounding box center [697, 29] width 23 height 29
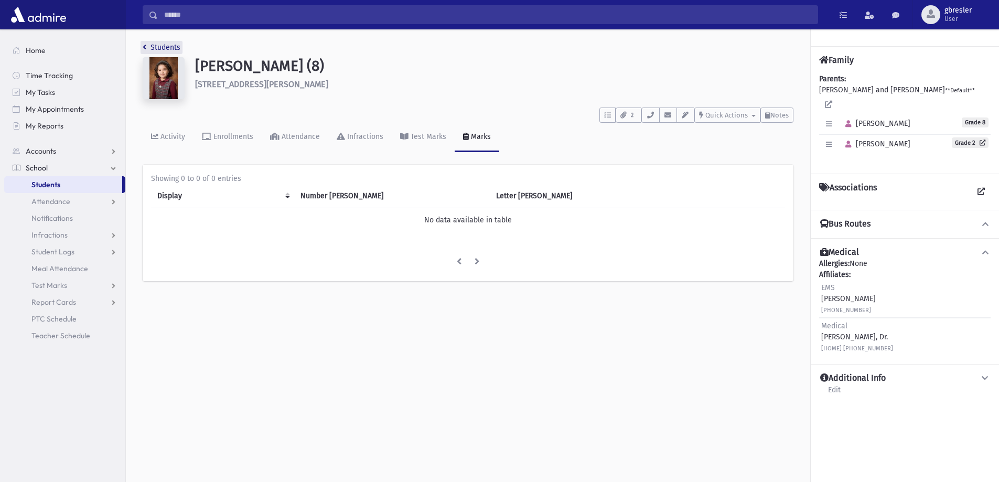
click at [159, 45] on link "Students" at bounding box center [162, 47] width 38 height 9
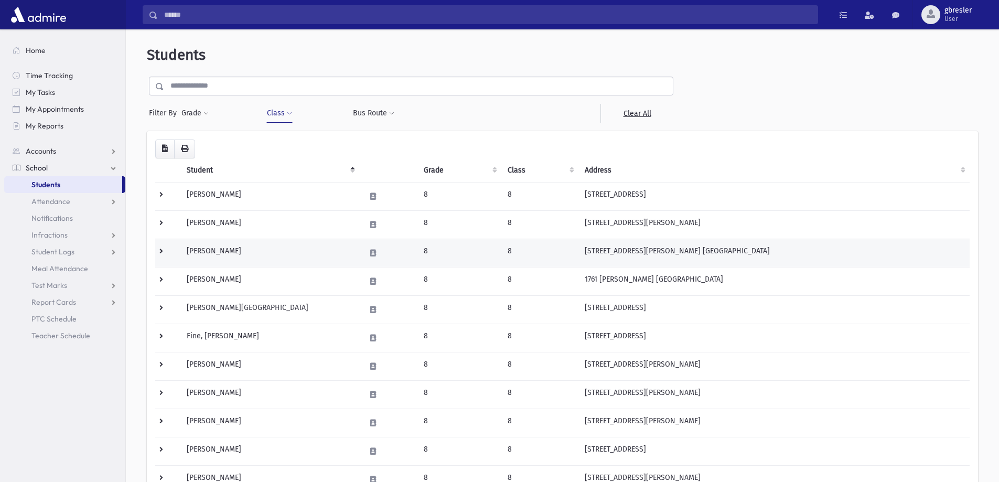
click at [215, 248] on td "[PERSON_NAME]" at bounding box center [269, 253] width 178 height 28
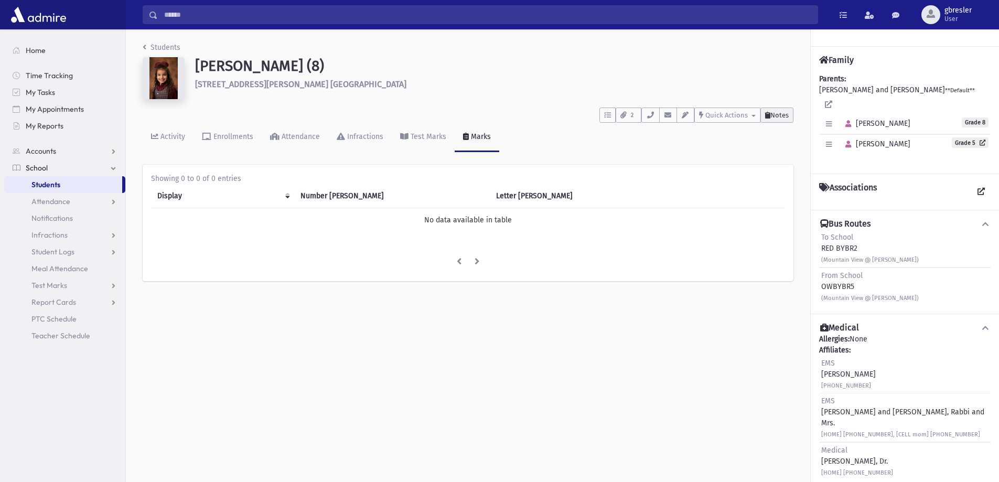
click at [776, 112] on span "Notes" at bounding box center [779, 115] width 18 height 8
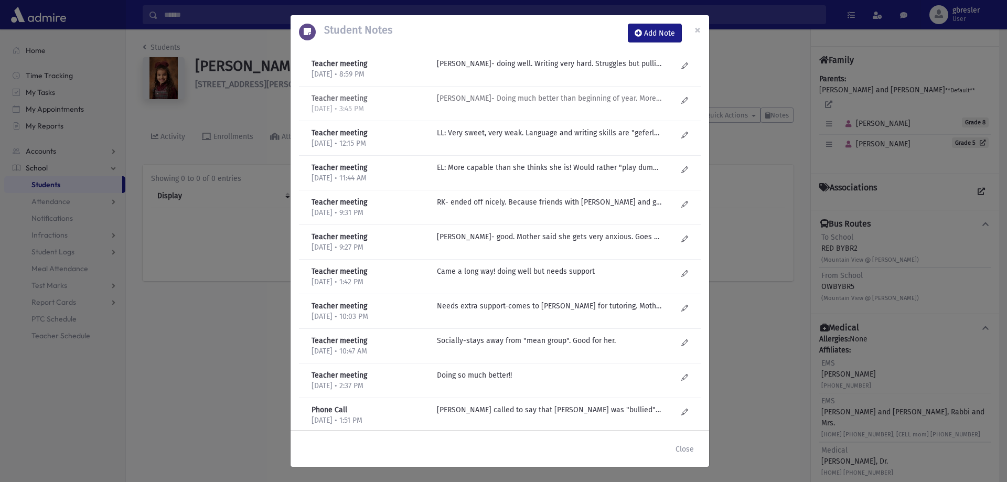
click at [498, 69] on p "M Fogel- Doing much better than beginning of year. More confident. Test taking …" at bounding box center [549, 63] width 224 height 11
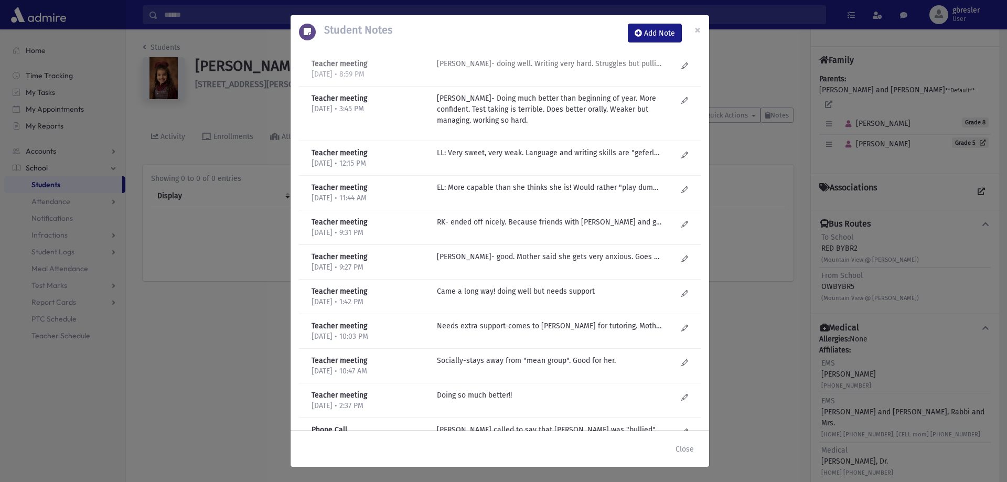
click at [498, 66] on p "M Fogel- doing well. Writing very hard. Struggles but pulling through." at bounding box center [549, 63] width 224 height 11
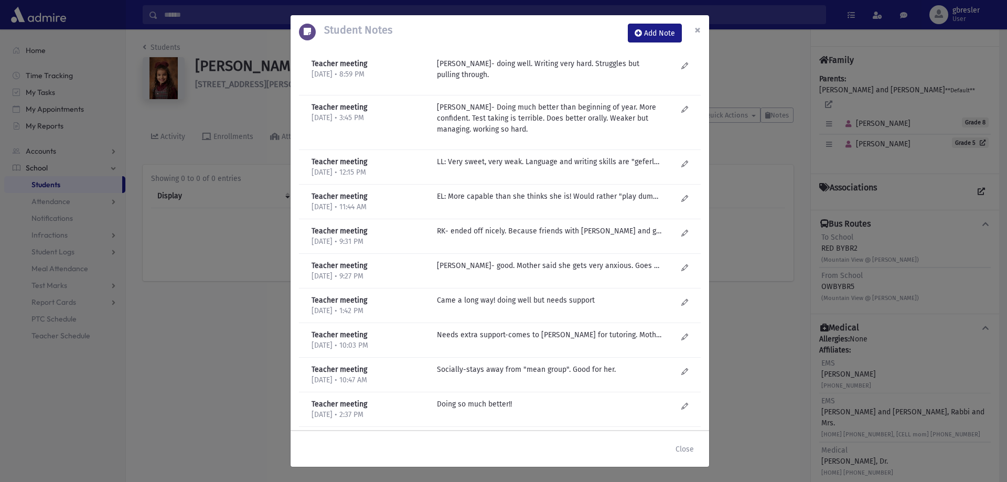
click at [698, 30] on span "×" at bounding box center [697, 30] width 6 height 15
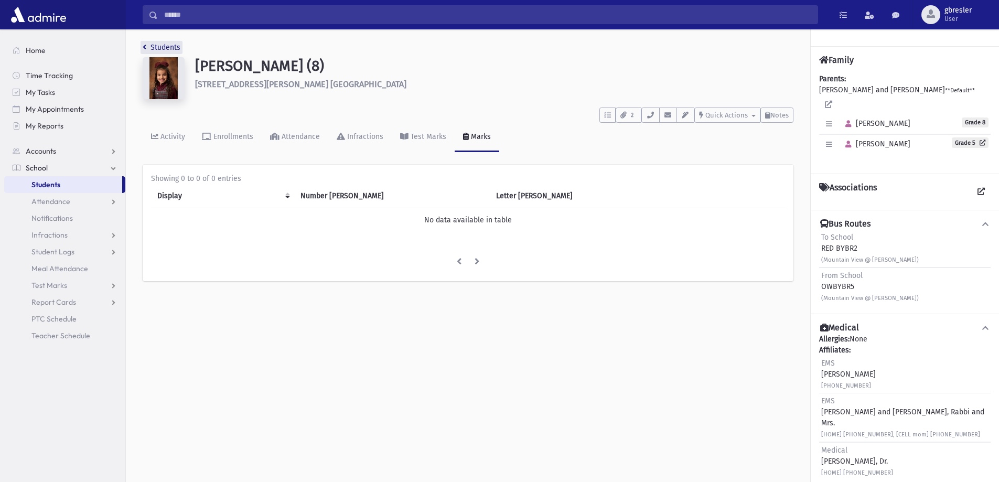
click at [175, 47] on link "Students" at bounding box center [162, 47] width 38 height 9
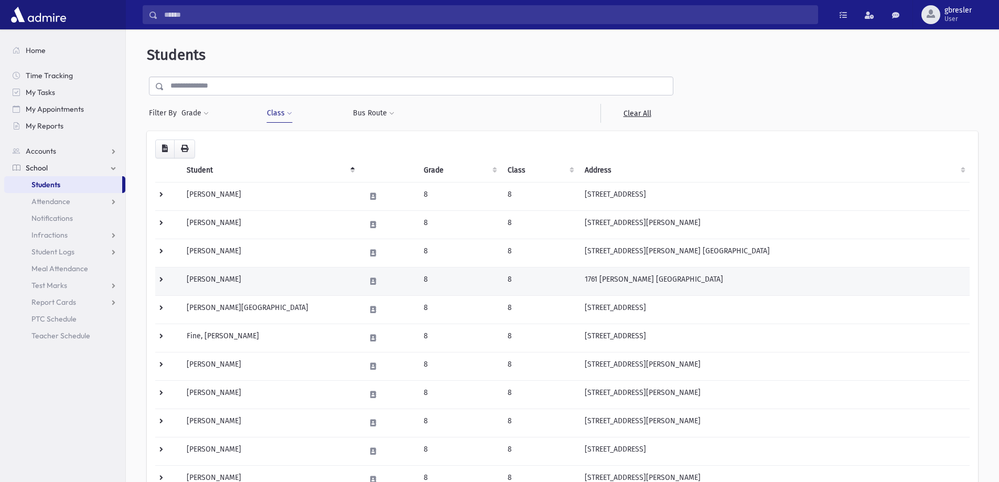
click at [213, 281] on td "Dreifus, Elana" at bounding box center [269, 281] width 178 height 28
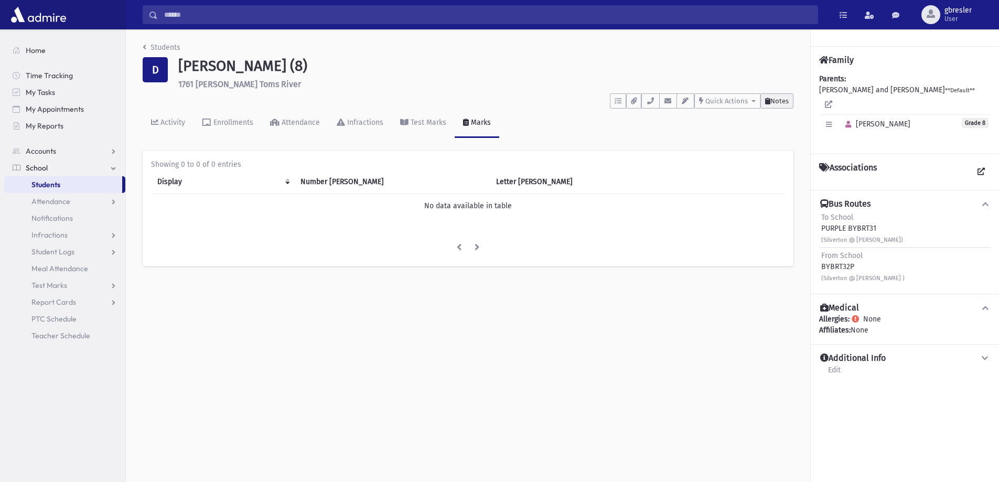
click at [772, 102] on span "Notes" at bounding box center [779, 101] width 18 height 8
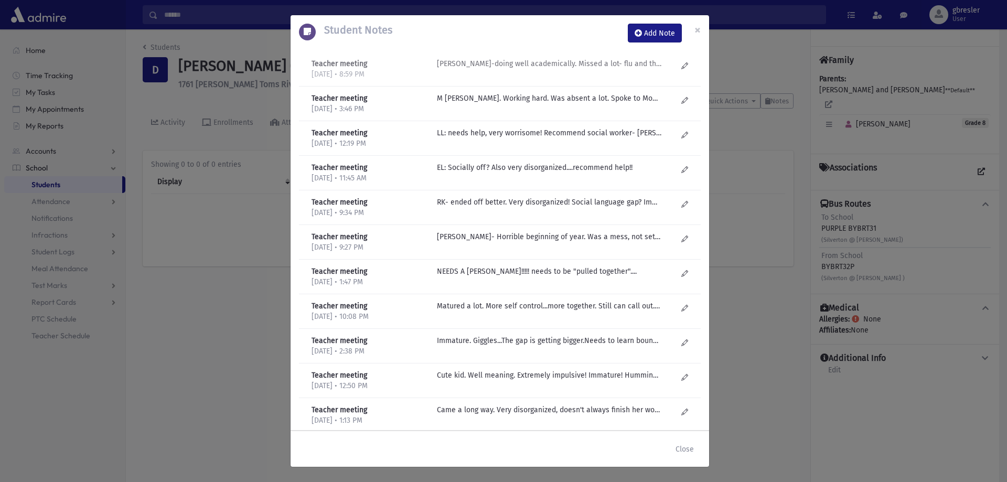
click at [570, 67] on p "M Fogel-doing well academically. Missed a lot- flu and then EY. No busha! Frien…" at bounding box center [549, 63] width 224 height 11
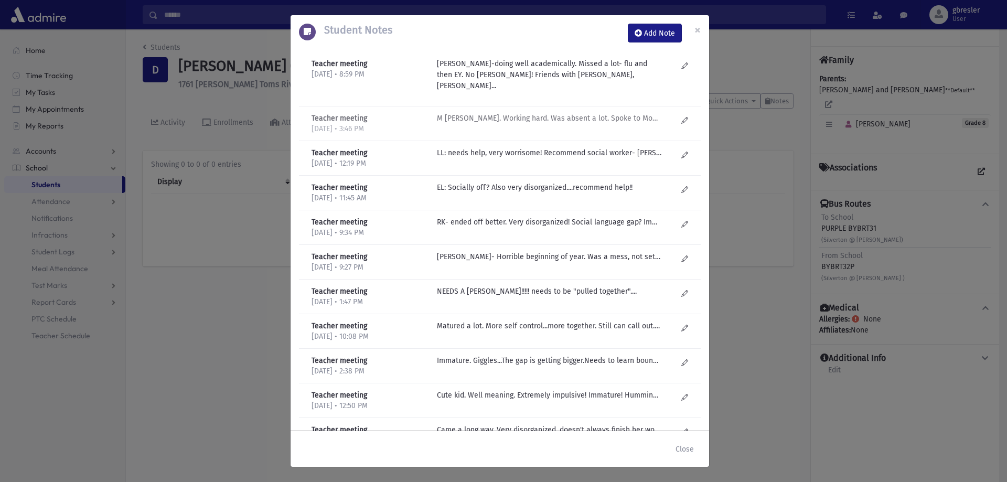
click at [538, 113] on p "M Fogel- Smart. Working hard. Was absent a lot. Spoke to Mom about it. All over…" at bounding box center [549, 118] width 224 height 11
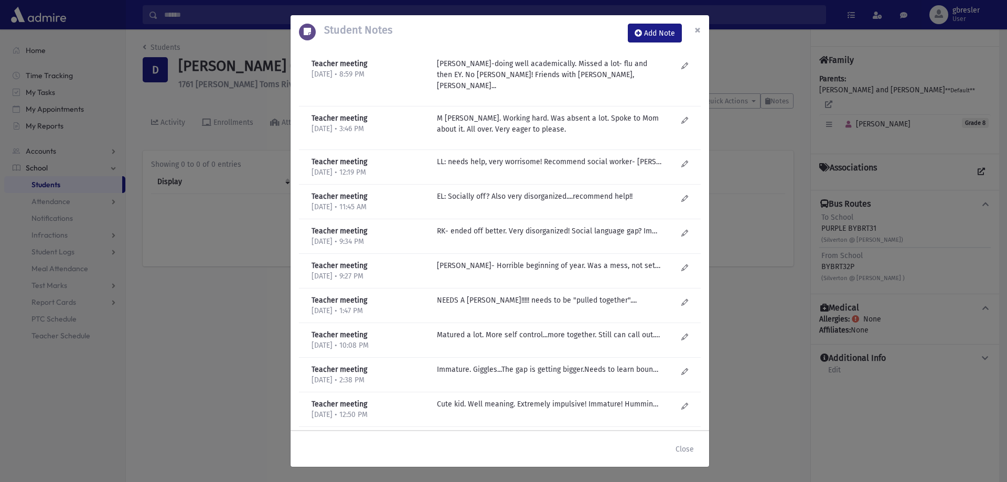
click at [698, 30] on span "×" at bounding box center [697, 30] width 6 height 15
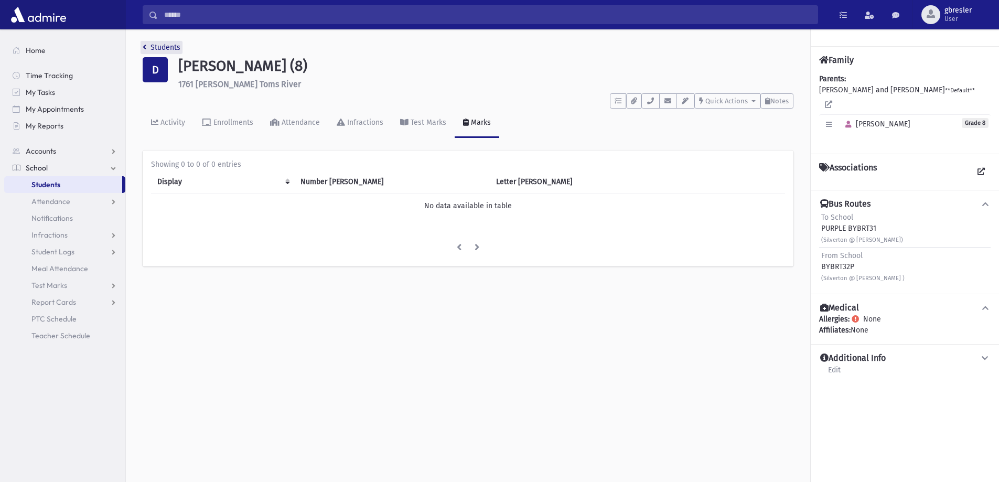
click at [174, 49] on link "Students" at bounding box center [162, 47] width 38 height 9
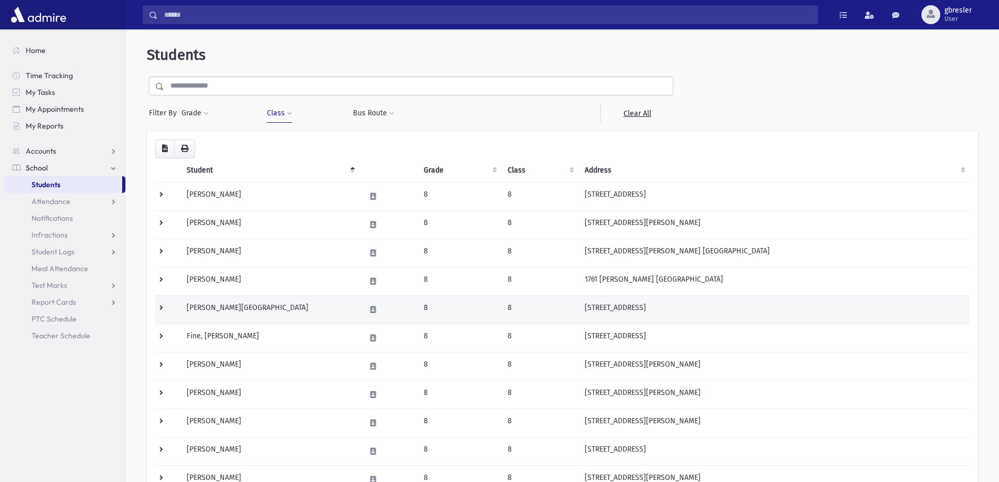
click at [223, 306] on td "Elkon, Sarala" at bounding box center [269, 309] width 178 height 28
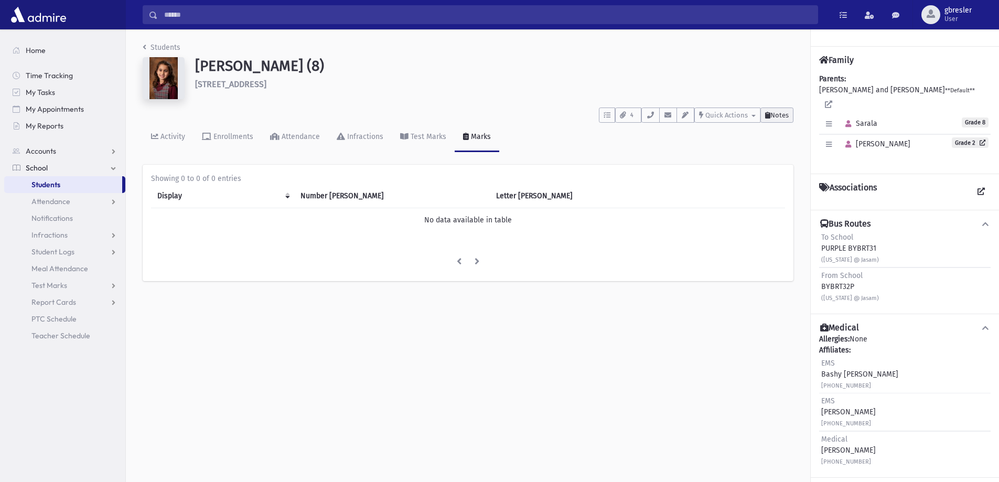
click at [773, 115] on span "Notes" at bounding box center [779, 115] width 18 height 8
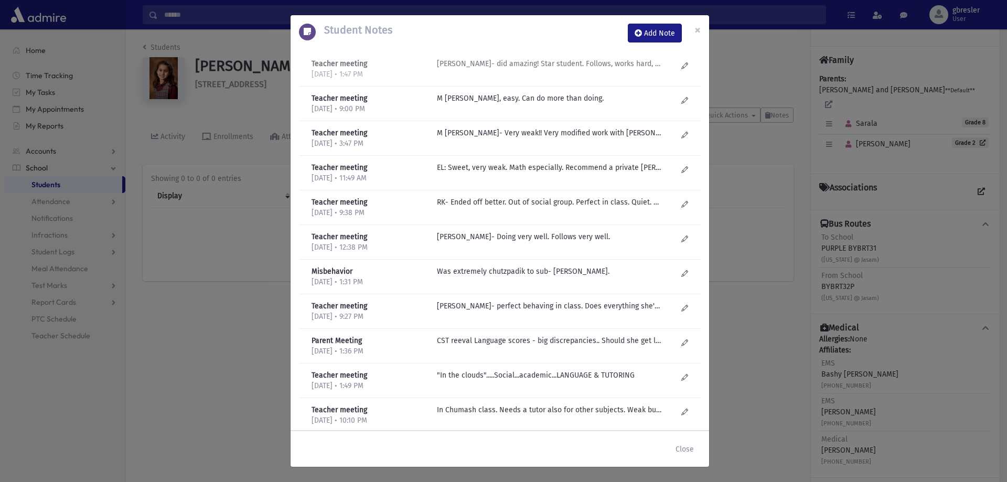
click at [503, 67] on p "R Knopf- did amazing! Star student. Follows, works hard, very successful! Seems…" at bounding box center [549, 63] width 224 height 11
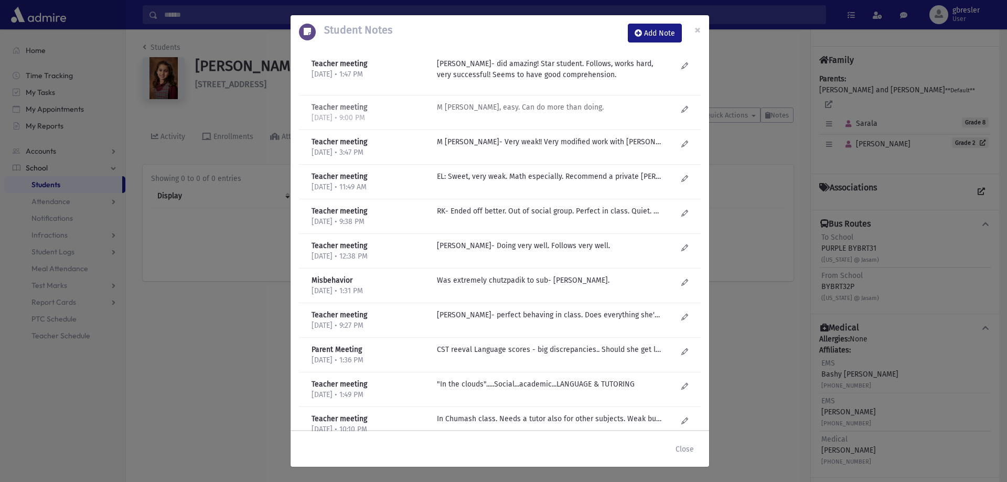
click at [474, 105] on p "M Fogel-sweet, easy. Can do more than doing." at bounding box center [549, 107] width 224 height 11
click at [563, 140] on p "M Fogel- Very weak!! Very modified work with Esty Schachar. Needs everything re…" at bounding box center [549, 141] width 224 height 11
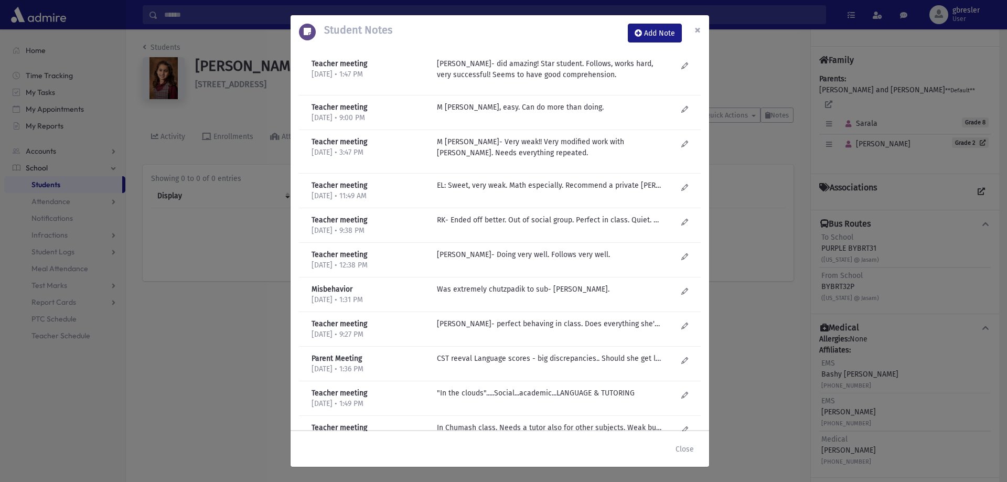
click at [699, 30] on span "×" at bounding box center [697, 30] width 6 height 15
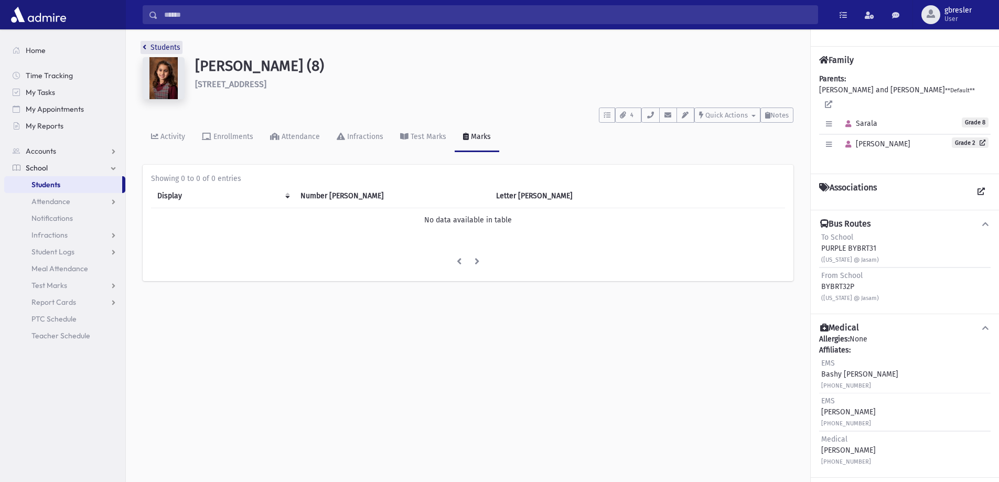
click at [176, 48] on link "Students" at bounding box center [162, 47] width 38 height 9
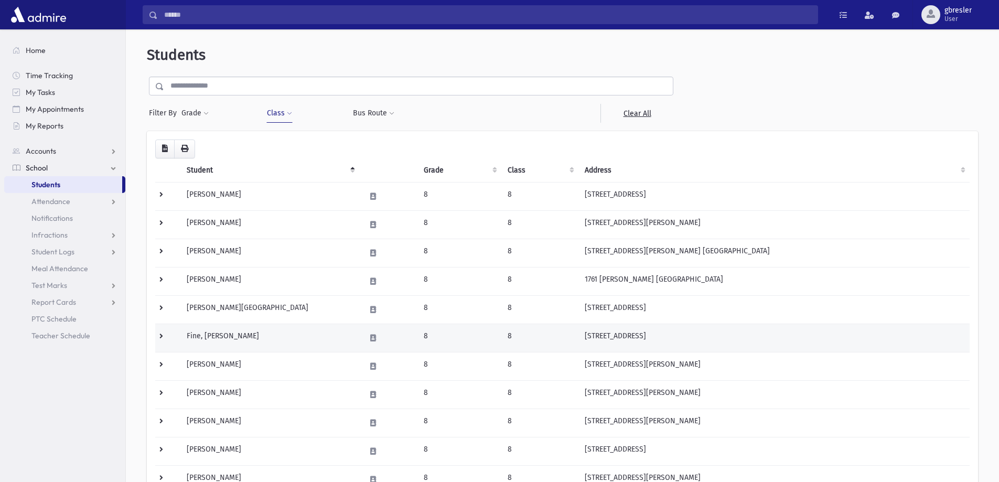
click at [205, 333] on td "Fine, [PERSON_NAME]" at bounding box center [269, 338] width 178 height 28
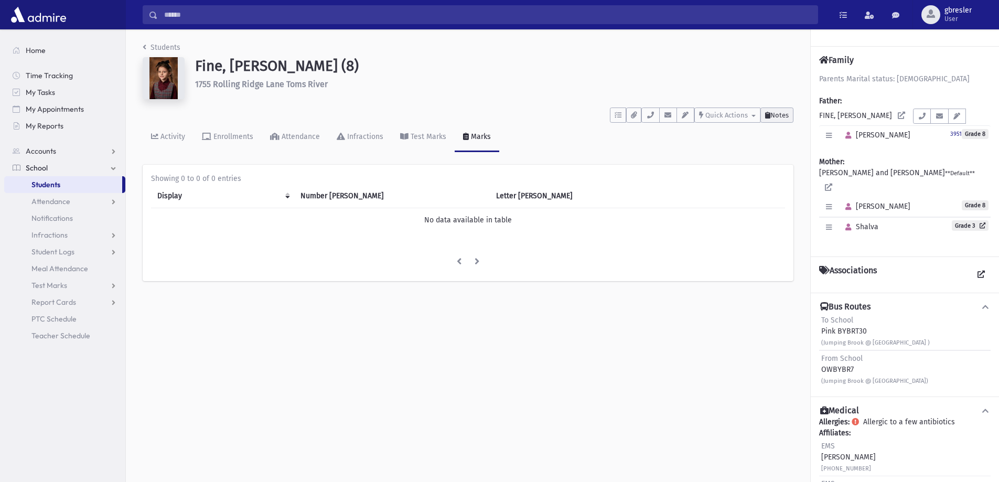
click at [789, 119] on button "Notes" at bounding box center [776, 115] width 33 height 15
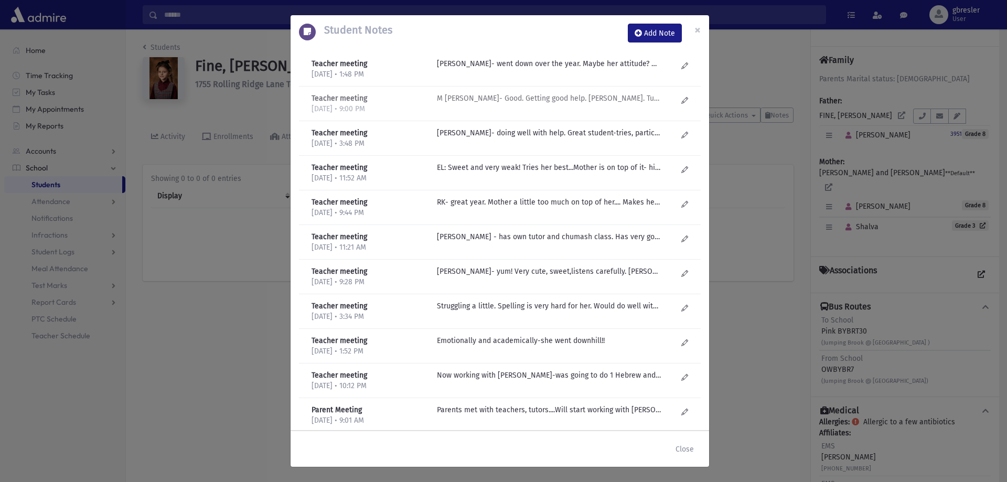
click at [508, 69] on p "M Fogel- Good. Getting good help. Mrs. Schachar. Tutor doing English. Mom on to…" at bounding box center [549, 63] width 224 height 11
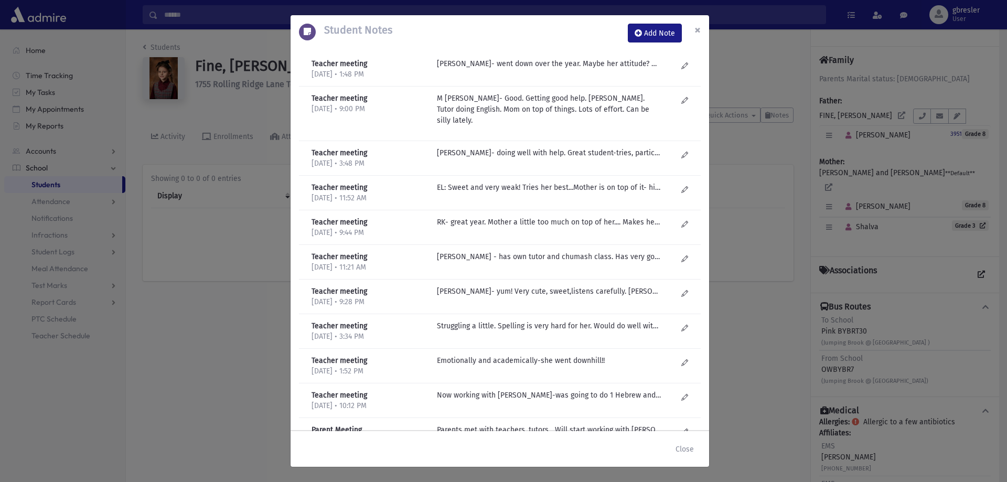
click at [699, 33] on span "×" at bounding box center [697, 30] width 6 height 15
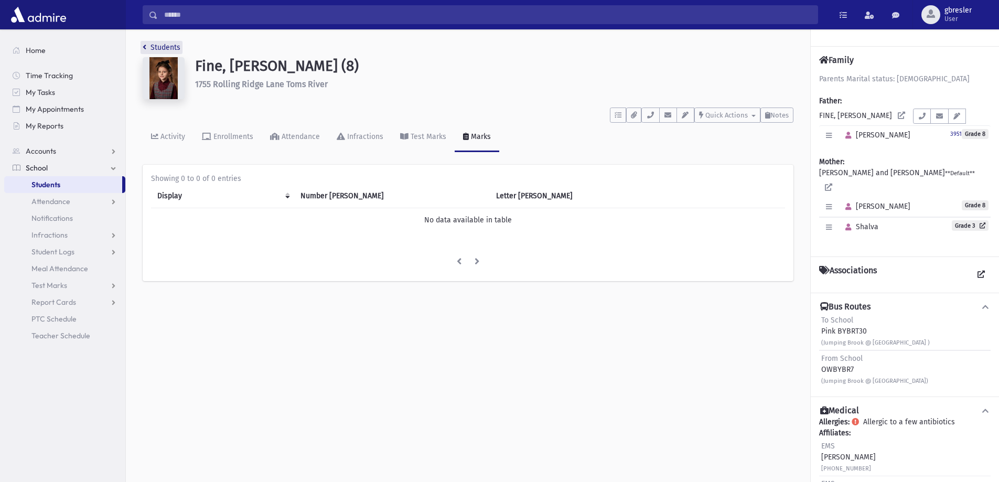
click at [164, 49] on link "Students" at bounding box center [162, 47] width 38 height 9
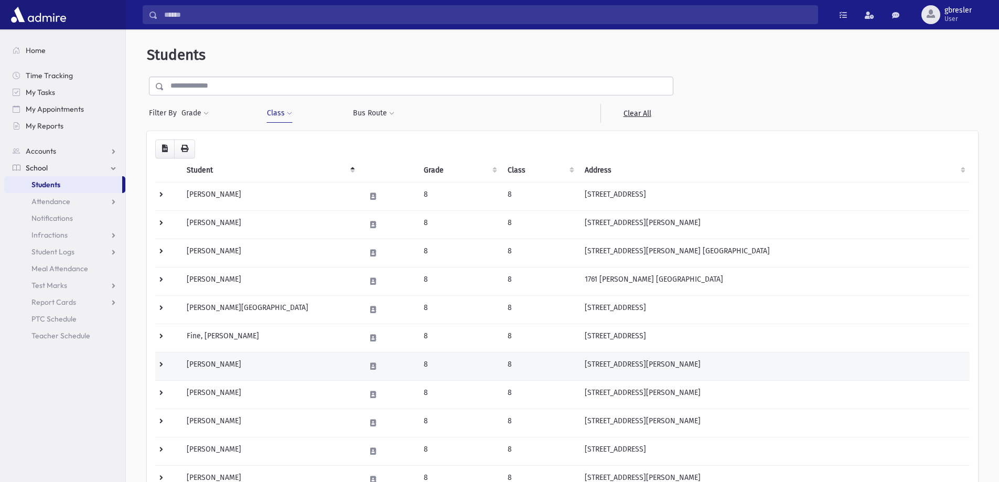
click at [209, 363] on td "[PERSON_NAME]" at bounding box center [269, 366] width 178 height 28
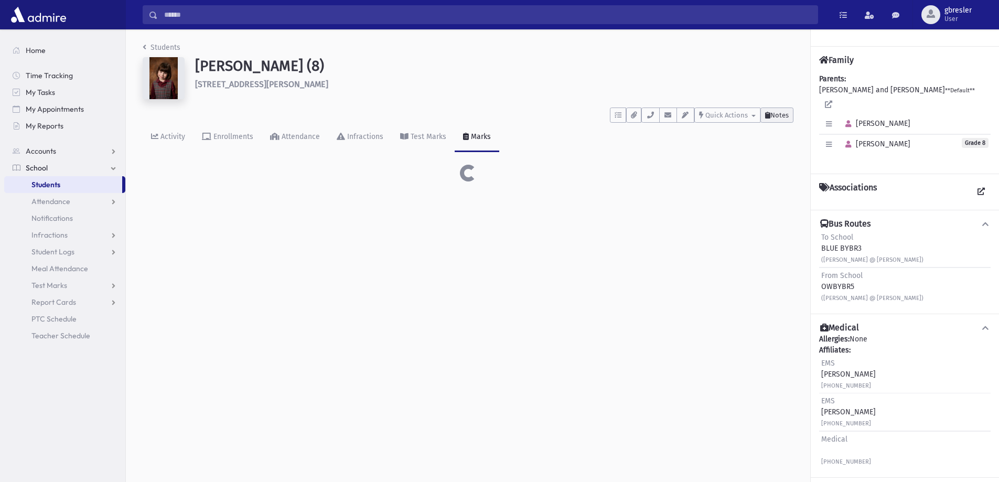
click at [787, 121] on button "Notes" at bounding box center [776, 115] width 33 height 15
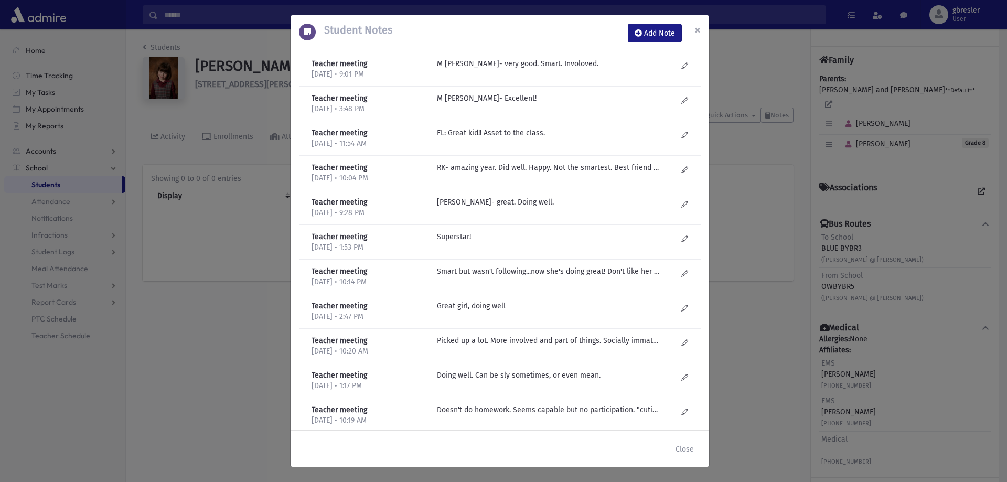
click at [692, 29] on button "×" at bounding box center [697, 29] width 23 height 29
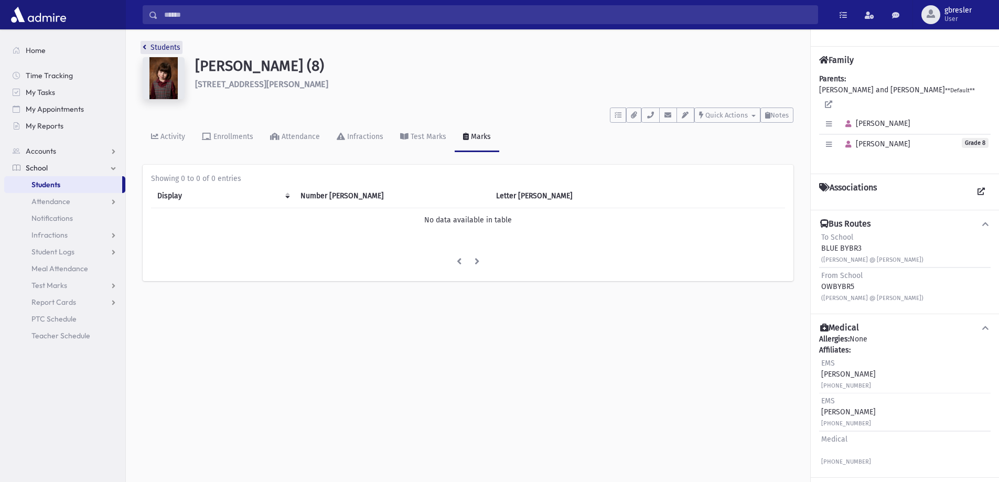
click at [156, 47] on link "Students" at bounding box center [162, 47] width 38 height 9
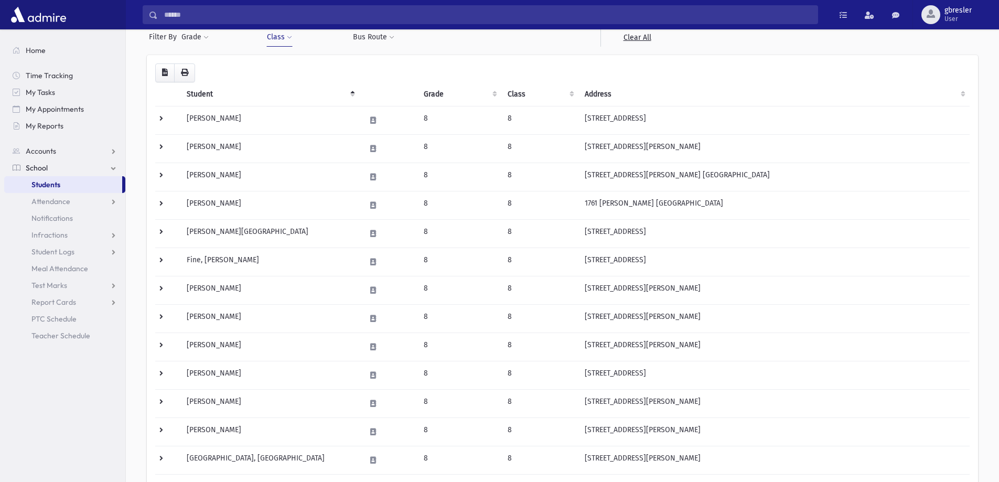
scroll to position [105, 0]
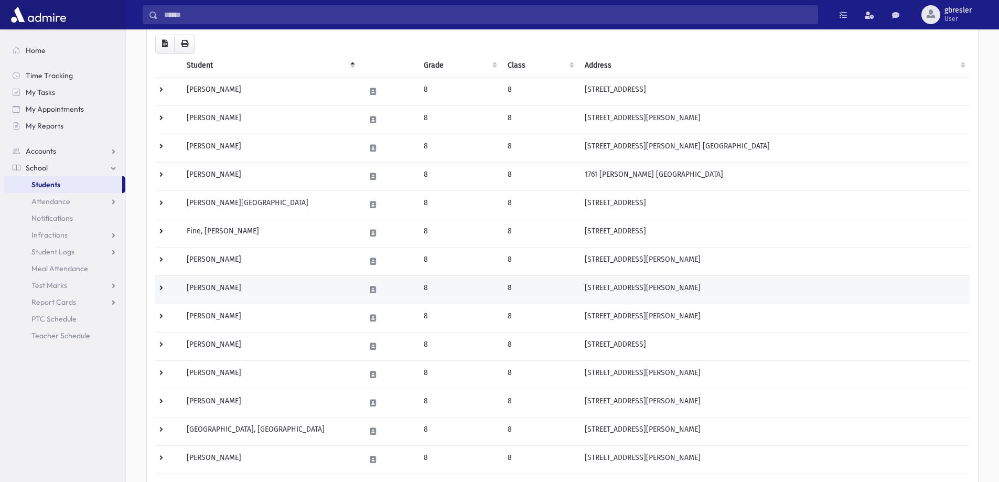
click at [226, 289] on td "[PERSON_NAME]" at bounding box center [269, 289] width 178 height 28
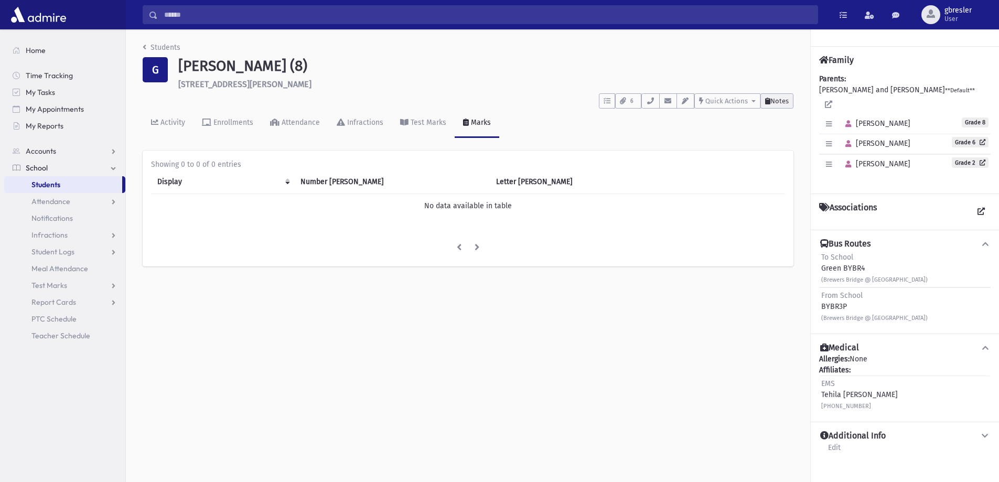
click at [780, 99] on span "Notes" at bounding box center [779, 101] width 18 height 8
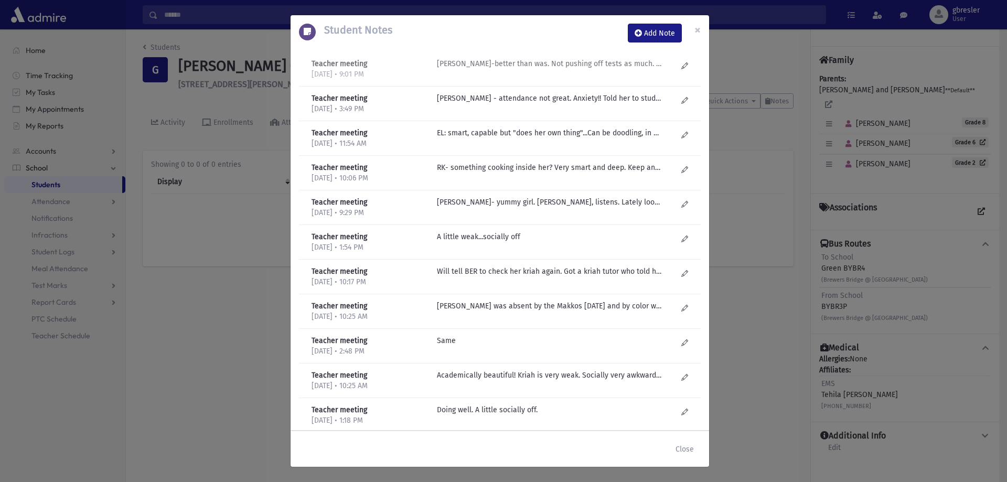
click at [592, 65] on p "M Fogel-better than was. Not pushing off tests as much. Mom claims anxiety but …" at bounding box center [549, 63] width 224 height 11
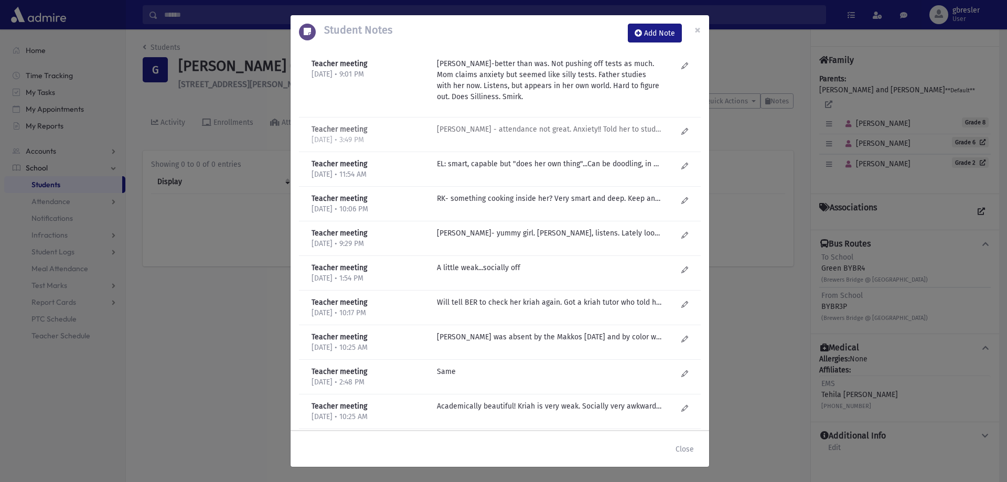
click at [572, 128] on p "M Fogel - attendance not great. Anxiety!! Told her to study few minutes and sto…" at bounding box center [549, 129] width 224 height 11
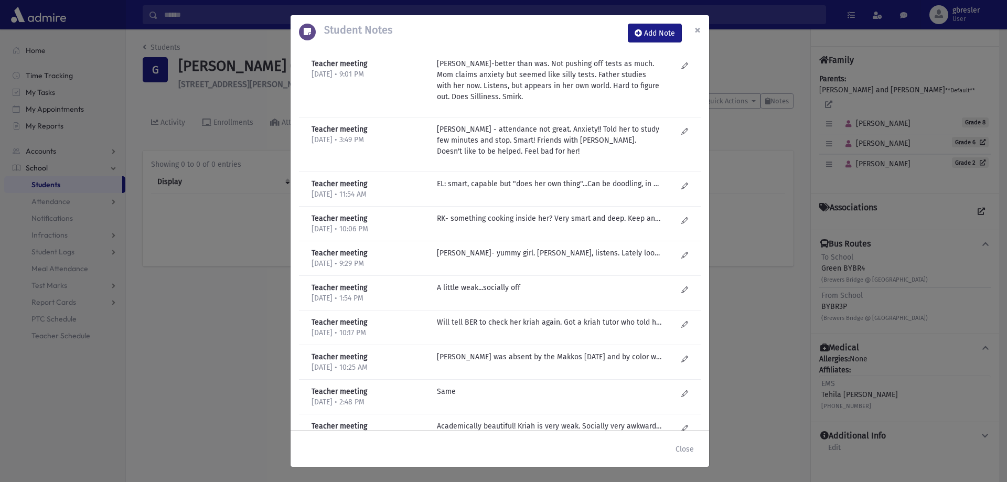
click at [698, 28] on span "×" at bounding box center [697, 30] width 6 height 15
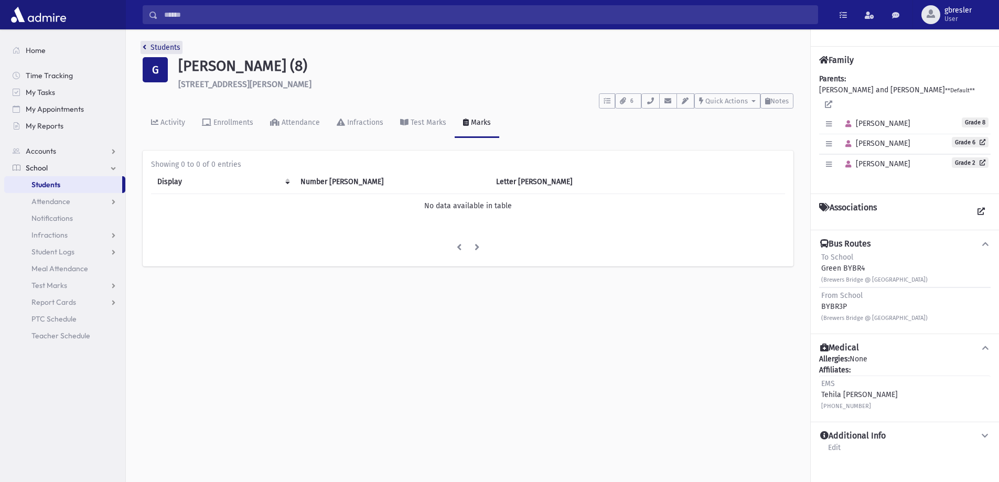
click at [174, 49] on link "Students" at bounding box center [162, 47] width 38 height 9
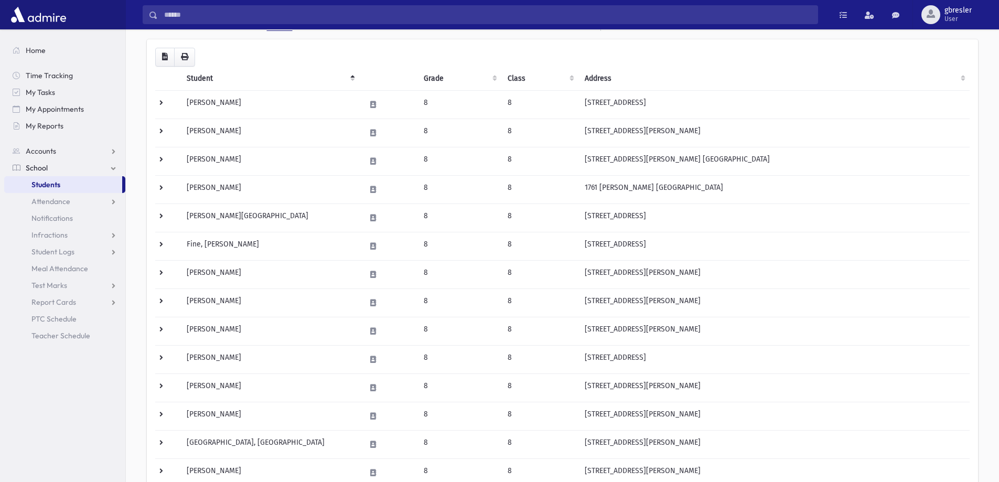
scroll to position [157, 0]
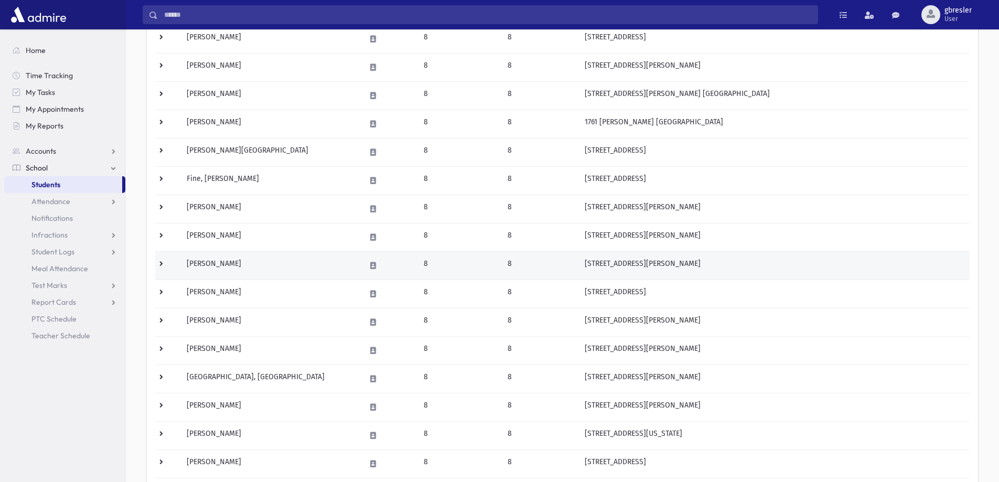
click at [237, 264] on td "[PERSON_NAME]" at bounding box center [269, 265] width 178 height 28
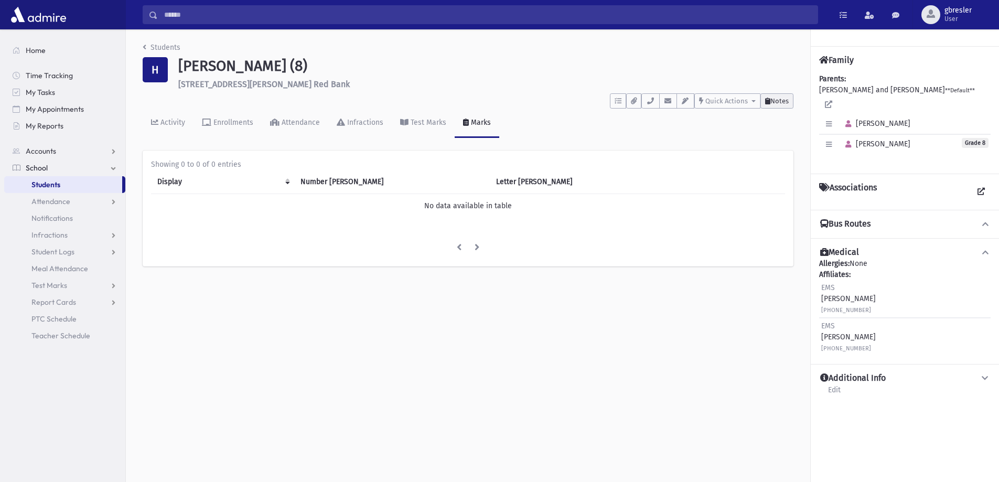
click at [785, 99] on span "Notes" at bounding box center [779, 101] width 18 height 8
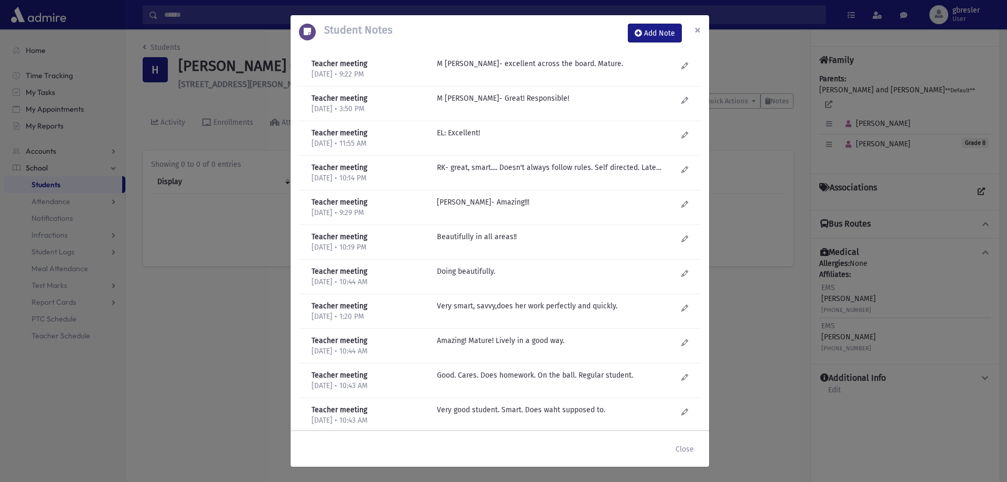
click at [698, 28] on span "×" at bounding box center [697, 30] width 6 height 15
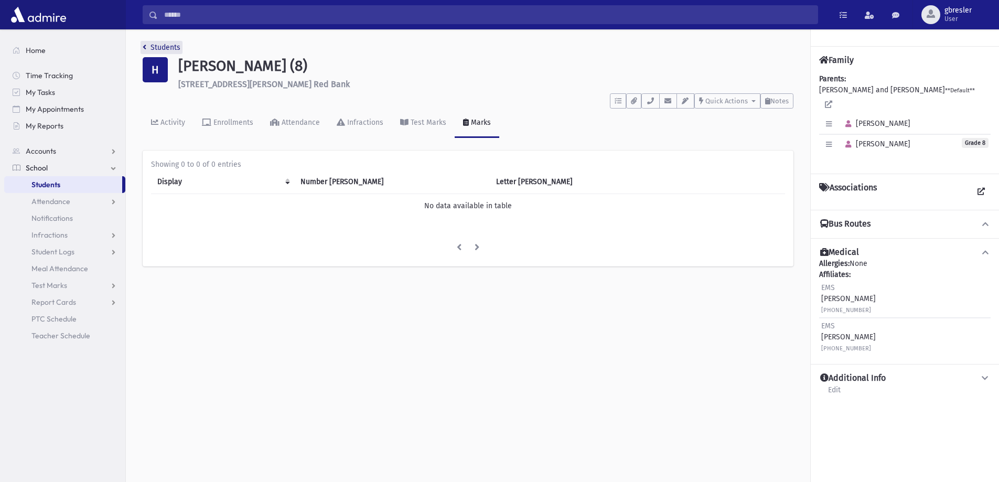
click at [163, 47] on link "Students" at bounding box center [162, 47] width 38 height 9
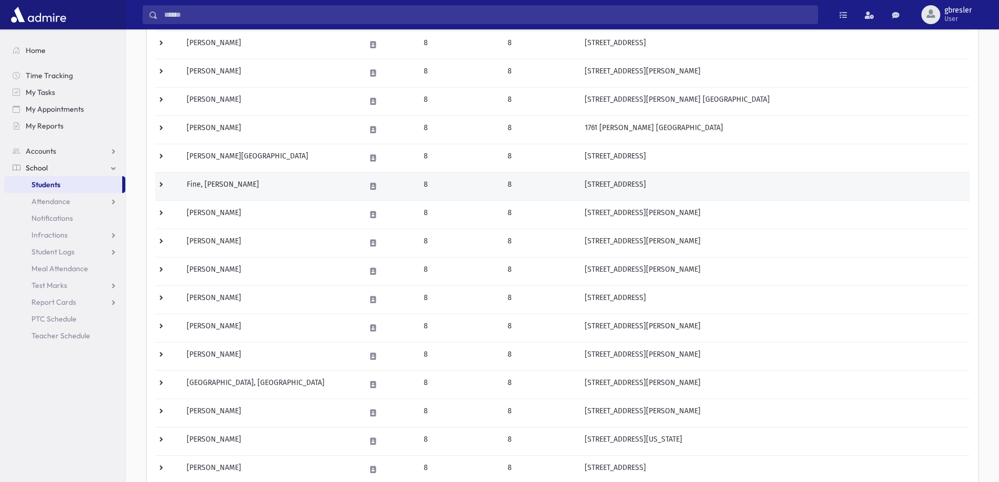
scroll to position [157, 0]
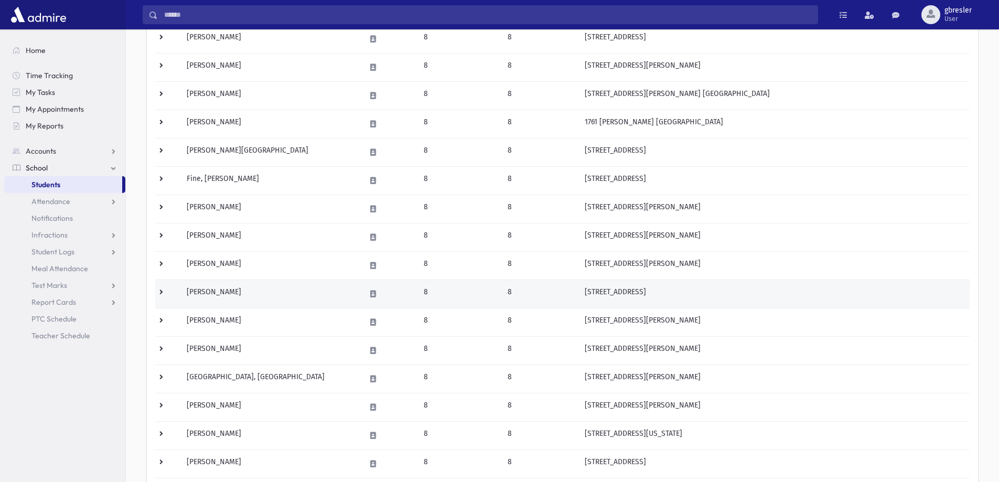
click at [224, 290] on td "[PERSON_NAME]" at bounding box center [269, 294] width 178 height 28
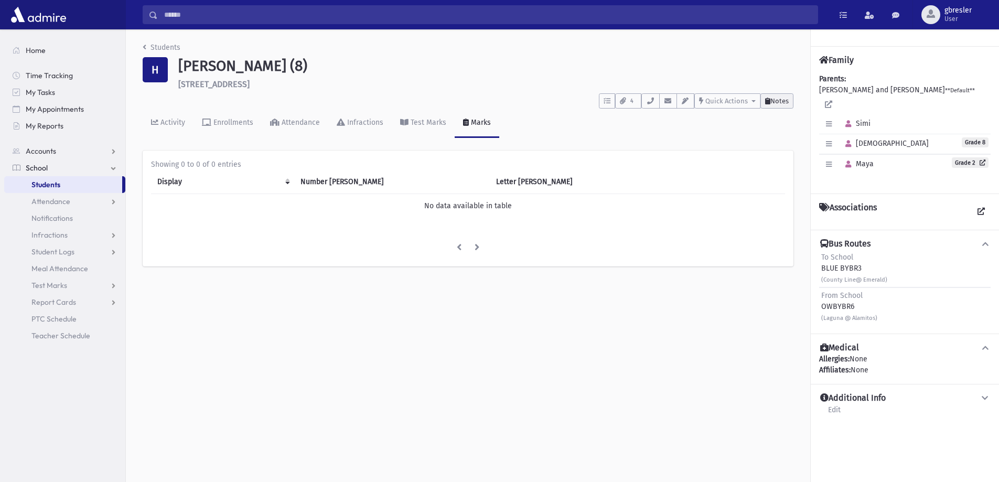
click at [778, 95] on button "Notes" at bounding box center [776, 100] width 33 height 15
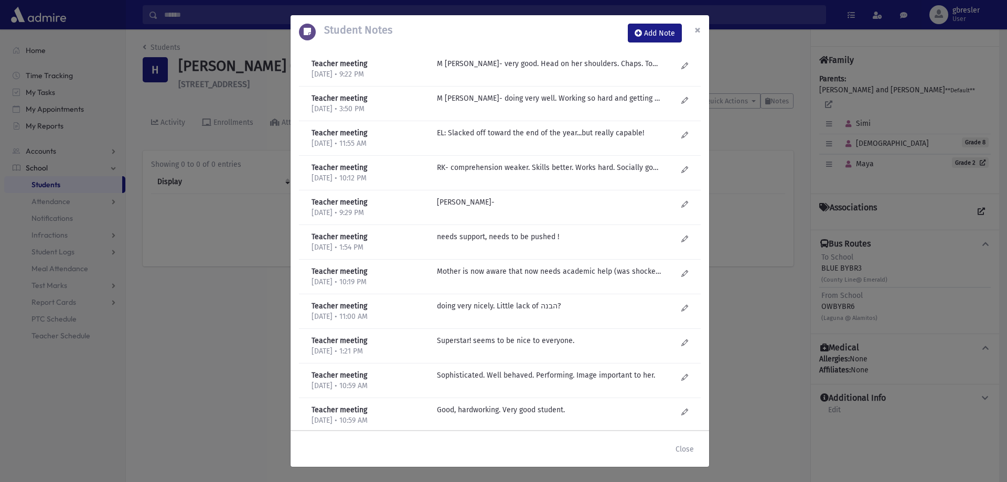
click at [698, 31] on span "×" at bounding box center [697, 30] width 6 height 15
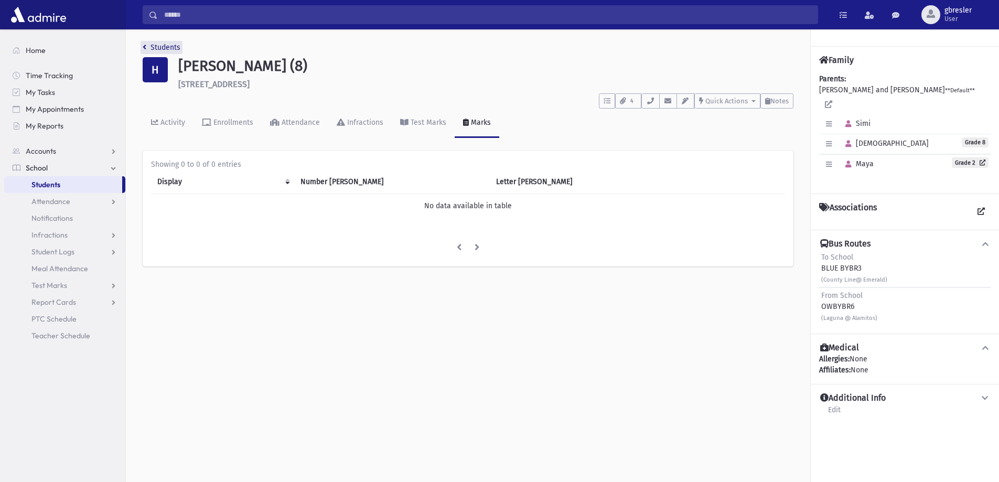
click at [166, 47] on link "Students" at bounding box center [162, 47] width 38 height 9
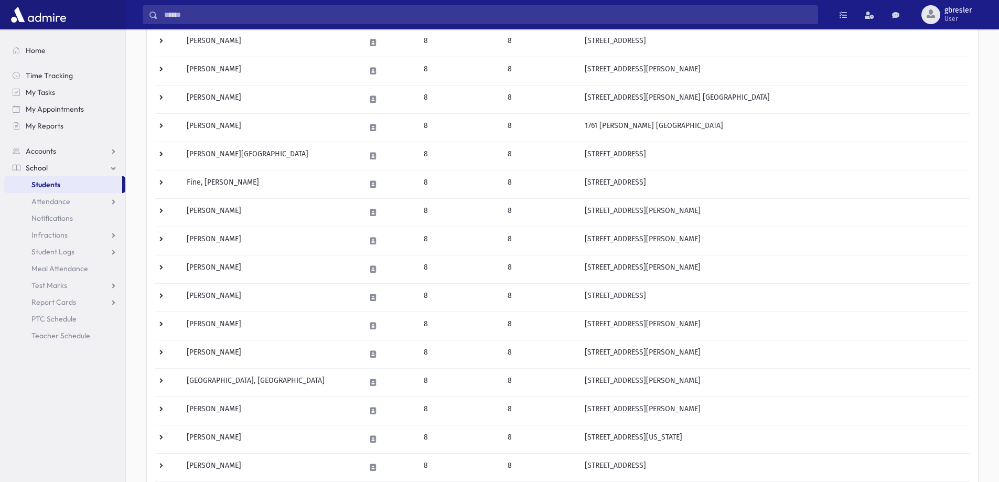
scroll to position [157, 0]
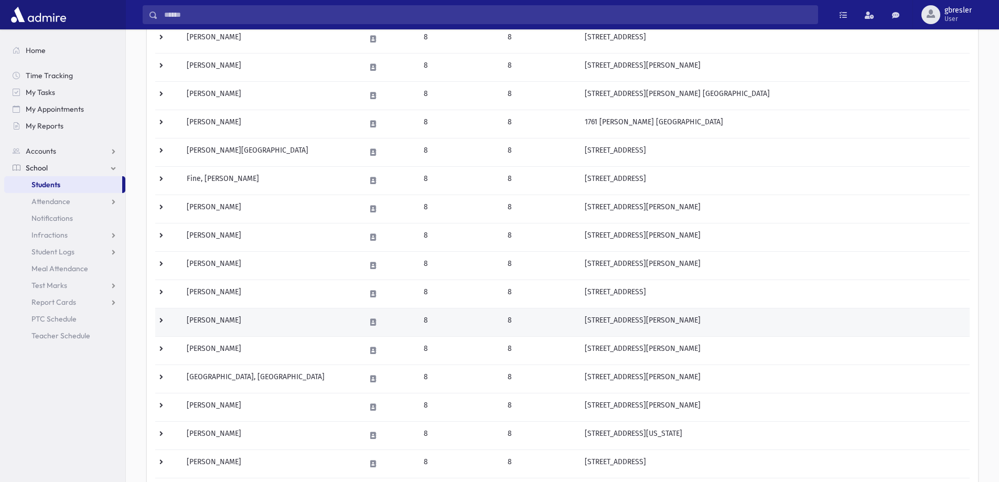
click at [218, 316] on td "[PERSON_NAME]" at bounding box center [269, 322] width 178 height 28
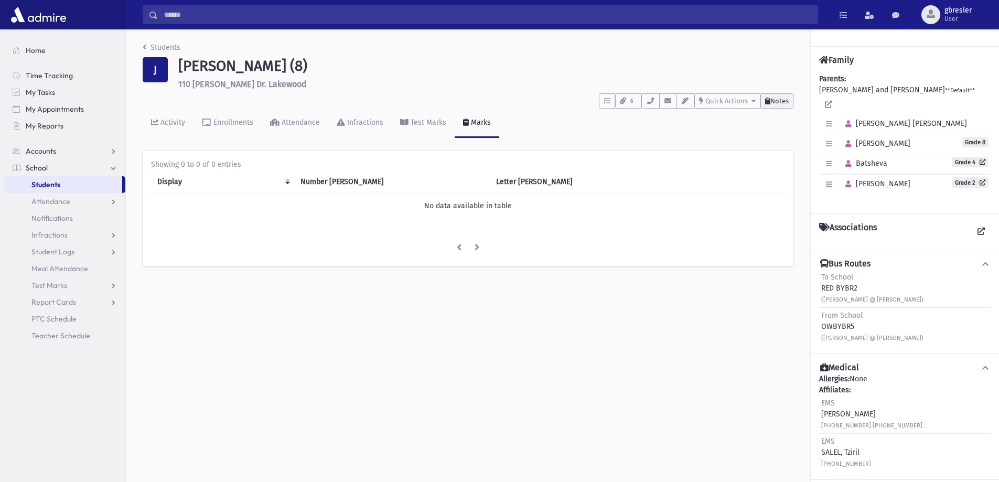
click at [770, 103] on span "Notes" at bounding box center [779, 101] width 18 height 8
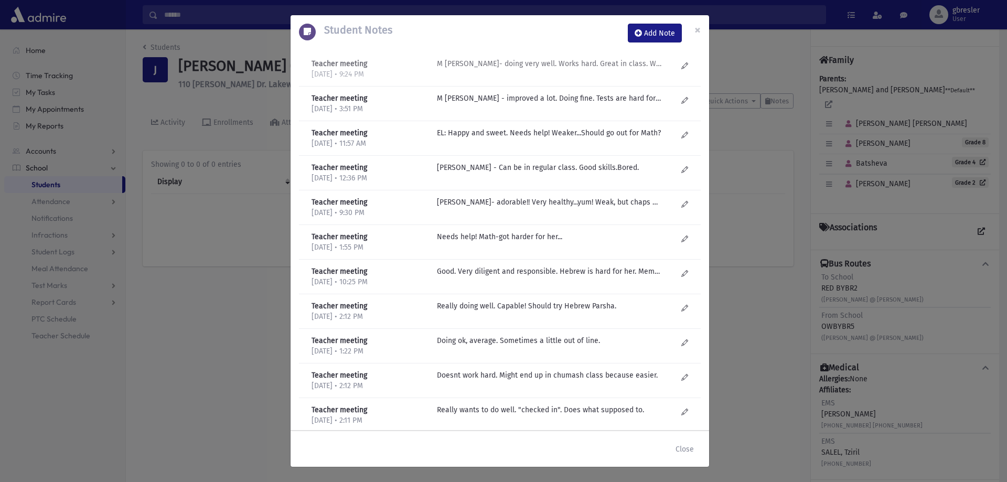
click at [608, 63] on p "M Fogel- doing very well. Works hard. Great in class. Well liked by girls. (Tal…" at bounding box center [549, 63] width 224 height 11
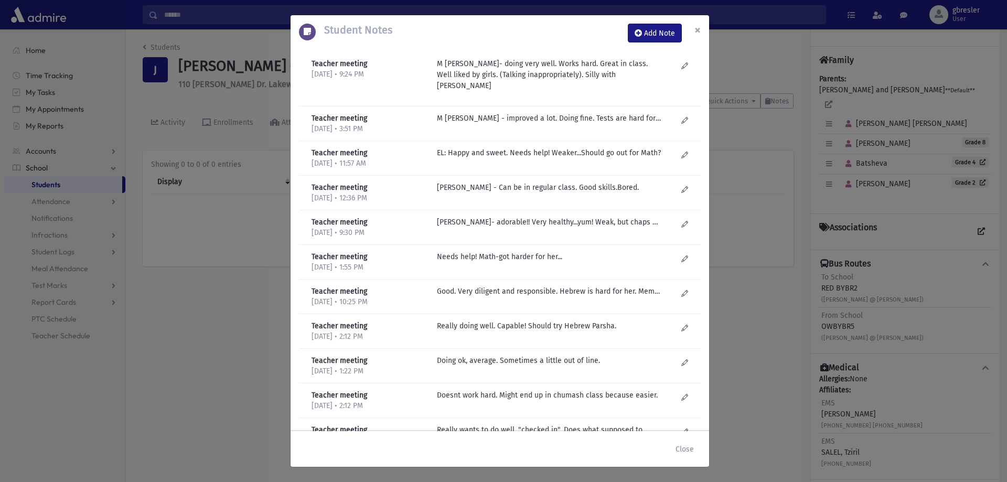
click at [698, 28] on span "×" at bounding box center [697, 30] width 6 height 15
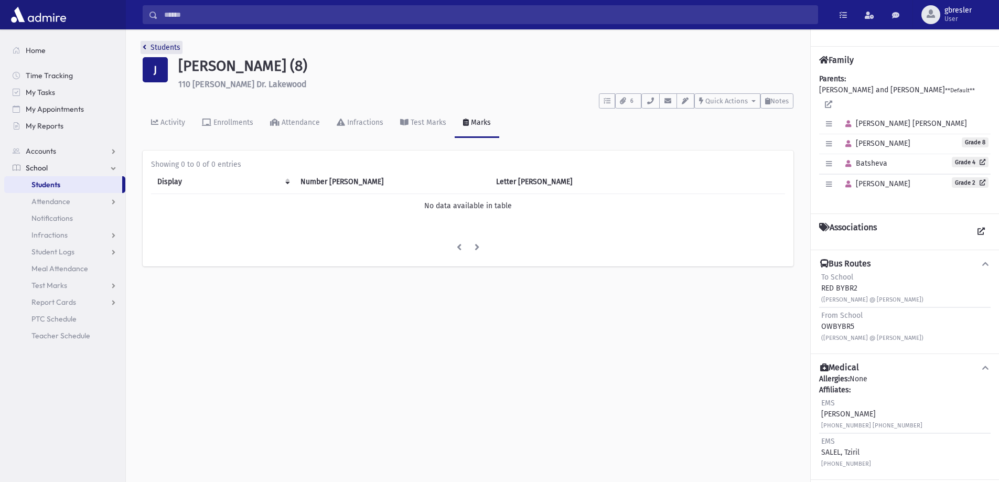
click at [156, 46] on link "Students" at bounding box center [162, 47] width 38 height 9
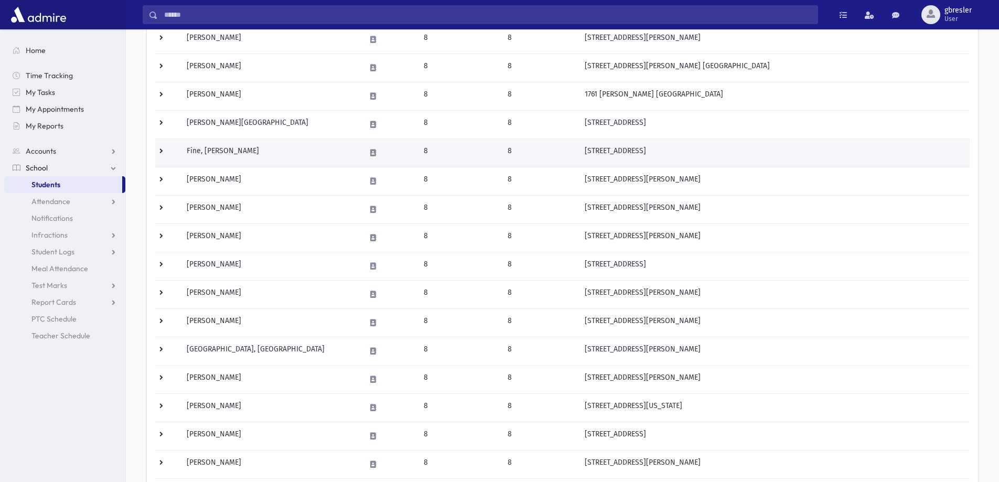
scroll to position [210, 0]
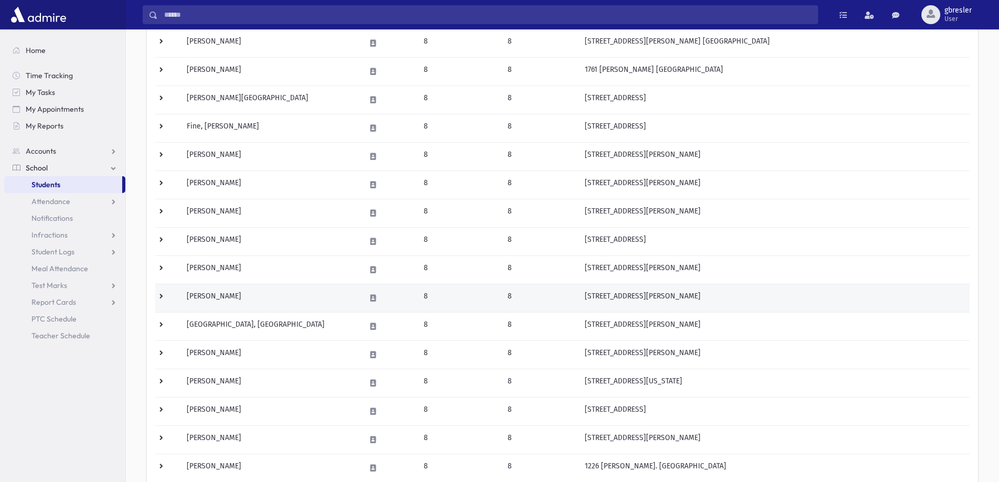
click at [220, 298] on td "Klein, Rosie" at bounding box center [269, 298] width 178 height 28
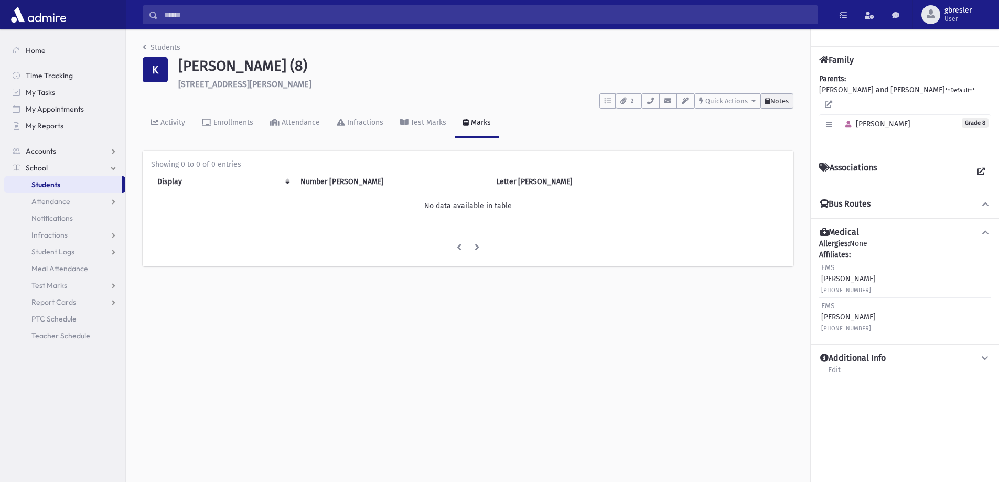
click at [770, 102] on span "Notes" at bounding box center [779, 101] width 18 height 8
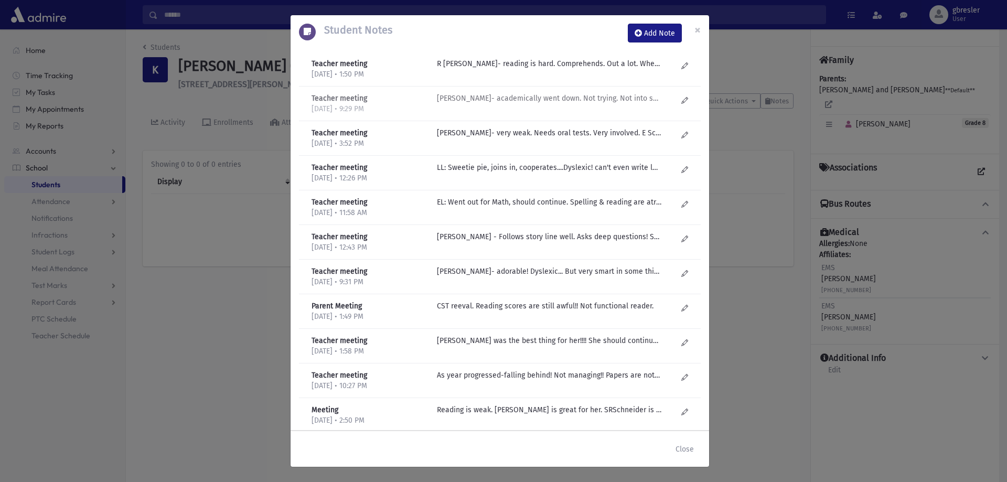
click at [514, 69] on p "M Fogel- academically went down. Not trying. Not into schoolwork. New group of …" at bounding box center [549, 63] width 224 height 11
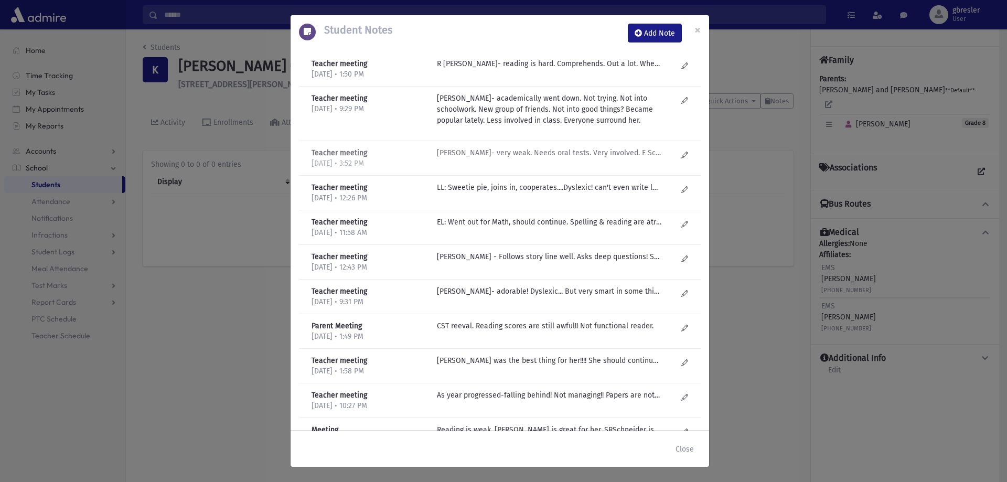
click at [540, 69] on p "M Fogel- very weak. Needs oral tests. Very involved. E Schachar modifies Parsha…" at bounding box center [549, 63] width 224 height 11
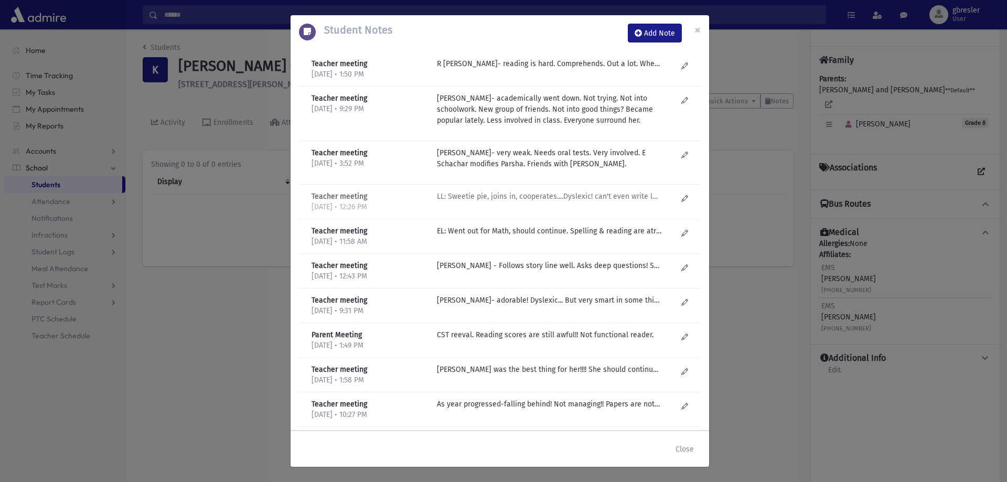
click at [599, 69] on p "LL: Sweetie pie, joins in, cooperates....Dyslexic! can't even write legibly....…" at bounding box center [549, 63] width 224 height 11
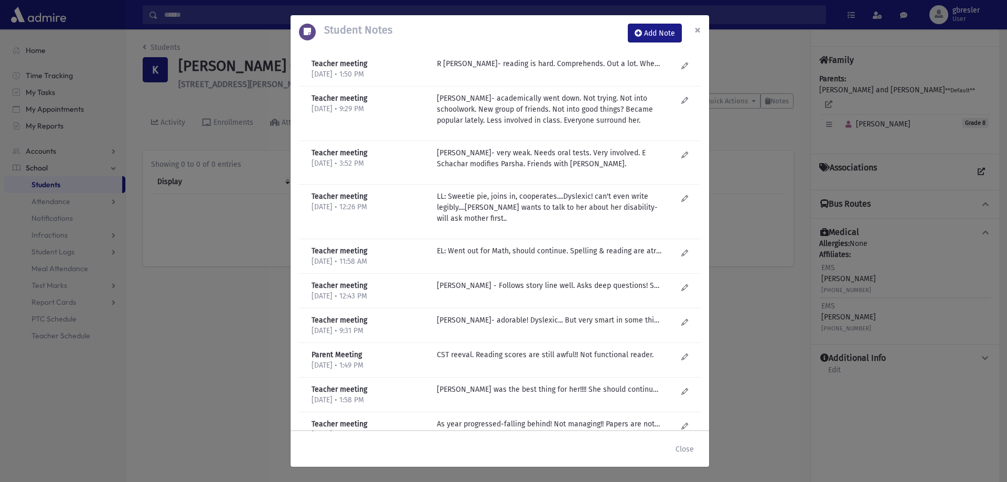
click at [692, 28] on button "×" at bounding box center [697, 29] width 23 height 29
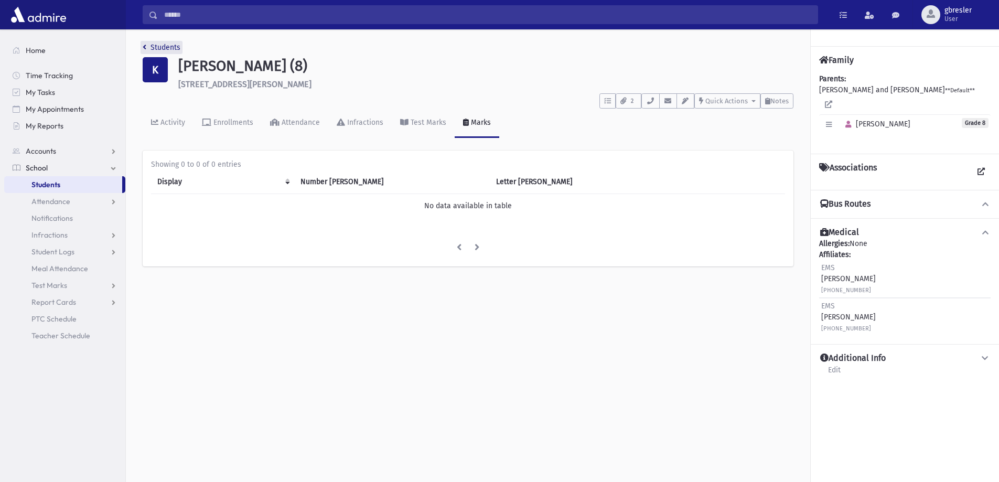
click at [158, 44] on link "Students" at bounding box center [162, 47] width 38 height 9
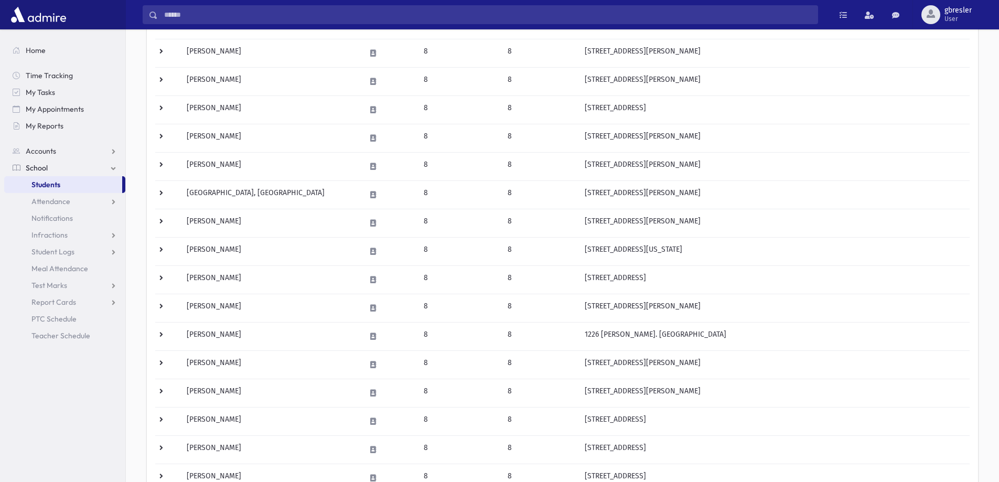
scroll to position [367, 0]
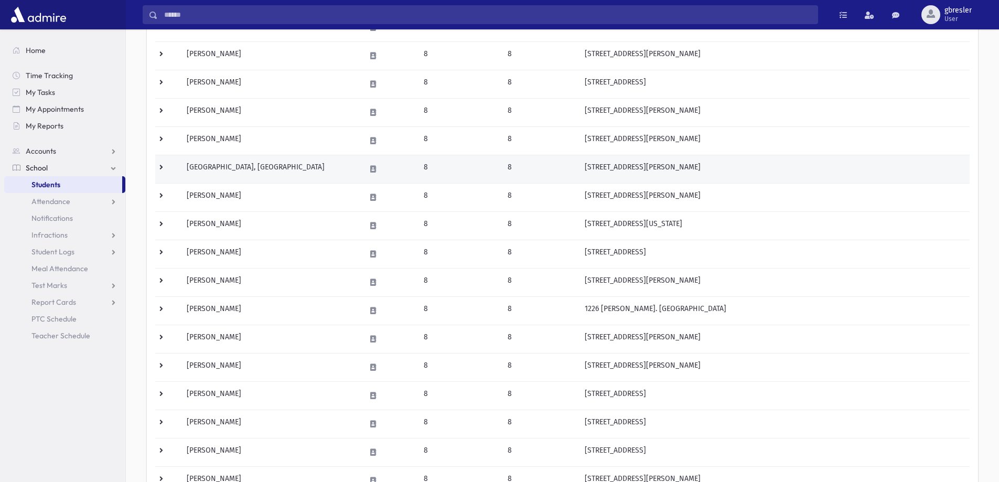
click at [227, 167] on td "Leeds, Tzofia" at bounding box center [269, 169] width 178 height 28
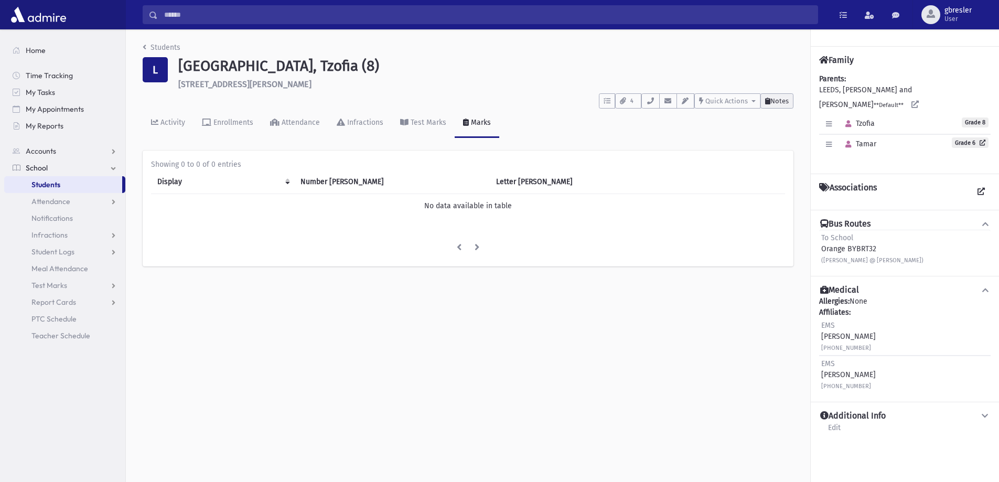
click at [786, 105] on button "Notes" at bounding box center [776, 100] width 33 height 15
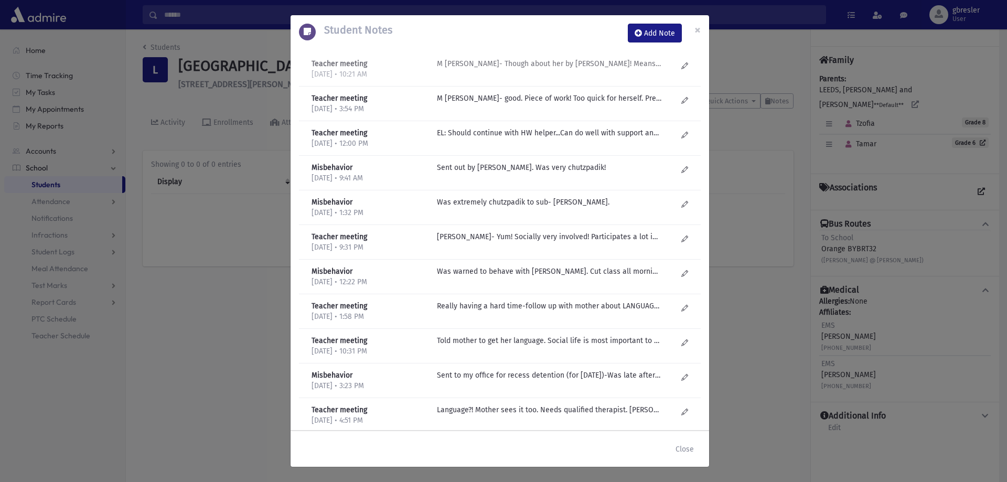
click at [530, 67] on p "M Fogel- Though about her by R Dovid Becker! Means well, sincere, good, but can…" at bounding box center [549, 63] width 224 height 11
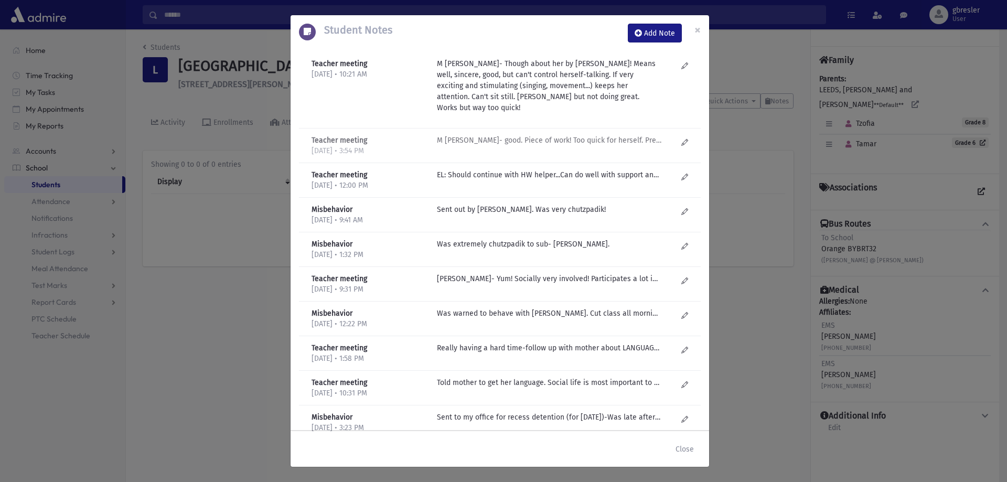
click at [477, 135] on p "M Fogel- good. Piece of work! Too quick for herself. Pretty bright. Working. Ta…" at bounding box center [549, 140] width 224 height 11
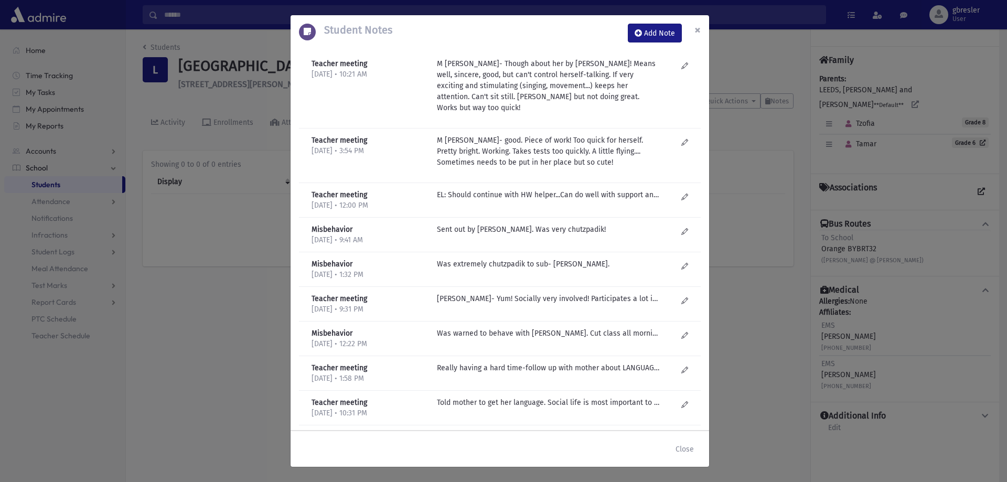
click at [695, 28] on span "×" at bounding box center [697, 30] width 6 height 15
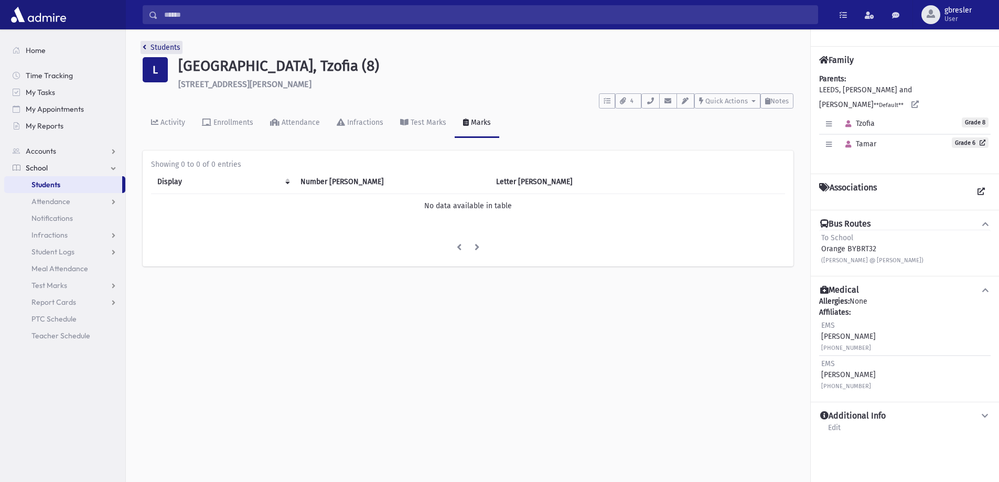
click at [153, 49] on link "Students" at bounding box center [162, 47] width 38 height 9
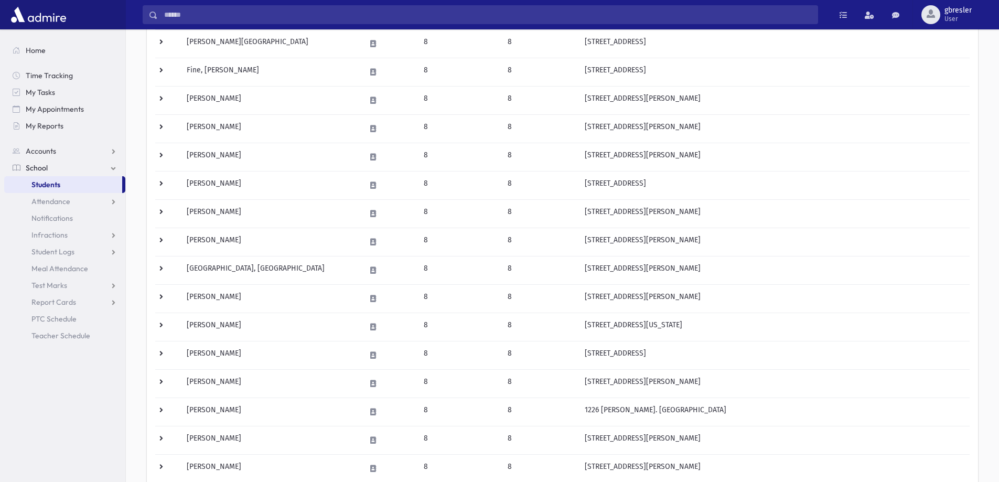
scroll to position [315, 0]
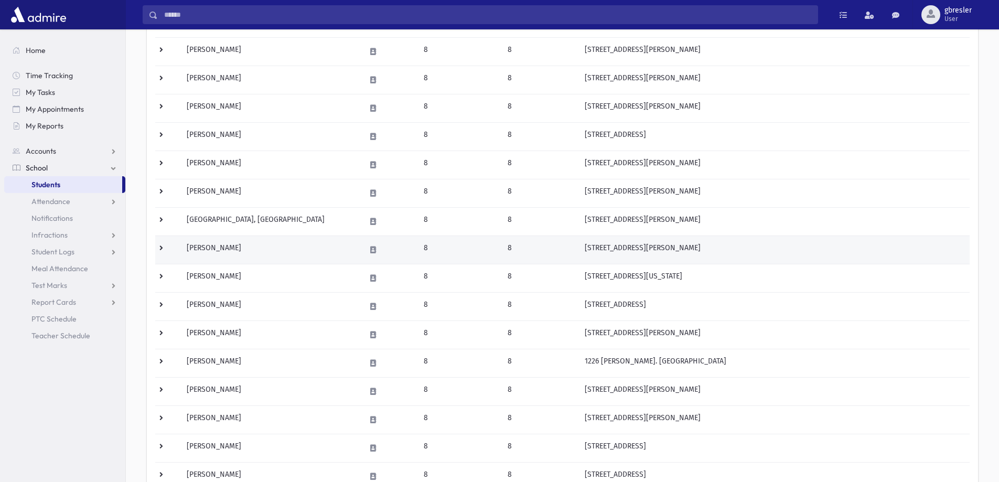
click at [211, 248] on td "Lubin, Rachel" at bounding box center [269, 249] width 178 height 28
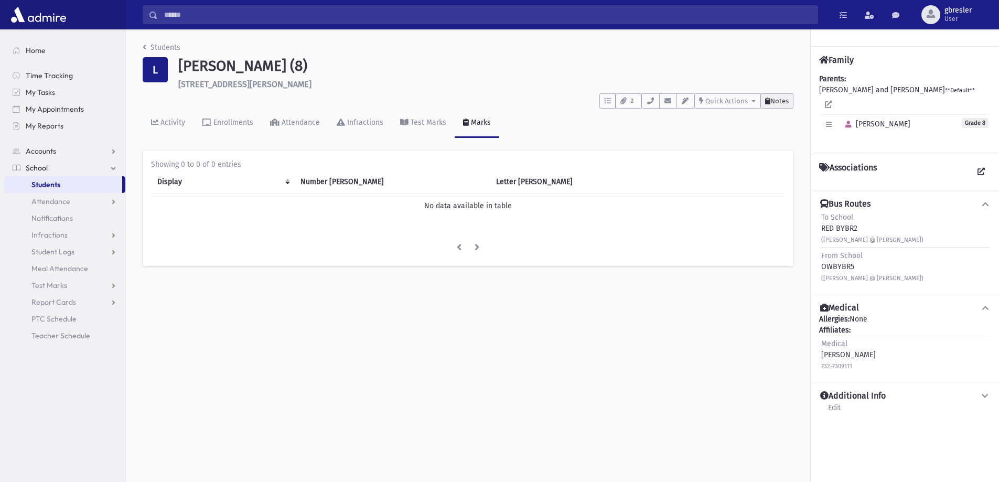
click at [777, 102] on span "Notes" at bounding box center [779, 101] width 18 height 8
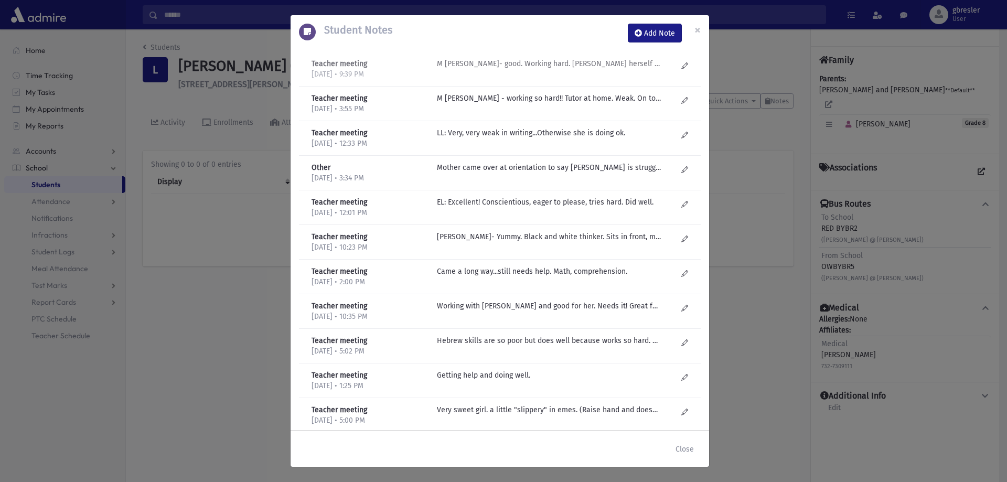
click at [567, 68] on p "M Fogel- good. Working hard. Pushes herself a lot. Needs help. Mrs Schachar hel…" at bounding box center [549, 63] width 224 height 11
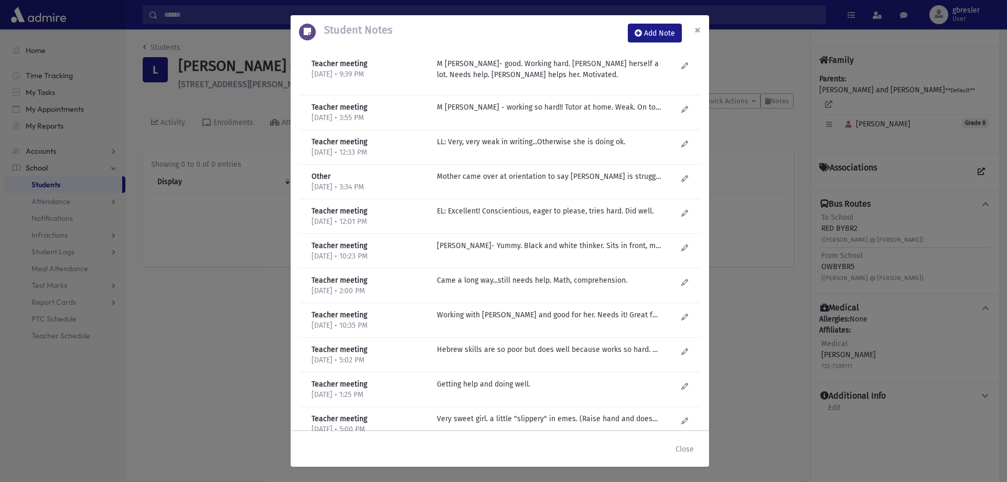
click at [695, 30] on span "×" at bounding box center [697, 30] width 6 height 15
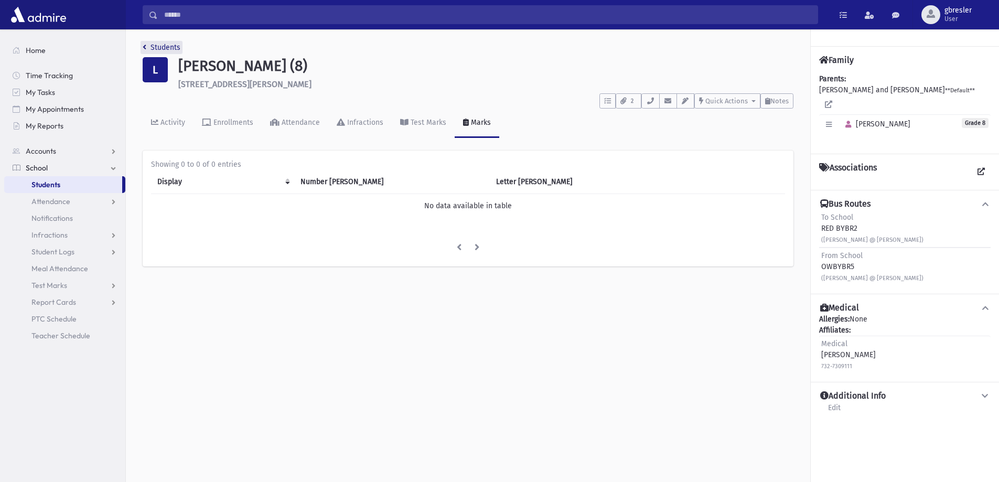
click at [176, 47] on link "Students" at bounding box center [162, 47] width 38 height 9
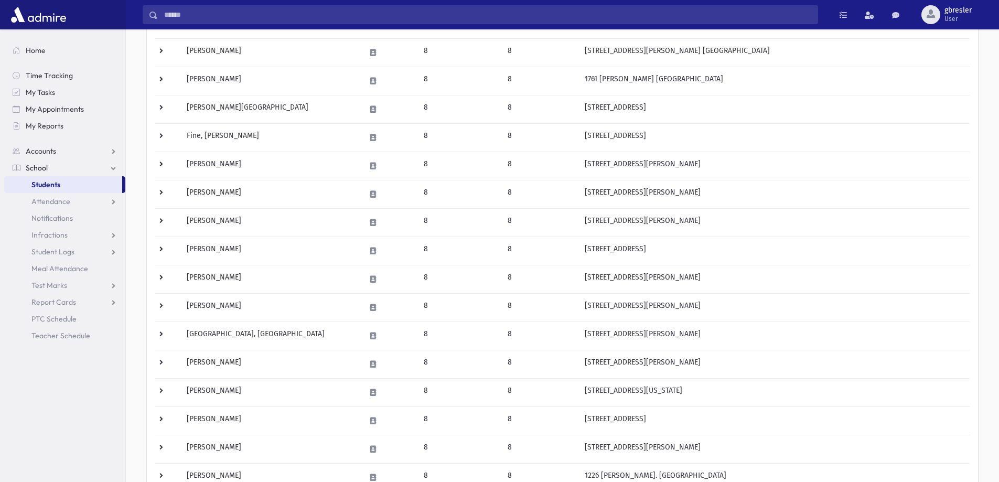
scroll to position [262, 0]
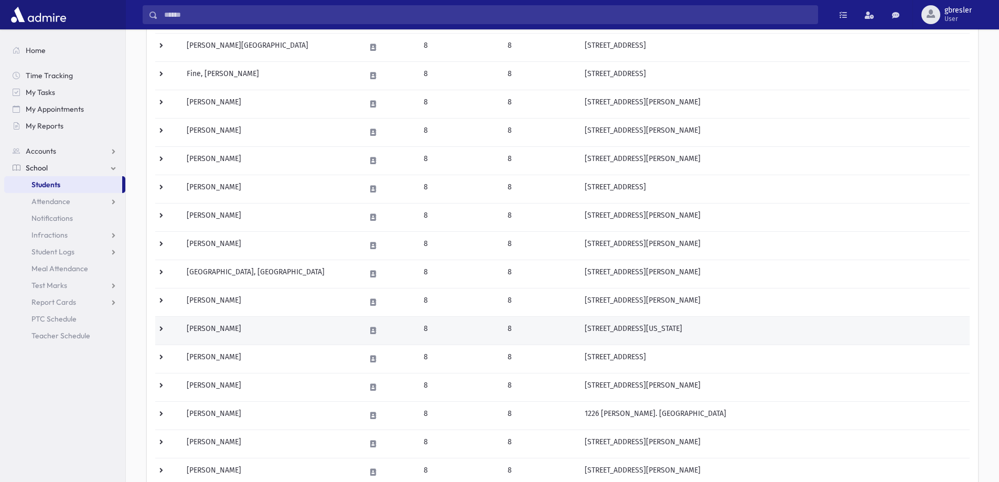
click at [237, 329] on td "[PERSON_NAME]" at bounding box center [269, 330] width 178 height 28
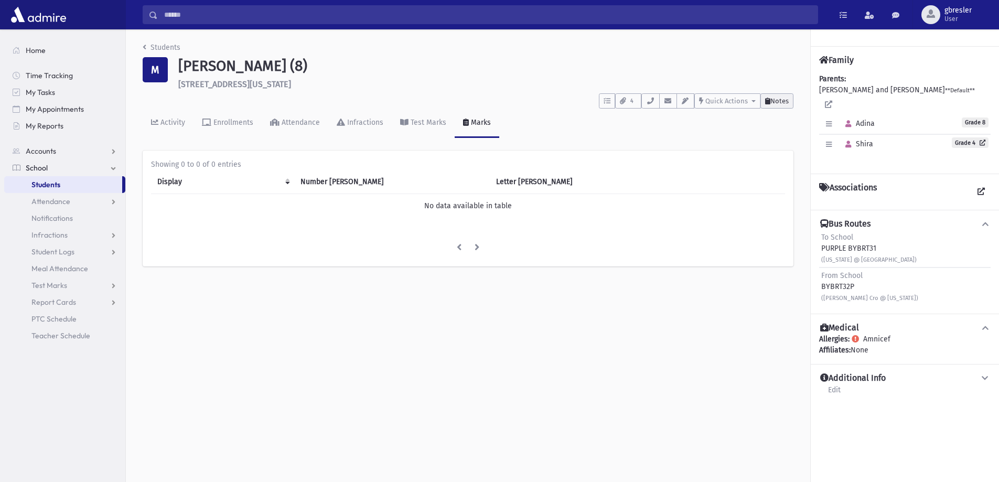
click at [781, 99] on span "Notes" at bounding box center [779, 101] width 18 height 8
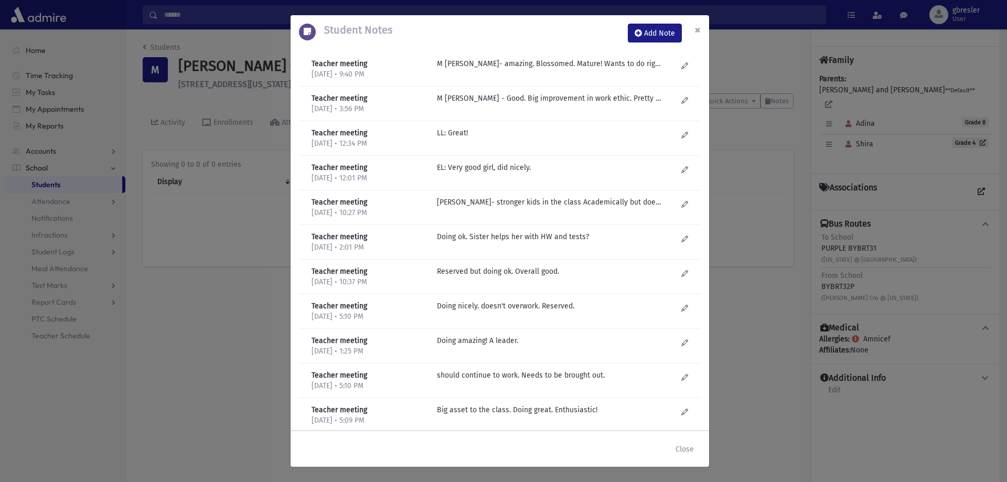
click at [700, 28] on span "×" at bounding box center [697, 30] width 6 height 15
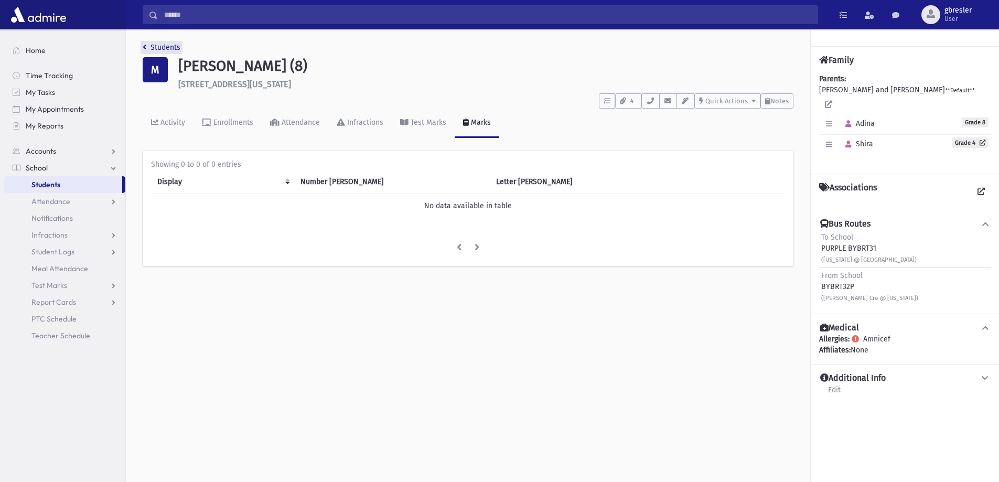
click at [168, 45] on link "Students" at bounding box center [162, 47] width 38 height 9
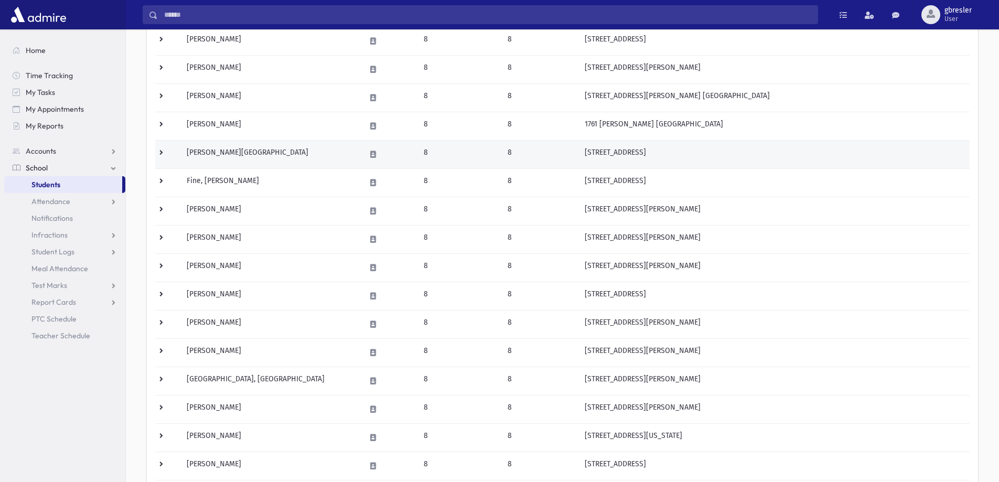
scroll to position [210, 0]
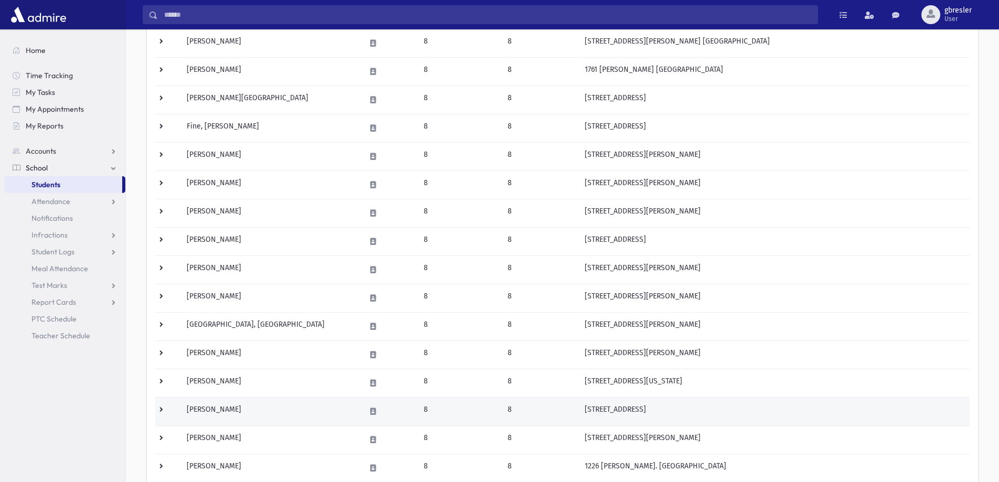
click at [235, 404] on td "Mendelsohn, Rachel" at bounding box center [269, 411] width 178 height 28
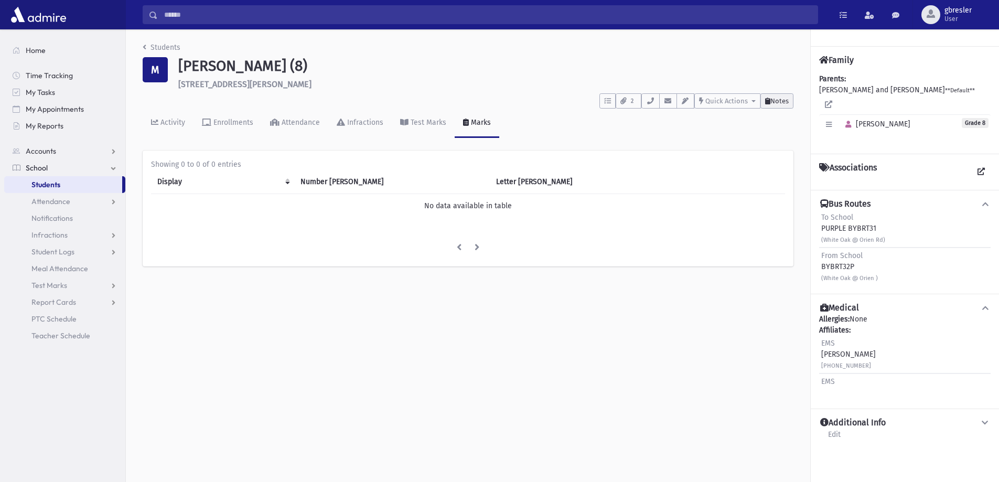
click at [779, 96] on button "Notes" at bounding box center [776, 100] width 33 height 15
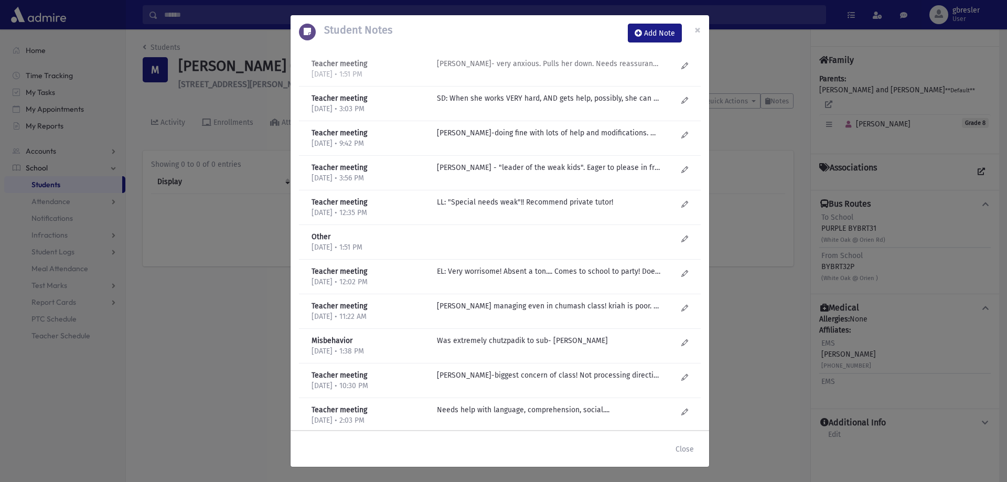
click at [537, 70] on div "R Knopf- very anxious. Pulls her down. Needs reassurance and then can do a lot." at bounding box center [557, 69] width 251 height 22
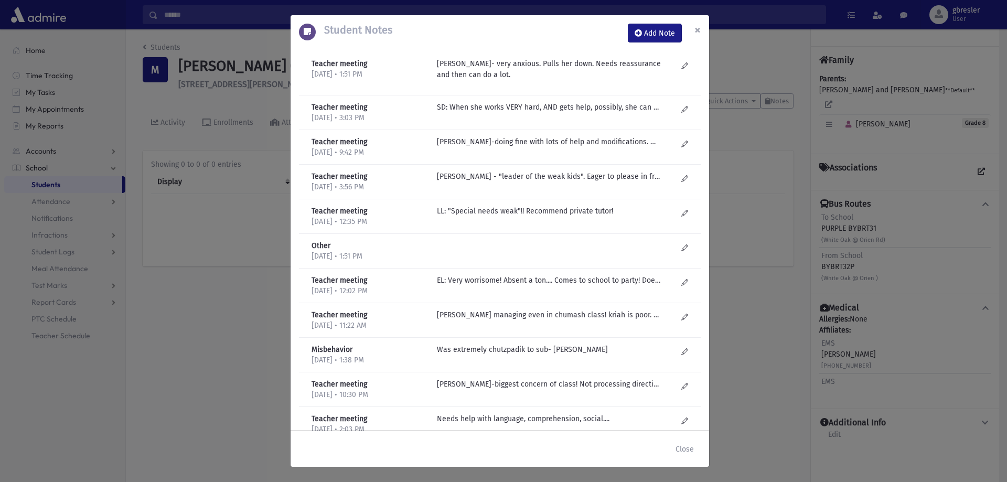
drag, startPoint x: 699, startPoint y: 32, endPoint x: 688, endPoint y: 32, distance: 11.0
click at [699, 32] on span "×" at bounding box center [697, 30] width 6 height 15
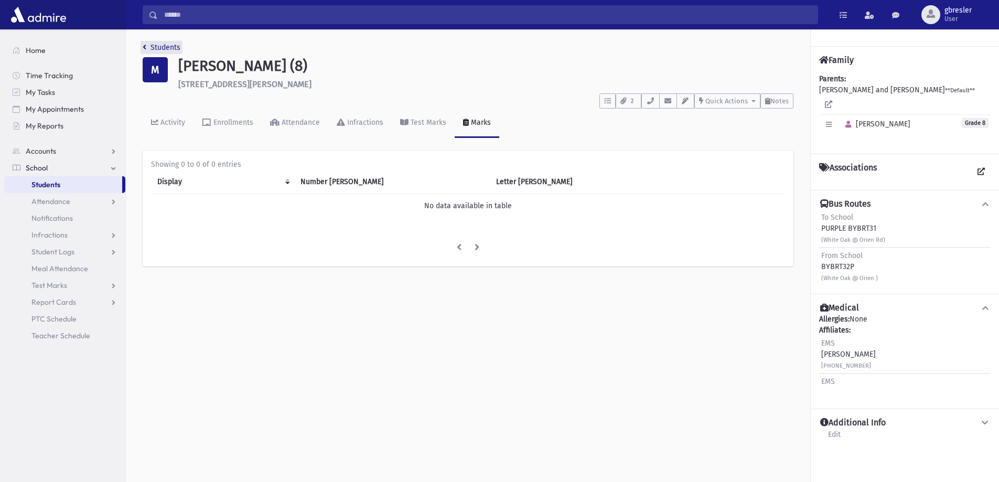
click at [164, 46] on link "Students" at bounding box center [162, 47] width 38 height 9
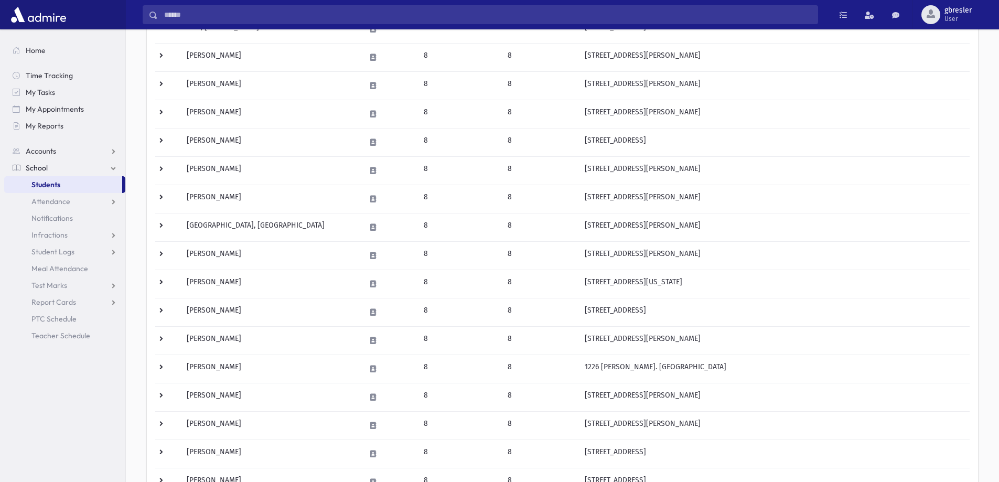
scroll to position [315, 0]
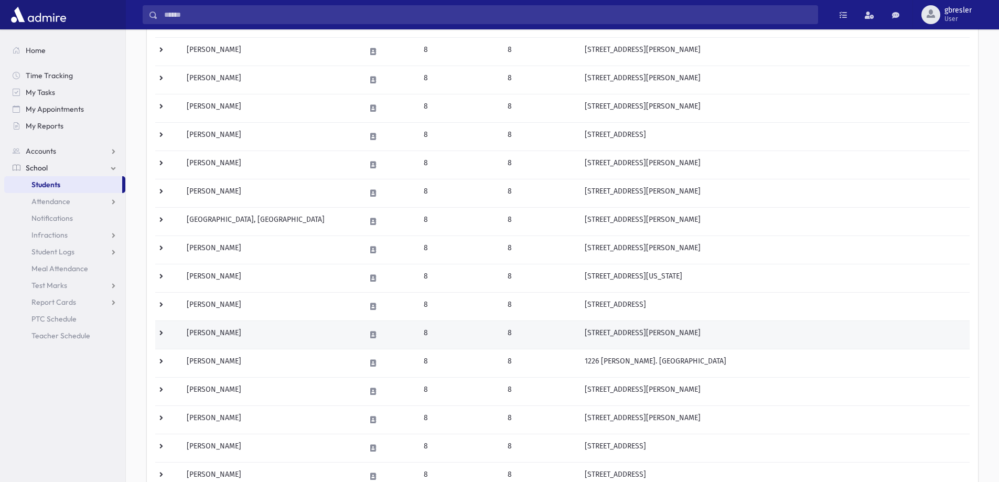
click at [223, 339] on td "[PERSON_NAME]" at bounding box center [269, 334] width 178 height 28
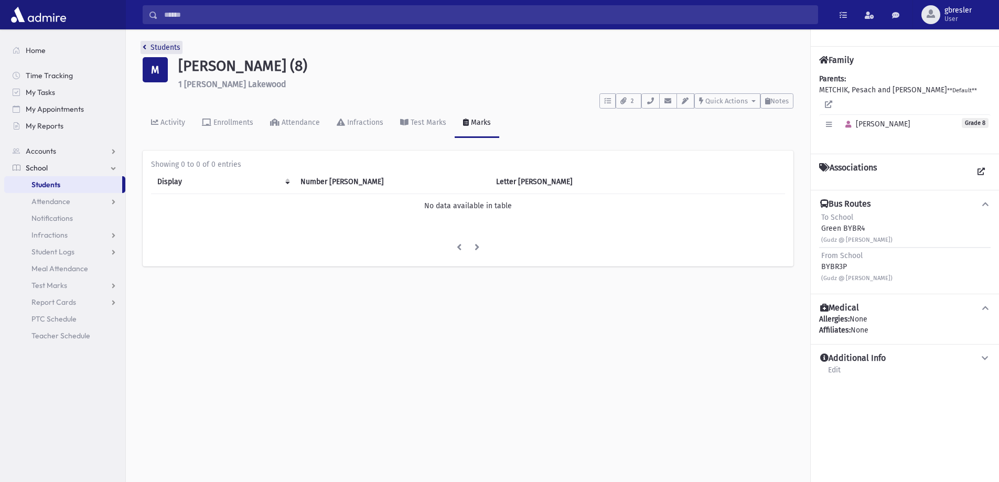
click at [168, 48] on link "Students" at bounding box center [162, 47] width 38 height 9
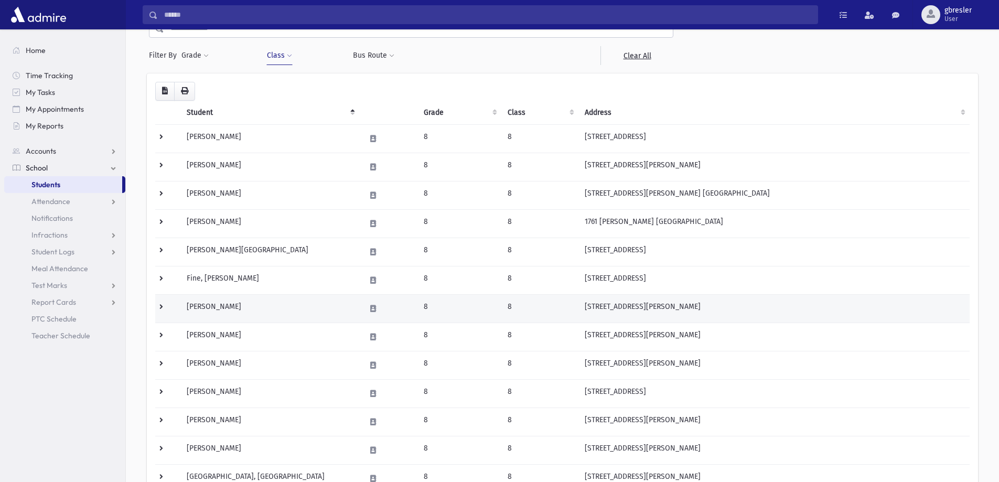
scroll to position [262, 0]
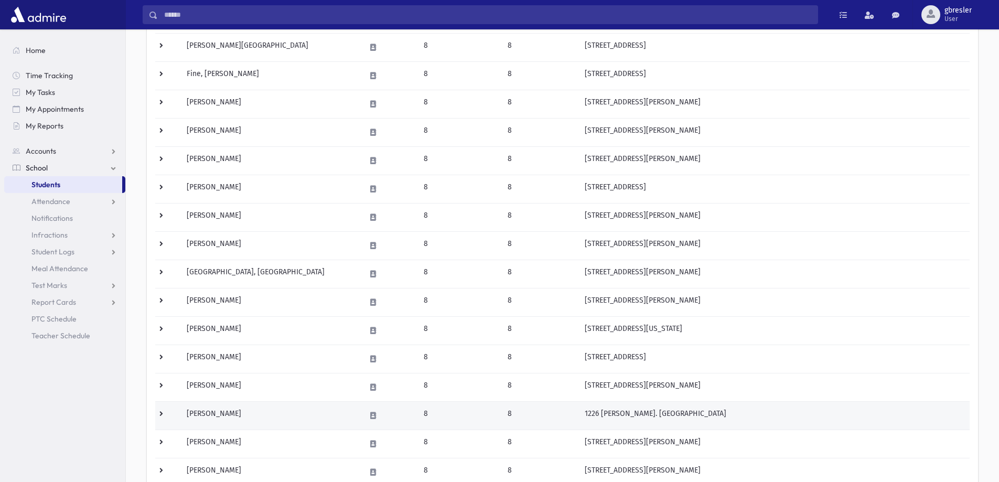
click at [218, 415] on td "Nadoff, Mimi" at bounding box center [269, 415] width 178 height 28
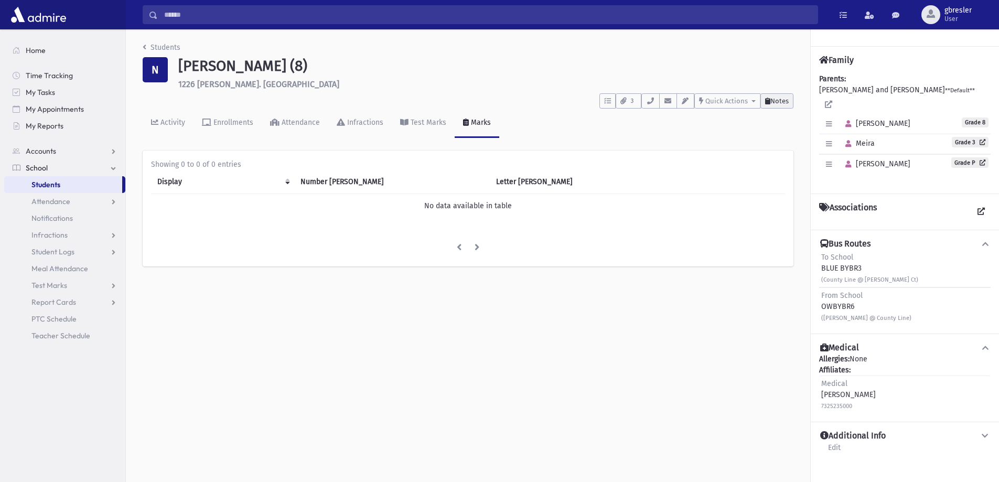
click at [780, 100] on span "Notes" at bounding box center [779, 101] width 18 height 8
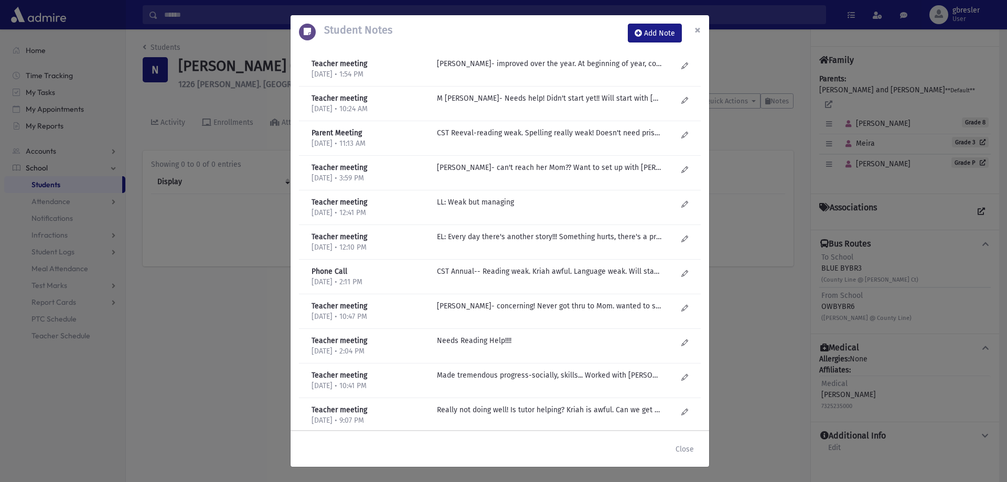
click at [694, 30] on span "×" at bounding box center [697, 30] width 6 height 15
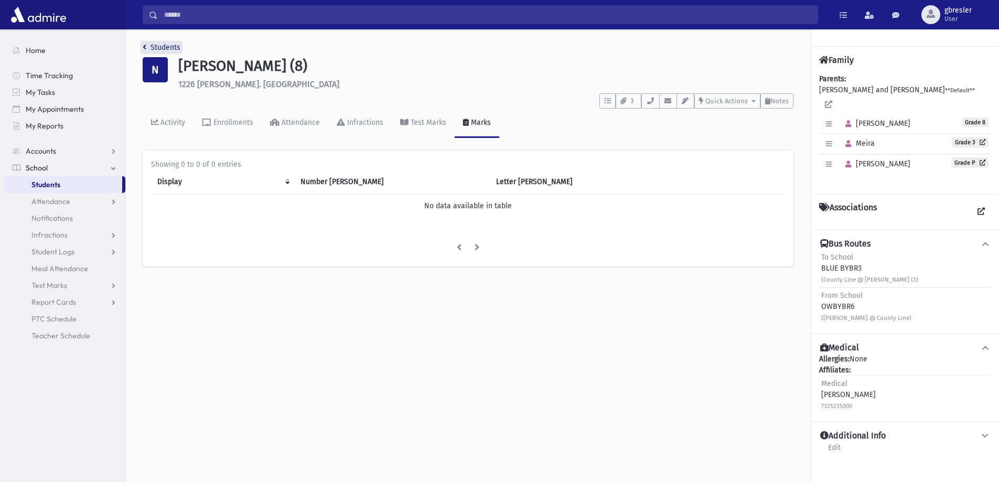
click at [171, 50] on link "Students" at bounding box center [162, 47] width 38 height 9
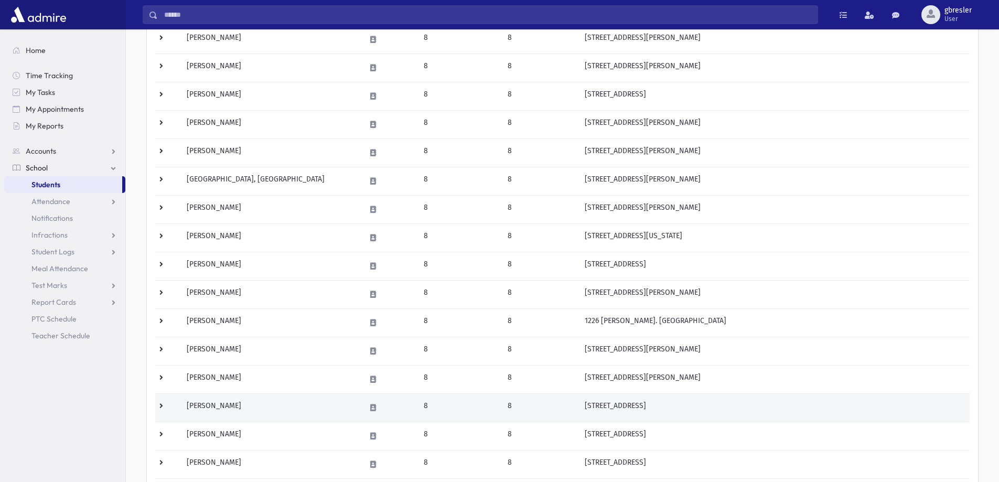
scroll to position [367, 0]
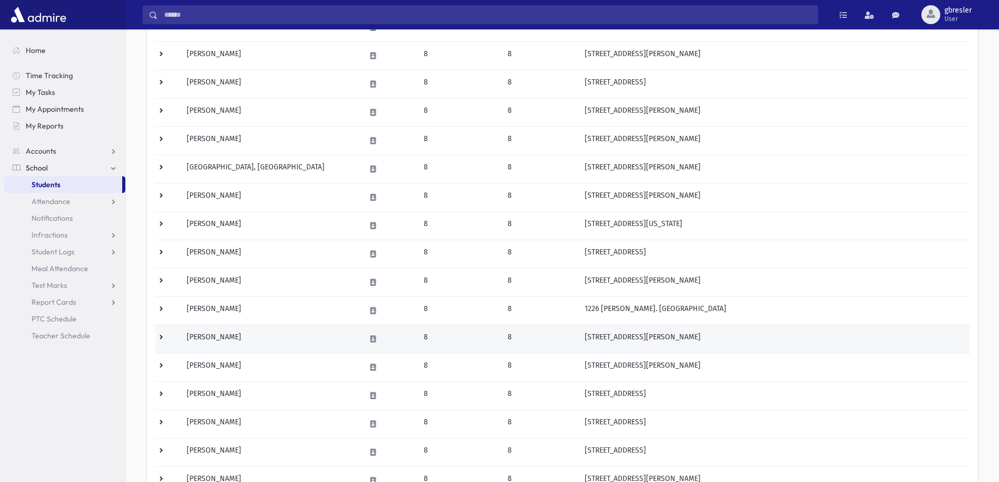
click at [237, 341] on td "[PERSON_NAME]" at bounding box center [269, 339] width 178 height 28
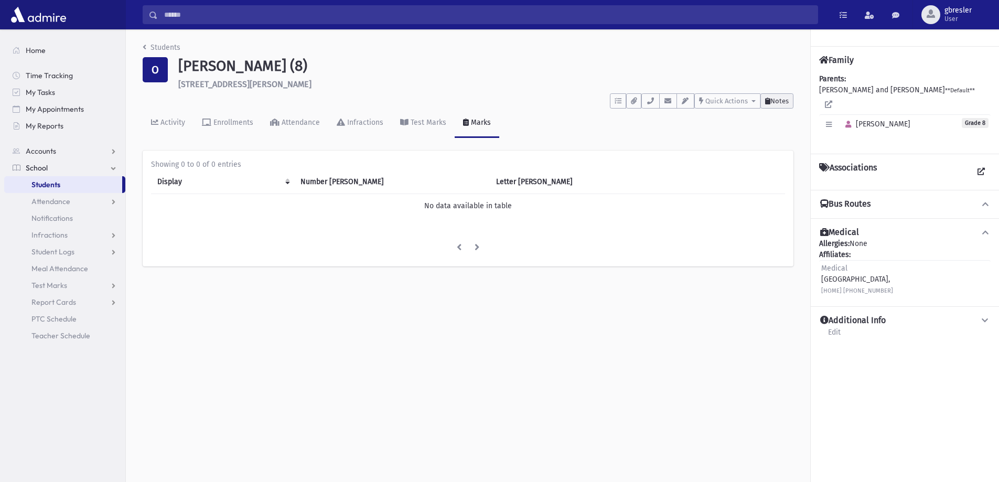
click at [772, 105] on button "Notes" at bounding box center [776, 100] width 33 height 15
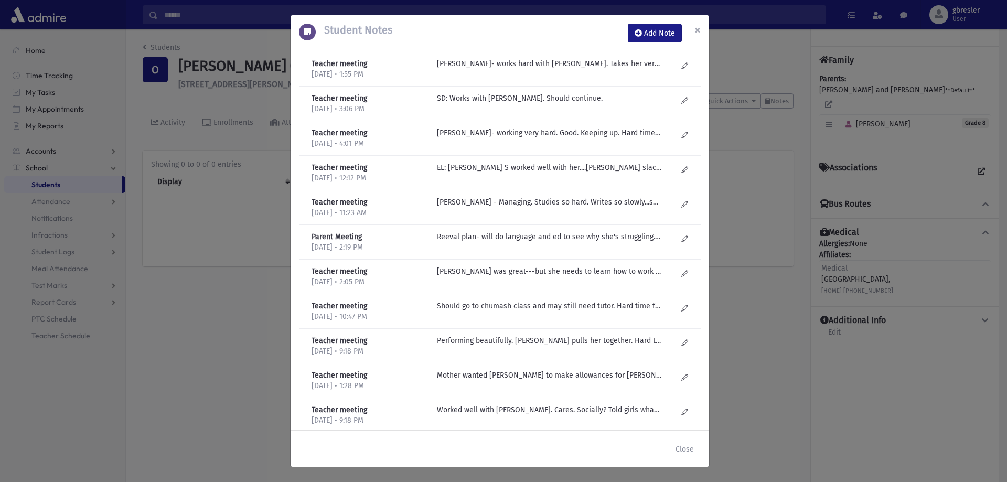
click at [693, 28] on button "×" at bounding box center [697, 29] width 23 height 29
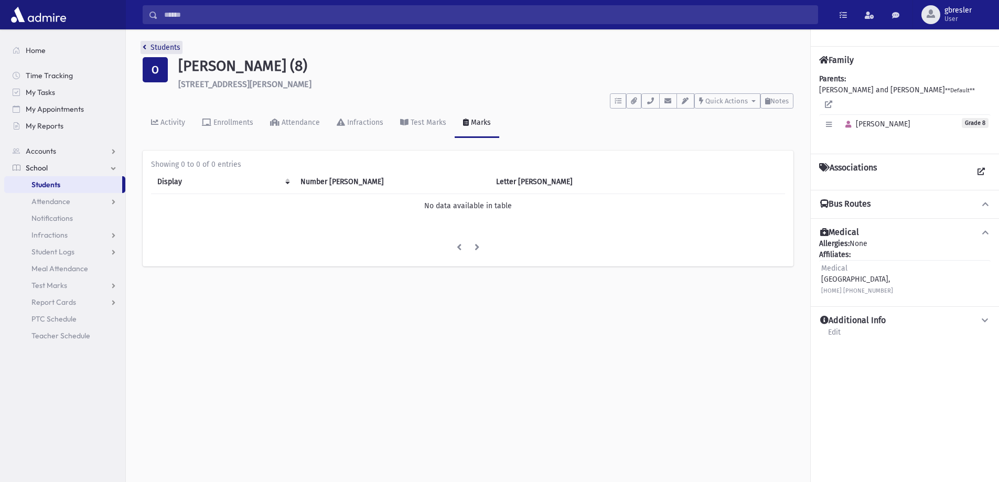
click at [170, 48] on link "Students" at bounding box center [162, 47] width 38 height 9
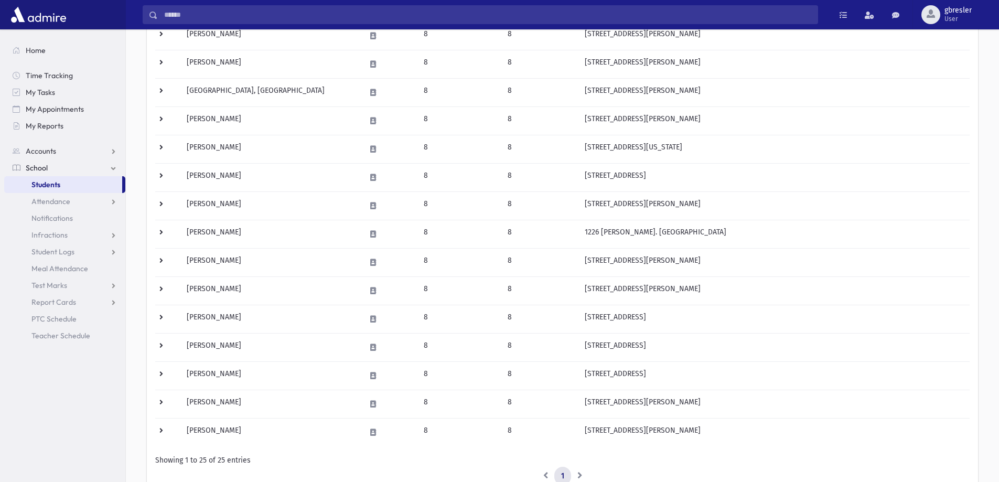
scroll to position [472, 0]
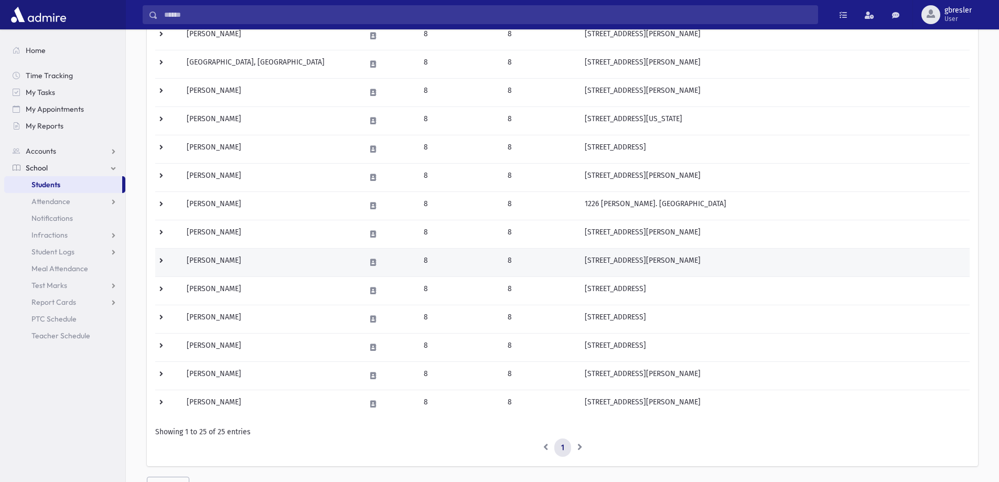
click at [242, 262] on td "[PERSON_NAME]" at bounding box center [269, 262] width 178 height 28
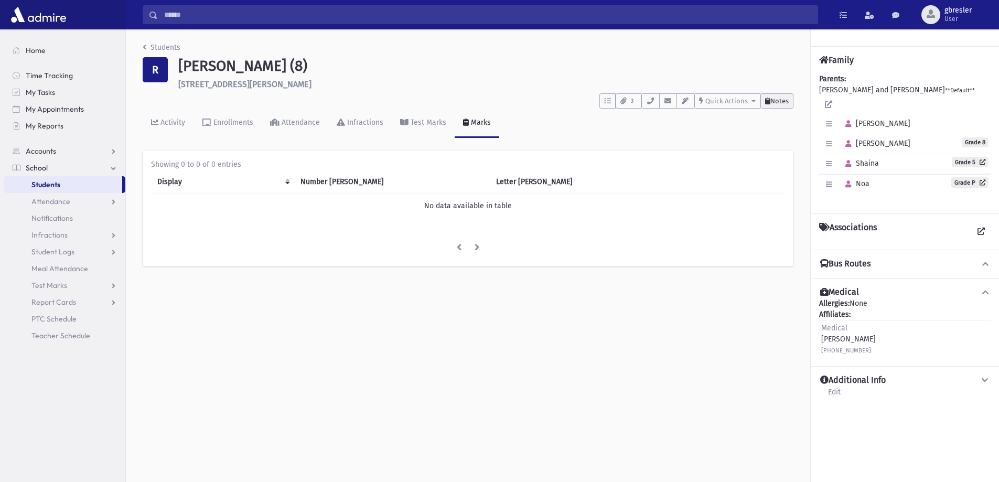
click at [782, 101] on span "Notes" at bounding box center [779, 101] width 18 height 8
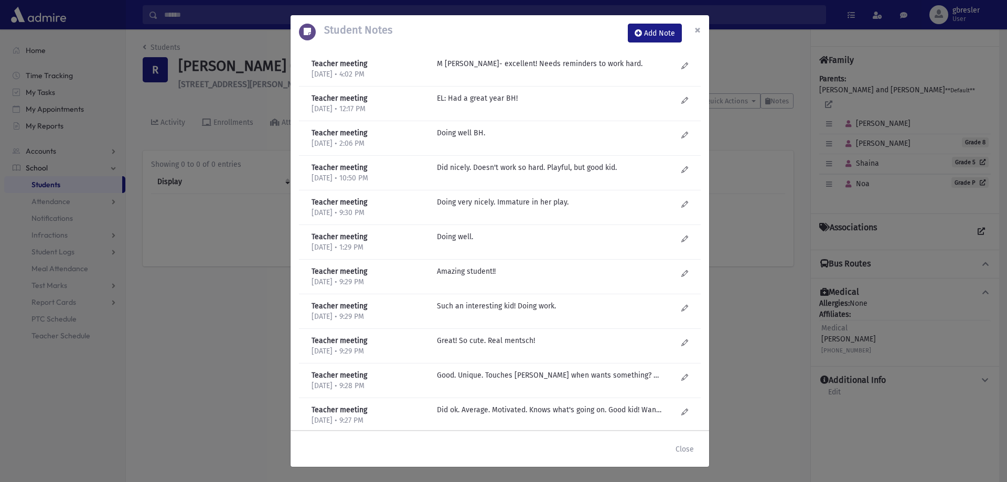
click at [703, 31] on button "×" at bounding box center [697, 29] width 23 height 29
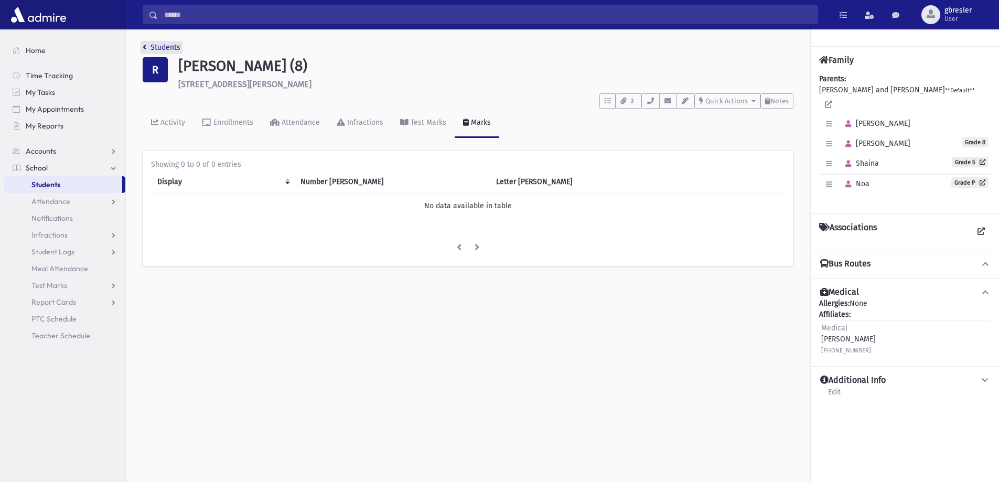
click at [174, 48] on link "Students" at bounding box center [162, 47] width 38 height 9
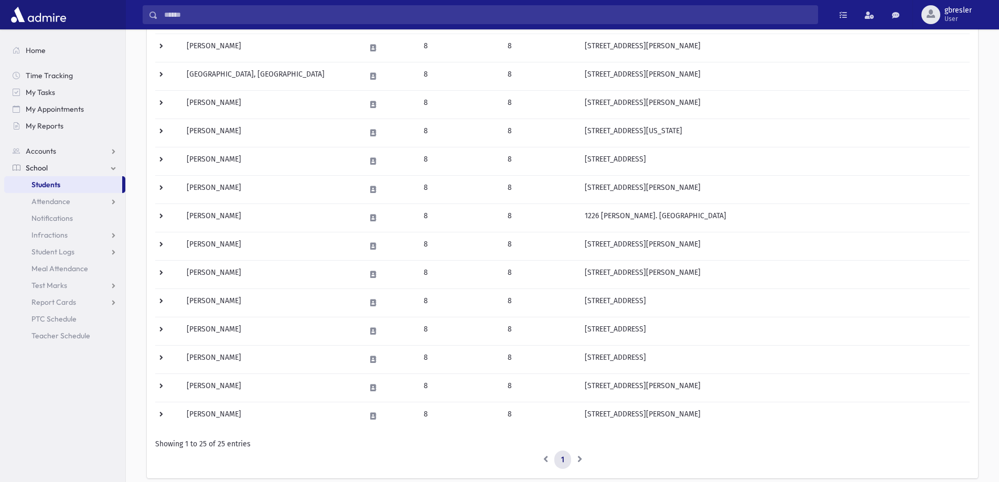
scroll to position [522, 0]
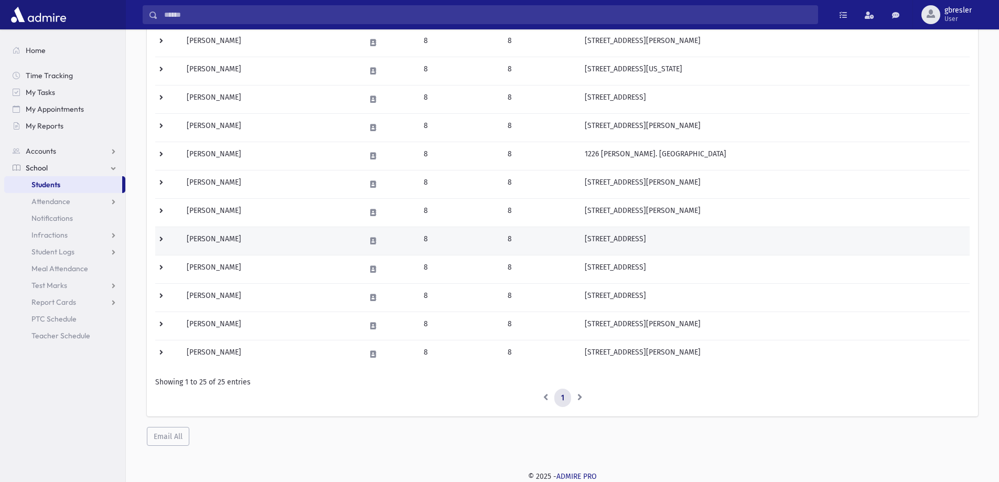
click at [217, 241] on td "[PERSON_NAME]" at bounding box center [269, 241] width 178 height 28
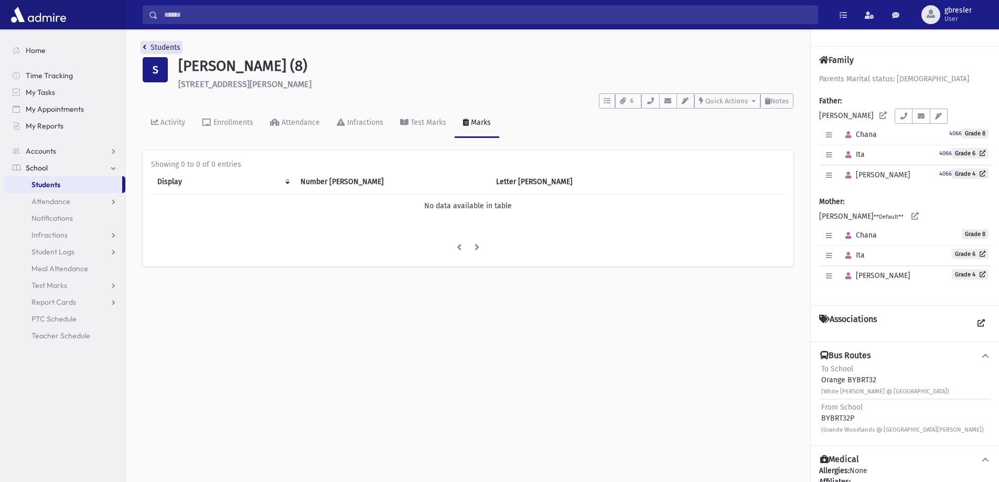
click at [175, 44] on link "Students" at bounding box center [162, 47] width 38 height 9
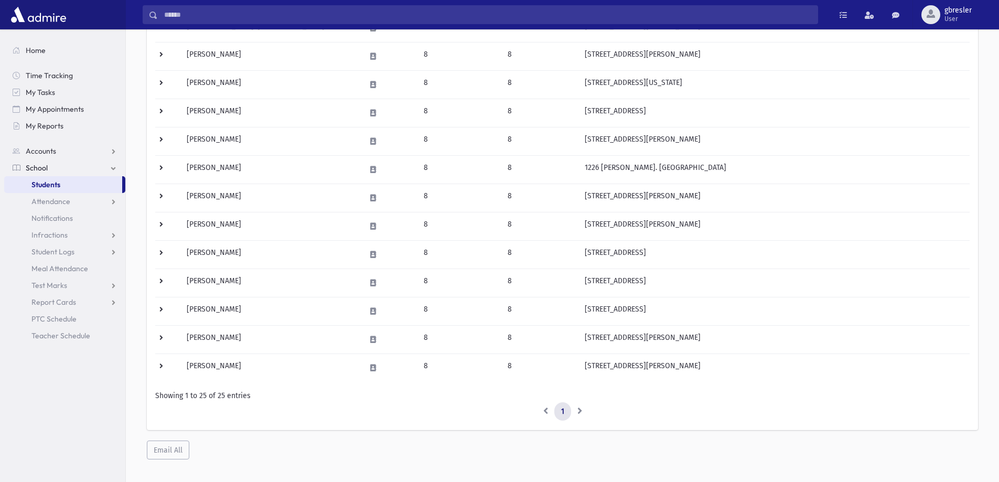
scroll to position [522, 0]
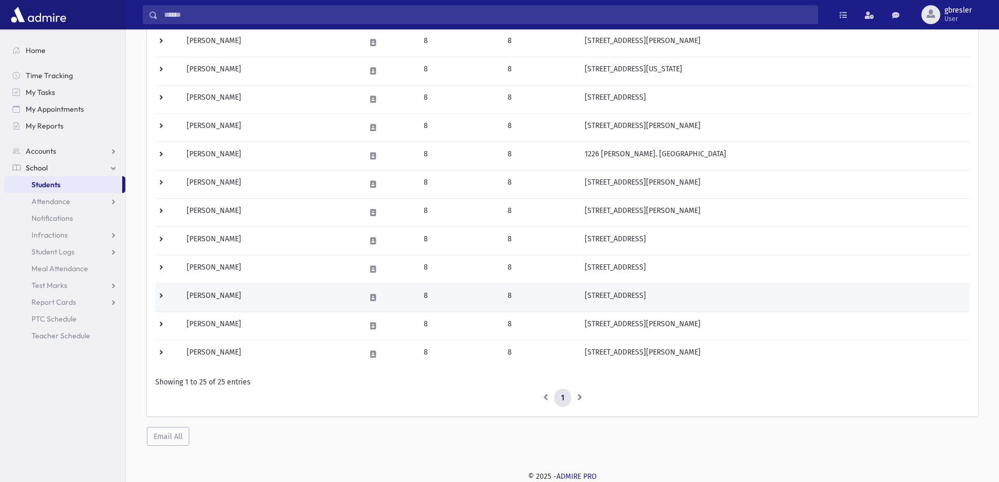
click at [238, 299] on td "Weinberger, Malka" at bounding box center [269, 297] width 178 height 28
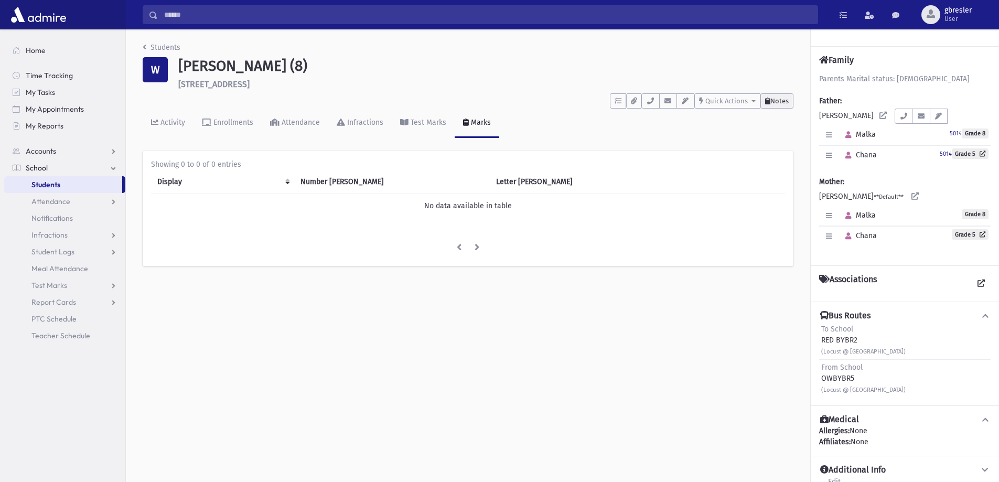
click at [778, 104] on span "Notes" at bounding box center [779, 101] width 18 height 8
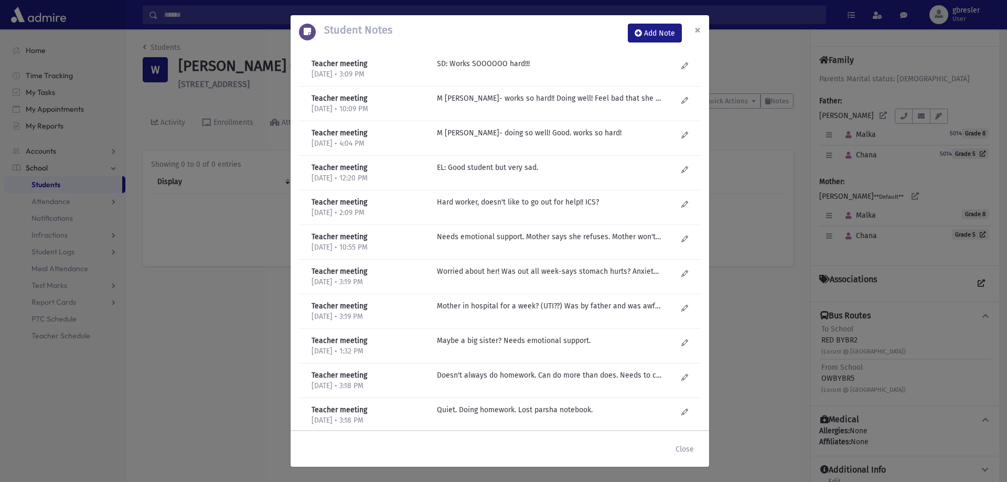
click at [696, 27] on span "×" at bounding box center [697, 30] width 6 height 15
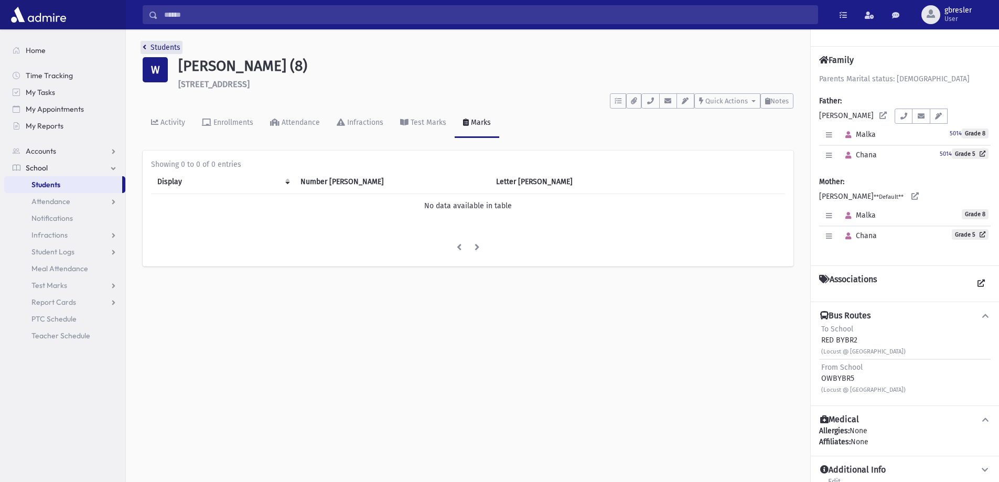
click at [174, 48] on link "Students" at bounding box center [162, 47] width 38 height 9
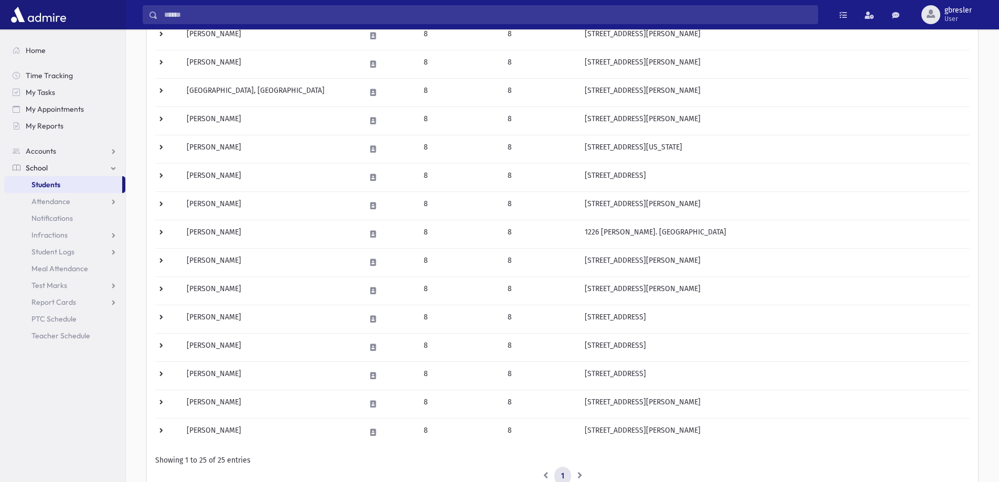
scroll to position [522, 0]
